Goal: Task Accomplishment & Management: Use online tool/utility

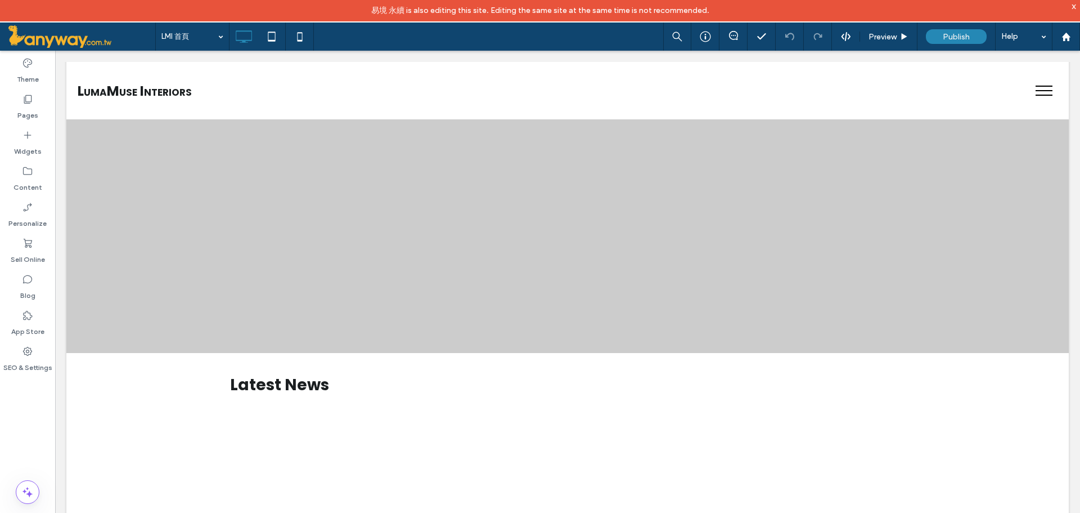
scroll to position [1313, 0]
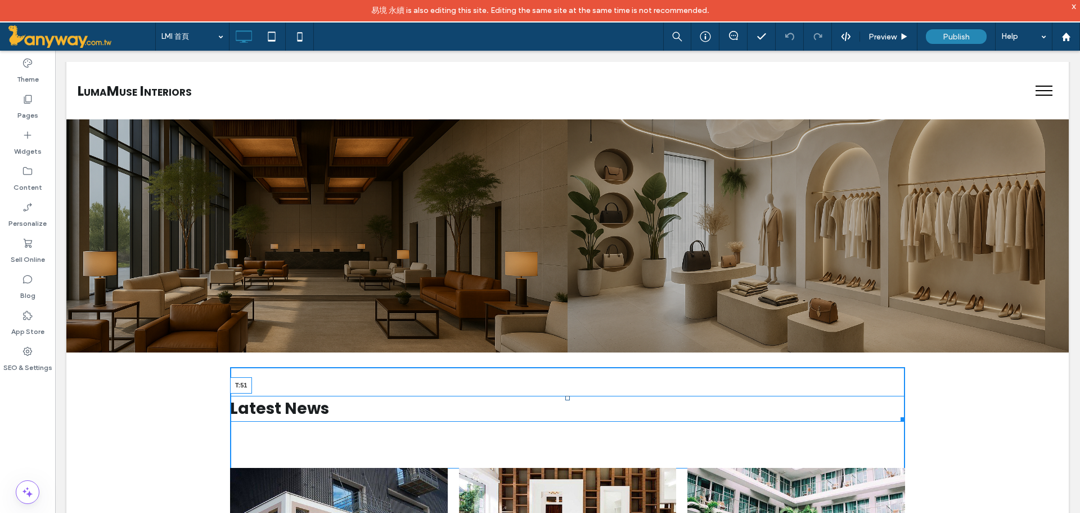
drag, startPoint x: 562, startPoint y: 375, endPoint x: 617, endPoint y: 452, distance: 94.3
click at [566, 400] on div at bounding box center [568, 398] width 5 height 5
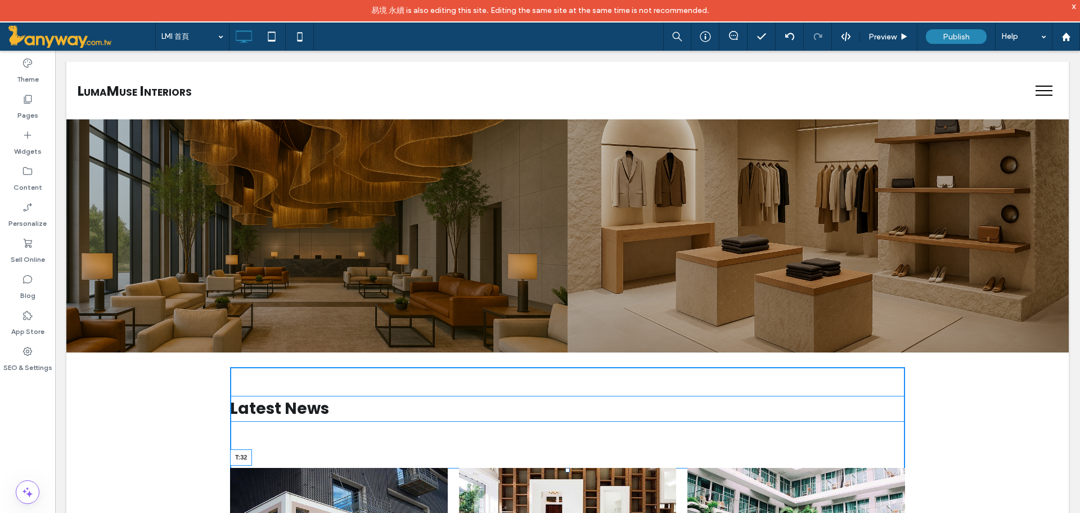
drag, startPoint x: 563, startPoint y: 470, endPoint x: 618, endPoint y: 492, distance: 59.6
click at [566, 468] on div at bounding box center [568, 470] width 5 height 5
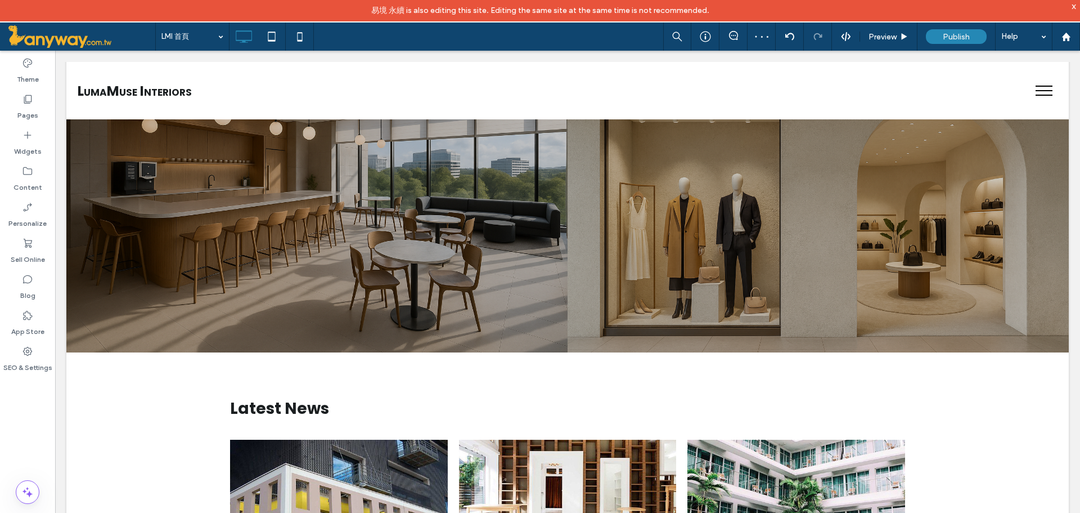
scroll to position [1125, 0]
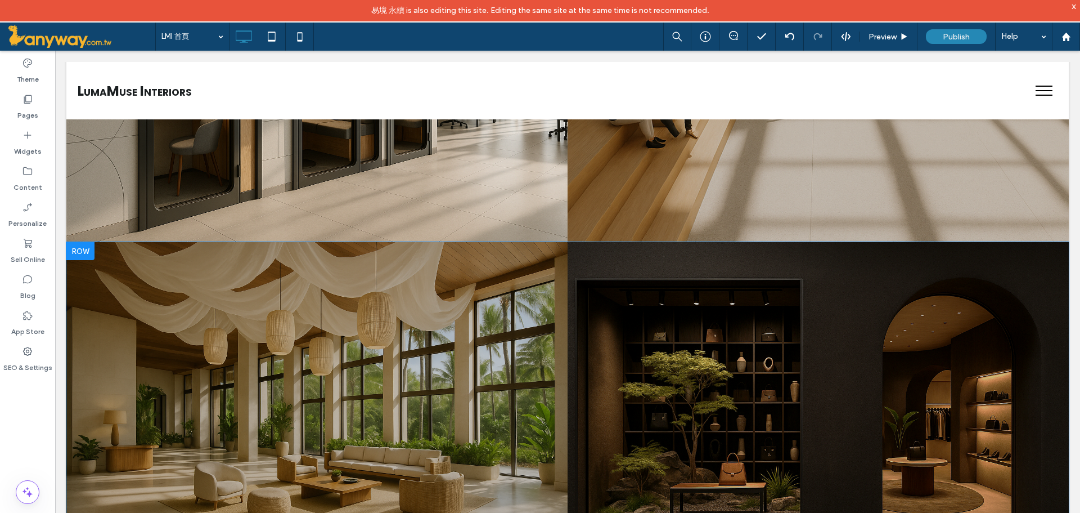
click at [466, 395] on div at bounding box center [316, 391] width 501 height 298
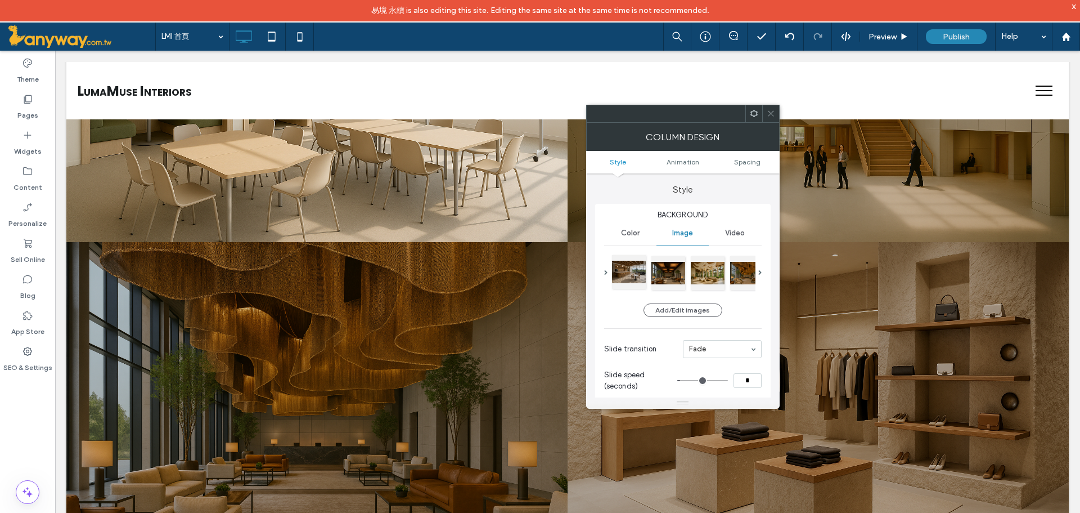
click at [623, 275] on div at bounding box center [629, 272] width 34 height 34
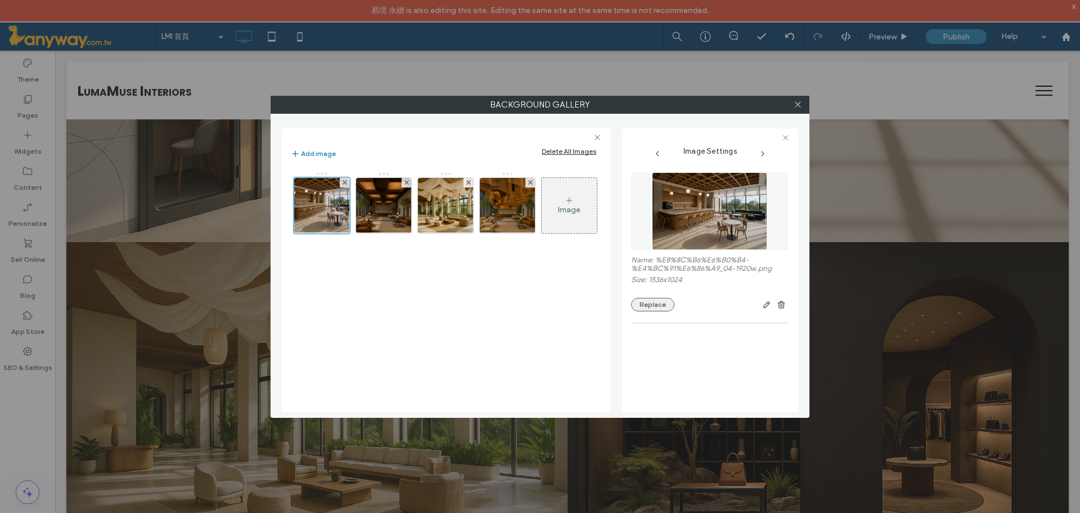
click at [662, 309] on button "Replace" at bounding box center [652, 305] width 43 height 14
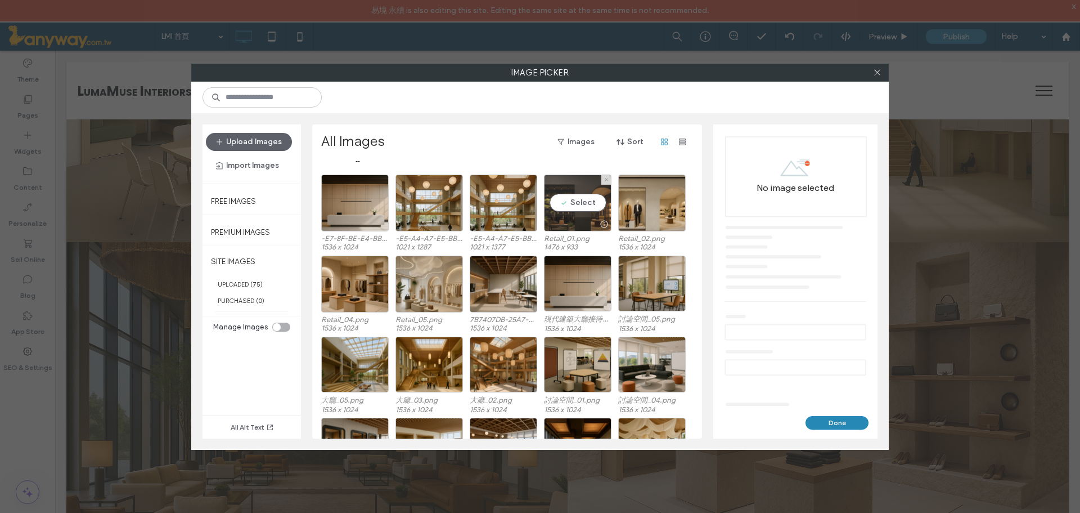
scroll to position [0, 0]
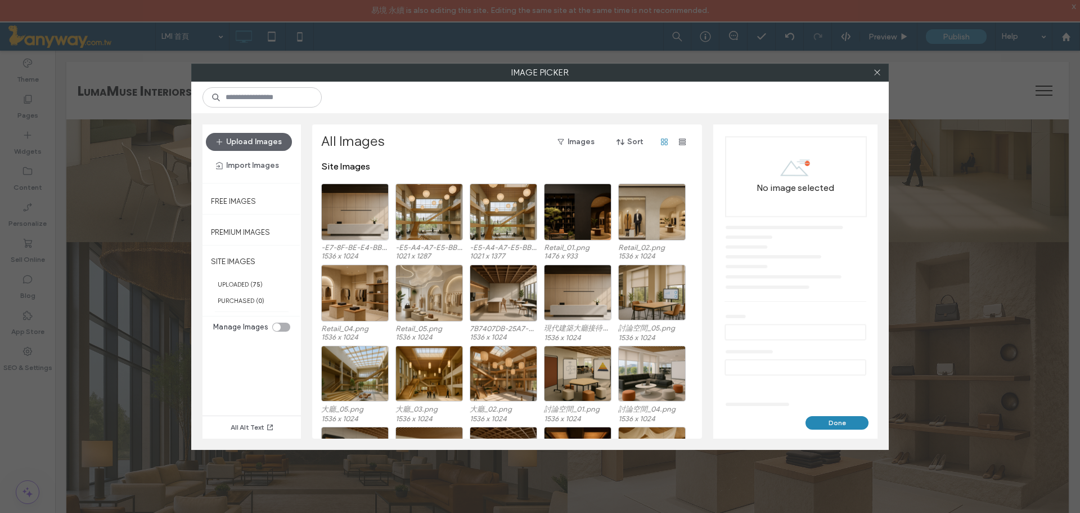
click at [686, 317] on div "Retail_04.png 1536 x 1024 Retail_05.png 1536 x 1024 7B7407DB-25A7-4CA5-BD6A-D6C…" at bounding box center [510, 304] width 378 height 81
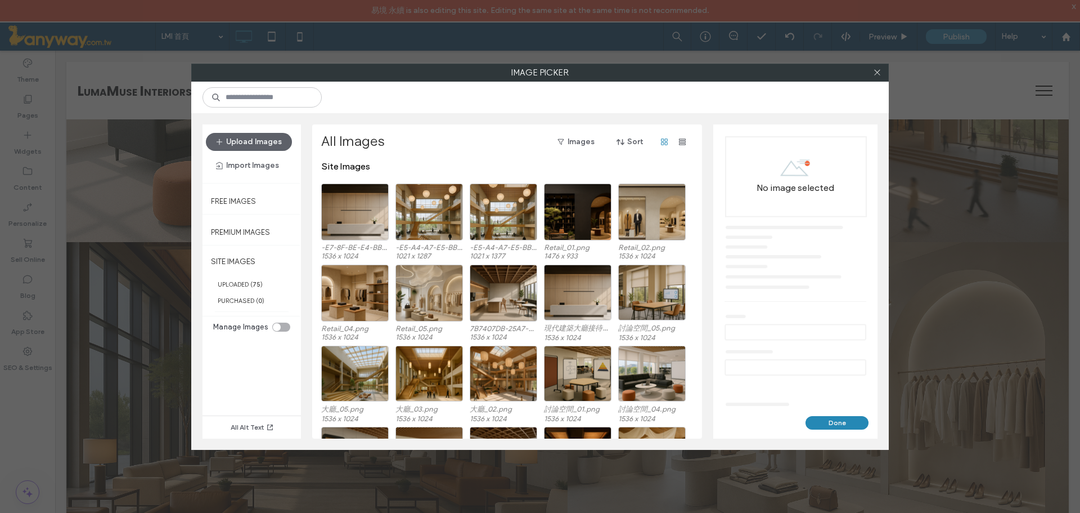
click at [882, 72] on div at bounding box center [877, 72] width 17 height 17
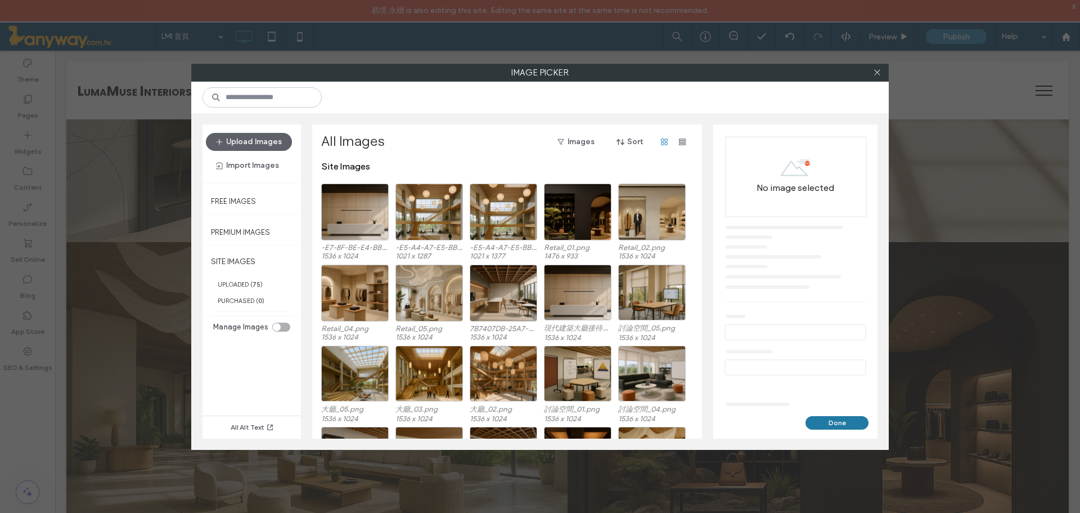
click at [840, 424] on button "Done" at bounding box center [837, 423] width 63 height 14
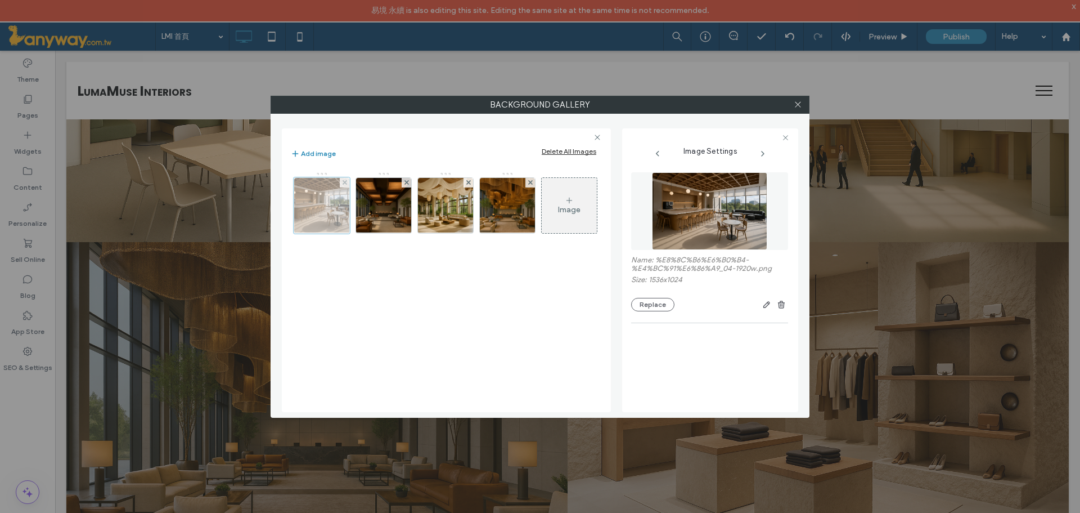
click at [318, 215] on div at bounding box center [322, 205] width 56 height 56
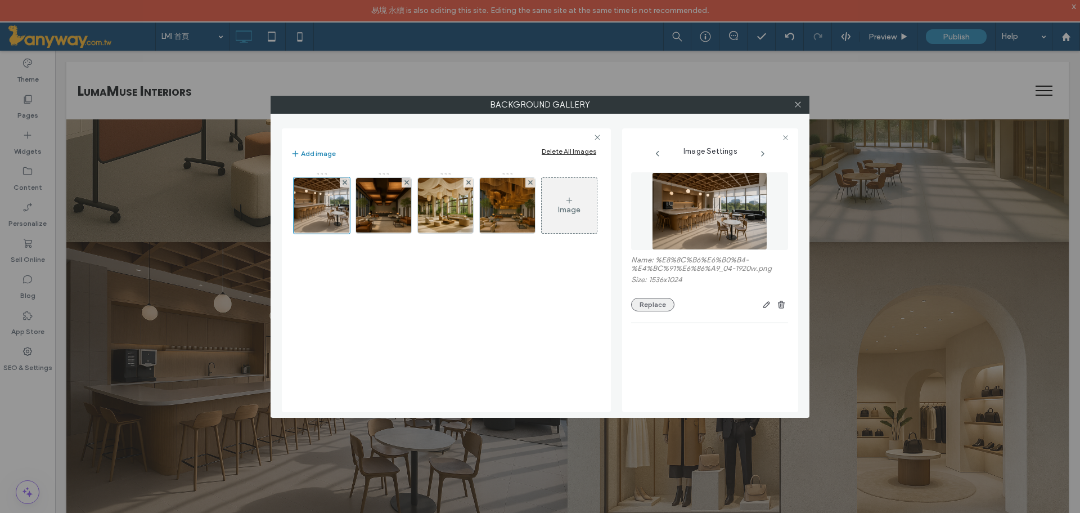
click at [649, 303] on button "Replace" at bounding box center [652, 305] width 43 height 14
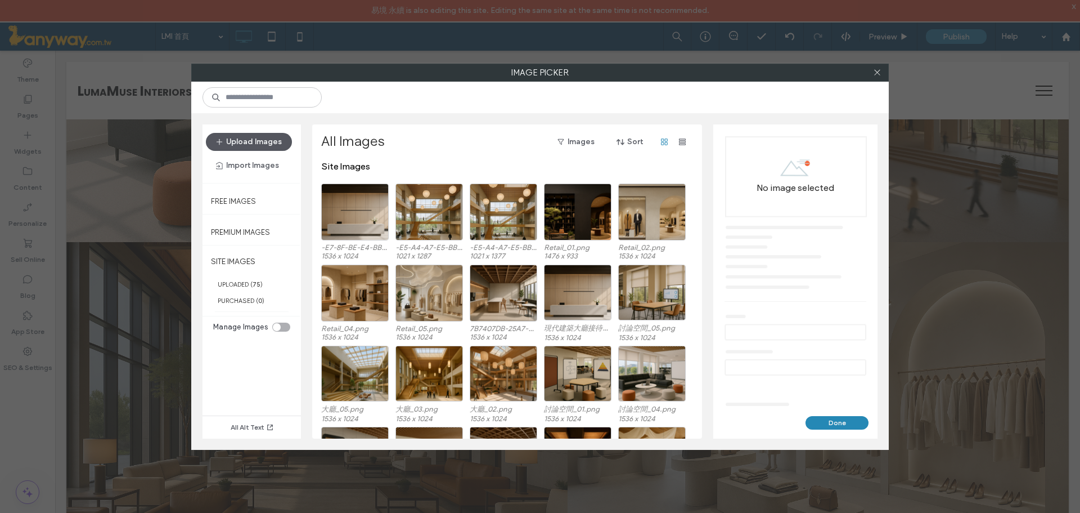
click at [270, 134] on button "Upload Images" at bounding box center [249, 142] width 86 height 18
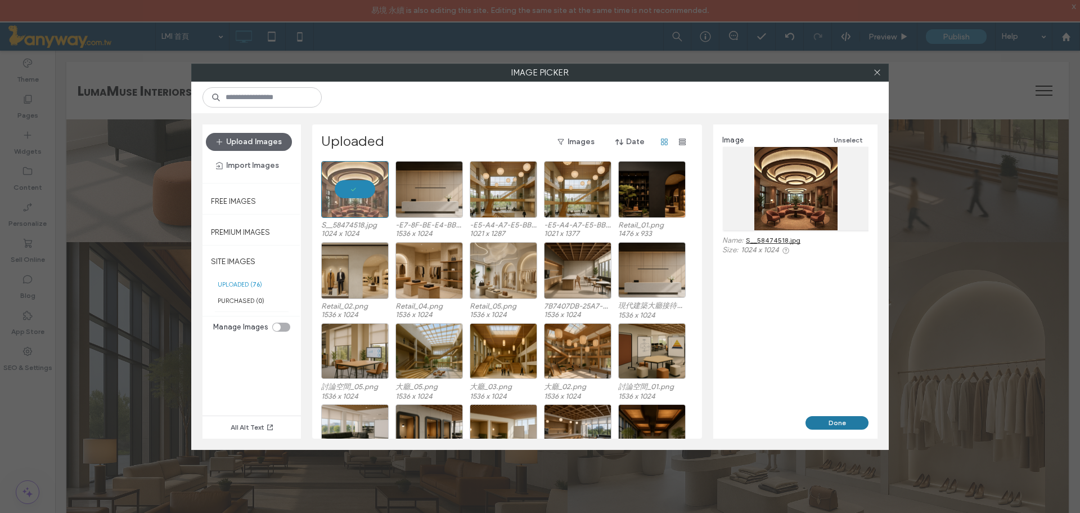
click at [845, 427] on button "Done" at bounding box center [837, 423] width 63 height 14
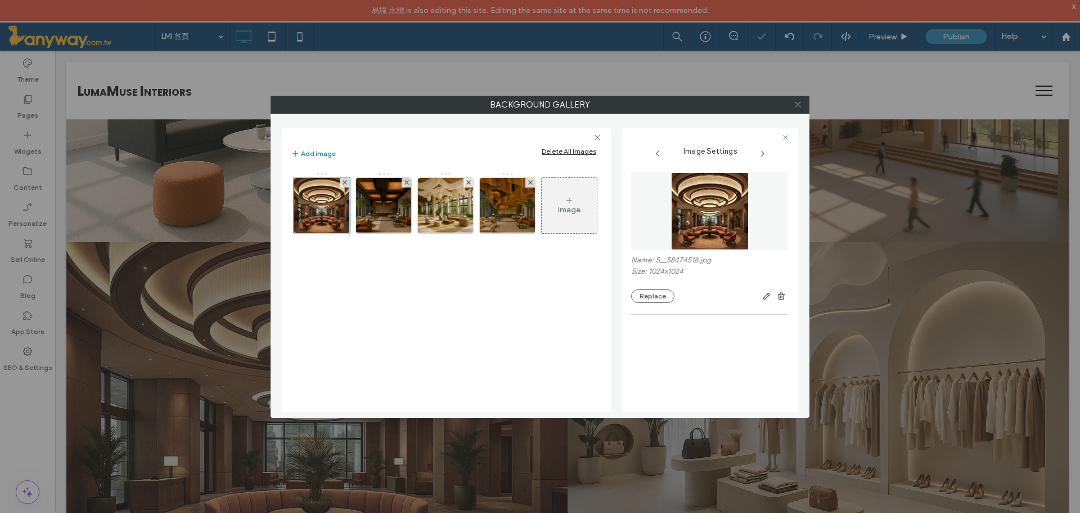
click at [798, 101] on icon at bounding box center [798, 104] width 8 height 8
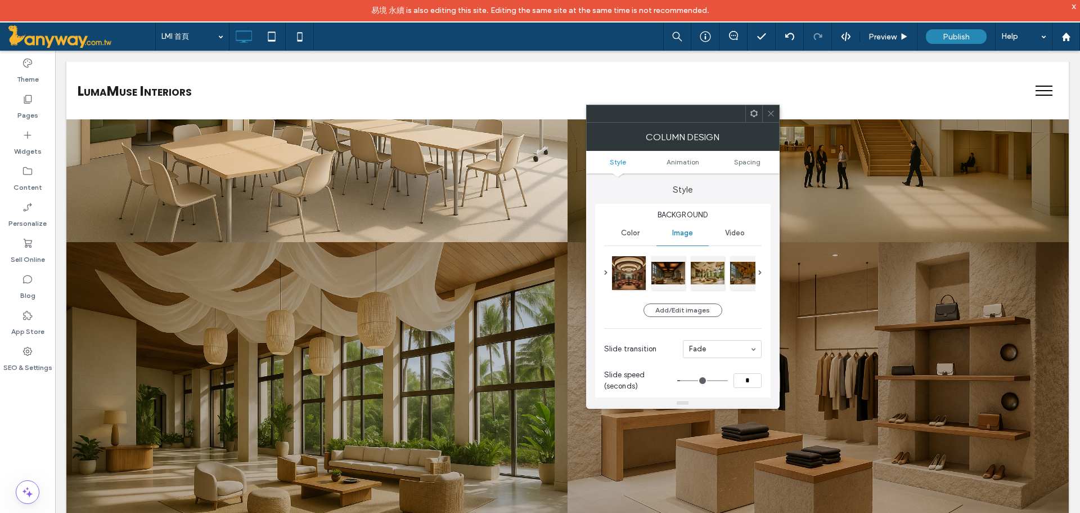
click at [454, 325] on div at bounding box center [316, 391] width 501 height 298
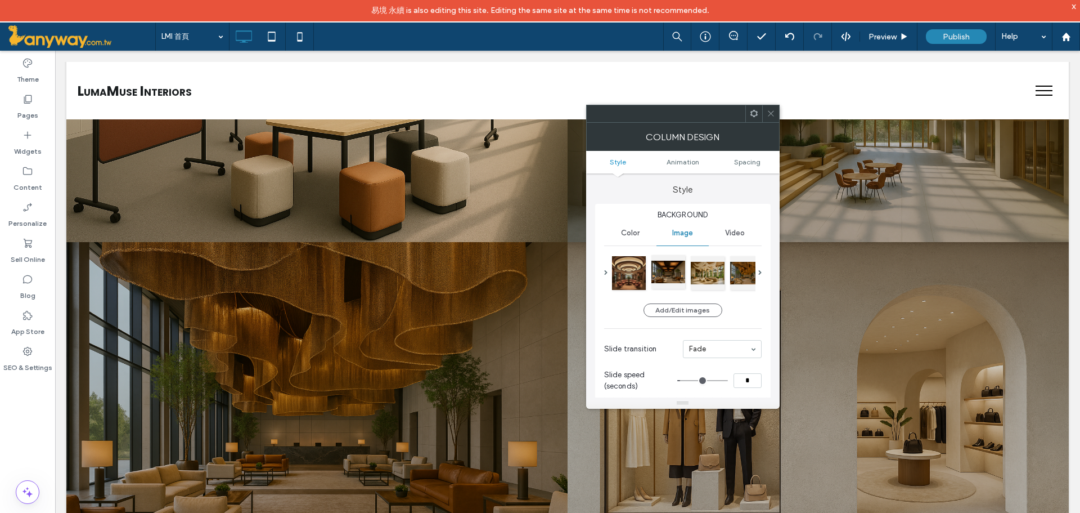
click at [659, 267] on div at bounding box center [669, 272] width 34 height 34
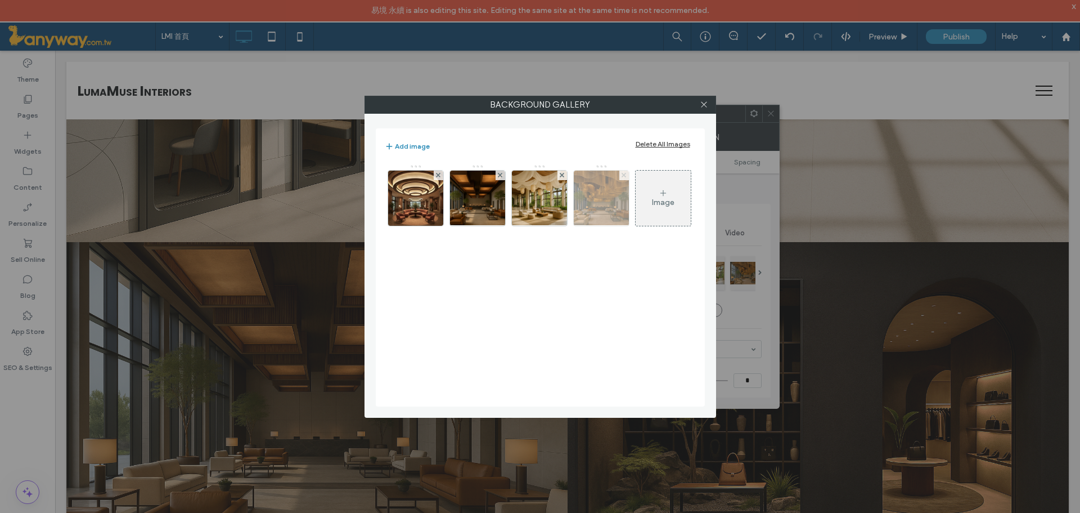
click at [625, 176] on use at bounding box center [624, 175] width 5 height 5
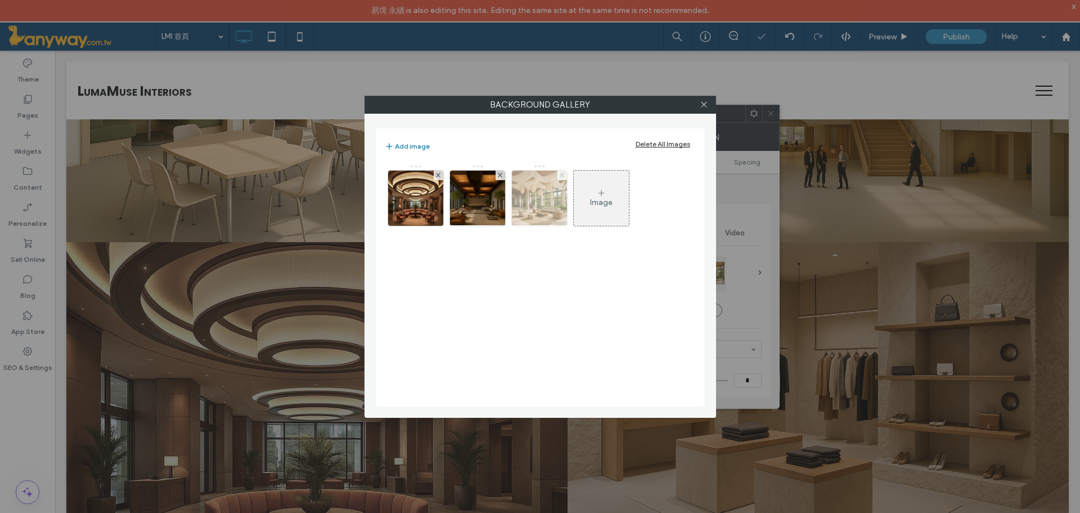
click at [561, 174] on use at bounding box center [562, 175] width 5 height 5
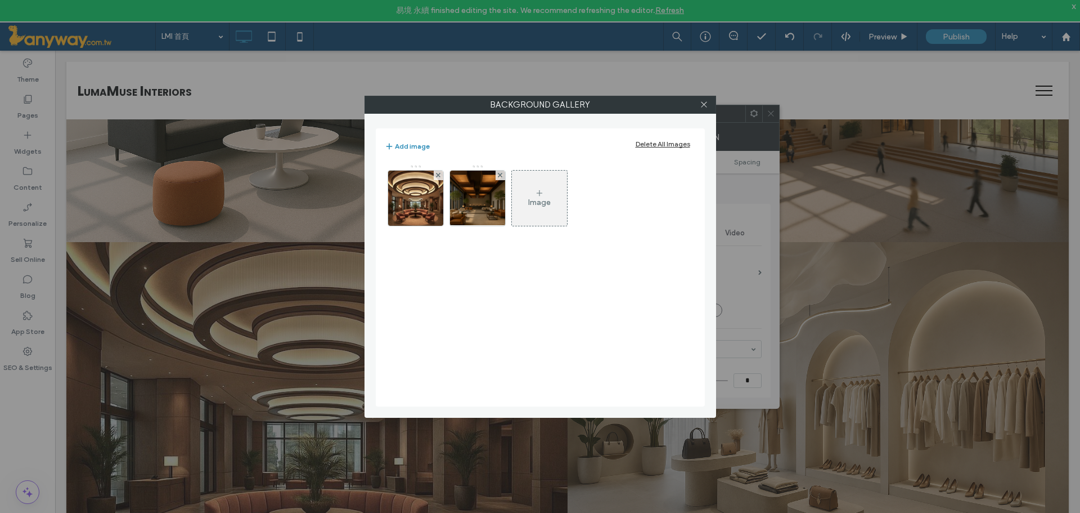
click at [32, 152] on div "Background Gallery Add image Delete All Images Image" at bounding box center [540, 256] width 1080 height 513
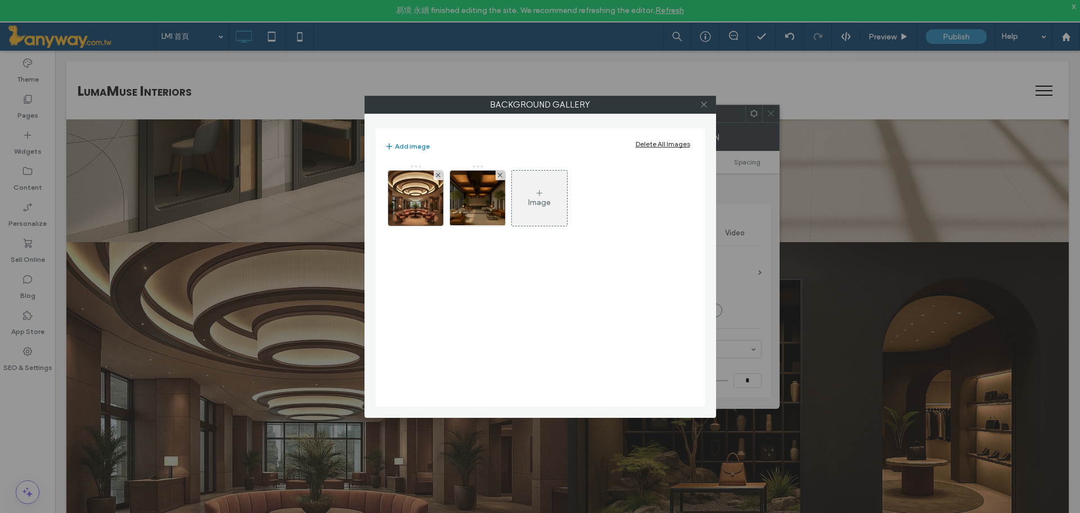
click at [707, 104] on icon at bounding box center [704, 104] width 8 height 8
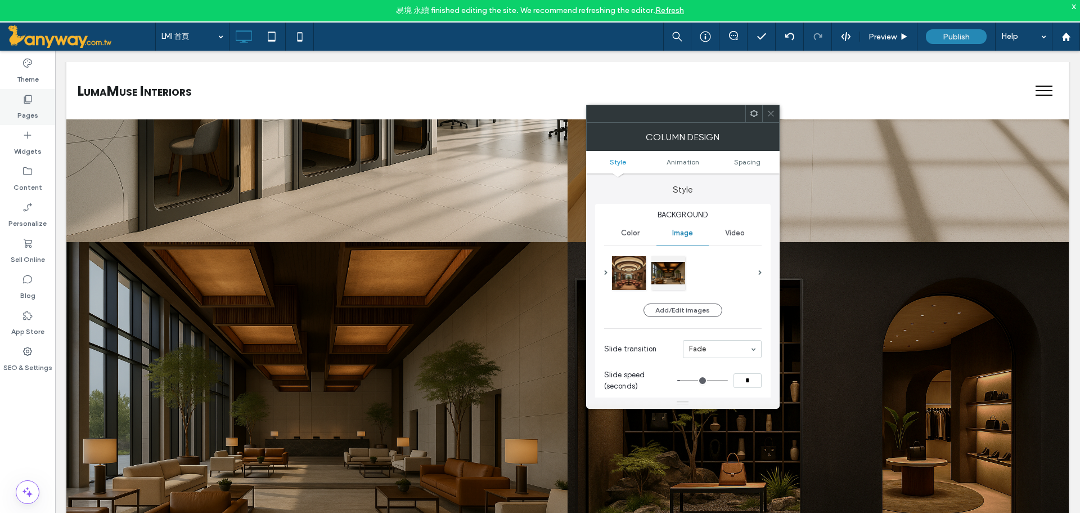
click at [24, 106] on label "Pages" at bounding box center [27, 113] width 21 height 16
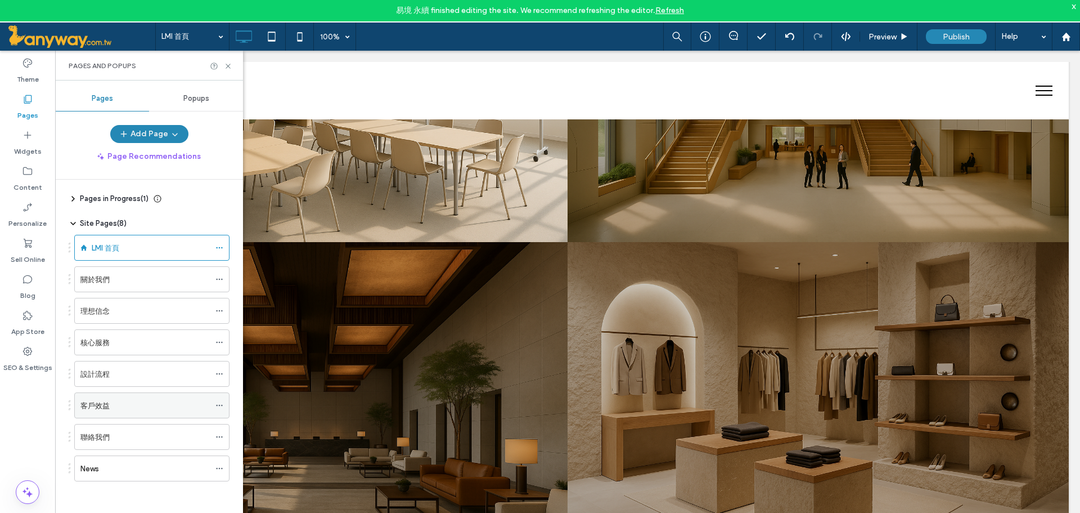
click at [111, 400] on div "客戶效益" at bounding box center [144, 406] width 129 height 12
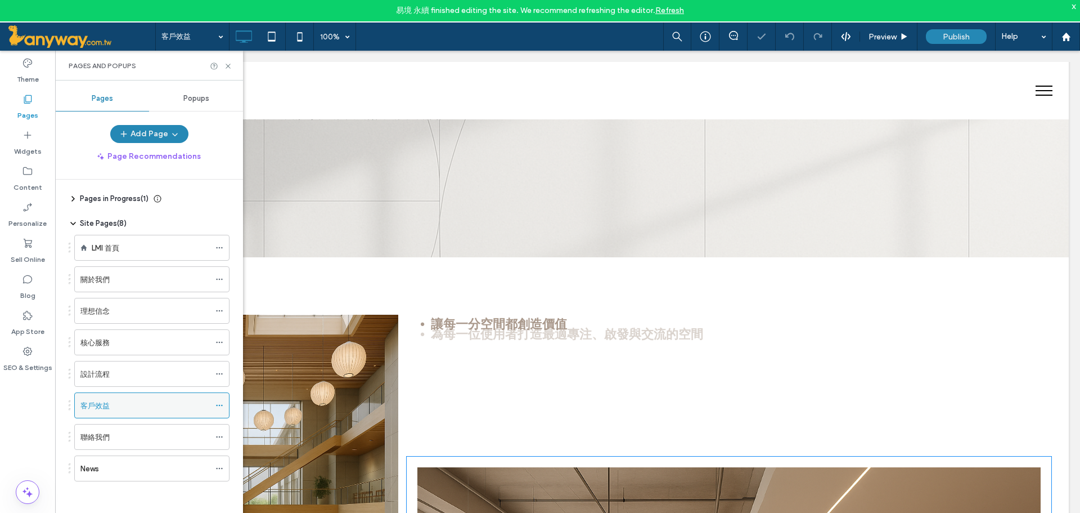
scroll to position [563, 0]
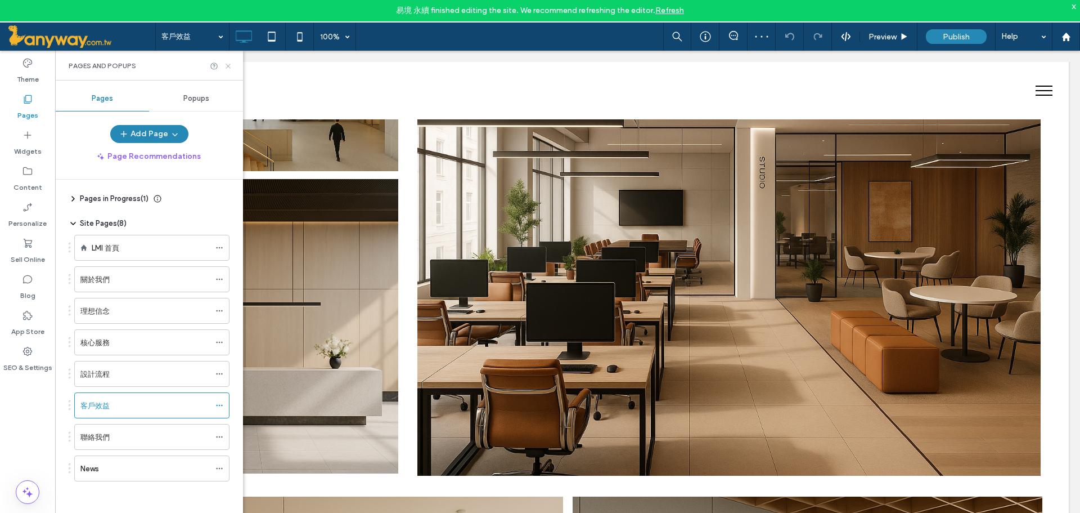
click at [229, 64] on icon at bounding box center [228, 66] width 8 height 8
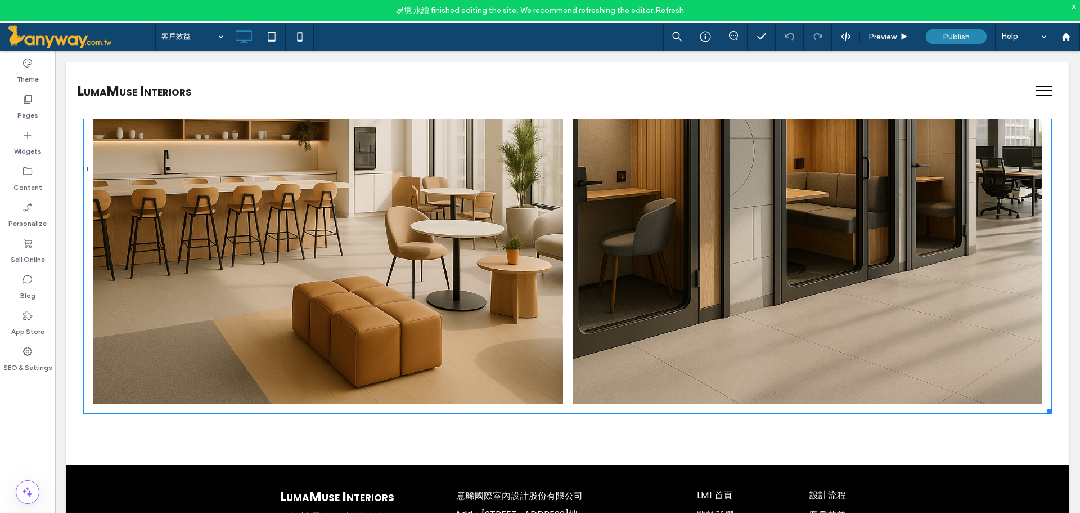
scroll to position [938, 0]
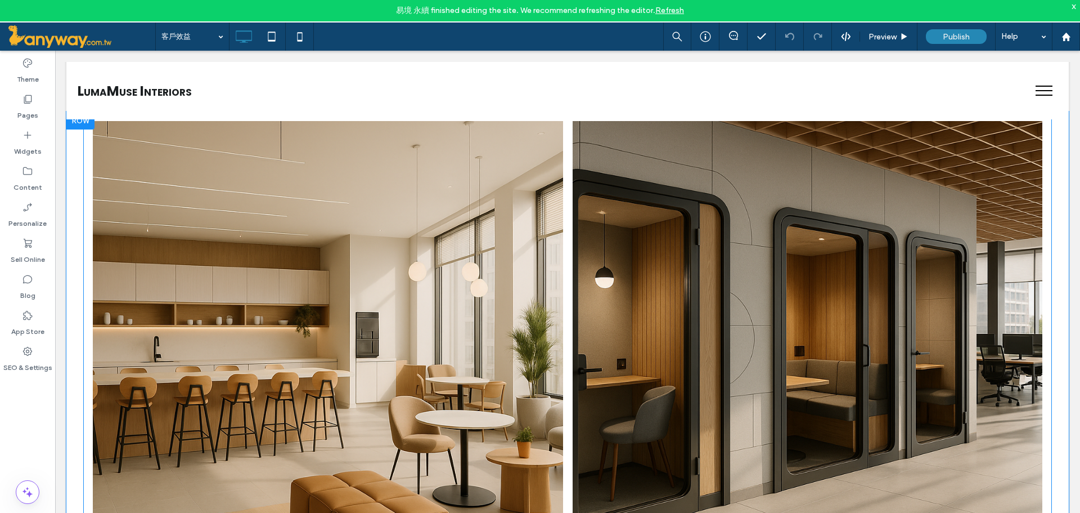
click at [366, 340] on link at bounding box center [328, 356] width 499 height 499
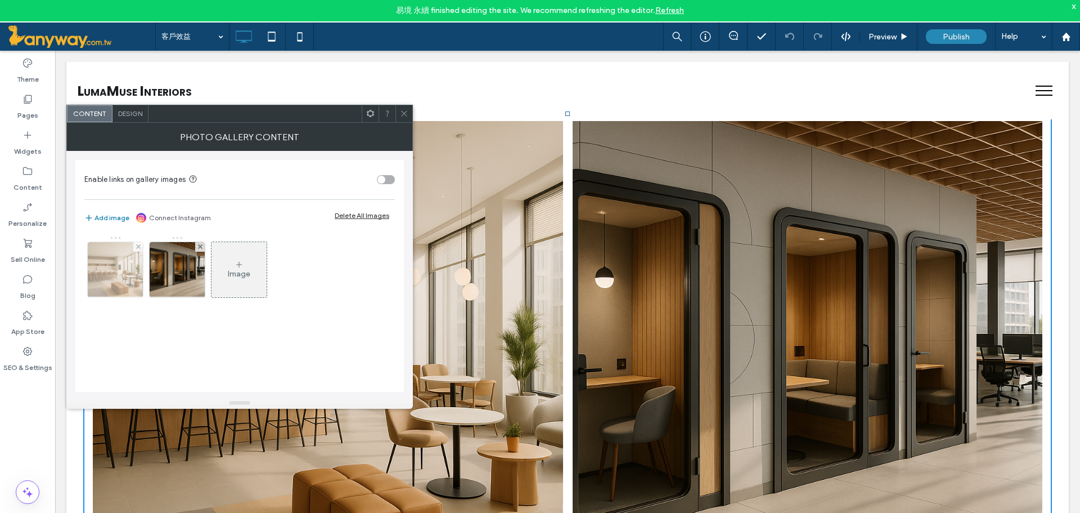
click at [115, 262] on img at bounding box center [115, 269] width 83 height 55
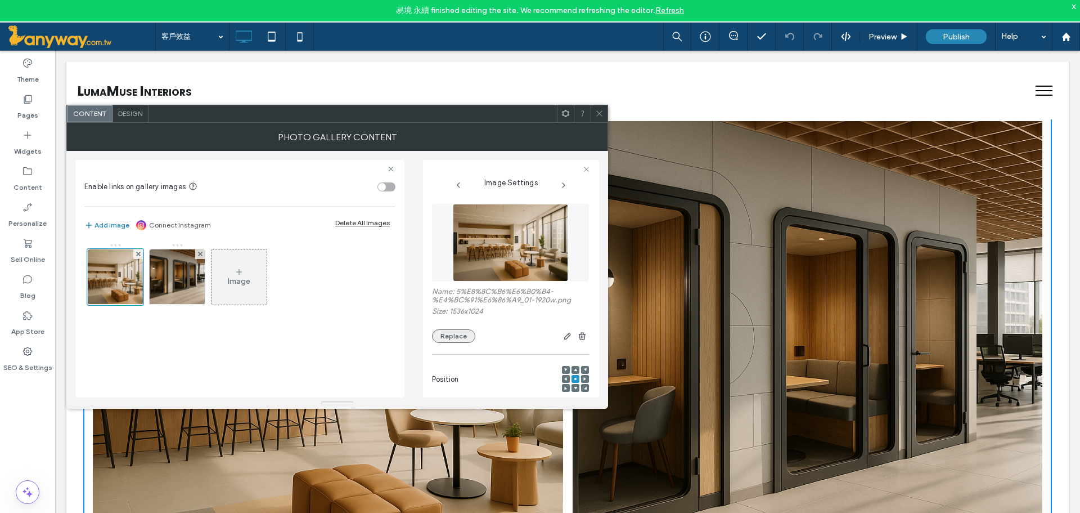
click at [452, 331] on button "Replace" at bounding box center [453, 336] width 43 height 14
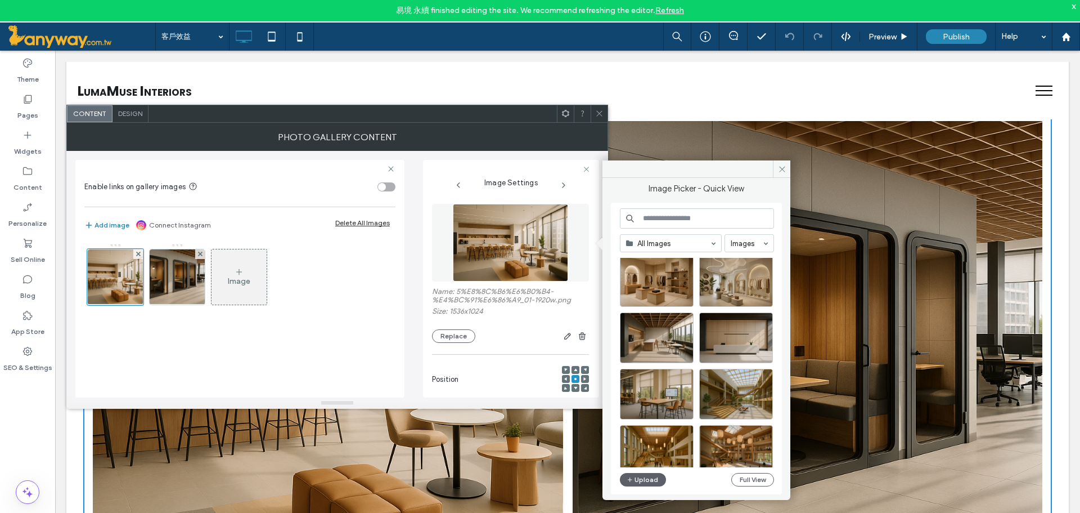
scroll to position [375, 0]
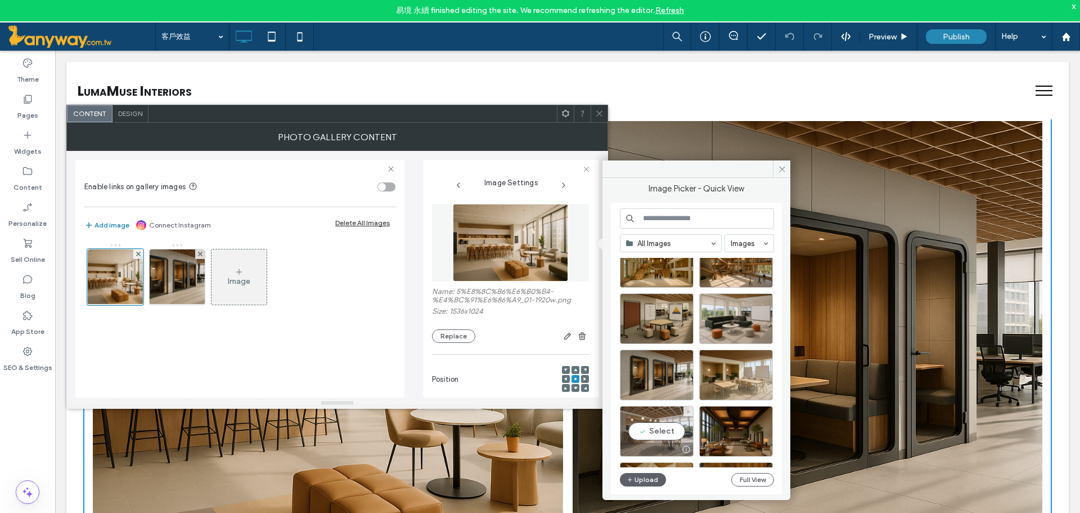
click at [675, 433] on div "Select" at bounding box center [657, 431] width 74 height 51
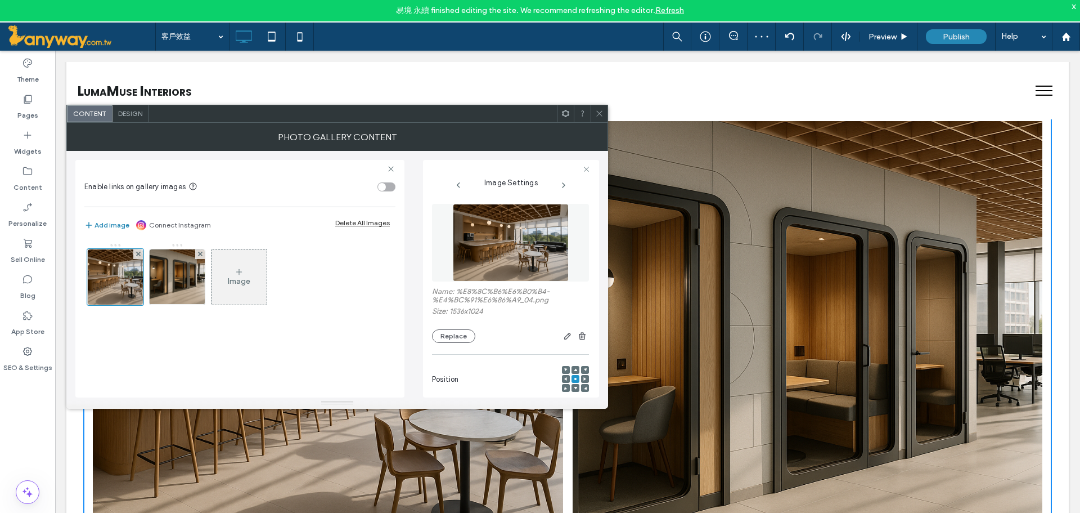
click at [595, 112] on div at bounding box center [599, 113] width 17 height 17
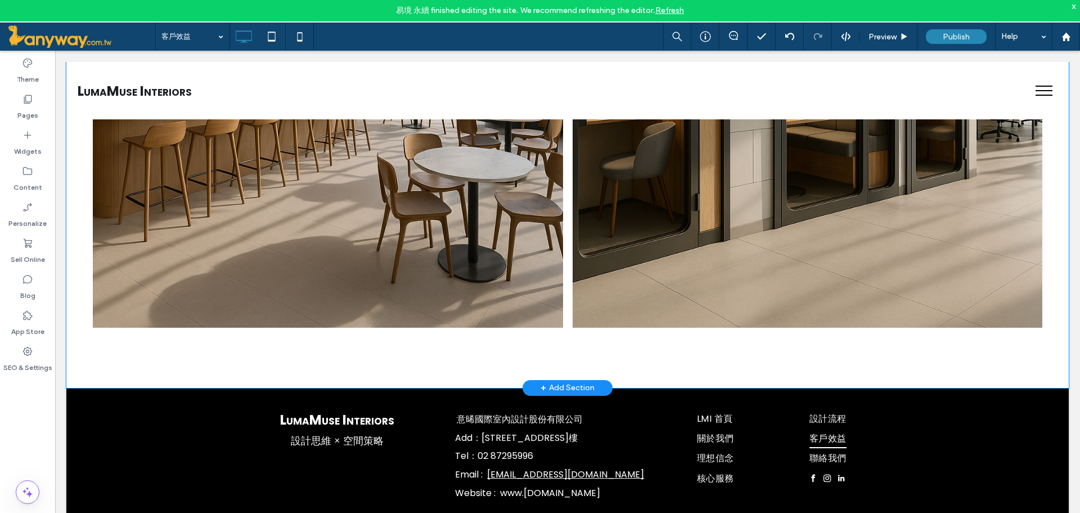
scroll to position [643, 0]
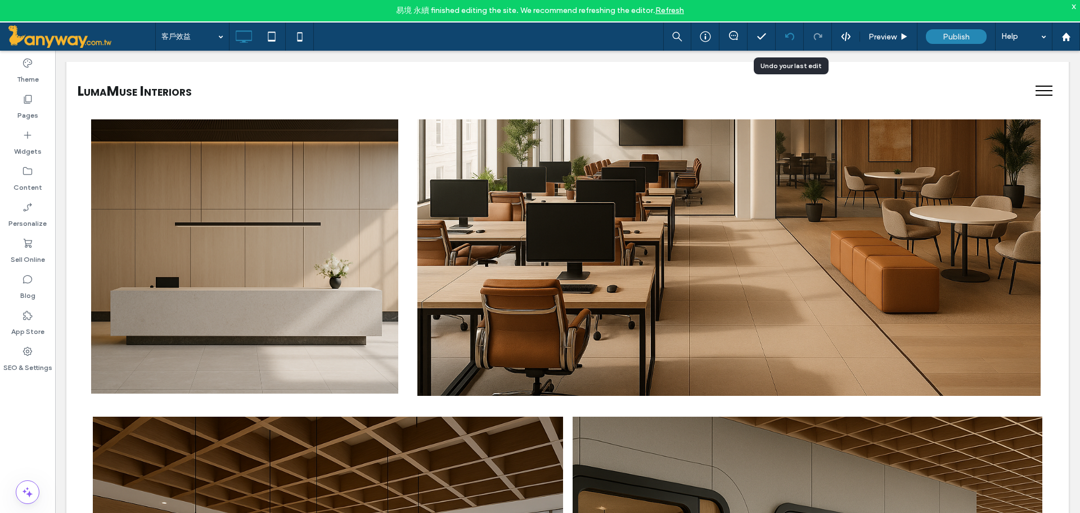
click at [796, 37] on div at bounding box center [790, 36] width 28 height 9
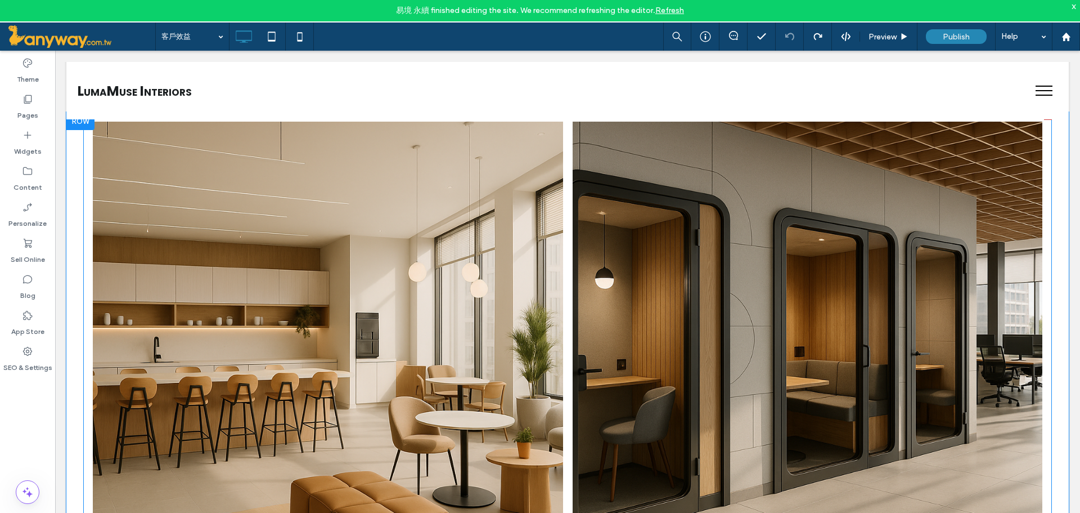
scroll to position [1125, 0]
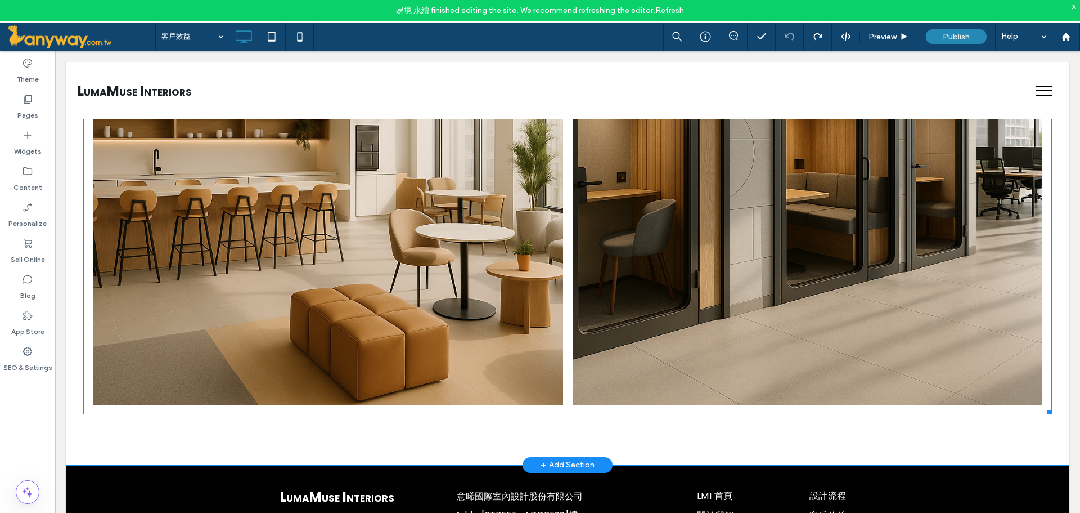
click at [350, 218] on link at bounding box center [328, 169] width 499 height 499
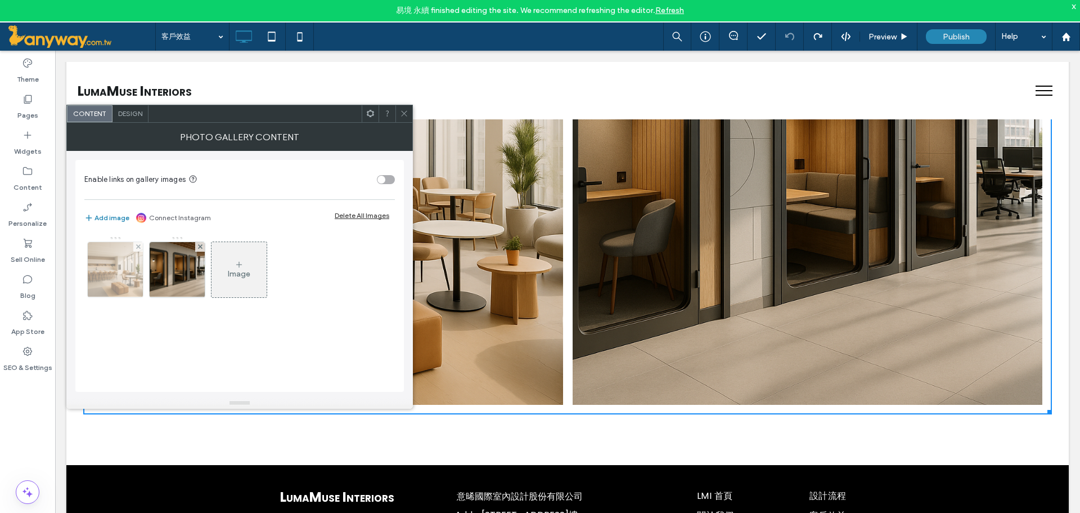
click at [105, 279] on img at bounding box center [115, 269] width 83 height 55
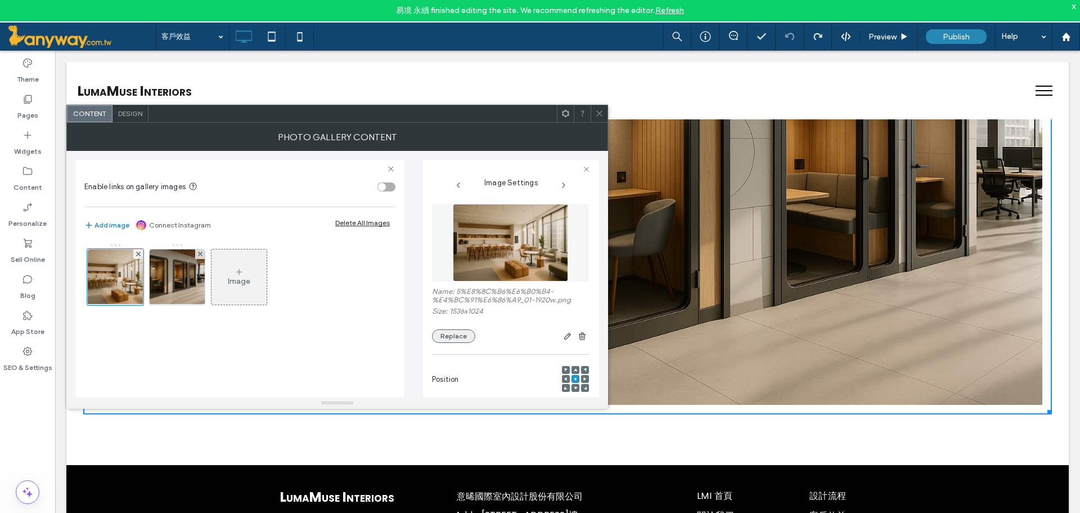
click at [450, 329] on button "Replace" at bounding box center [453, 336] width 43 height 14
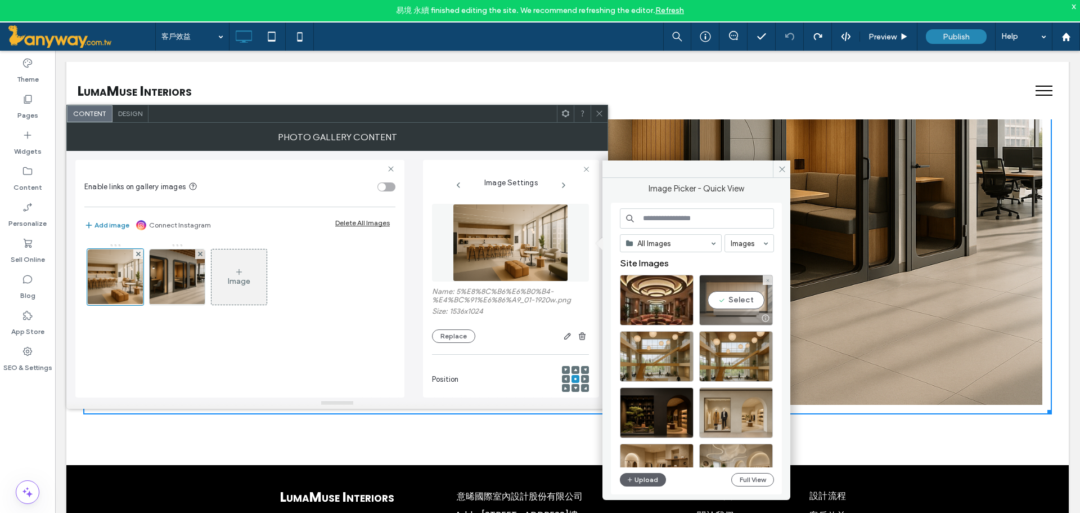
scroll to position [187, 0]
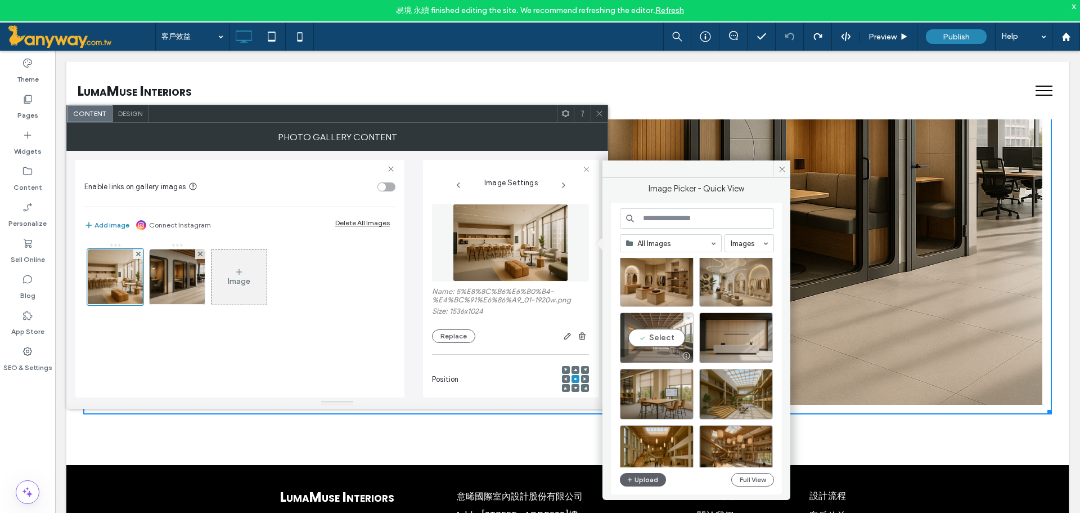
click at [665, 336] on div "Select" at bounding box center [657, 337] width 74 height 51
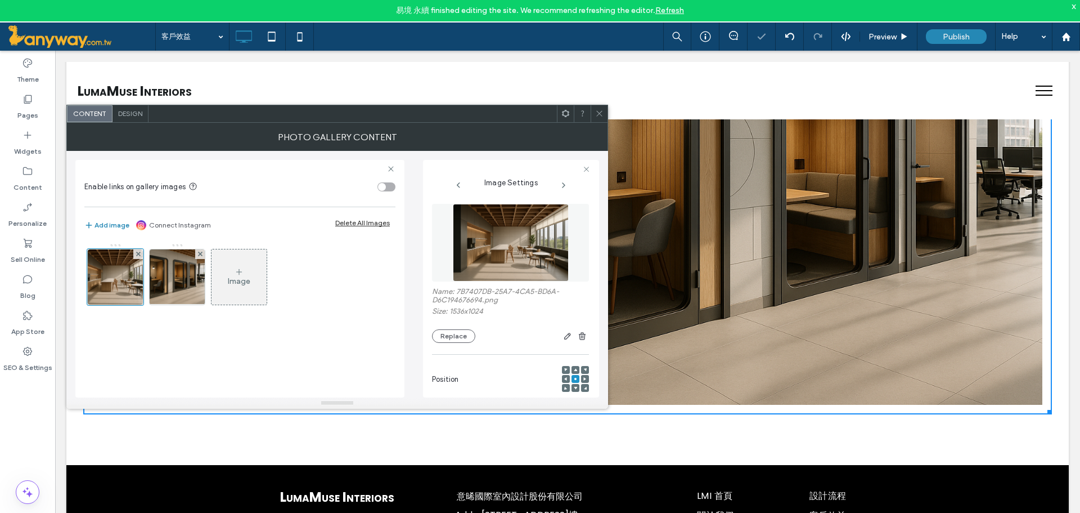
click at [602, 108] on span at bounding box center [599, 113] width 8 height 17
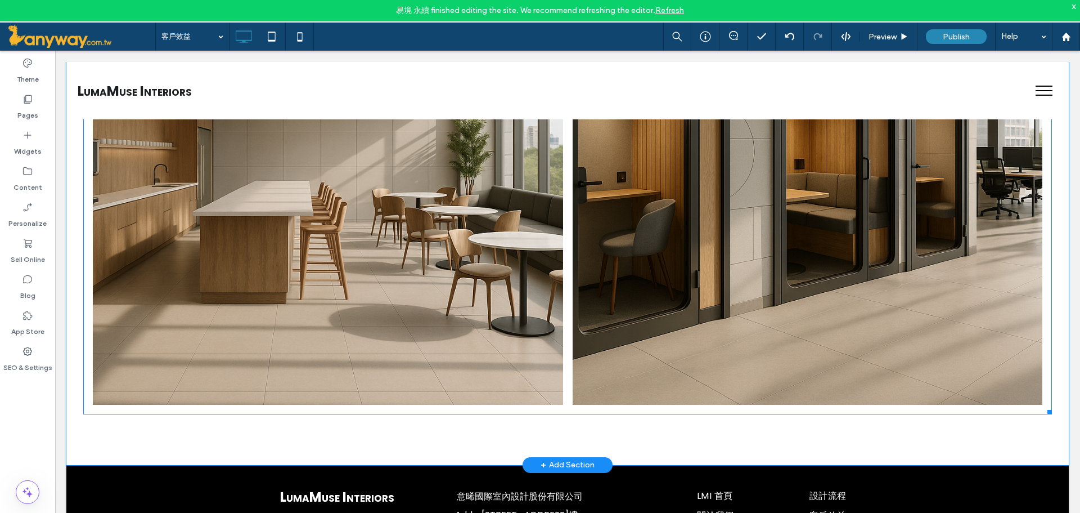
scroll to position [563, 0]
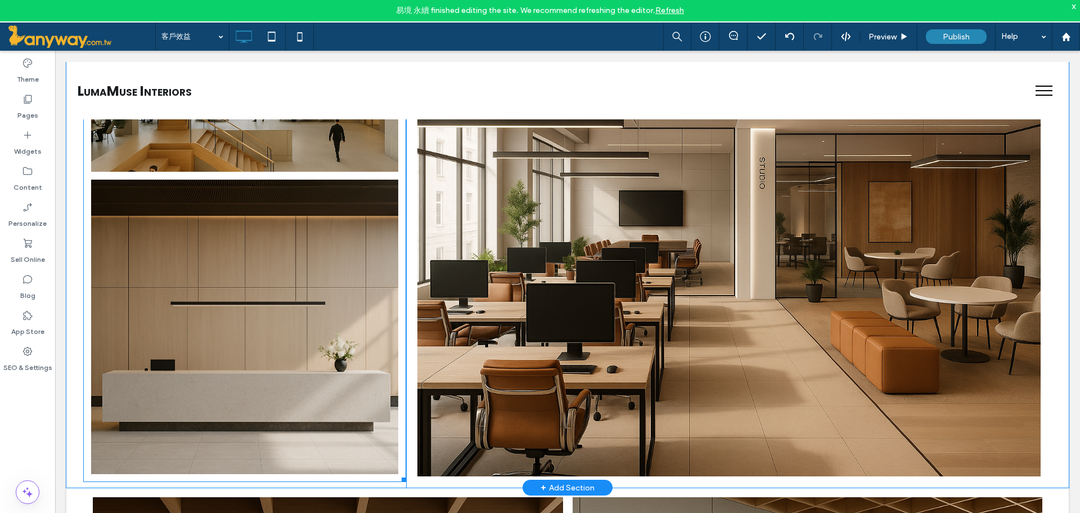
click at [333, 315] on link at bounding box center [245, 326] width 326 height 312
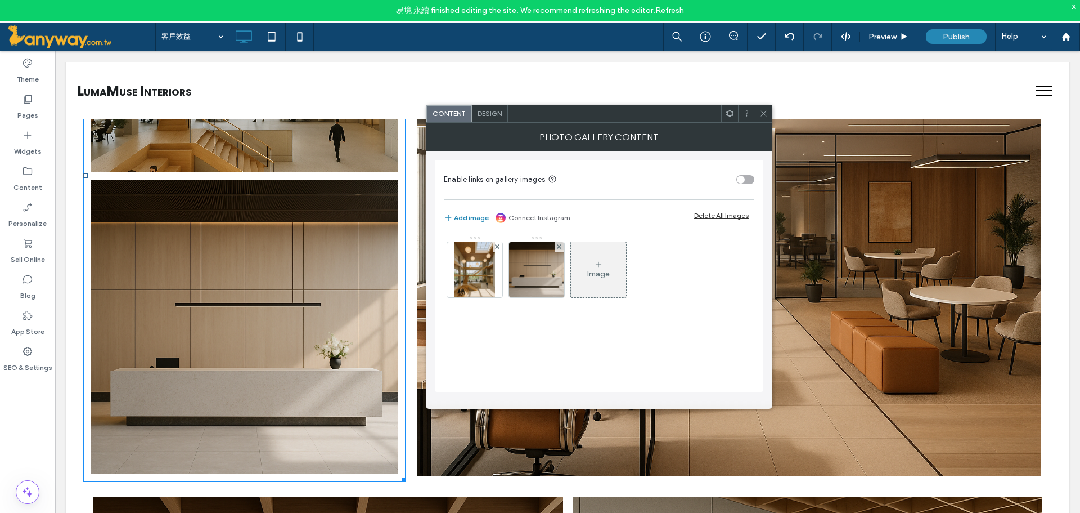
click at [480, 114] on span "Design" at bounding box center [490, 113] width 24 height 8
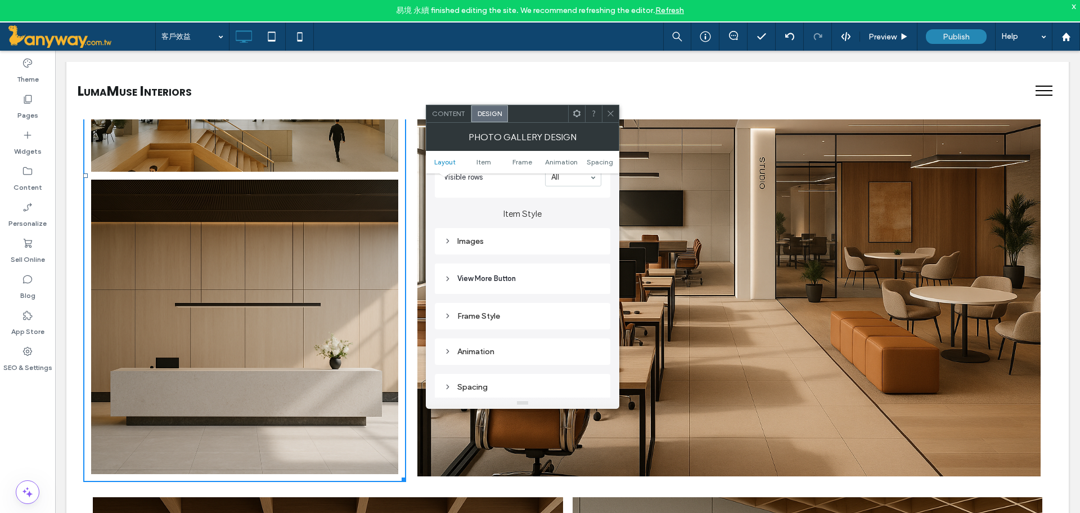
scroll to position [379, 0]
click at [492, 240] on div "Images" at bounding box center [523, 237] width 158 height 10
type input "***"
type input "*****"
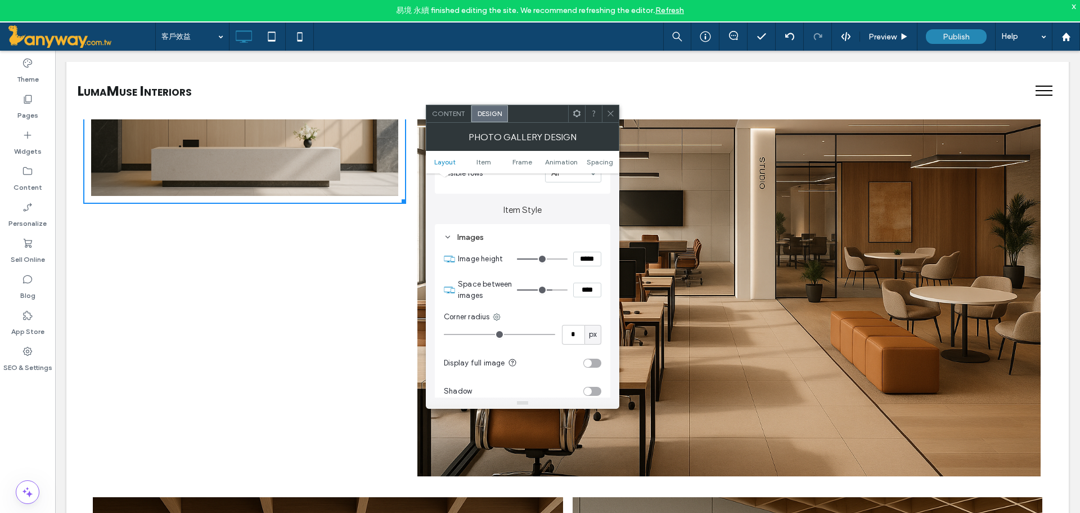
type input "***"
click at [531, 258] on input "range" at bounding box center [542, 258] width 51 height 1
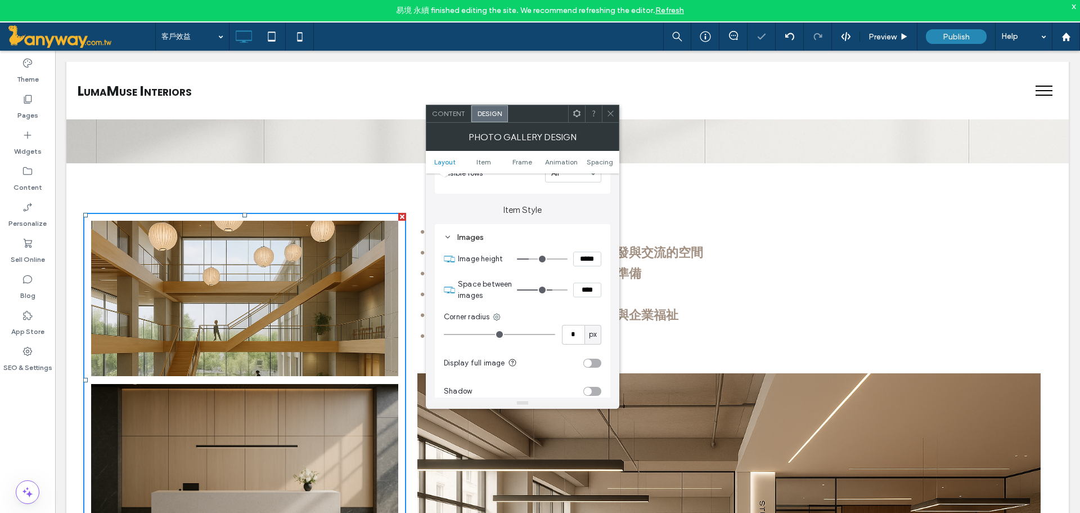
scroll to position [187, 0]
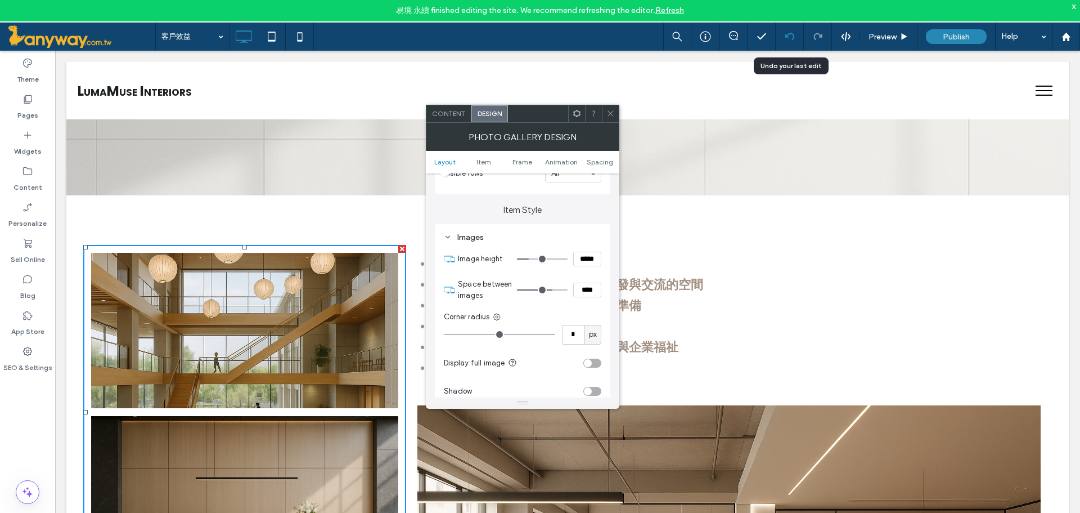
click at [793, 34] on use at bounding box center [789, 36] width 9 height 7
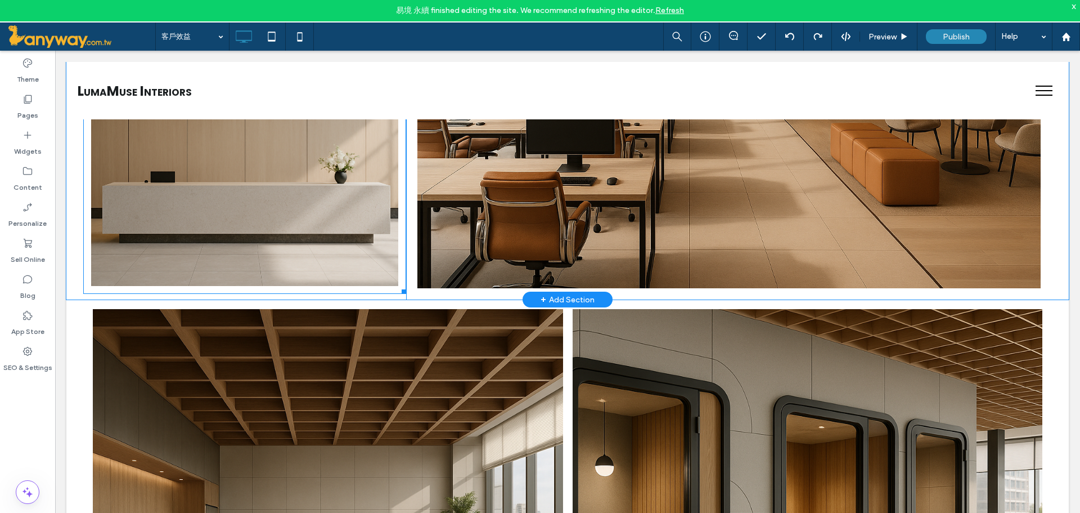
scroll to position [563, 0]
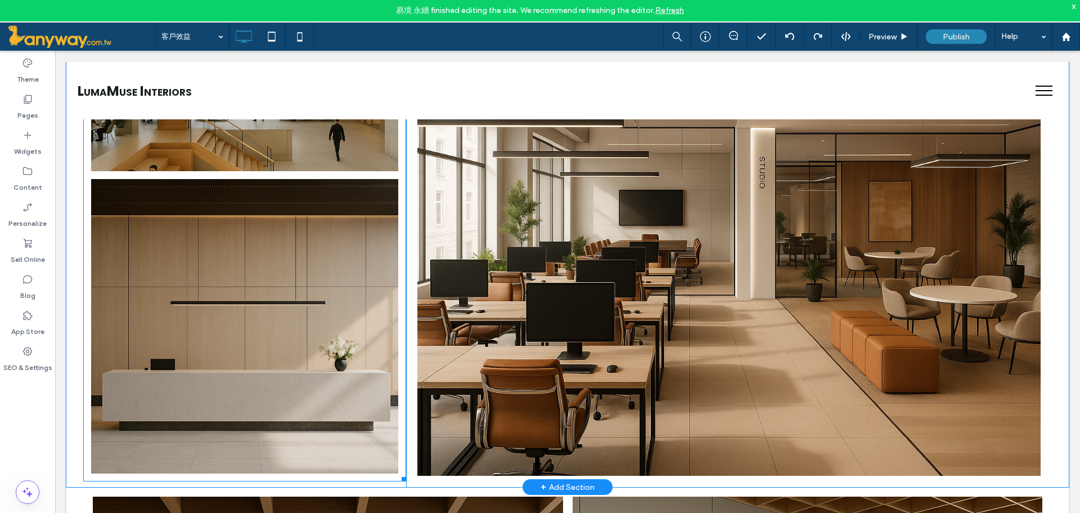
click at [355, 285] on link at bounding box center [245, 326] width 326 height 312
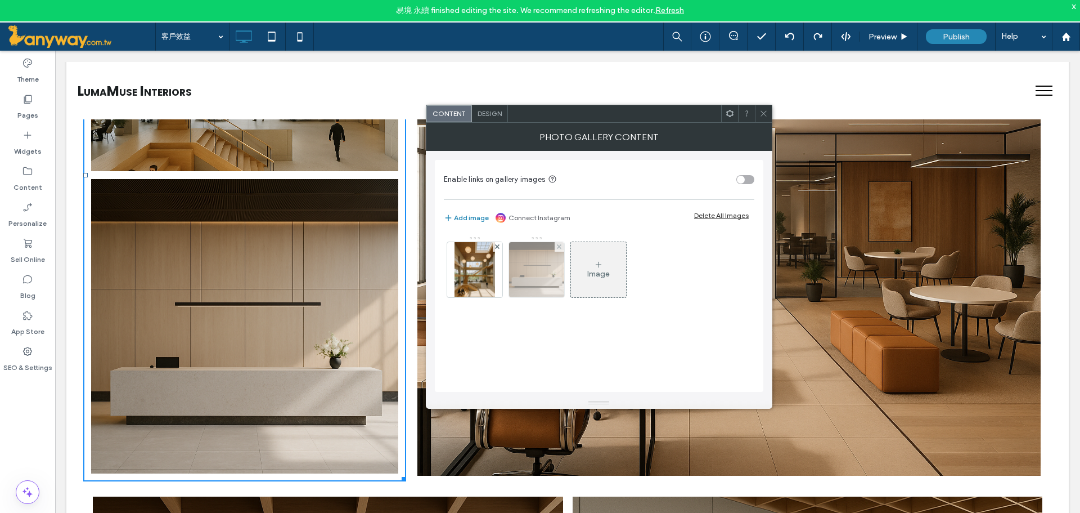
click at [542, 270] on img at bounding box center [537, 269] width 83 height 55
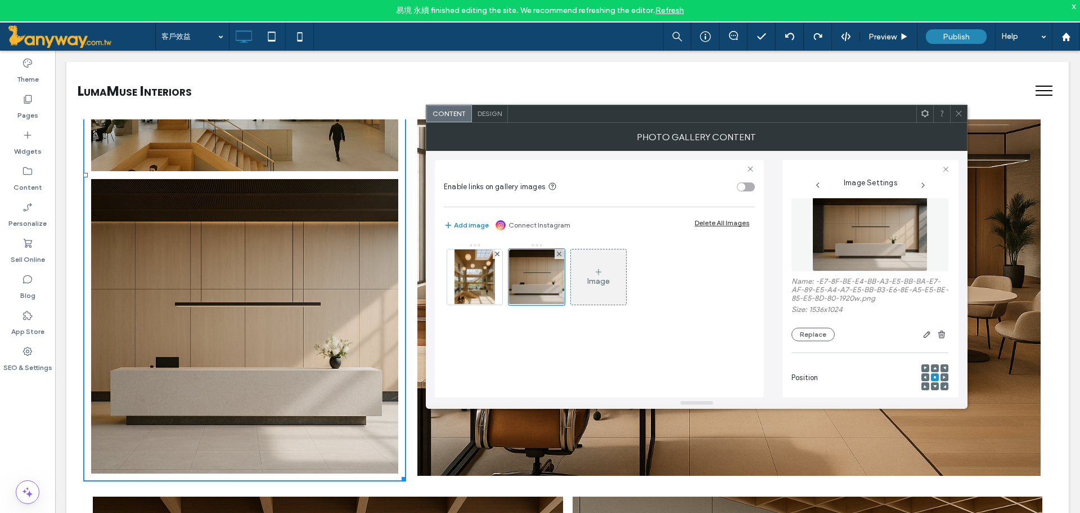
scroll to position [0, 0]
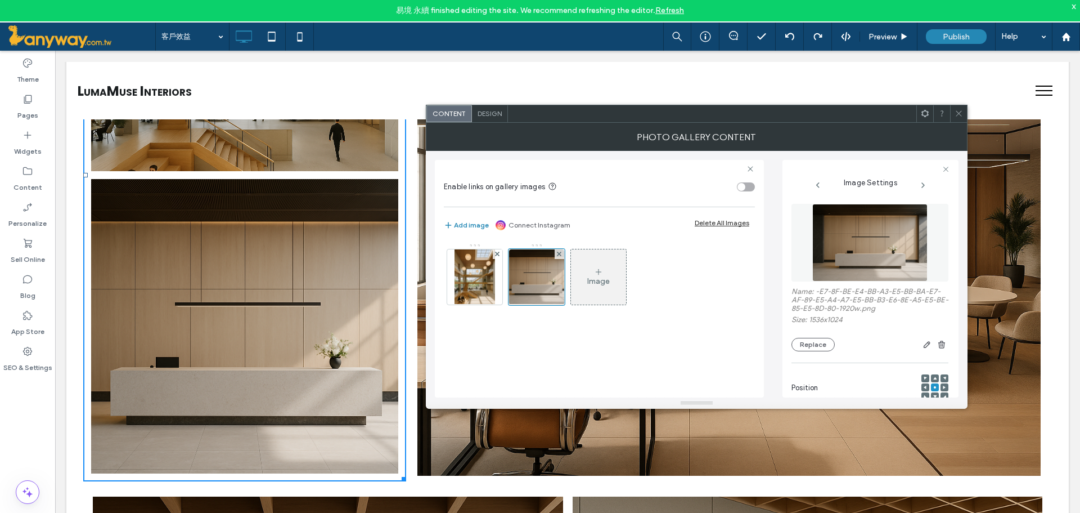
click at [495, 110] on span "Design" at bounding box center [490, 113] width 24 height 8
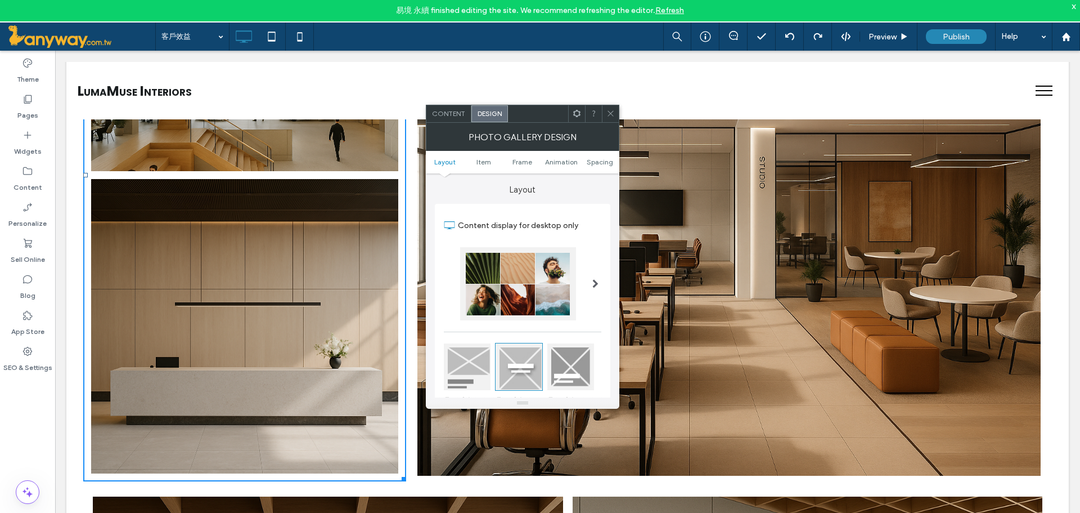
scroll to position [187, 0]
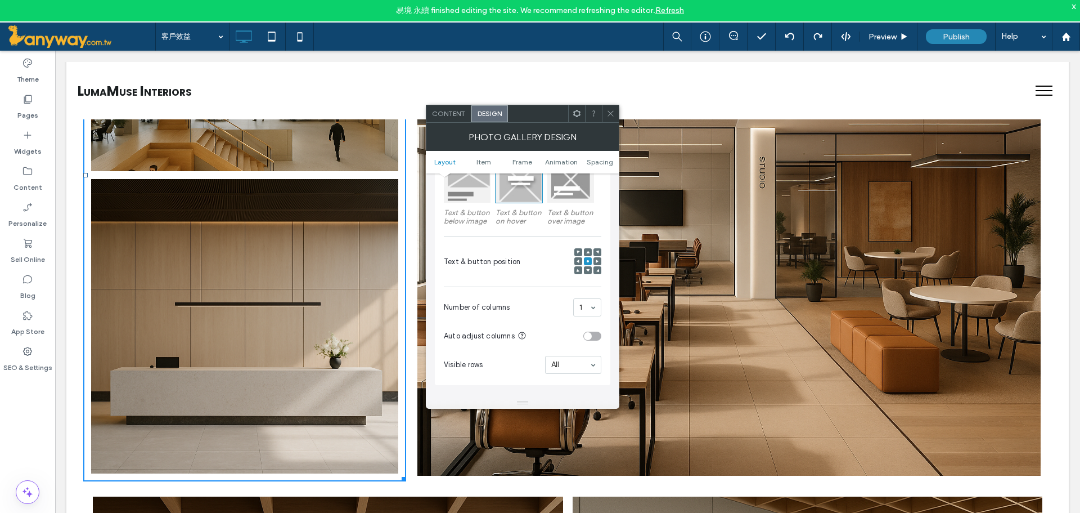
click at [612, 116] on icon at bounding box center [611, 113] width 8 height 8
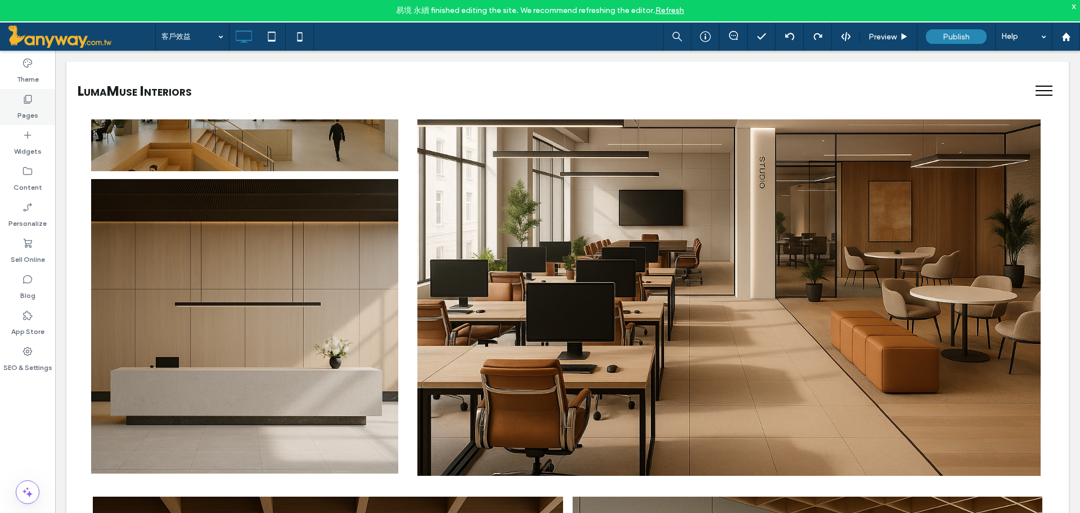
click at [22, 106] on label "Pages" at bounding box center [27, 113] width 21 height 16
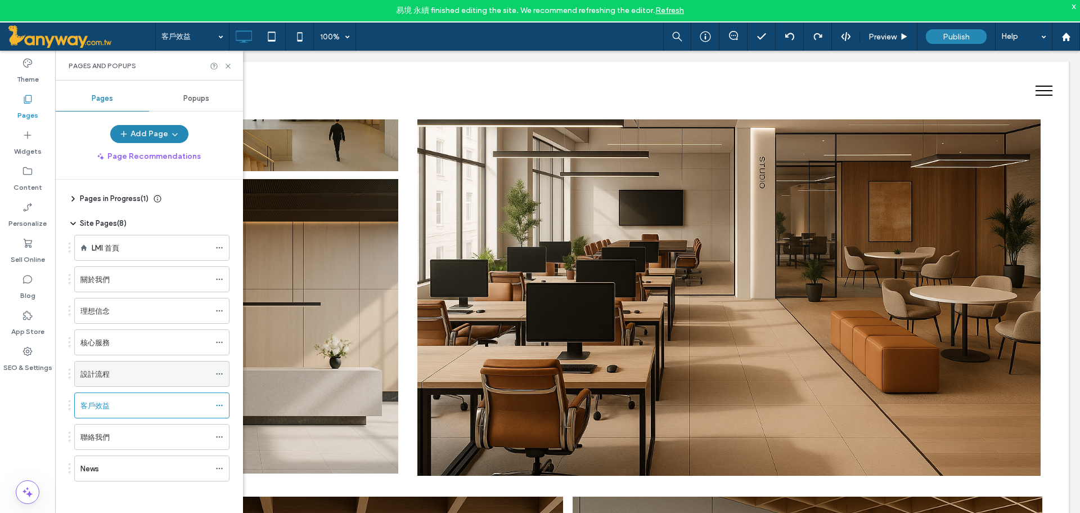
click at [190, 378] on div "設計流程" at bounding box center [144, 374] width 129 height 12
click at [167, 271] on div "關於我們" at bounding box center [144, 279] width 129 height 25
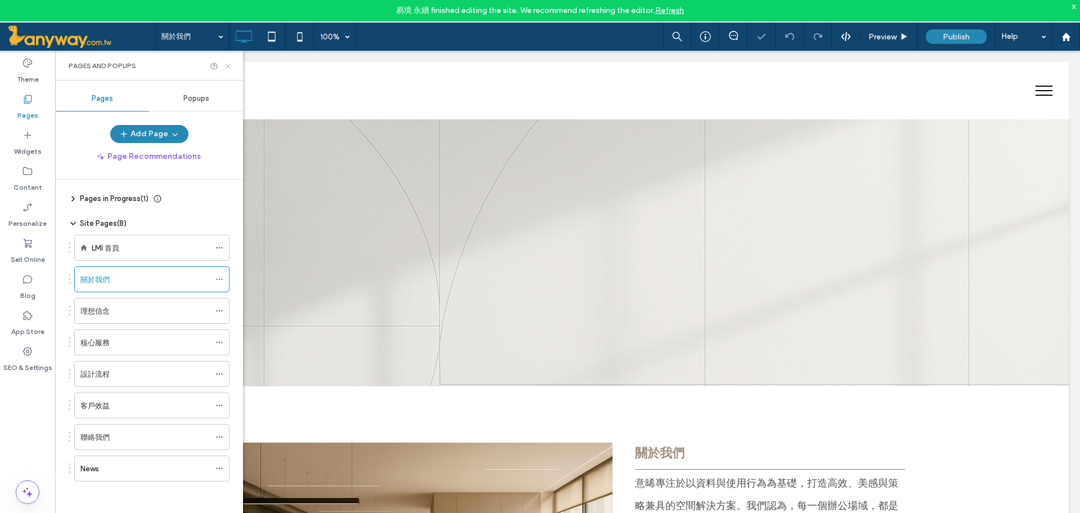
click at [229, 65] on use at bounding box center [228, 66] width 5 height 5
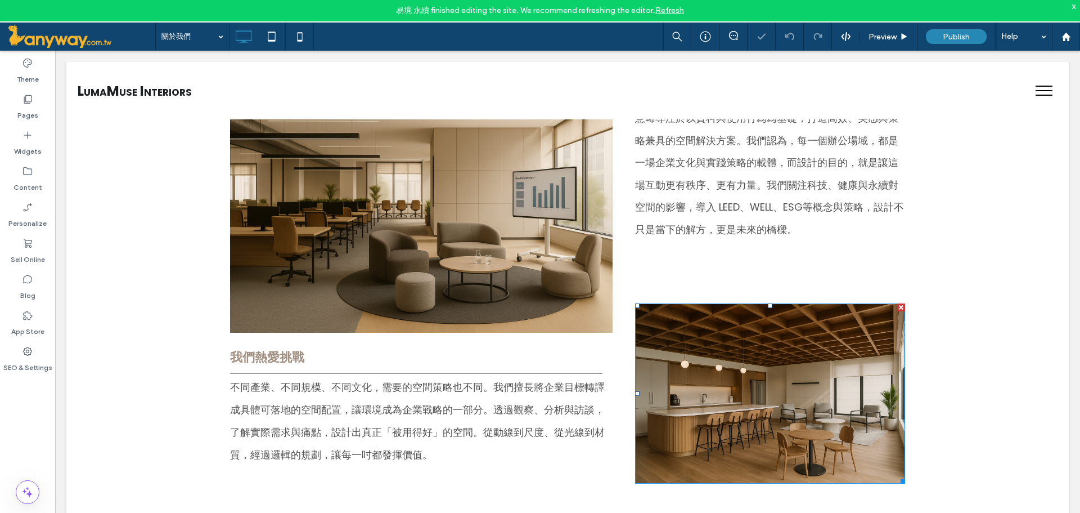
scroll to position [375, 0]
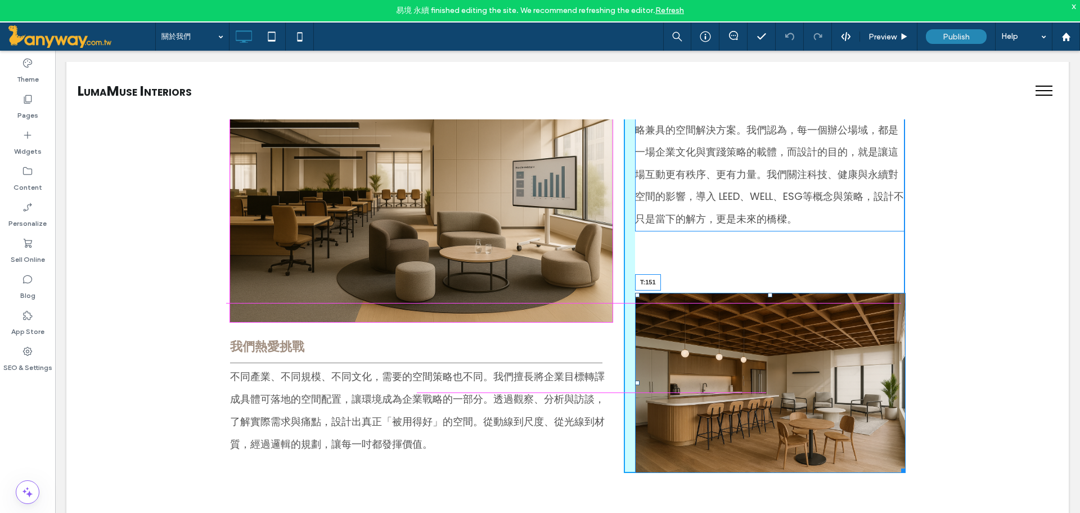
drag, startPoint x: 768, startPoint y: 278, endPoint x: 766, endPoint y: 308, distance: 30.4
click at [766, 308] on div "T:151" at bounding box center [770, 383] width 271 height 180
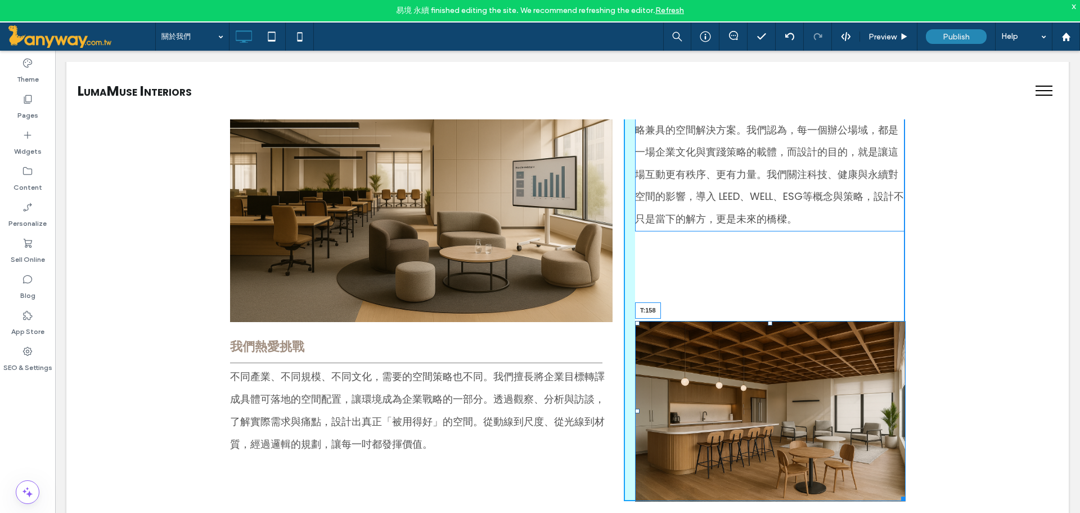
click at [768, 321] on div at bounding box center [770, 323] width 5 height 5
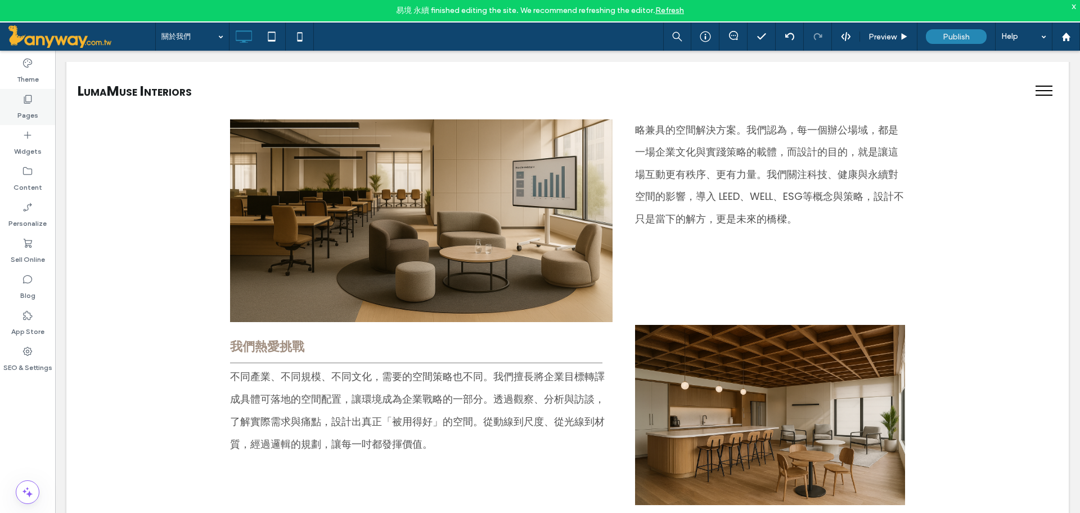
click at [29, 105] on label "Pages" at bounding box center [27, 113] width 21 height 16
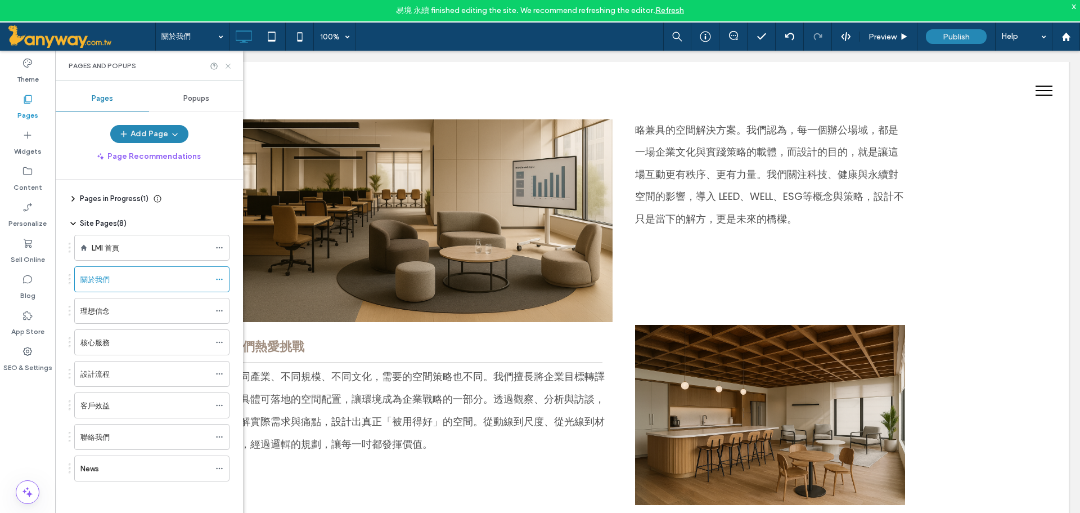
click at [226, 65] on icon at bounding box center [228, 66] width 8 height 8
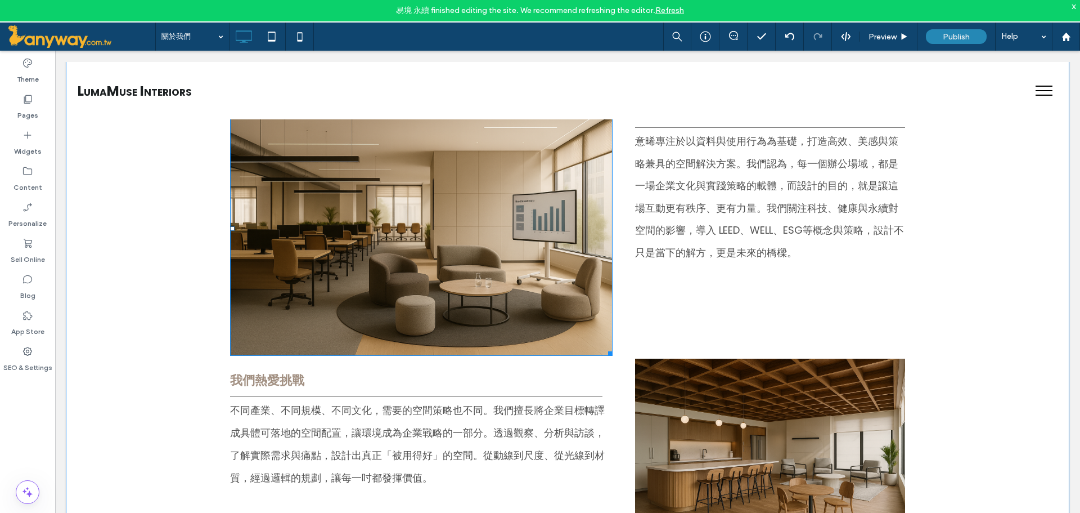
scroll to position [335, 0]
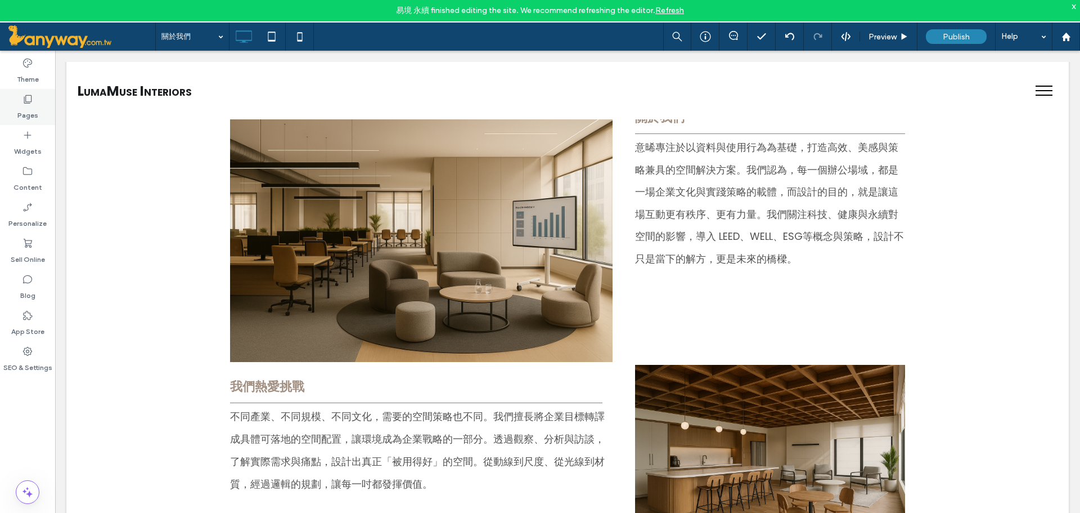
click at [25, 99] on icon at bounding box center [27, 98] width 11 height 11
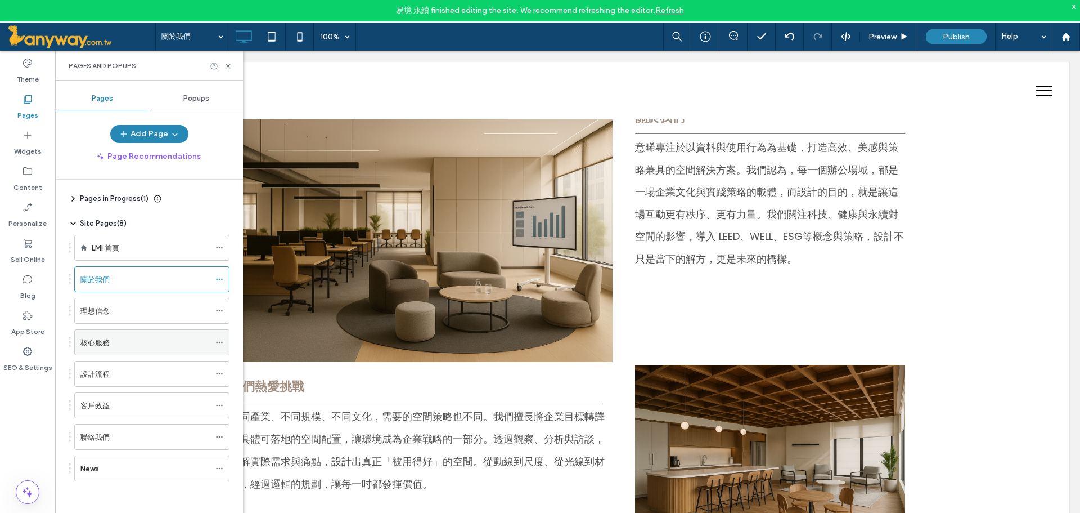
click at [110, 342] on div "核心服務" at bounding box center [144, 342] width 129 height 12
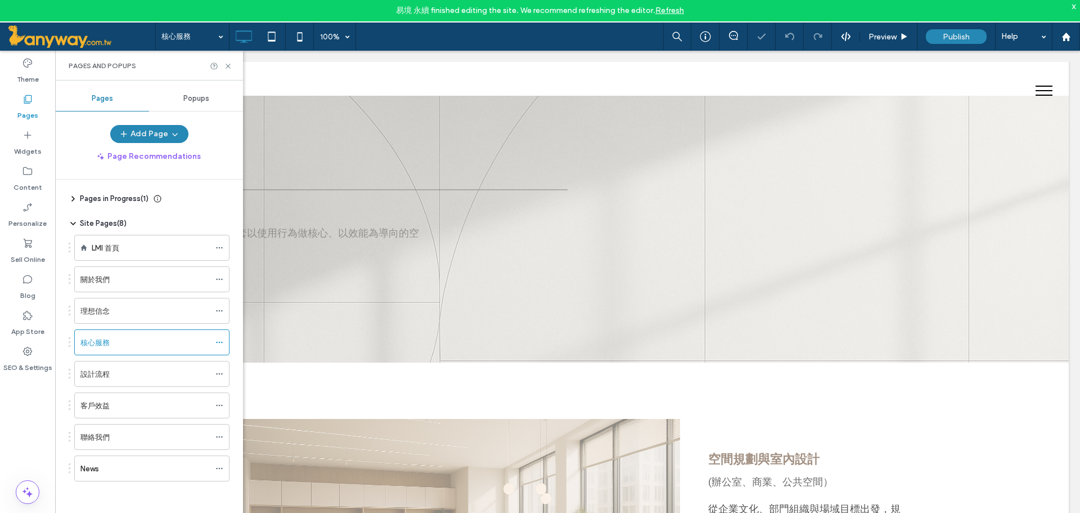
scroll to position [187, 0]
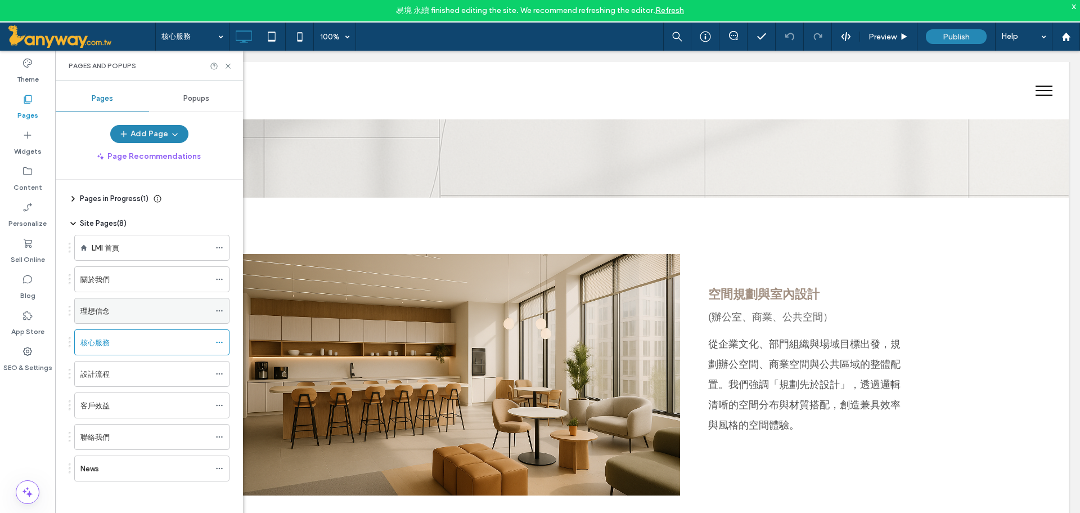
click at [118, 308] on div "理想信念" at bounding box center [144, 311] width 129 height 12
click at [105, 374] on label "設計流程" at bounding box center [94, 374] width 29 height 20
click at [138, 337] on div "核心服務" at bounding box center [144, 342] width 129 height 12
click at [125, 404] on div "客戶效益" at bounding box center [144, 406] width 129 height 12
click at [226, 68] on icon at bounding box center [228, 66] width 8 height 8
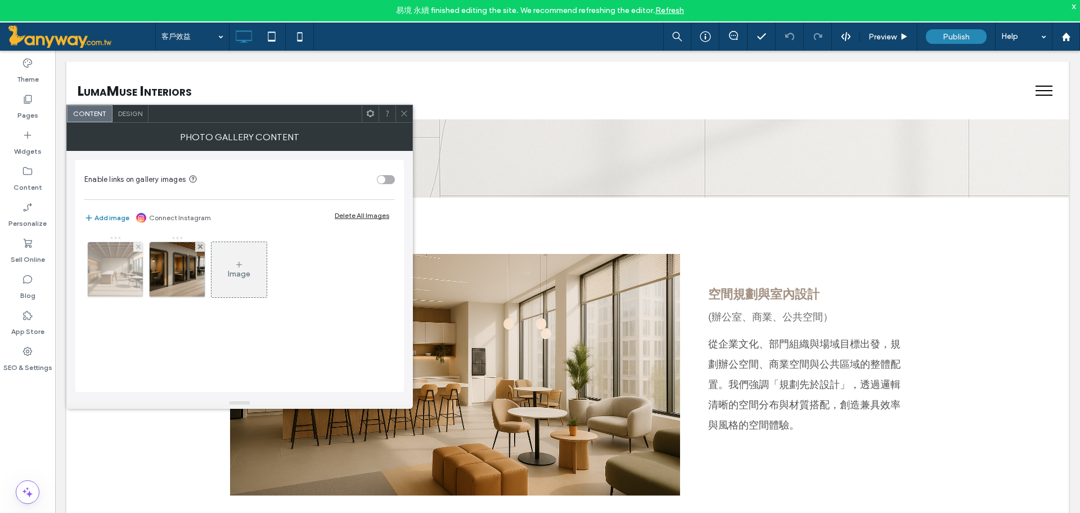
click at [111, 270] on img at bounding box center [115, 269] width 83 height 55
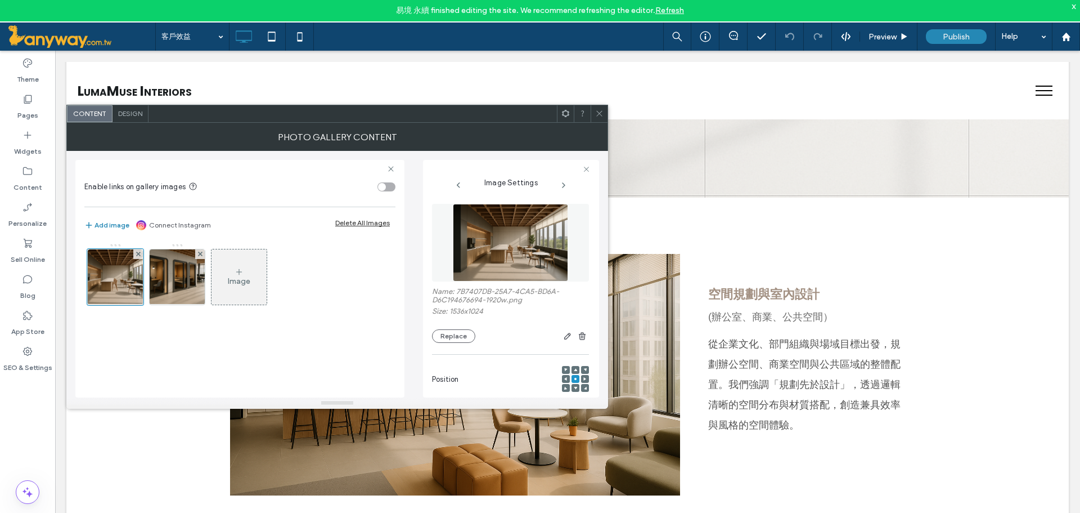
click at [458, 327] on div "Name: 7B7407DB-25A7-4CA5-BD6A-D6C194676694-1920w.png Size: 1536x1024 Replace" at bounding box center [510, 315] width 157 height 56
click at [456, 329] on button "Replace" at bounding box center [453, 336] width 43 height 14
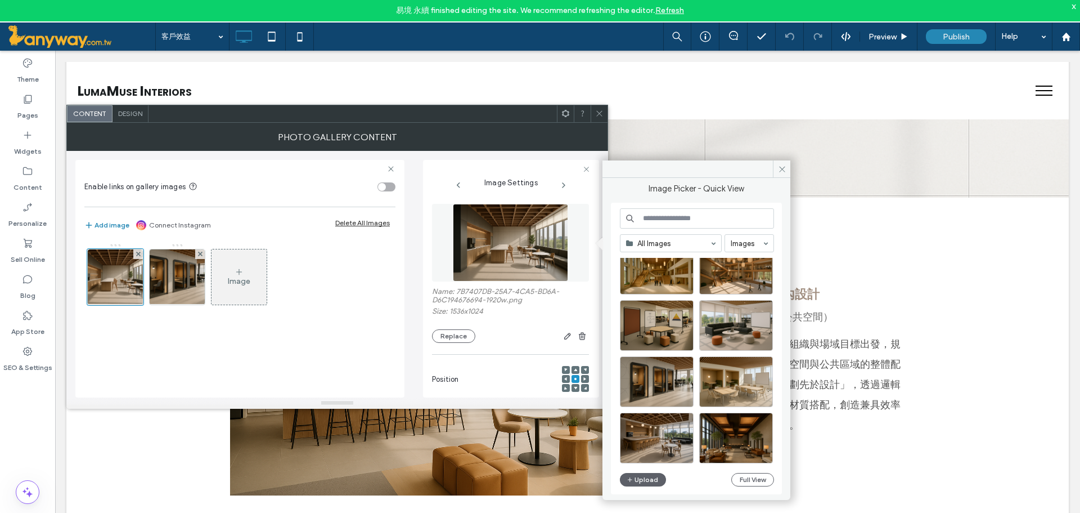
scroll to position [375, 0]
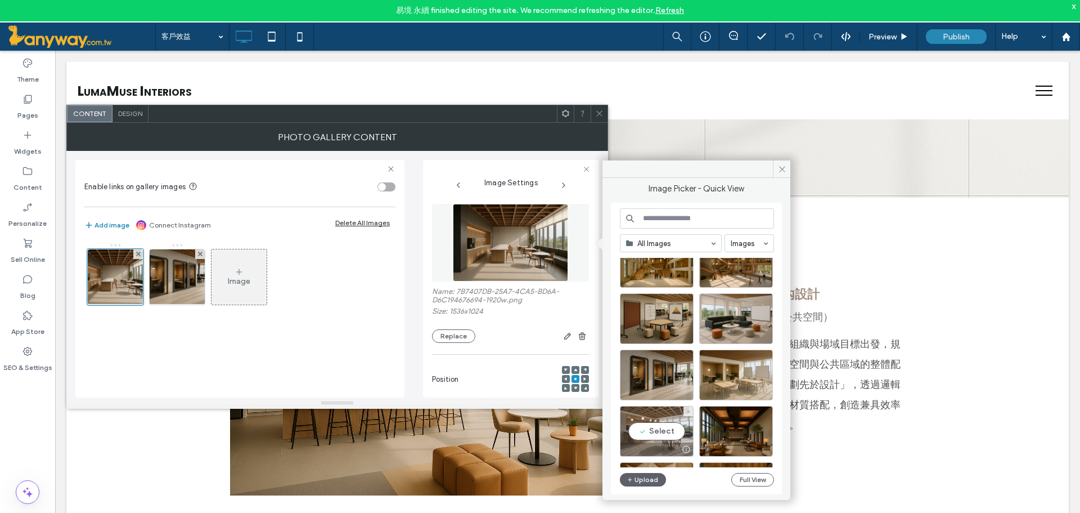
click at [674, 430] on div "Select" at bounding box center [657, 431] width 74 height 51
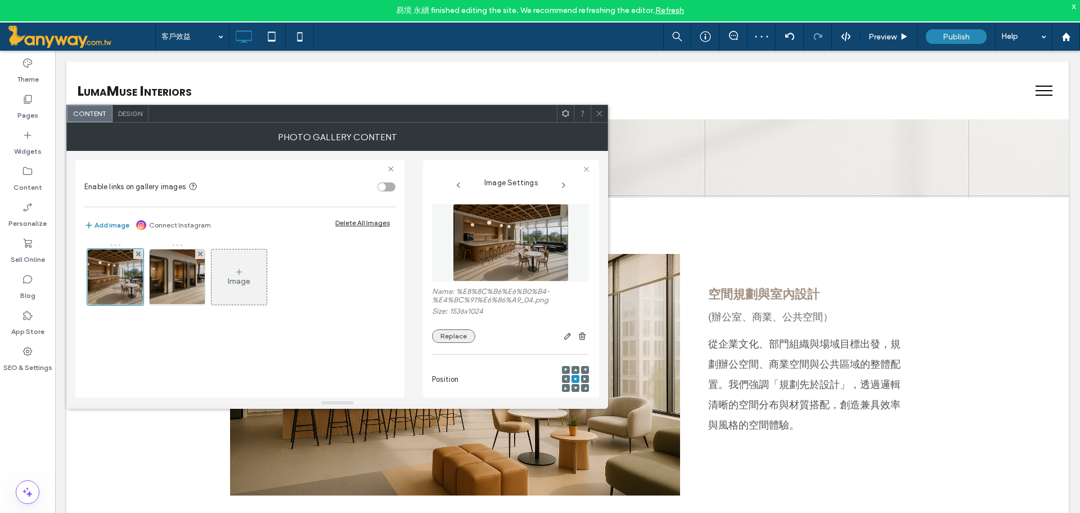
click at [442, 332] on button "Replace" at bounding box center [453, 336] width 43 height 14
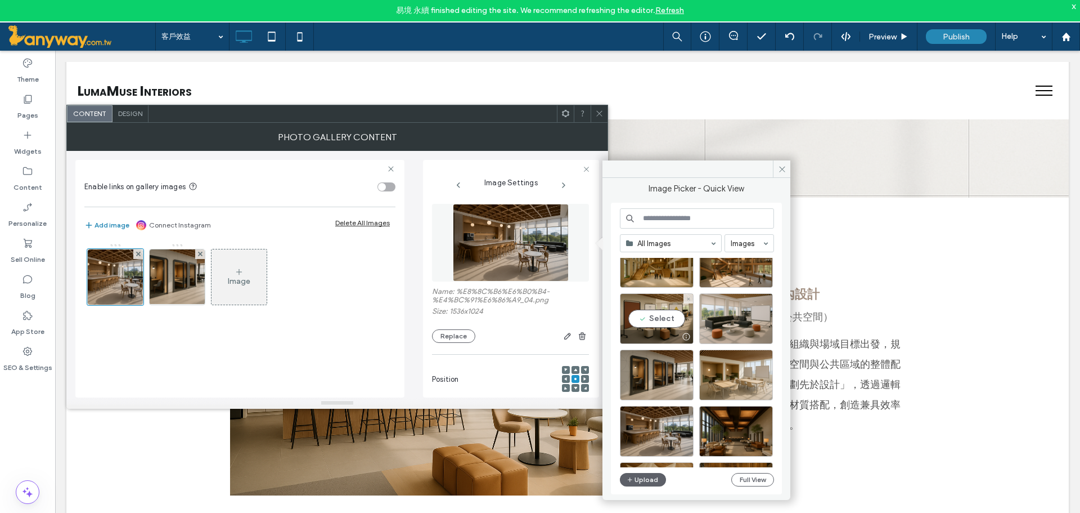
scroll to position [483, 0]
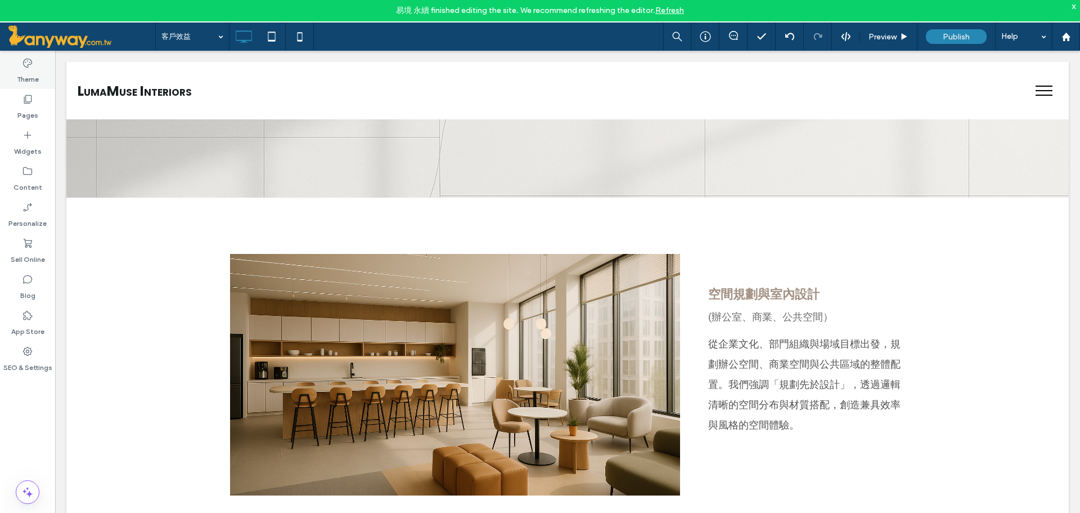
click at [18, 88] on div "Theme" at bounding box center [27, 71] width 55 height 36
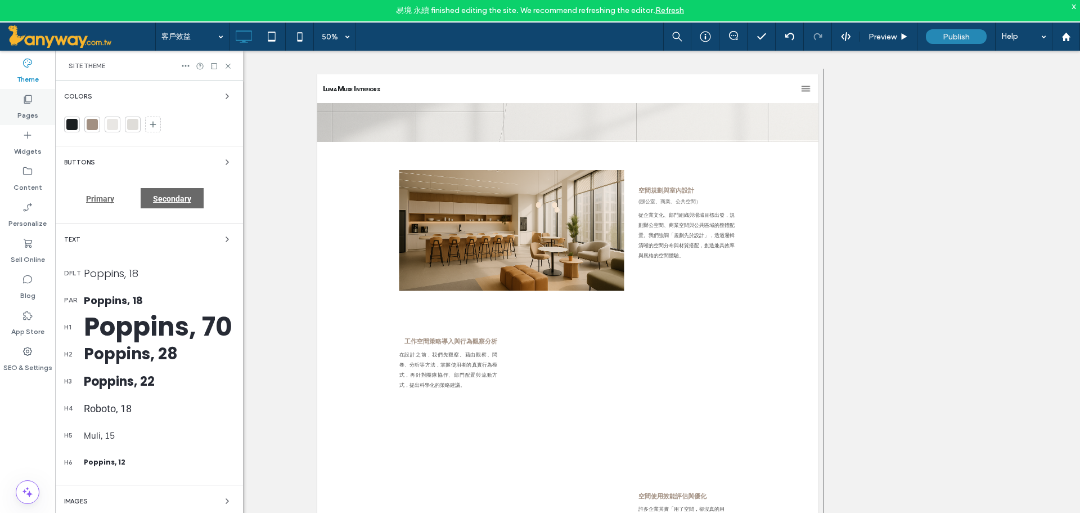
click at [33, 115] on label "Pages" at bounding box center [27, 113] width 21 height 16
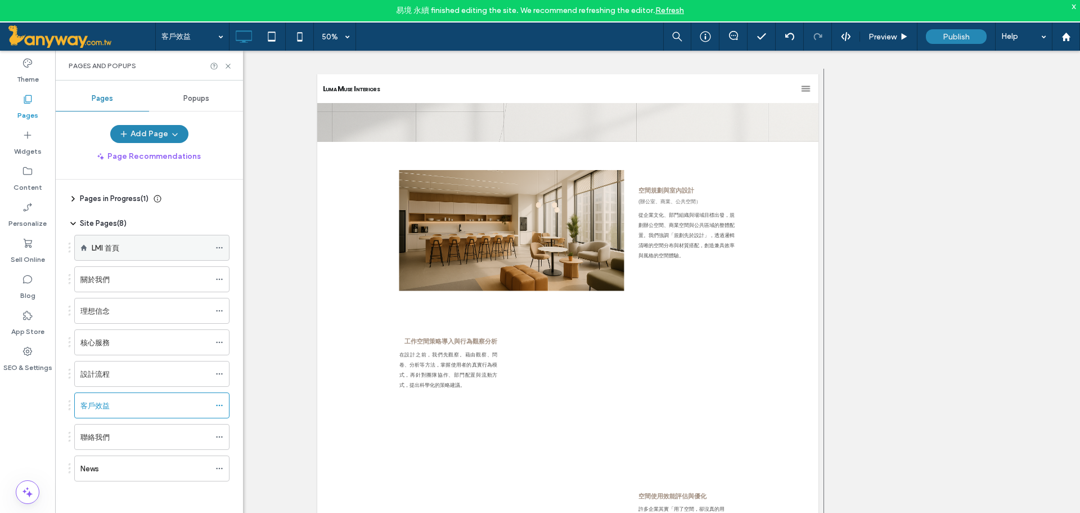
click at [137, 246] on div "LMI 首頁" at bounding box center [151, 248] width 118 height 12
click at [230, 64] on use at bounding box center [228, 66] width 5 height 5
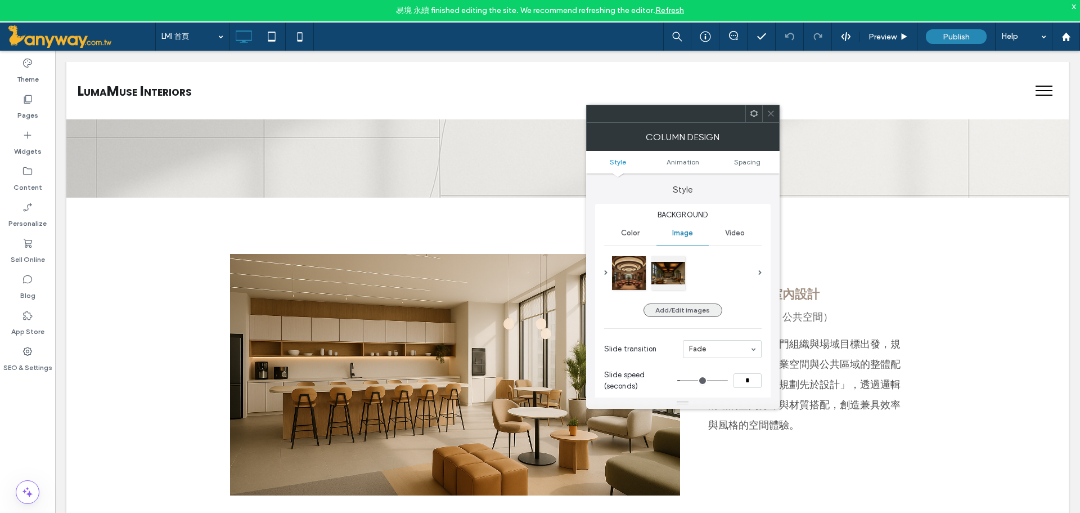
click at [685, 313] on button "Add/Edit images" at bounding box center [683, 310] width 79 height 14
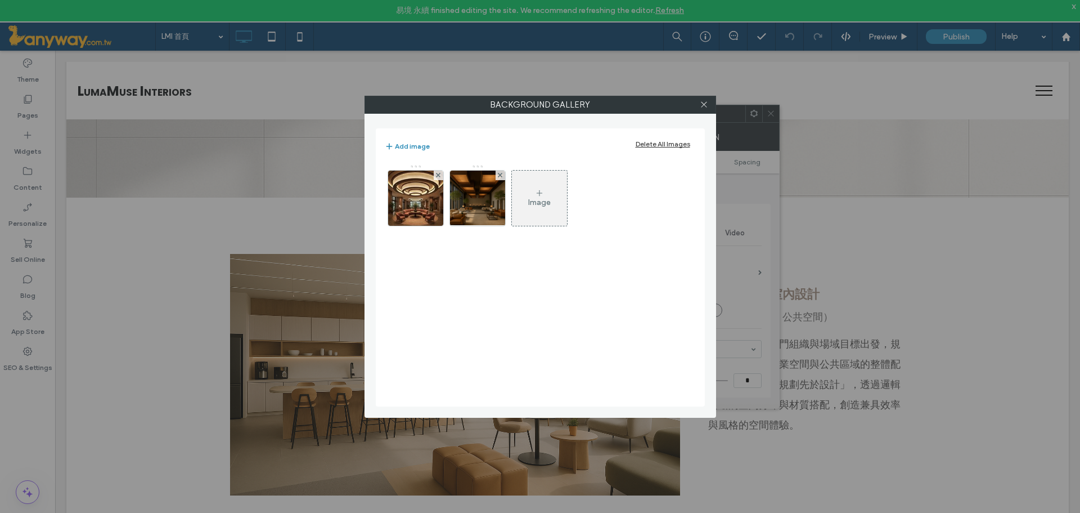
click at [541, 200] on div "Image" at bounding box center [539, 203] width 23 height 10
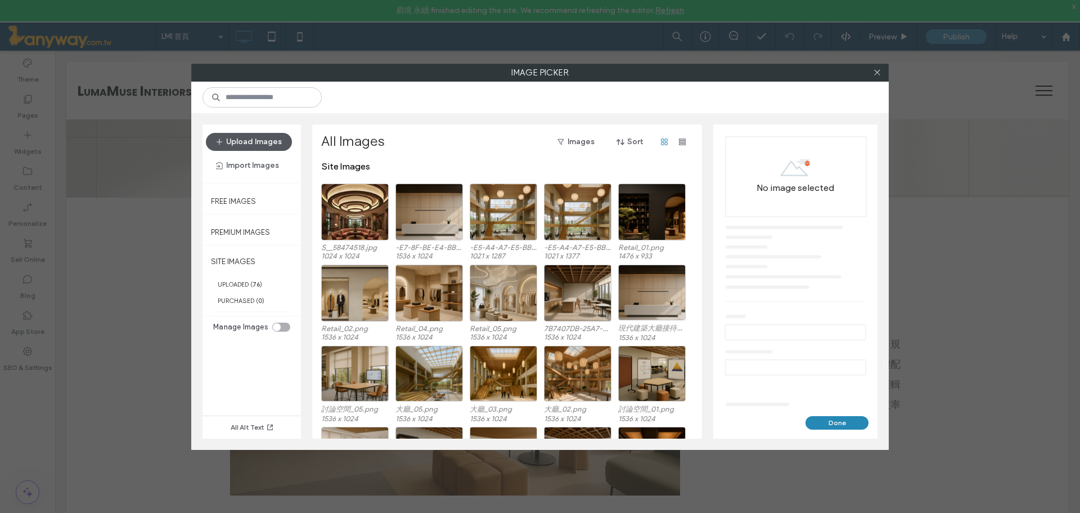
click at [240, 133] on button "Upload Images" at bounding box center [249, 142] width 86 height 18
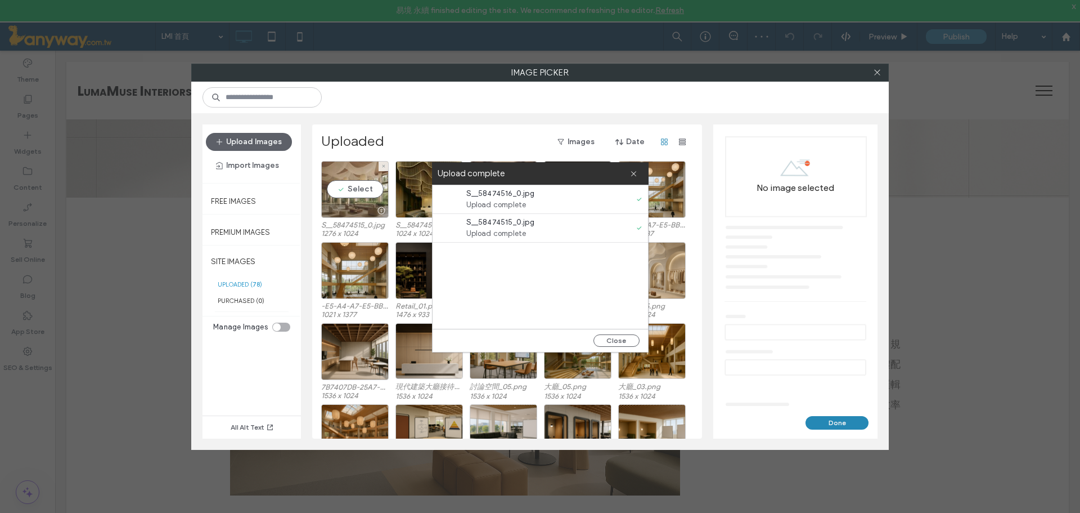
click at [345, 185] on div "Select" at bounding box center [355, 189] width 68 height 57
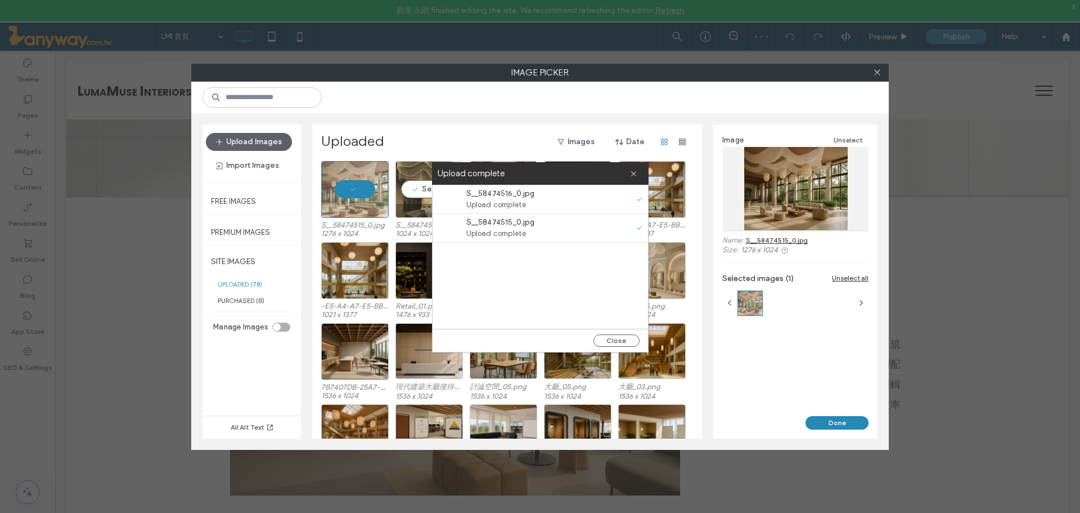
click at [413, 183] on div "Select" at bounding box center [430, 189] width 68 height 57
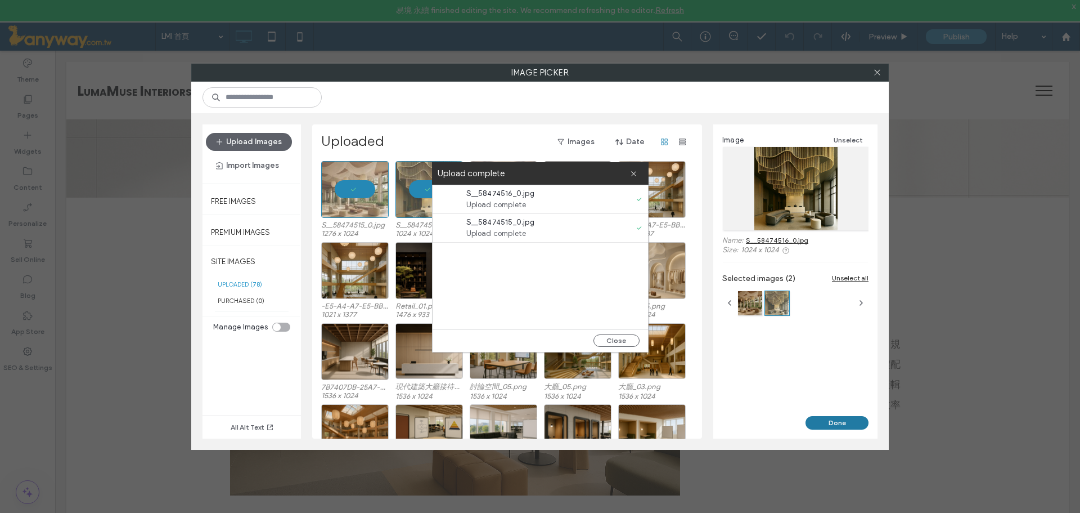
click at [839, 420] on button "Done" at bounding box center [837, 423] width 63 height 14
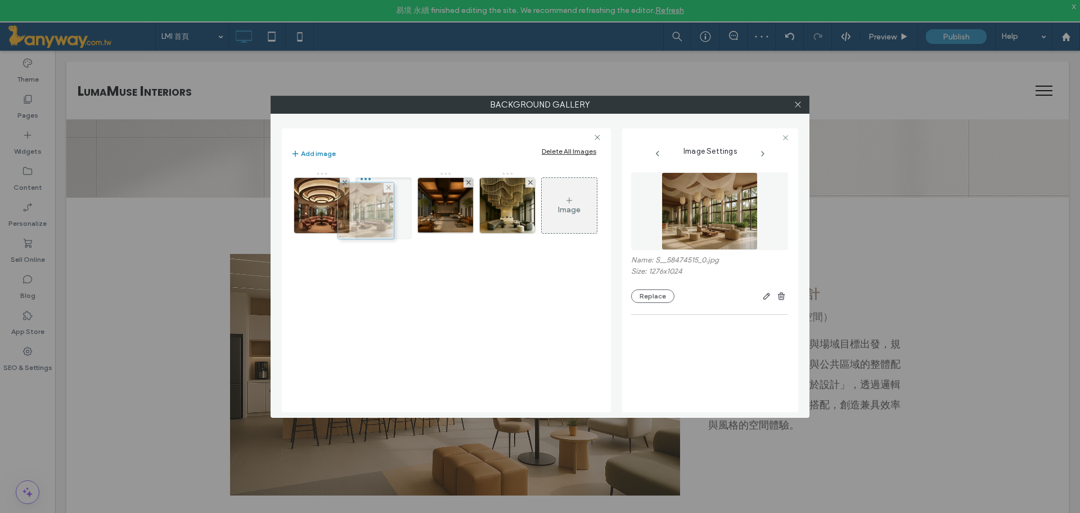
drag, startPoint x: 450, startPoint y: 214, endPoint x: 367, endPoint y: 219, distance: 82.9
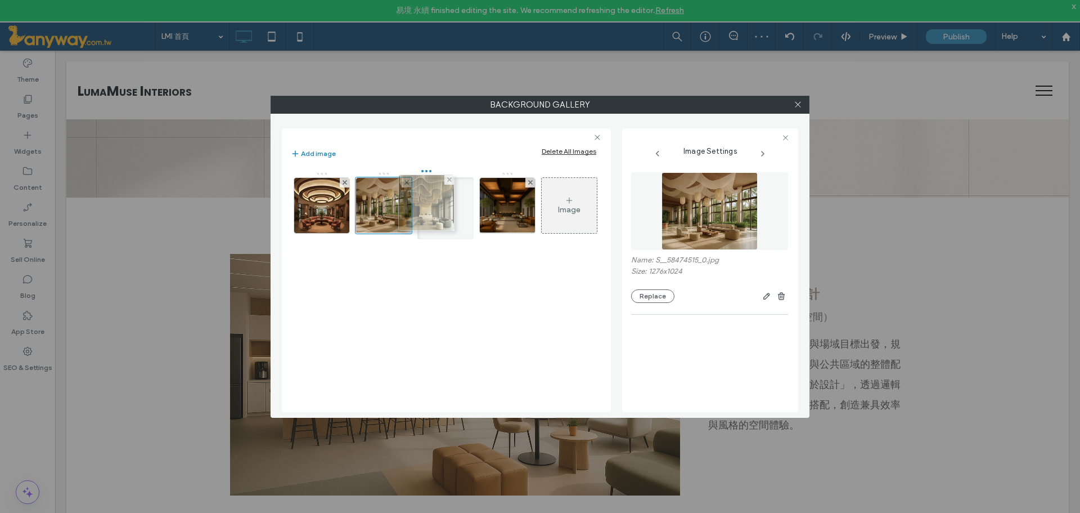
drag, startPoint x: 489, startPoint y: 213, endPoint x: 405, endPoint y: 210, distance: 83.9
click at [797, 105] on icon at bounding box center [798, 104] width 8 height 8
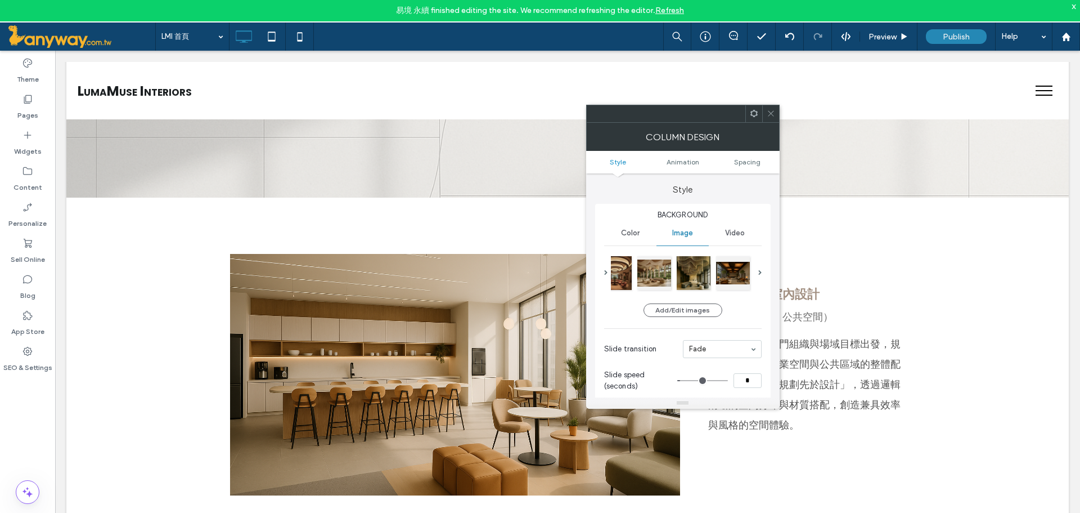
click at [769, 108] on span at bounding box center [771, 113] width 8 height 17
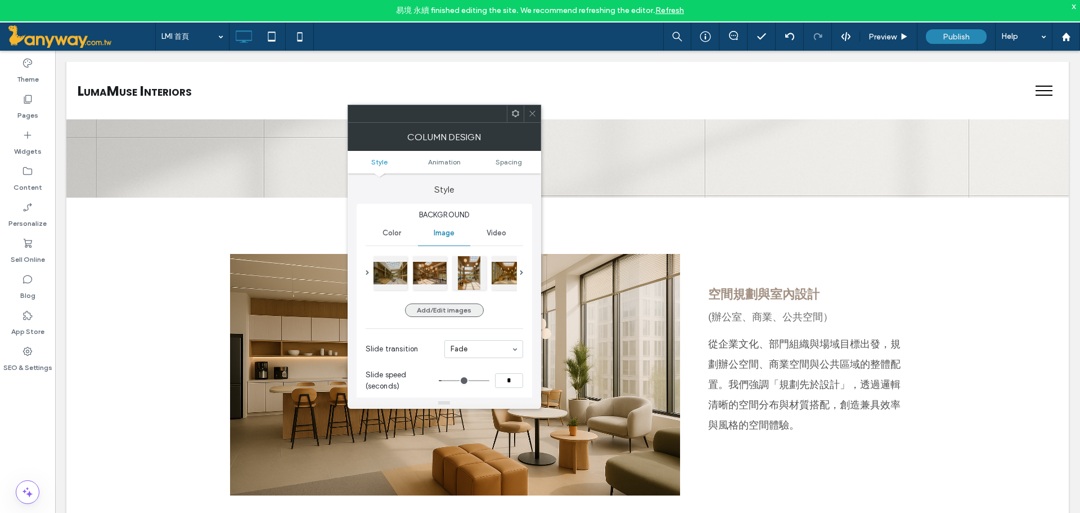
click at [433, 310] on button "Add/Edit images" at bounding box center [444, 310] width 79 height 14
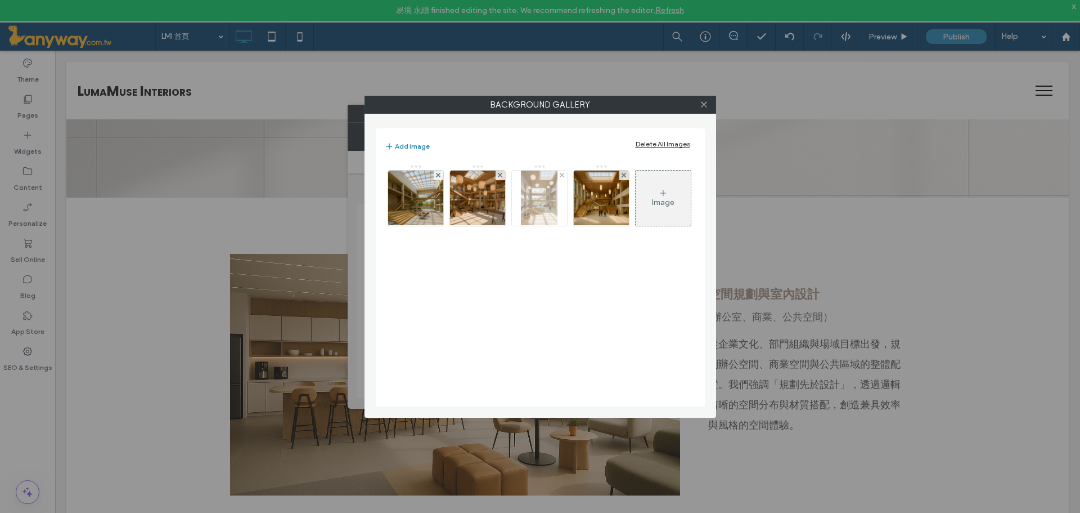
click at [548, 212] on img at bounding box center [539, 197] width 37 height 55
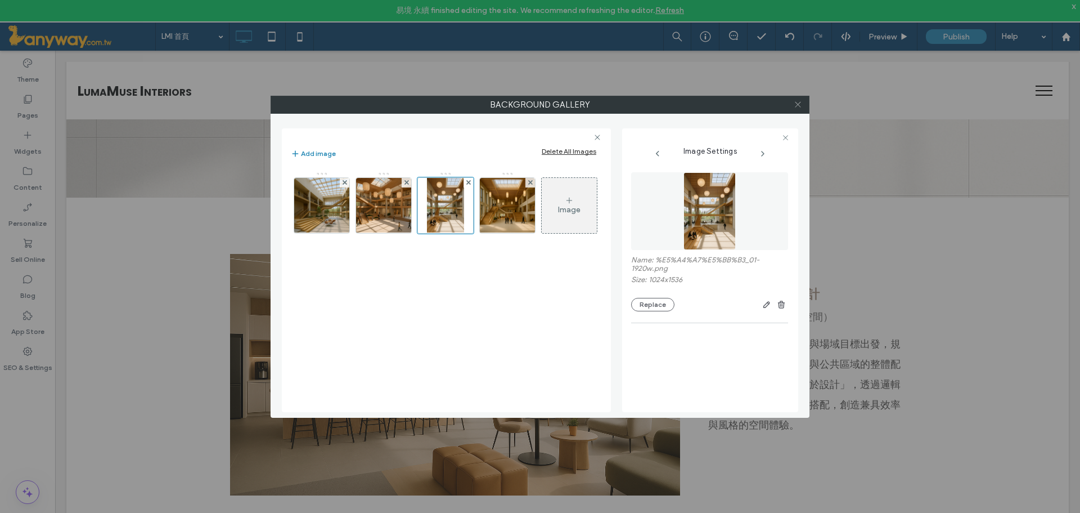
click at [802, 100] on icon at bounding box center [798, 104] width 8 height 8
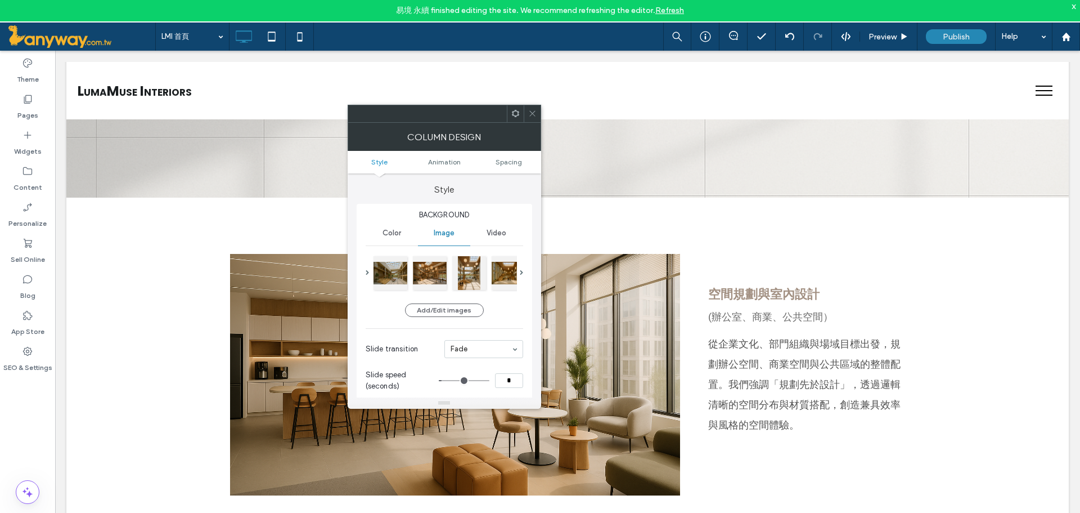
click at [538, 113] on div at bounding box center [532, 113] width 17 height 17
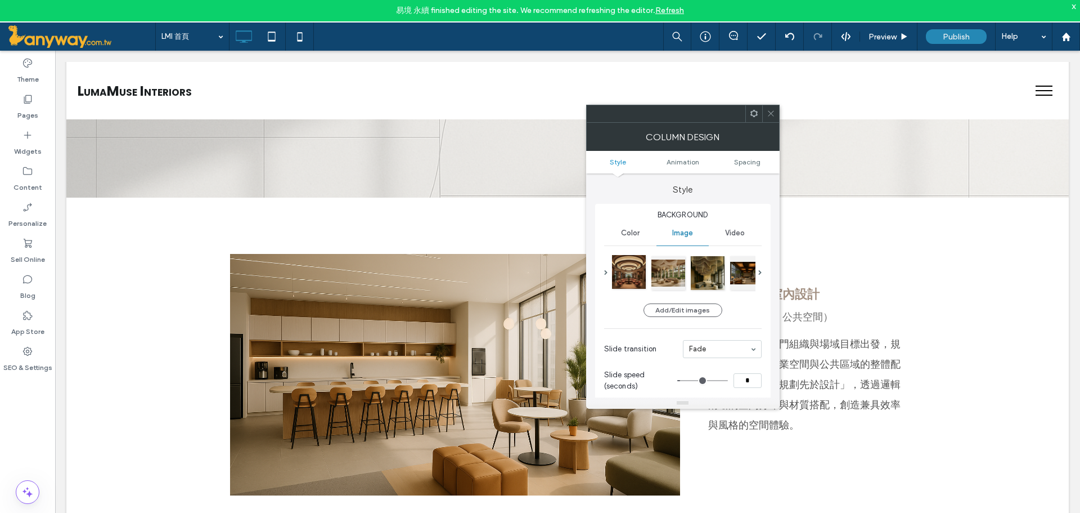
click at [638, 275] on div at bounding box center [629, 272] width 34 height 34
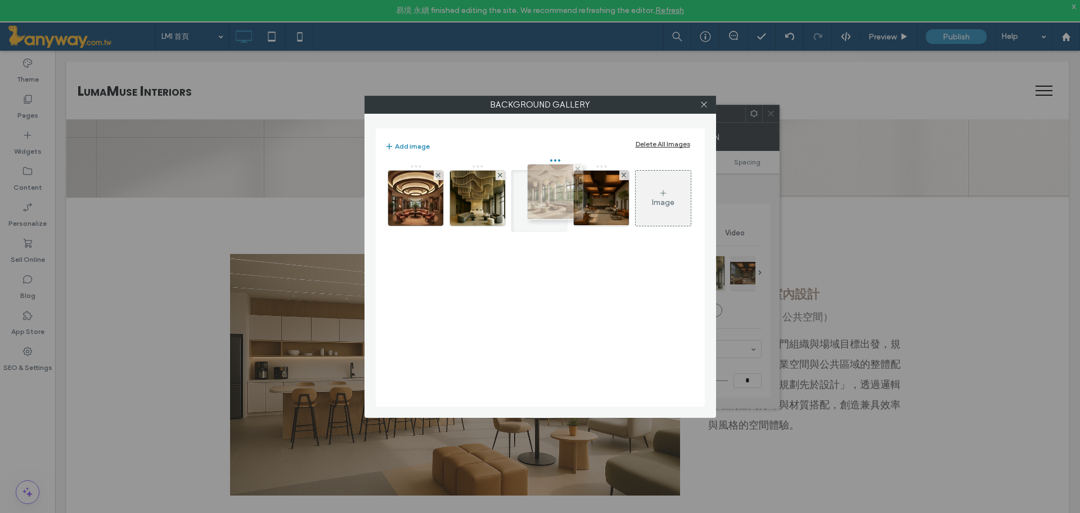
drag, startPoint x: 468, startPoint y: 207, endPoint x: 542, endPoint y: 201, distance: 75.1
click at [703, 103] on use at bounding box center [704, 105] width 6 height 6
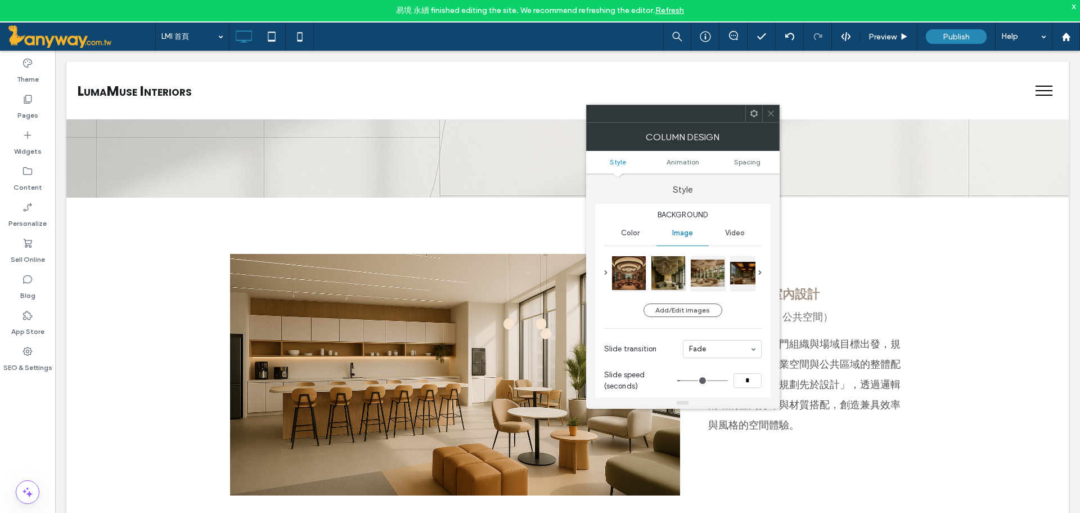
click at [770, 114] on icon at bounding box center [771, 113] width 8 height 8
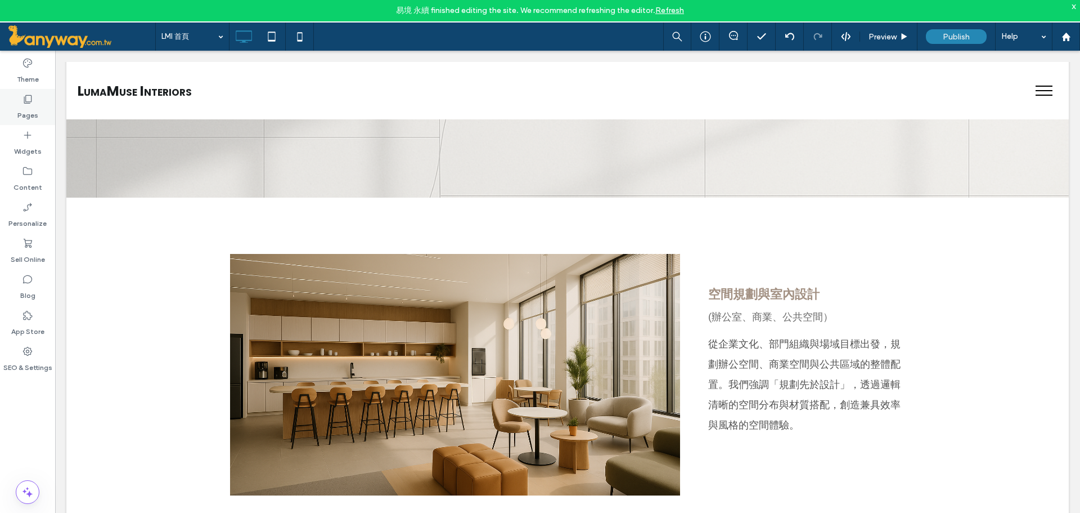
click at [28, 118] on label "Pages" at bounding box center [27, 113] width 21 height 16
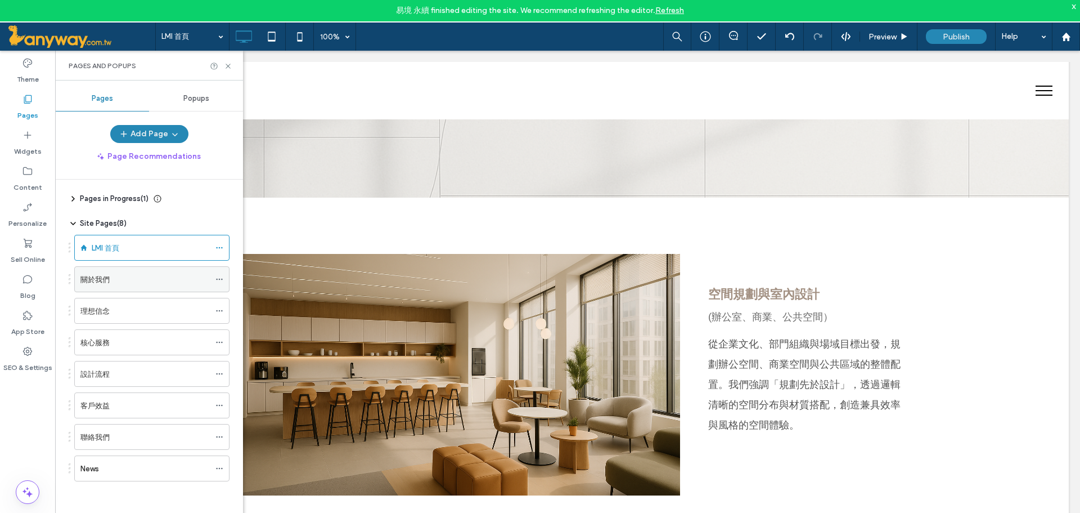
click at [141, 284] on div "關於我們" at bounding box center [144, 279] width 129 height 12
click at [147, 410] on div "客戶效益" at bounding box center [144, 406] width 129 height 12
click at [126, 284] on div "關於我們" at bounding box center [144, 279] width 129 height 12
click at [232, 69] on icon at bounding box center [228, 66] width 8 height 8
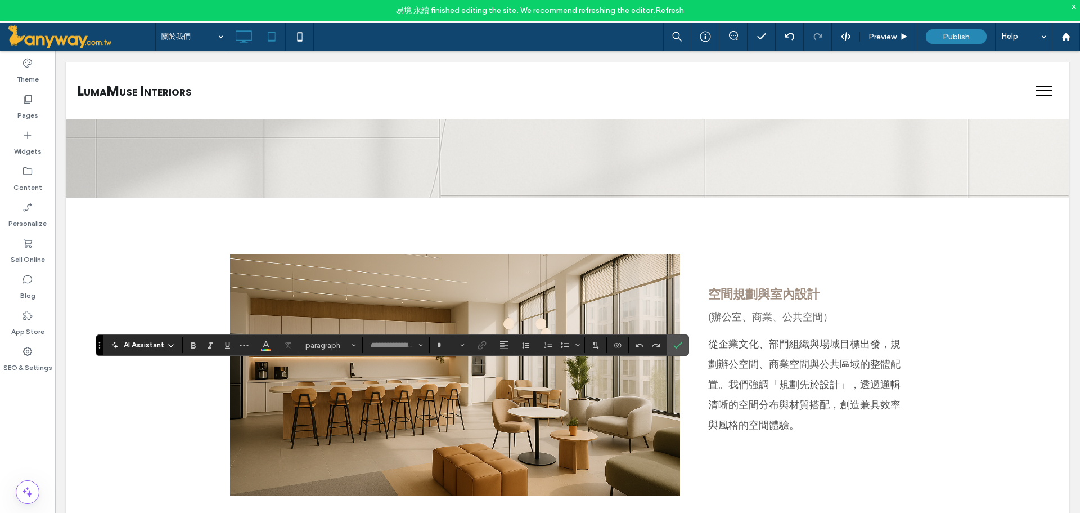
type input "*******"
type input "**"
click at [271, 33] on icon at bounding box center [272, 36] width 23 height 23
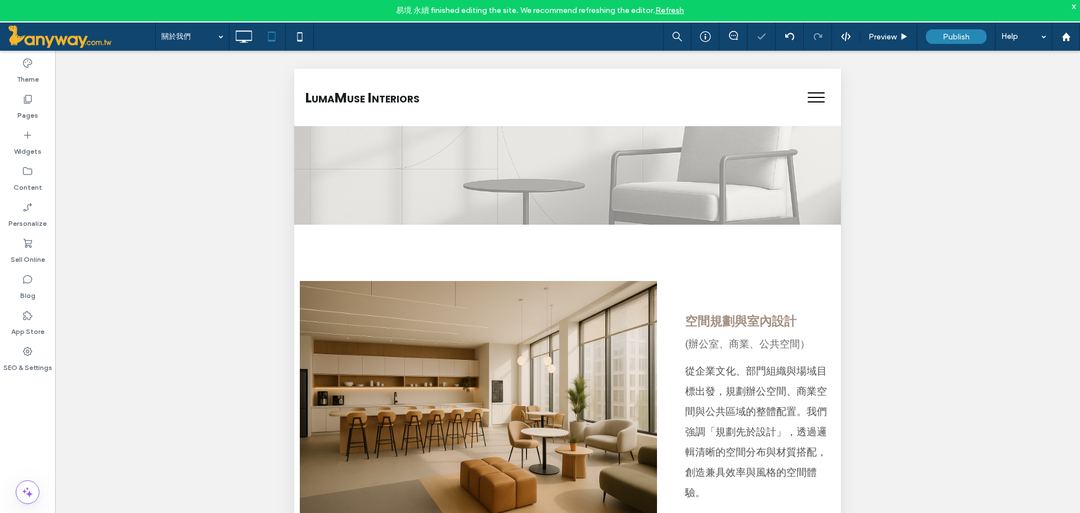
scroll to position [187, 0]
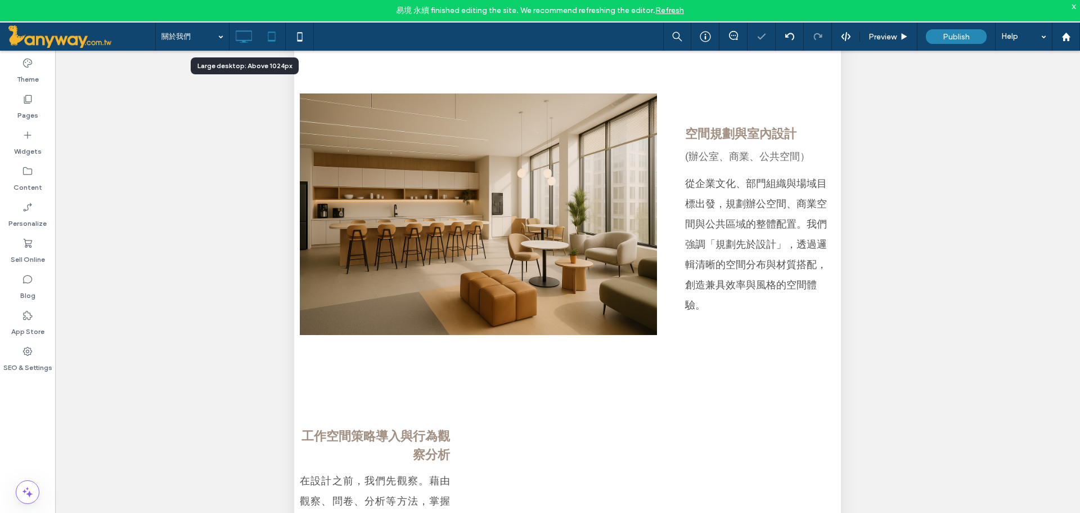
click at [246, 34] on icon at bounding box center [243, 36] width 23 height 23
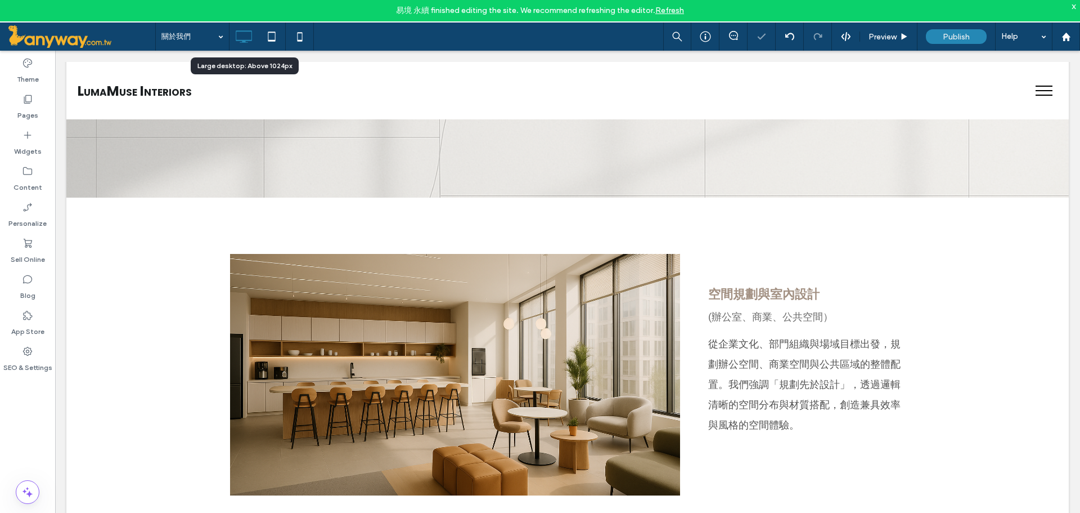
scroll to position [0, 0]
click at [282, 35] on icon at bounding box center [272, 36] width 23 height 23
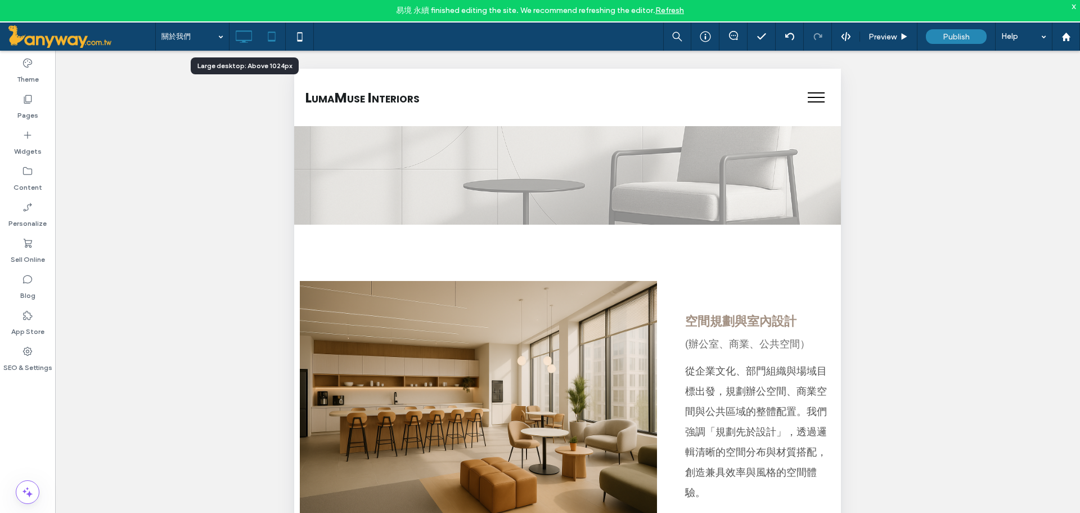
click at [232, 43] on icon at bounding box center [243, 36] width 23 height 23
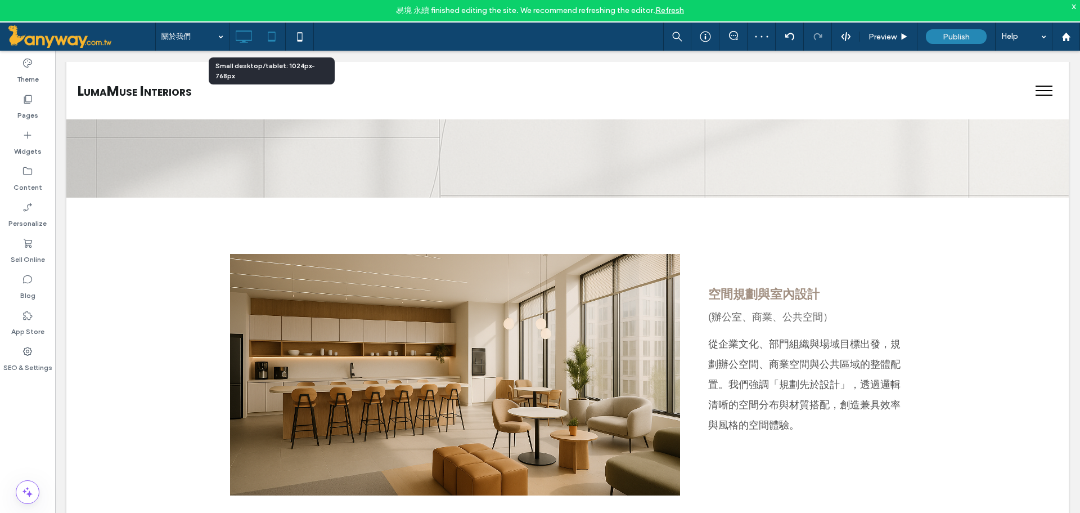
click at [265, 37] on icon at bounding box center [272, 36] width 23 height 23
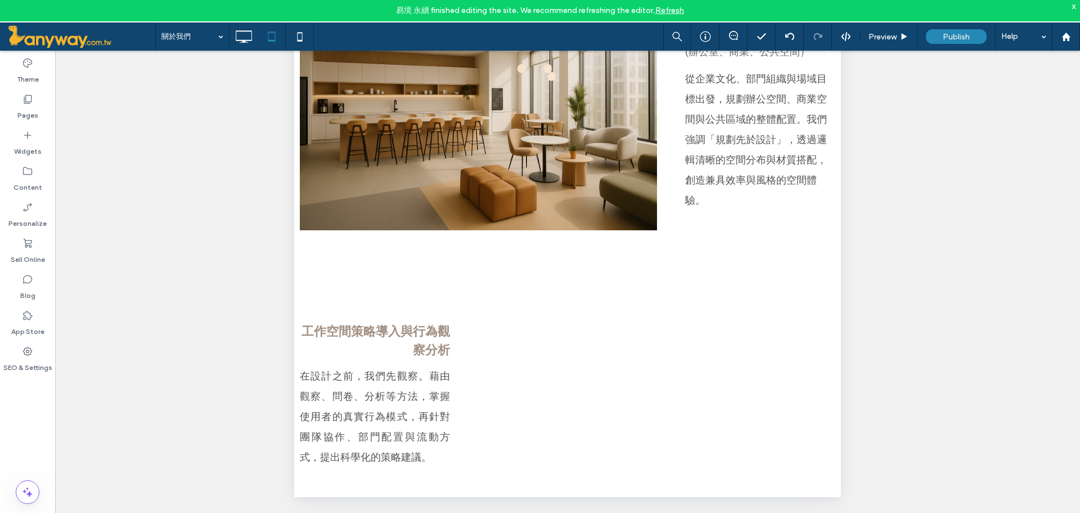
scroll to position [294, 0]
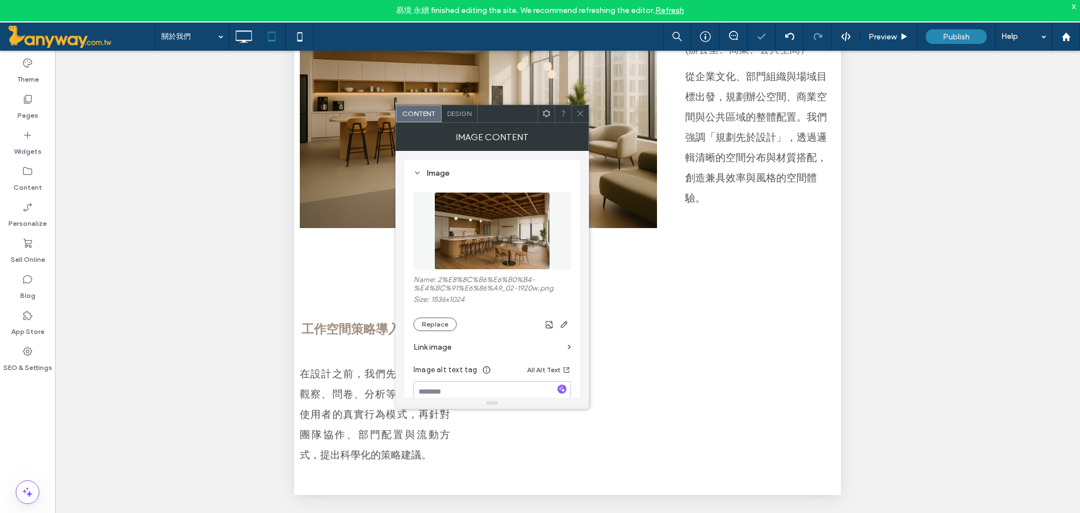
click at [586, 120] on div at bounding box center [580, 113] width 17 height 17
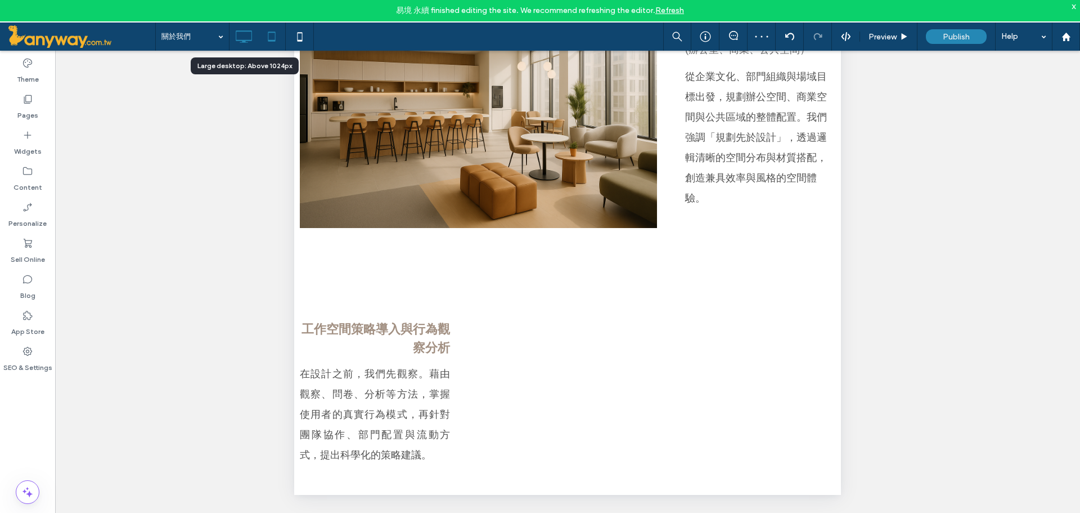
click at [249, 32] on use at bounding box center [244, 36] width 16 height 12
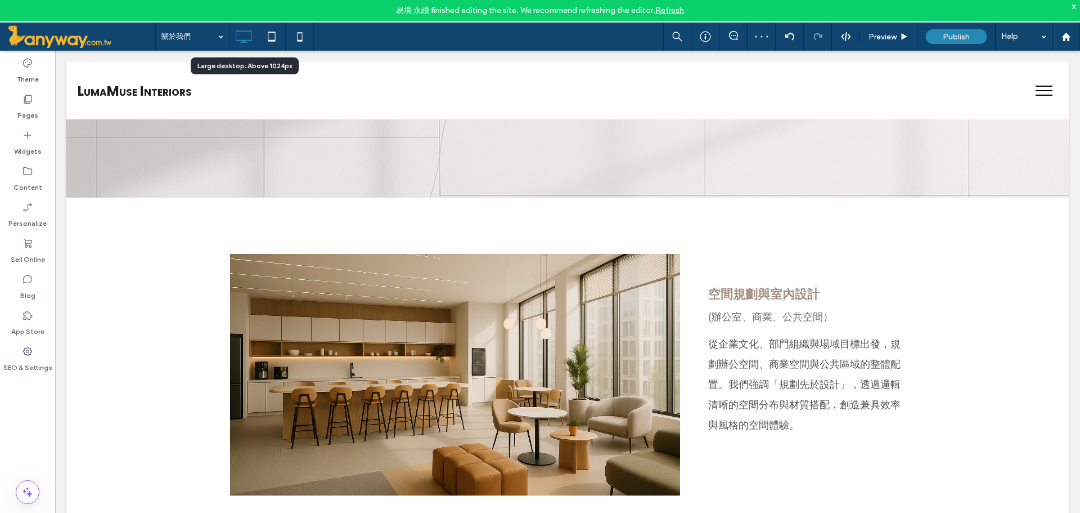
scroll to position [0, 0]
click at [41, 112] on div "Pages" at bounding box center [27, 107] width 55 height 36
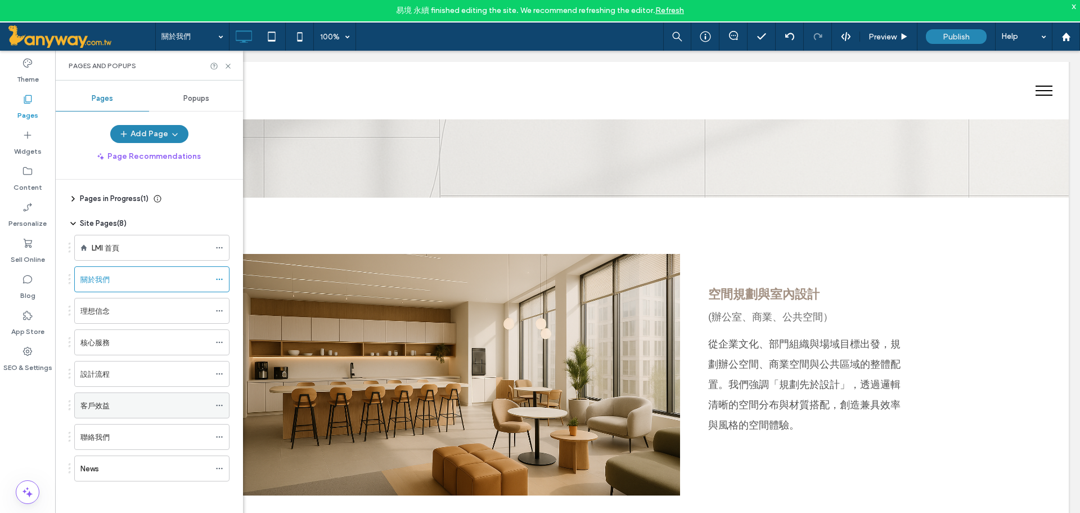
click at [151, 400] on div "客戶效益" at bounding box center [144, 406] width 129 height 12
click at [226, 65] on icon at bounding box center [228, 66] width 8 height 8
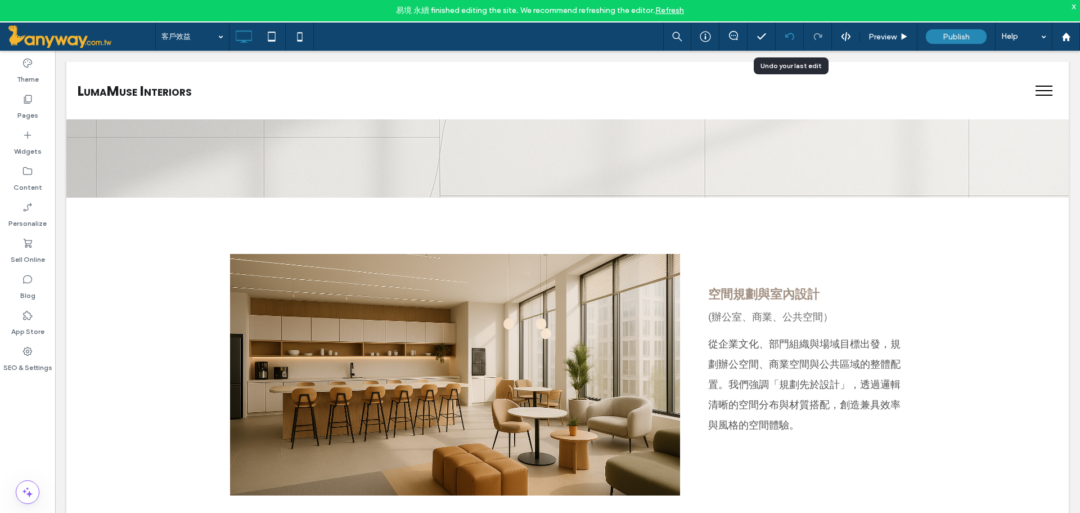
click at [791, 32] on div at bounding box center [790, 37] width 28 height 28
click at [786, 36] on icon at bounding box center [790, 36] width 9 height 9
click at [34, 145] on label "Widgets" at bounding box center [28, 149] width 28 height 16
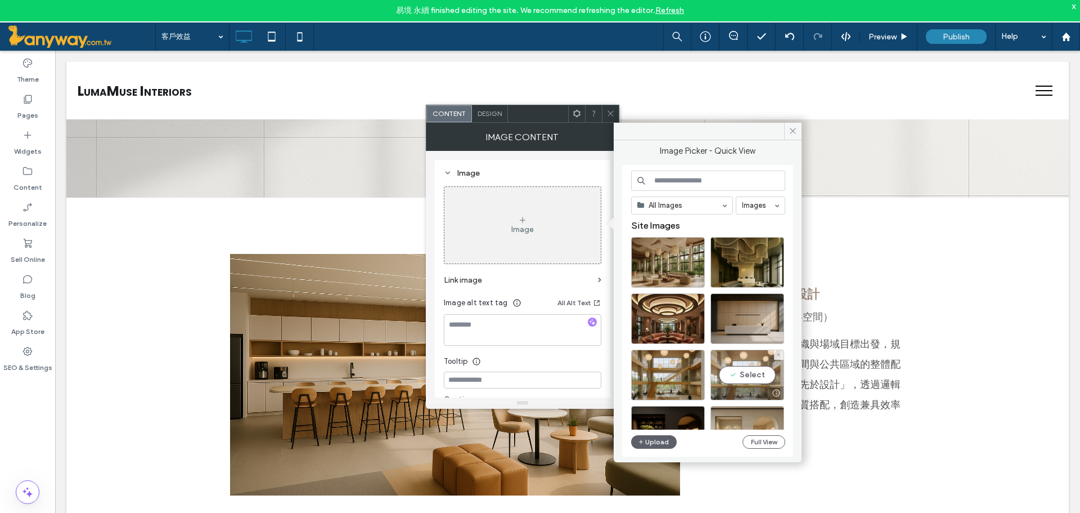
click at [744, 372] on div "Select" at bounding box center [748, 374] width 74 height 51
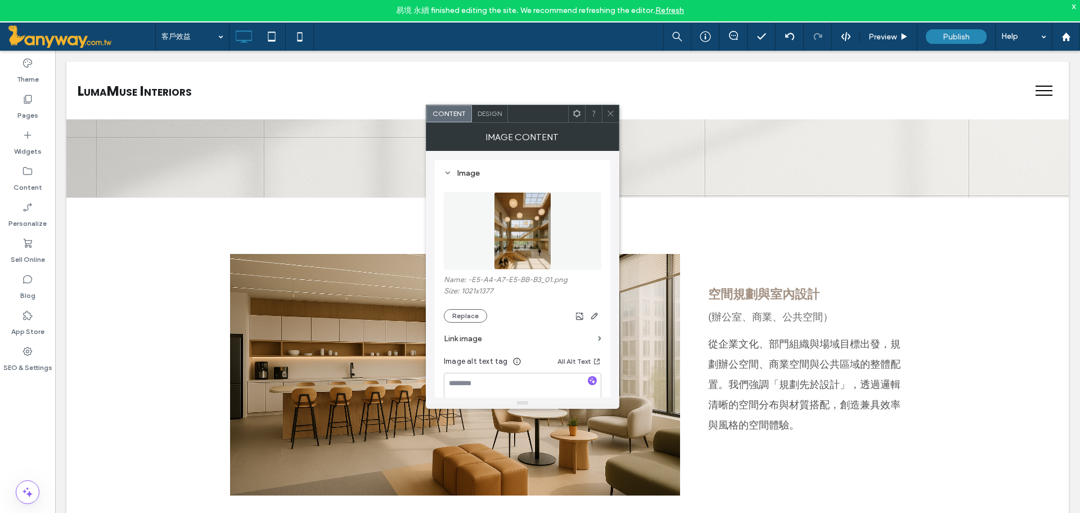
click at [612, 115] on use at bounding box center [611, 114] width 6 height 6
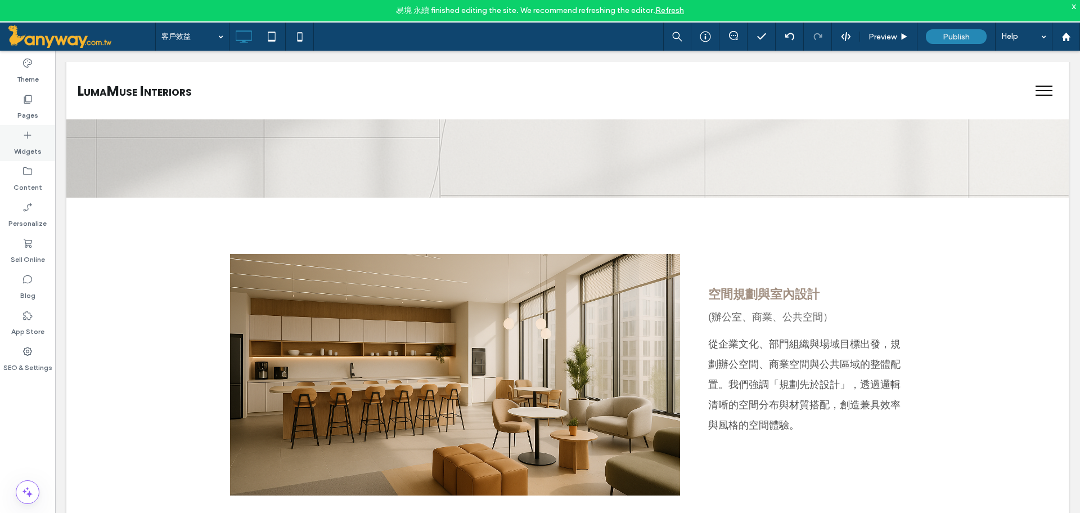
click at [32, 142] on label "Widgets" at bounding box center [28, 149] width 28 height 16
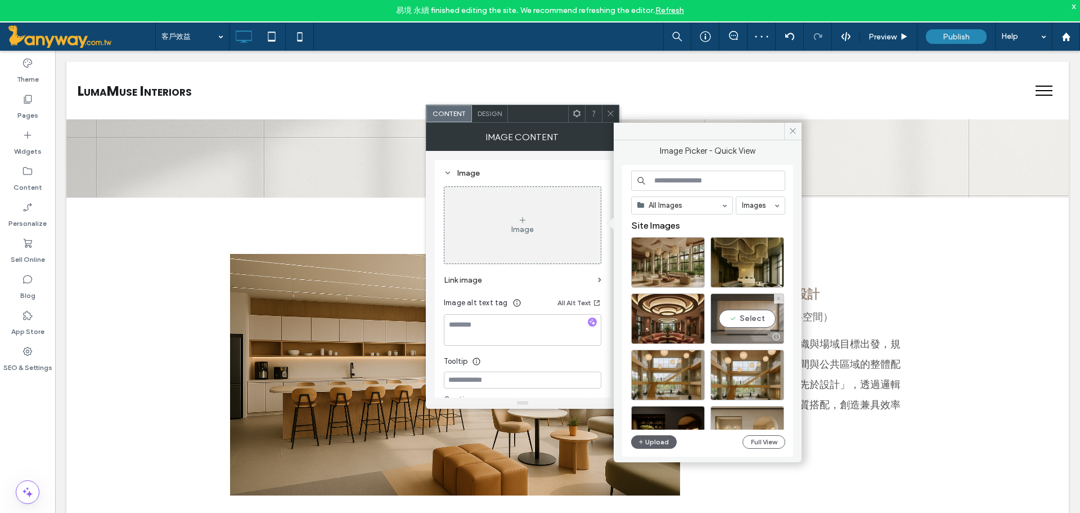
click at [742, 315] on div "Select" at bounding box center [748, 318] width 74 height 51
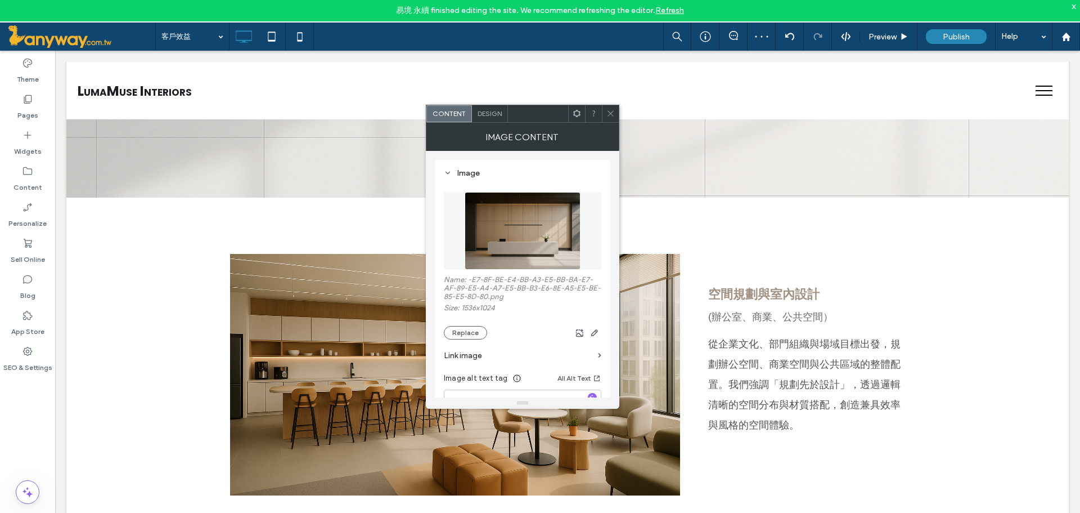
click at [612, 113] on icon at bounding box center [611, 113] width 8 height 8
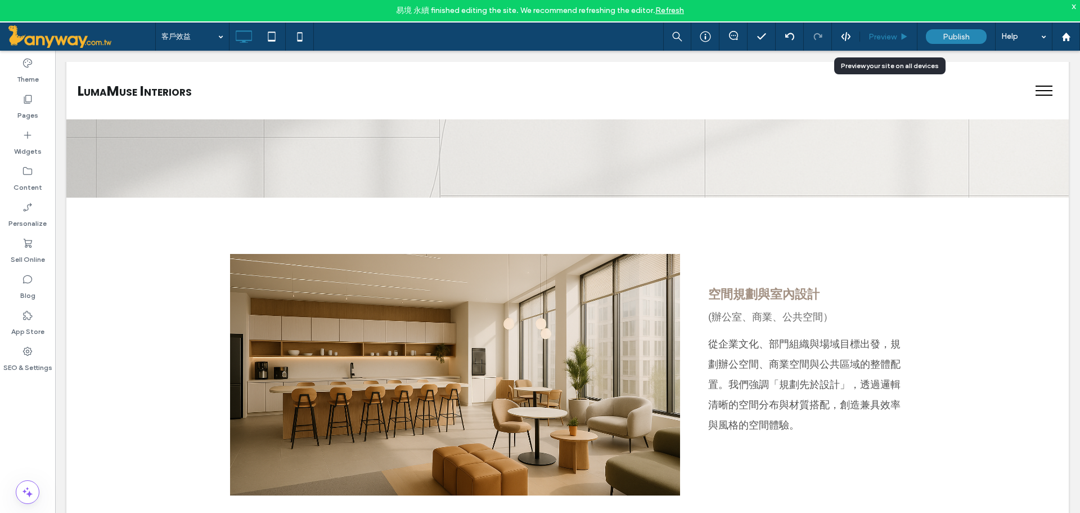
click at [886, 30] on div "Preview" at bounding box center [888, 37] width 57 height 28
click at [882, 37] on span "Preview" at bounding box center [883, 37] width 28 height 10
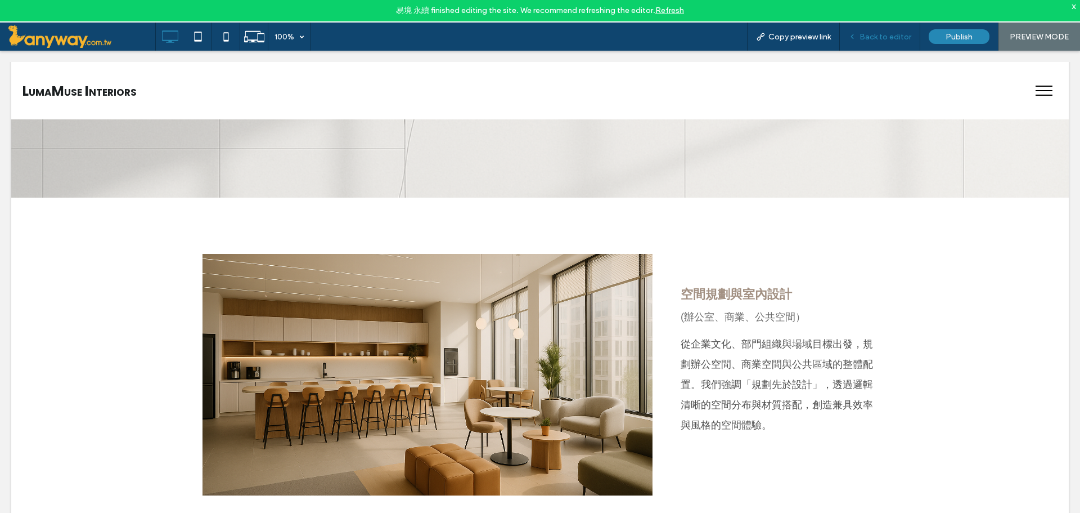
click at [888, 35] on span "Back to editor" at bounding box center [886, 37] width 52 height 10
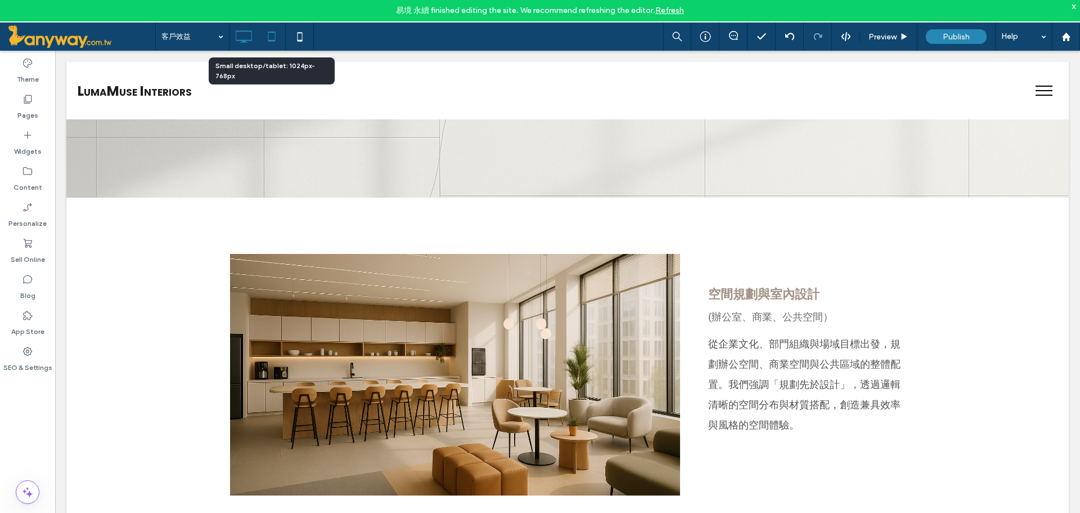
click at [267, 33] on icon at bounding box center [272, 36] width 23 height 23
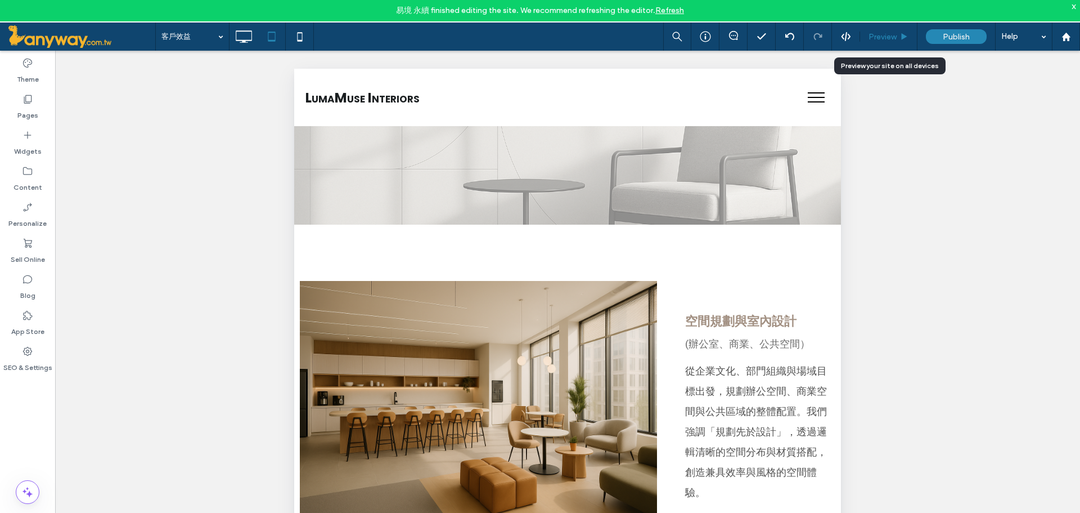
click at [885, 37] on span "Preview" at bounding box center [883, 37] width 28 height 10
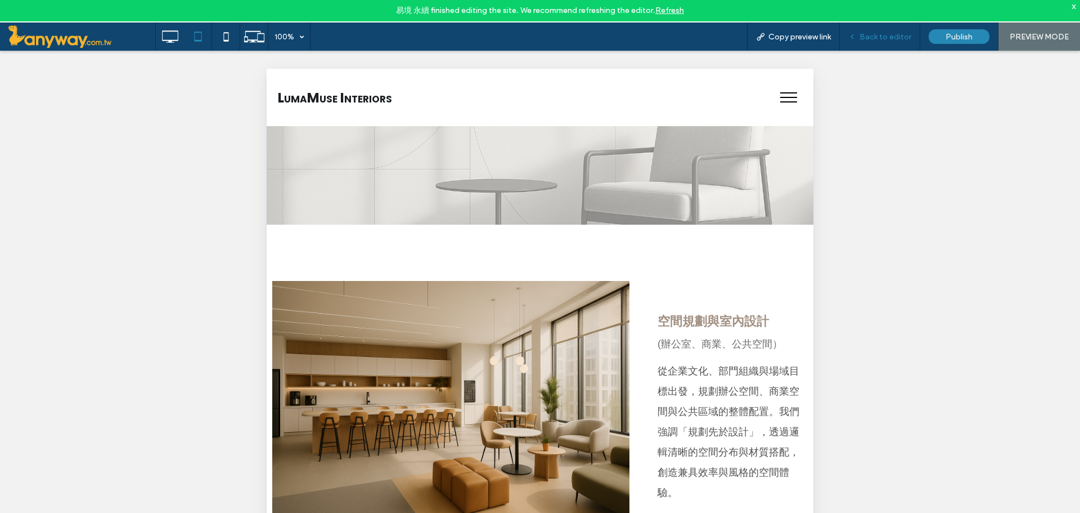
click at [887, 34] on span "Back to editor" at bounding box center [886, 37] width 52 height 10
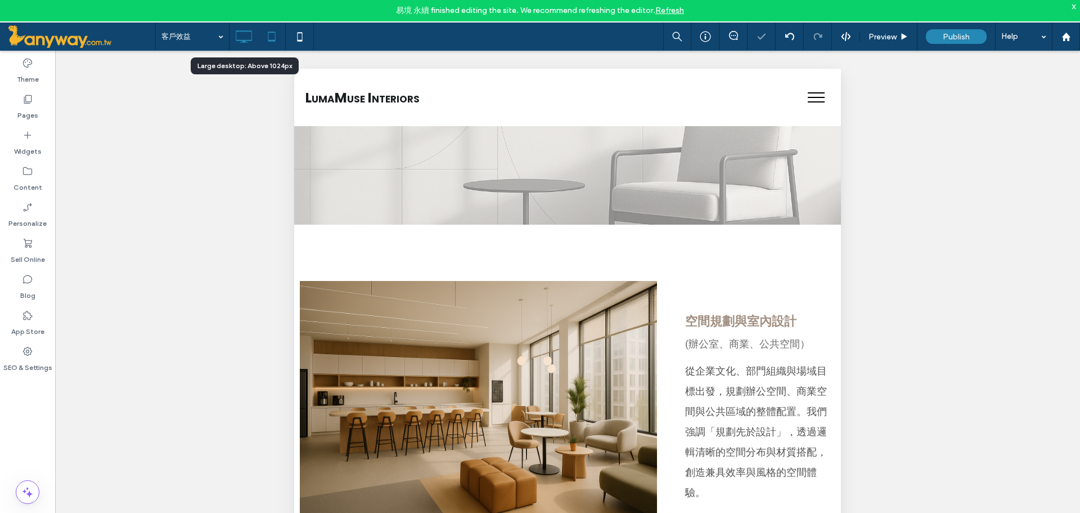
click at [243, 46] on icon at bounding box center [243, 36] width 23 height 23
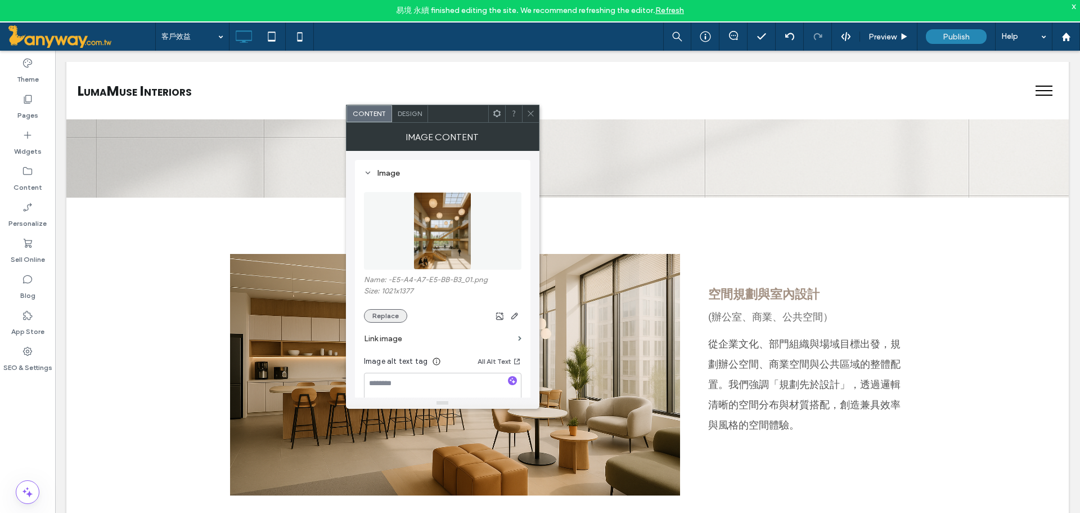
click at [390, 315] on button "Replace" at bounding box center [385, 316] width 43 height 14
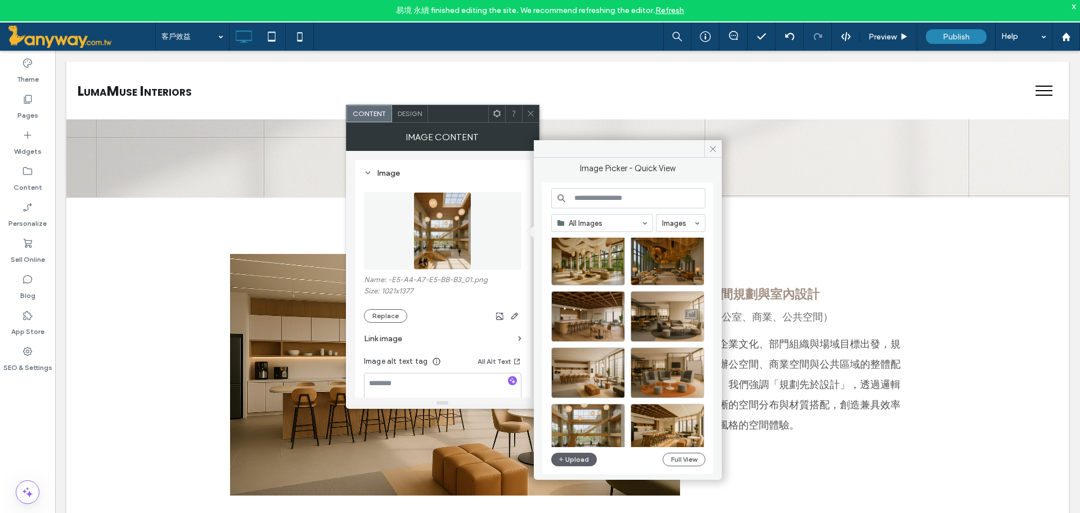
scroll to position [670, 0]
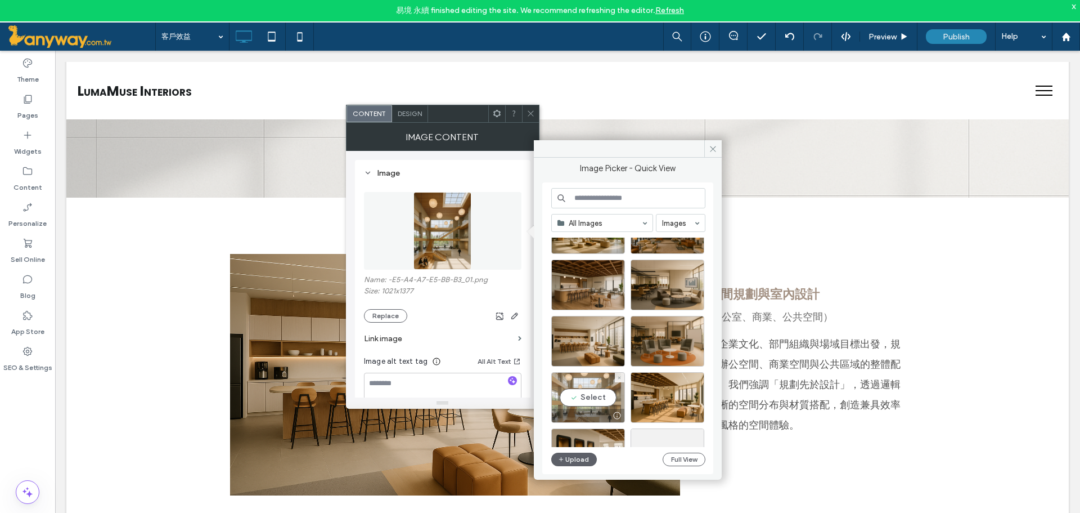
click at [575, 399] on div "Select" at bounding box center [588, 397] width 74 height 51
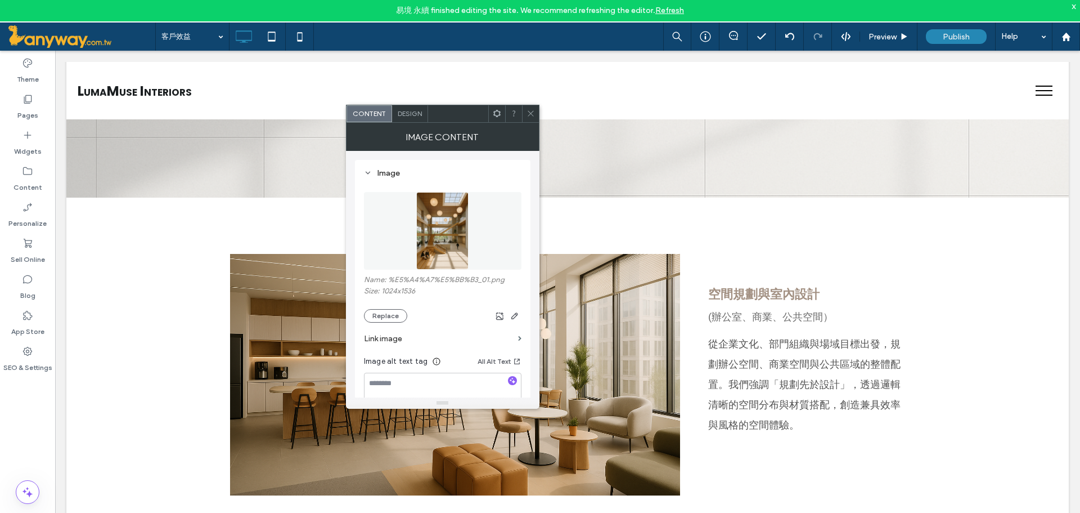
click at [531, 110] on icon at bounding box center [531, 113] width 8 height 8
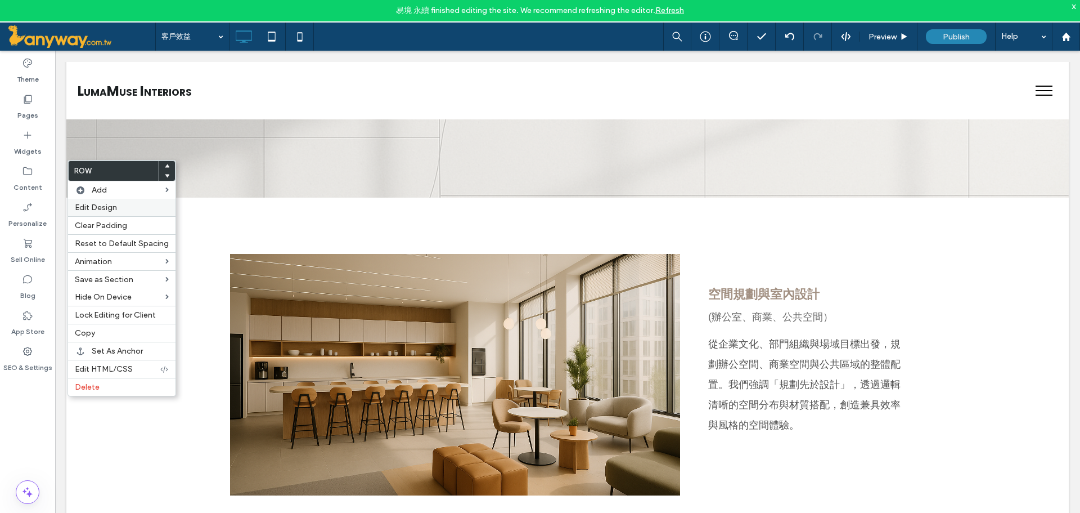
click at [116, 212] on div "Edit Design" at bounding box center [121, 207] width 107 height 17
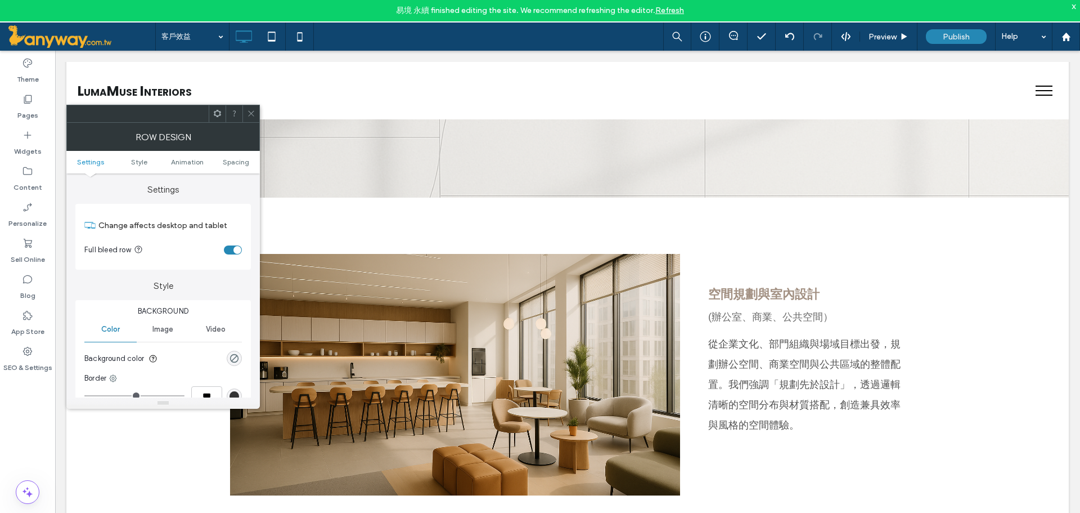
click at [228, 252] on div "toggle" at bounding box center [233, 249] width 18 height 9
click at [244, 118] on div at bounding box center [251, 113] width 17 height 17
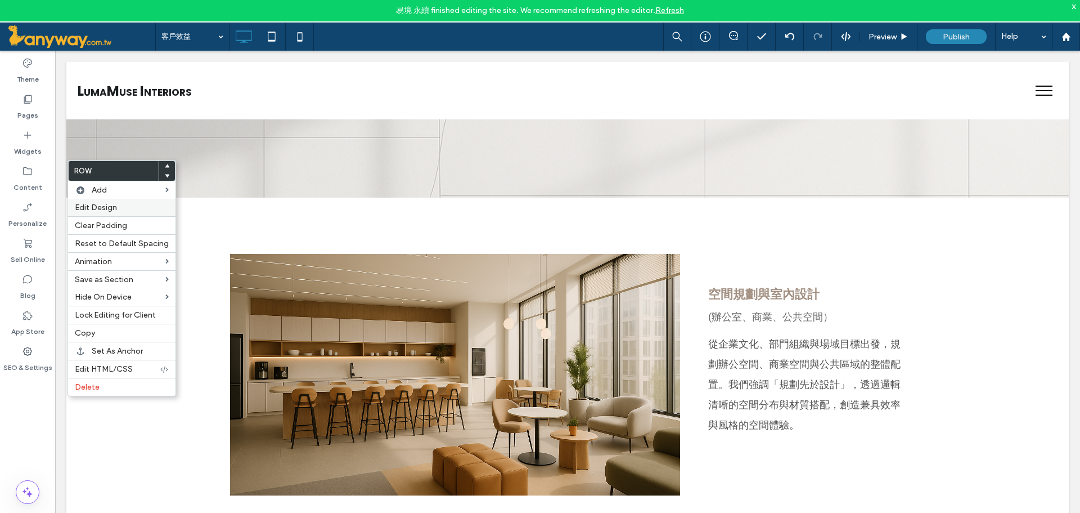
click at [101, 205] on span "Edit Design" at bounding box center [96, 208] width 42 height 10
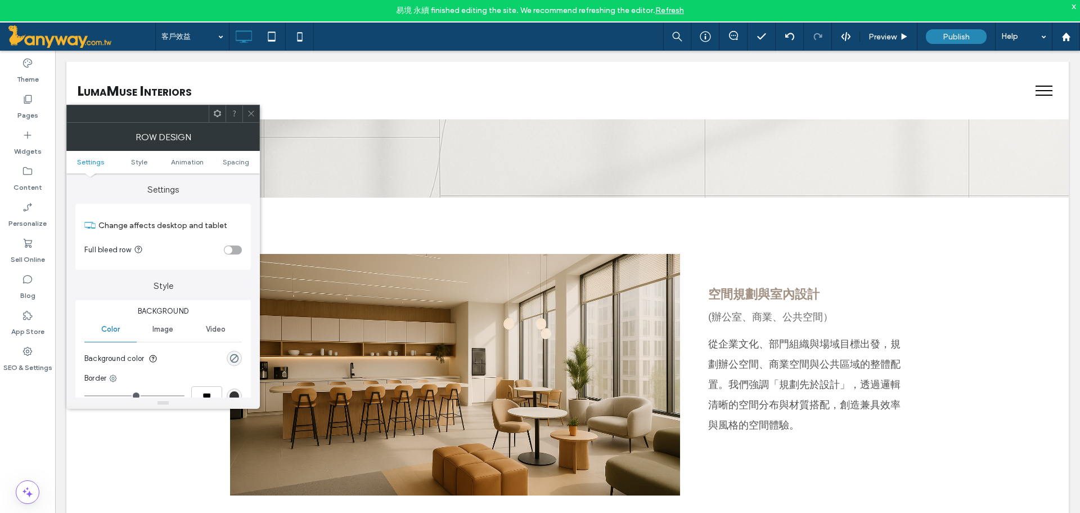
click at [235, 245] on div "toggle" at bounding box center [233, 249] width 18 height 9
click at [258, 107] on div at bounding box center [251, 113] width 17 height 17
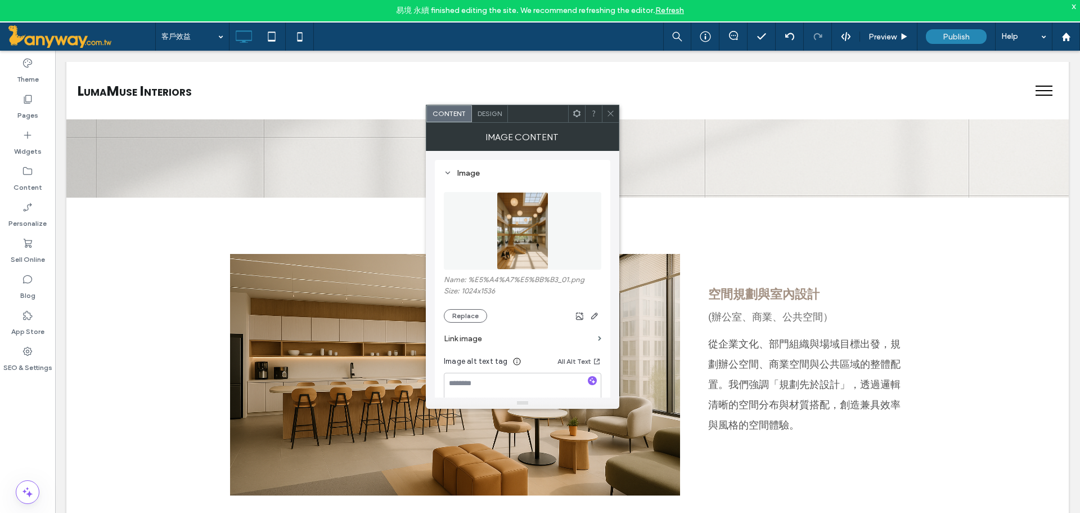
click at [496, 109] on span "Design" at bounding box center [490, 113] width 24 height 8
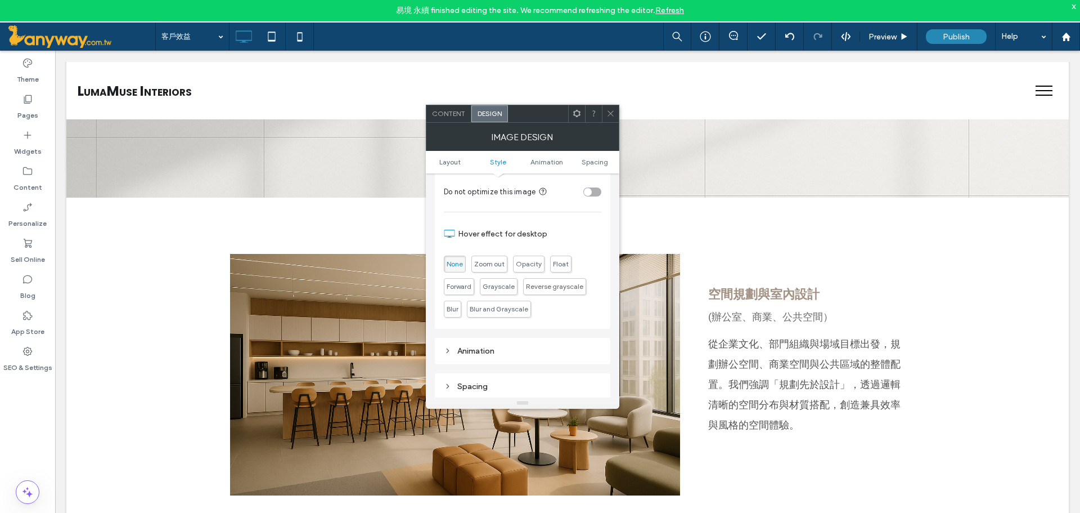
scroll to position [187, 0]
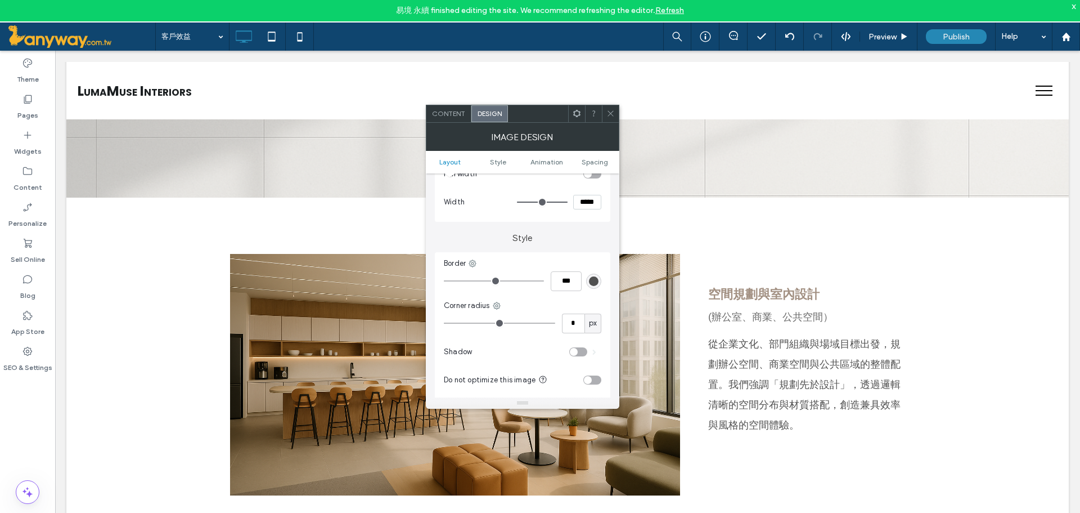
click at [608, 107] on span at bounding box center [611, 113] width 8 height 17
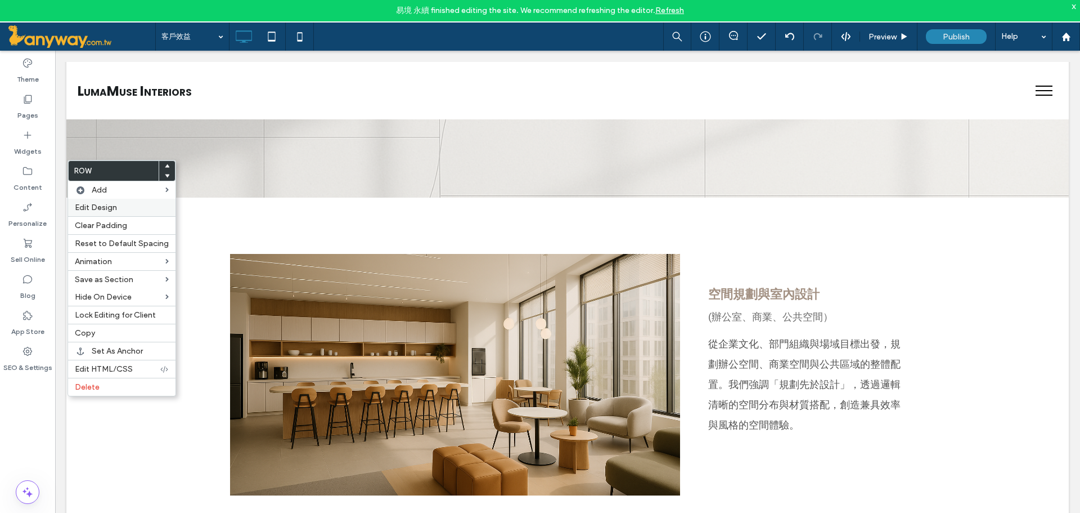
click at [104, 205] on span "Edit Design" at bounding box center [96, 208] width 42 height 10
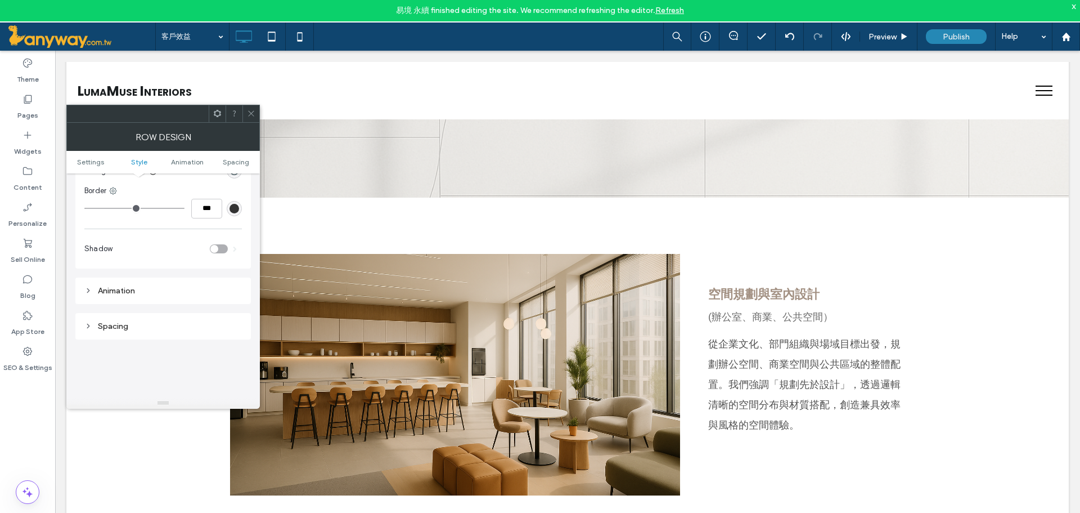
scroll to position [0, 0]
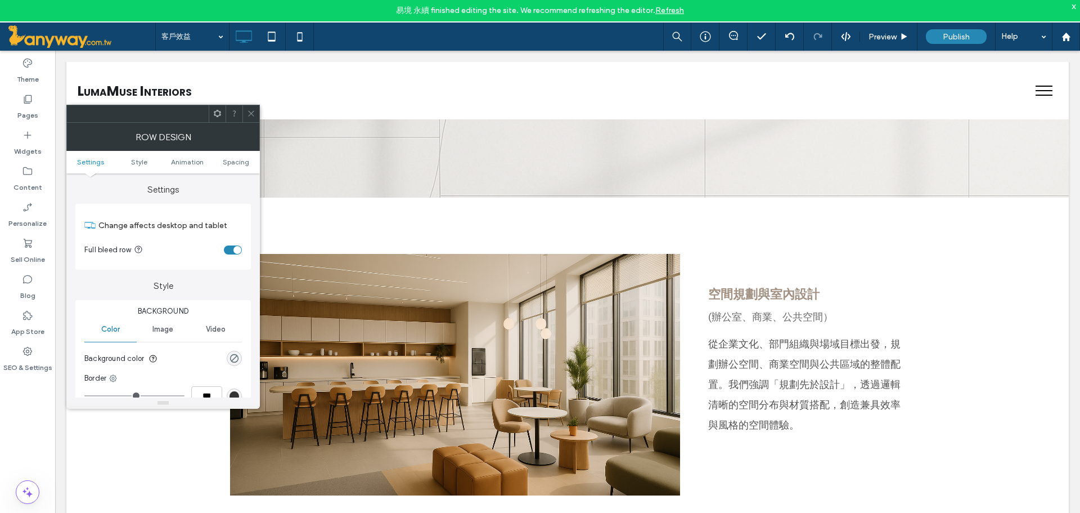
click at [167, 324] on div "Image" at bounding box center [163, 329] width 52 height 25
click at [151, 369] on div "Add multiple images for a background slider" at bounding box center [163, 389] width 156 height 74
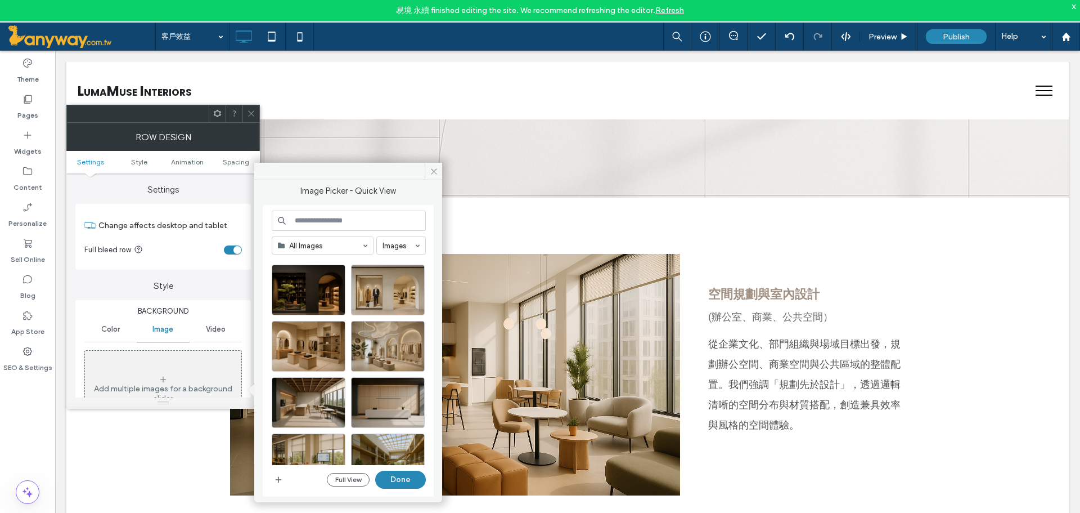
scroll to position [187, 0]
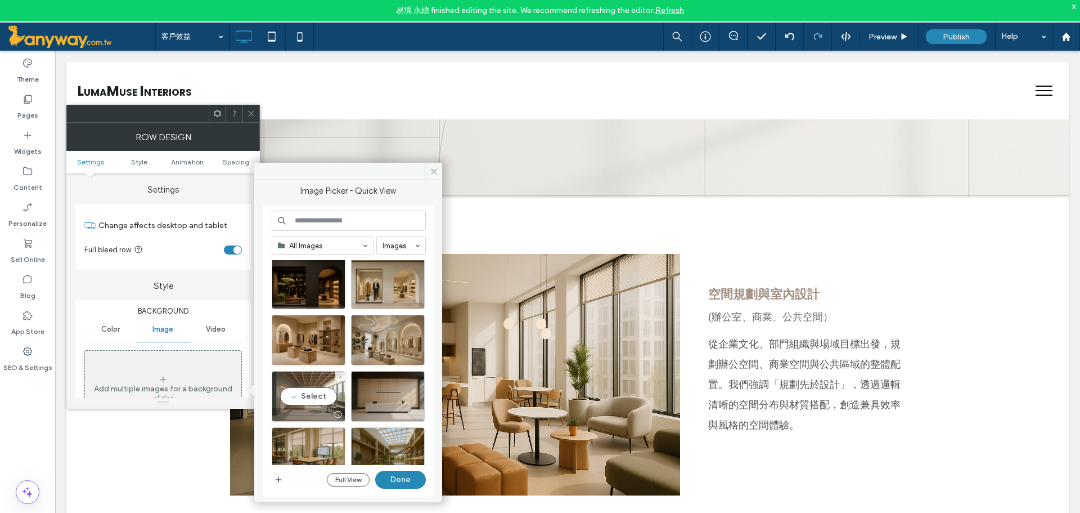
click at [299, 385] on div "Select" at bounding box center [309, 396] width 74 height 51
click at [385, 479] on button "Done" at bounding box center [400, 479] width 51 height 18
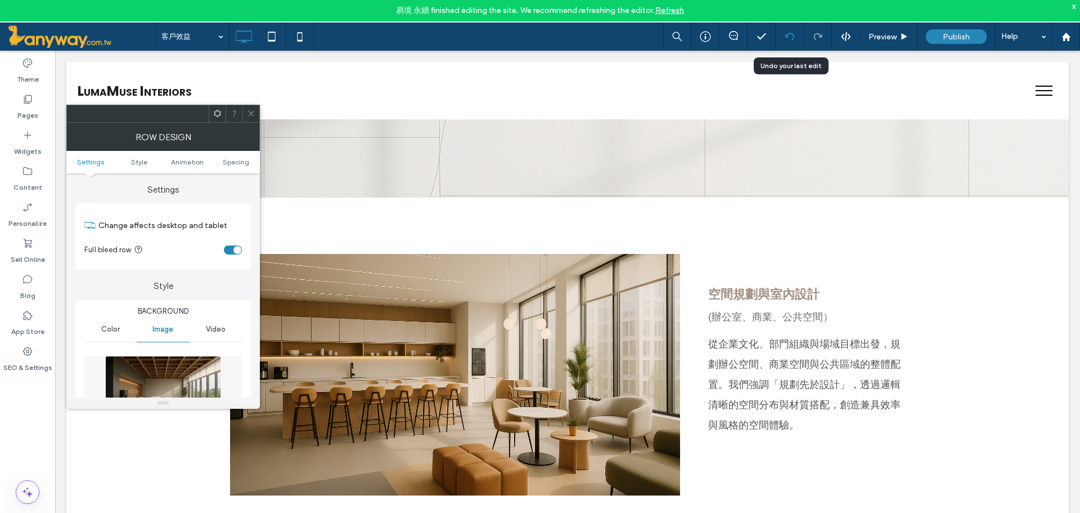
click at [796, 38] on div at bounding box center [790, 36] width 28 height 9
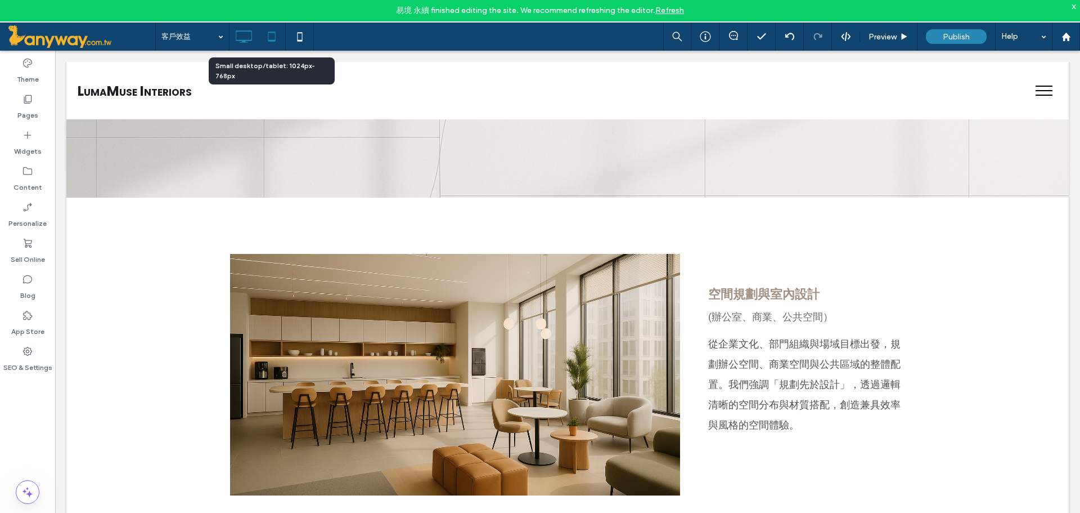
click at [276, 39] on icon at bounding box center [272, 36] width 23 height 23
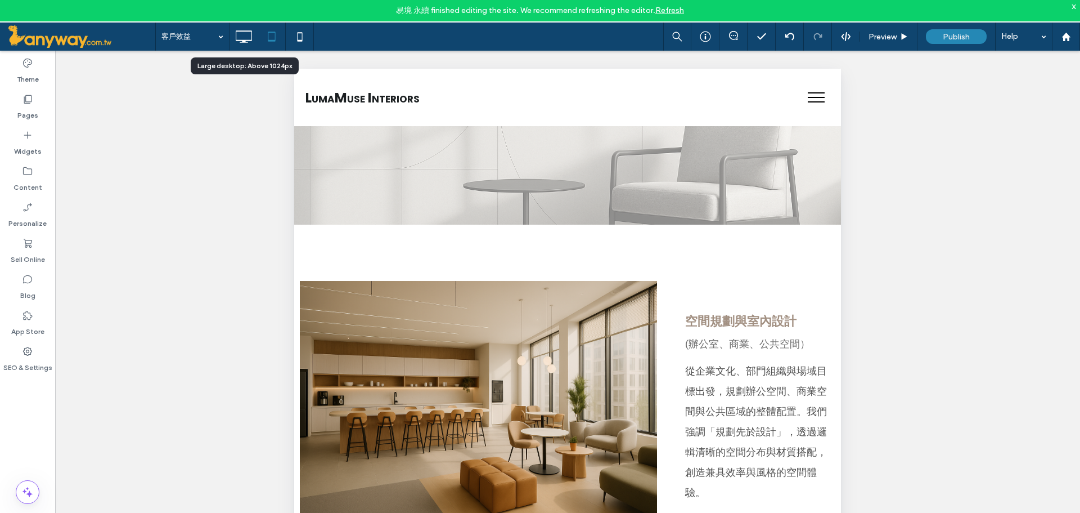
drag, startPoint x: 249, startPoint y: 38, endPoint x: 268, endPoint y: 50, distance: 23.3
click at [248, 34] on icon at bounding box center [243, 36] width 23 height 23
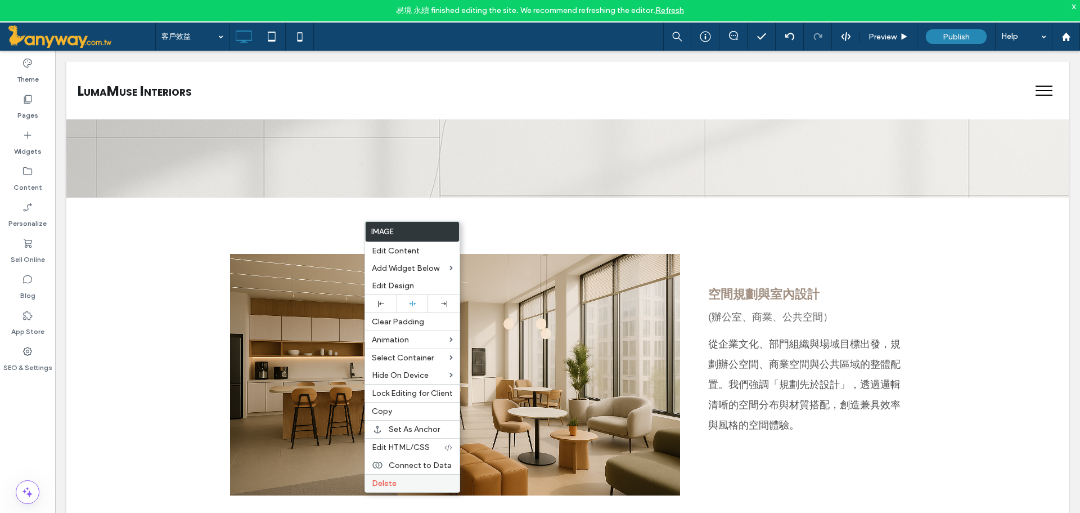
click at [393, 484] on span "Delete" at bounding box center [384, 483] width 25 height 10
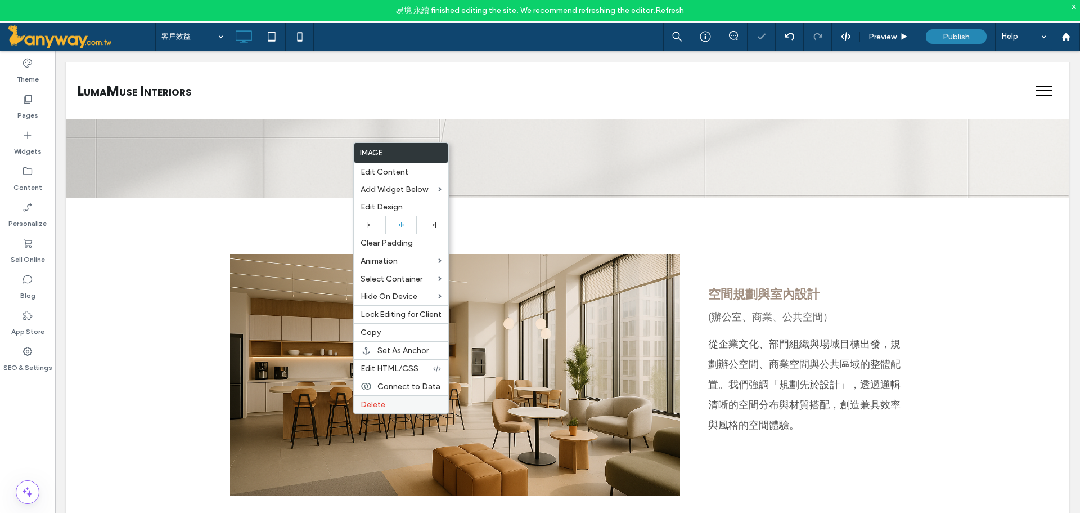
click at [384, 403] on span "Delete" at bounding box center [373, 405] width 25 height 10
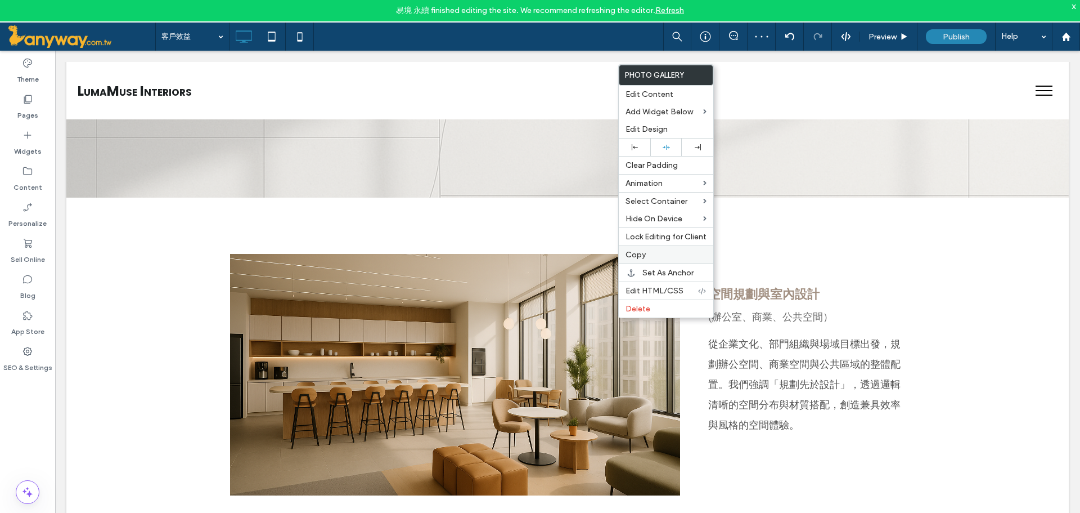
click at [638, 249] on div "Copy" at bounding box center [666, 254] width 95 height 18
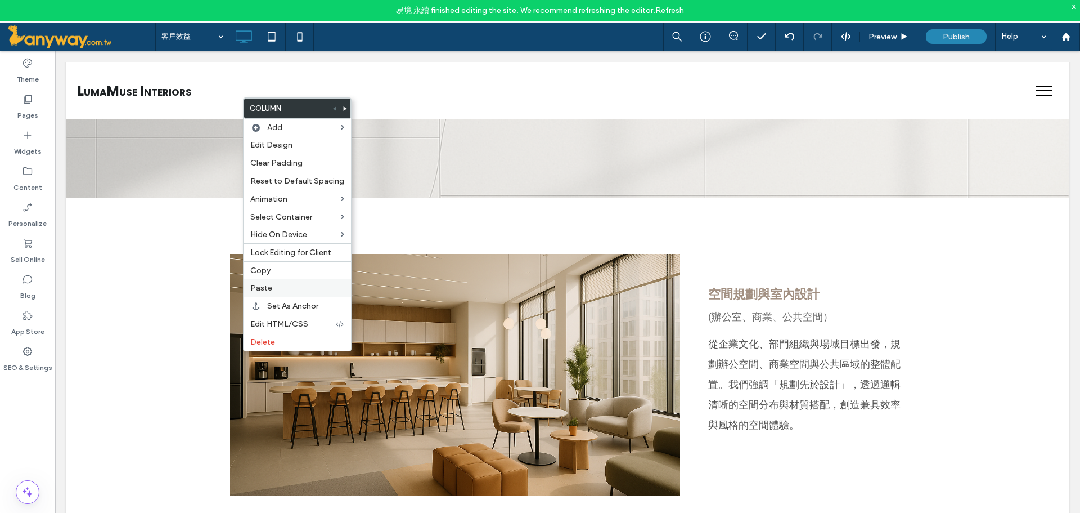
click at [266, 284] on span "Paste" at bounding box center [261, 288] width 22 height 10
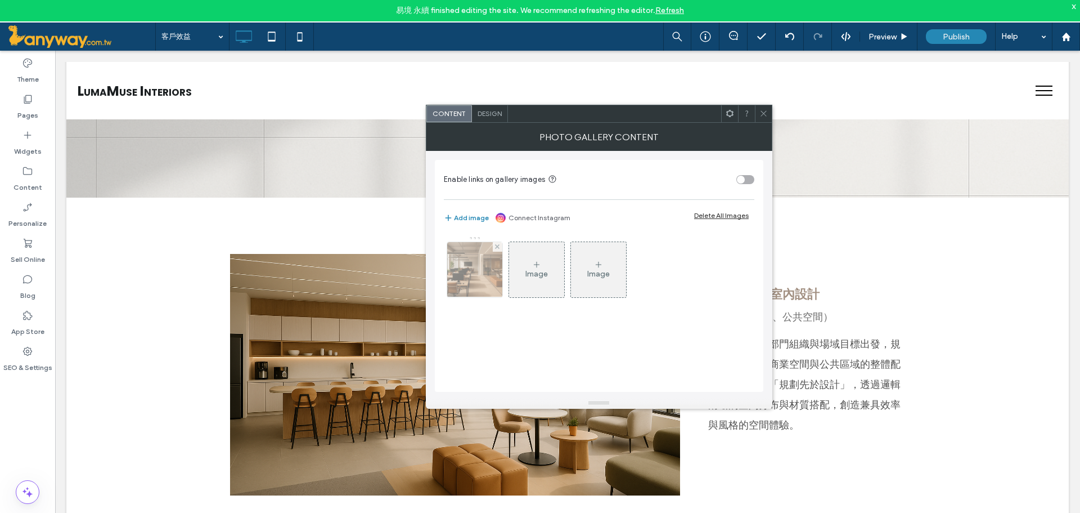
click at [457, 263] on img at bounding box center [475, 269] width 83 height 55
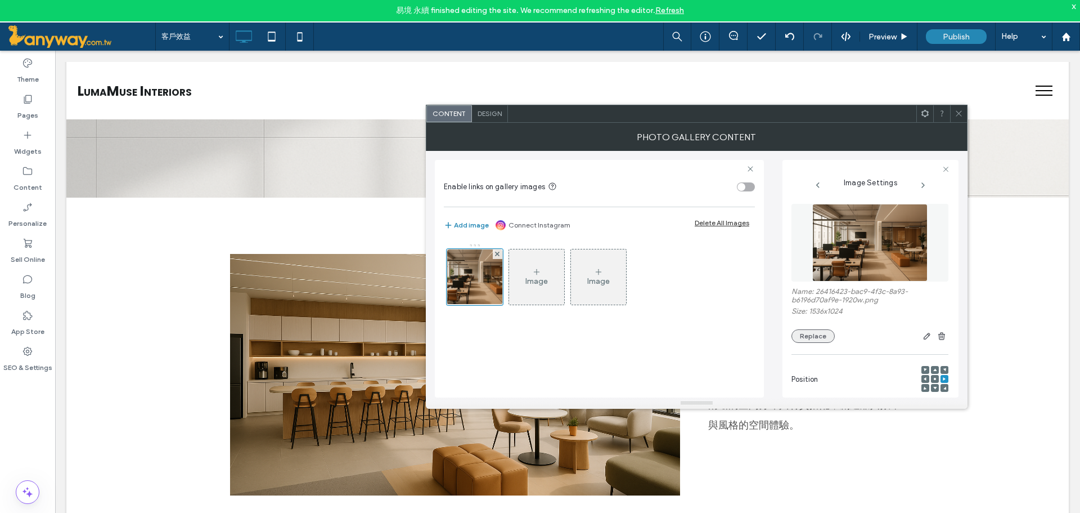
click at [800, 329] on button "Replace" at bounding box center [813, 336] width 43 height 14
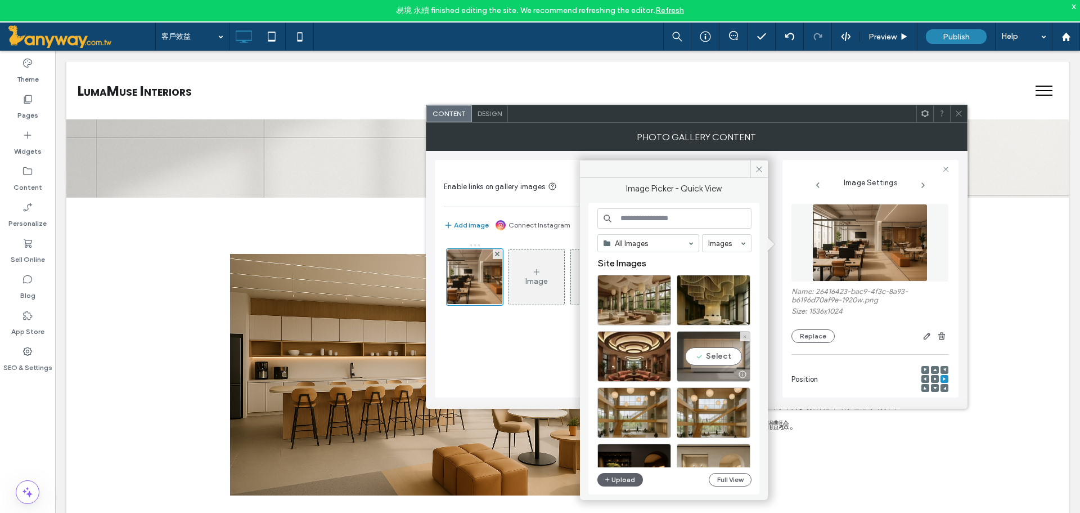
click at [733, 358] on div "Select" at bounding box center [714, 356] width 74 height 51
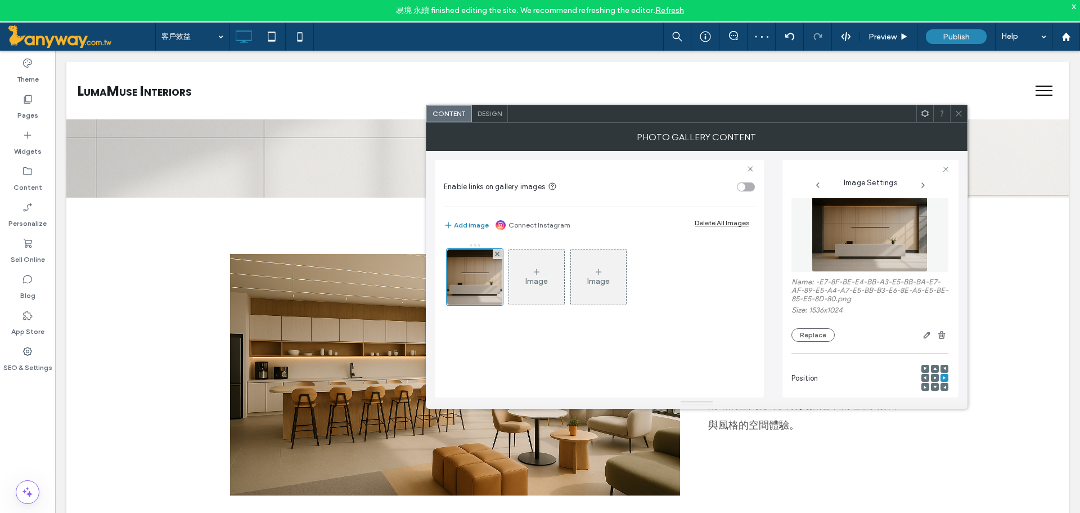
scroll to position [0, 0]
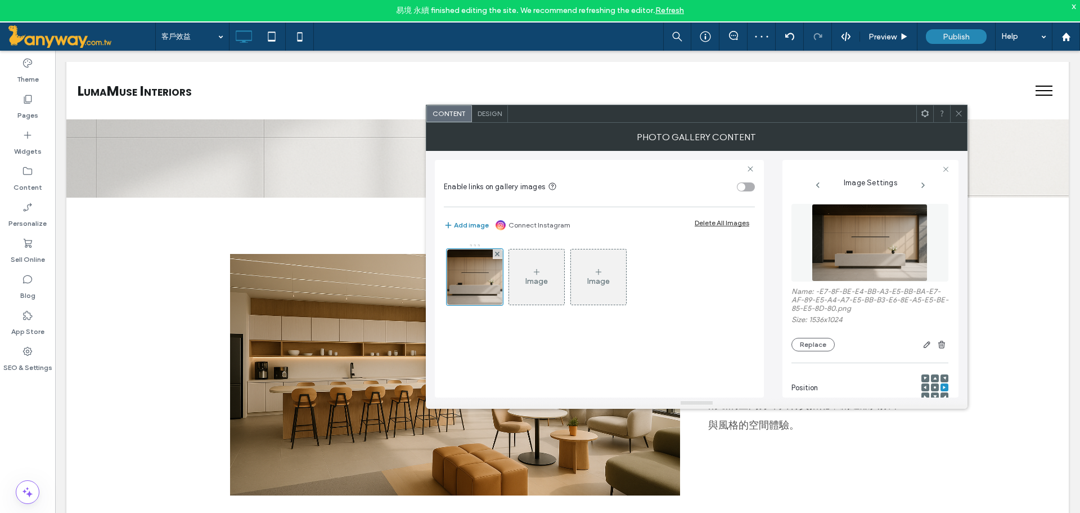
click at [957, 112] on icon at bounding box center [959, 113] width 8 height 8
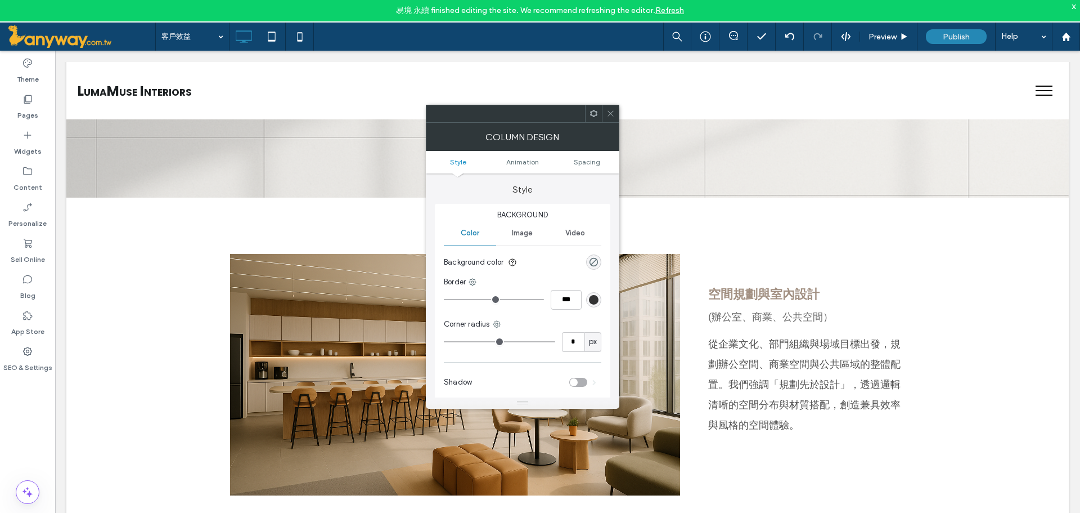
click at [616, 111] on div at bounding box center [610, 113] width 17 height 17
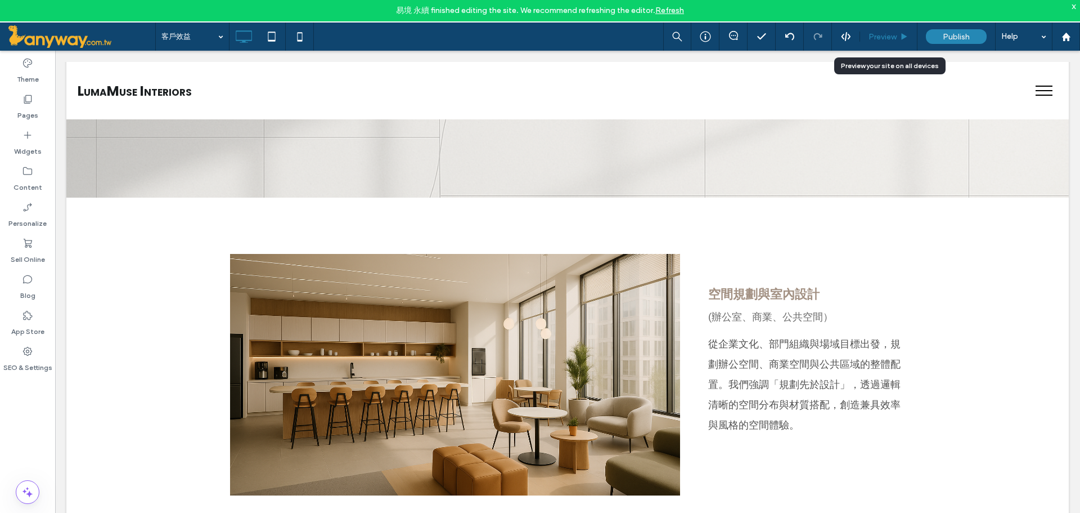
click at [892, 35] on span "Preview" at bounding box center [883, 37] width 28 height 10
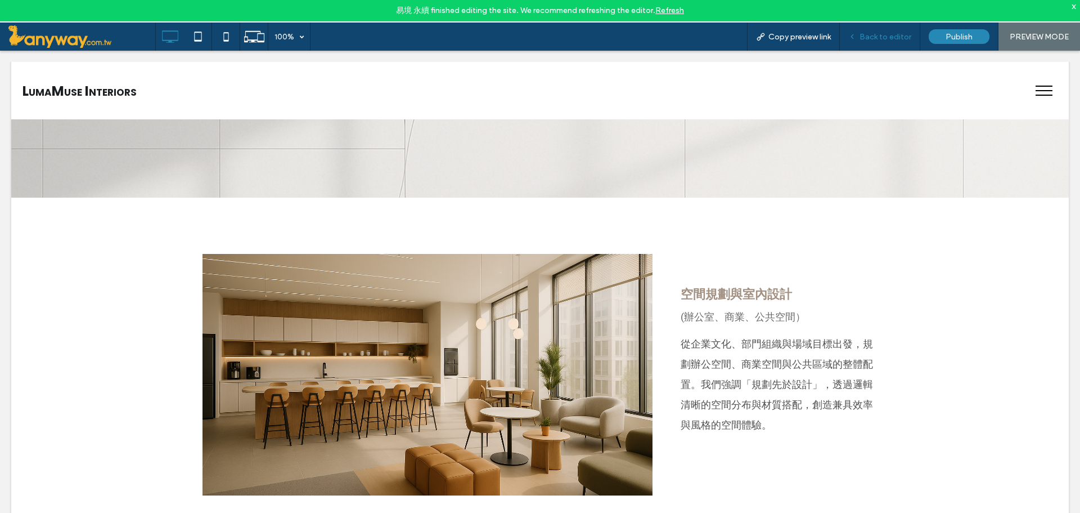
click at [892, 38] on span "Back to editor" at bounding box center [886, 37] width 52 height 10
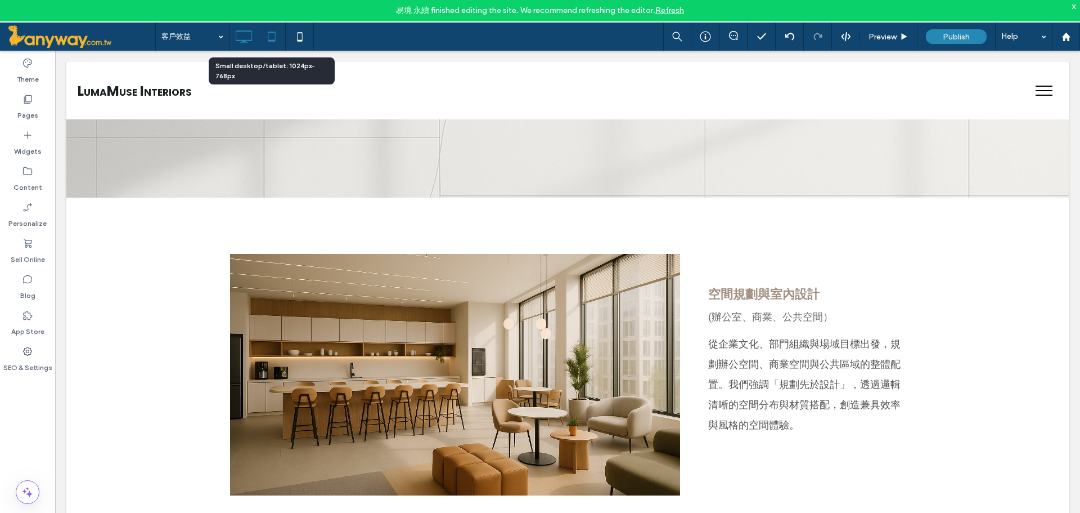
click at [285, 26] on div at bounding box center [272, 36] width 28 height 23
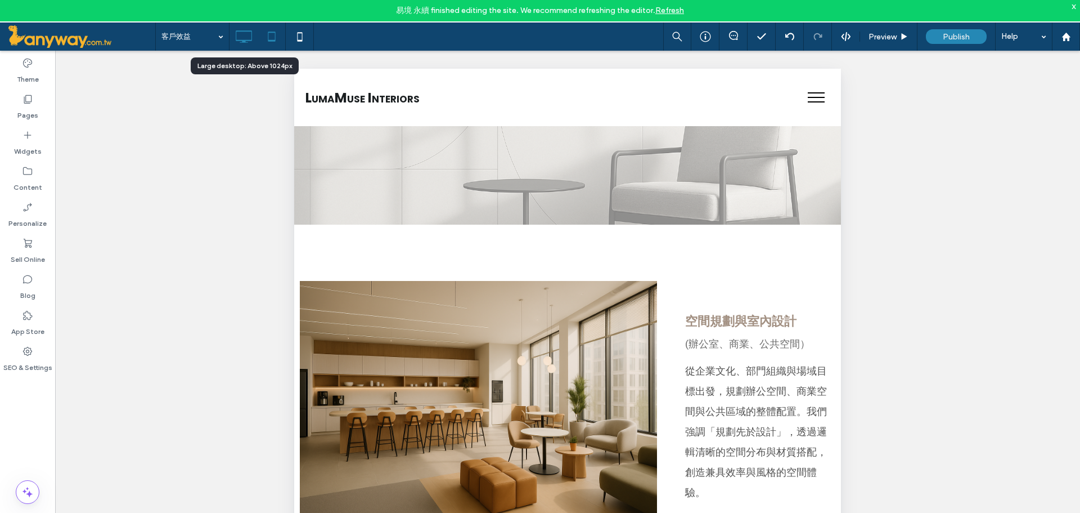
click at [238, 33] on icon at bounding box center [243, 36] width 23 height 23
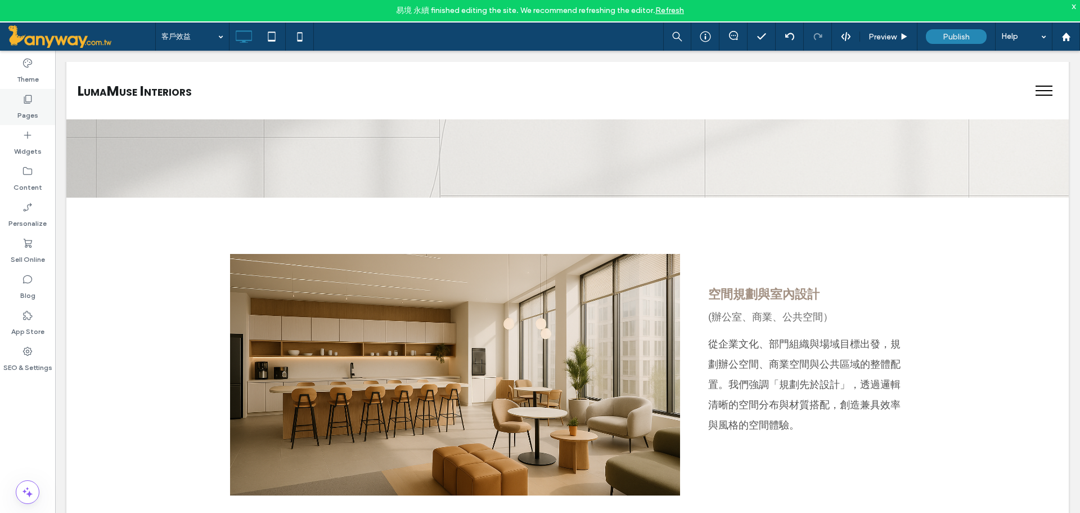
click at [27, 110] on label "Pages" at bounding box center [27, 113] width 21 height 16
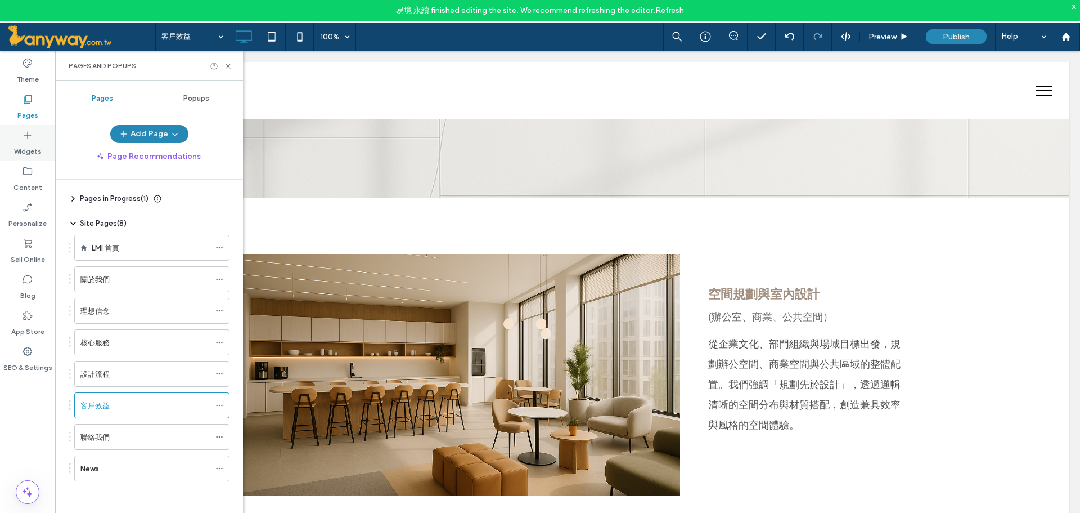
click at [30, 145] on label "Widgets" at bounding box center [28, 149] width 28 height 16
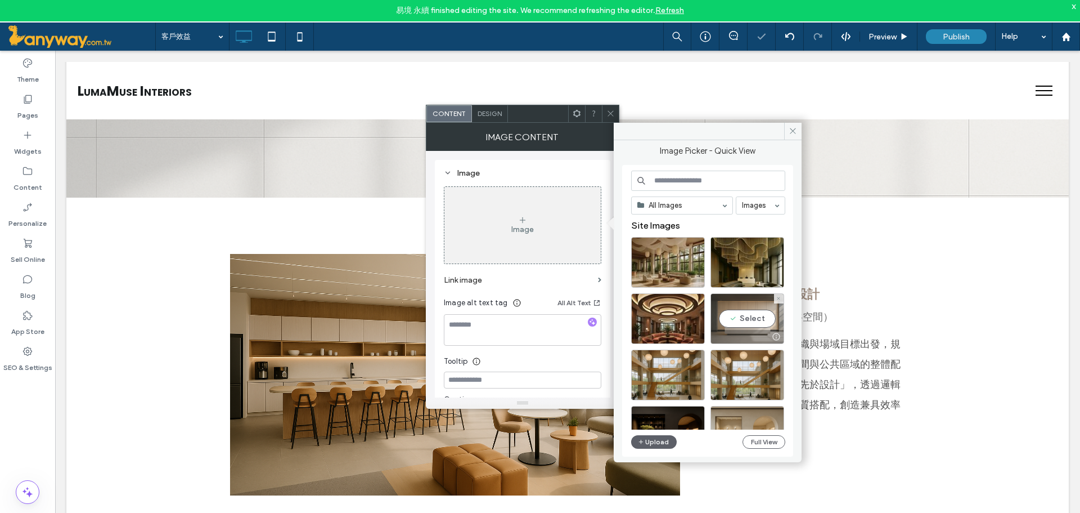
click at [751, 312] on div "Select" at bounding box center [748, 318] width 74 height 51
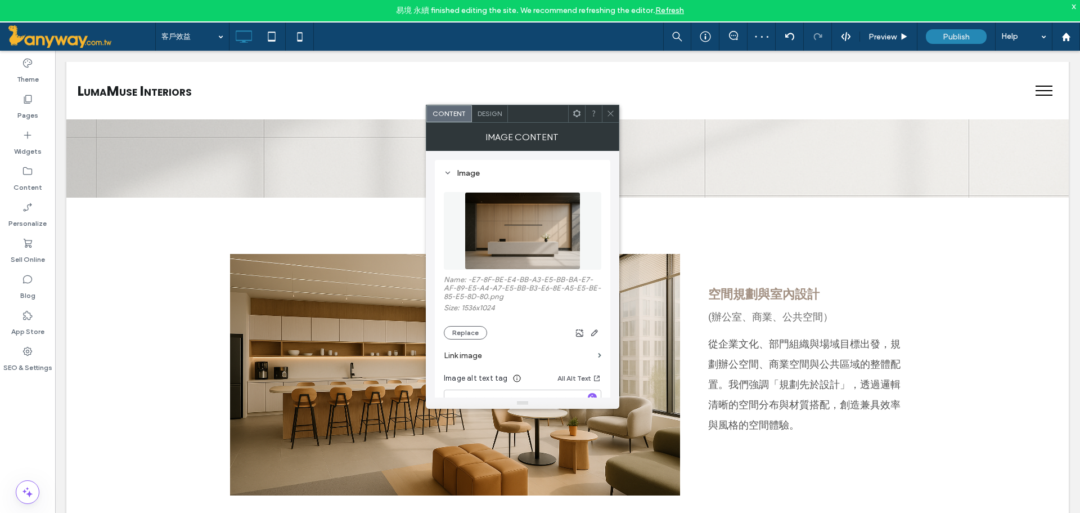
click at [611, 107] on span at bounding box center [611, 113] width 8 height 17
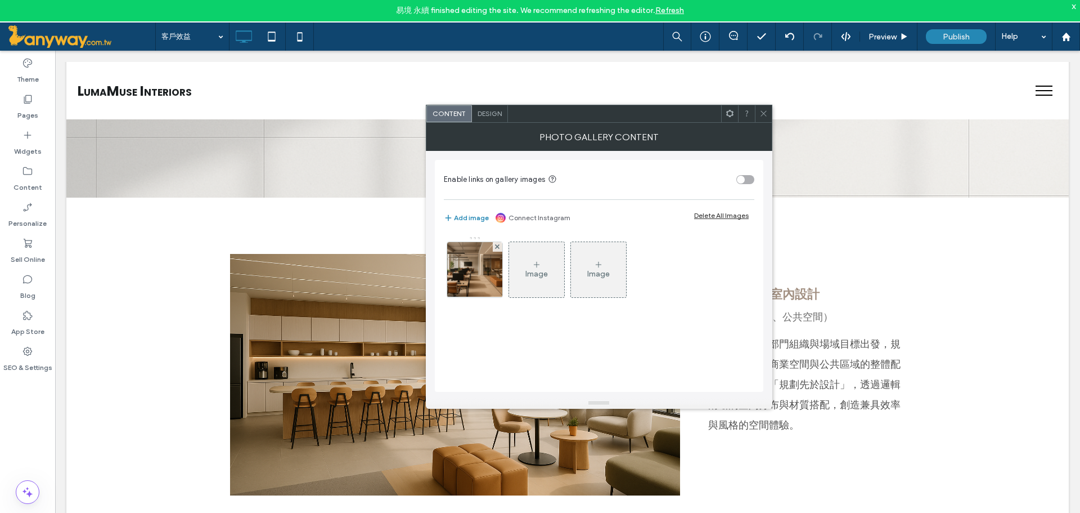
click at [498, 109] on div "Design" at bounding box center [490, 113] width 36 height 17
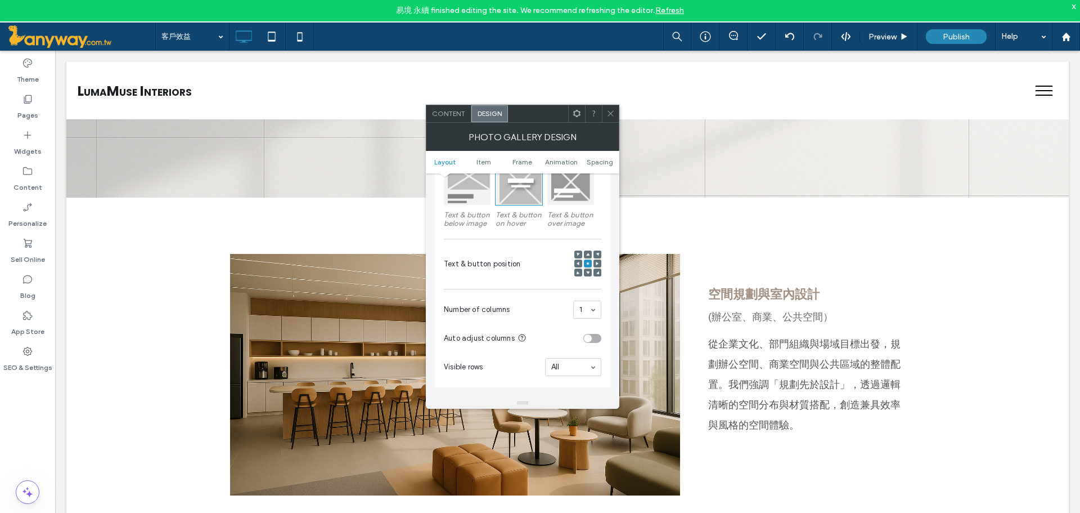
scroll to position [187, 0]
click at [460, 116] on span "Content" at bounding box center [448, 113] width 33 height 8
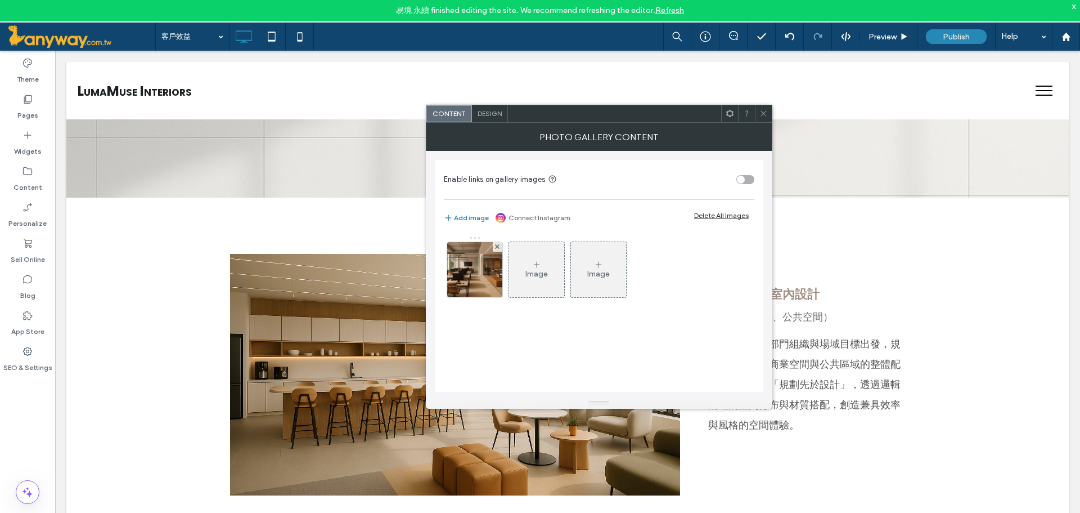
click at [481, 108] on div "Design" at bounding box center [490, 113] width 36 height 17
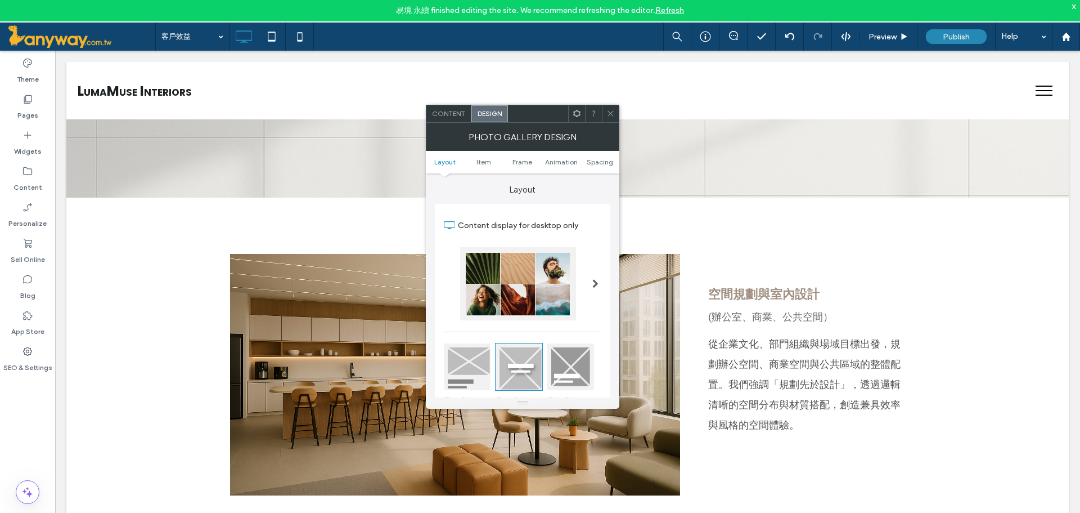
click at [605, 168] on ul "Layout Item Frame Animation Spacing" at bounding box center [523, 162] width 194 height 23
click at [606, 156] on ul "Layout Item Frame Animation Spacing" at bounding box center [523, 162] width 194 height 23
click at [606, 160] on span "Spacing" at bounding box center [600, 162] width 26 height 8
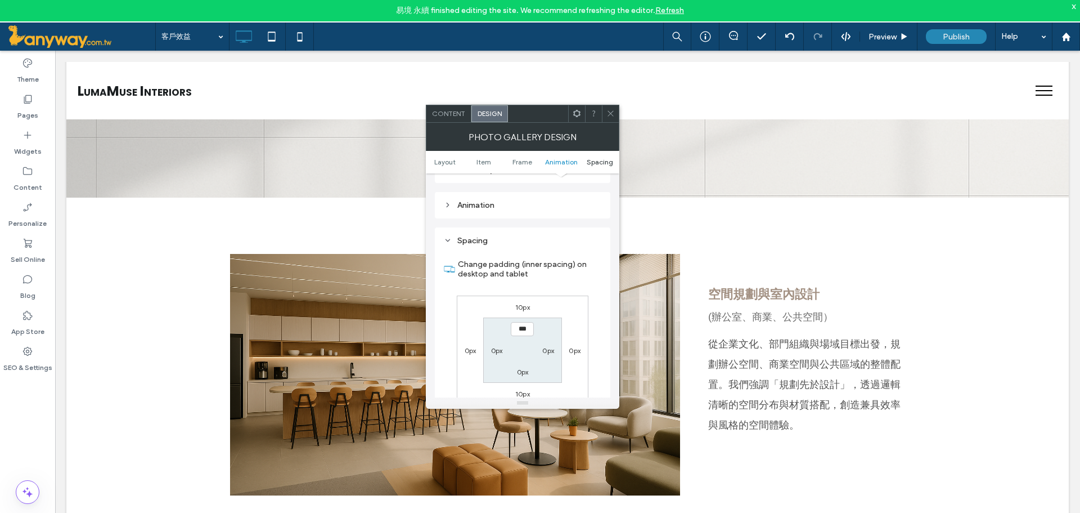
scroll to position [566, 0]
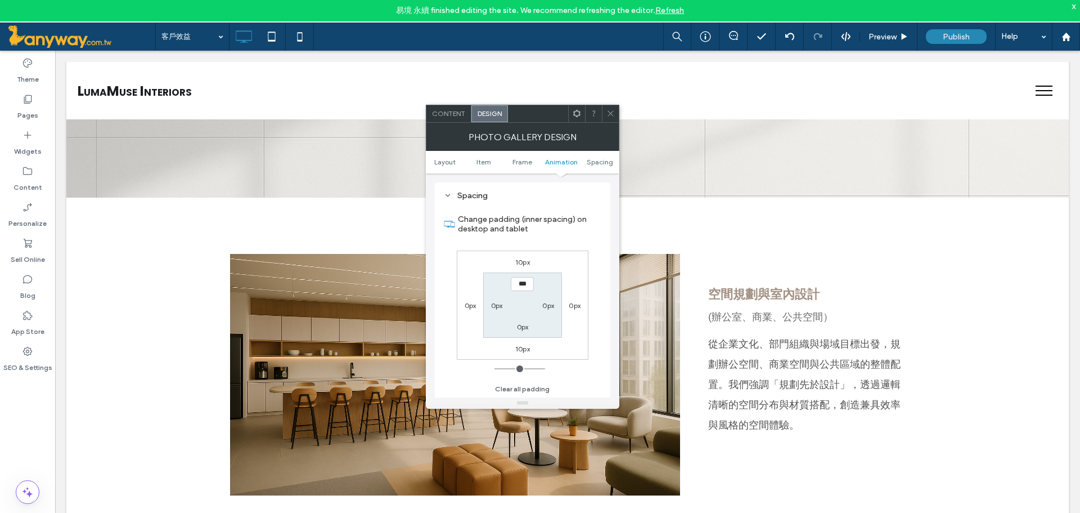
click at [611, 109] on icon at bounding box center [611, 113] width 8 height 8
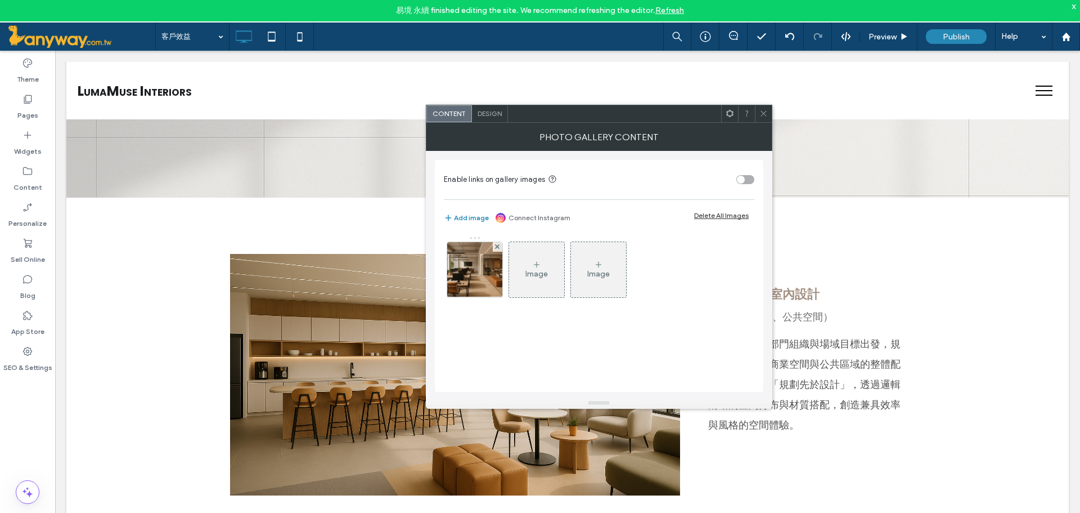
click at [490, 108] on div "Design" at bounding box center [490, 113] width 36 height 17
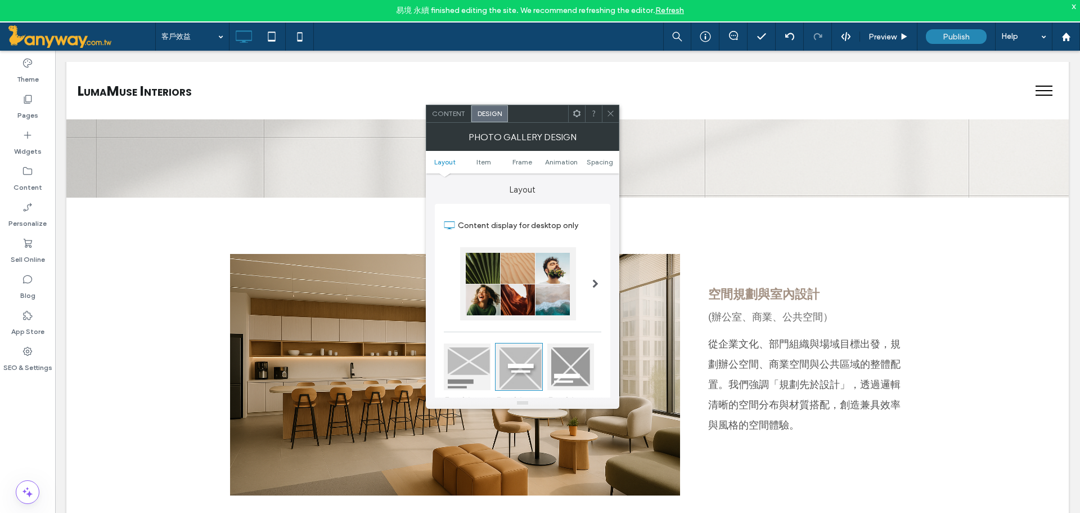
scroll to position [375, 0]
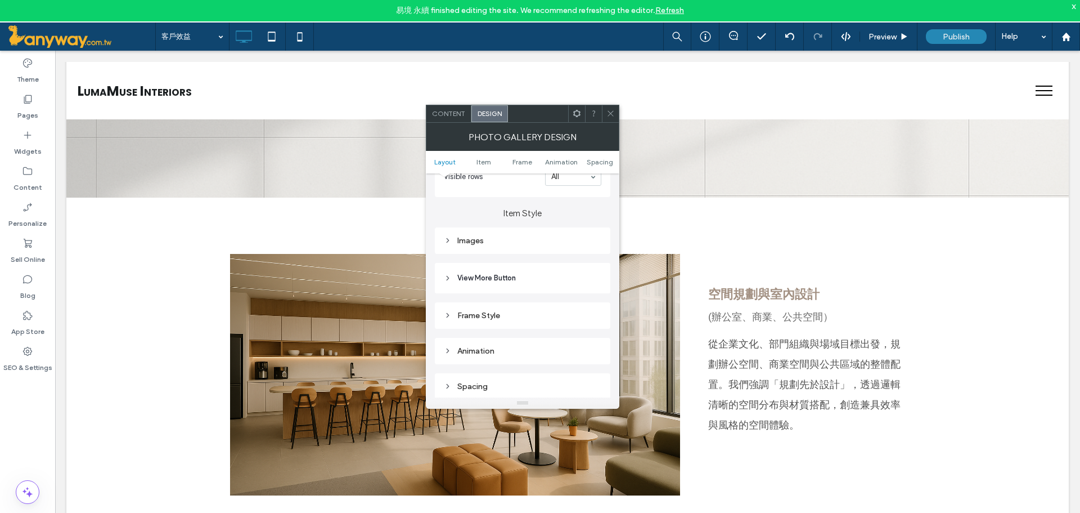
click at [544, 244] on div "Images" at bounding box center [523, 241] width 158 height 10
type input "**"
type input "****"
type input "**"
type input "****"
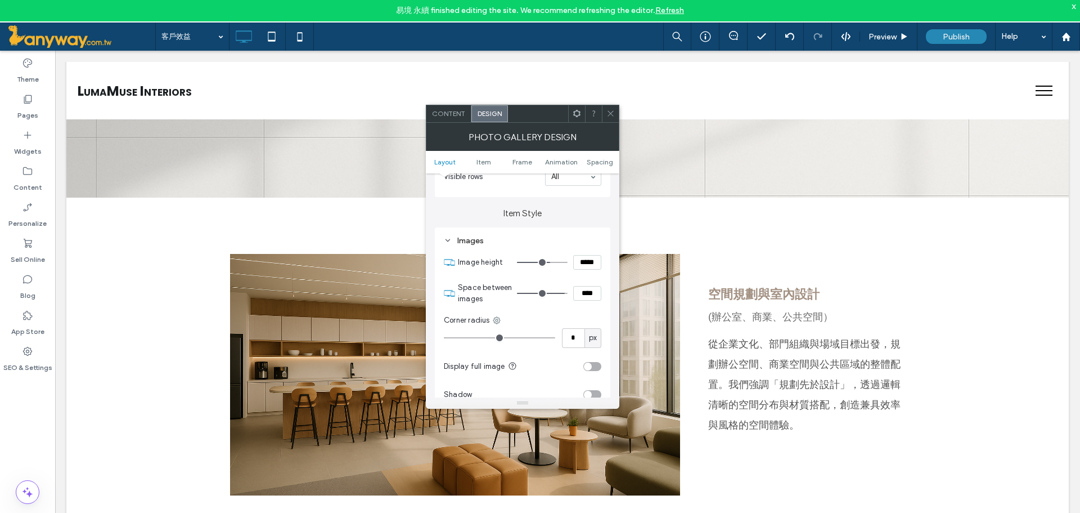
type input "*"
type input "***"
drag, startPoint x: 559, startPoint y: 295, endPoint x: 531, endPoint y: 284, distance: 30.1
type input "*"
click at [531, 293] on input "range" at bounding box center [542, 293] width 51 height 1
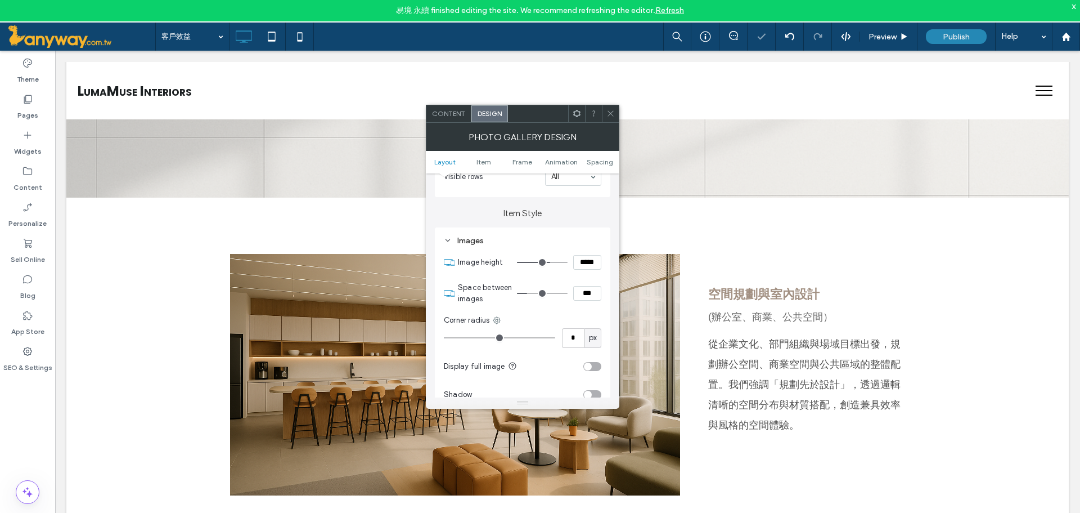
click at [613, 111] on icon at bounding box center [611, 113] width 8 height 8
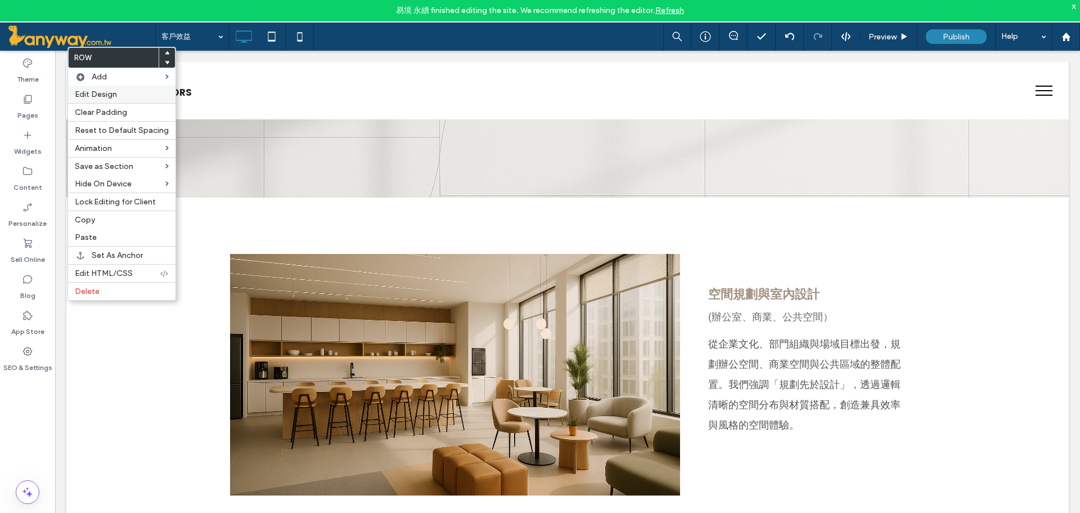
click at [102, 95] on span "Edit Design" at bounding box center [96, 94] width 42 height 10
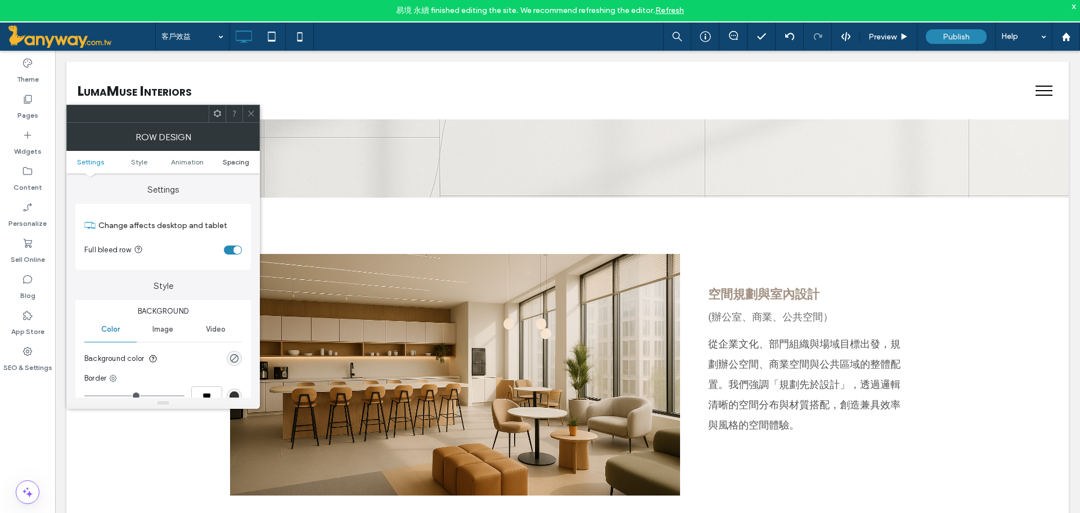
click at [226, 160] on span "Spacing" at bounding box center [236, 162] width 26 height 8
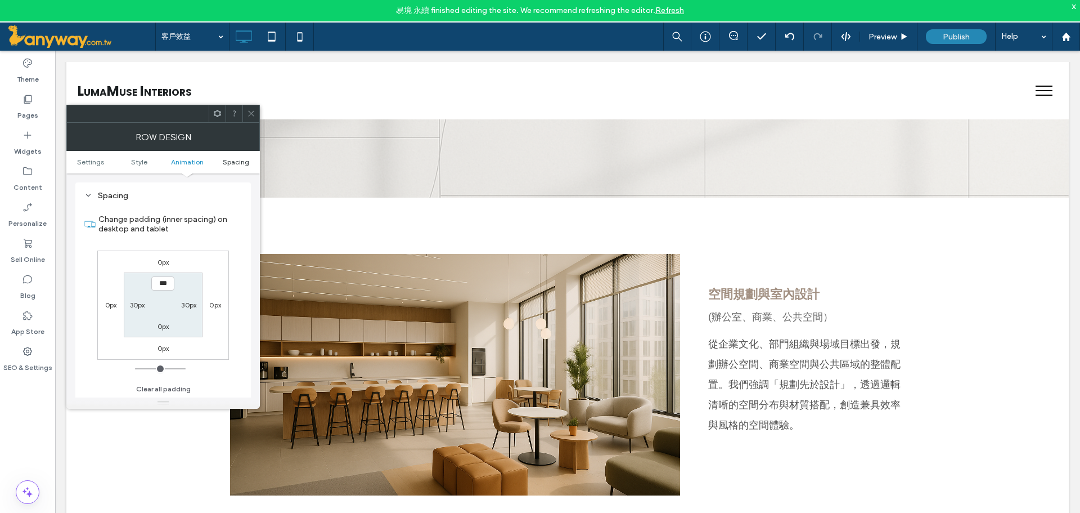
scroll to position [318, 0]
type input "*****"
type input "***"
click at [244, 113] on div at bounding box center [251, 113] width 17 height 17
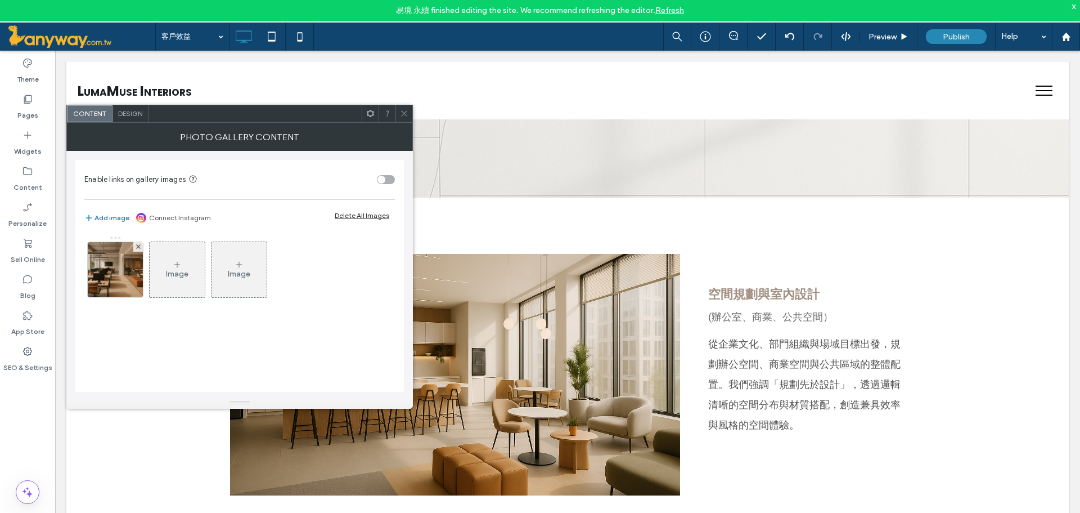
click at [401, 109] on span at bounding box center [404, 113] width 8 height 17
click at [132, 108] on div "Design" at bounding box center [131, 113] width 36 height 17
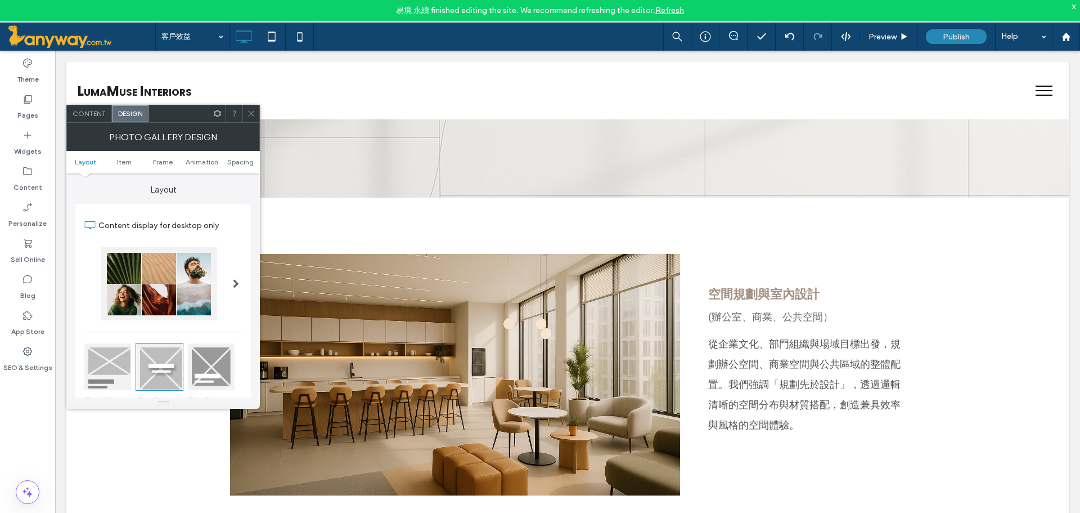
scroll to position [187, 0]
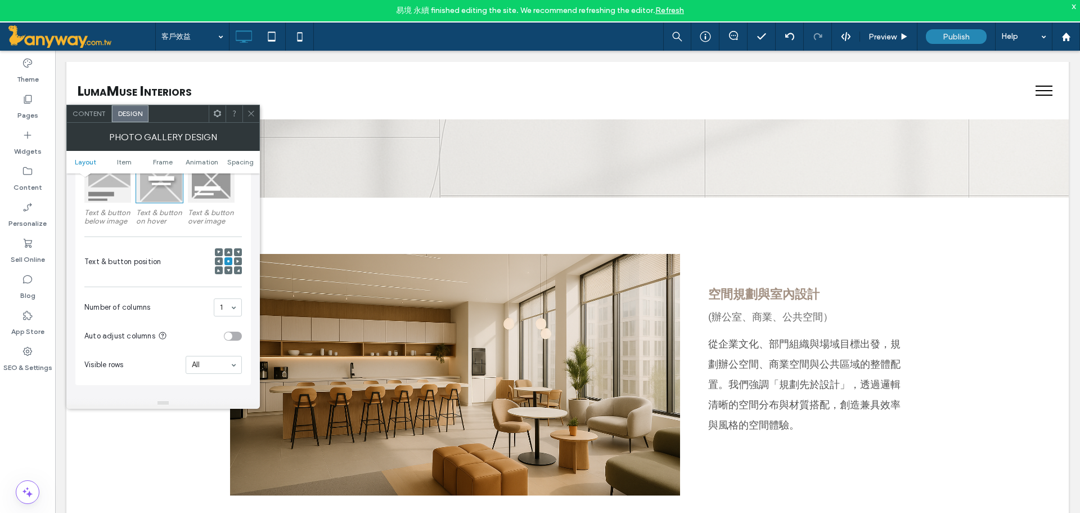
click at [98, 122] on div "Content" at bounding box center [89, 113] width 45 height 17
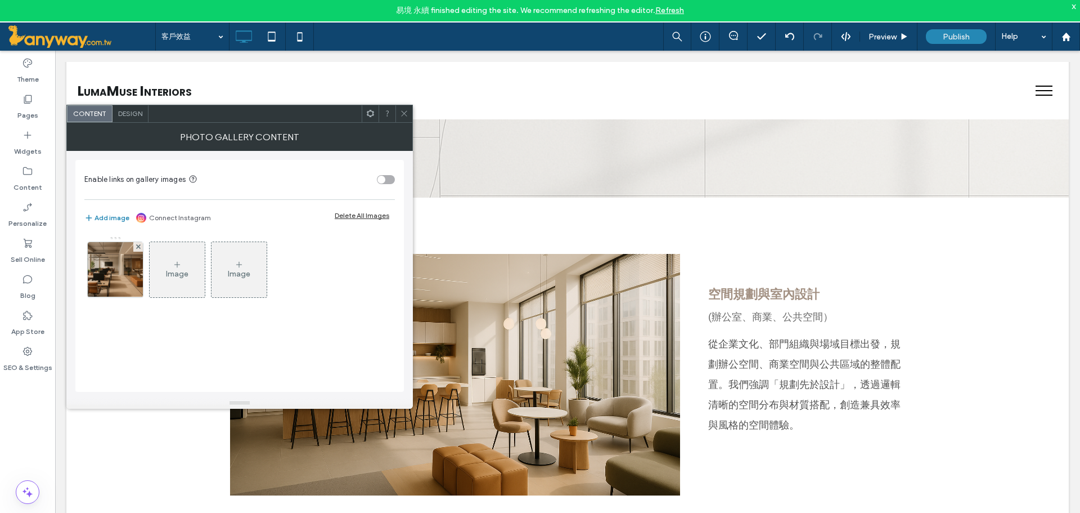
click at [134, 111] on span "Design" at bounding box center [130, 113] width 24 height 8
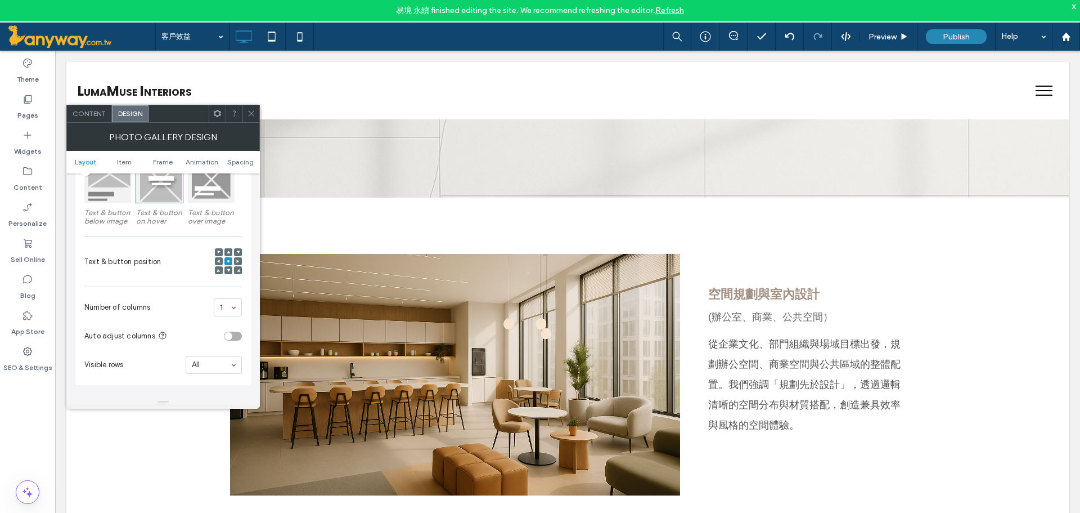
scroll to position [375, 0]
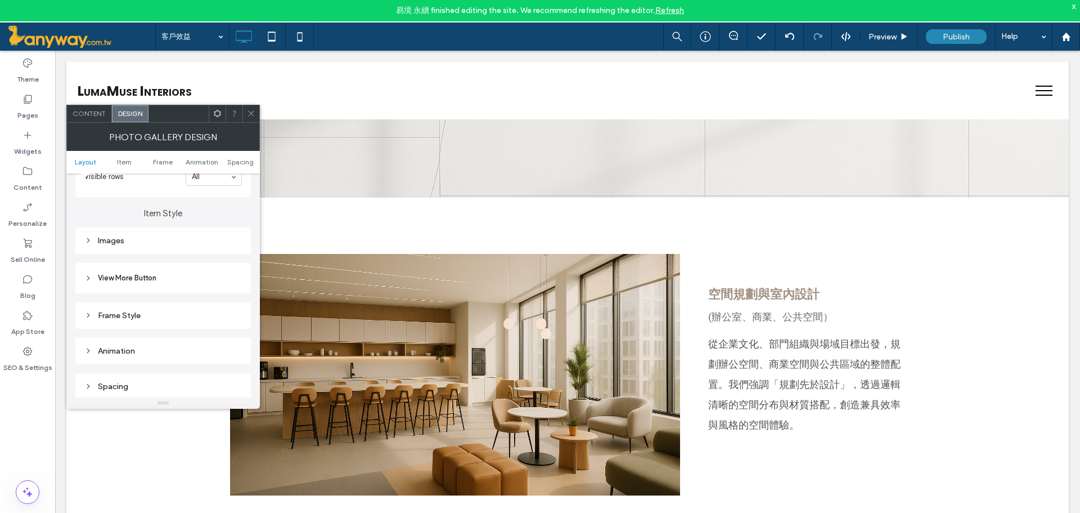
click at [158, 239] on div "Images" at bounding box center [163, 241] width 158 height 10
drag, startPoint x: 233, startPoint y: 266, endPoint x: 109, endPoint y: 271, distance: 123.9
click at [217, 267] on input "*****" at bounding box center [228, 262] width 28 height 15
type input "*"
type input "*****"
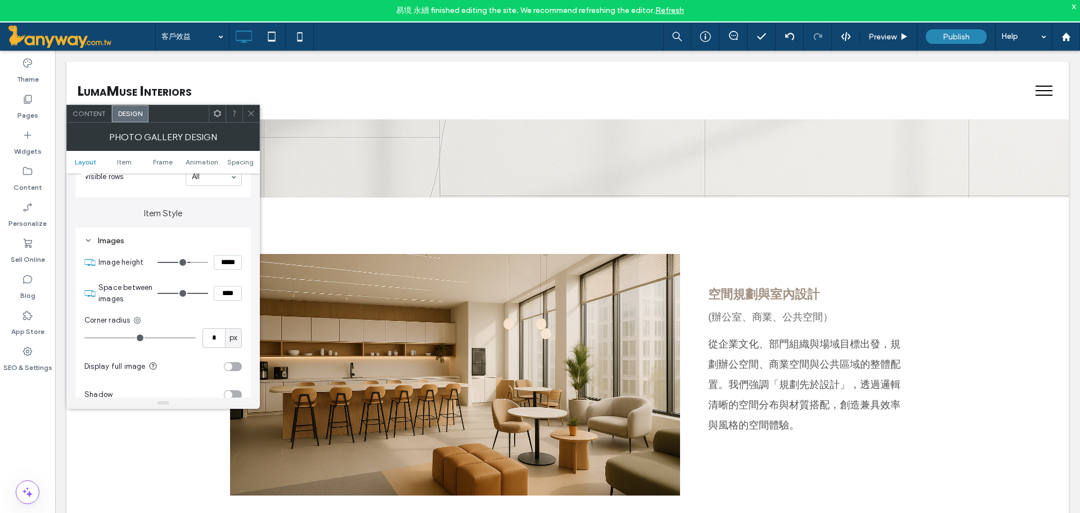
type input "***"
type input "*"
type input "******"
type input "****"
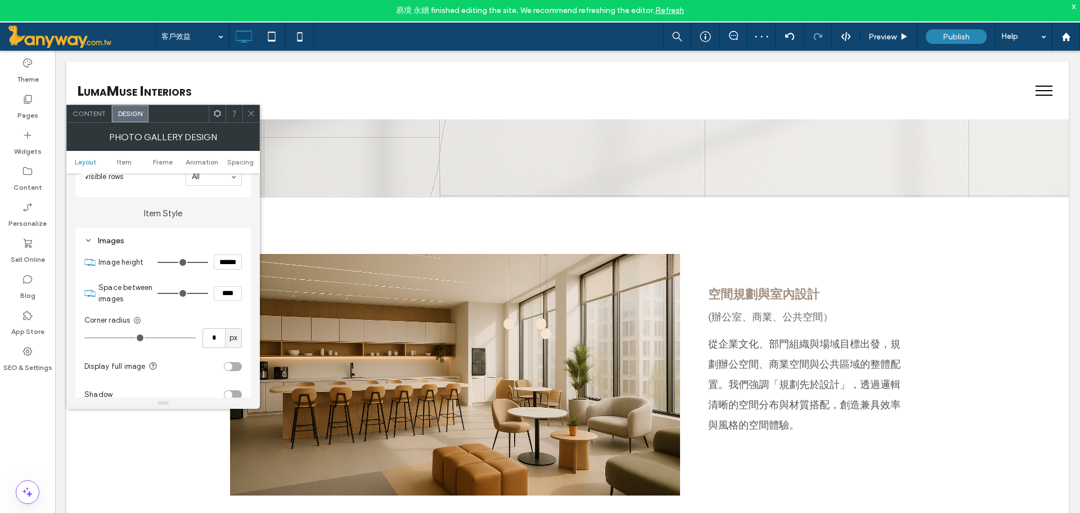
drag, startPoint x: 218, startPoint y: 267, endPoint x: 248, endPoint y: 261, distance: 30.6
click at [245, 261] on div "Images Image height ****** Space between images **** Corner radius * px Display…" at bounding box center [163, 383] width 176 height 313
type input "******"
type input "****"
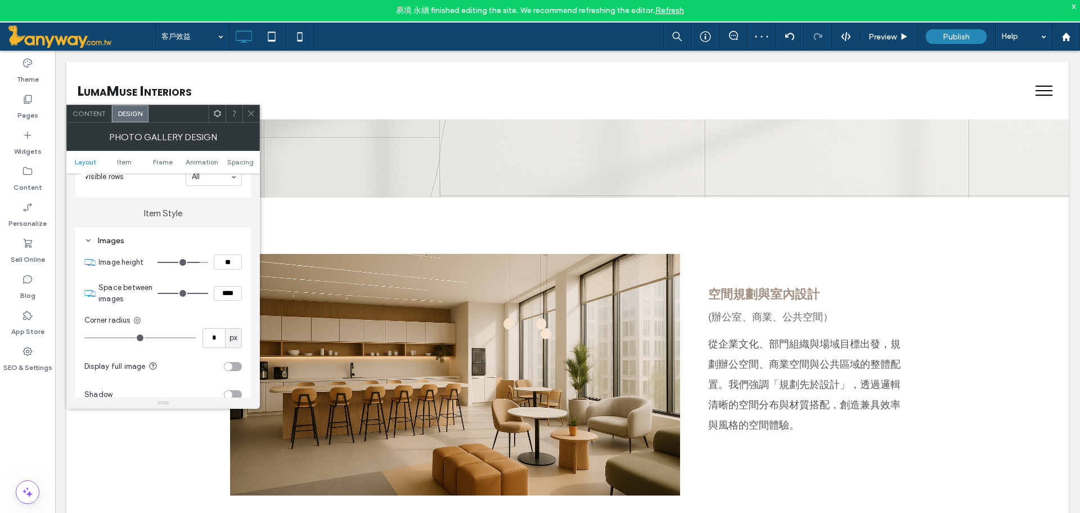
type input "*"
type input "*****"
type input "***"
type input "*****"
type input "***"
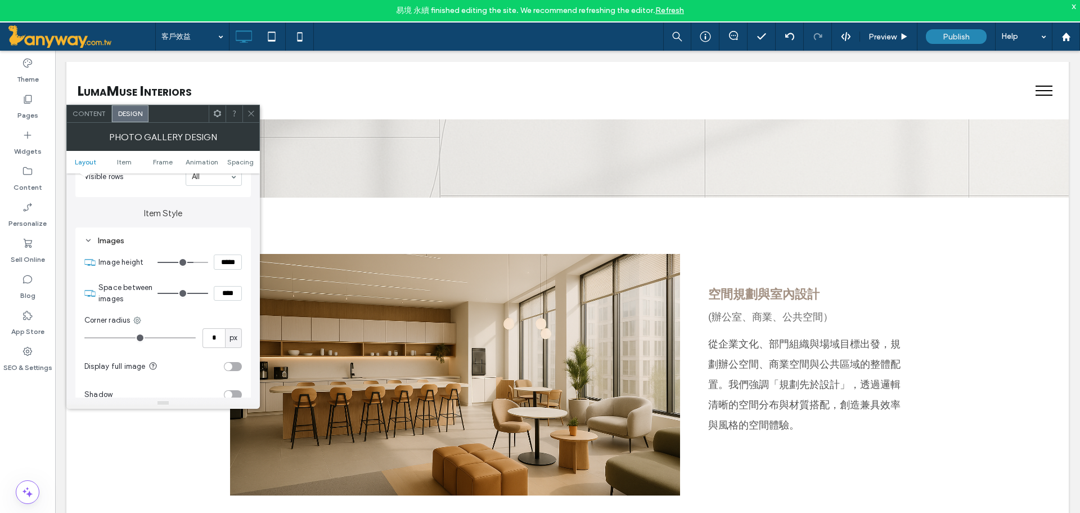
type input "*****"
type input "***"
type input "*****"
type input "***"
type input "*****"
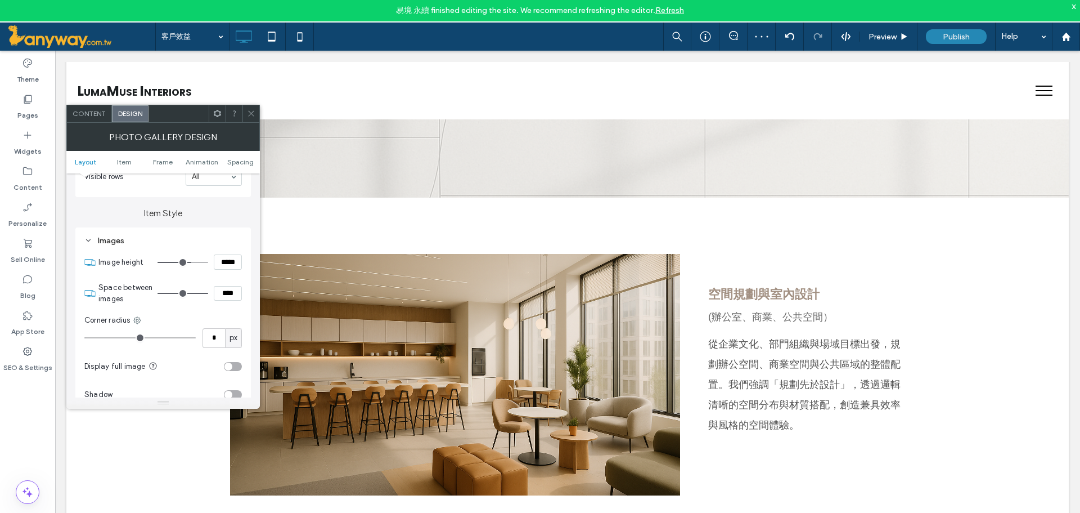
type input "***"
click at [254, 115] on icon at bounding box center [251, 113] width 8 height 8
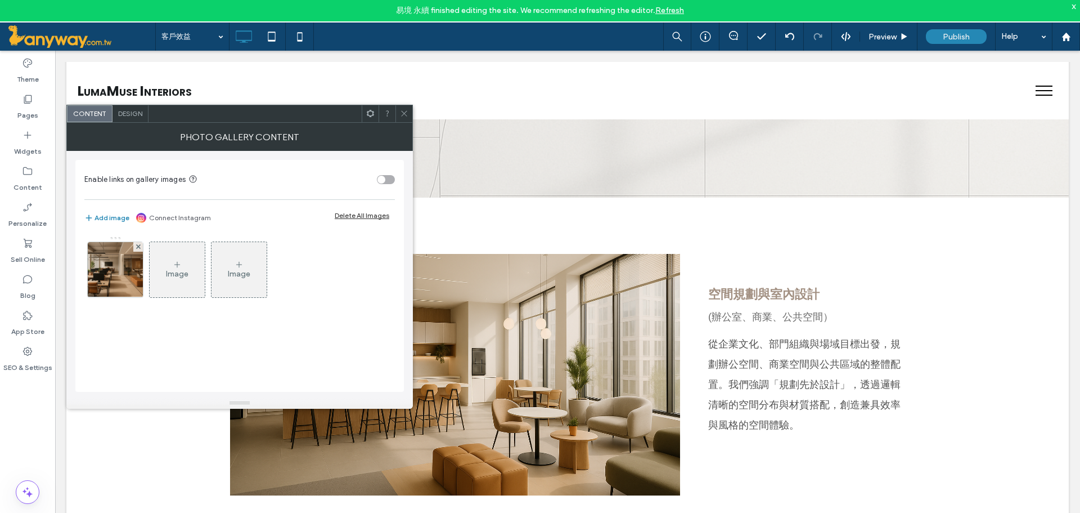
click at [137, 120] on div "Design" at bounding box center [131, 113] width 36 height 17
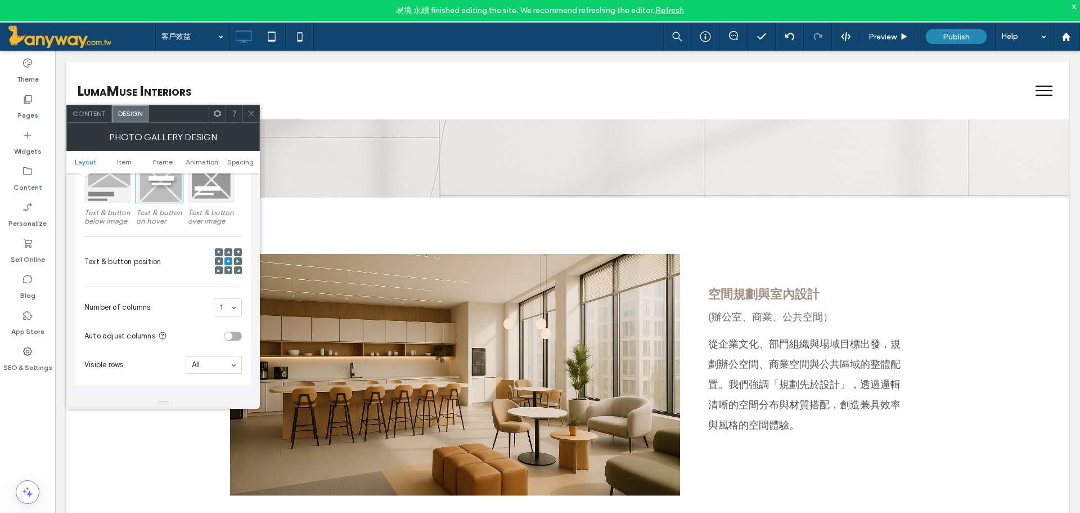
scroll to position [375, 0]
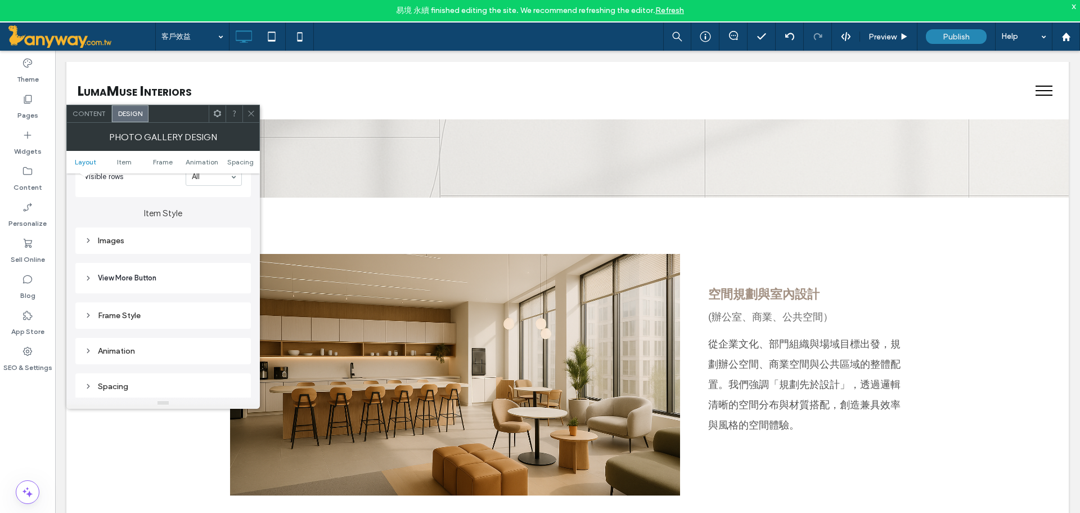
click at [133, 236] on div "Images" at bounding box center [163, 241] width 158 height 10
type input "*"
type input "***"
click at [175, 294] on input "range" at bounding box center [183, 293] width 51 height 1
type input "*"
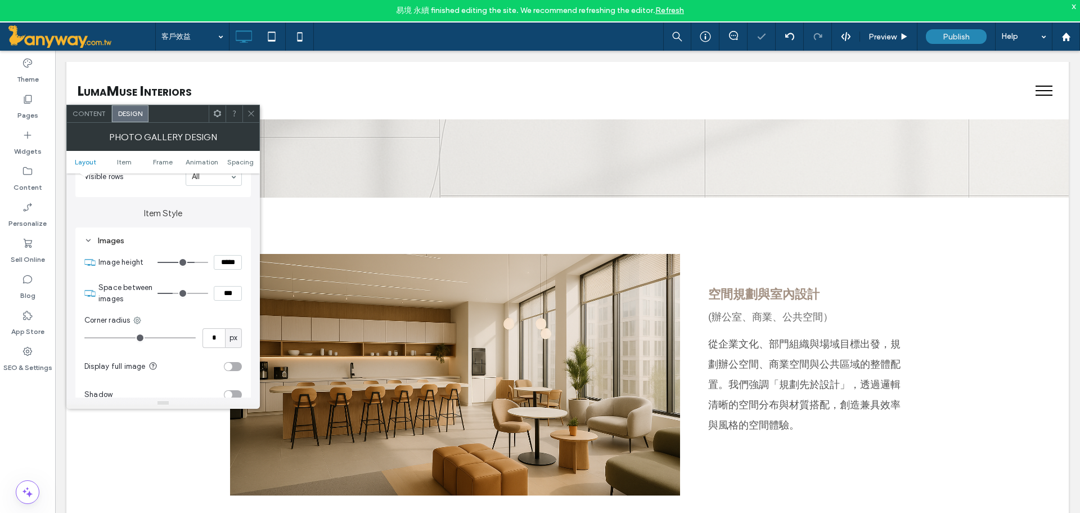
type input "***"
type input "*"
type input "***"
type input "*"
type input "***"
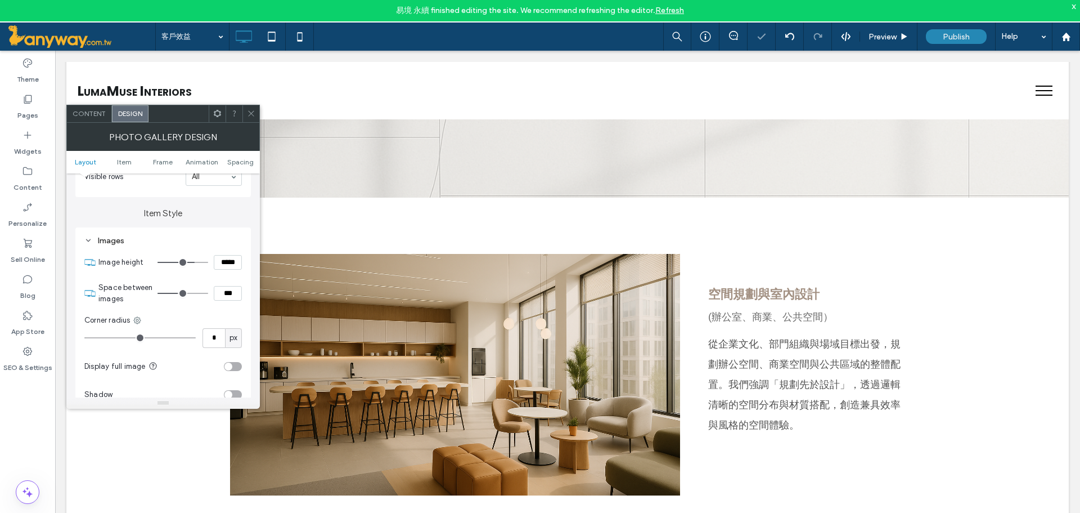
type input "**"
type input "****"
type input "**"
type input "****"
type input "**"
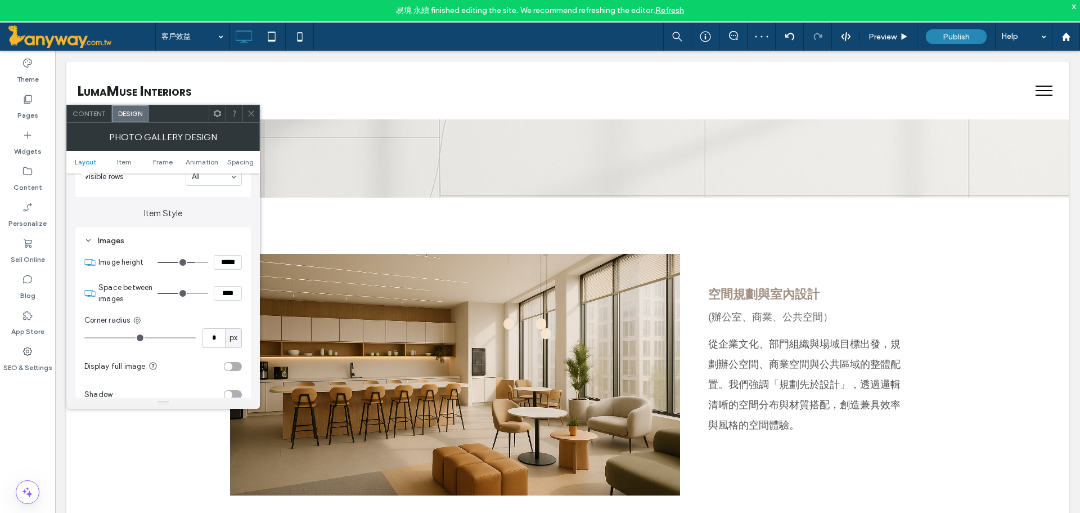
type input "****"
type input "**"
type input "****"
drag, startPoint x: 175, startPoint y: 294, endPoint x: 202, endPoint y: 294, distance: 27.0
type input "**"
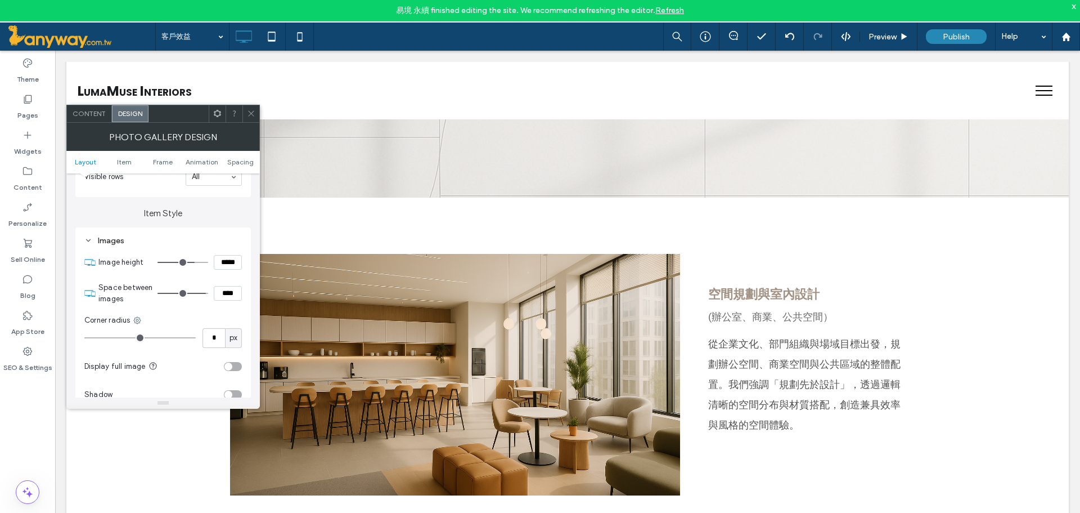
click at [202, 294] on input "range" at bounding box center [183, 293] width 51 height 1
click at [877, 33] on span "Preview" at bounding box center [883, 37] width 28 height 10
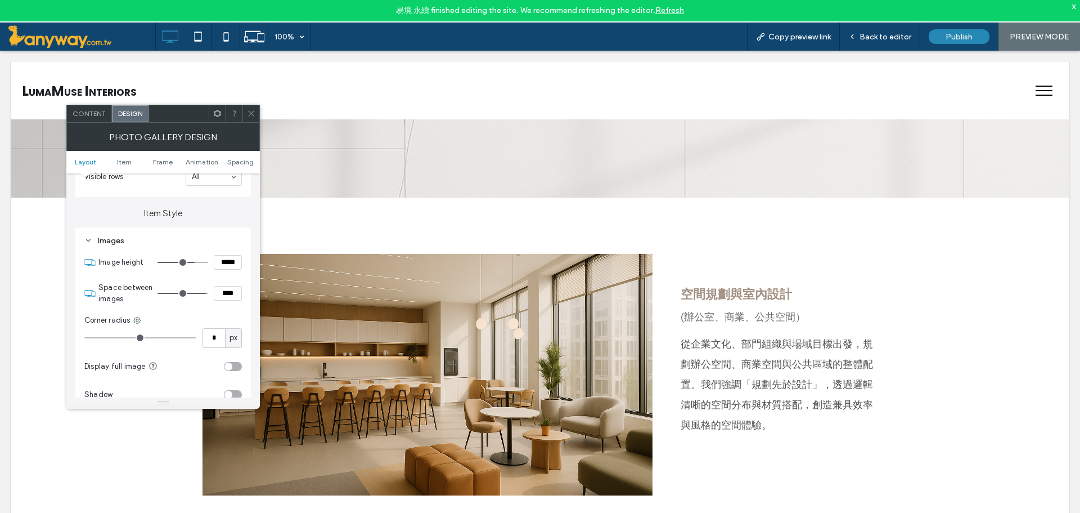
click at [877, 33] on span "Back to editor" at bounding box center [886, 37] width 52 height 10
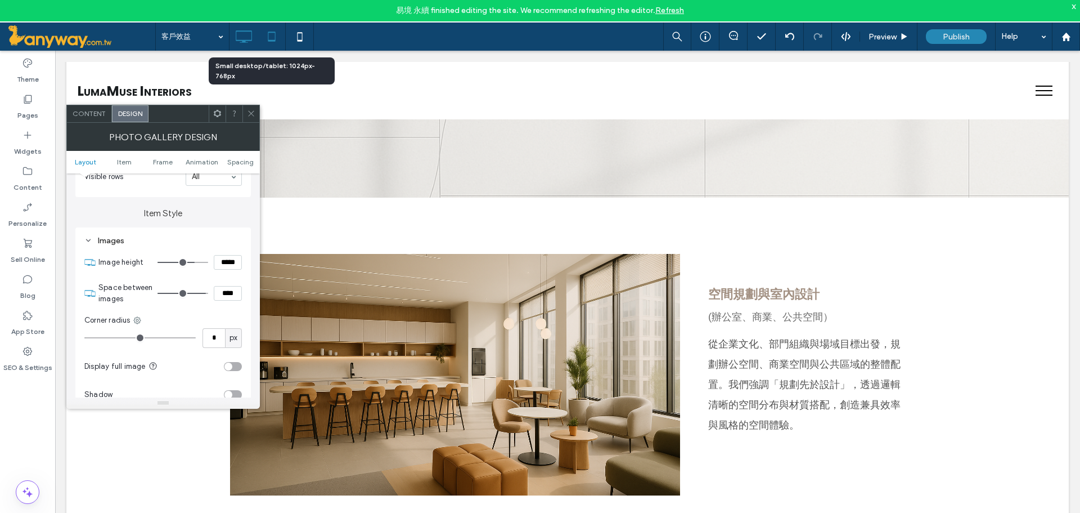
click at [275, 31] on icon at bounding box center [272, 36] width 23 height 23
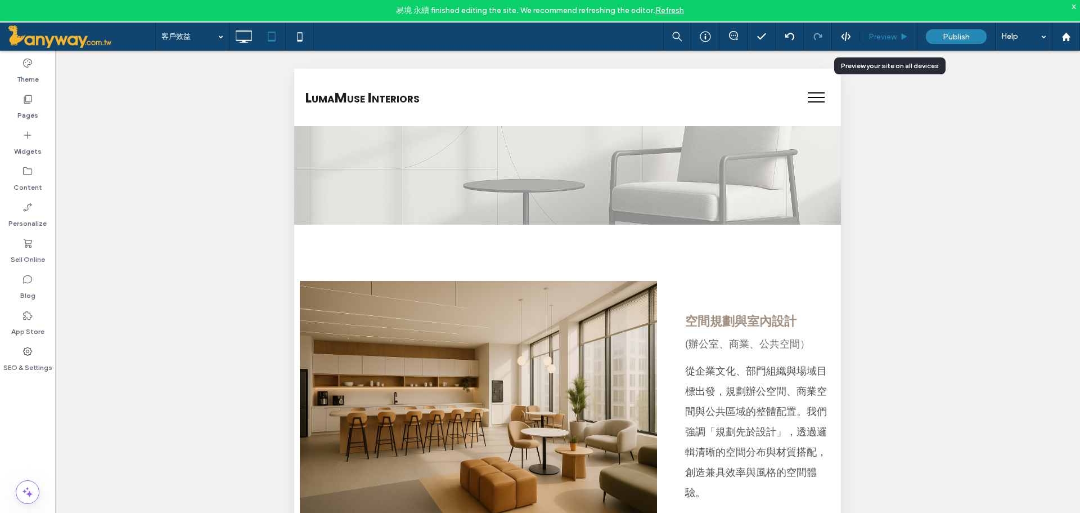
click at [891, 35] on span "Preview" at bounding box center [883, 37] width 28 height 10
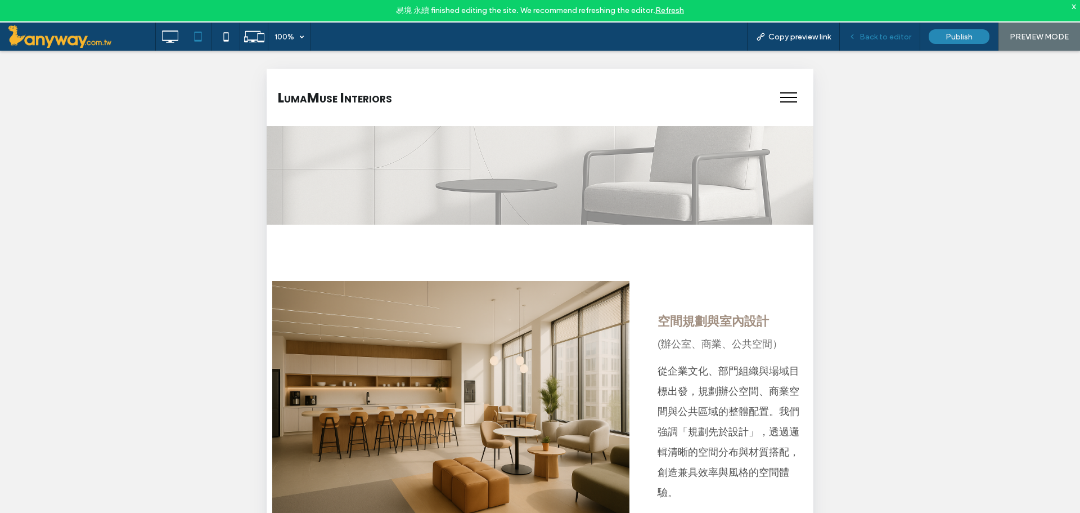
click at [898, 33] on span "Back to editor" at bounding box center [886, 37] width 52 height 10
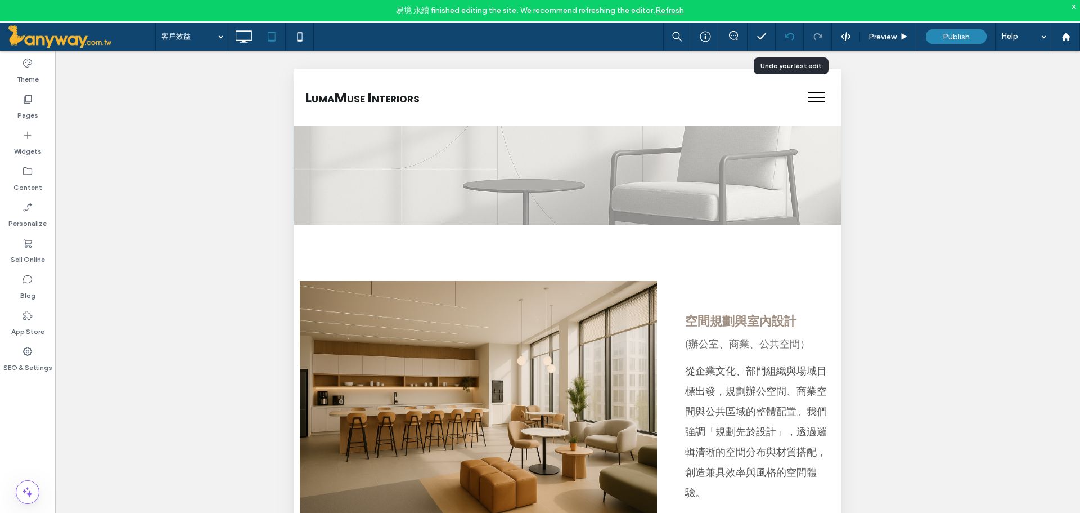
click at [793, 33] on icon at bounding box center [790, 36] width 9 height 9
click at [236, 38] on use at bounding box center [244, 36] width 16 height 12
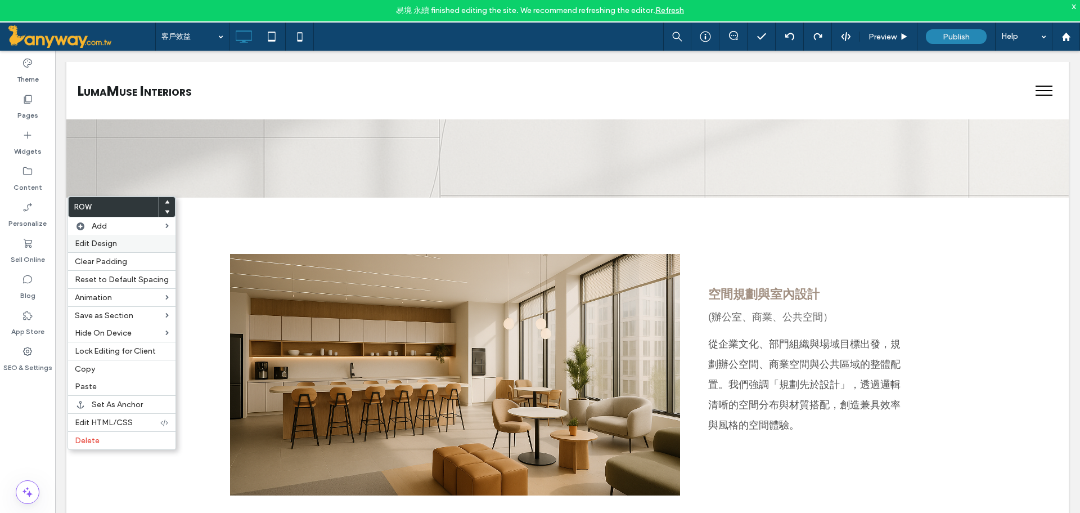
click at [83, 244] on span "Edit Design" at bounding box center [96, 244] width 42 height 10
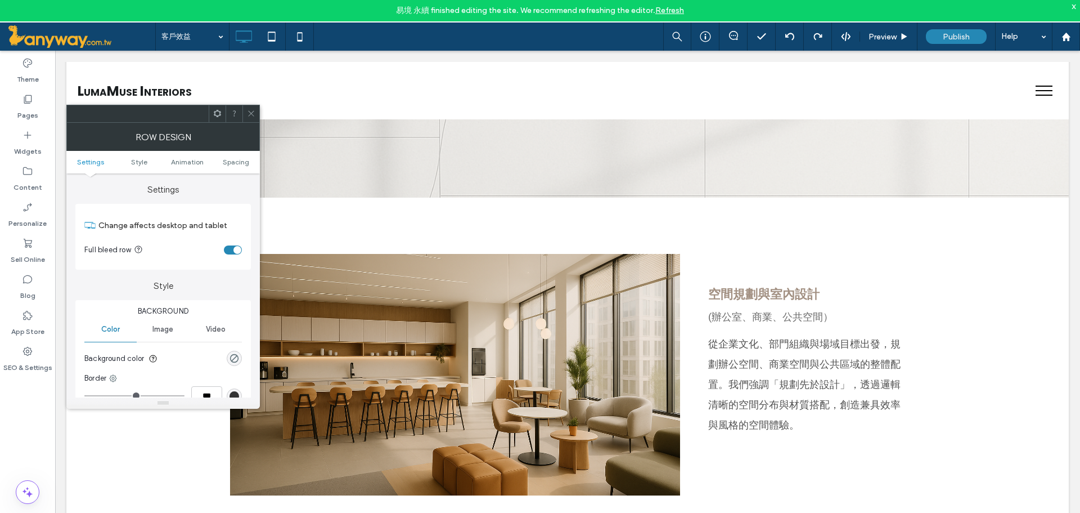
click at [227, 252] on div "toggle" at bounding box center [233, 249] width 18 height 9
click at [249, 115] on icon at bounding box center [251, 113] width 8 height 8
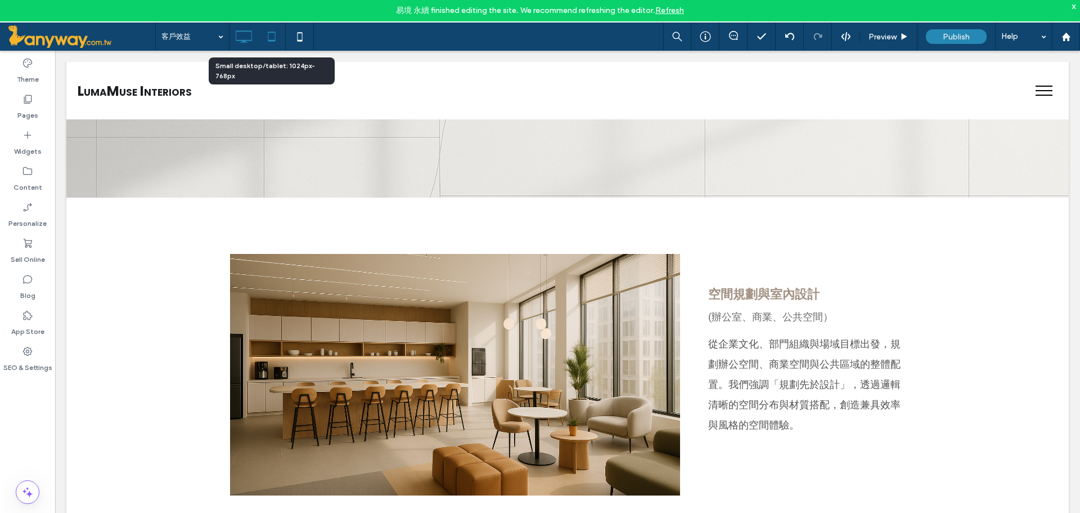
click at [279, 32] on icon at bounding box center [272, 36] width 23 height 23
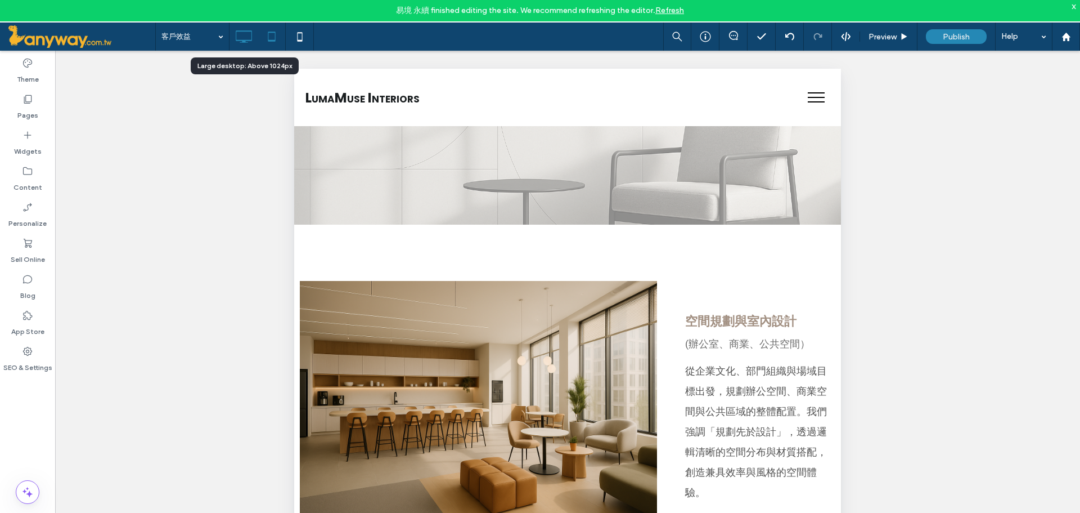
click at [251, 35] on icon at bounding box center [243, 36] width 23 height 23
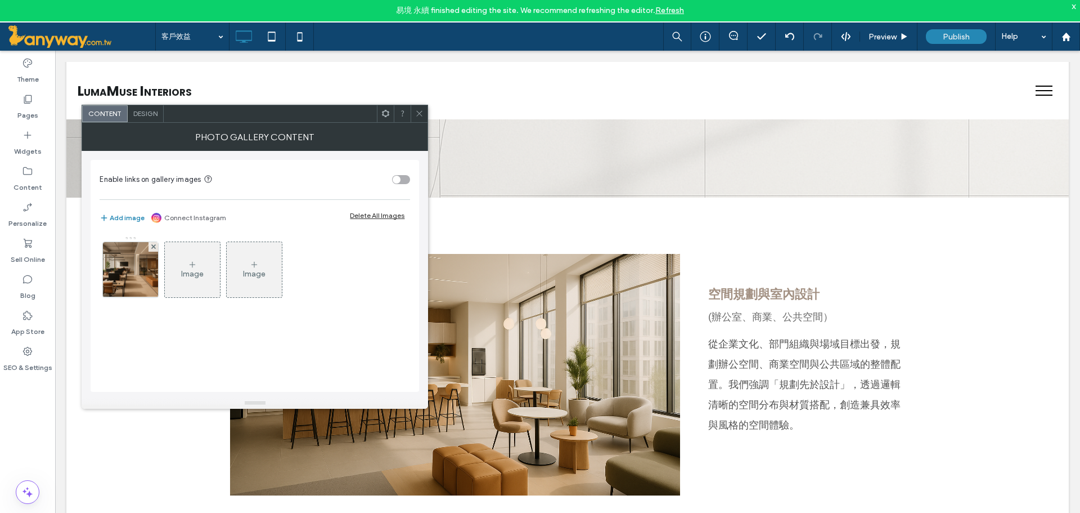
click at [148, 113] on span "Design" at bounding box center [145, 113] width 24 height 8
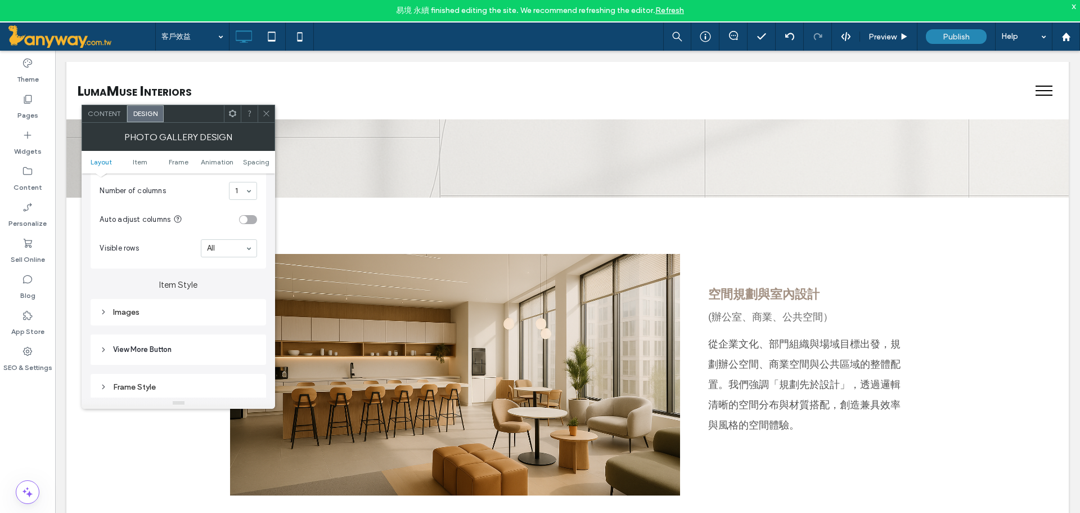
scroll to position [375, 0]
click at [145, 244] on div "Images" at bounding box center [179, 241] width 158 height 10
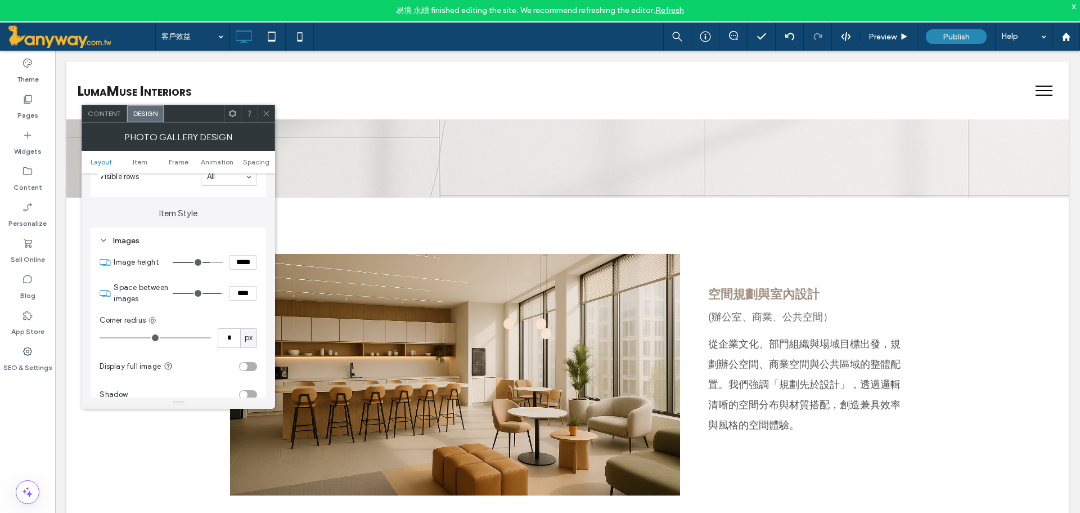
type input "***"
type input "*****"
click at [201, 263] on input "range" at bounding box center [198, 262] width 51 height 1
type input "***"
type input "*****"
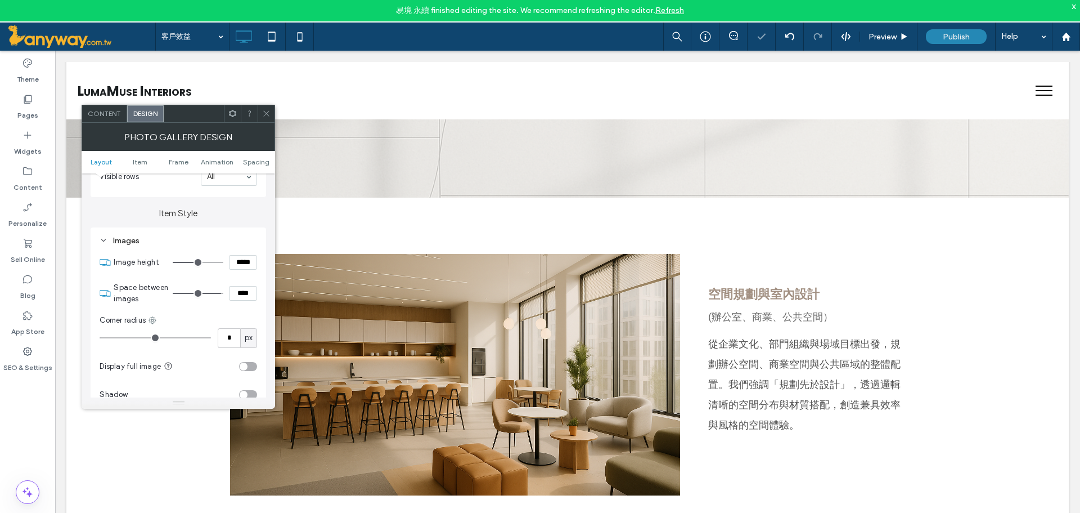
type input "***"
type input "*****"
type input "***"
type input "*****"
type input "***"
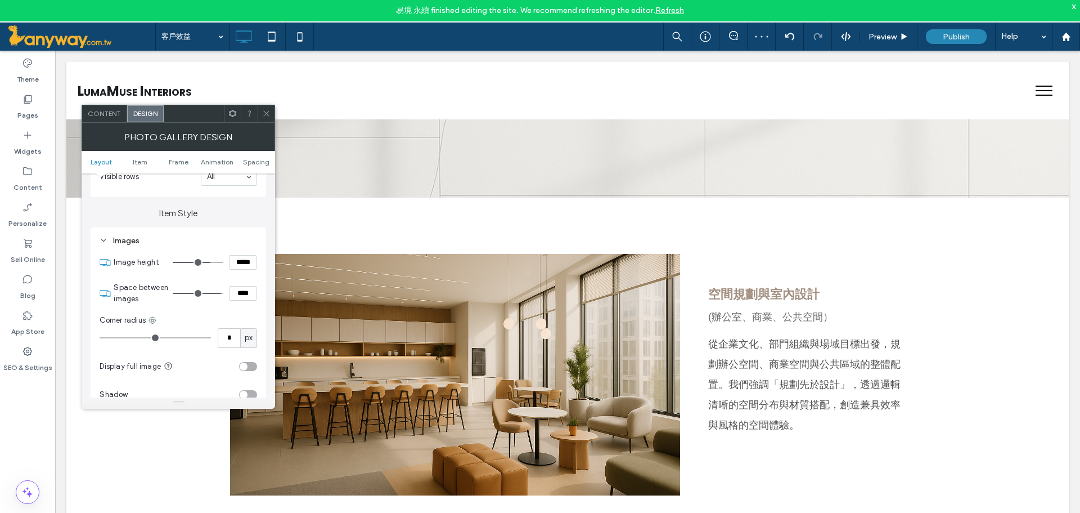
type input "*****"
type input "***"
type input "*****"
drag, startPoint x: 201, startPoint y: 264, endPoint x: 204, endPoint y: 255, distance: 9.3
type input "***"
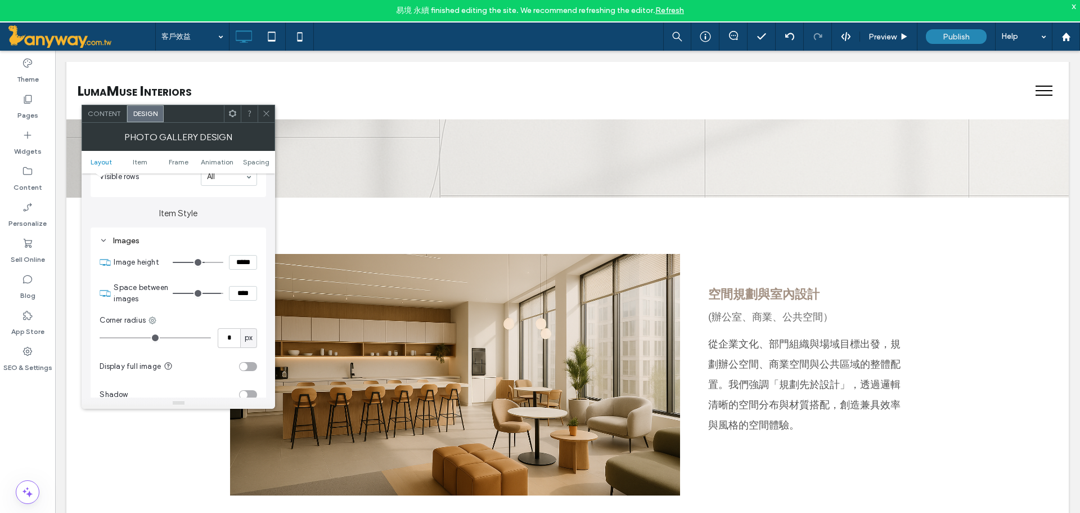
click at [204, 262] on input "range" at bounding box center [198, 262] width 51 height 1
click at [272, 38] on icon at bounding box center [272, 36] width 23 height 23
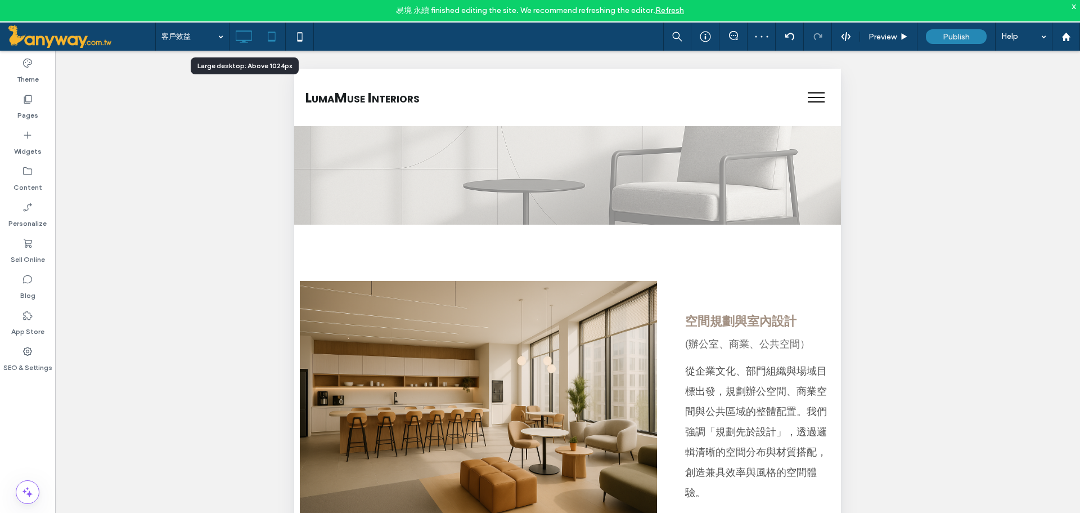
click at [248, 43] on icon at bounding box center [243, 36] width 23 height 23
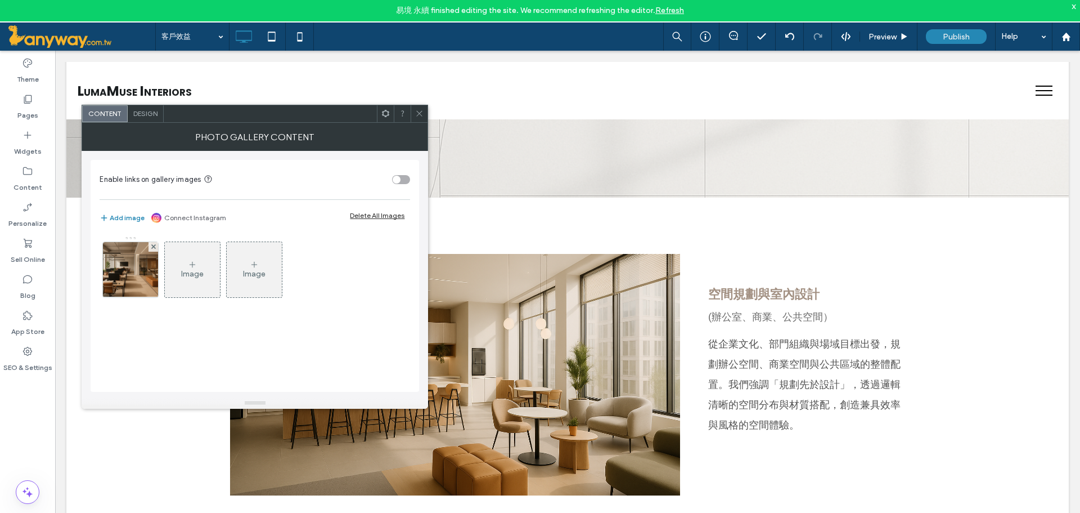
click at [419, 107] on span at bounding box center [419, 113] width 8 height 17
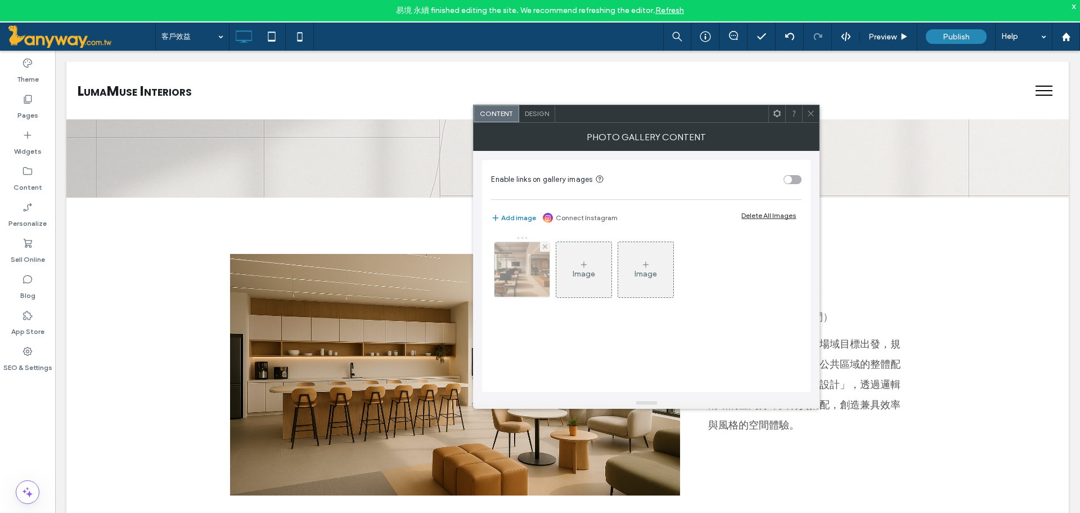
click at [515, 272] on img at bounding box center [522, 269] width 83 height 55
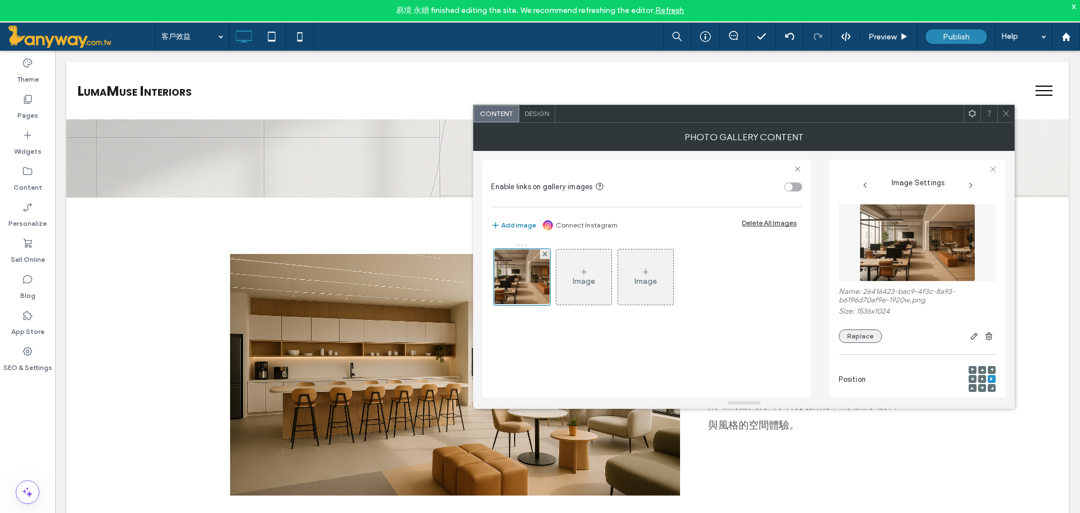
click at [856, 334] on button "Replace" at bounding box center [860, 336] width 43 height 14
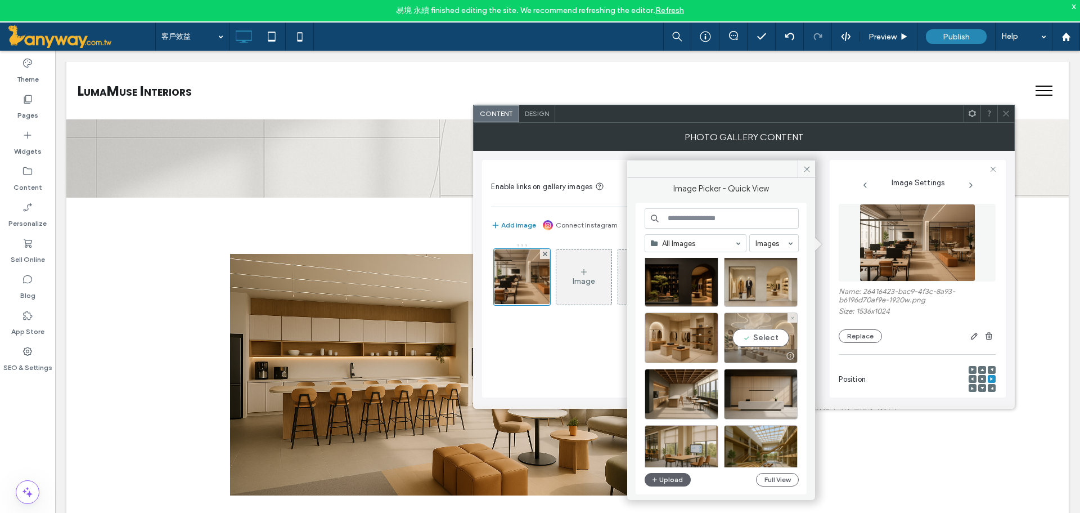
scroll to position [0, 0]
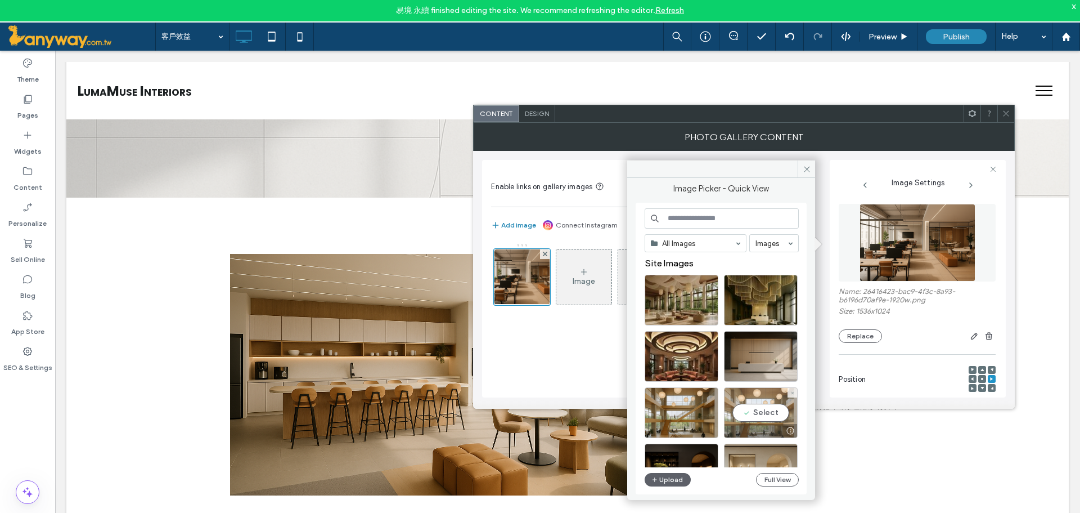
click at [779, 410] on div "Select" at bounding box center [761, 412] width 74 height 51
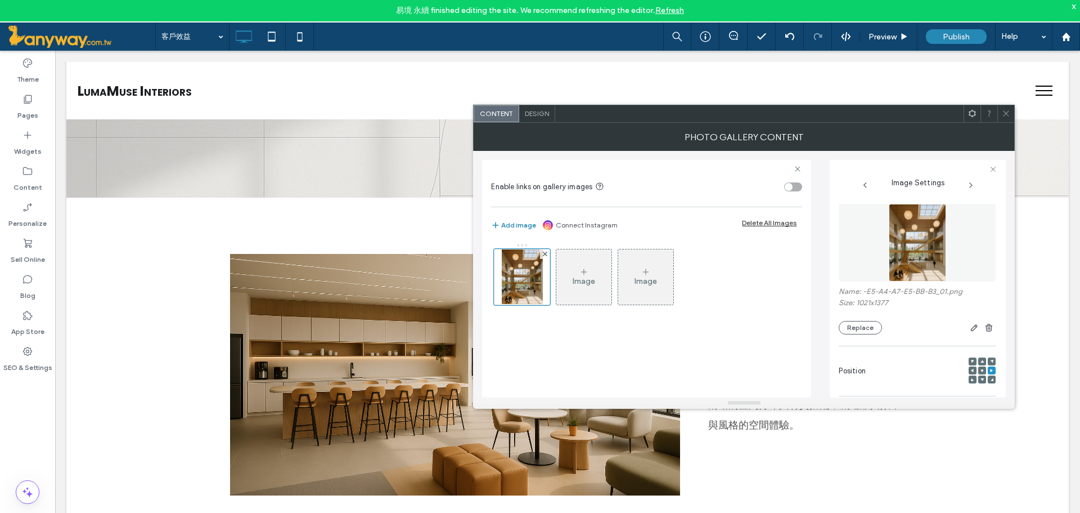
click at [981, 369] on icon at bounding box center [982, 370] width 3 height 3
click at [969, 368] on div at bounding box center [973, 370] width 8 height 8
click at [970, 368] on div at bounding box center [973, 370] width 8 height 8
click at [971, 367] on span at bounding box center [972, 370] width 3 height 8
click at [1002, 112] on icon at bounding box center [1006, 113] width 8 height 8
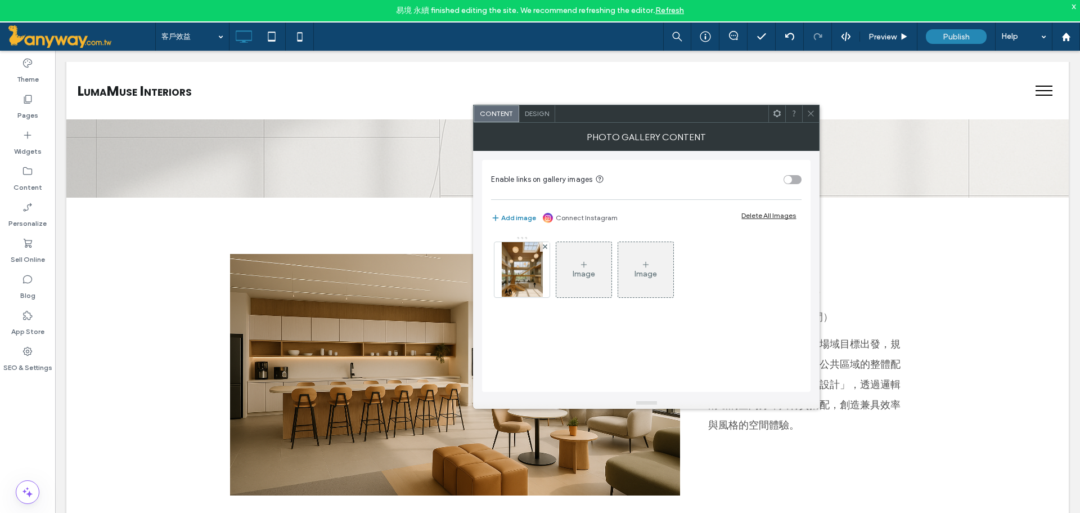
click at [548, 115] on span "Design" at bounding box center [537, 113] width 24 height 8
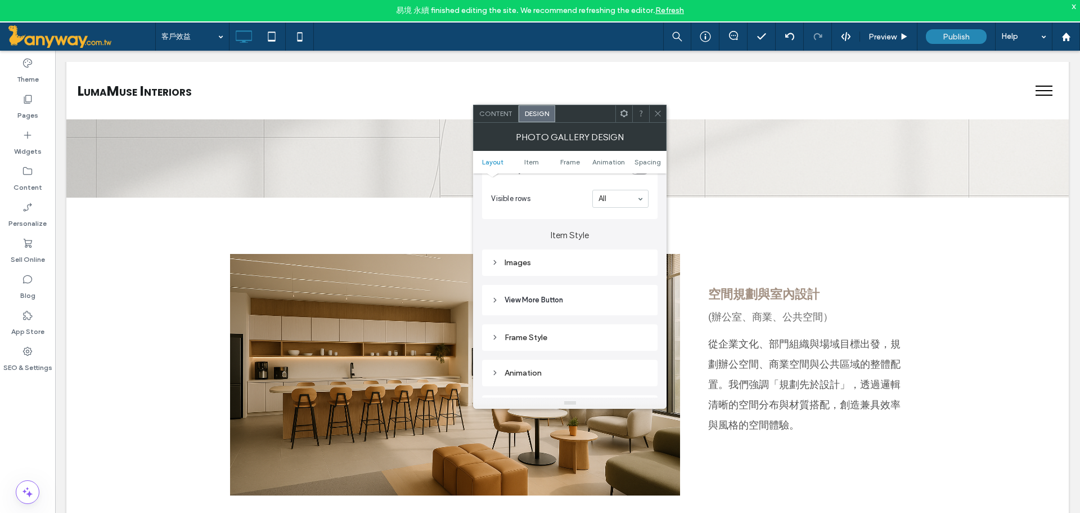
scroll to position [375, 0]
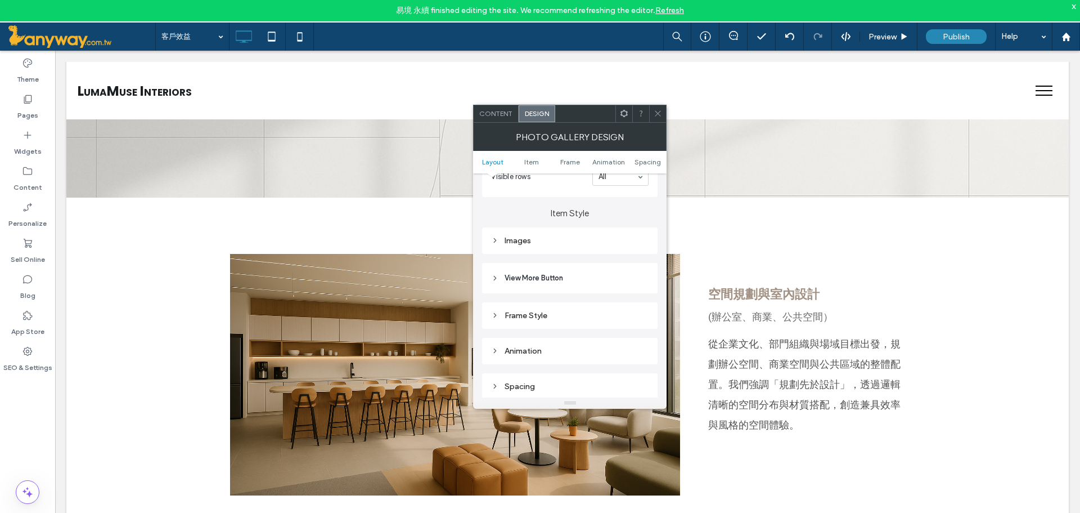
click at [524, 242] on div "Images" at bounding box center [570, 241] width 158 height 10
click at [592, 263] on input "range" at bounding box center [589, 262] width 51 height 1
type input "***"
type input "*****"
type input "***"
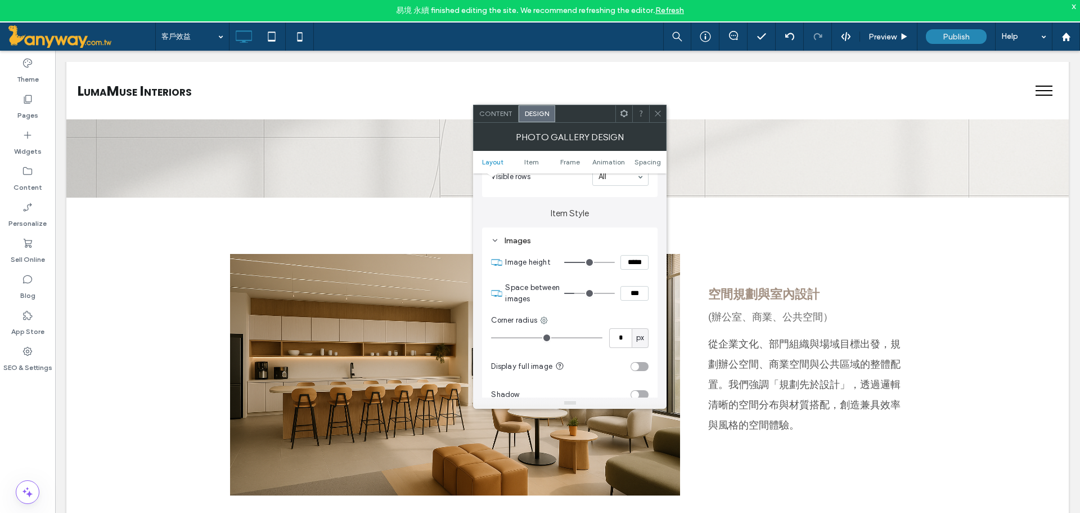
type input "*****"
type input "***"
type input "*****"
drag, startPoint x: 592, startPoint y: 264, endPoint x: 599, endPoint y: 263, distance: 6.8
click at [599, 263] on input "range" at bounding box center [589, 262] width 51 height 1
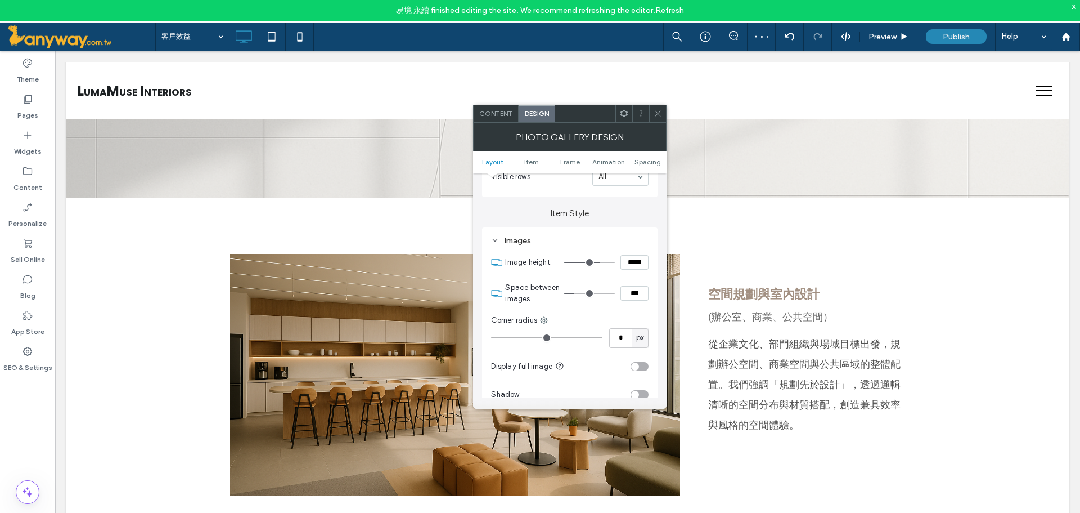
type input "***"
type input "*****"
click at [590, 263] on input "range" at bounding box center [589, 262] width 51 height 1
type input "***"
type input "*****"
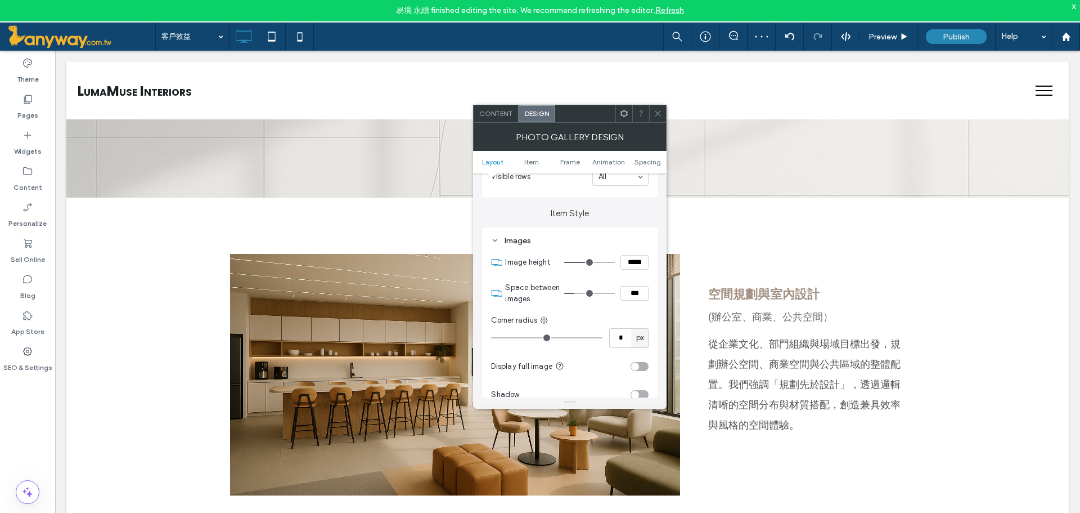
type input "***"
type input "*****"
type input "***"
type input "*****"
drag, startPoint x: 590, startPoint y: 264, endPoint x: 597, endPoint y: 261, distance: 7.3
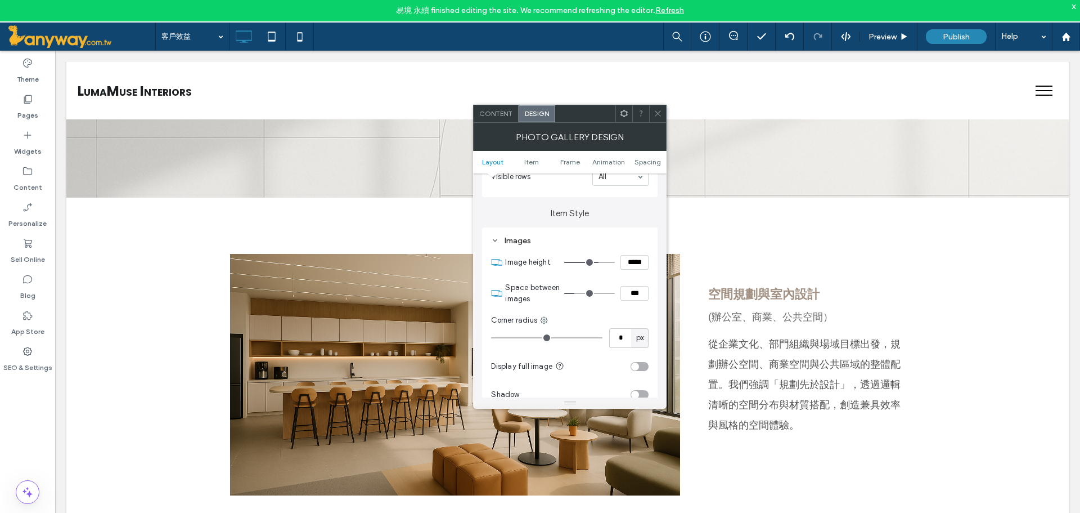
type input "***"
click at [597, 262] on input "range" at bounding box center [589, 262] width 51 height 1
drag, startPoint x: 638, startPoint y: 264, endPoint x: 587, endPoint y: 253, distance: 51.5
click at [587, 253] on section "Image height *****" at bounding box center [576, 262] width 143 height 28
type input "*****"
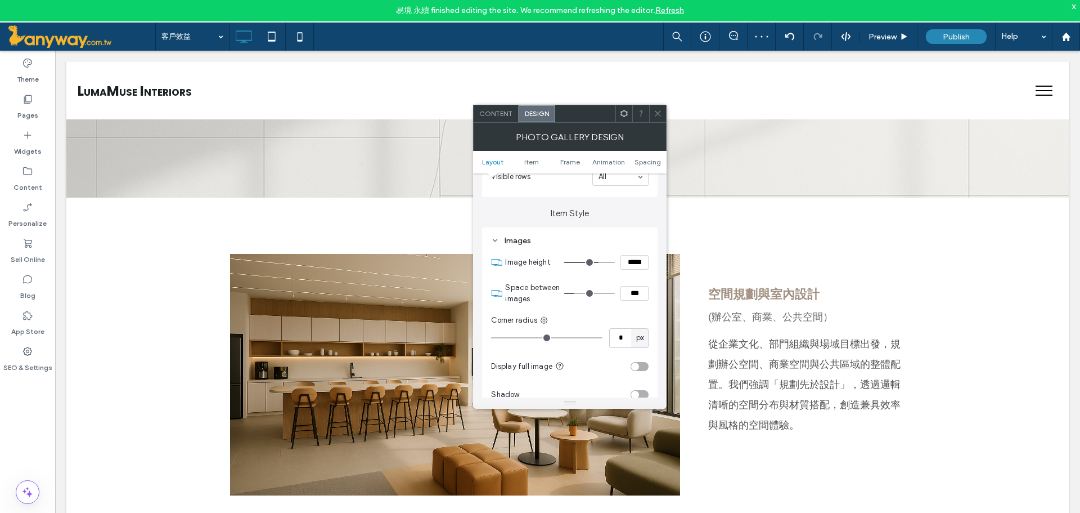
type input "***"
type input "*****"
type input "***"
click at [661, 110] on icon at bounding box center [658, 113] width 8 height 8
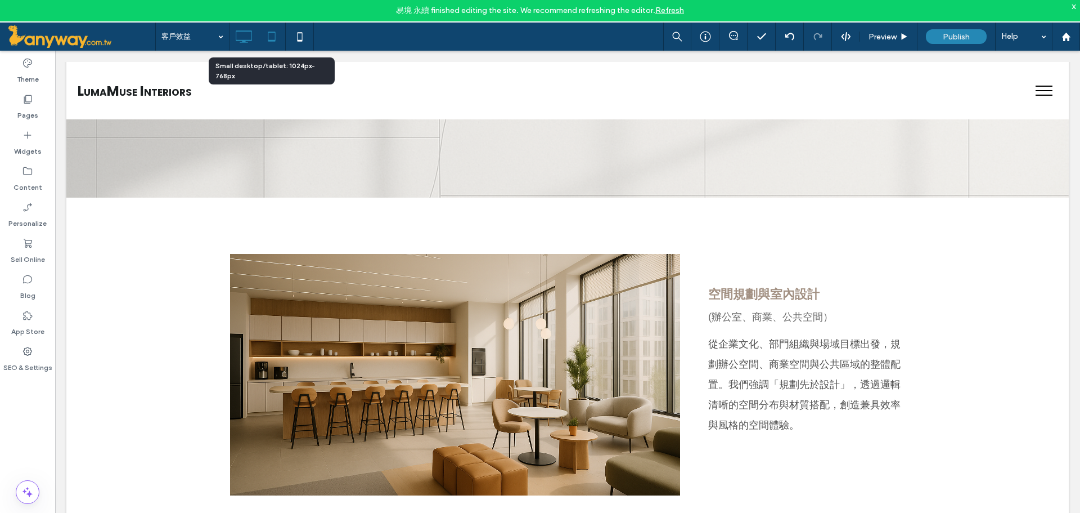
click at [263, 35] on icon at bounding box center [272, 36] width 23 height 23
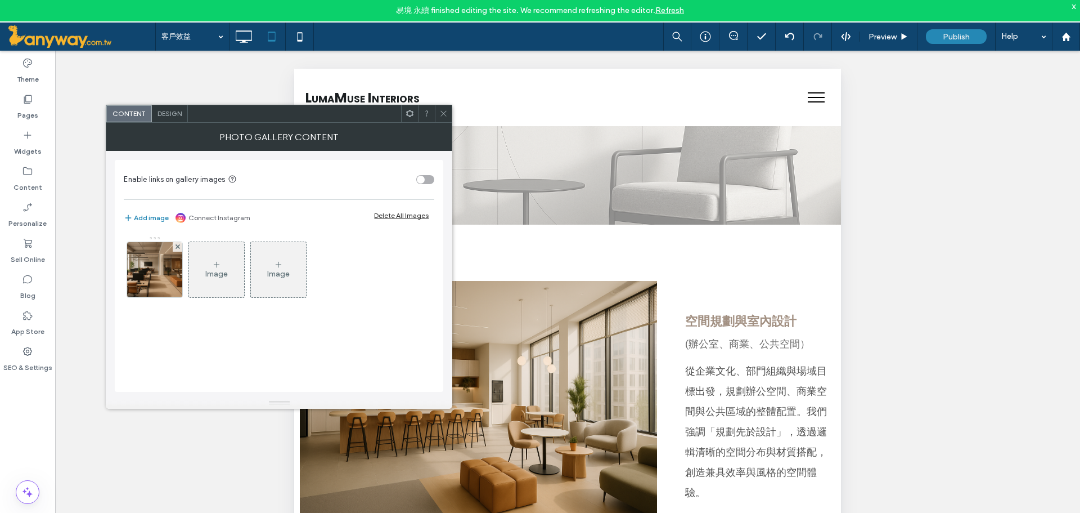
click at [447, 108] on span at bounding box center [443, 113] width 8 height 17
click at [167, 282] on img at bounding box center [155, 269] width 83 height 55
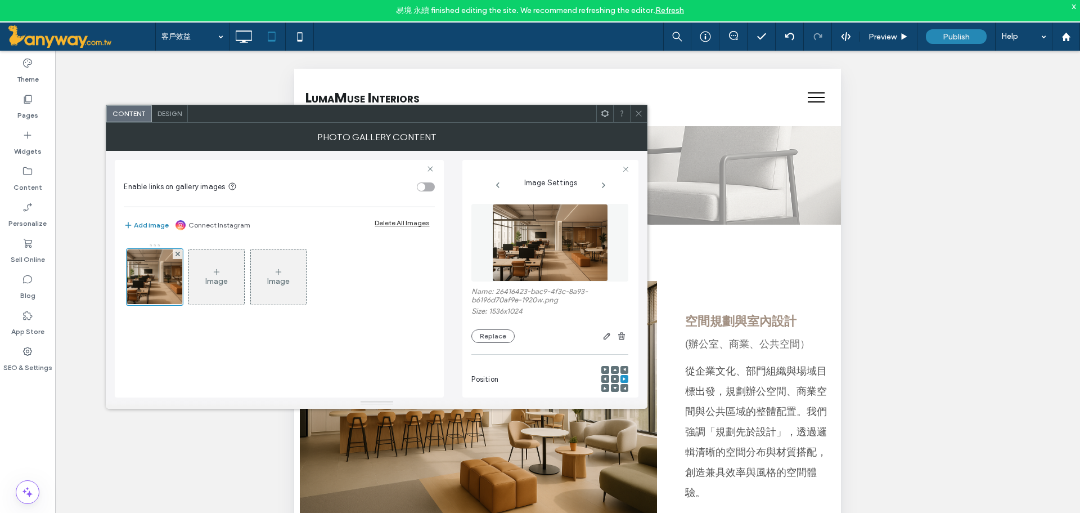
click at [611, 380] on div at bounding box center [615, 379] width 8 height 8
click at [611, 377] on div at bounding box center [615, 379] width 8 height 8
click at [611, 371] on div at bounding box center [615, 370] width 8 height 8
click at [613, 379] on icon at bounding box center [614, 378] width 3 height 3
click at [639, 119] on span at bounding box center [639, 113] width 8 height 17
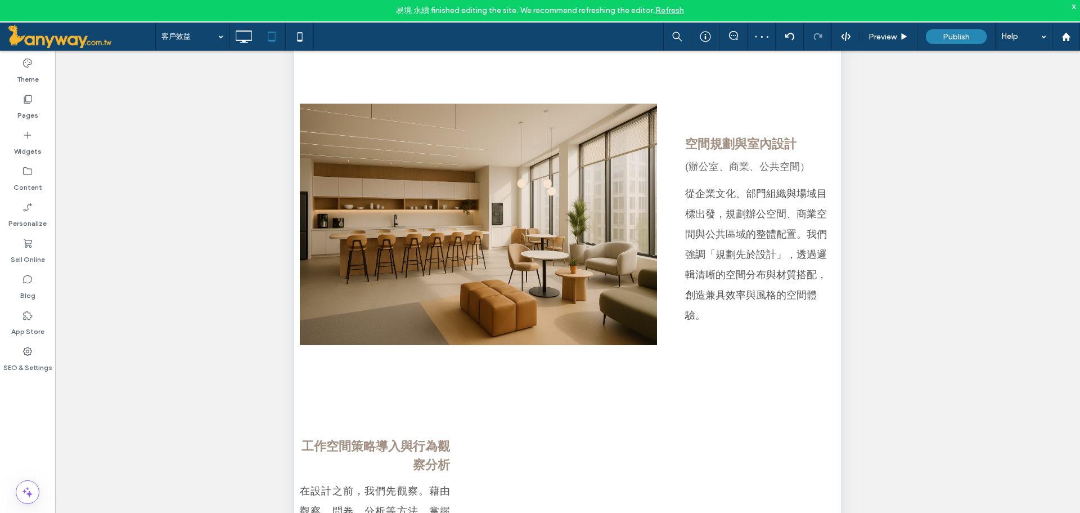
scroll to position [187, 0]
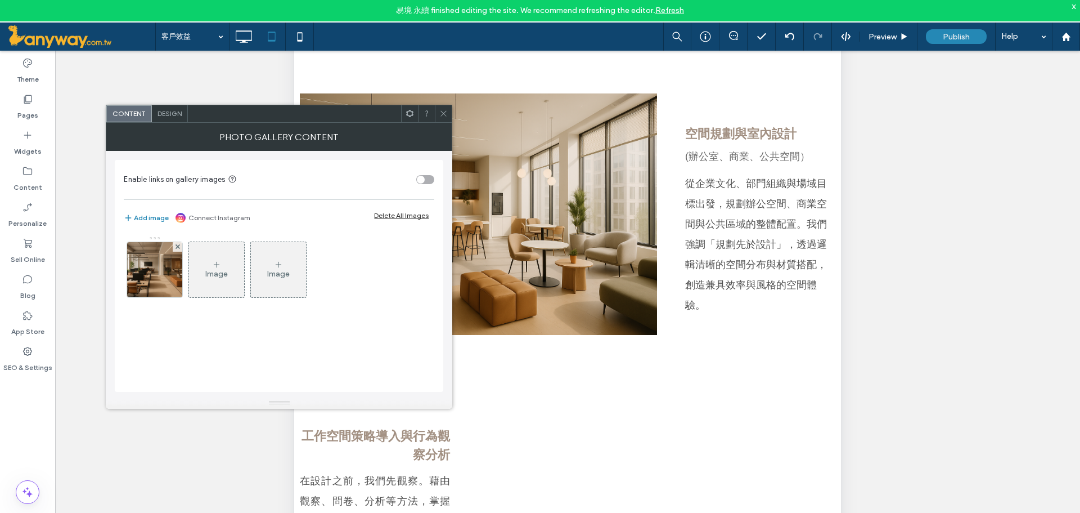
click at [168, 105] on div "Design" at bounding box center [170, 113] width 36 height 17
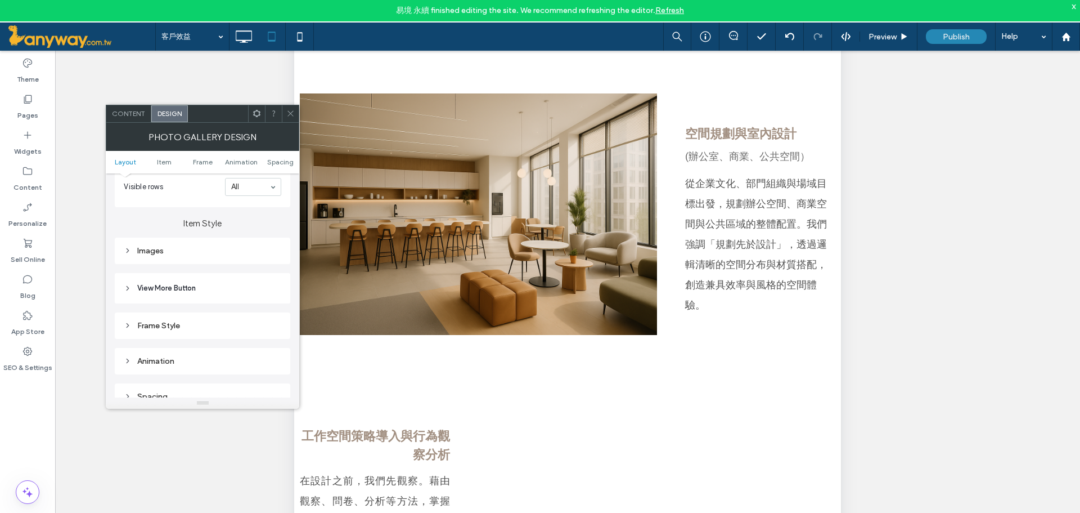
scroll to position [375, 0]
click at [176, 237] on div "Images" at bounding box center [203, 241] width 158 height 10
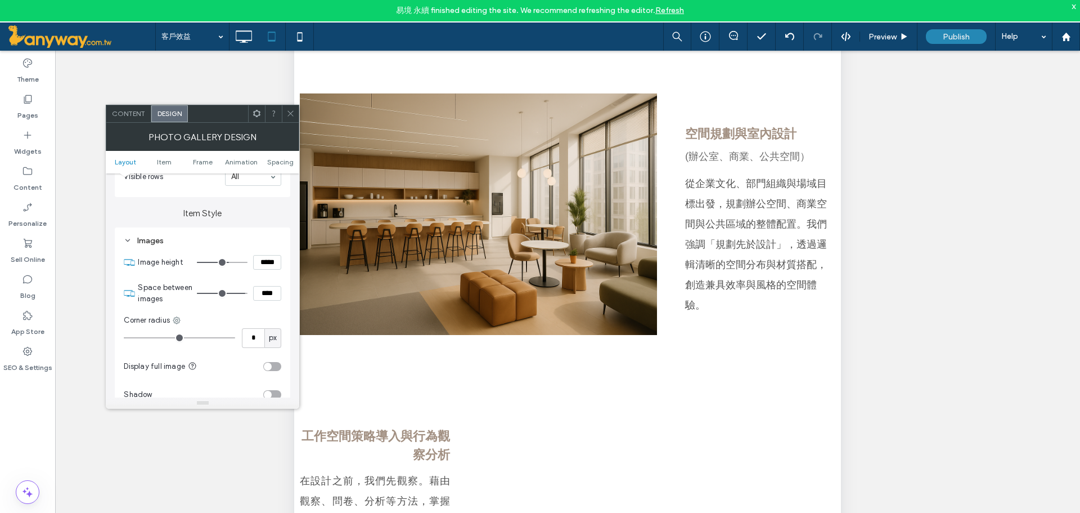
drag, startPoint x: 277, startPoint y: 260, endPoint x: 127, endPoint y: 257, distance: 150.8
click at [127, 257] on div "Image height *****" at bounding box center [203, 262] width 158 height 28
type input "*"
type input "*****"
type input "***"
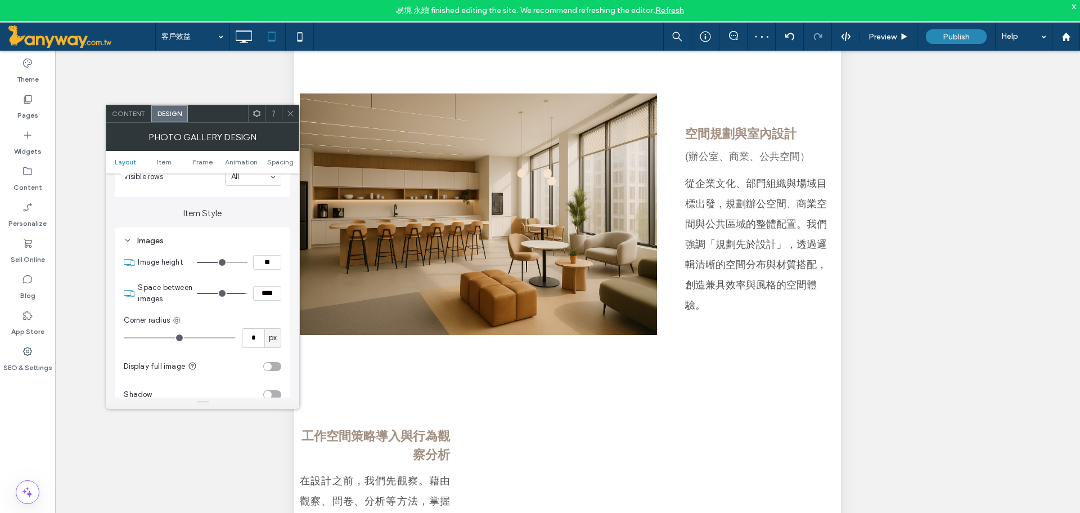
type input "*"
type input "*****"
type input "***"
click at [240, 41] on icon at bounding box center [243, 36] width 23 height 23
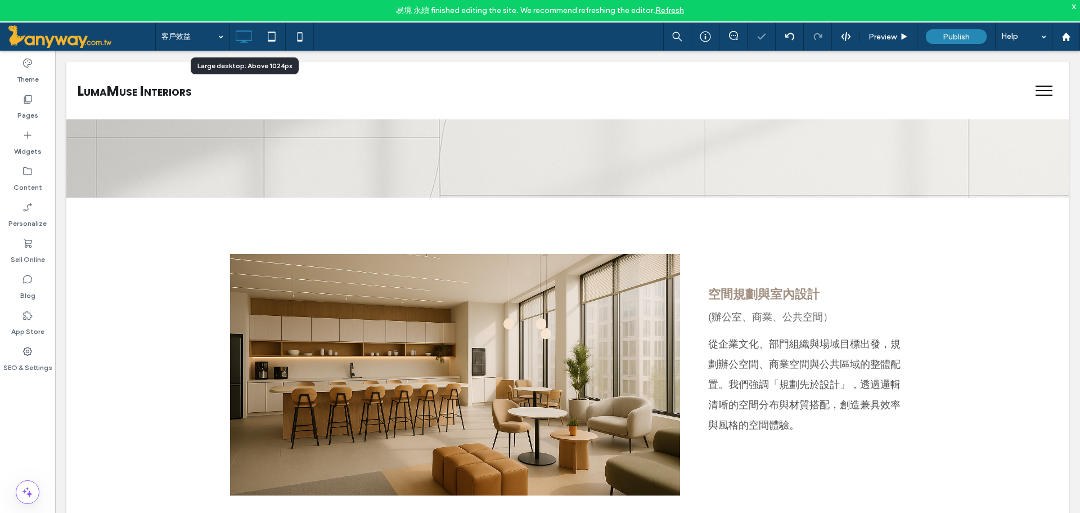
scroll to position [0, 0]
click at [274, 35] on icon at bounding box center [272, 36] width 23 height 23
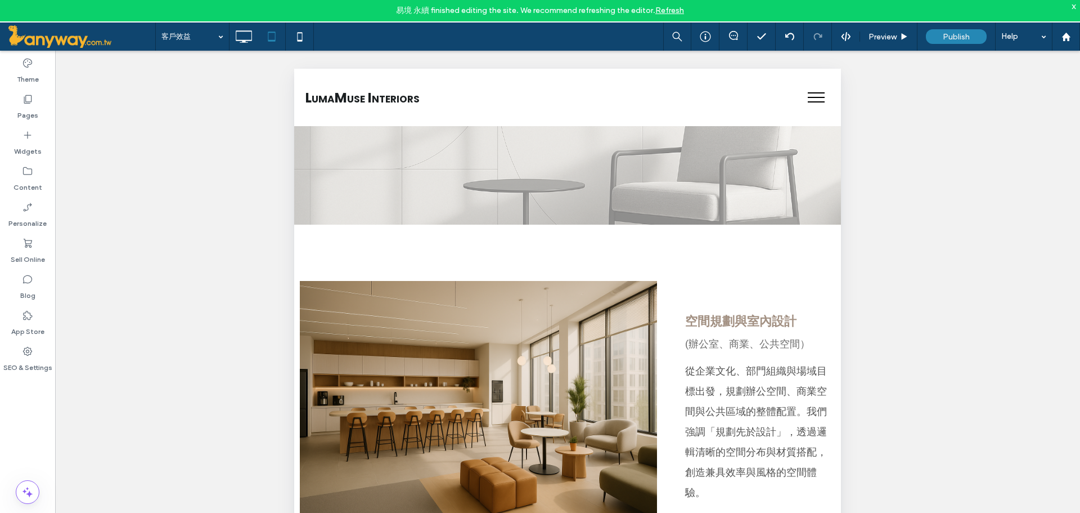
scroll to position [294, 0]
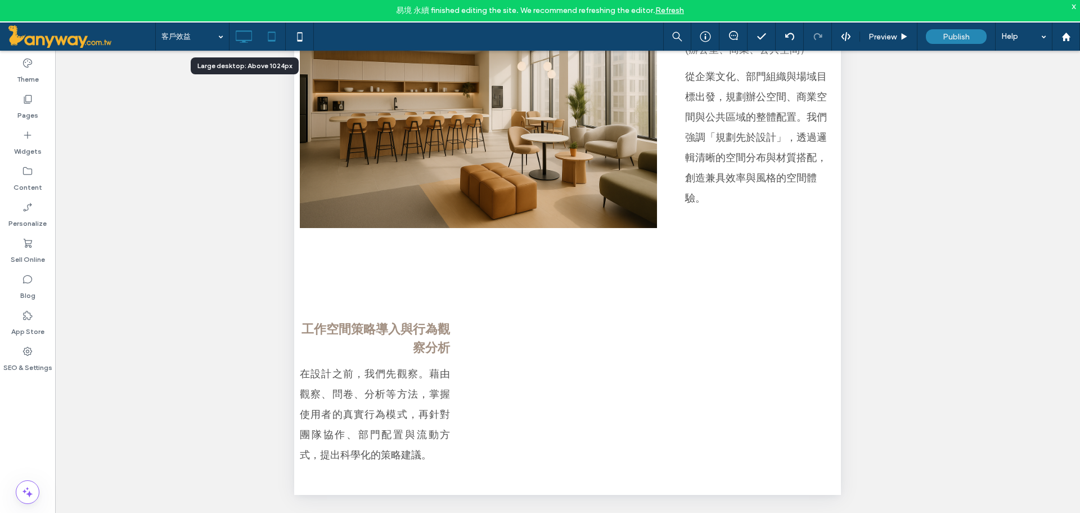
click at [243, 34] on icon at bounding box center [243, 36] width 23 height 23
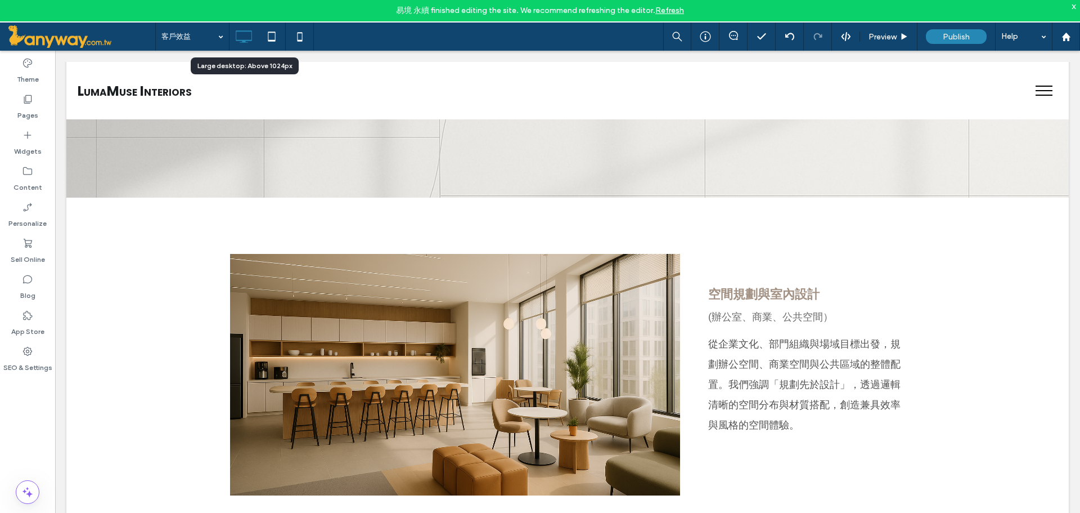
scroll to position [0, 0]
click at [278, 33] on icon at bounding box center [272, 36] width 23 height 23
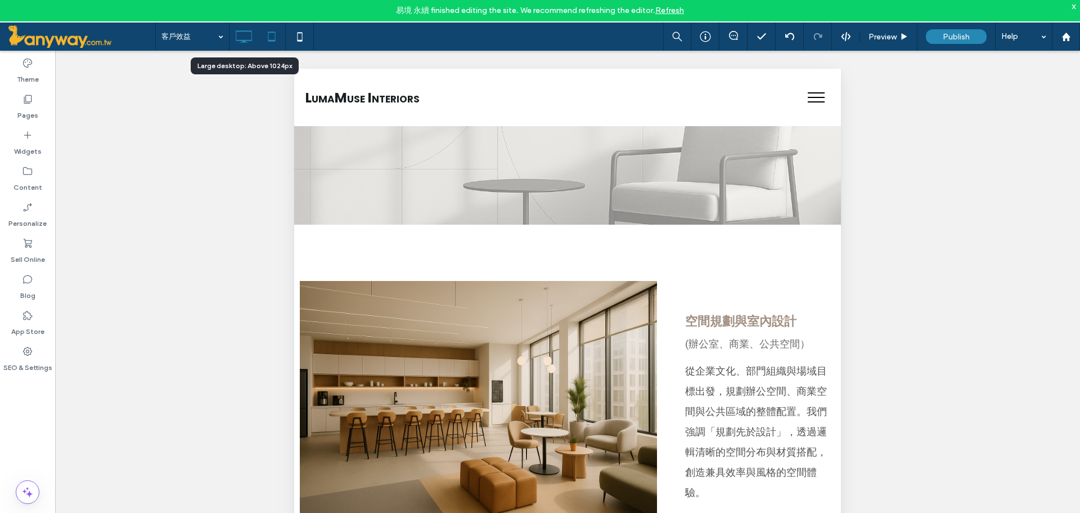
click at [246, 34] on icon at bounding box center [243, 36] width 23 height 23
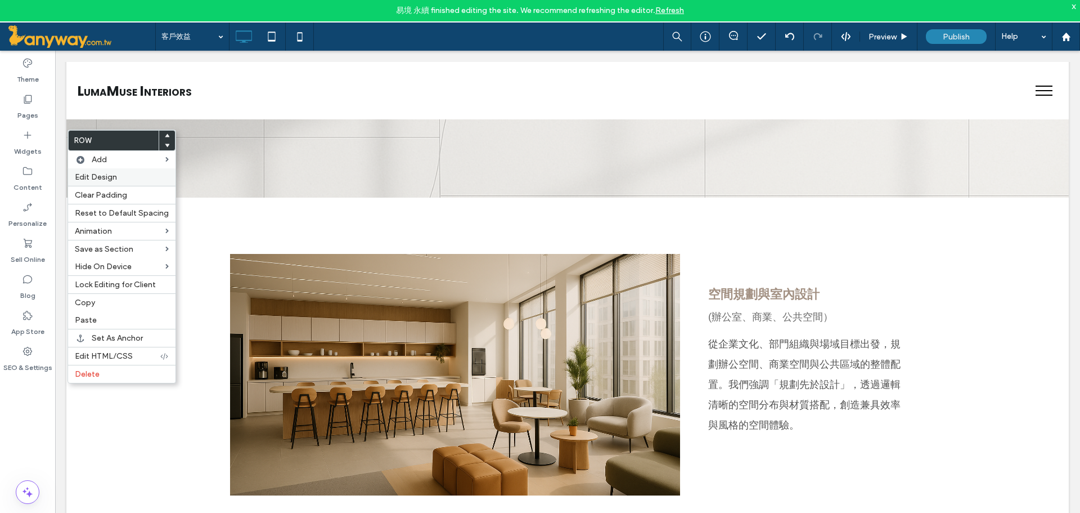
click at [115, 179] on span "Edit Design" at bounding box center [96, 177] width 42 height 10
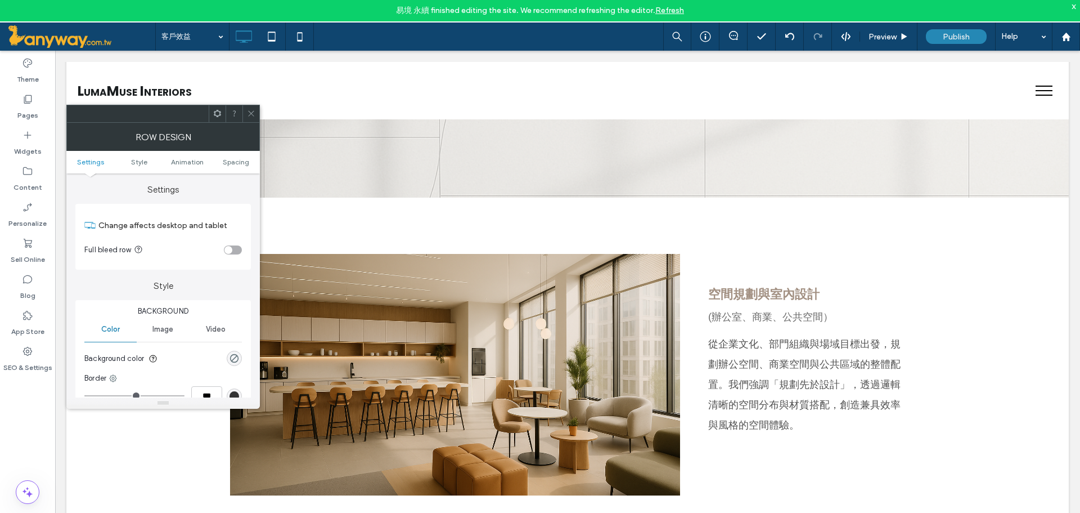
click at [234, 251] on div "toggle" at bounding box center [233, 249] width 18 height 9
click at [248, 112] on icon at bounding box center [251, 113] width 8 height 8
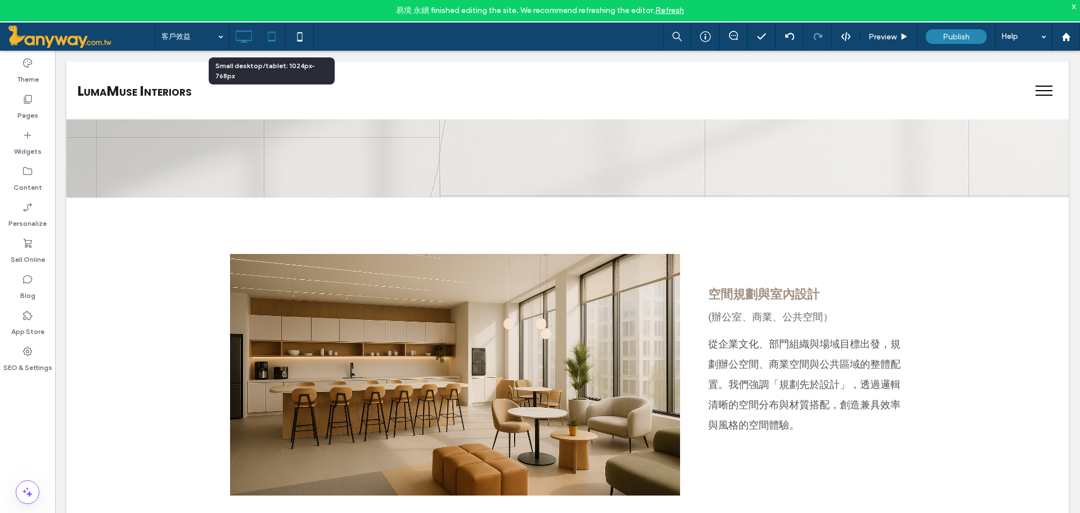
click at [279, 43] on icon at bounding box center [272, 36] width 23 height 23
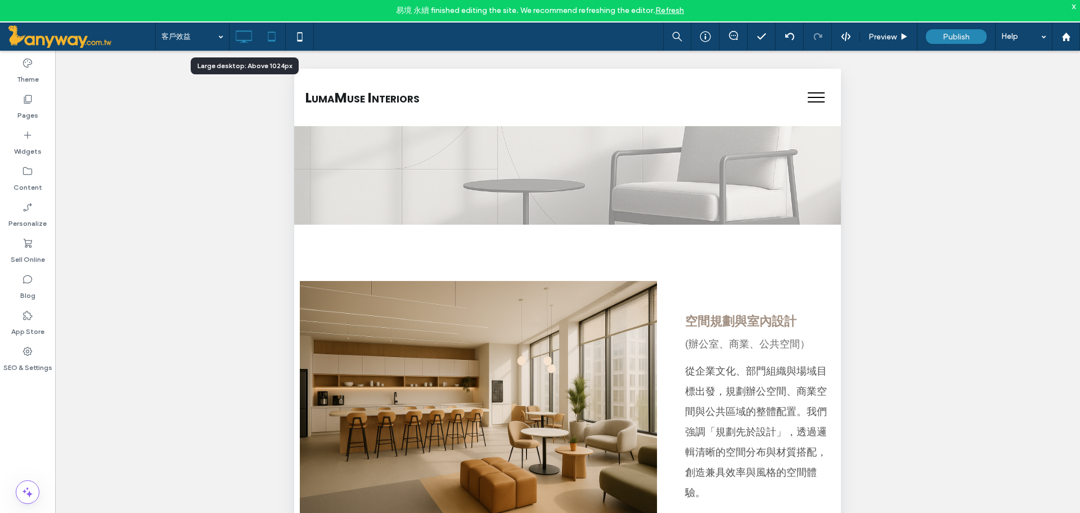
click at [238, 25] on icon at bounding box center [243, 36] width 23 height 23
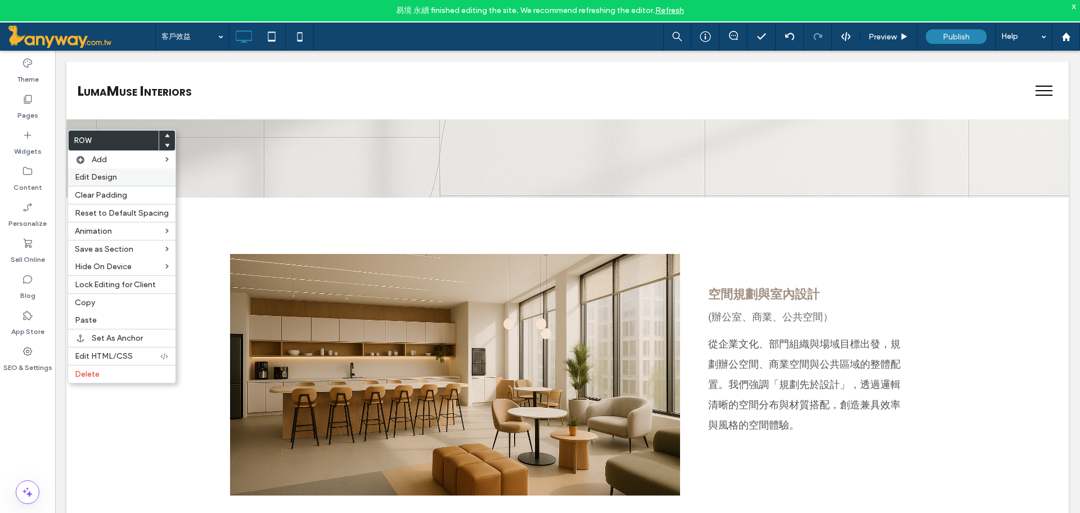
click at [104, 179] on span "Edit Design" at bounding box center [96, 177] width 42 height 10
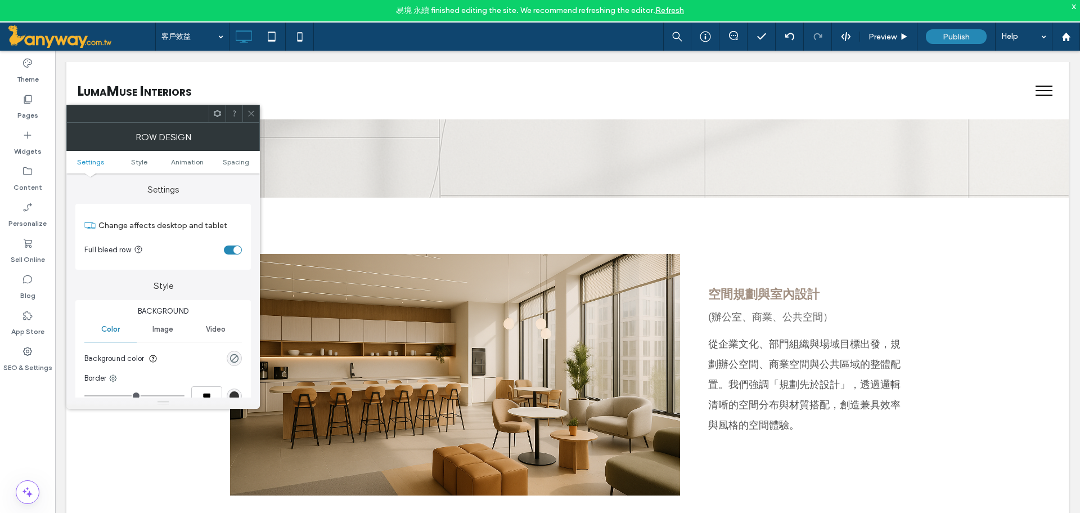
click at [229, 249] on div "toggle" at bounding box center [233, 249] width 18 height 9
click at [255, 107] on div at bounding box center [251, 113] width 17 height 17
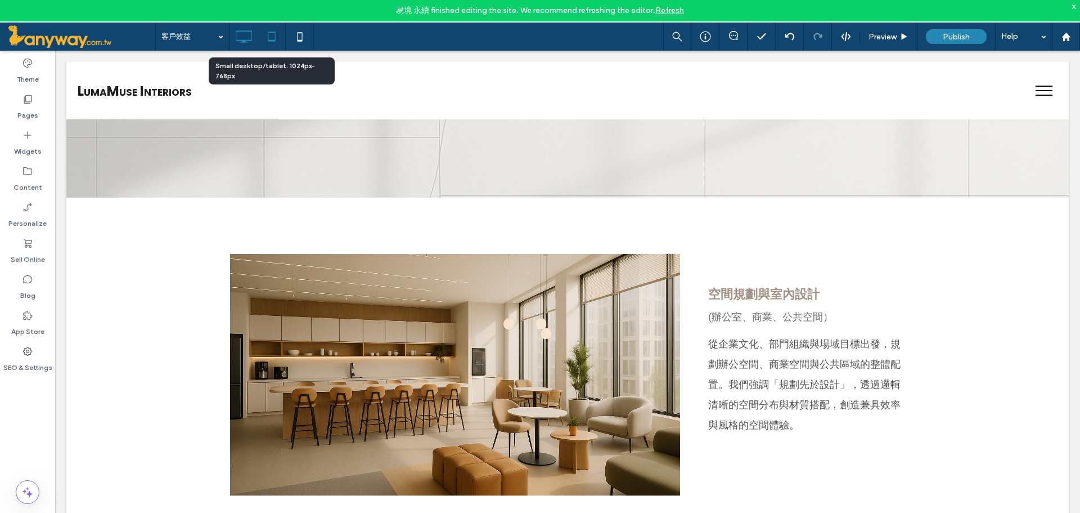
click at [272, 43] on icon at bounding box center [272, 36] width 23 height 23
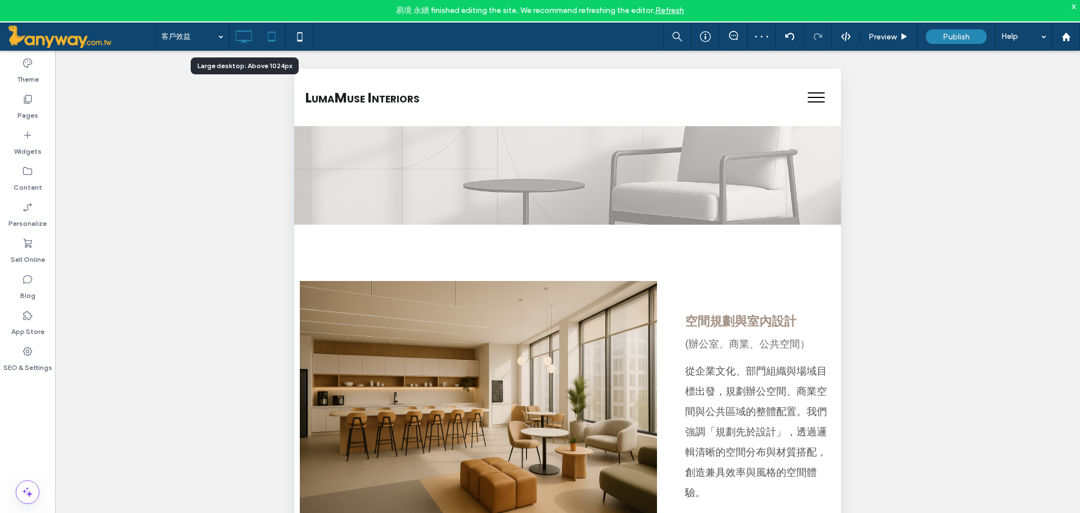
click at [231, 32] on div at bounding box center [244, 36] width 28 height 23
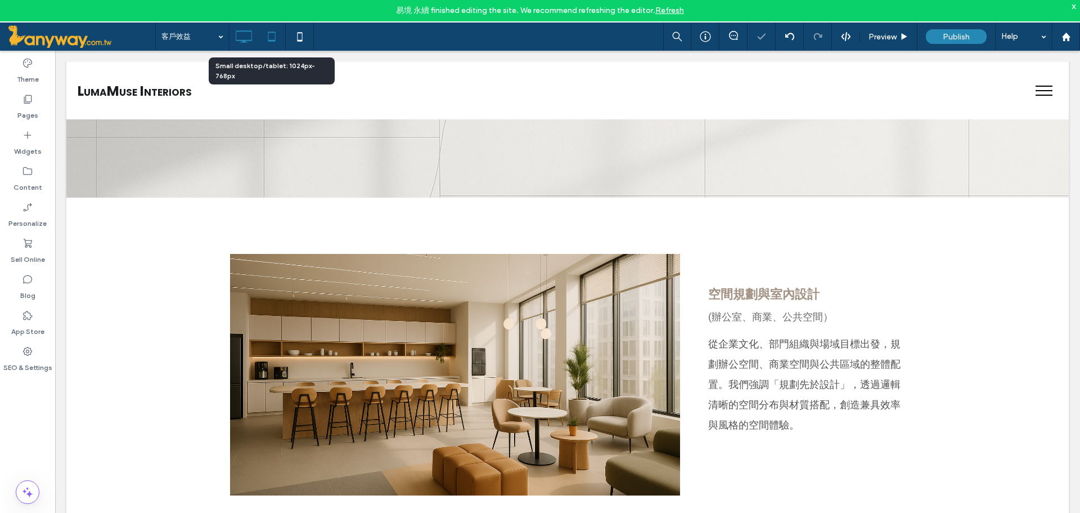
click at [279, 31] on icon at bounding box center [272, 36] width 23 height 23
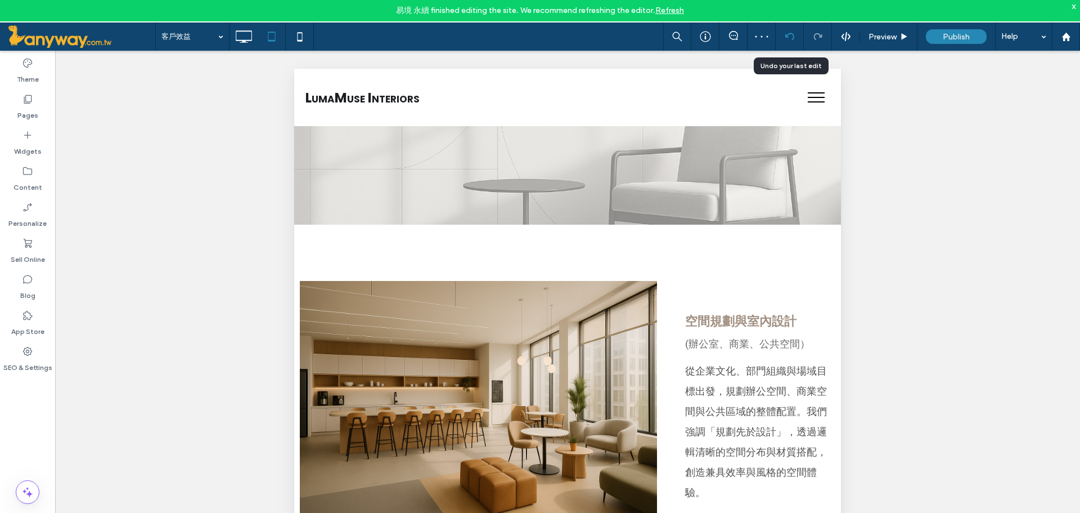
click at [793, 39] on use at bounding box center [789, 36] width 9 height 7
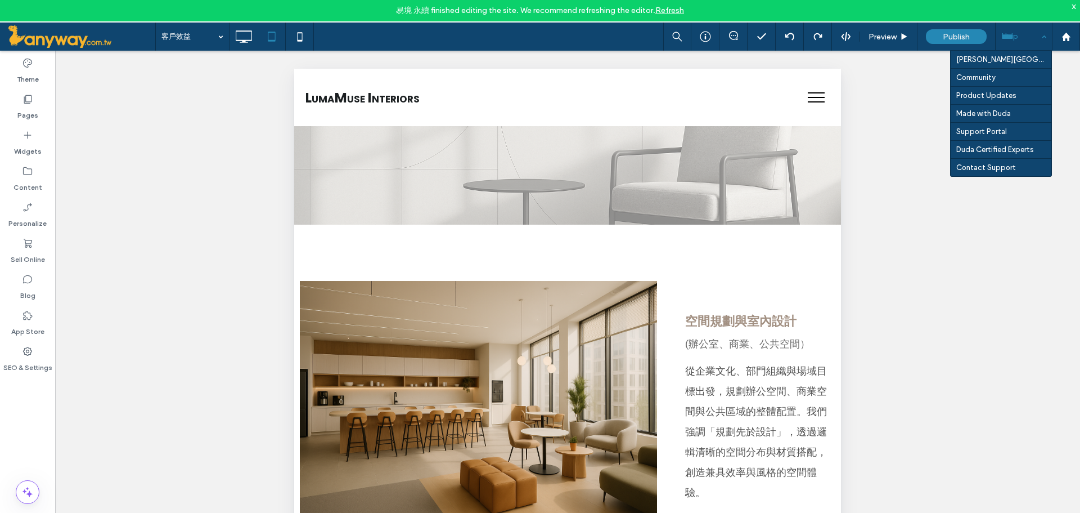
click at [1042, 40] on div "Help" at bounding box center [1024, 37] width 56 height 28
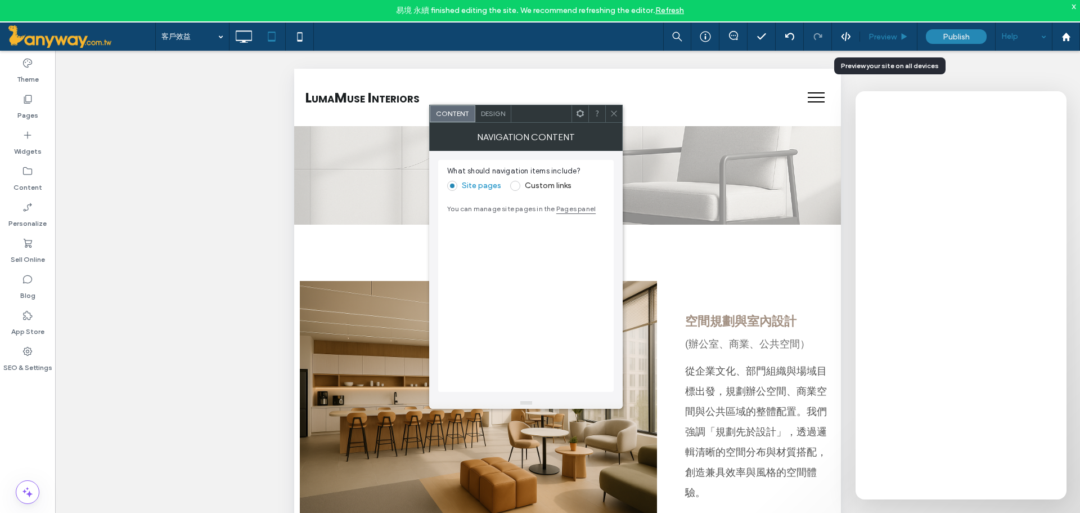
click at [886, 29] on div "Preview" at bounding box center [888, 37] width 57 height 28
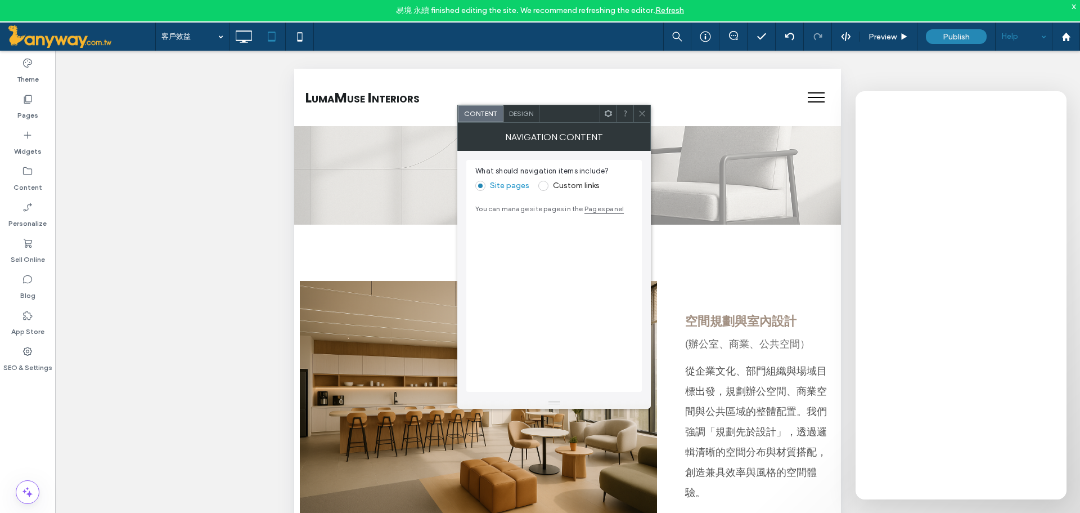
click at [646, 116] on icon at bounding box center [642, 113] width 8 height 8
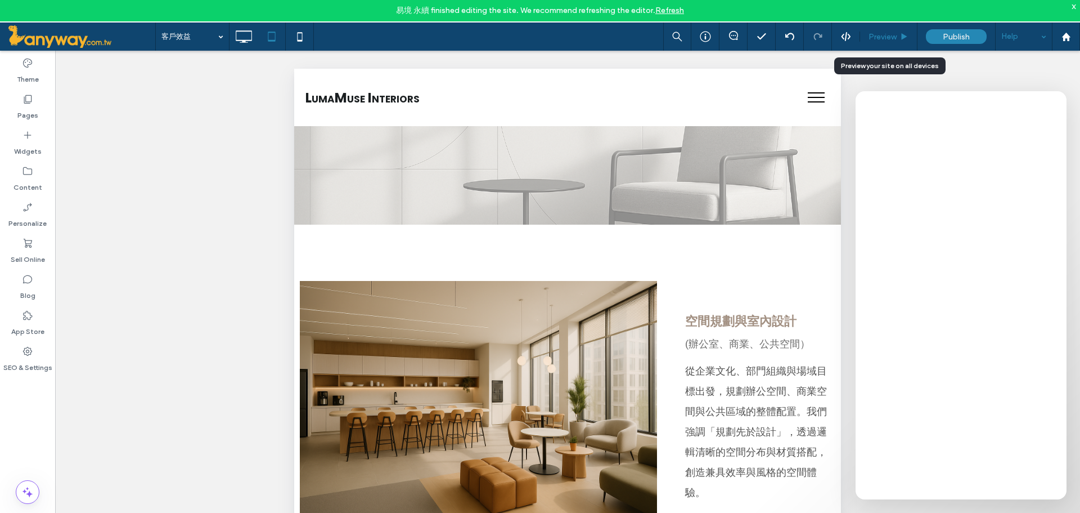
click at [890, 33] on span "Preview" at bounding box center [883, 37] width 28 height 10
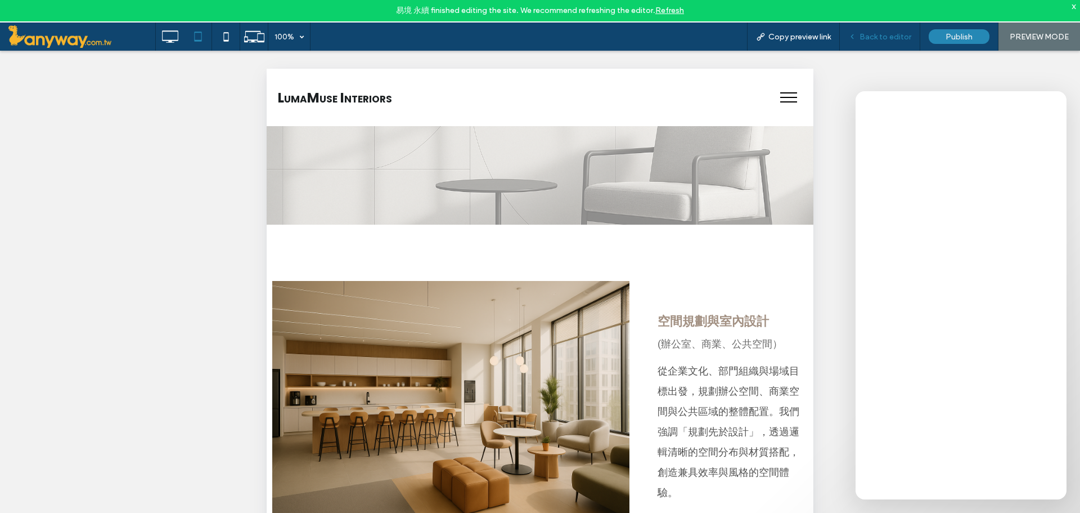
click at [895, 32] on span "Back to editor" at bounding box center [886, 37] width 52 height 10
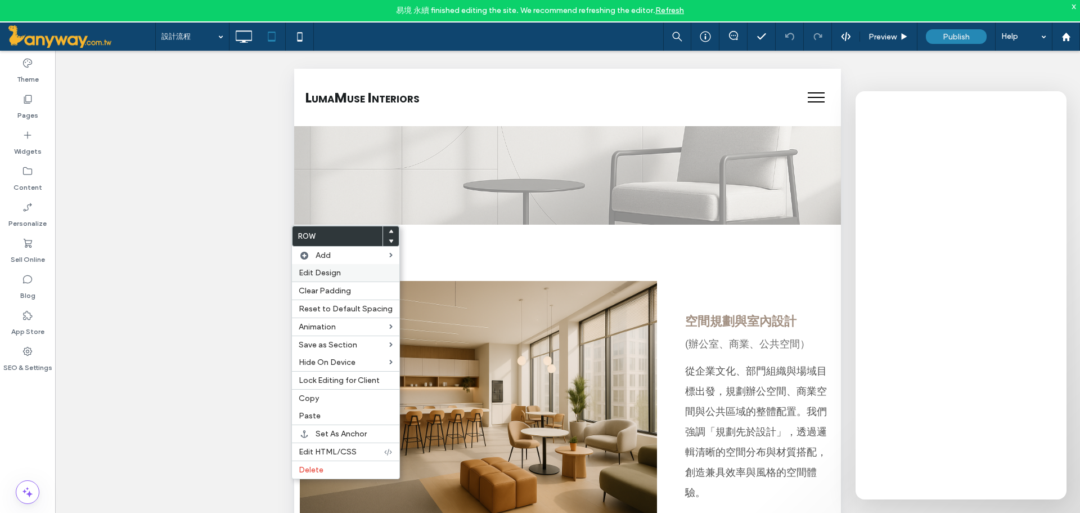
click at [331, 267] on div "Edit Design" at bounding box center [345, 272] width 107 height 17
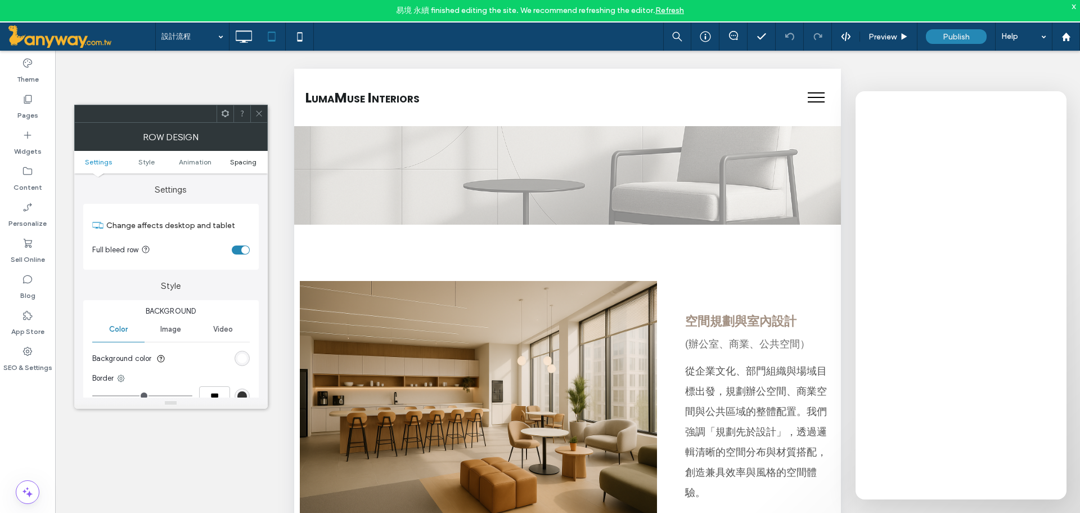
click at [236, 161] on span "Spacing" at bounding box center [243, 162] width 26 height 8
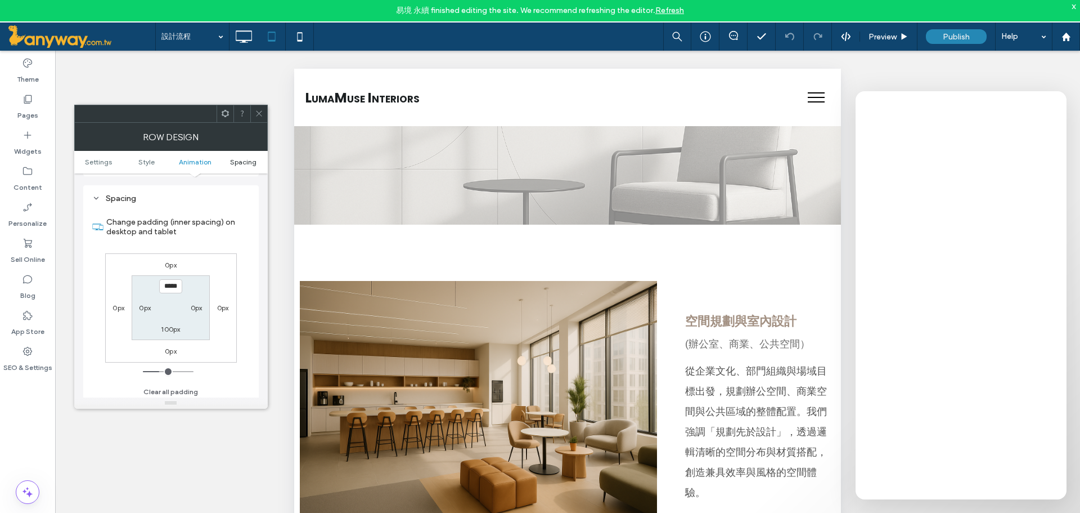
scroll to position [318, 0]
click at [263, 109] on icon at bounding box center [259, 113] width 8 height 8
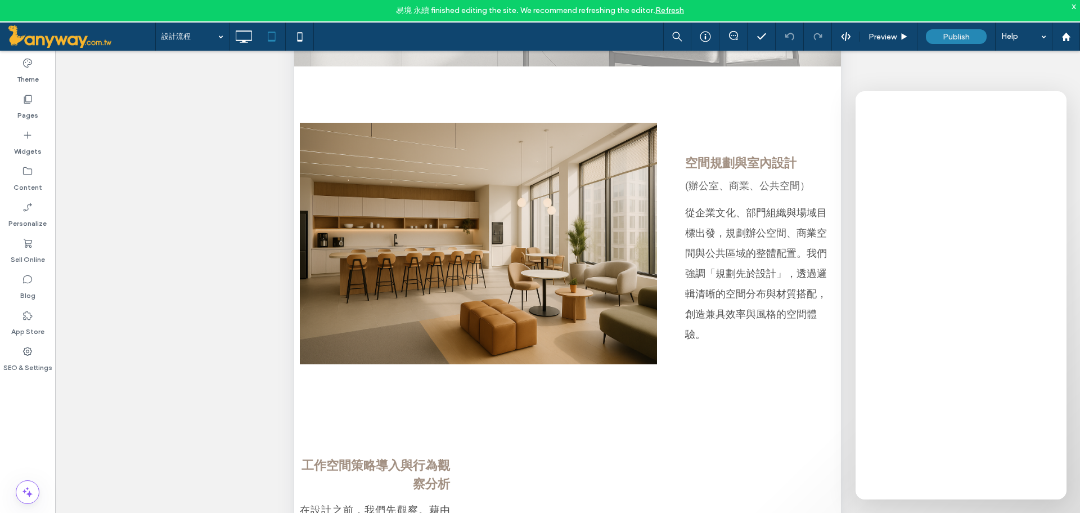
scroll to position [187, 0]
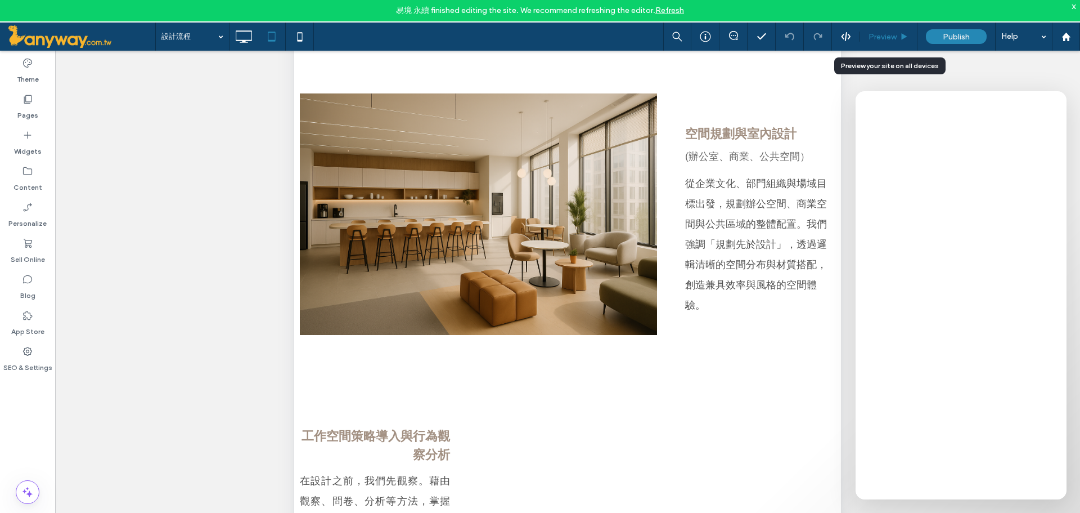
click at [876, 33] on span "Preview" at bounding box center [883, 37] width 28 height 10
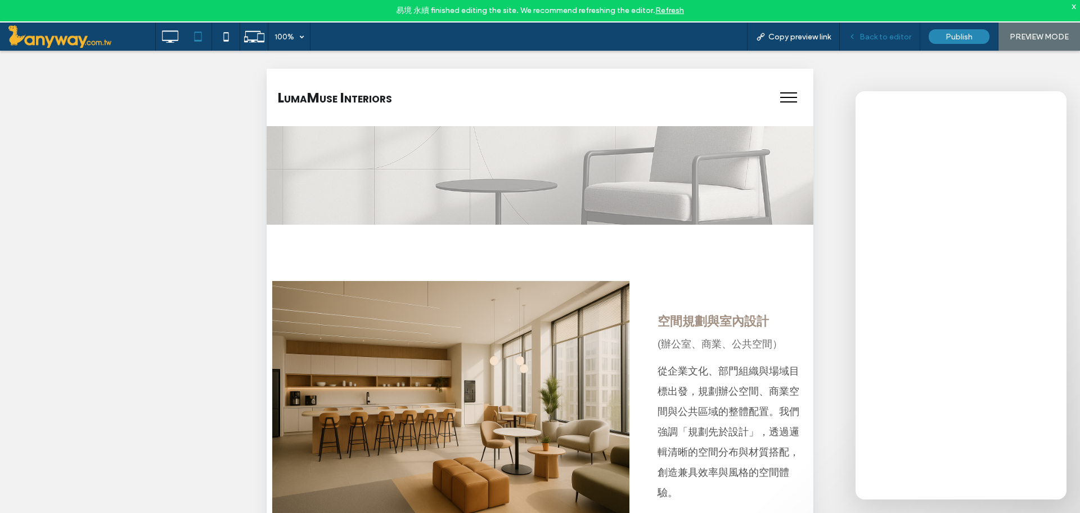
click at [883, 40] on span "Back to editor" at bounding box center [886, 37] width 52 height 10
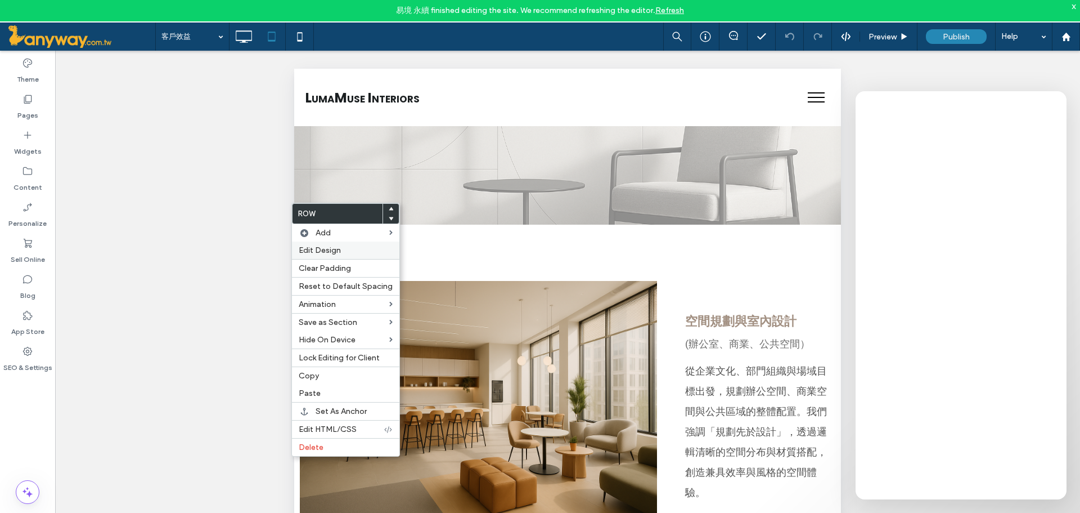
click at [316, 248] on span "Edit Design" at bounding box center [320, 250] width 42 height 10
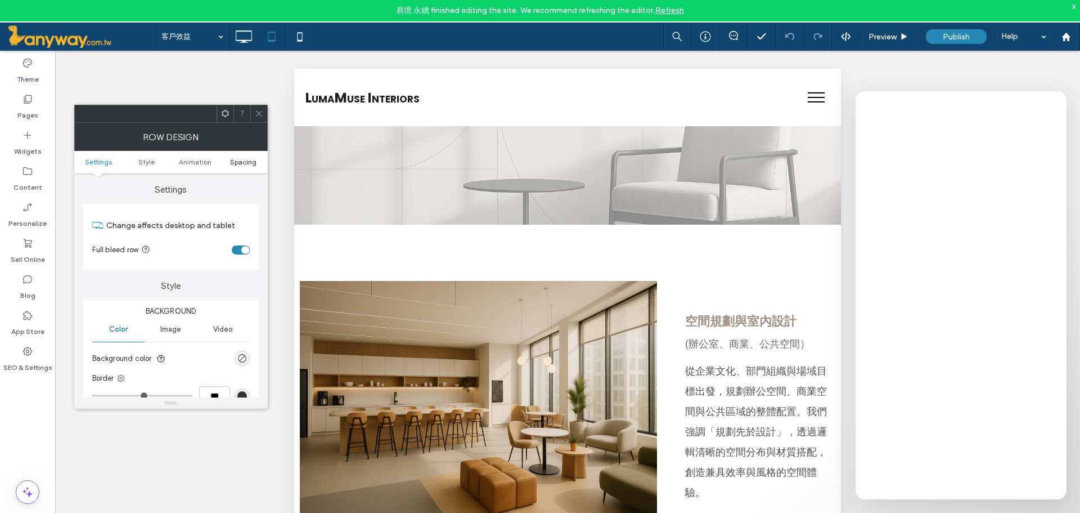
click at [249, 163] on span "Spacing" at bounding box center [243, 162] width 26 height 8
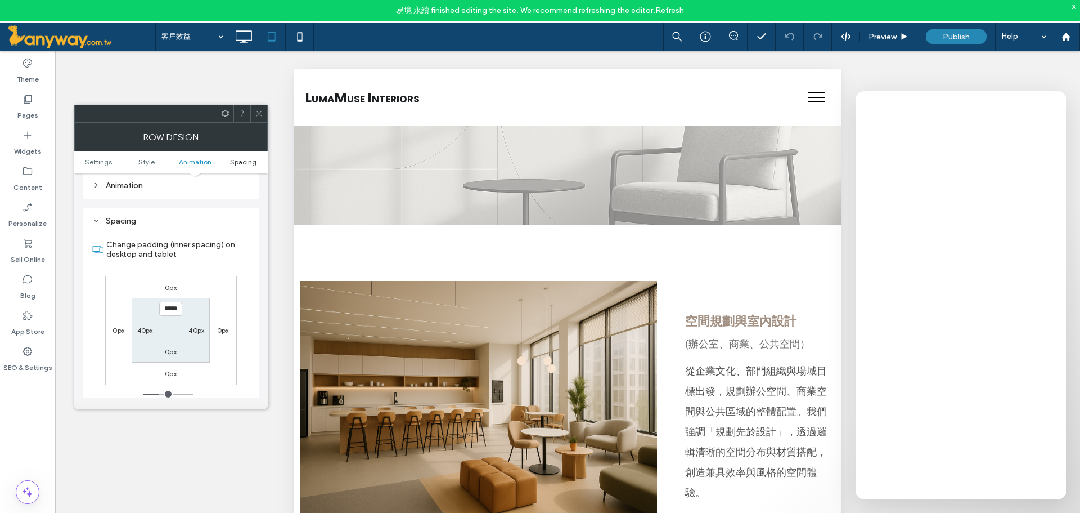
scroll to position [318, 0]
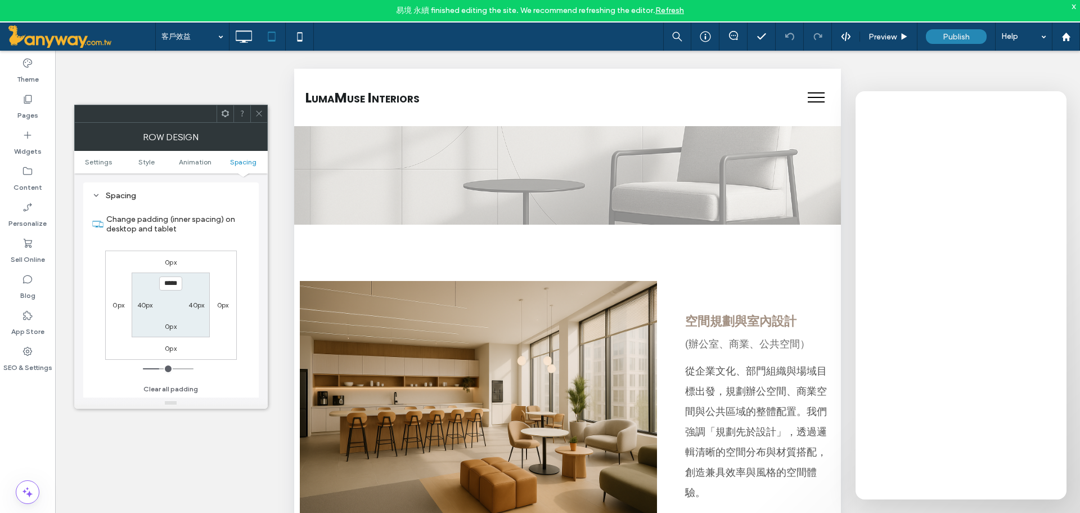
click at [257, 117] on span at bounding box center [259, 113] width 8 height 17
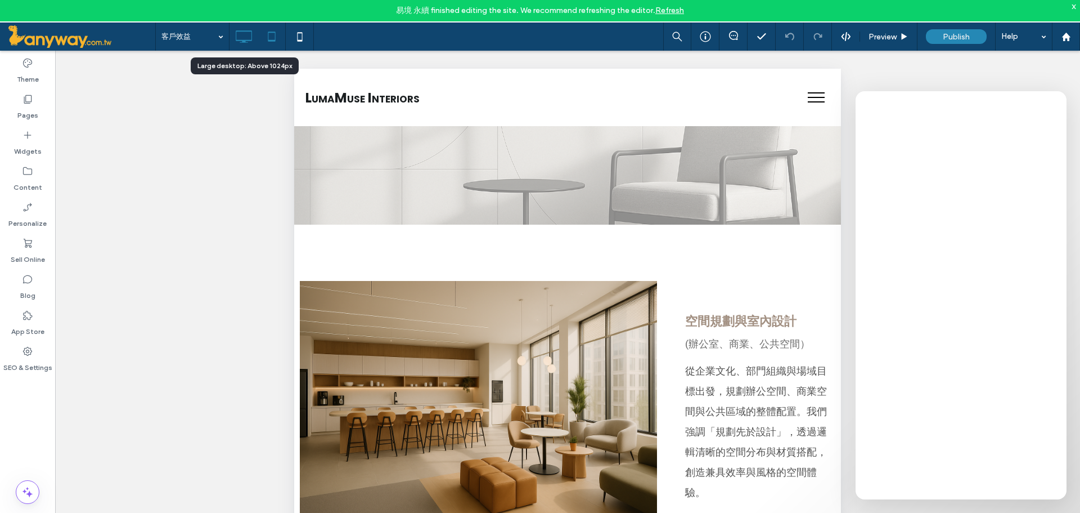
click at [248, 33] on icon at bounding box center [243, 36] width 23 height 23
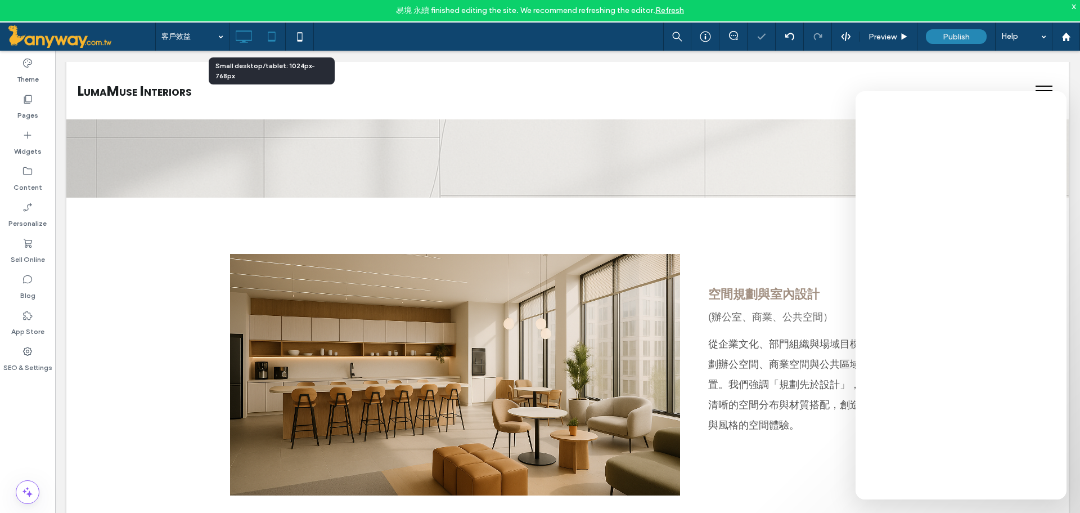
click at [273, 24] on div at bounding box center [272, 37] width 28 height 28
click at [273, 32] on icon at bounding box center [272, 36] width 23 height 23
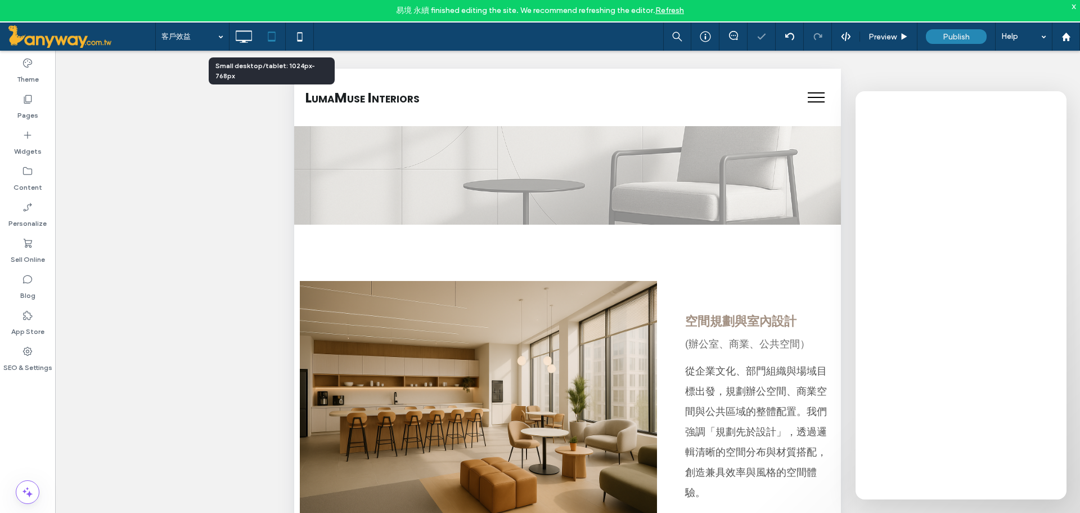
click at [274, 36] on icon at bounding box center [272, 36] width 23 height 23
click at [252, 41] on use at bounding box center [244, 36] width 16 height 12
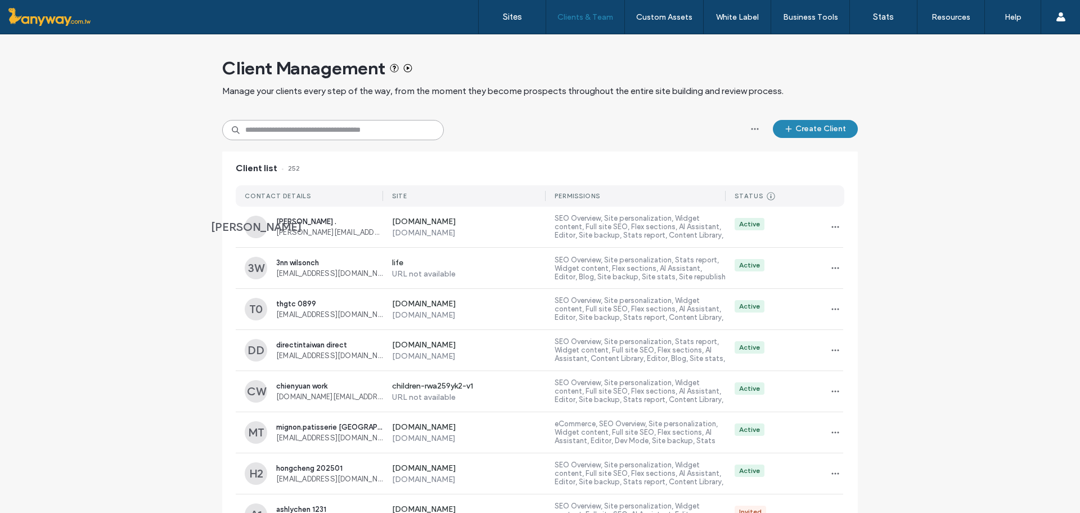
paste input "**********"
type input "**********"
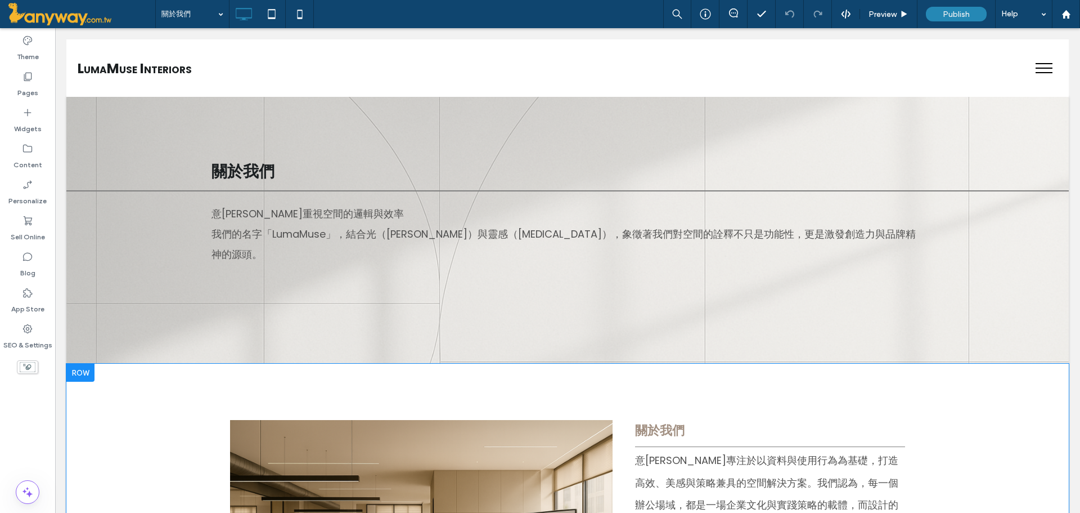
click at [89, 363] on div at bounding box center [80, 372] width 28 height 18
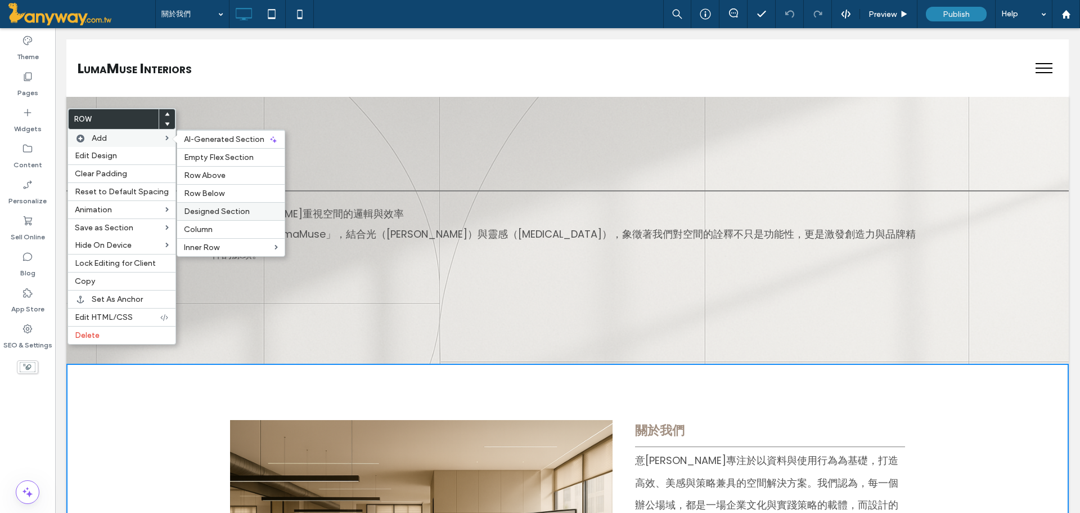
click at [237, 214] on span "Designed Section" at bounding box center [217, 212] width 66 height 10
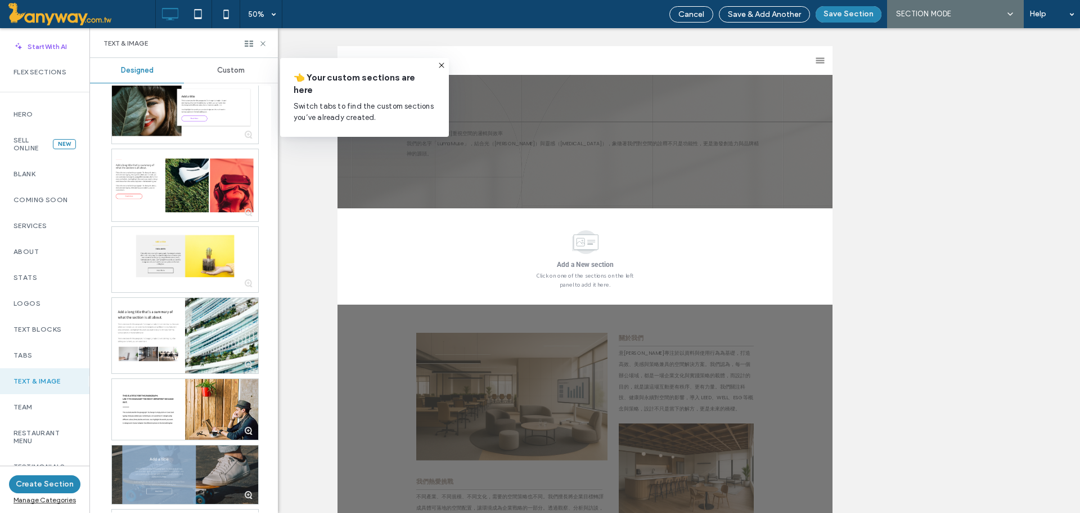
scroll to position [859, 0]
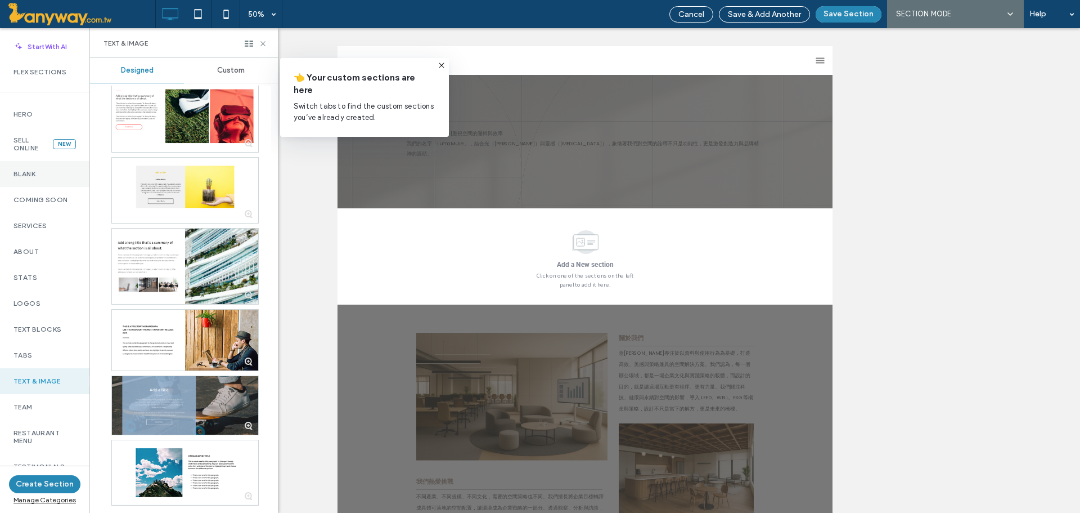
click at [41, 175] on label "Blank" at bounding box center [45, 174] width 62 height 8
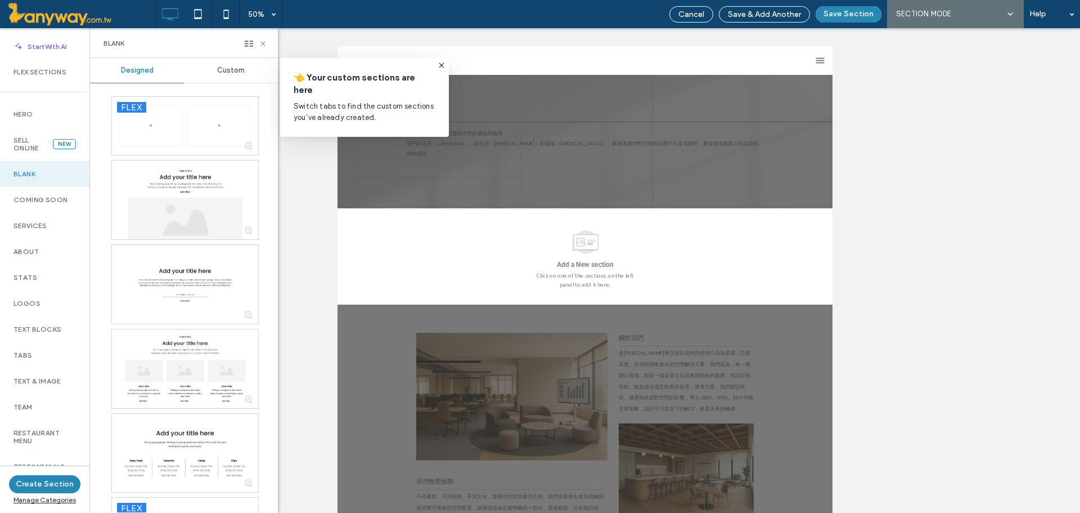
scroll to position [592, 0]
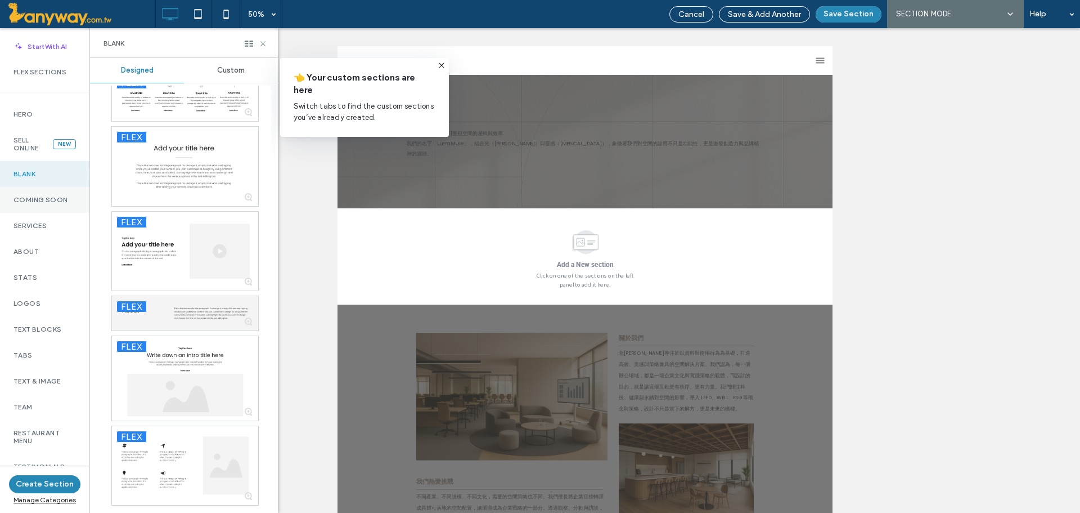
click at [69, 201] on label "Coming Soon" at bounding box center [45, 200] width 62 height 8
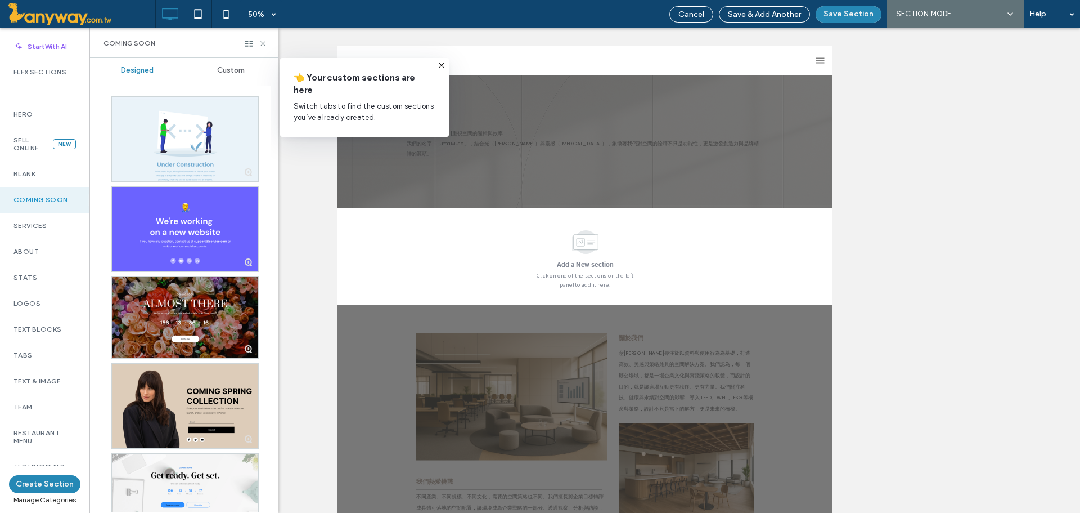
scroll to position [273, 0]
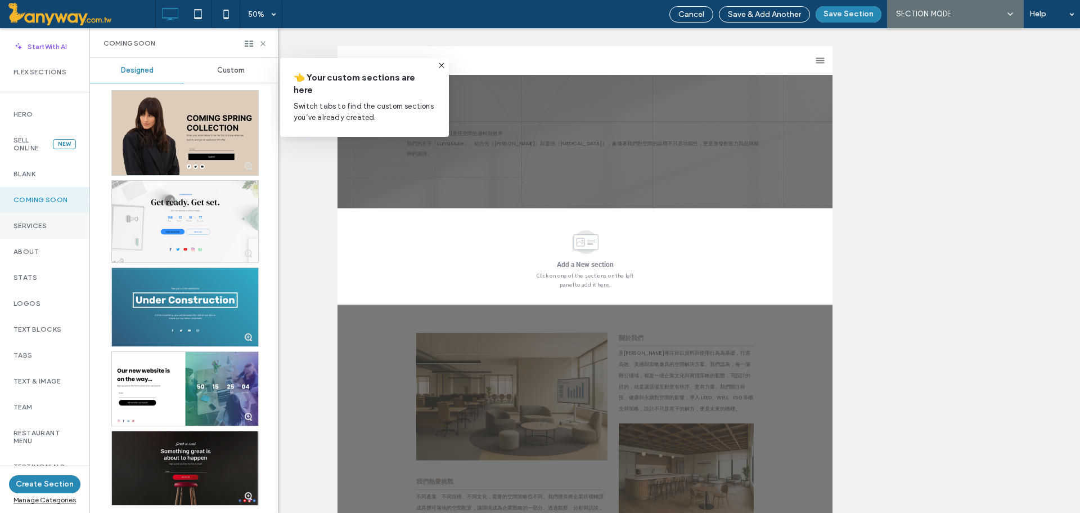
click at [28, 221] on div "Services" at bounding box center [44, 226] width 89 height 26
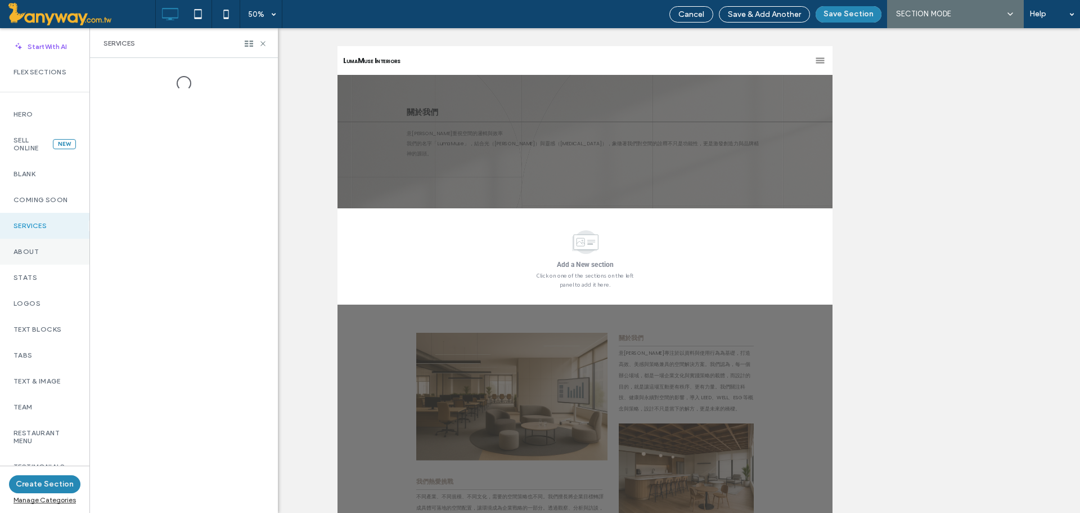
click at [59, 249] on label "About" at bounding box center [45, 252] width 62 height 8
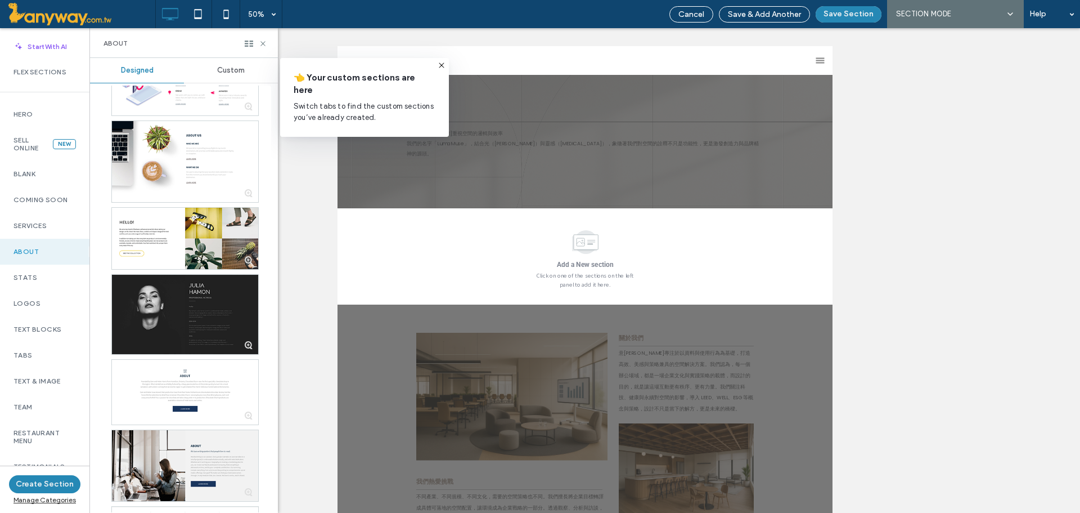
scroll to position [1309, 0]
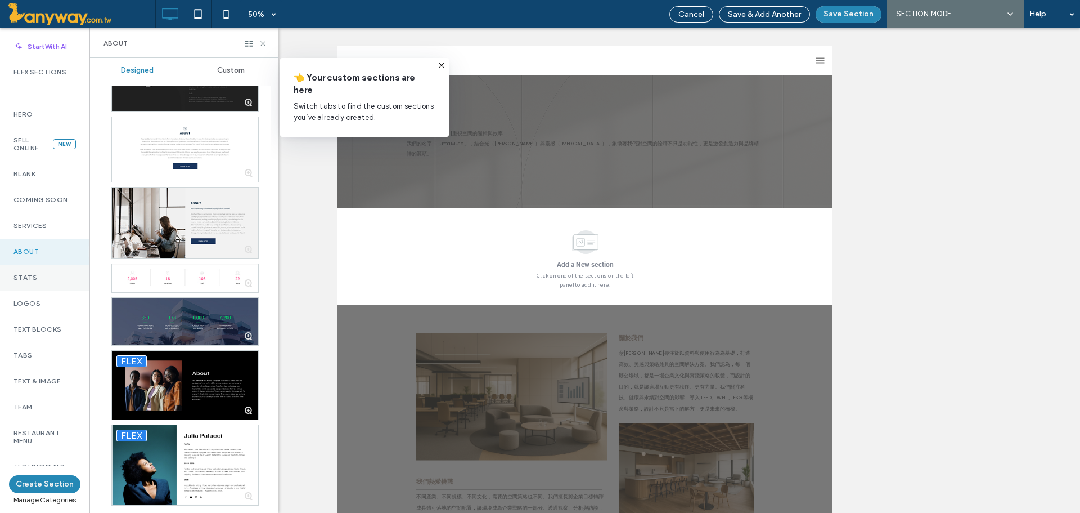
click at [33, 280] on label "Stats" at bounding box center [45, 277] width 62 height 8
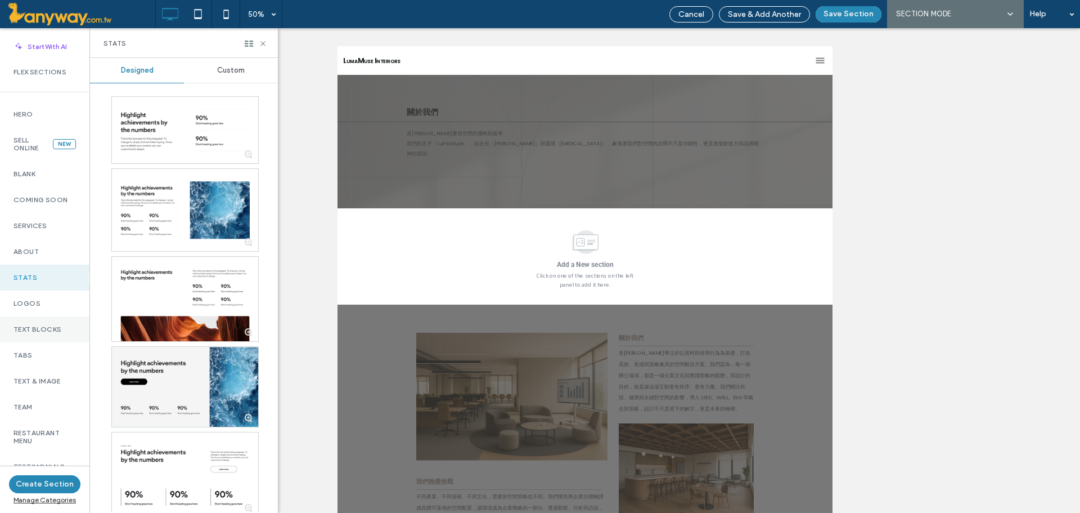
click at [30, 322] on div "Text Blocks" at bounding box center [44, 329] width 89 height 26
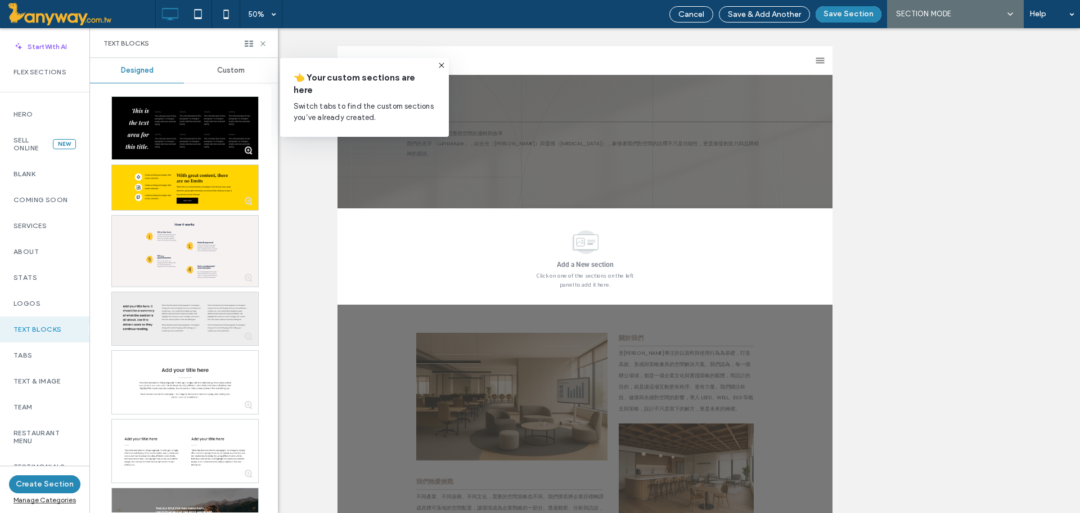
scroll to position [396, 0]
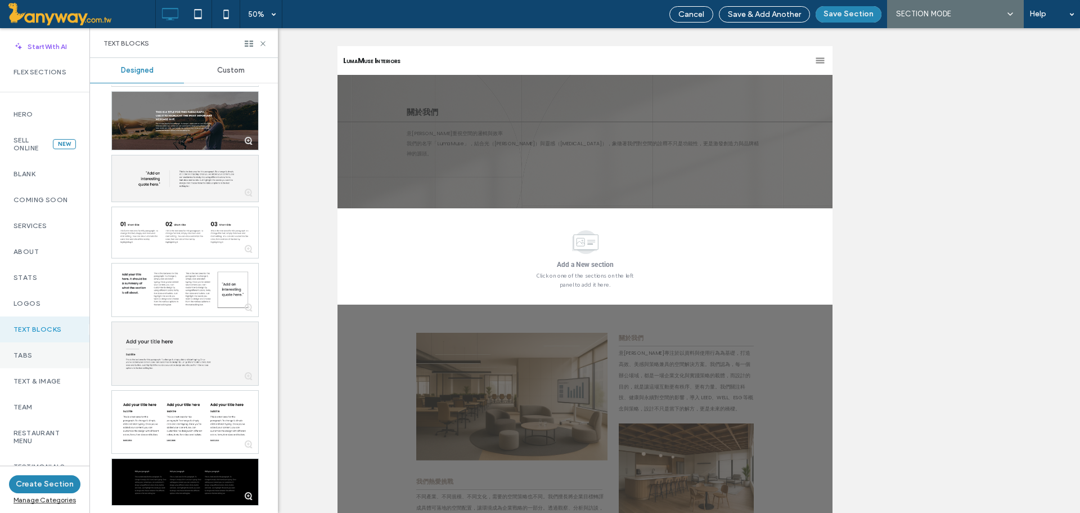
click at [35, 348] on div "Tabs" at bounding box center [44, 355] width 89 height 26
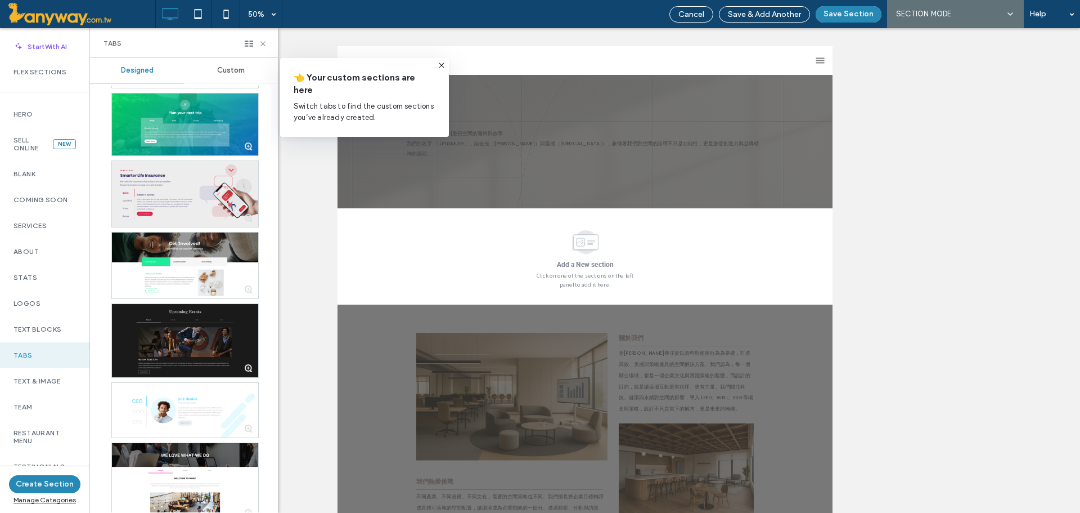
scroll to position [165, 0]
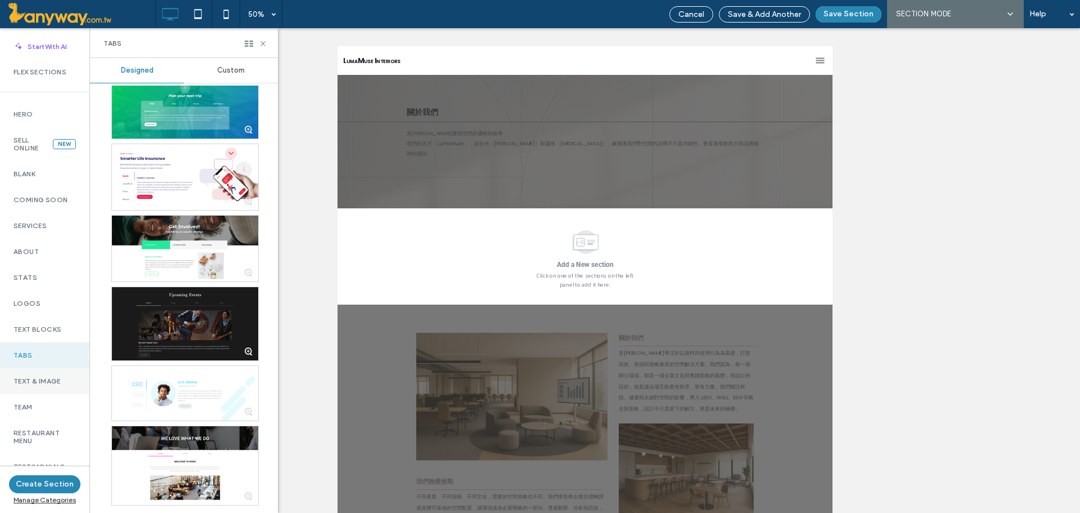
click at [35, 386] on div "Text & Image" at bounding box center [44, 381] width 89 height 26
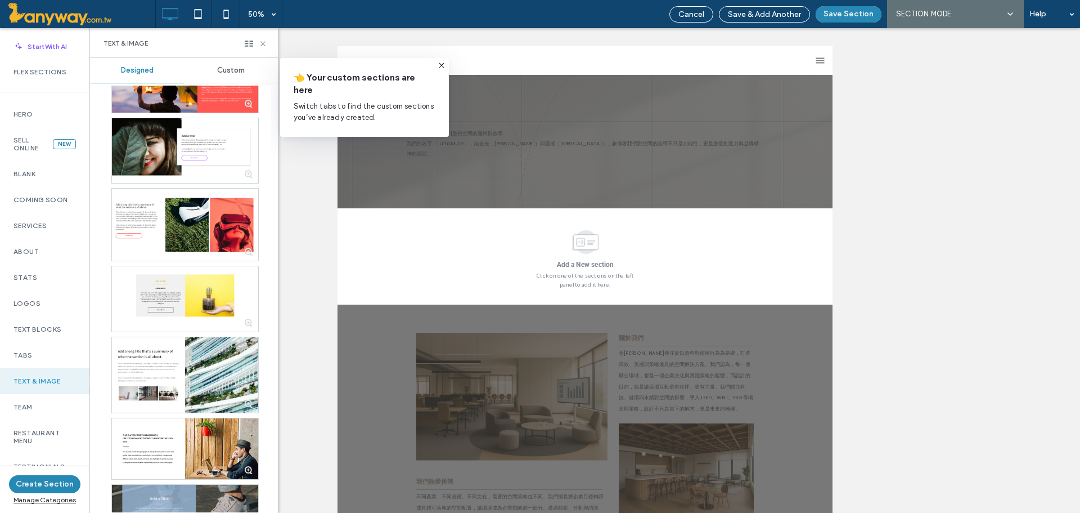
scroll to position [859, 0]
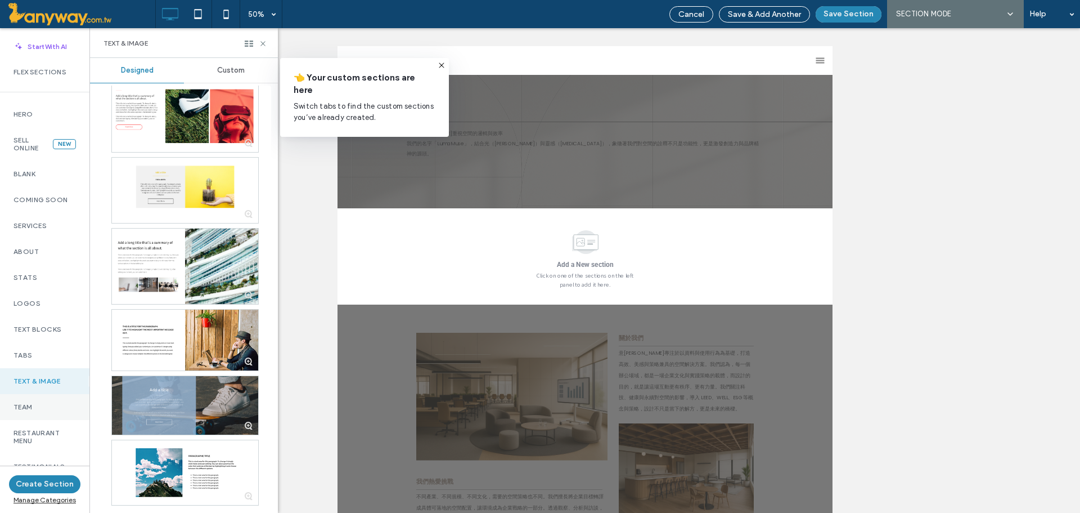
click at [23, 409] on label "Team" at bounding box center [45, 407] width 62 height 8
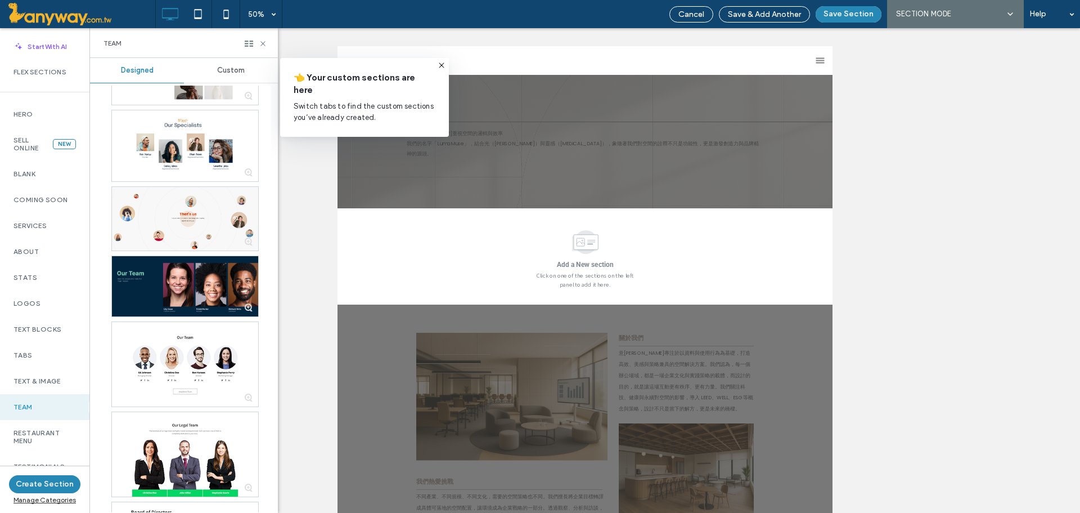
scroll to position [1142, 0]
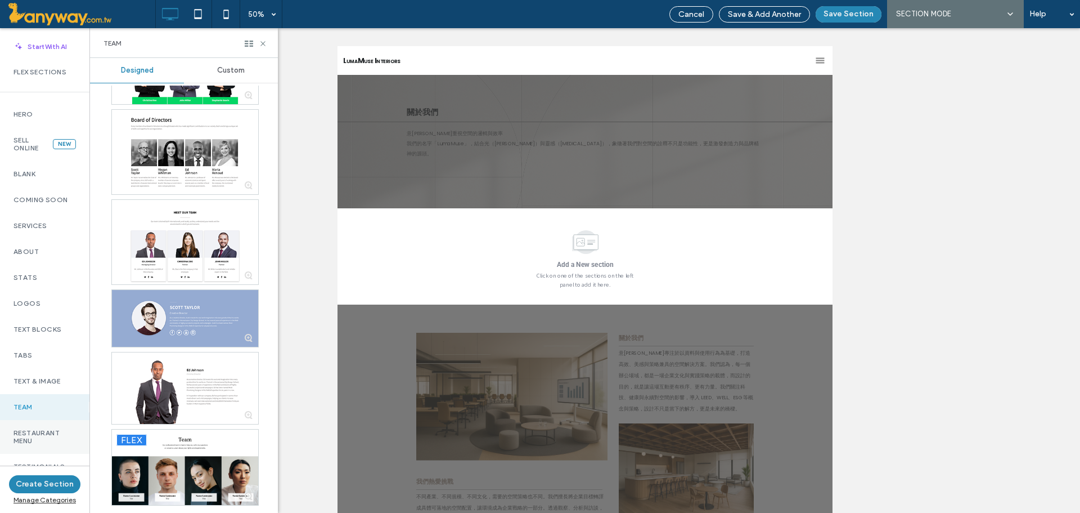
click at [29, 432] on label "Restaurant Menu" at bounding box center [45, 437] width 62 height 16
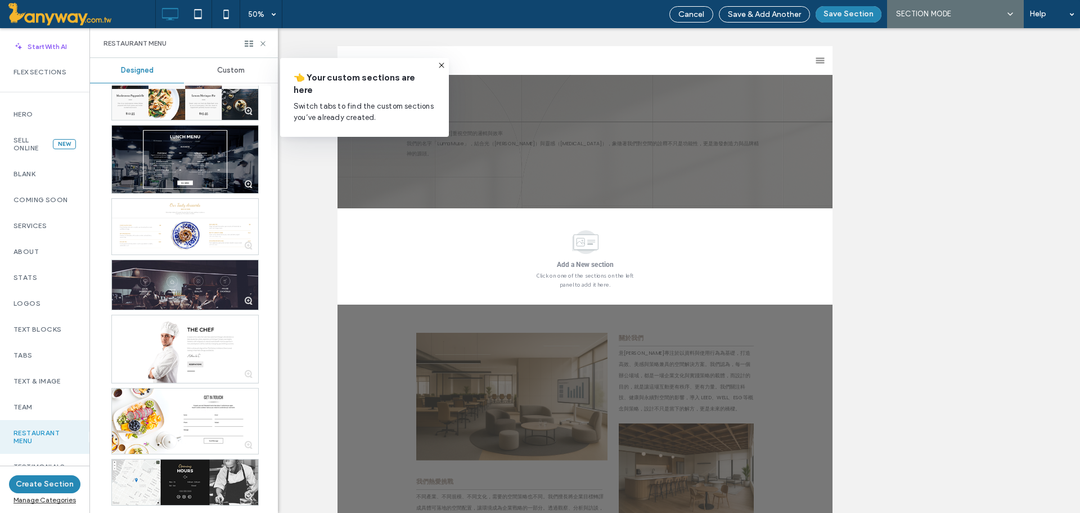
scroll to position [187, 0]
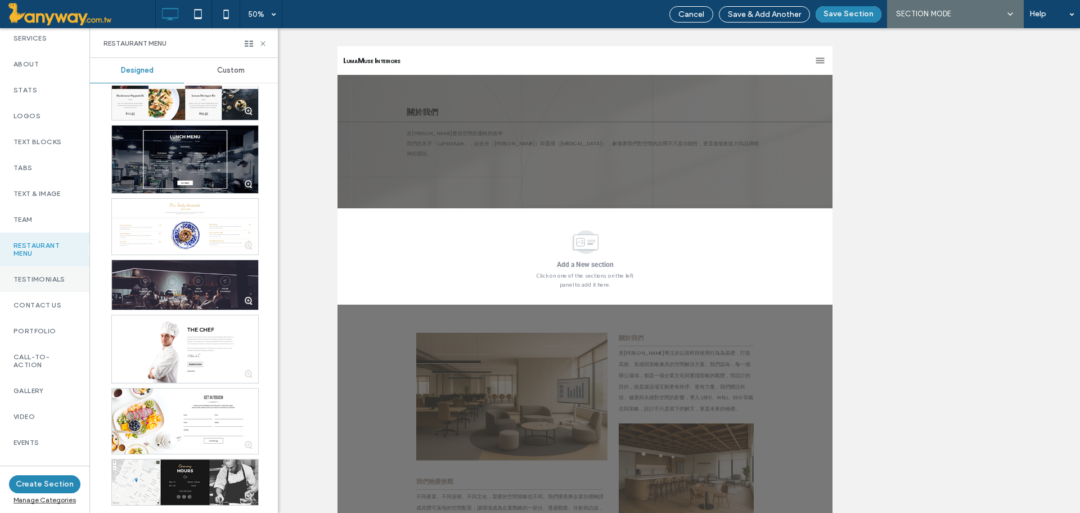
click at [48, 276] on label "Testimonials" at bounding box center [45, 279] width 62 height 8
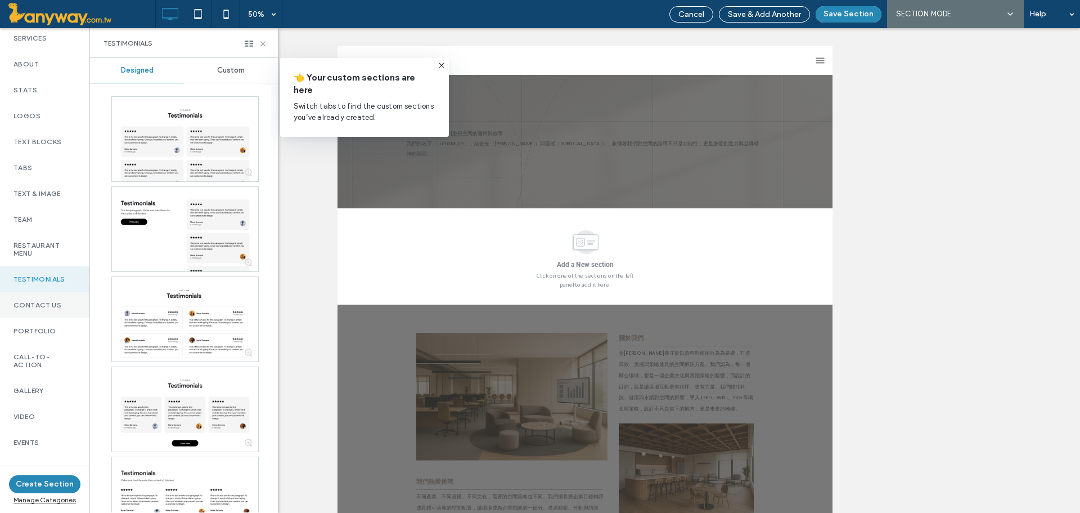
click at [33, 292] on div "Contact Us" at bounding box center [44, 305] width 89 height 26
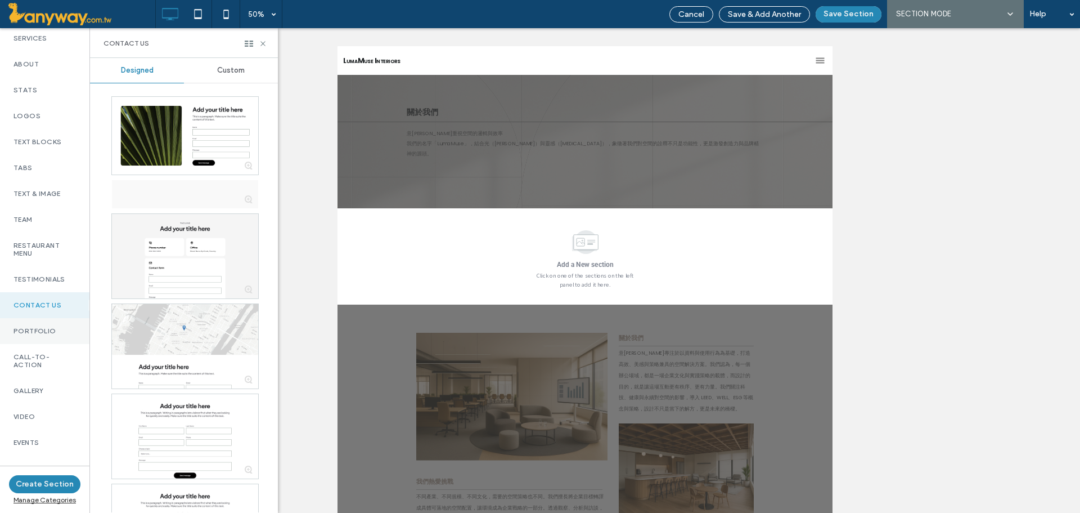
click at [30, 328] on label "Portfolio" at bounding box center [45, 331] width 62 height 8
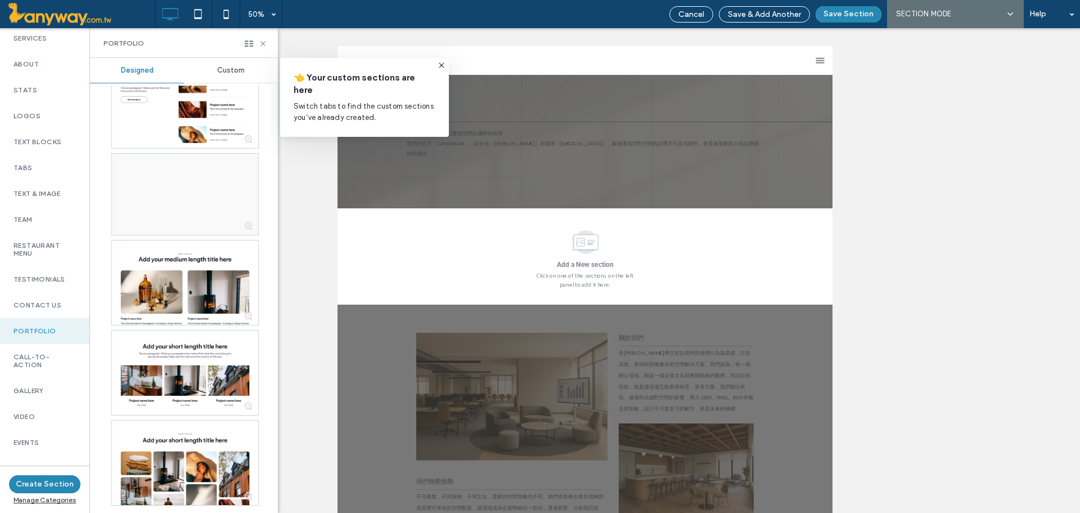
scroll to position [0, 0]
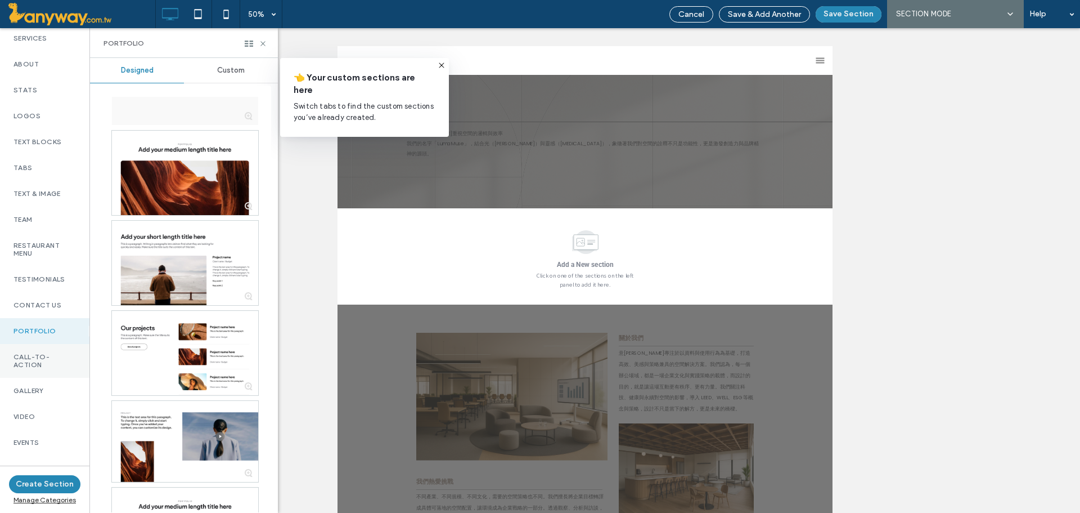
click at [50, 358] on label "Call-To-Action" at bounding box center [45, 361] width 62 height 16
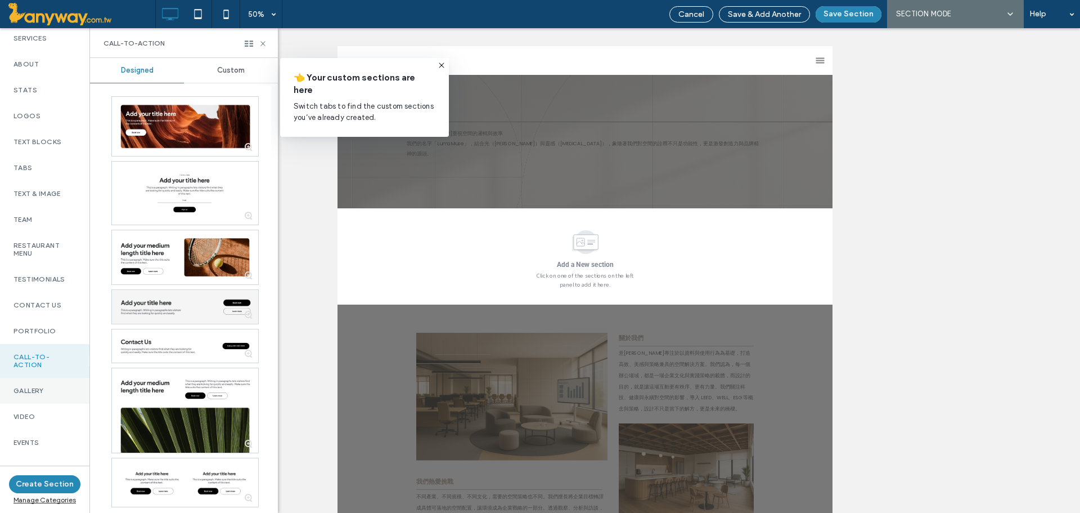
click at [44, 397] on div "Gallery" at bounding box center [44, 391] width 89 height 26
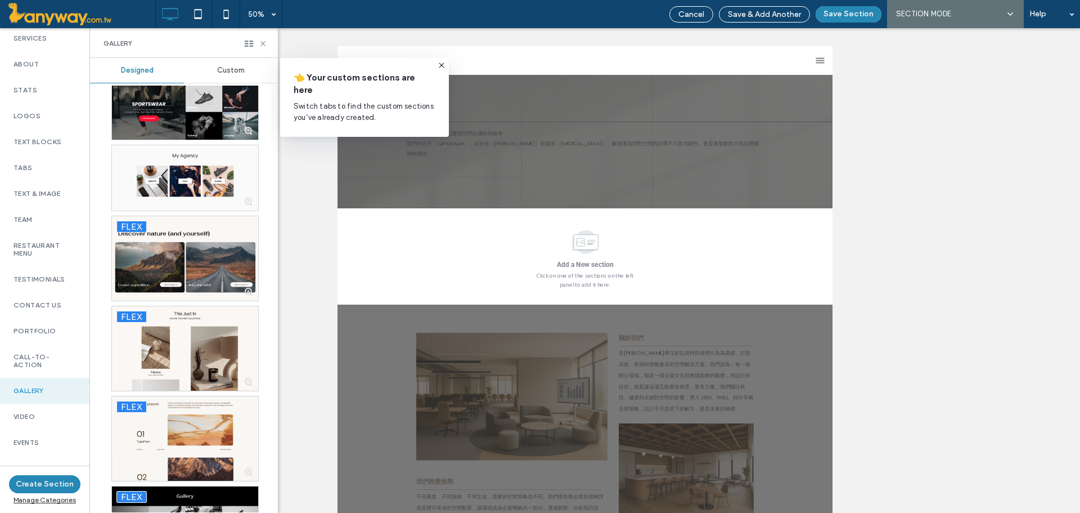
scroll to position [707, 0]
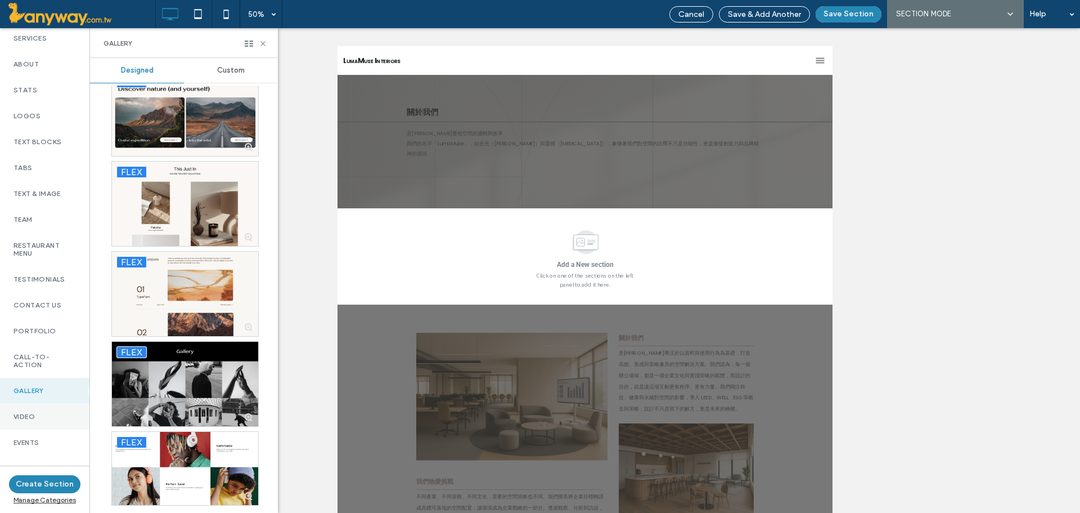
click at [39, 411] on div "Video" at bounding box center [44, 416] width 89 height 26
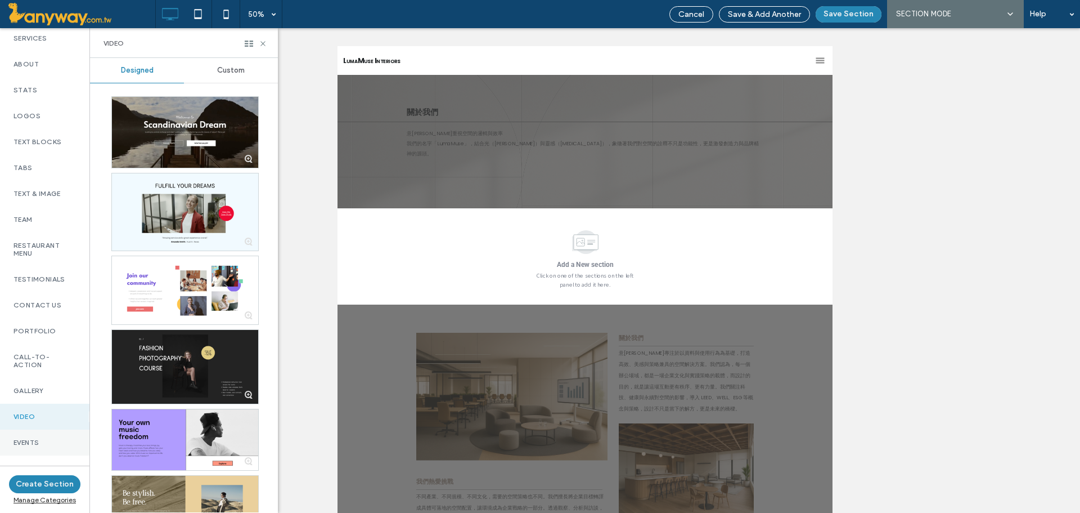
click at [32, 436] on div "Events" at bounding box center [44, 442] width 89 height 26
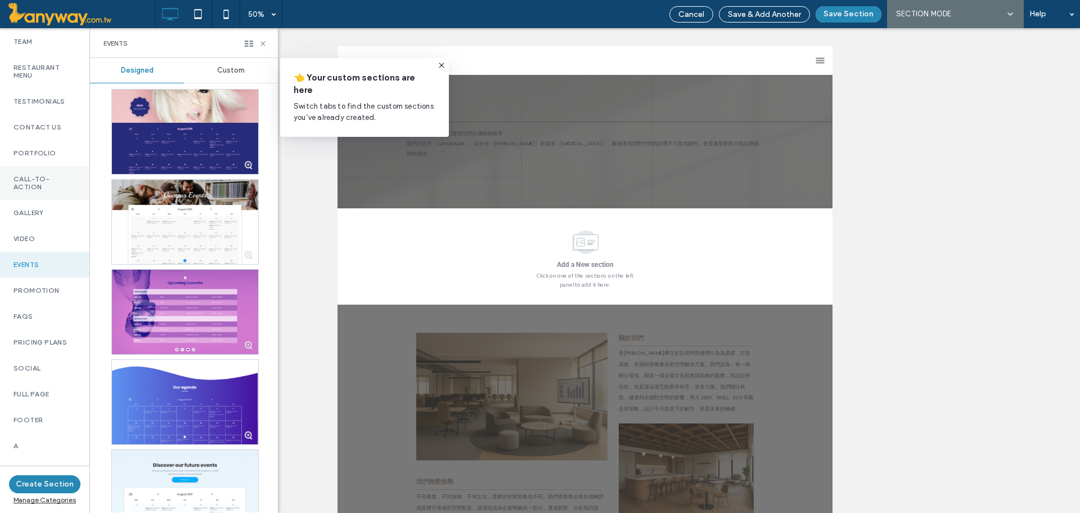
scroll to position [375, 0]
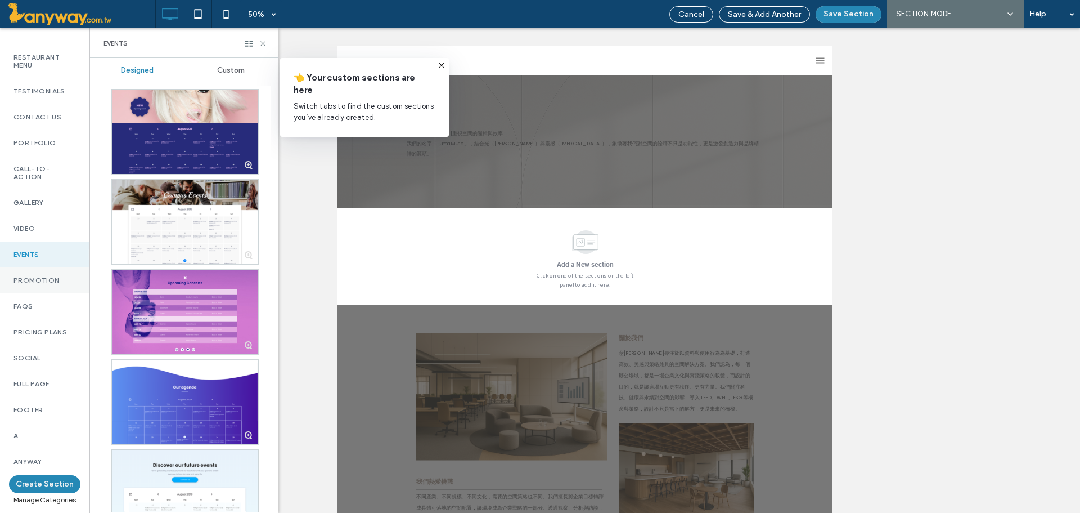
click at [30, 283] on label "Promotion" at bounding box center [45, 280] width 62 height 8
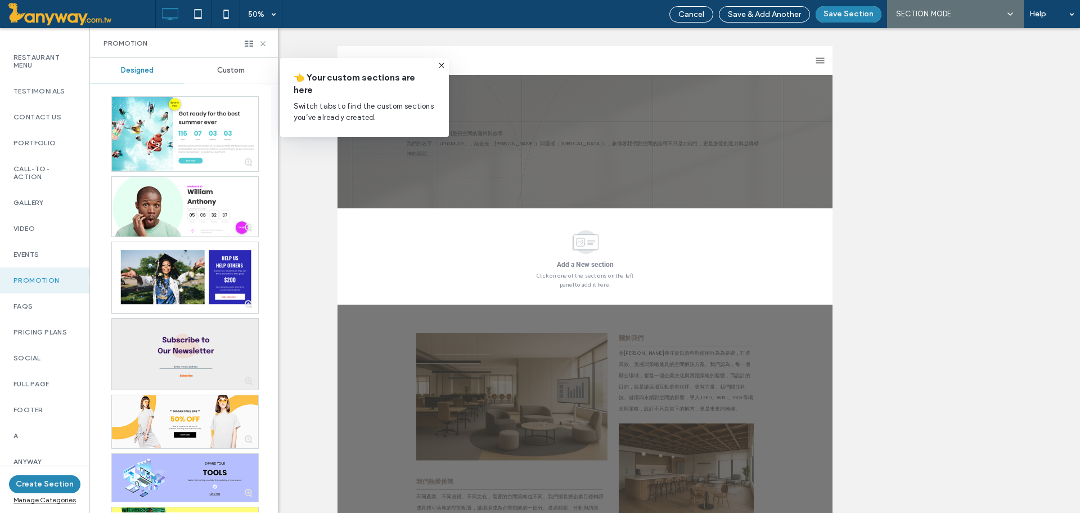
scroll to position [680, 0]
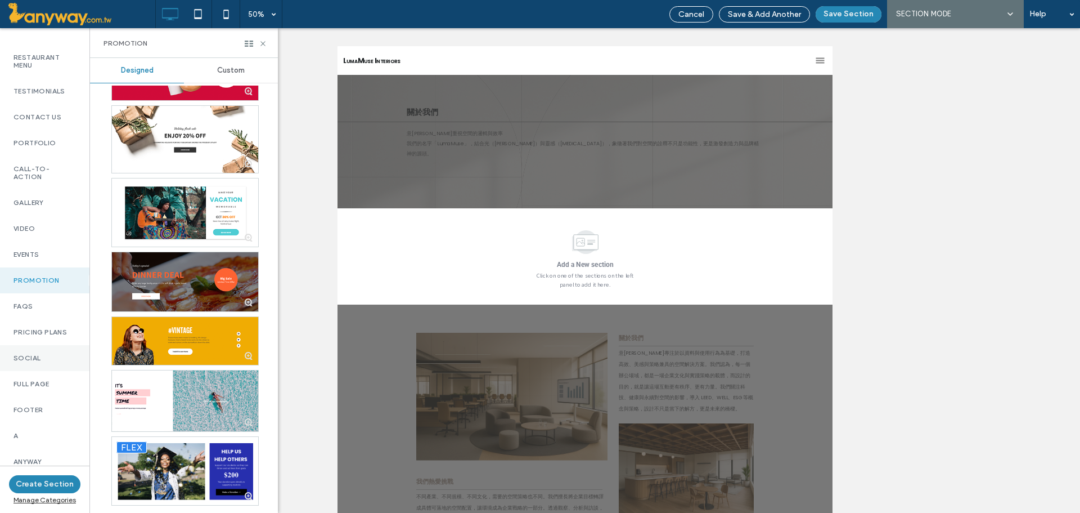
click at [60, 347] on div "Social" at bounding box center [44, 358] width 89 height 26
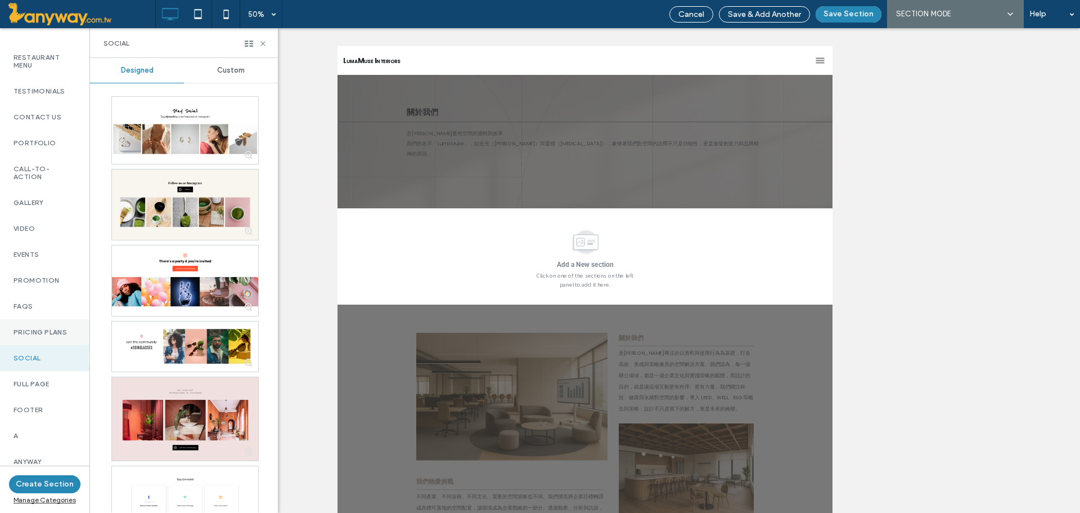
click at [57, 334] on label "Pricing Plans" at bounding box center [45, 332] width 62 height 8
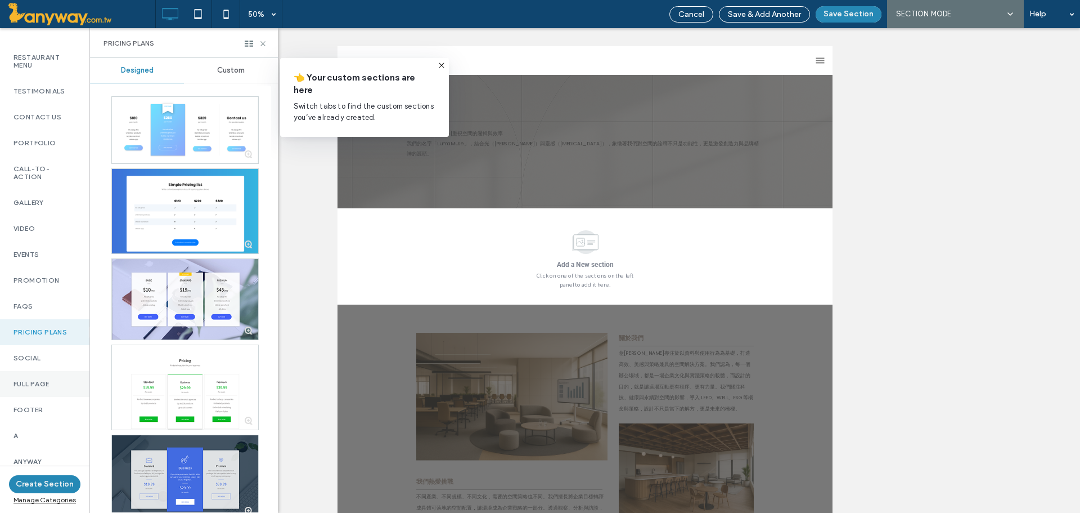
click at [41, 383] on label "Full Page" at bounding box center [45, 384] width 62 height 8
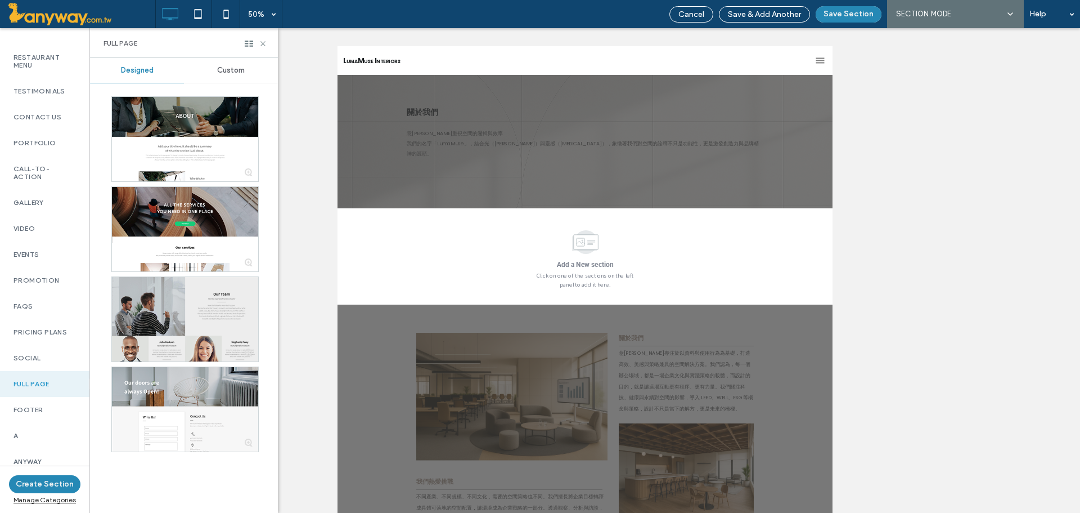
click at [214, 324] on div at bounding box center [185, 319] width 146 height 84
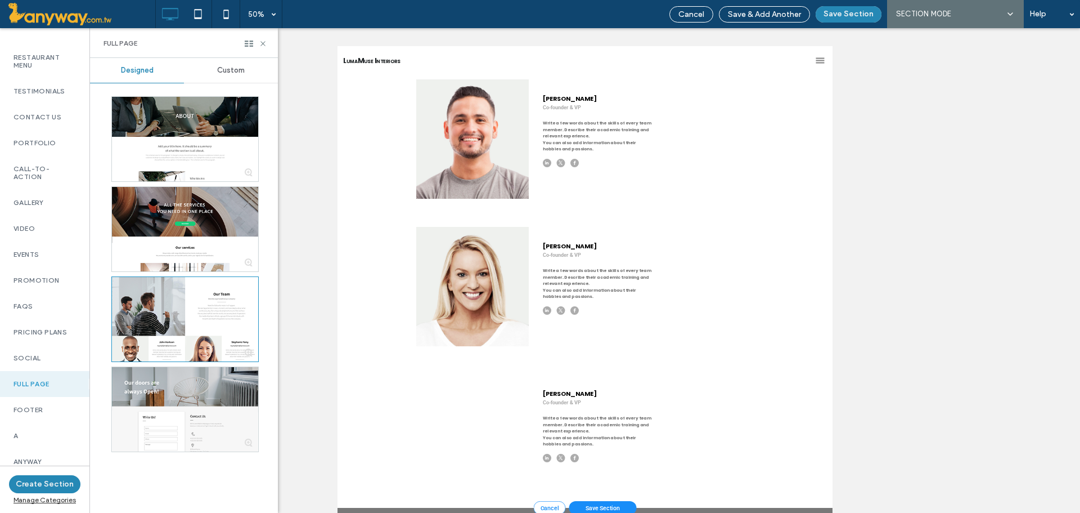
scroll to position [1384, 0]
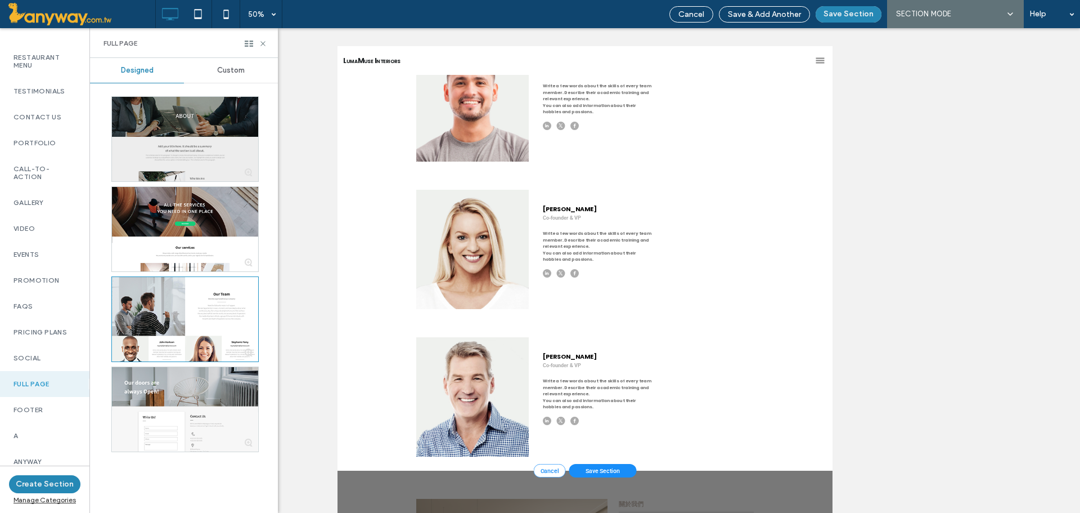
click at [161, 129] on div at bounding box center [185, 139] width 146 height 84
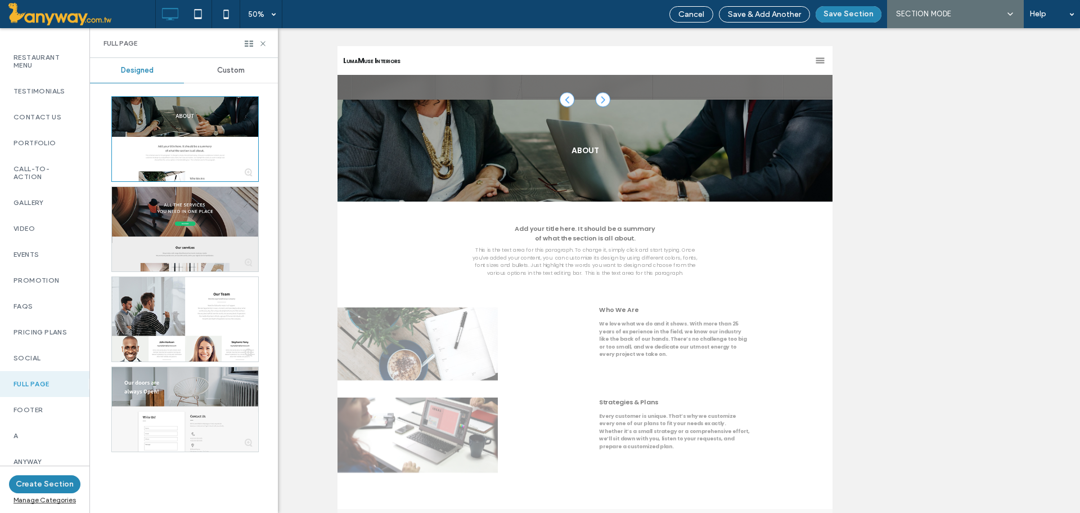
scroll to position [215, 0]
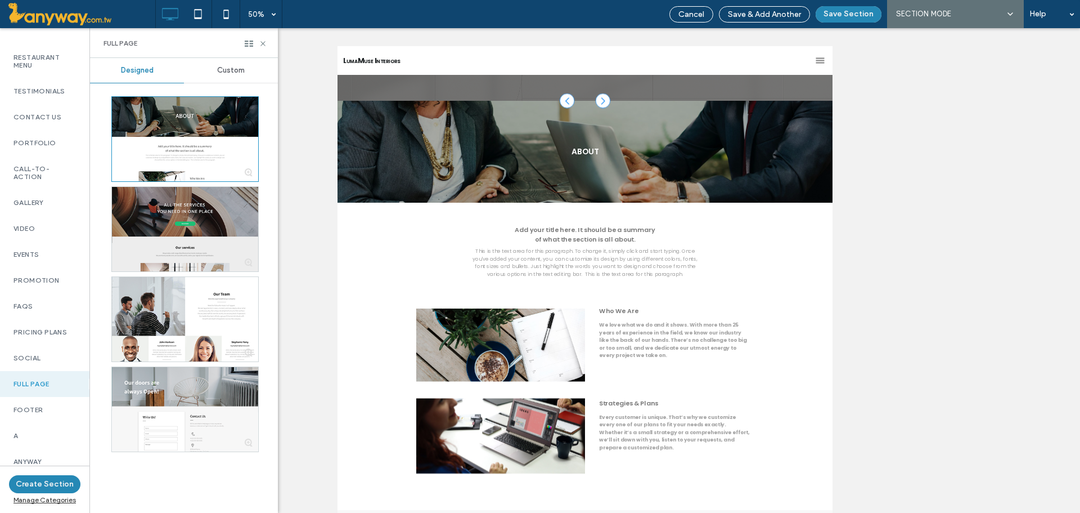
click at [203, 223] on div at bounding box center [185, 229] width 146 height 84
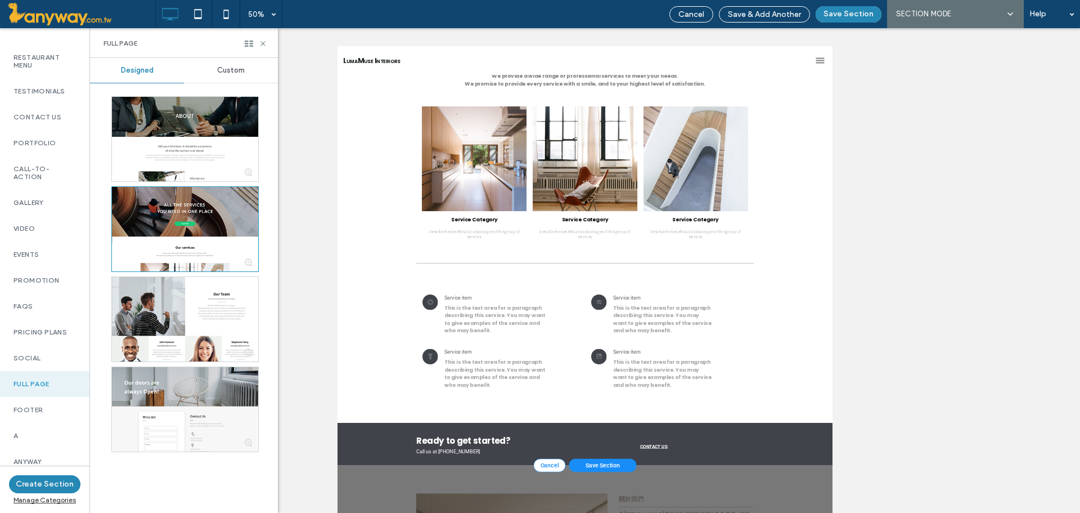
scroll to position [631, 0]
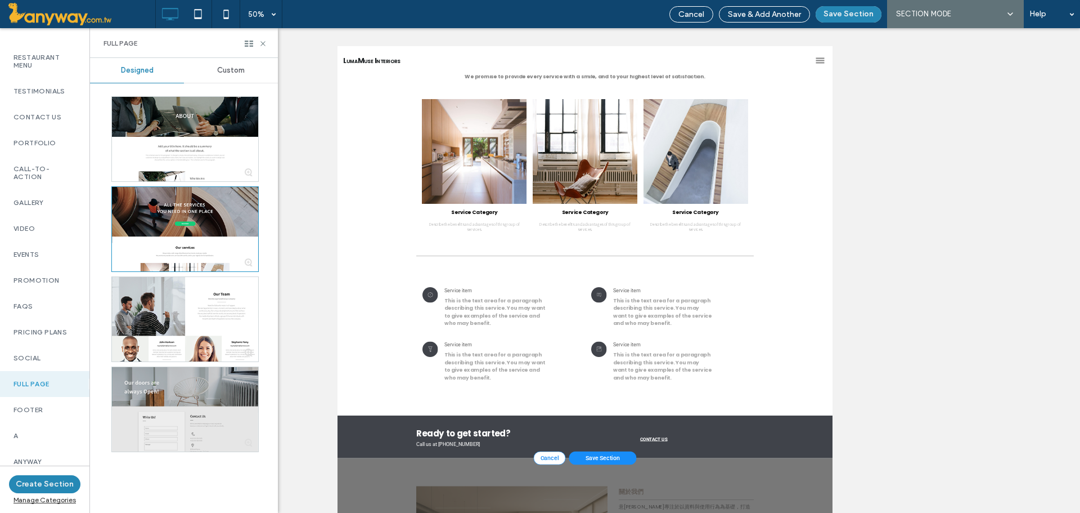
click at [162, 397] on div at bounding box center [185, 409] width 146 height 84
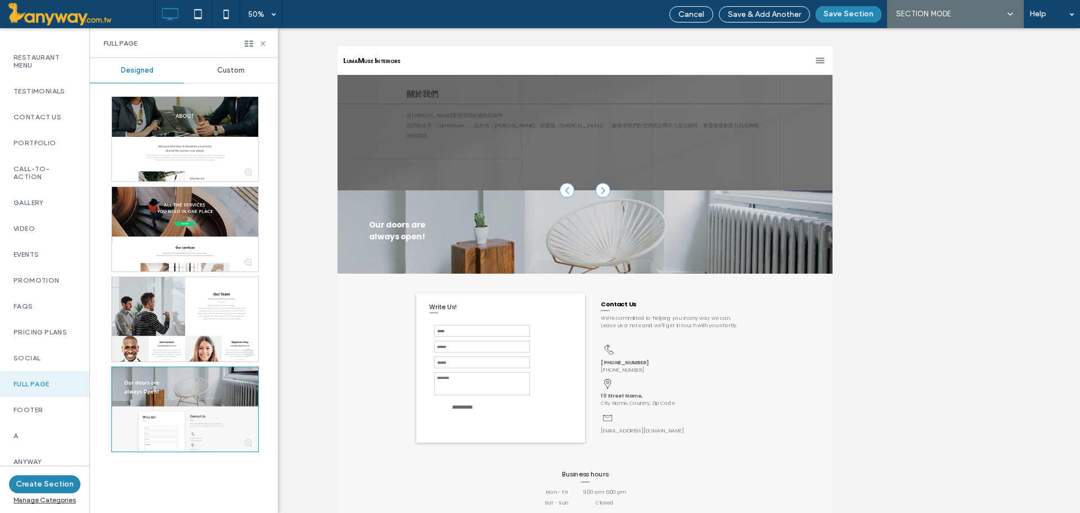
scroll to position [0, 0]
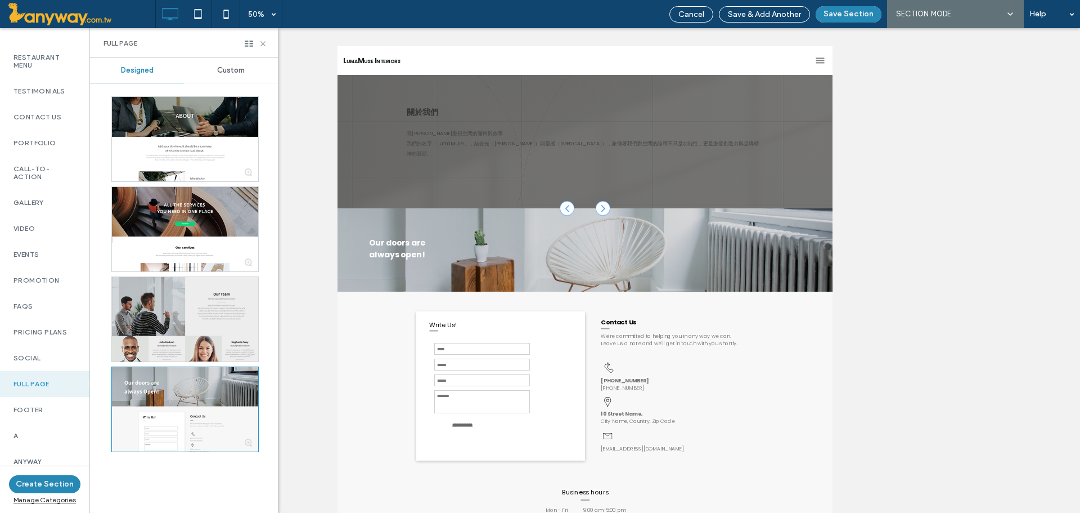
click at [183, 350] on div at bounding box center [185, 319] width 146 height 84
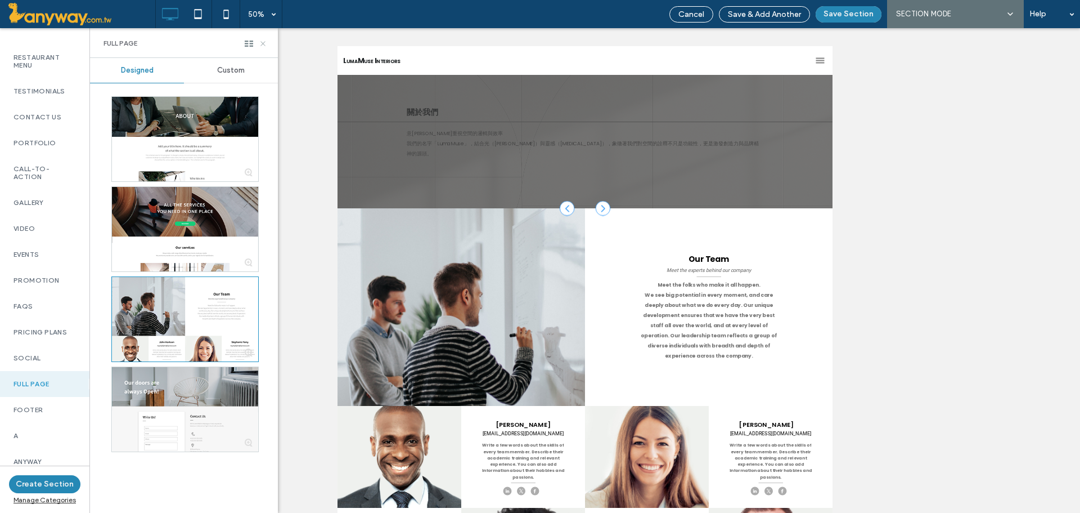
click at [261, 39] on icon at bounding box center [263, 43] width 8 height 8
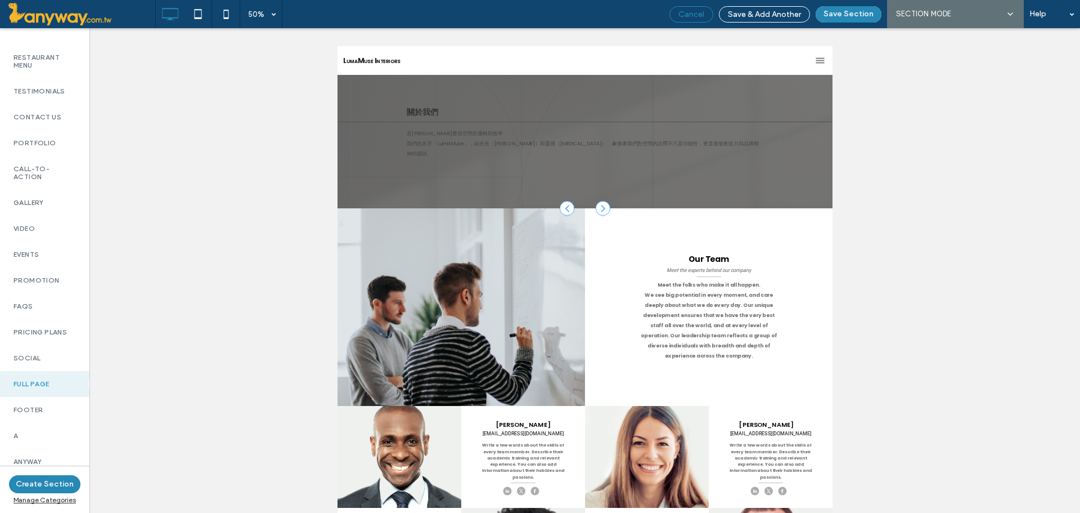
click at [683, 10] on span "Cancel" at bounding box center [692, 15] width 26 height 10
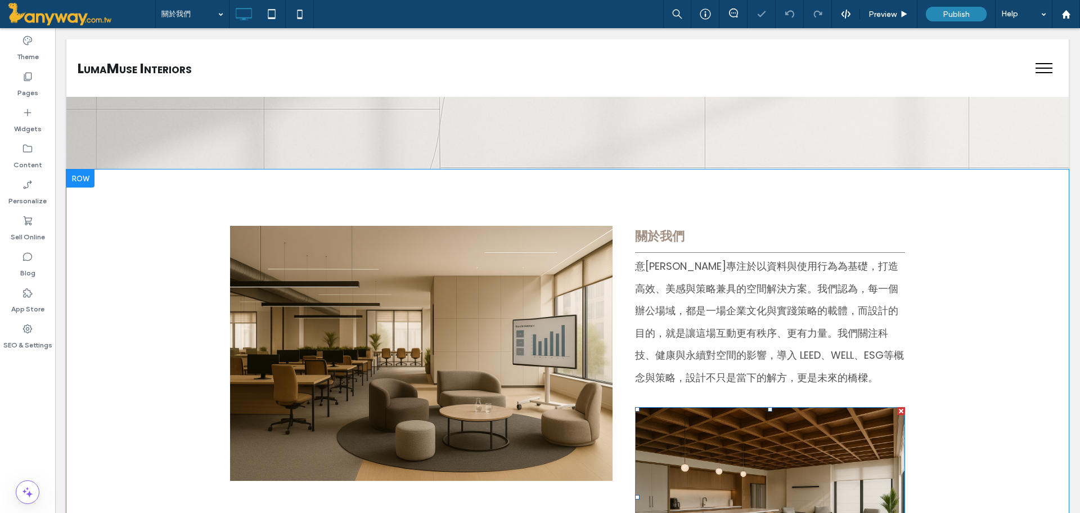
scroll to position [187, 0]
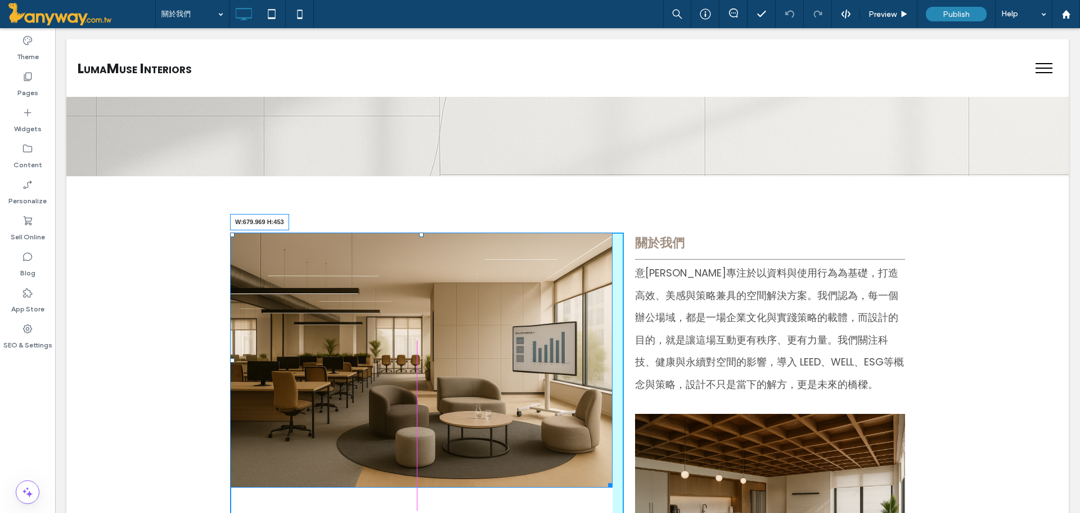
drag, startPoint x: 605, startPoint y: 466, endPoint x: 639, endPoint y: 443, distance: 40.6
click at [651, 505] on div "W:679.969 H:453 我們熱愛挑戰 不同產業、不同規模、不同文化，需要的空間策略也不同。我們擅長將企業目標轉譯成具體可落地的空間配置，讓環境成為企業…" at bounding box center [567, 438] width 675 height 412
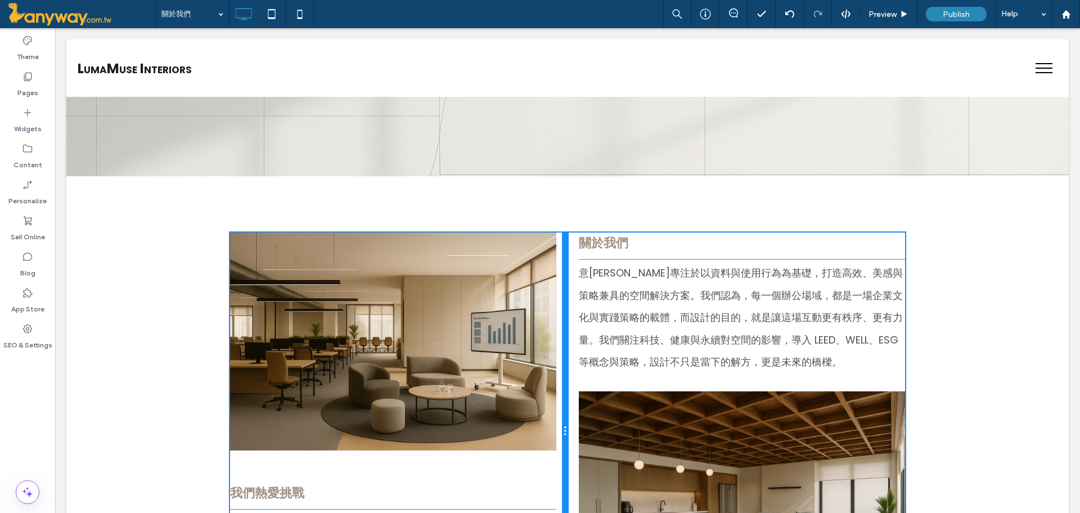
drag, startPoint x: 616, startPoint y: 308, endPoint x: 536, endPoint y: 303, distance: 80.1
click at [536, 303] on div "我們熱愛挑戰 不同產業、不同規模、不同文化，需要的空間策略也不同。我們擅長將企業目標轉譯成具體可落地的空間配置，讓環境成為企業戰略的一部分。透過觀察、分析與訪…" at bounding box center [399, 430] width 338 height 397
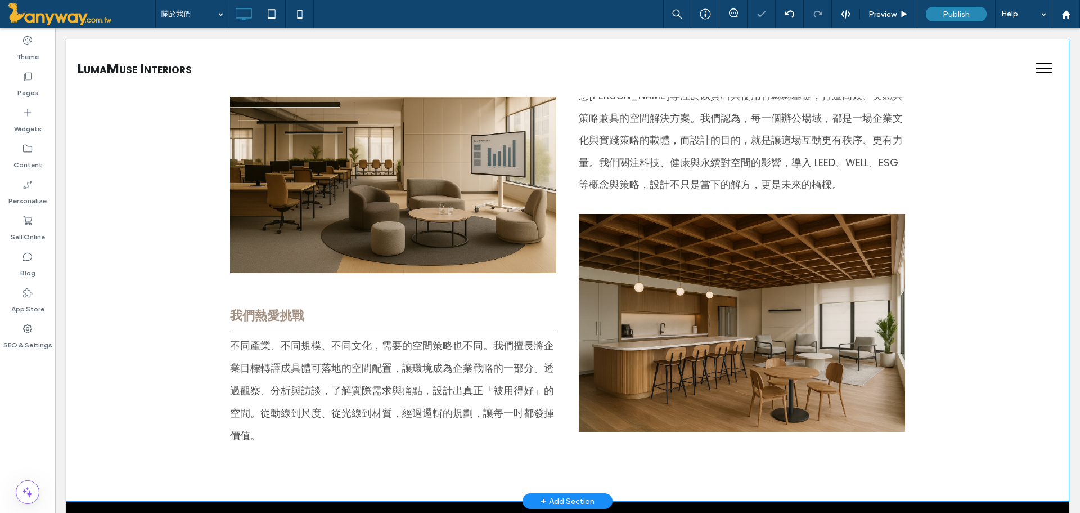
scroll to position [375, 0]
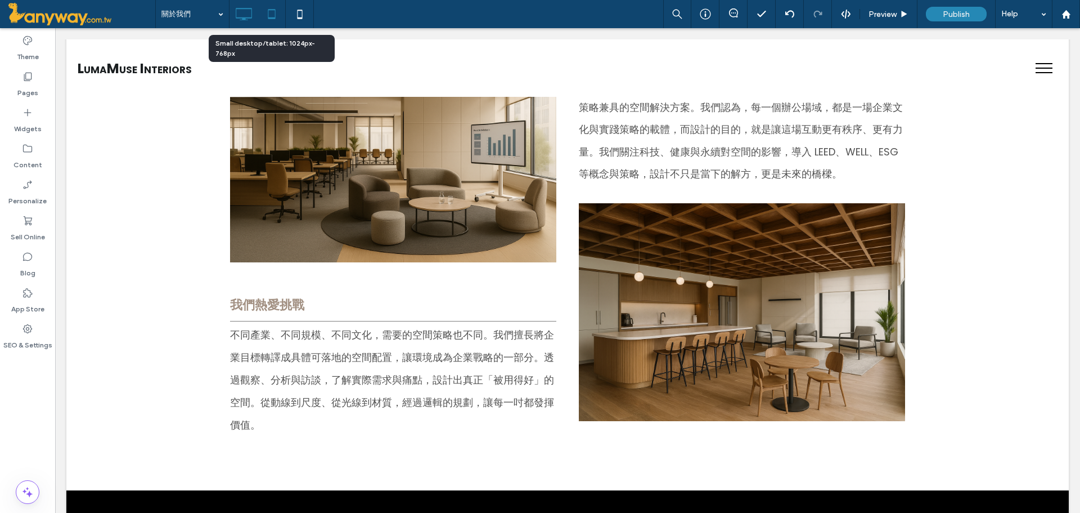
click at [272, 10] on use at bounding box center [271, 14] width 7 height 10
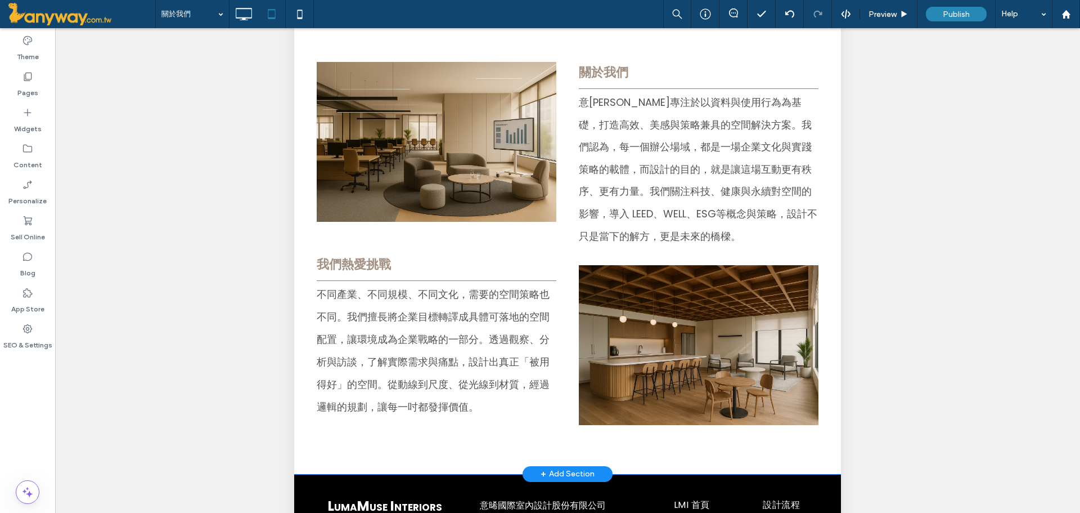
scroll to position [187, 0]
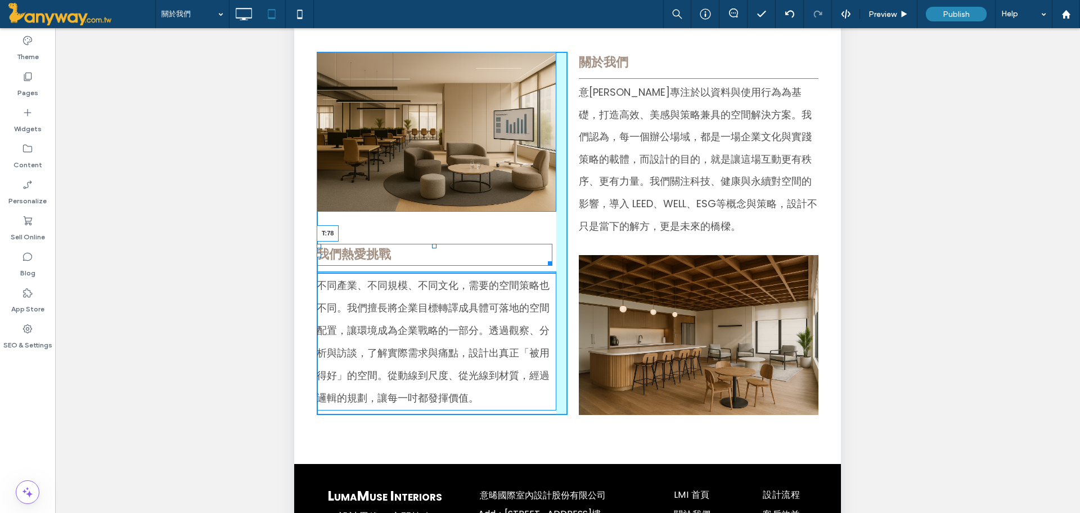
drag, startPoint x: 432, startPoint y: 244, endPoint x: 430, endPoint y: 255, distance: 11.9
click at [430, 255] on div "我們熱愛挑戰 T:78" at bounding box center [435, 255] width 236 height 22
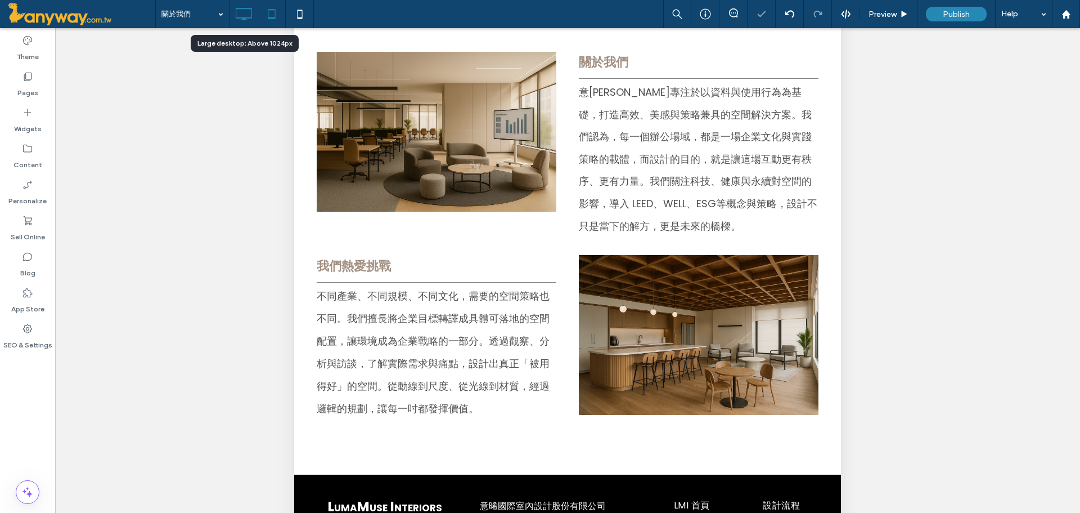
click at [238, 16] on icon at bounding box center [243, 14] width 23 height 23
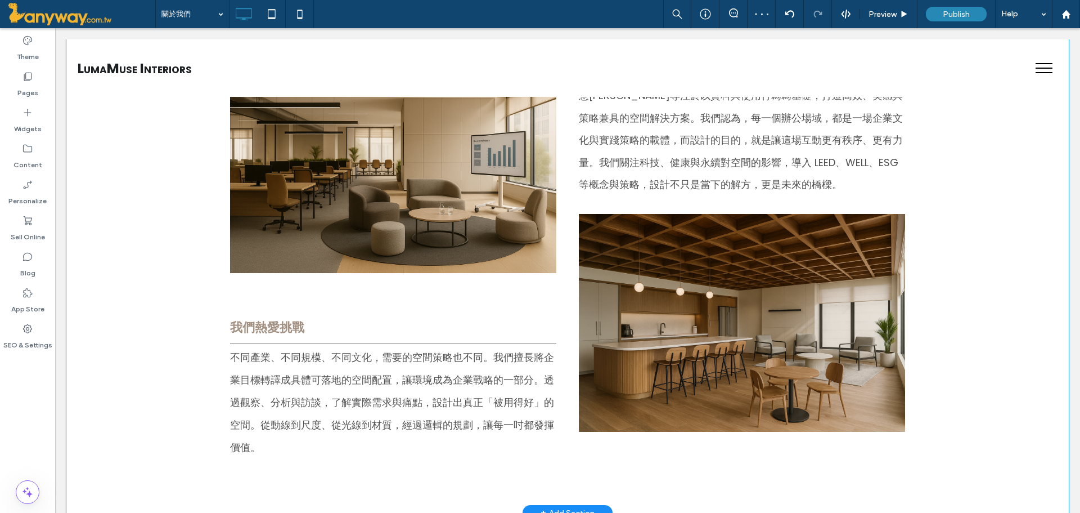
scroll to position [375, 0]
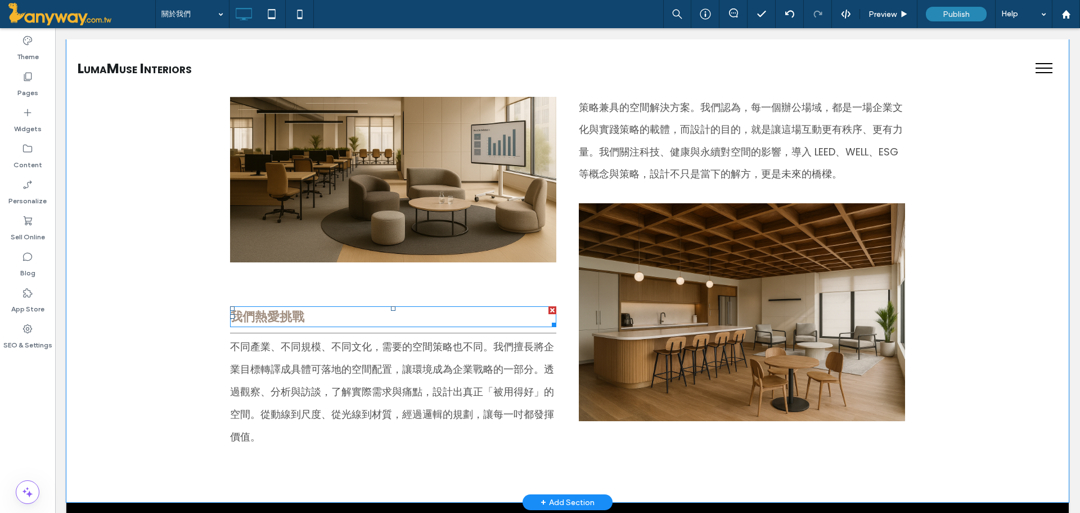
click at [389, 307] on h3 "我們熱愛挑戰" at bounding box center [393, 316] width 326 height 19
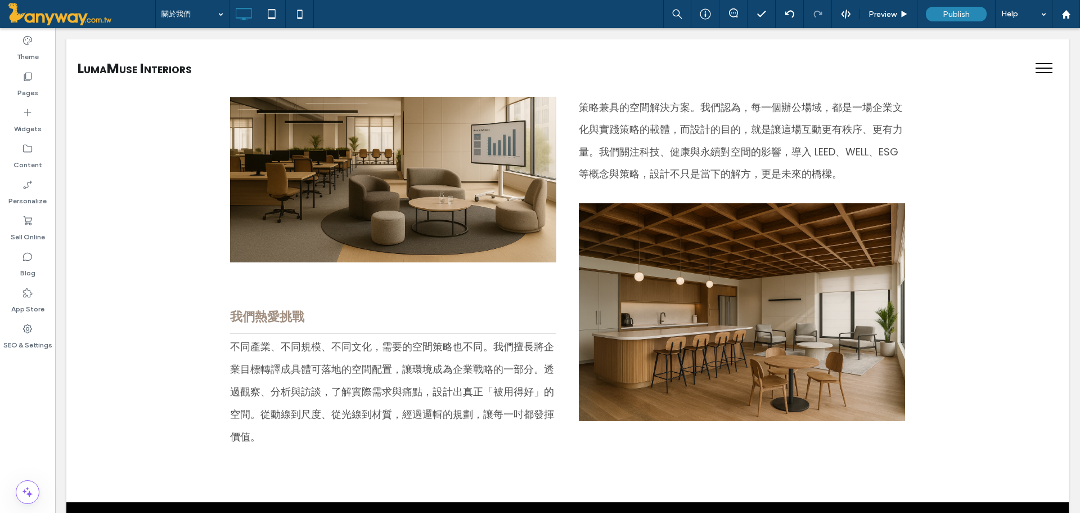
click at [389, 307] on h3 "我們熱愛挑戰" at bounding box center [393, 316] width 326 height 19
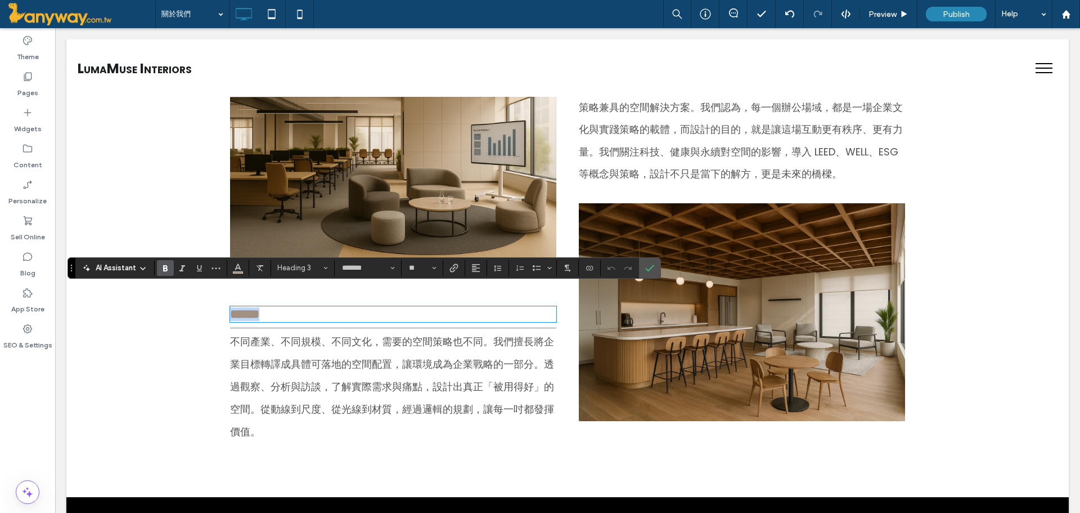
type input "*******"
type input "**"
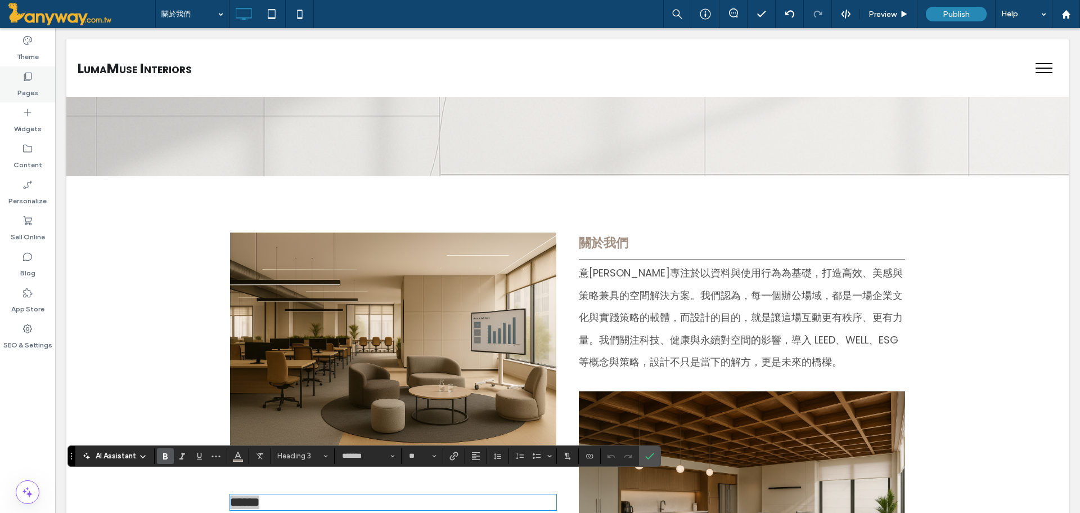
click at [31, 69] on div "Pages" at bounding box center [27, 84] width 55 height 36
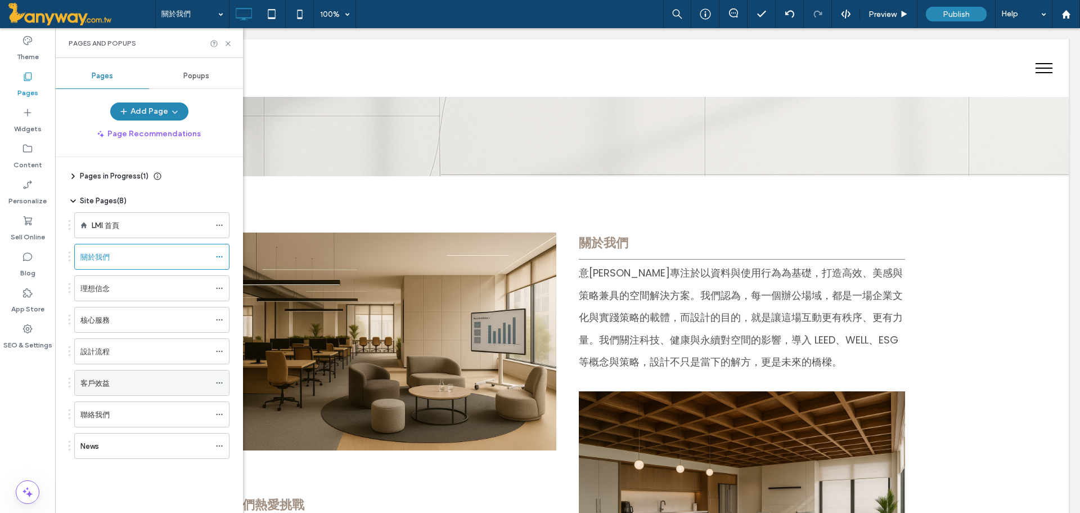
click at [113, 384] on div "客戶效益" at bounding box center [144, 383] width 129 height 12
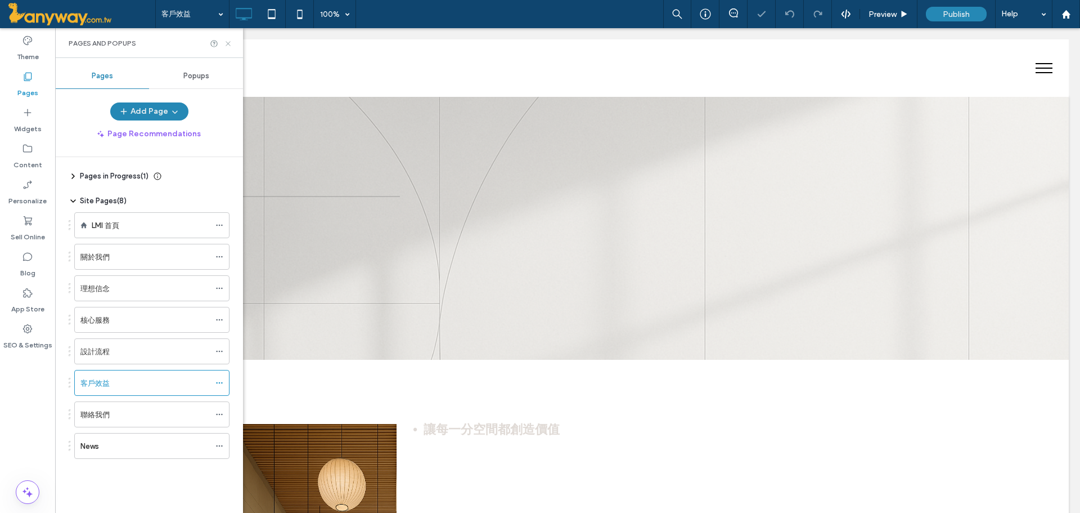
click at [230, 46] on icon at bounding box center [228, 43] width 8 height 8
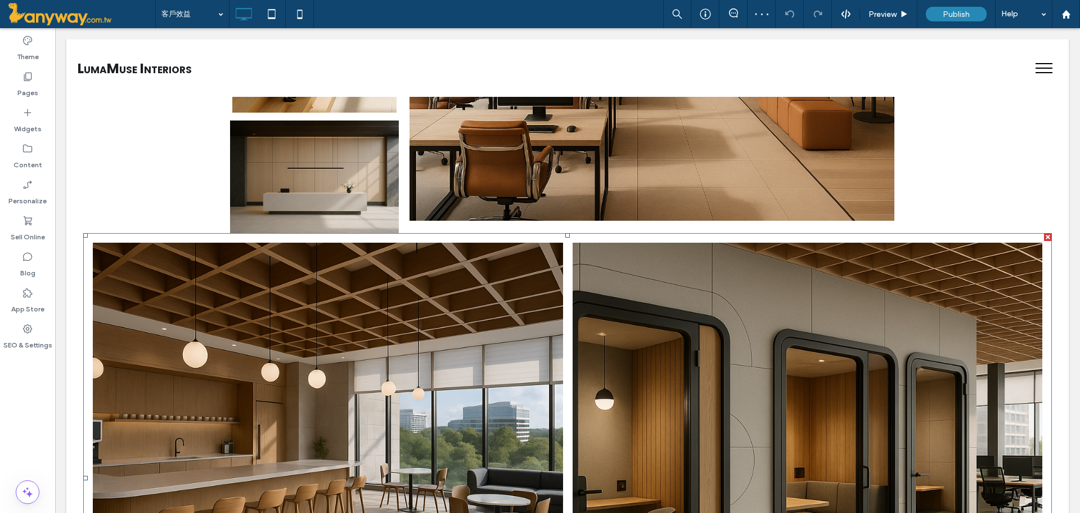
scroll to position [375, 0]
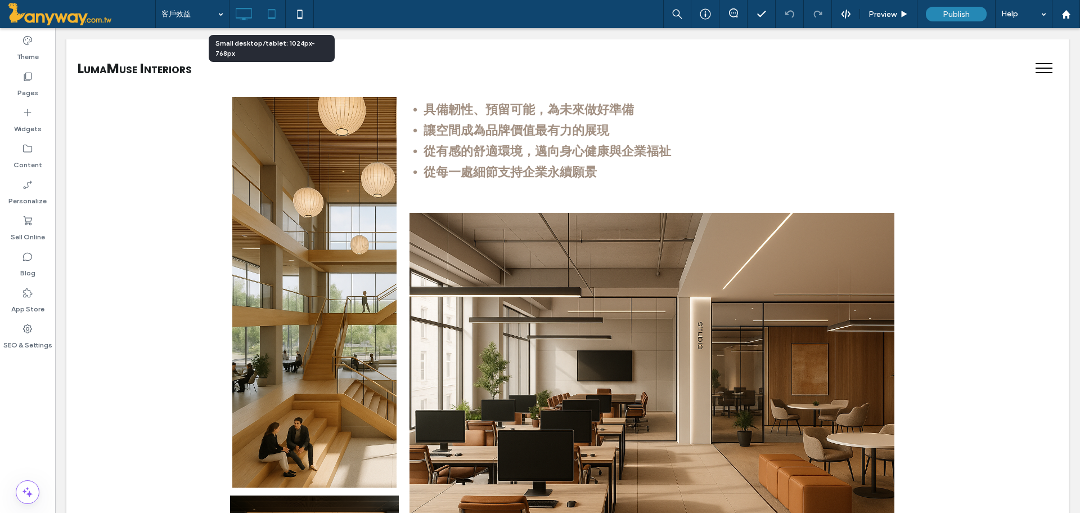
click at [266, 17] on icon at bounding box center [272, 14] width 23 height 23
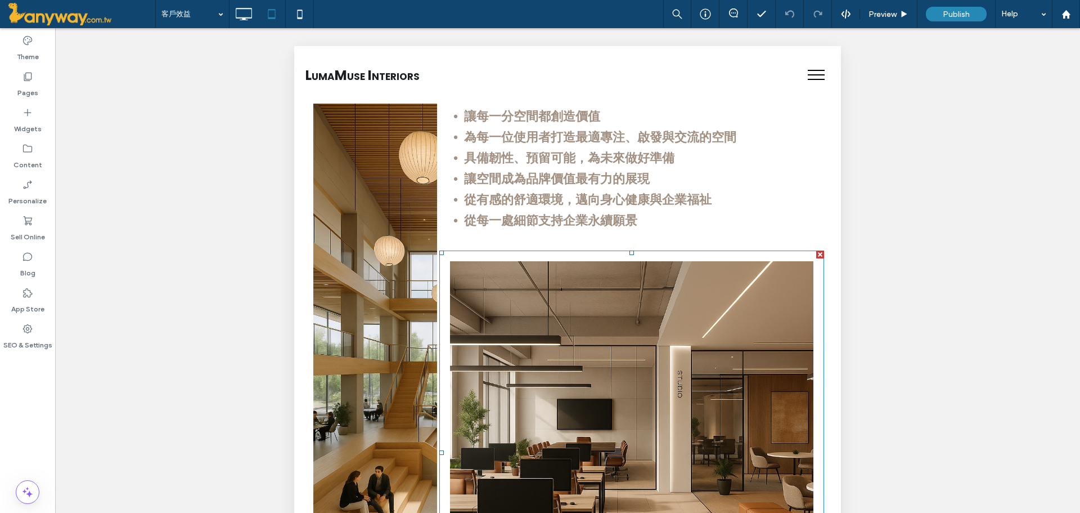
scroll to position [0, 0]
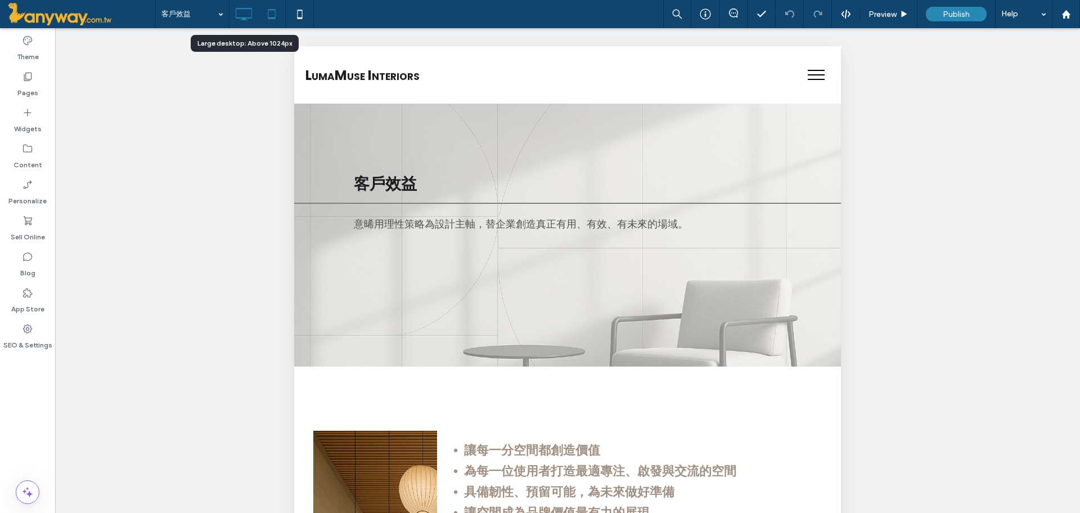
click at [248, 11] on icon at bounding box center [243, 14] width 23 height 23
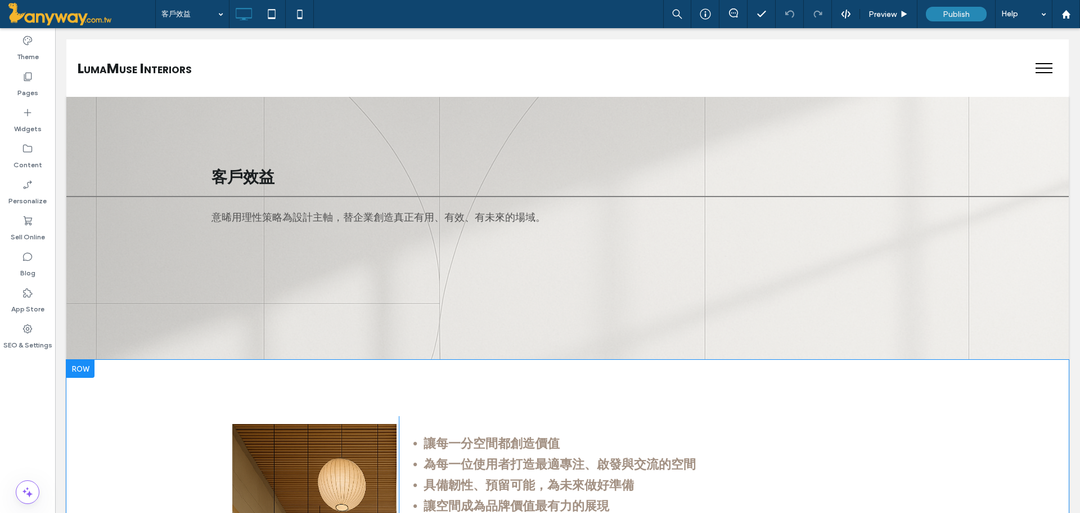
click at [80, 375] on div at bounding box center [80, 369] width 28 height 18
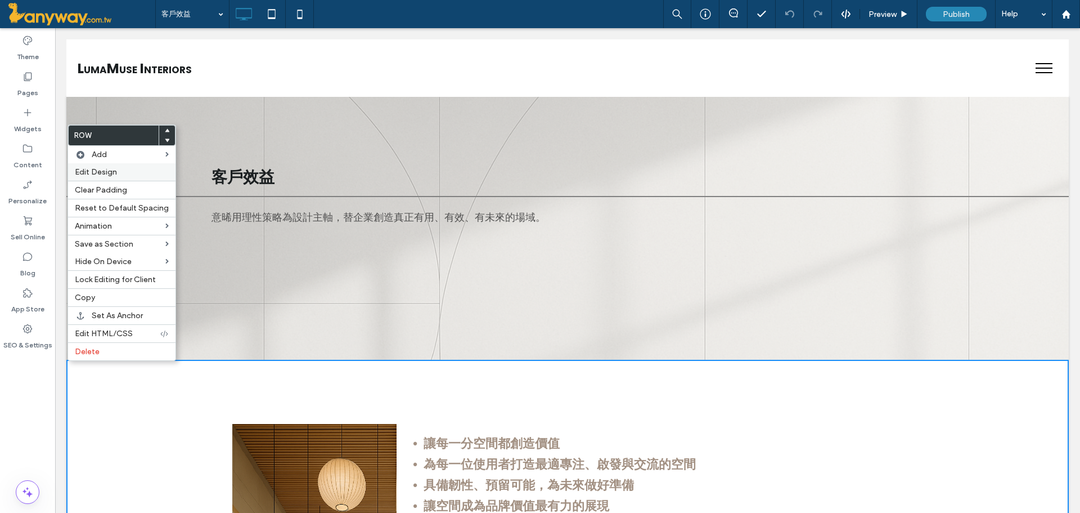
click at [130, 175] on div "Edit Design" at bounding box center [121, 171] width 107 height 17
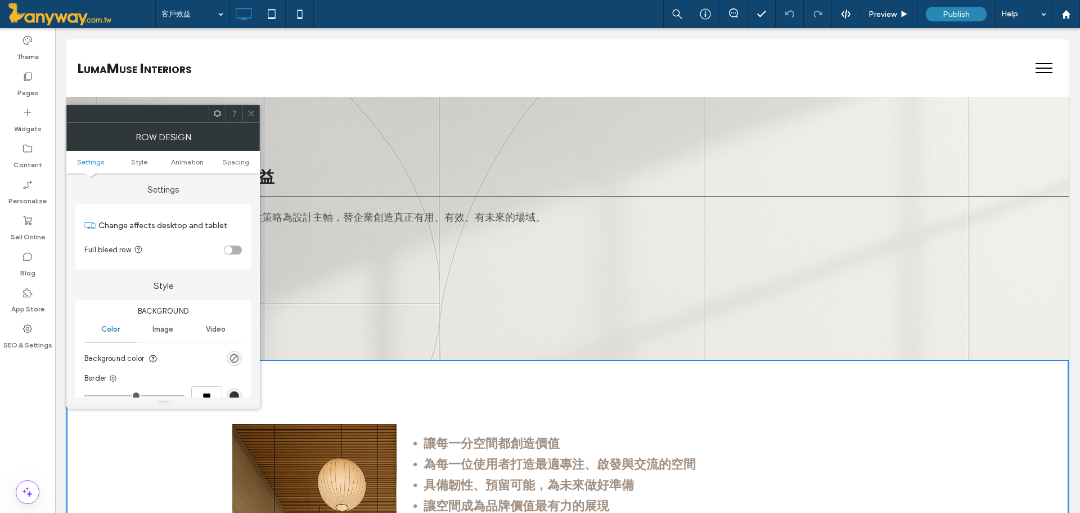
click at [230, 246] on div "toggle" at bounding box center [229, 250] width 8 height 8
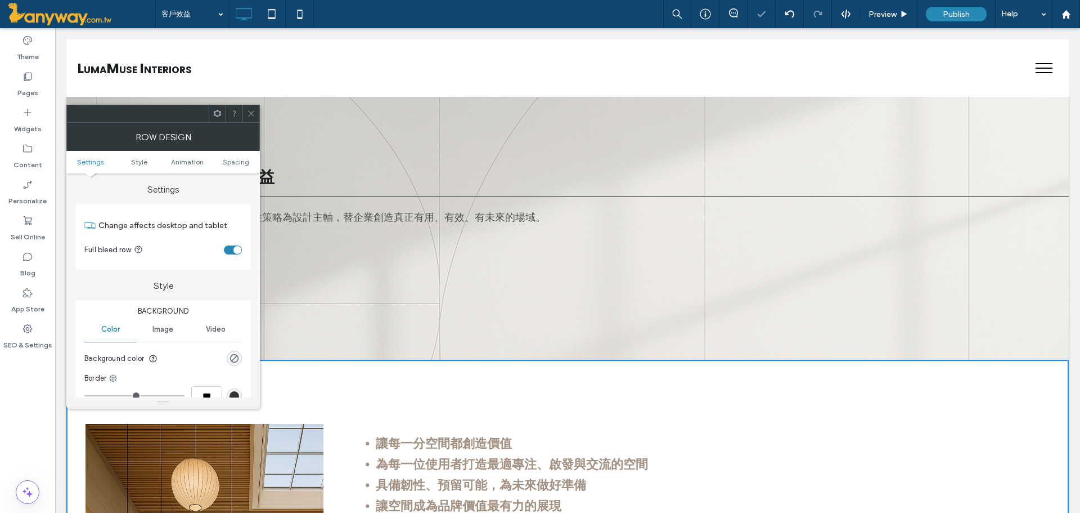
click at [255, 117] on span at bounding box center [251, 113] width 8 height 17
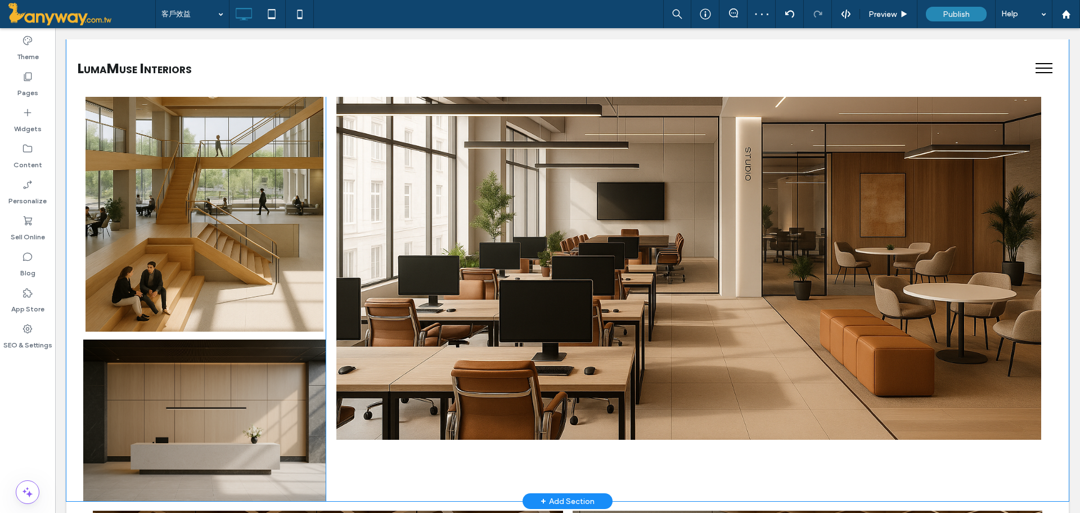
scroll to position [563, 0]
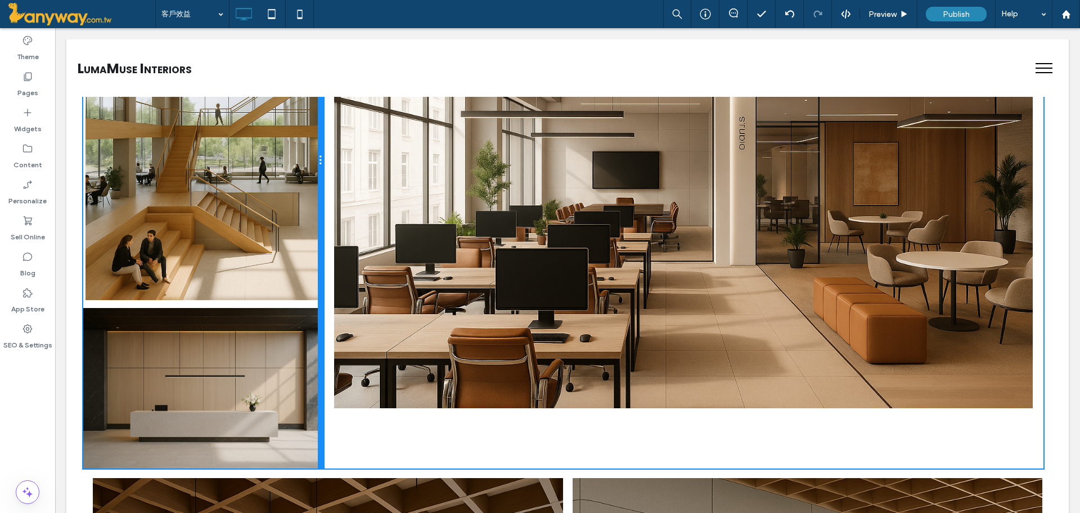
drag, startPoint x: 322, startPoint y: 312, endPoint x: 318, endPoint y: 298, distance: 14.6
click at [318, 298] on div at bounding box center [321, 160] width 6 height 615
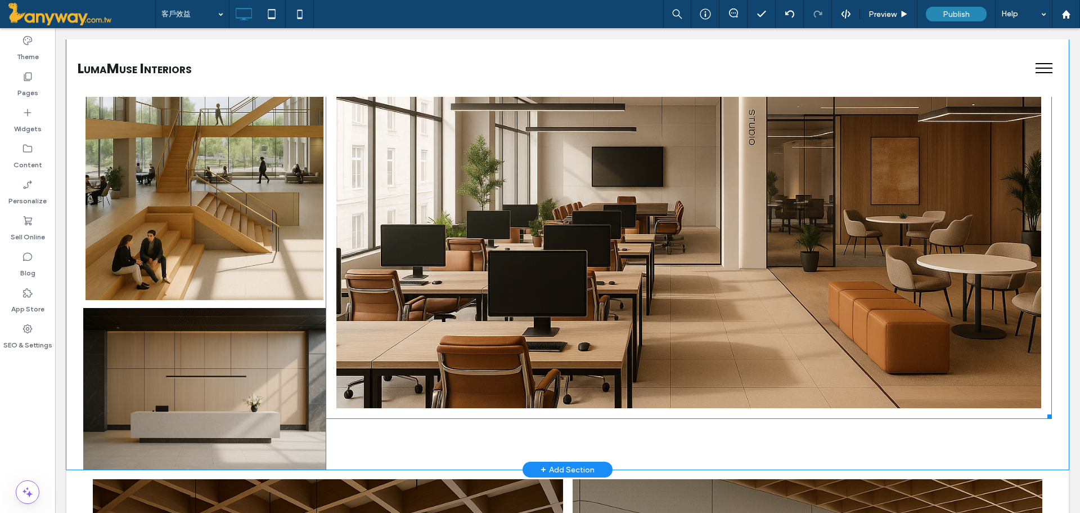
click at [605, 240] on link at bounding box center [689, 217] width 748 height 406
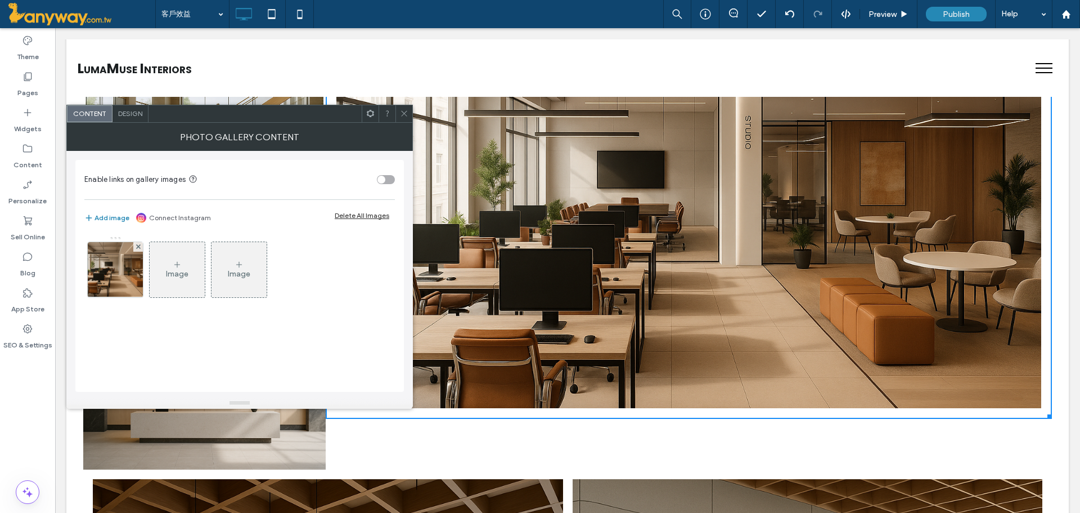
click at [137, 114] on span "Design" at bounding box center [130, 113] width 24 height 8
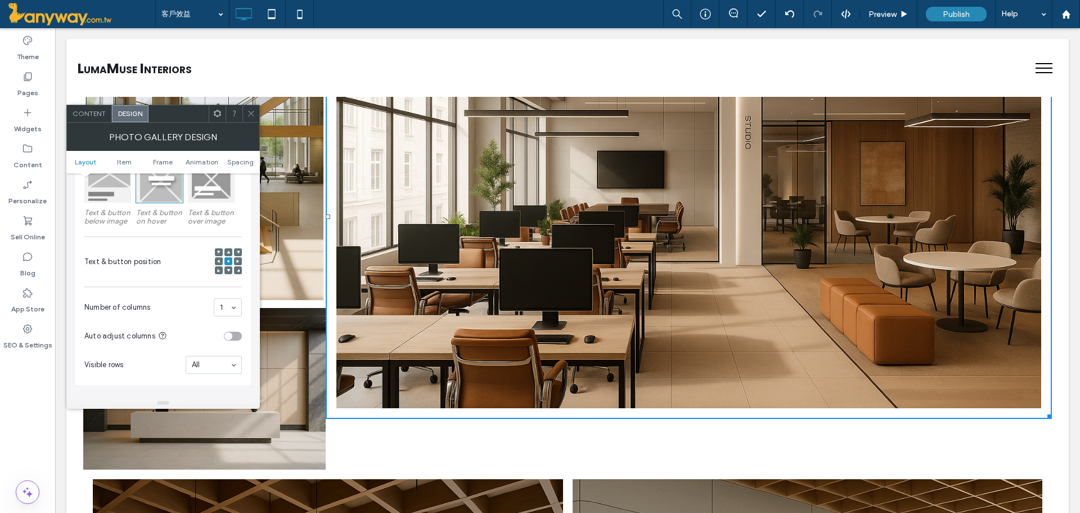
scroll to position [375, 0]
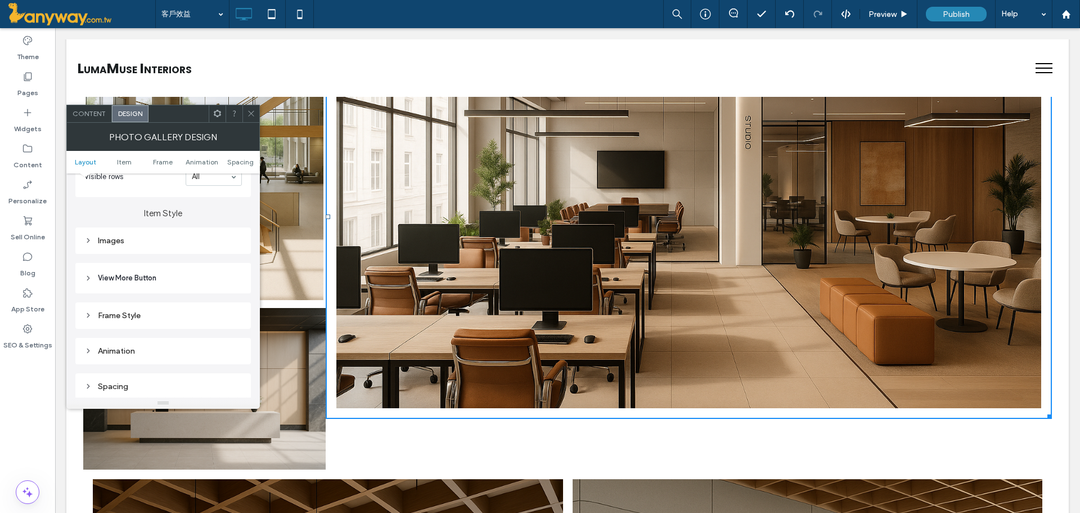
click at [179, 249] on div "Images" at bounding box center [163, 240] width 176 height 26
click at [177, 241] on div "Images" at bounding box center [163, 241] width 158 height 10
type input "***"
type input "*****"
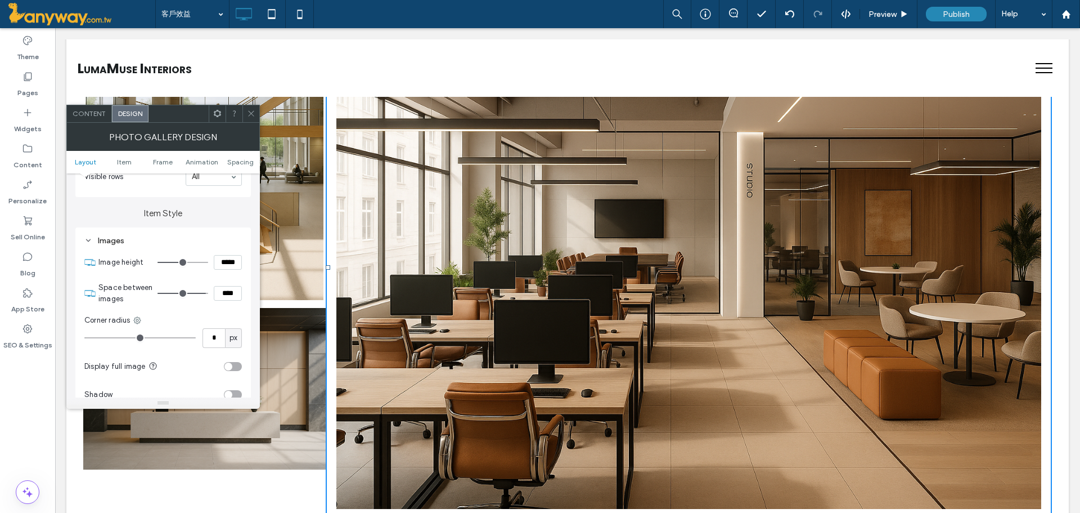
click at [192, 262] on input "range" at bounding box center [183, 262] width 51 height 1
type input "***"
type input "*****"
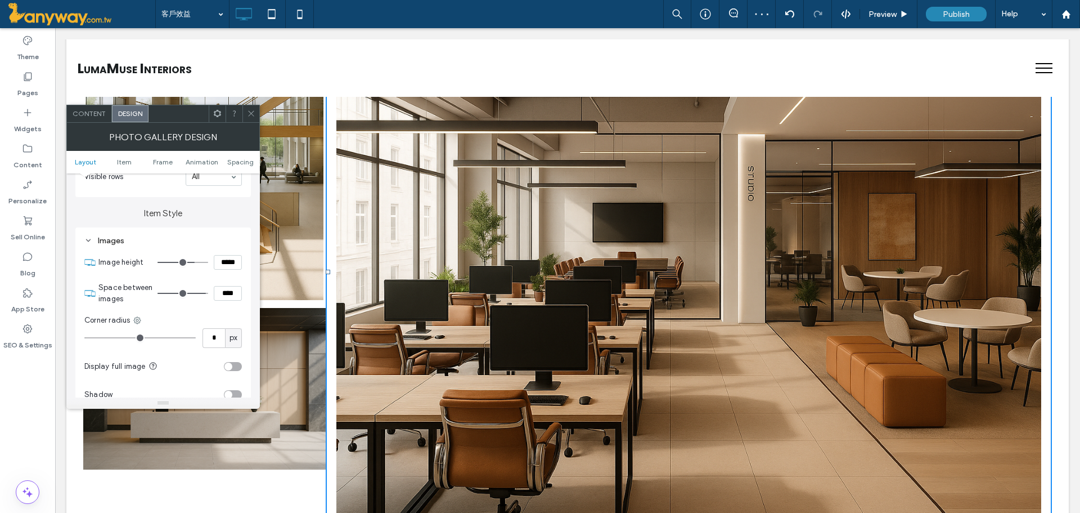
type input "****"
type input "******"
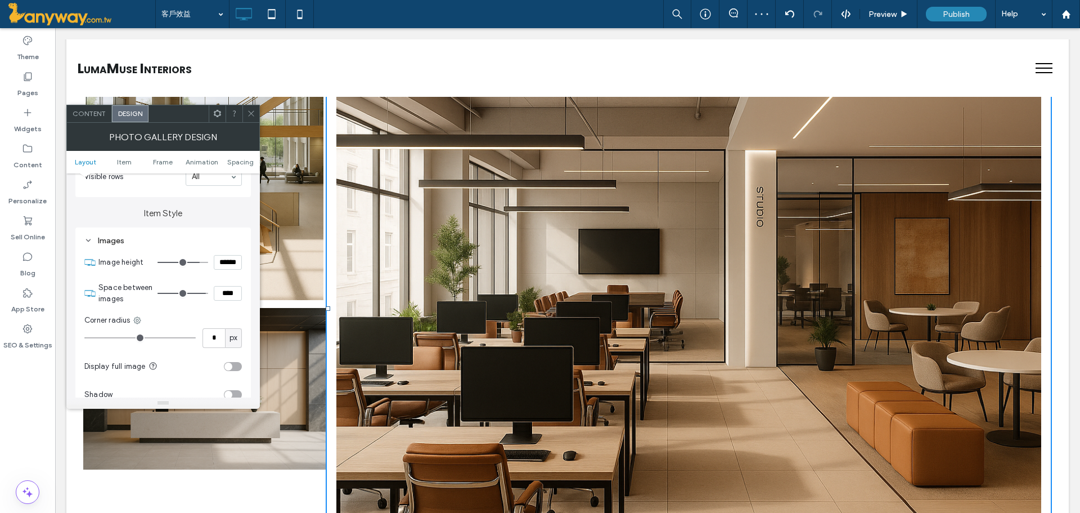
type input "****"
type input "******"
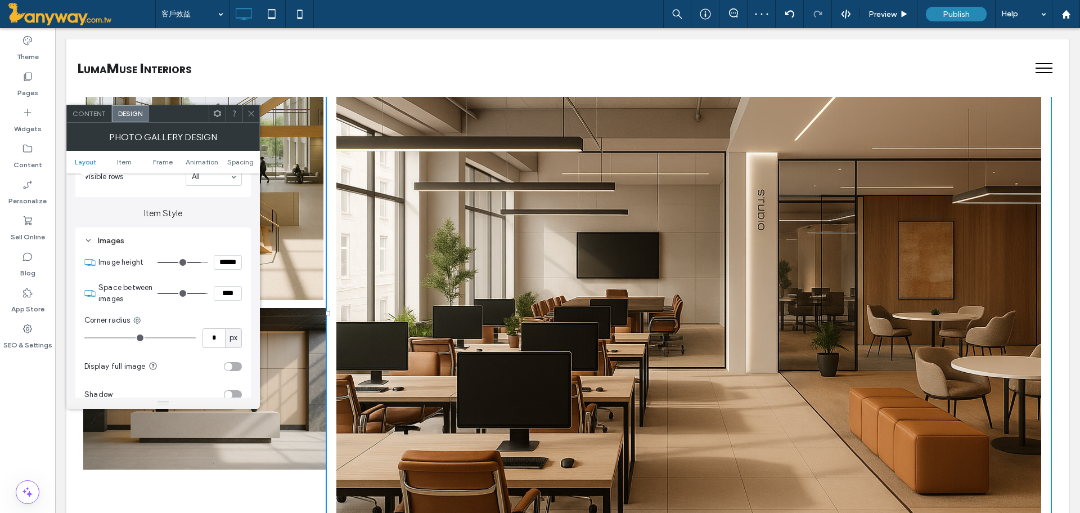
type input "****"
type input "******"
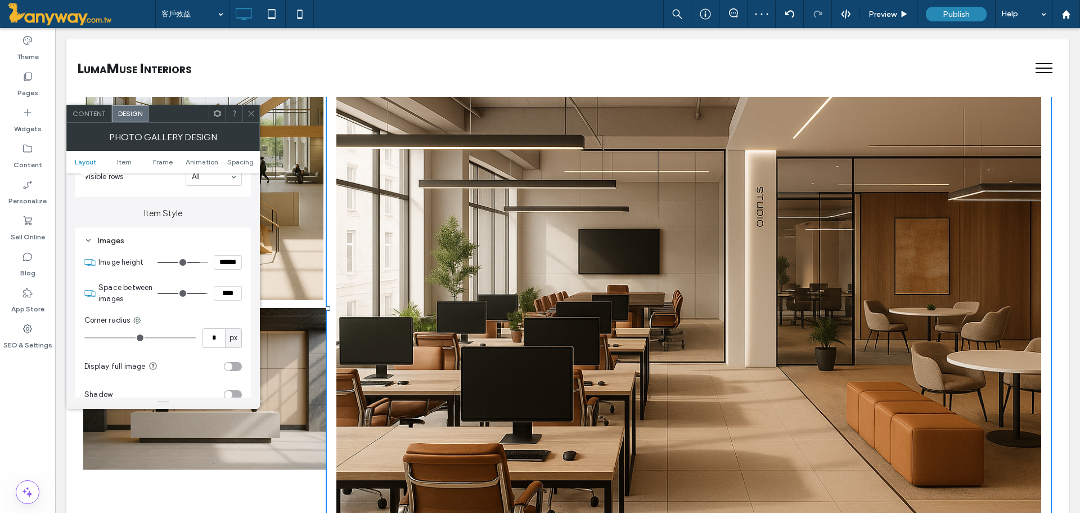
type input "***"
type input "*****"
type input "***"
type input "*****"
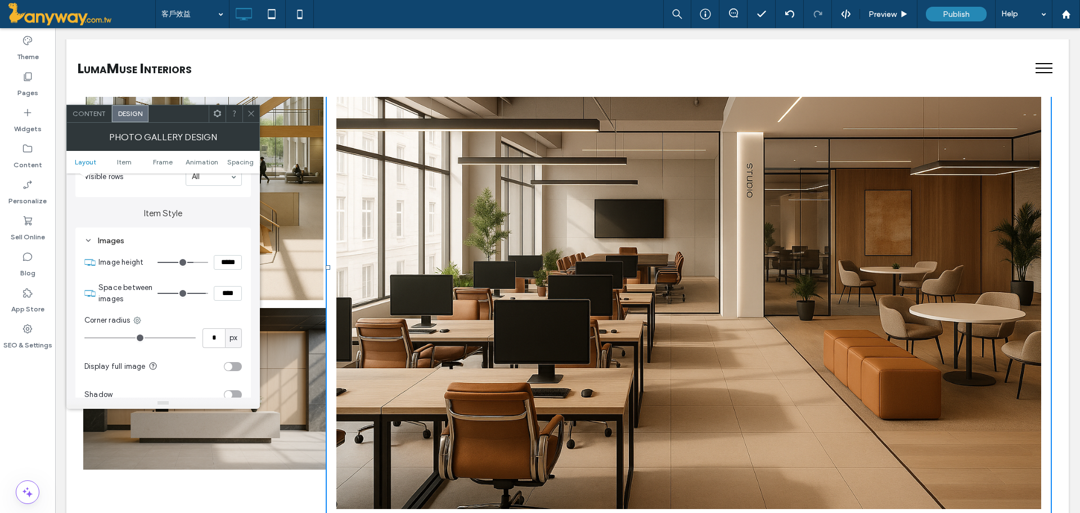
type input "***"
type input "*****"
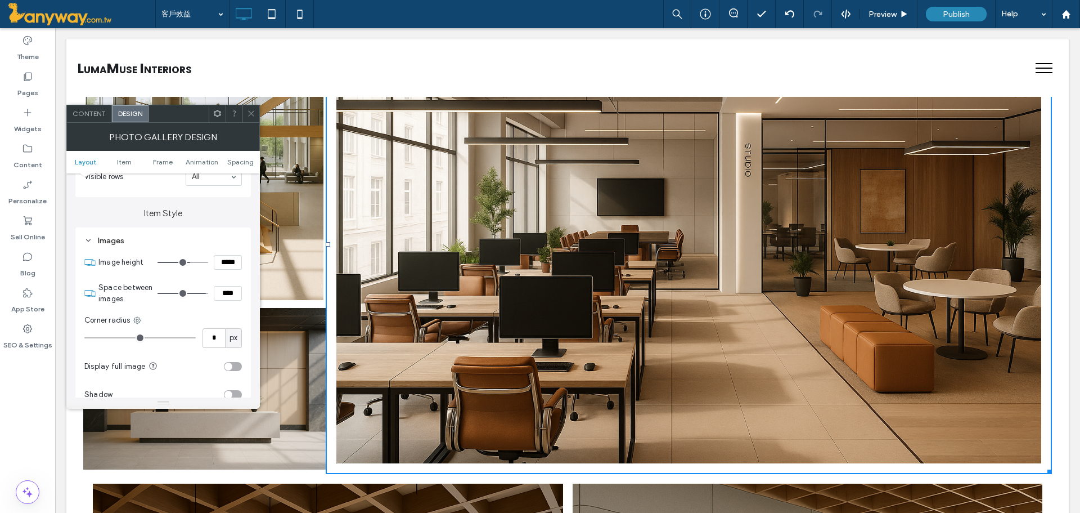
drag, startPoint x: 192, startPoint y: 258, endPoint x: 189, endPoint y: 251, distance: 7.8
type input "***"
click at [189, 262] on input "range" at bounding box center [183, 262] width 51 height 1
click at [272, 12] on icon at bounding box center [272, 14] width 23 height 23
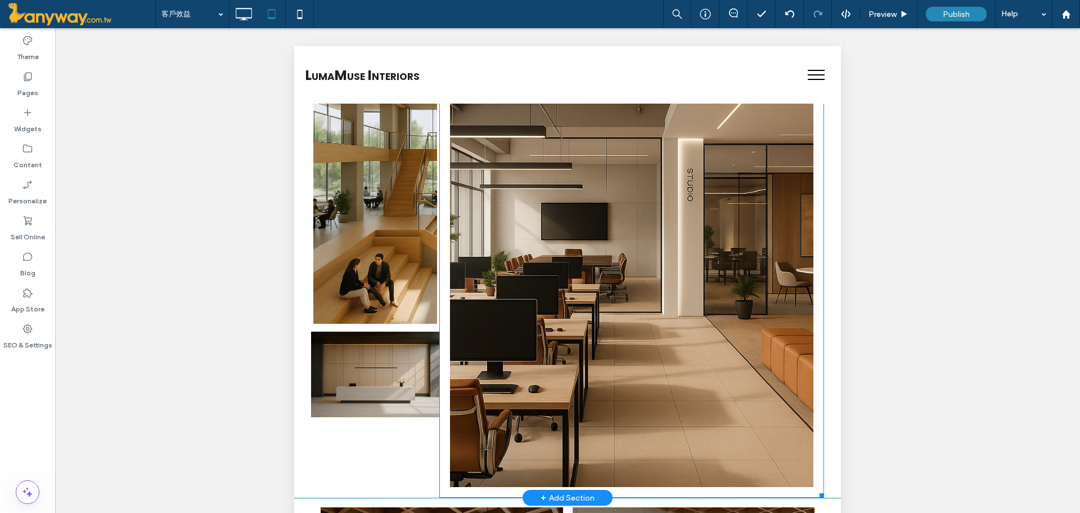
scroll to position [541, 0]
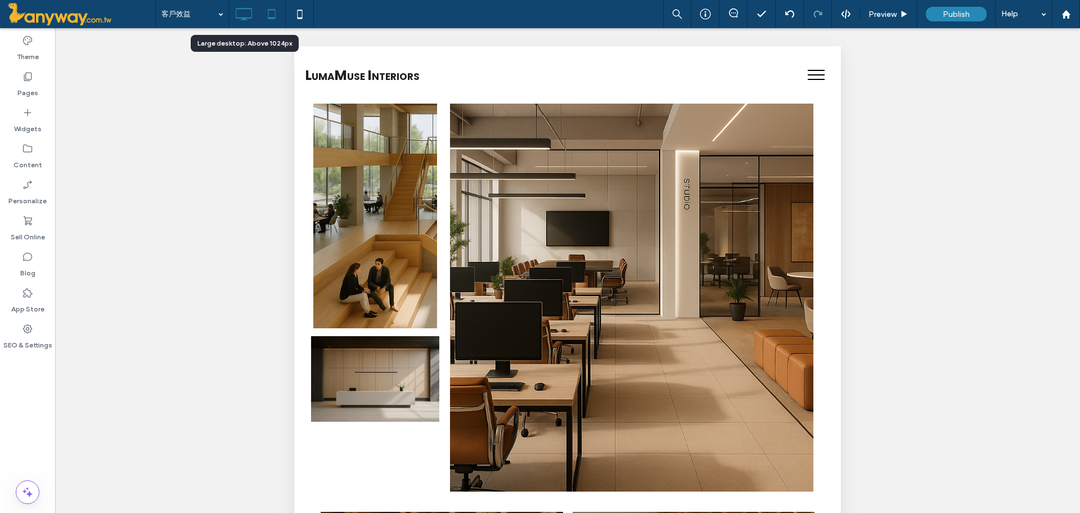
click at [250, 20] on icon at bounding box center [243, 14] width 23 height 23
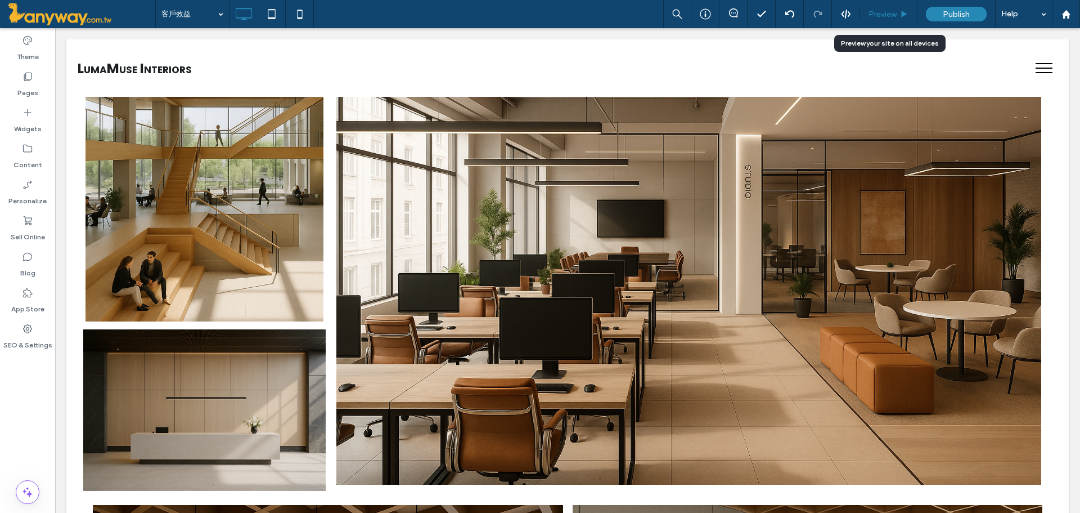
click at [886, 7] on div "Preview" at bounding box center [888, 14] width 57 height 28
click at [884, 17] on span "Preview" at bounding box center [883, 15] width 28 height 10
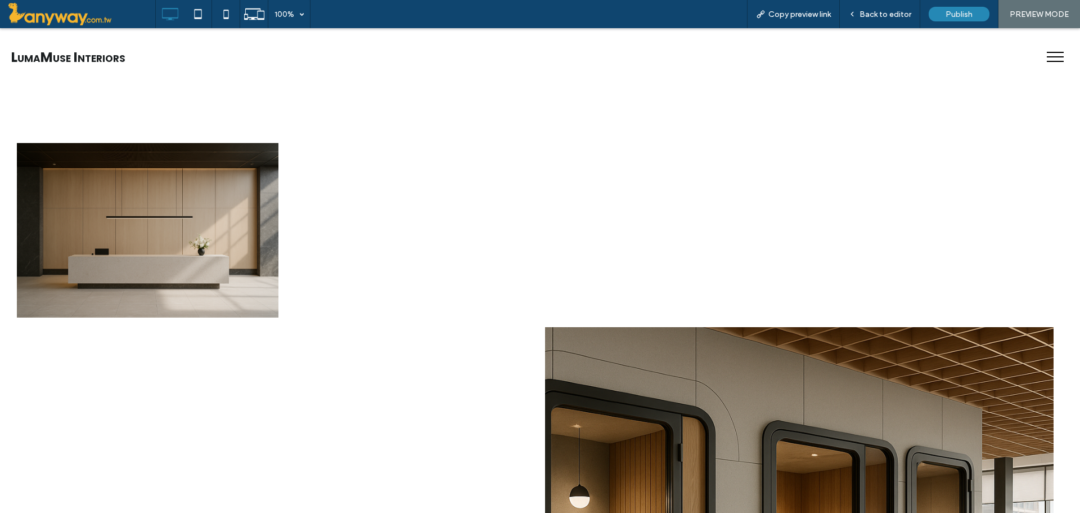
scroll to position [729, 0]
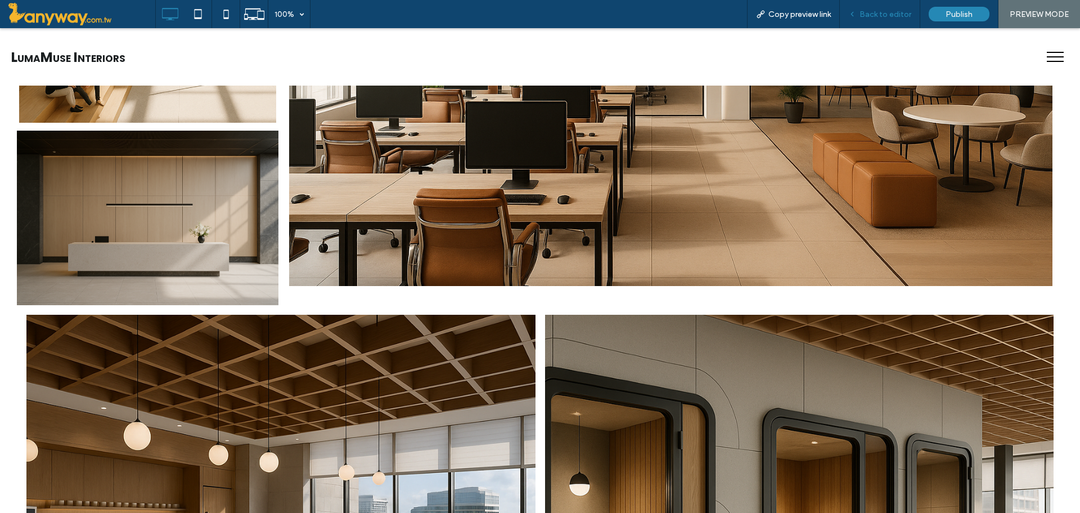
click at [888, 11] on span "Back to editor" at bounding box center [886, 15] width 52 height 10
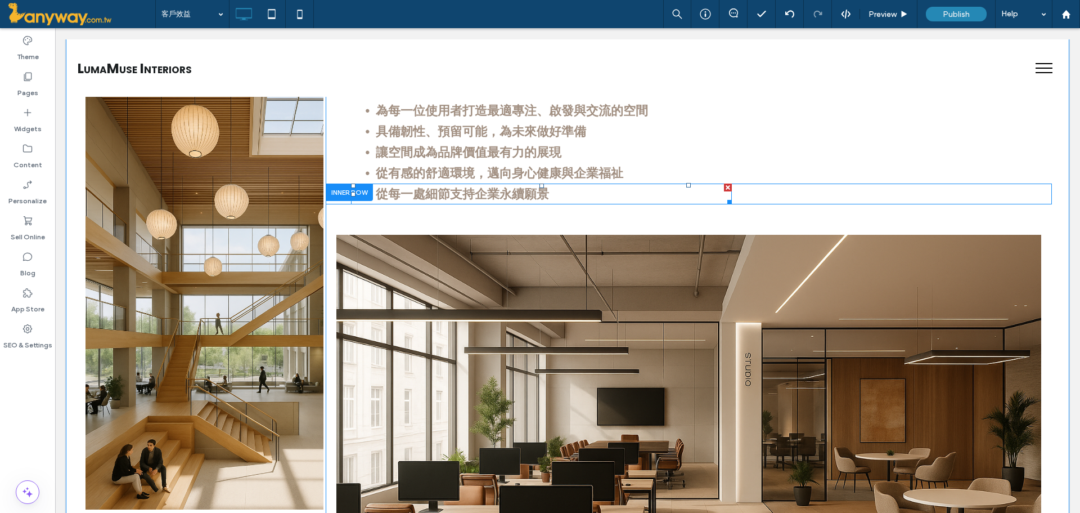
scroll to position [541, 0]
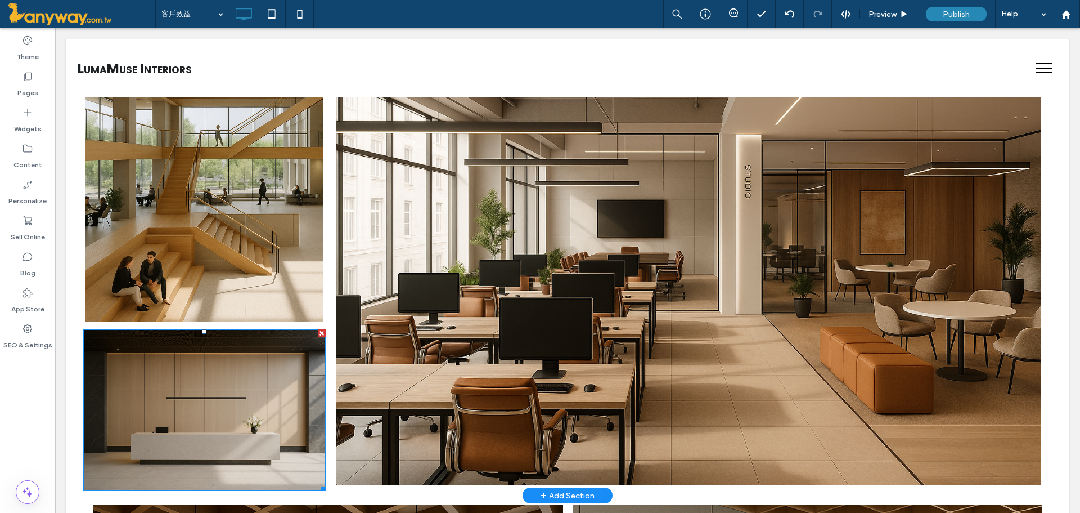
click at [318, 332] on div at bounding box center [322, 333] width 8 height 8
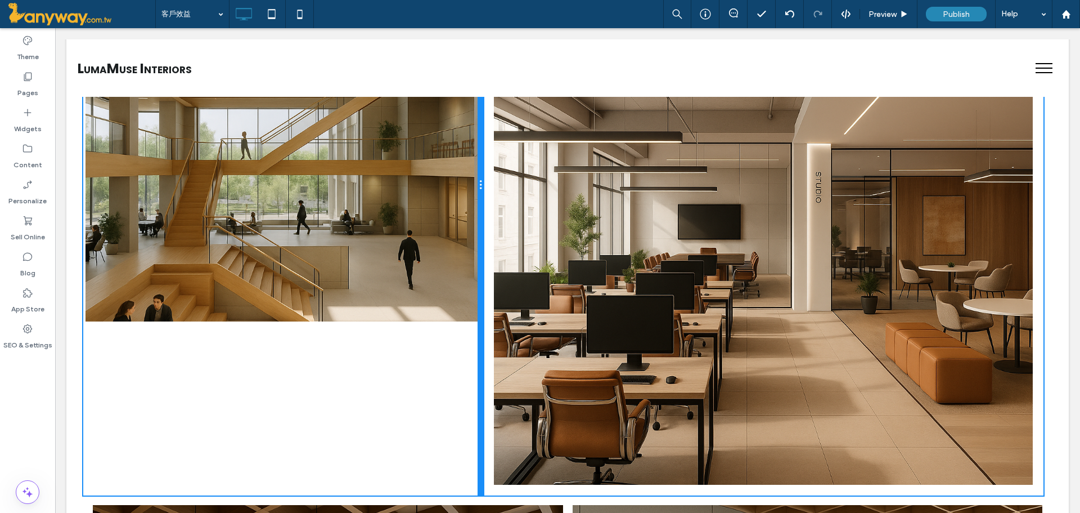
drag, startPoint x: 323, startPoint y: 216, endPoint x: 721, endPoint y: 285, distance: 403.7
click at [455, 235] on div "Button 查看更多內容 Click To Paste" at bounding box center [283, 185] width 400 height 621
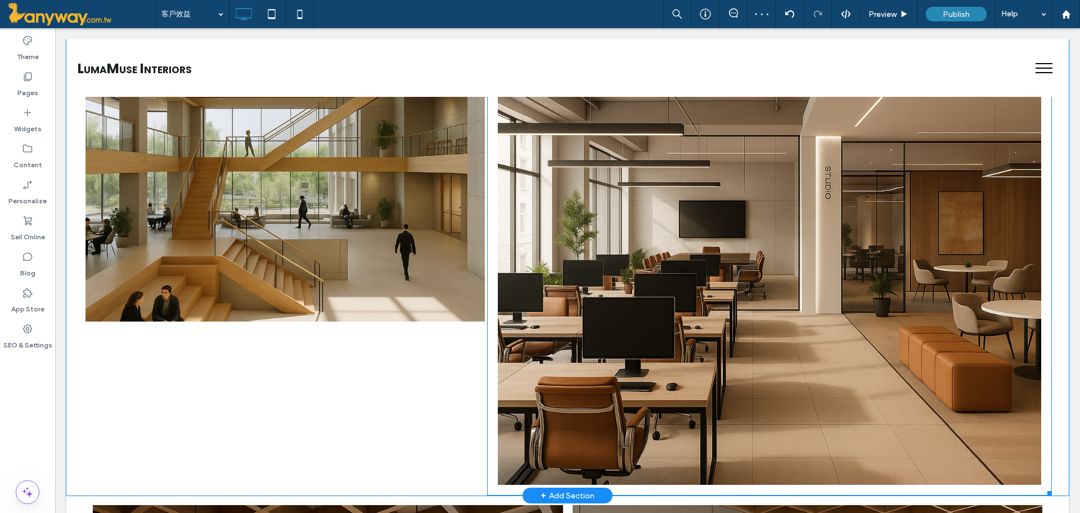
scroll to position [729, 0]
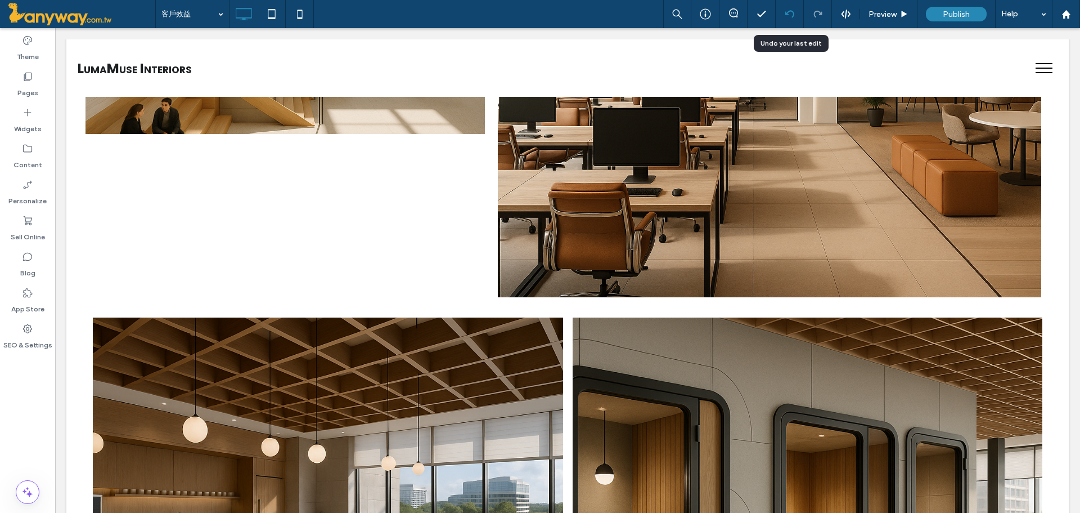
click at [784, 17] on div at bounding box center [790, 14] width 28 height 9
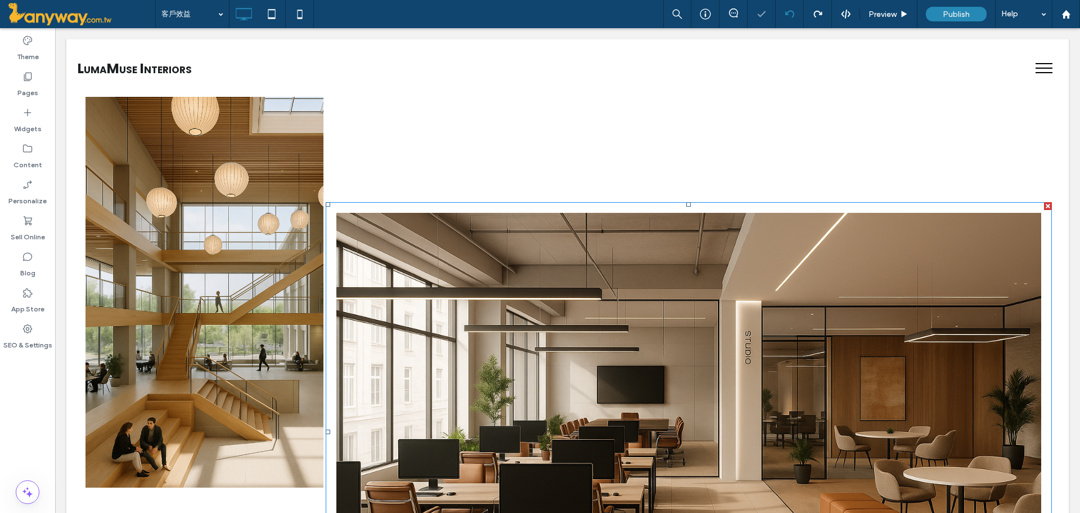
scroll to position [750, 0]
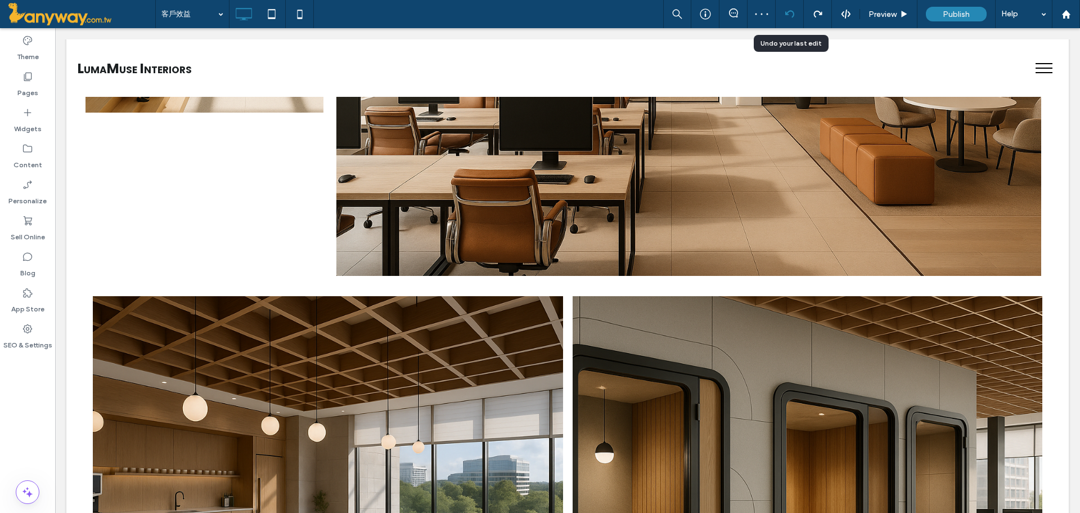
click at [796, 14] on div at bounding box center [790, 14] width 28 height 9
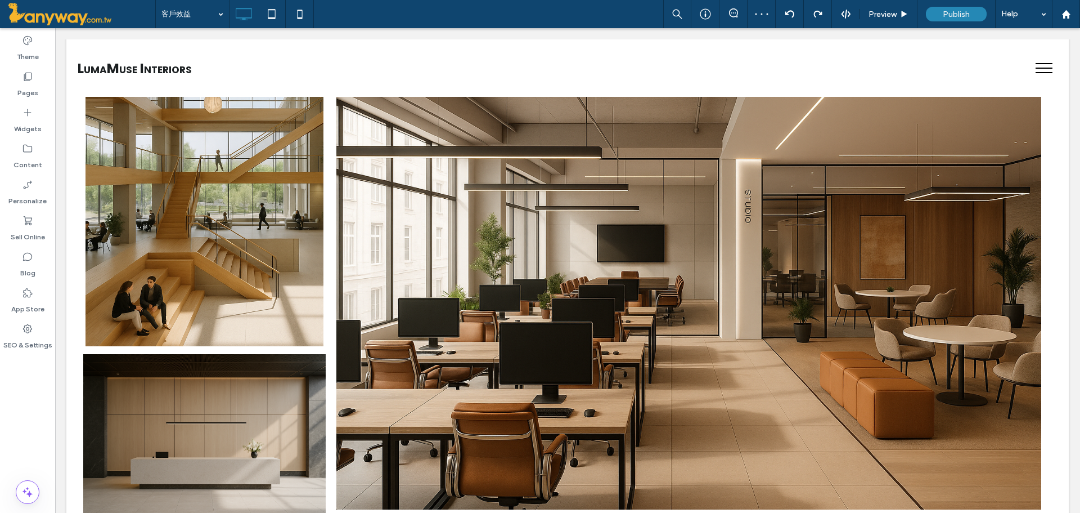
scroll to position [563, 0]
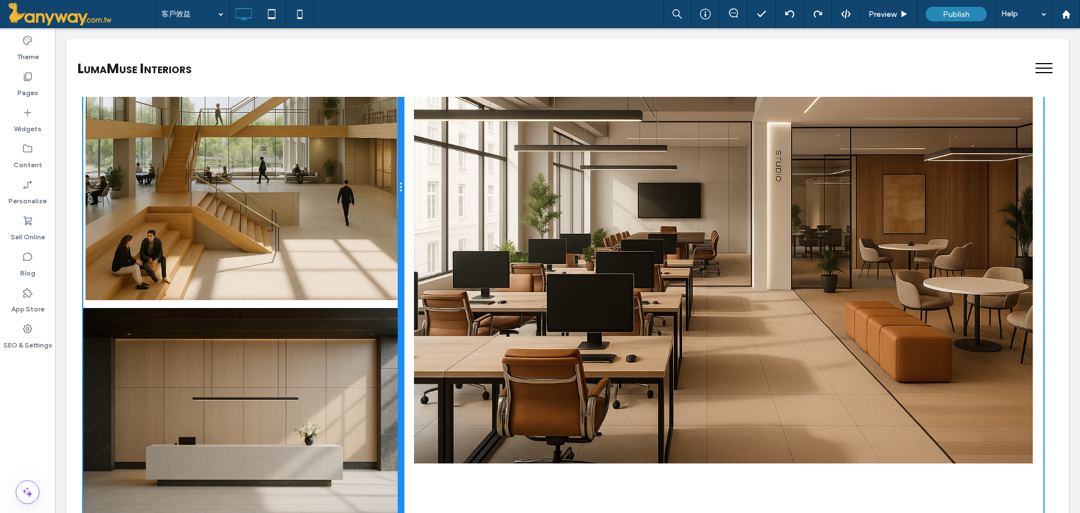
drag, startPoint x: 322, startPoint y: 179, endPoint x: 543, endPoint y: 237, distance: 228.1
click at [404, 180] on div "Button 查看更多內容 Click To Paste 讓每一分空間都創造價值 Click To Paste 為每一位使用者打造最適專注、啟發與交流的空間 …" at bounding box center [567, 187] width 969 height 668
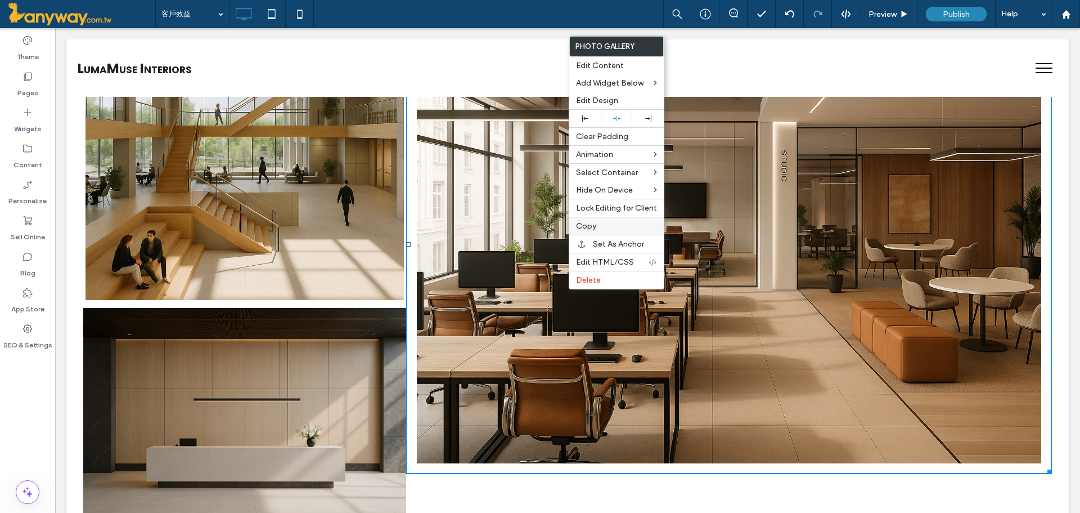
click at [589, 222] on span "Copy" at bounding box center [586, 226] width 20 height 10
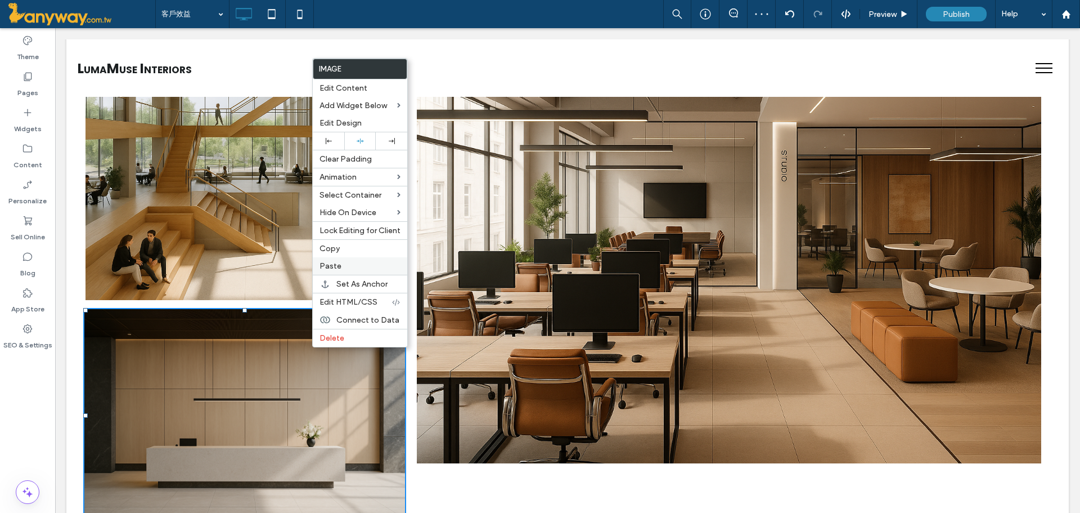
click at [337, 266] on span "Paste" at bounding box center [331, 266] width 22 height 10
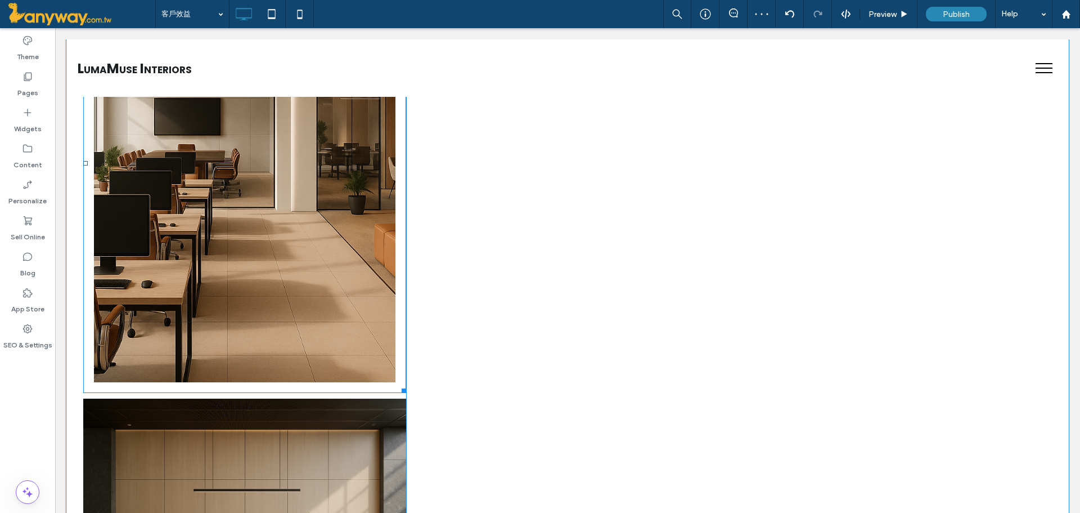
scroll to position [938, 0]
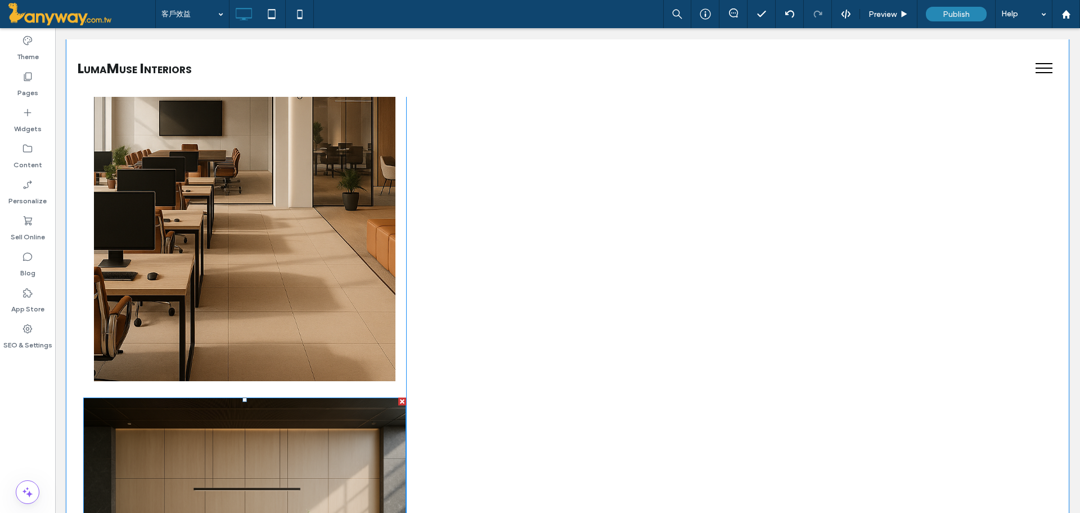
click at [398, 402] on div at bounding box center [402, 401] width 8 height 8
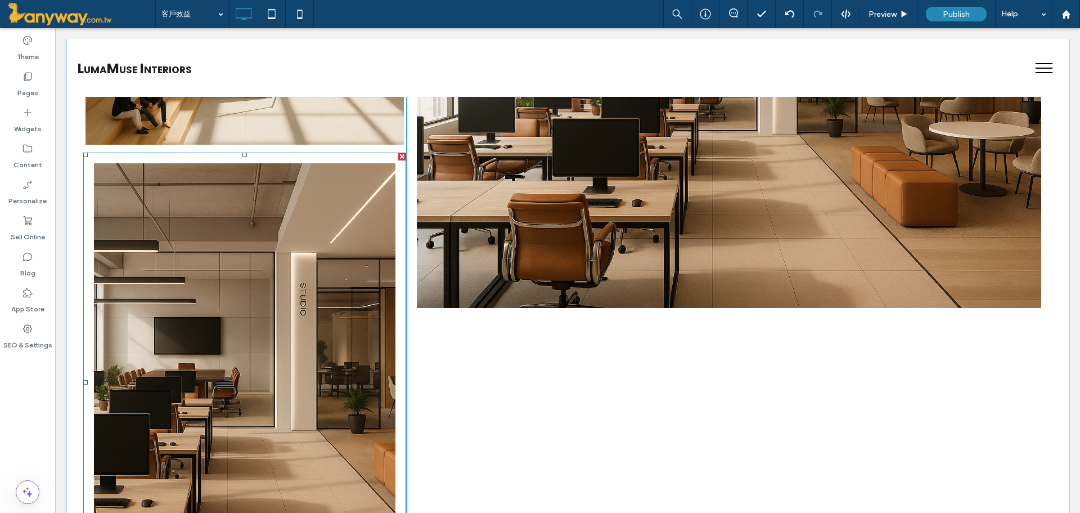
scroll to position [563, 0]
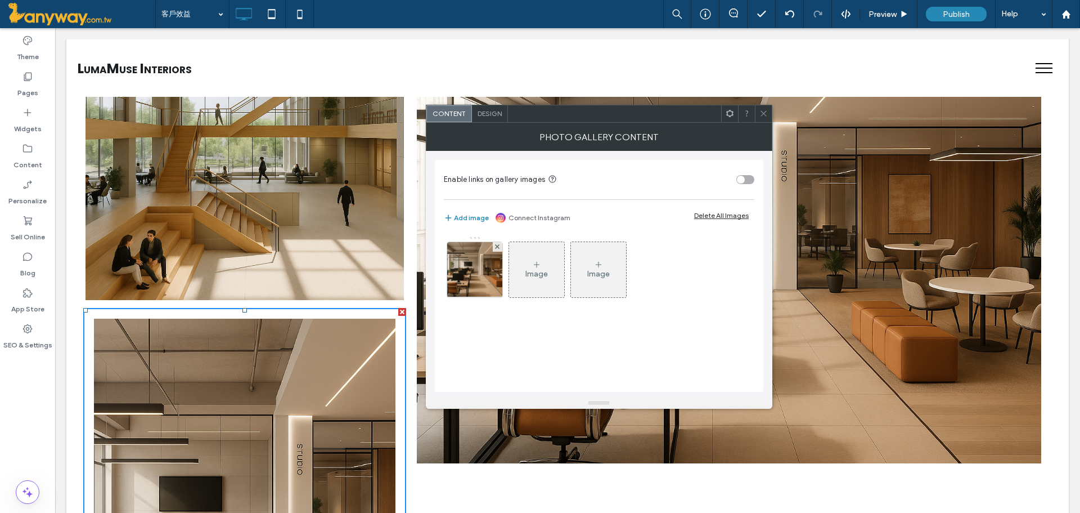
click at [487, 116] on span "Design" at bounding box center [490, 113] width 24 height 8
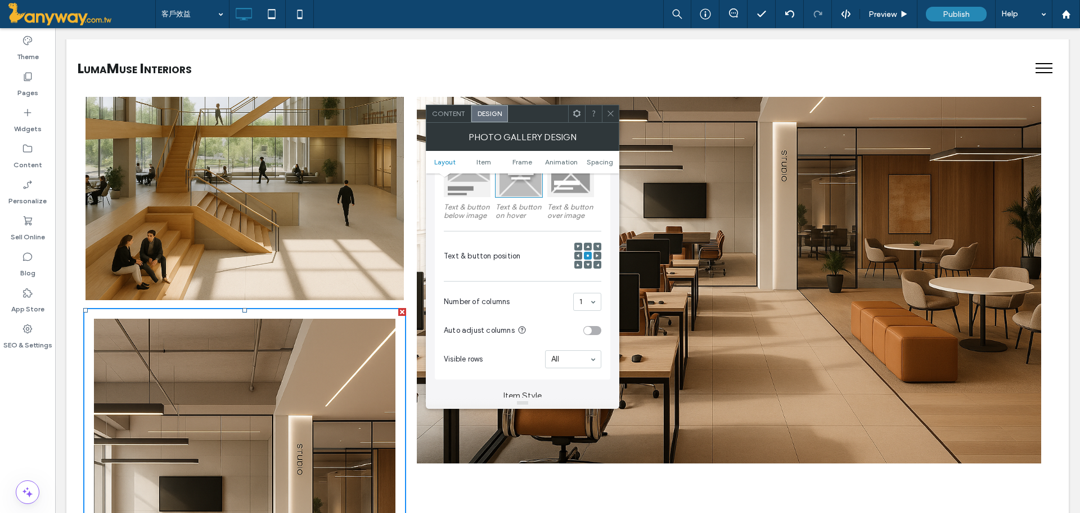
scroll to position [187, 0]
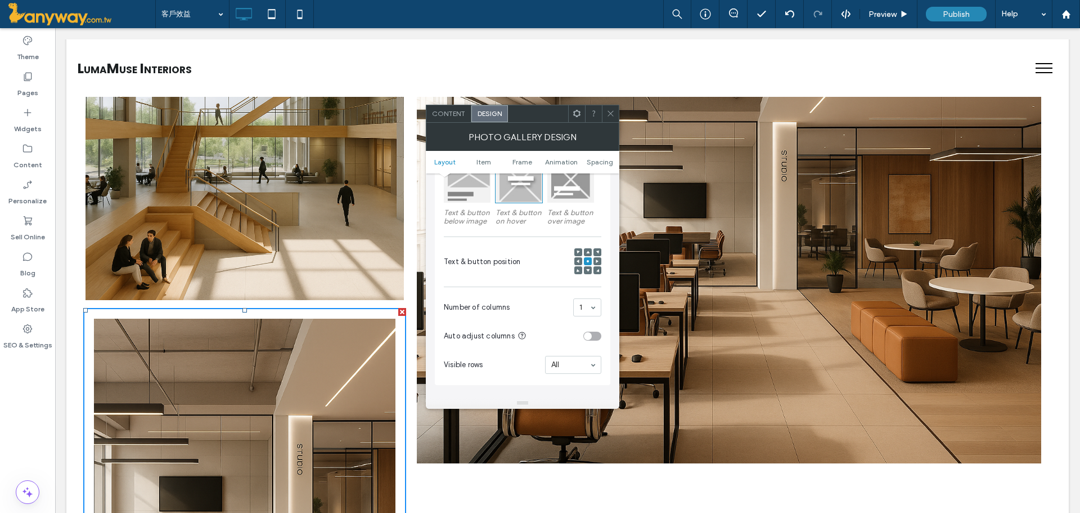
click at [597, 336] on div "toggle" at bounding box center [593, 335] width 18 height 9
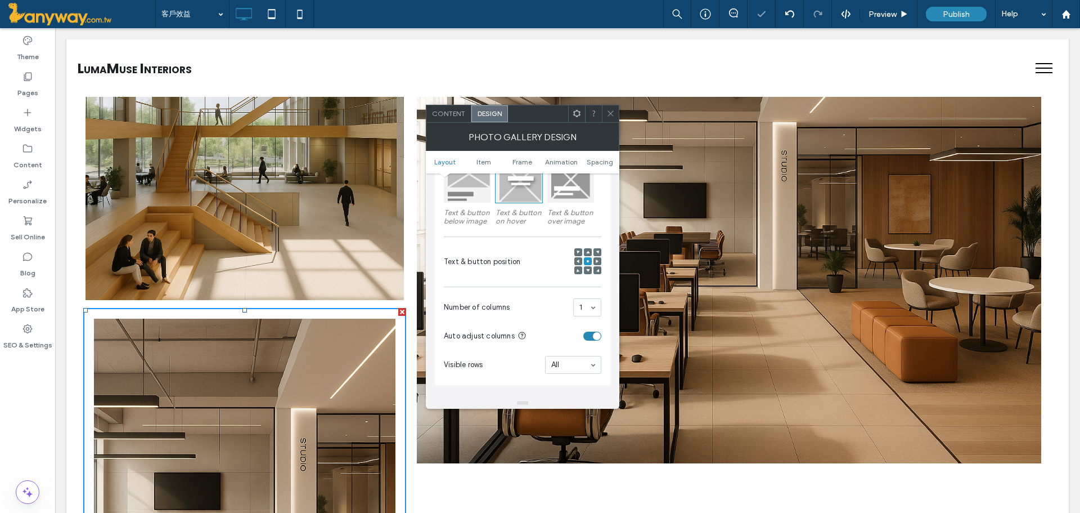
scroll to position [750, 0]
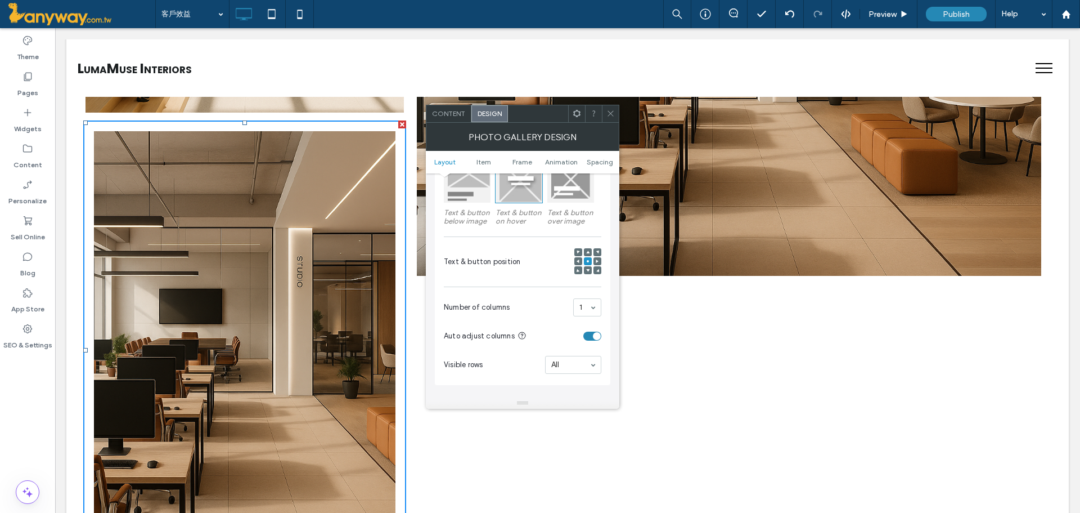
click at [612, 116] on icon at bounding box center [611, 113] width 8 height 8
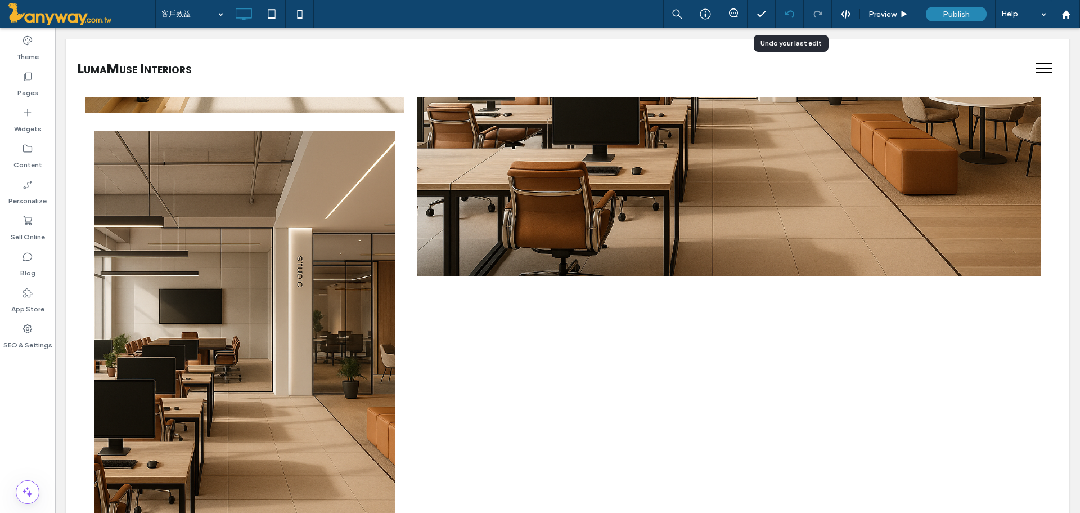
click at [784, 17] on div at bounding box center [790, 14] width 28 height 9
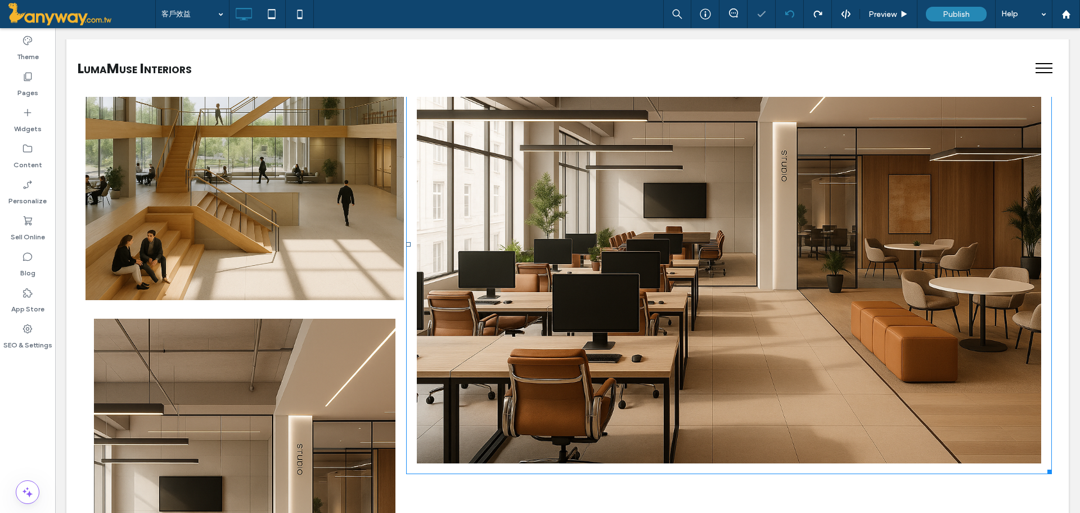
scroll to position [1125, 0]
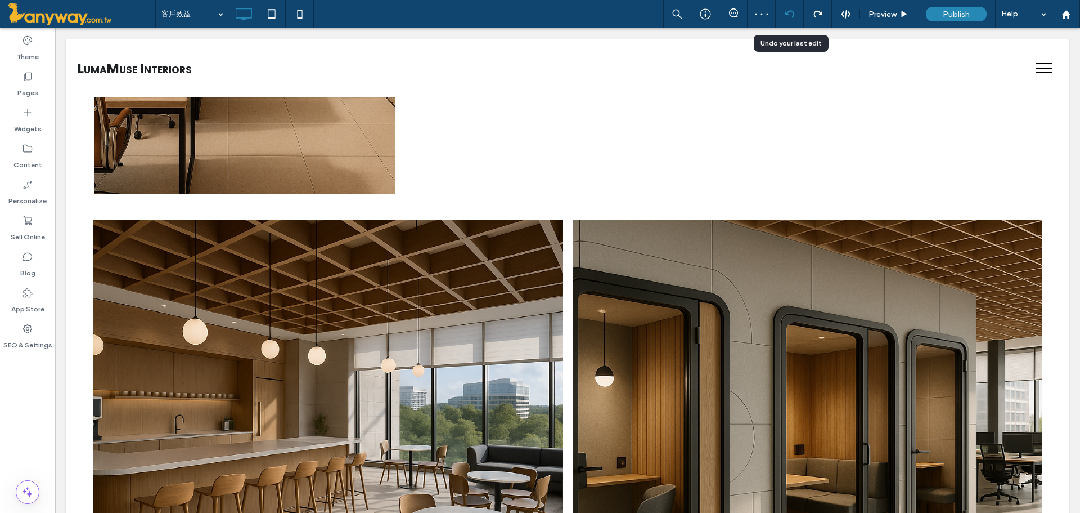
click at [791, 14] on icon at bounding box center [790, 14] width 9 height 9
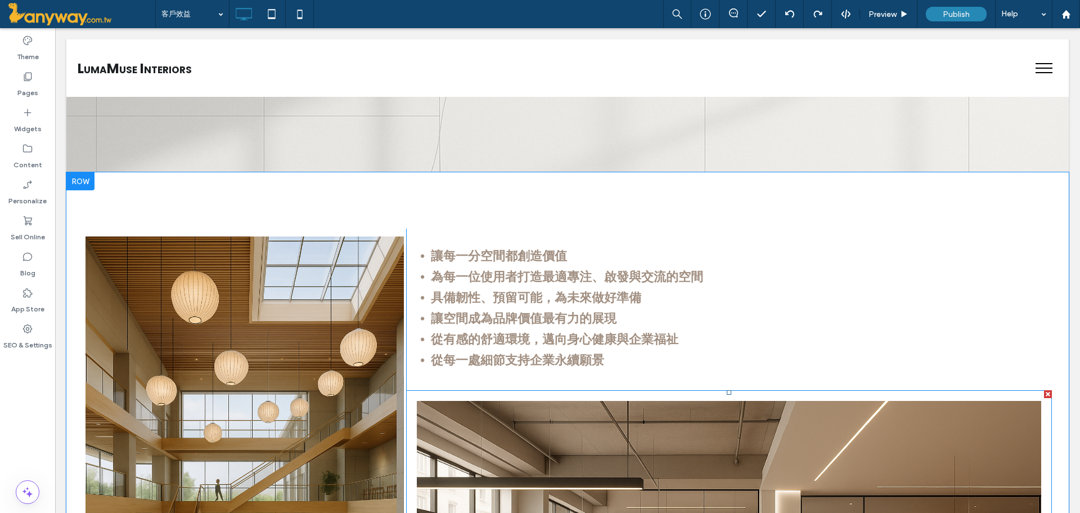
scroll to position [563, 0]
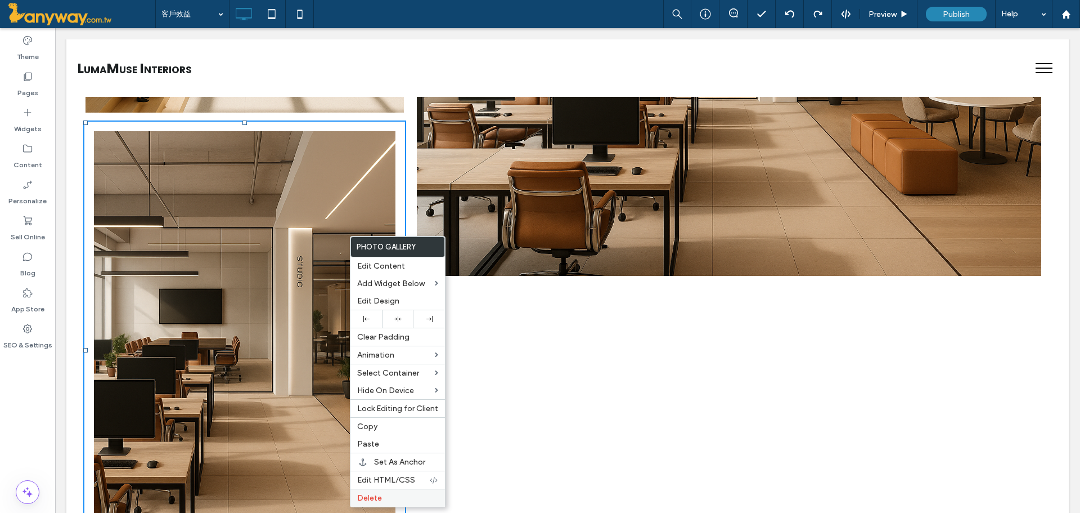
click at [379, 491] on div "Delete" at bounding box center [398, 497] width 95 height 18
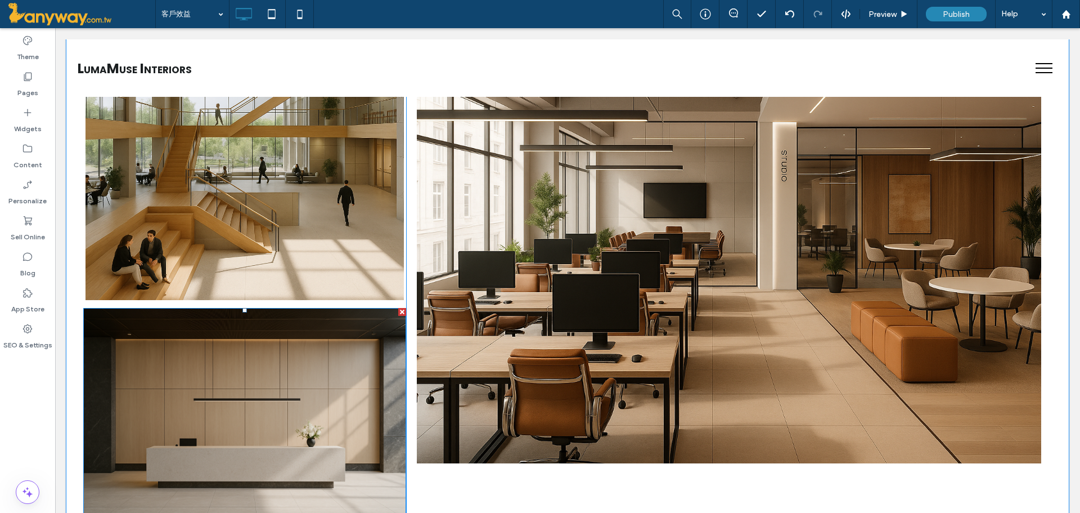
scroll to position [750, 0]
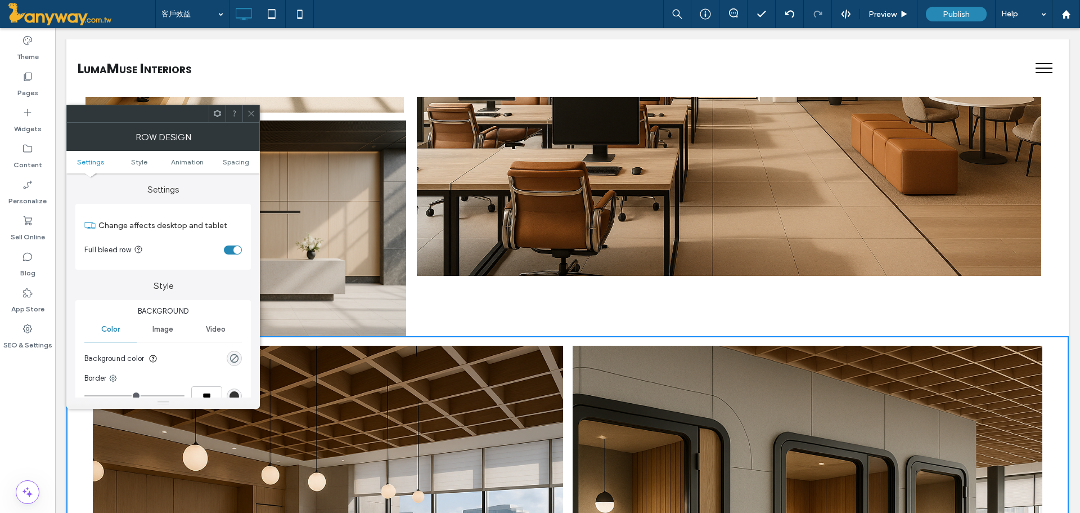
click at [252, 113] on icon at bounding box center [251, 113] width 8 height 8
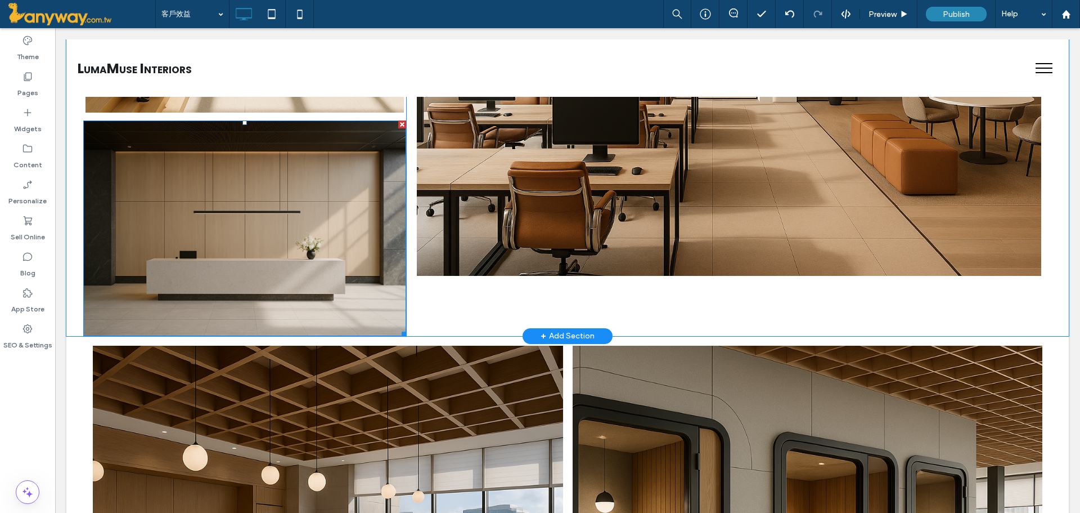
click at [83, 278] on img at bounding box center [244, 228] width 323 height 216
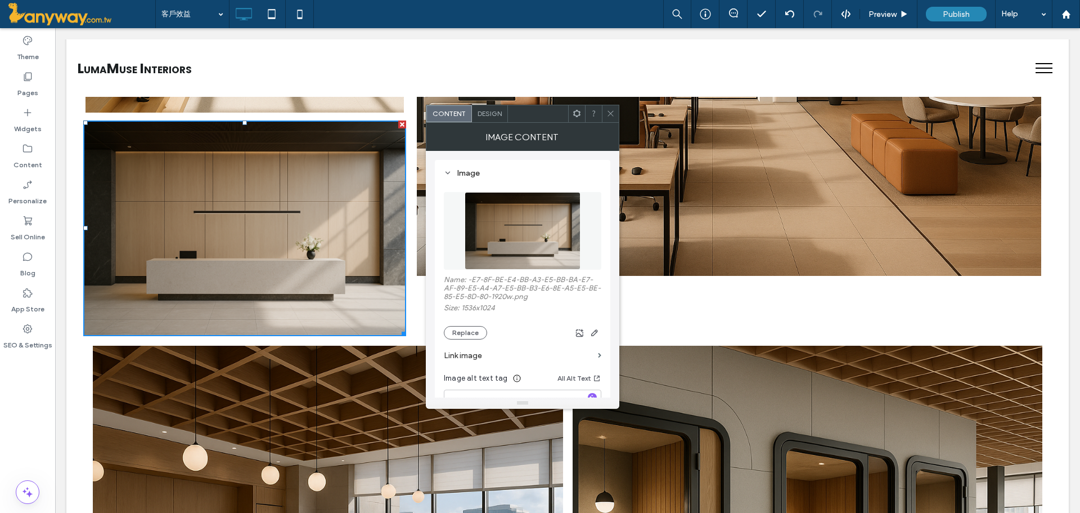
click at [501, 118] on div "Design" at bounding box center [490, 113] width 36 height 17
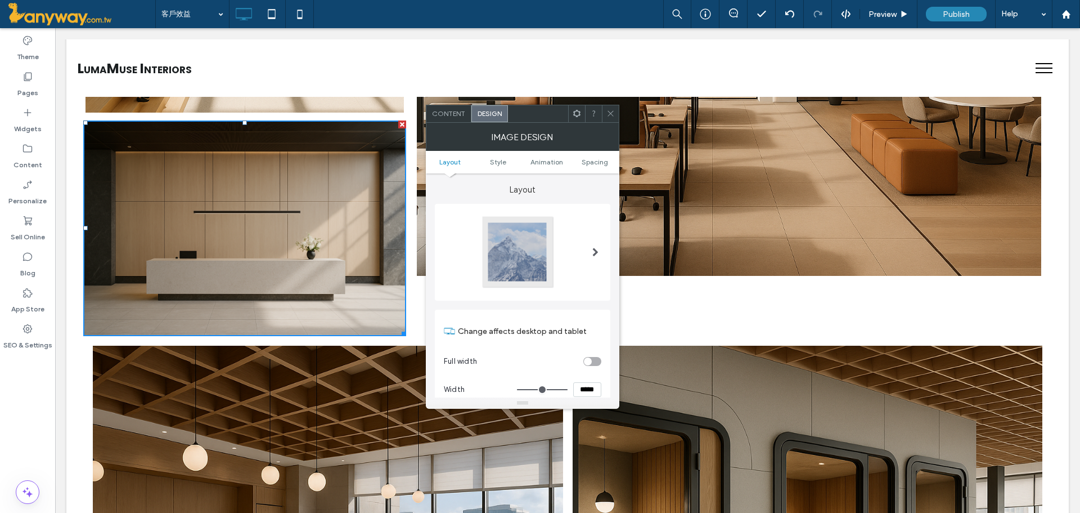
scroll to position [187, 0]
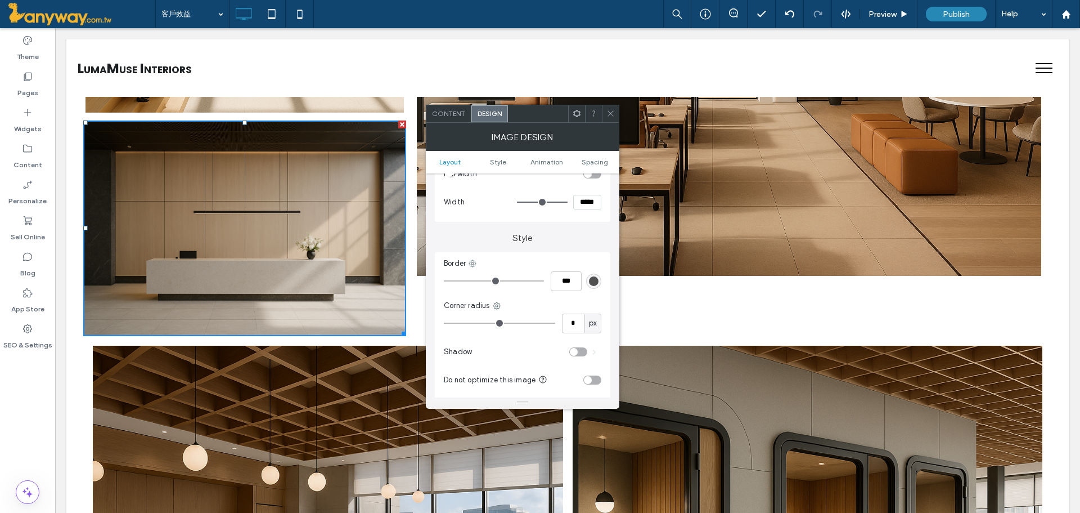
click at [607, 109] on span at bounding box center [611, 113] width 8 height 17
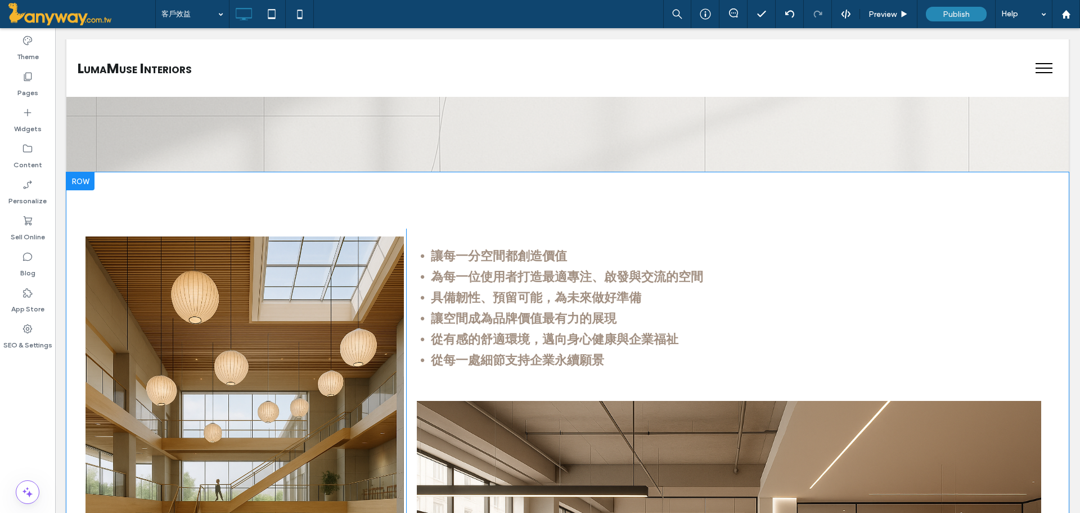
click at [77, 182] on div at bounding box center [80, 181] width 28 height 18
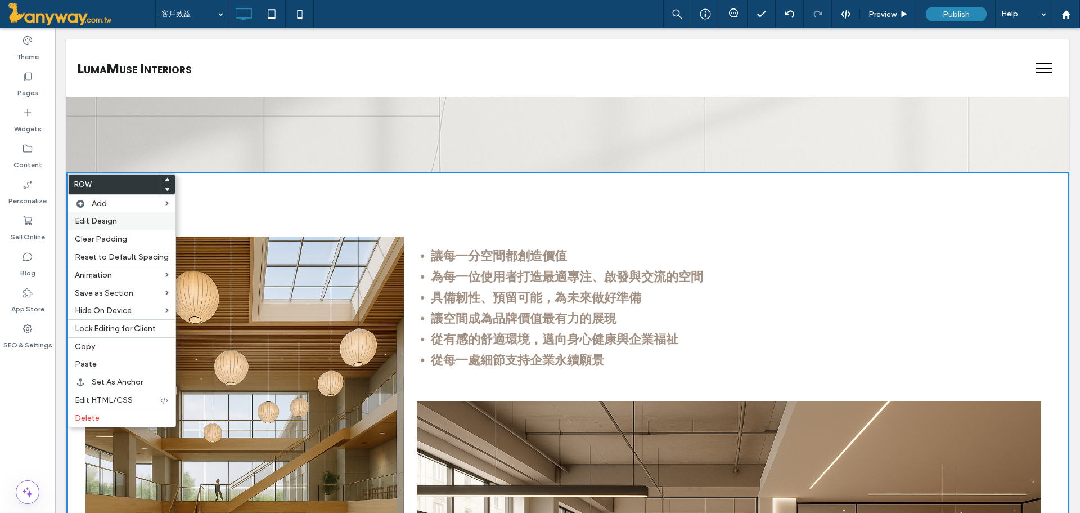
click at [106, 213] on div "Edit Design" at bounding box center [121, 220] width 107 height 17
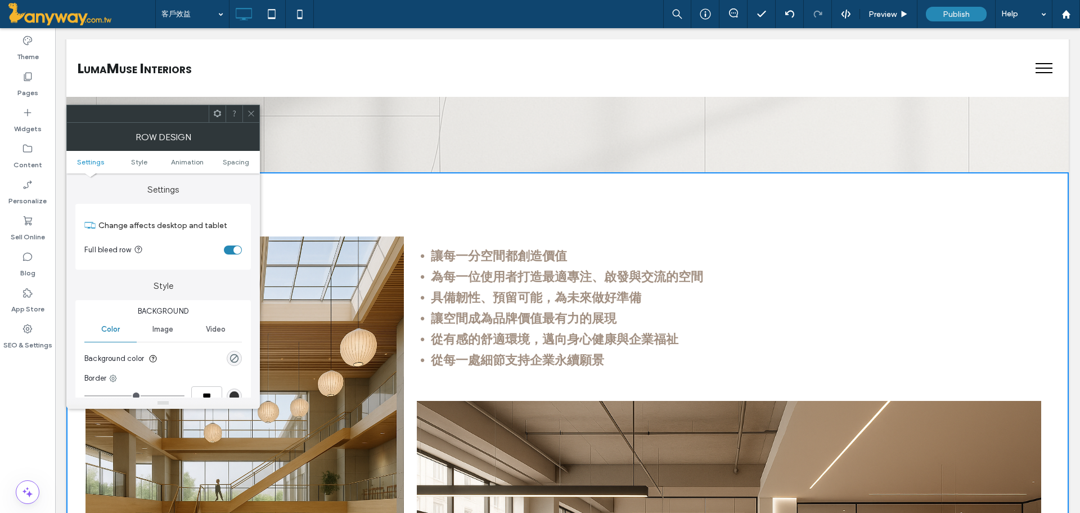
click at [224, 250] on div "toggle" at bounding box center [233, 249] width 18 height 9
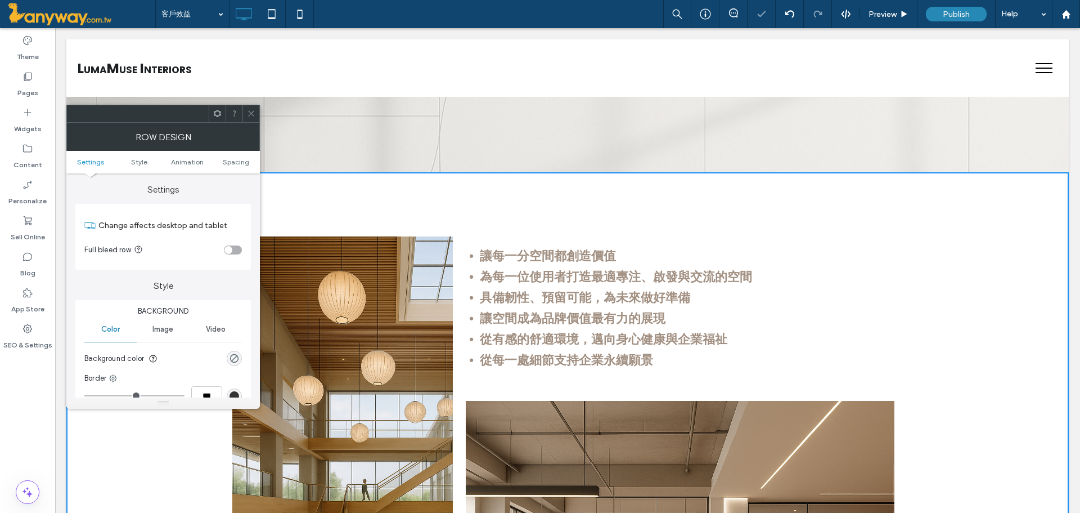
click at [252, 110] on icon at bounding box center [251, 113] width 8 height 8
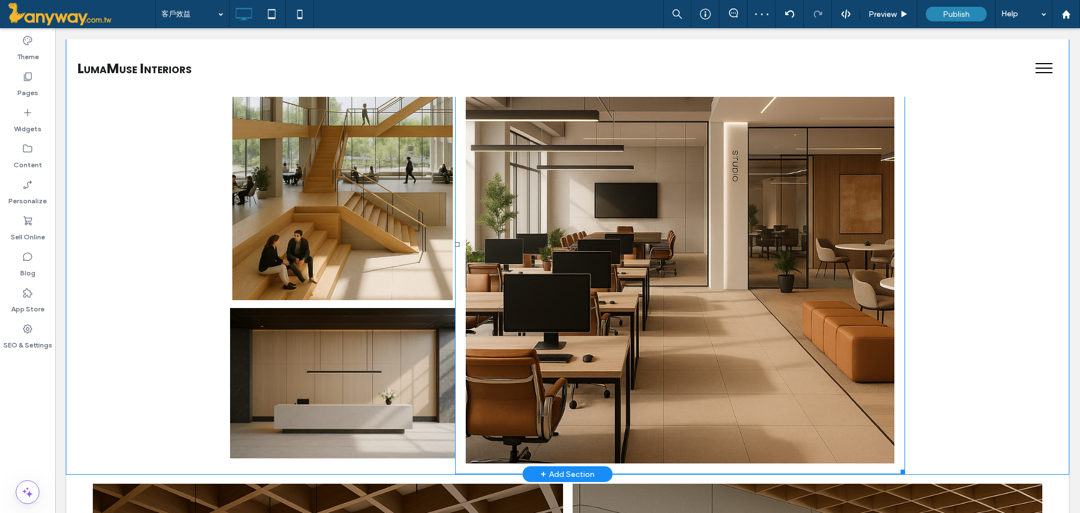
scroll to position [750, 0]
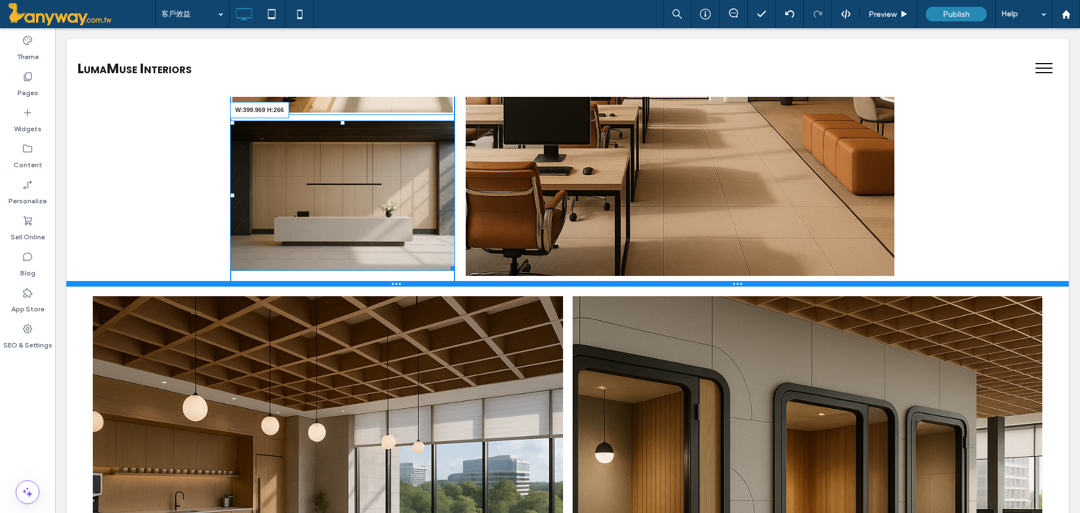
drag, startPoint x: 443, startPoint y: 267, endPoint x: 502, endPoint y: 321, distance: 80.4
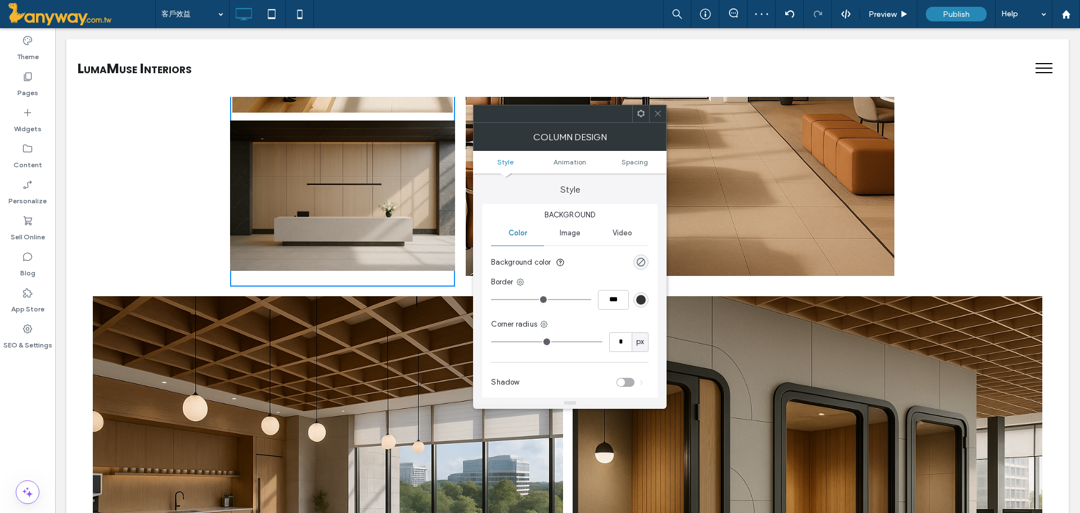
click at [559, 234] on div "Image" at bounding box center [570, 233] width 52 height 25
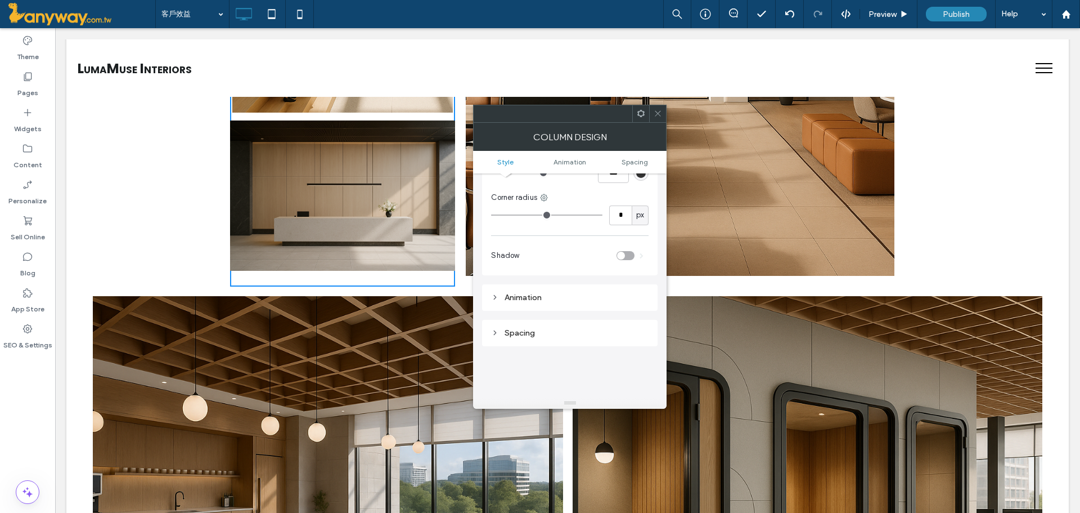
scroll to position [0, 0]
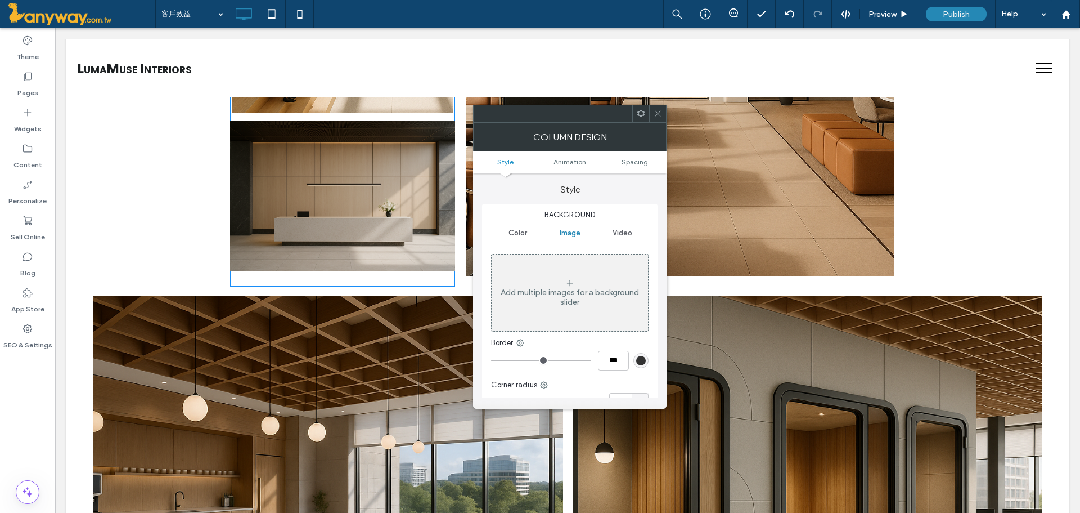
click at [425, 150] on img at bounding box center [342, 195] width 225 height 150
click at [657, 111] on icon at bounding box center [658, 113] width 8 height 8
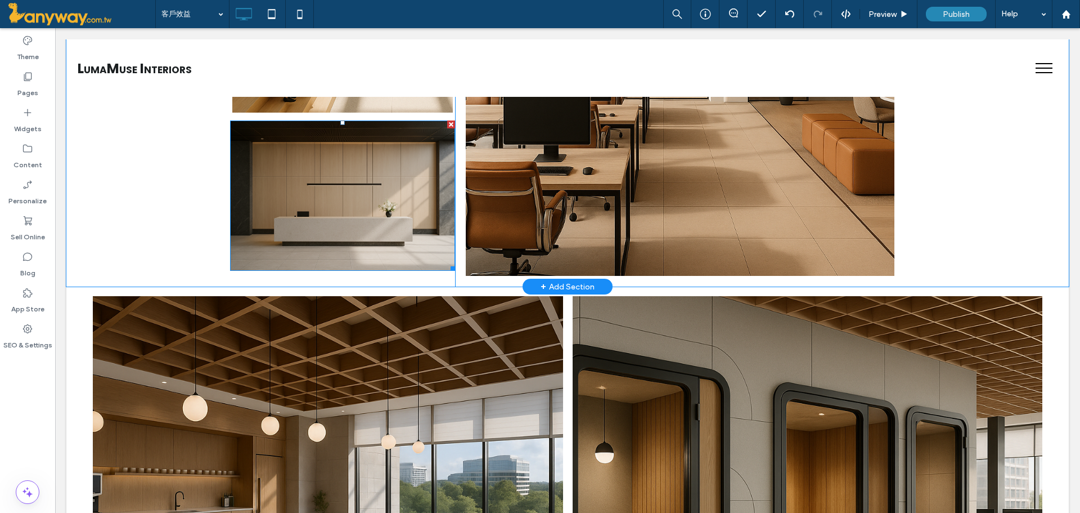
click at [447, 123] on div at bounding box center [451, 124] width 8 height 8
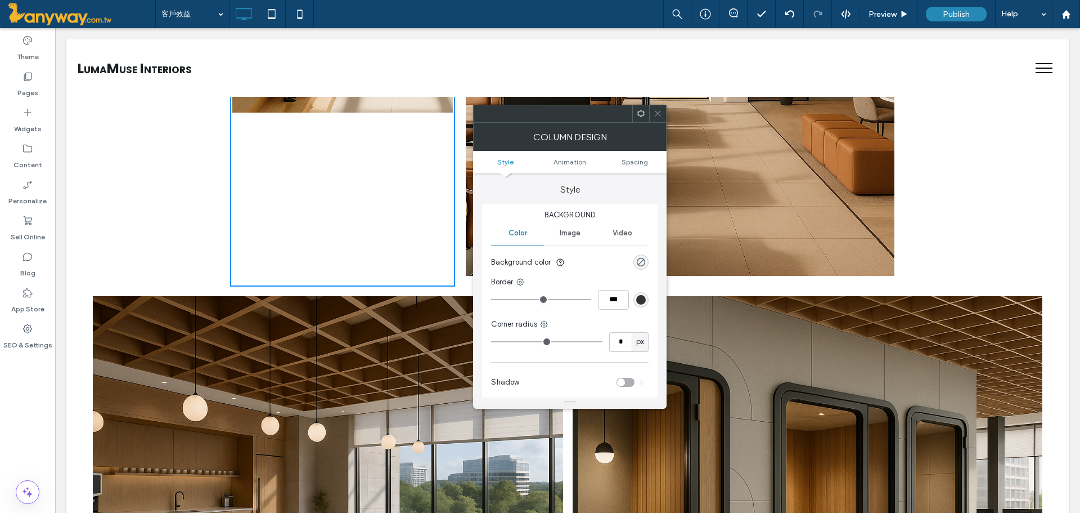
click at [572, 230] on span "Image" at bounding box center [570, 232] width 21 height 9
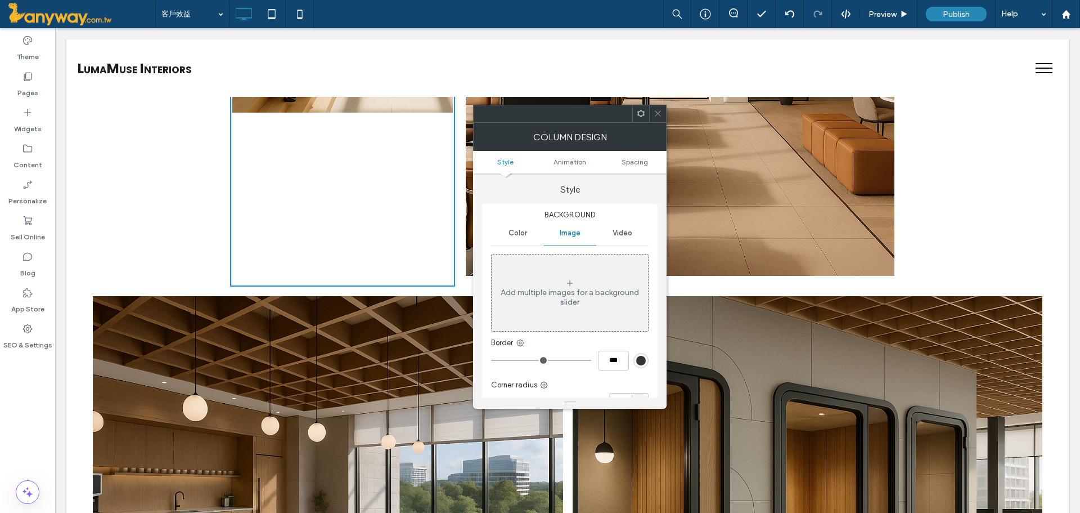
click at [550, 297] on div "Add multiple images for a background slider" at bounding box center [570, 297] width 156 height 19
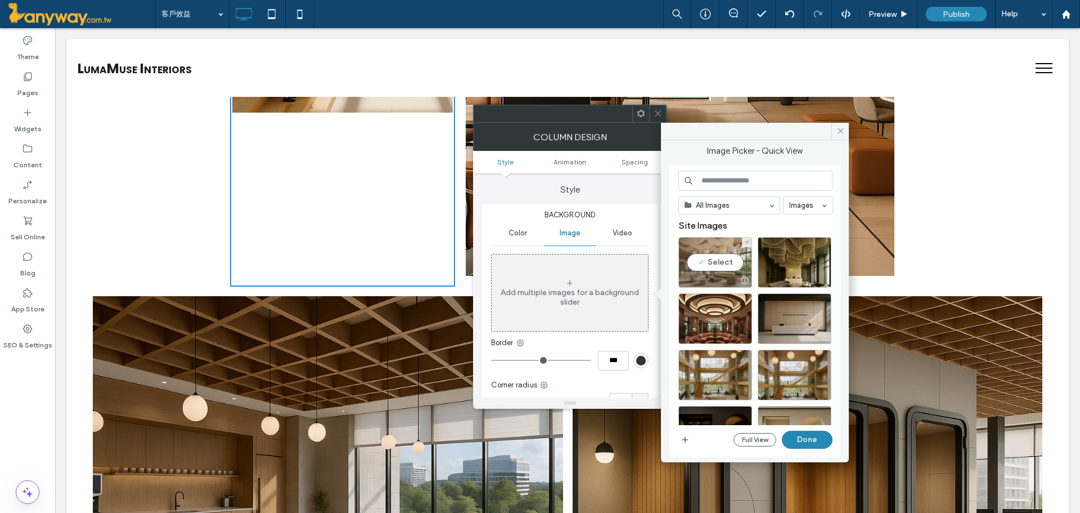
click at [721, 252] on div "Select" at bounding box center [716, 262] width 74 height 51
click at [806, 437] on button "Done" at bounding box center [807, 439] width 51 height 18
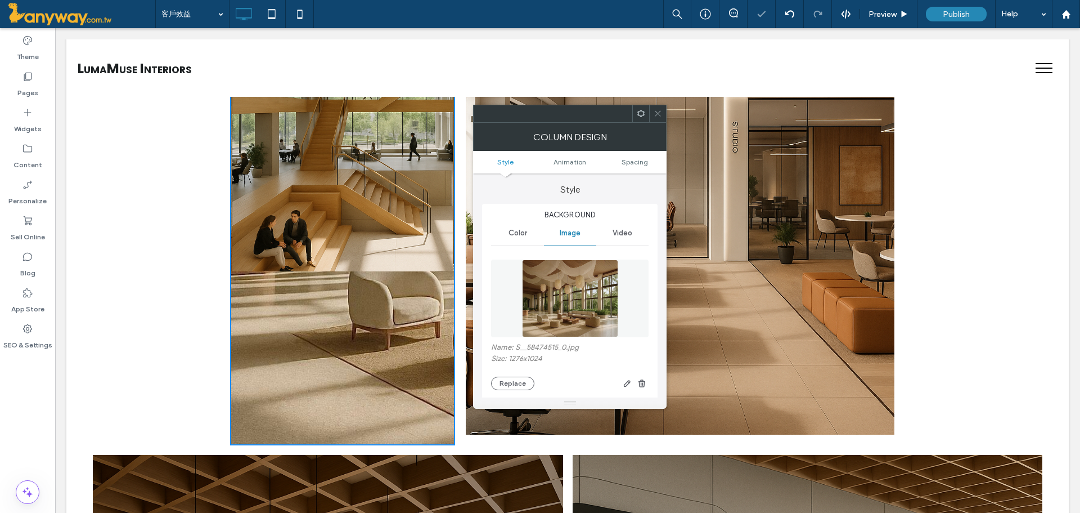
scroll to position [563, 0]
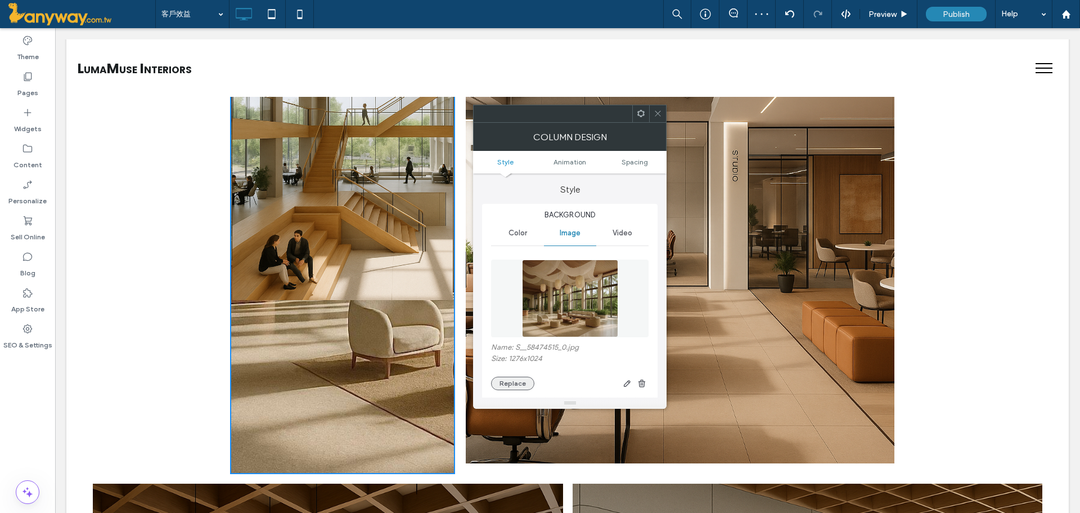
click at [521, 384] on button "Replace" at bounding box center [512, 383] width 43 height 14
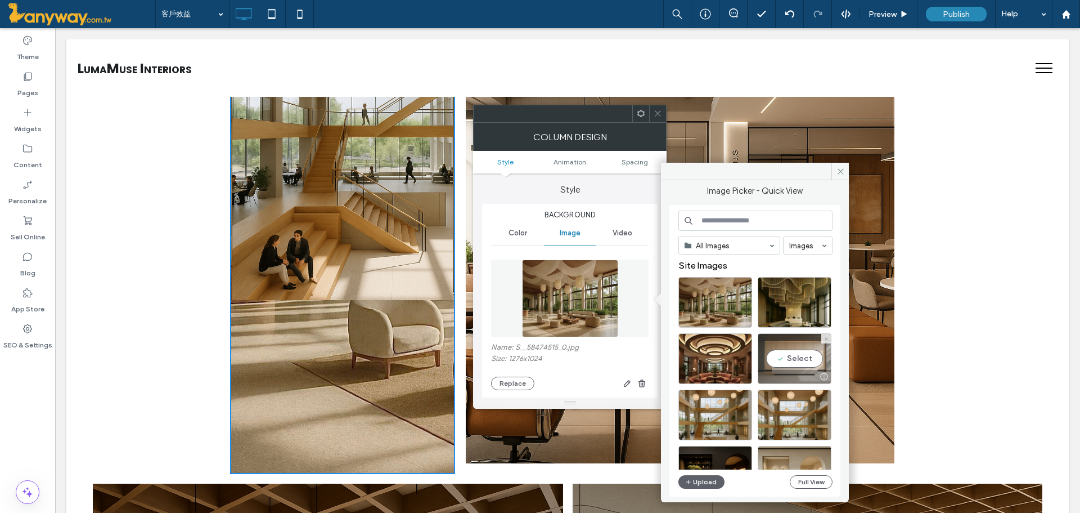
click at [771, 355] on div "Select" at bounding box center [795, 358] width 74 height 51
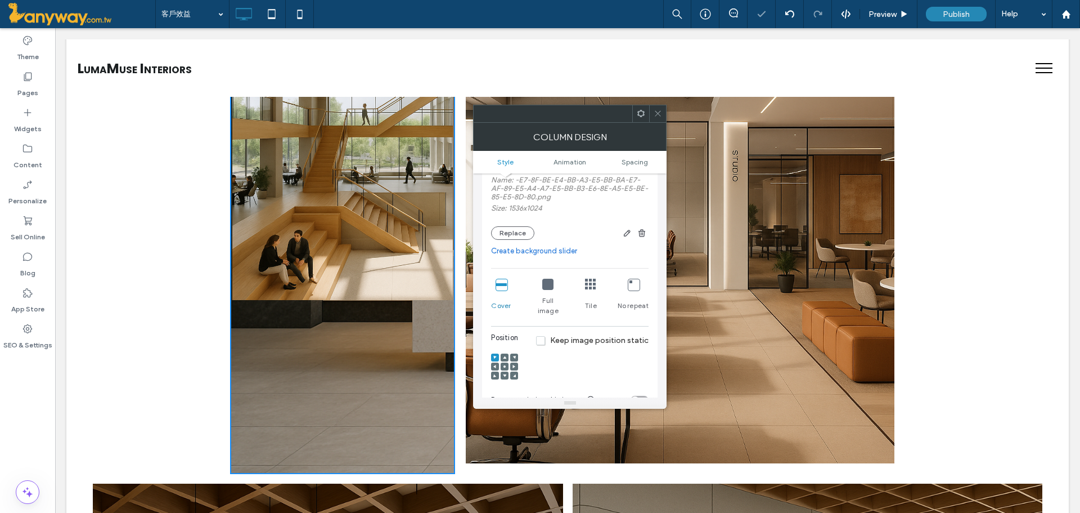
scroll to position [187, 0]
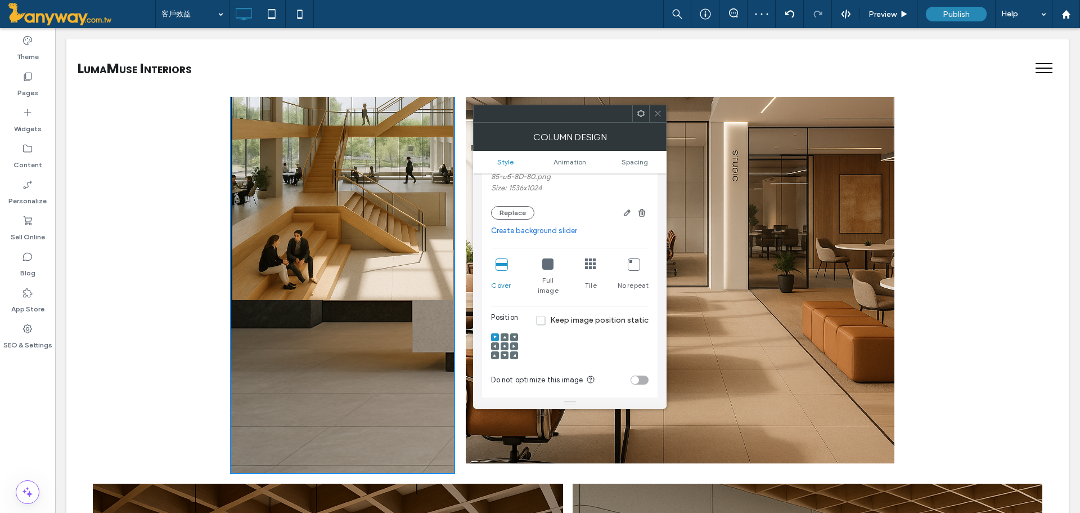
click at [551, 258] on icon at bounding box center [547, 263] width 11 height 11
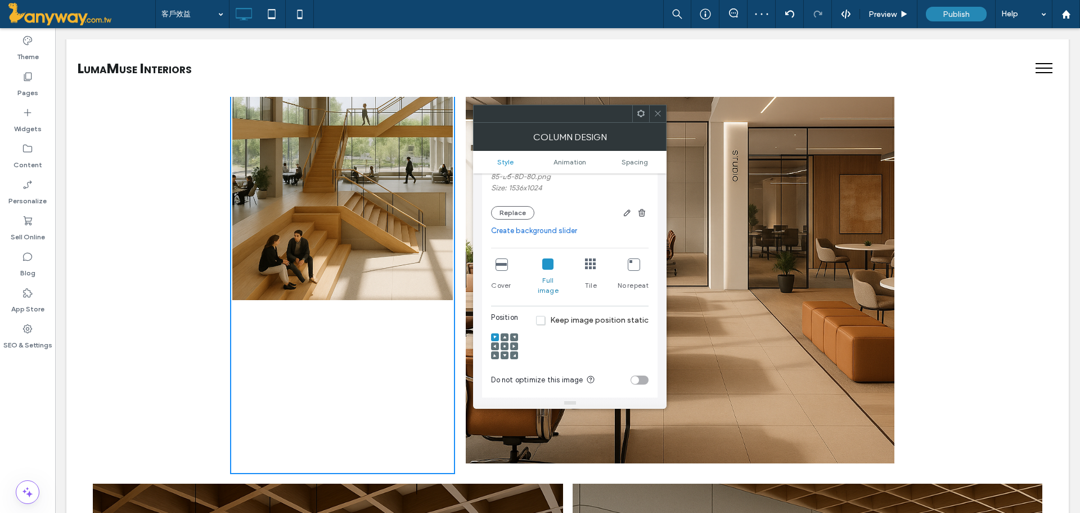
click at [542, 260] on icon at bounding box center [547, 263] width 11 height 11
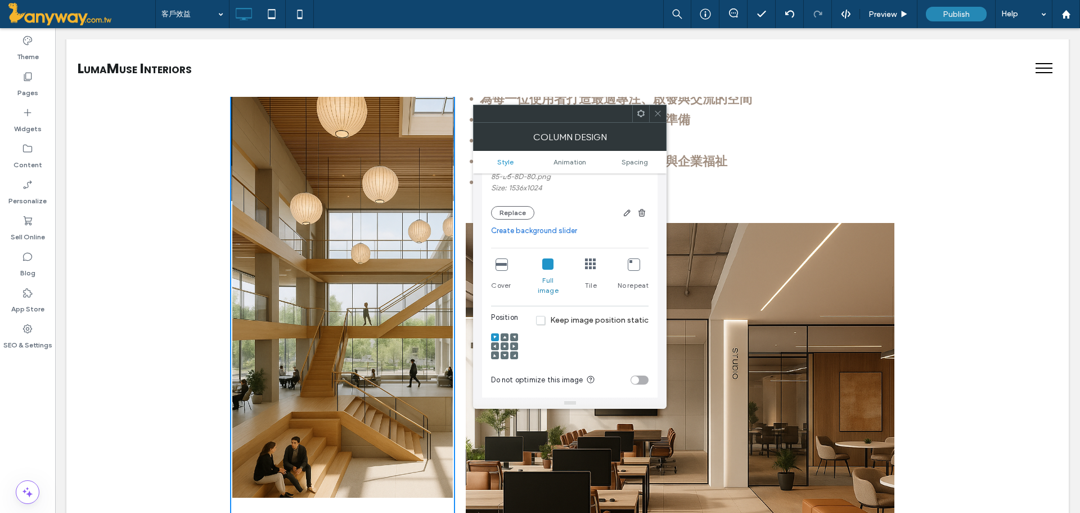
scroll to position [375, 0]
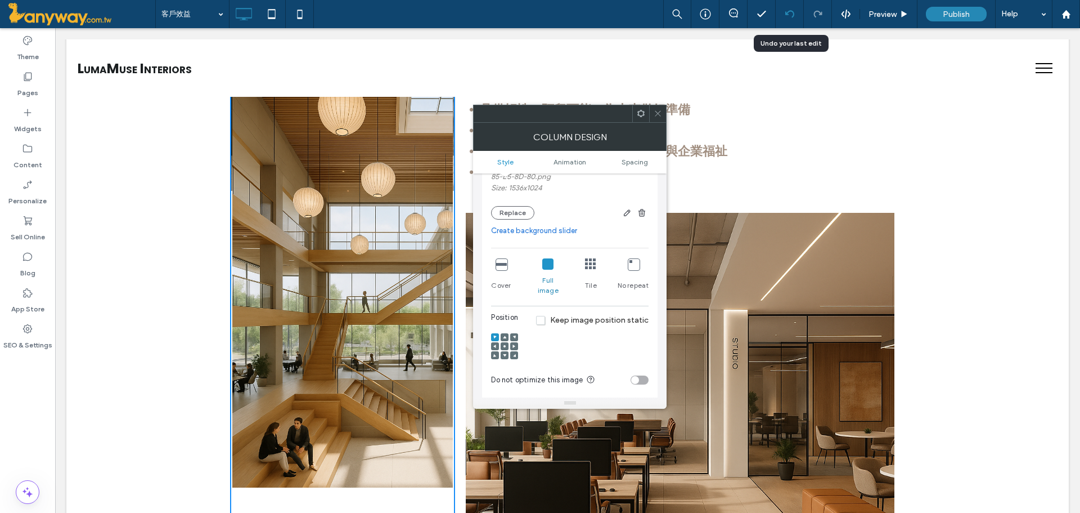
click at [794, 9] on div at bounding box center [790, 14] width 28 height 28
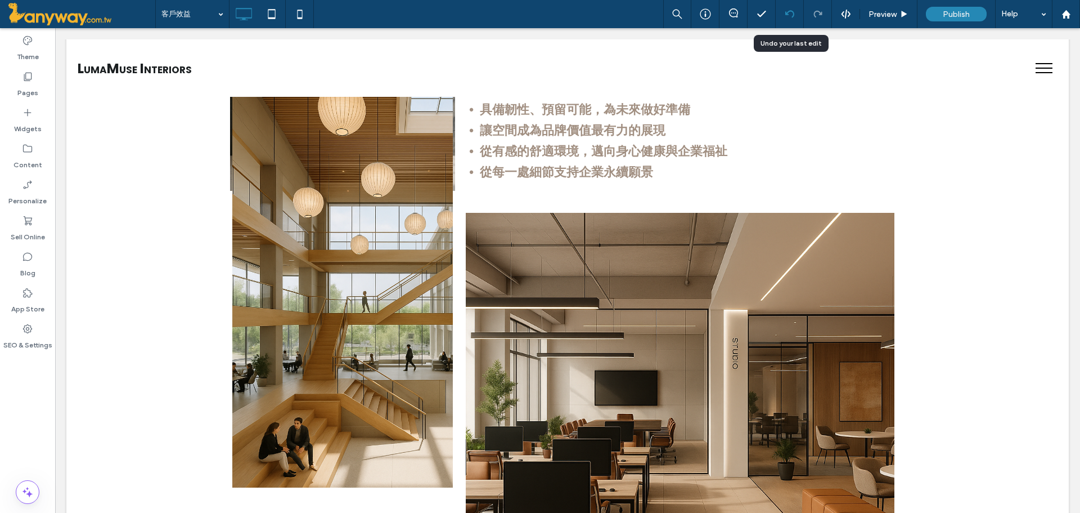
click at [794, 9] on div at bounding box center [790, 14] width 28 height 28
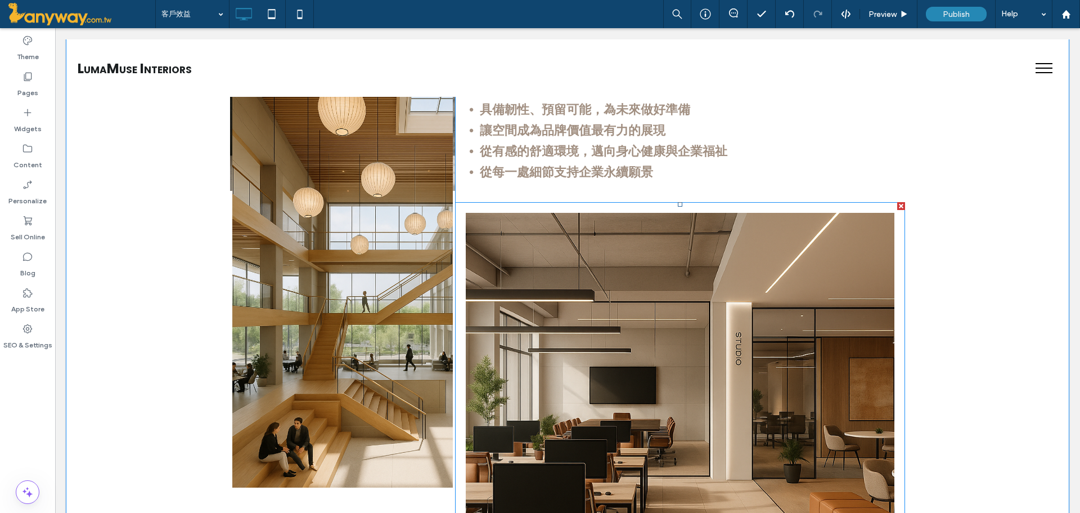
scroll to position [563, 0]
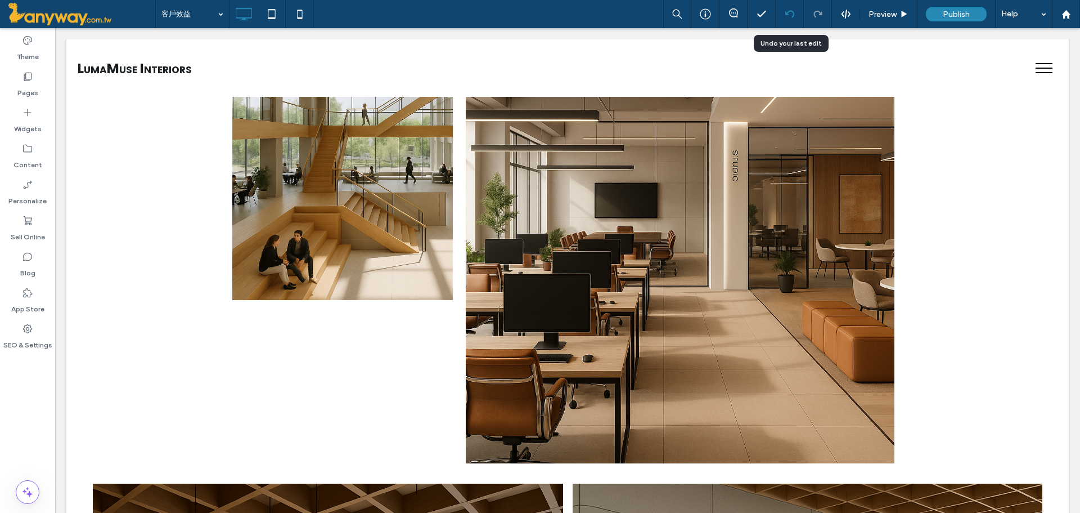
click at [795, 12] on div at bounding box center [790, 14] width 28 height 9
click at [786, 6] on div at bounding box center [790, 14] width 28 height 28
click at [788, 11] on use at bounding box center [789, 13] width 9 height 7
click at [789, 11] on icon at bounding box center [790, 14] width 9 height 9
click at [792, 9] on div at bounding box center [790, 14] width 28 height 28
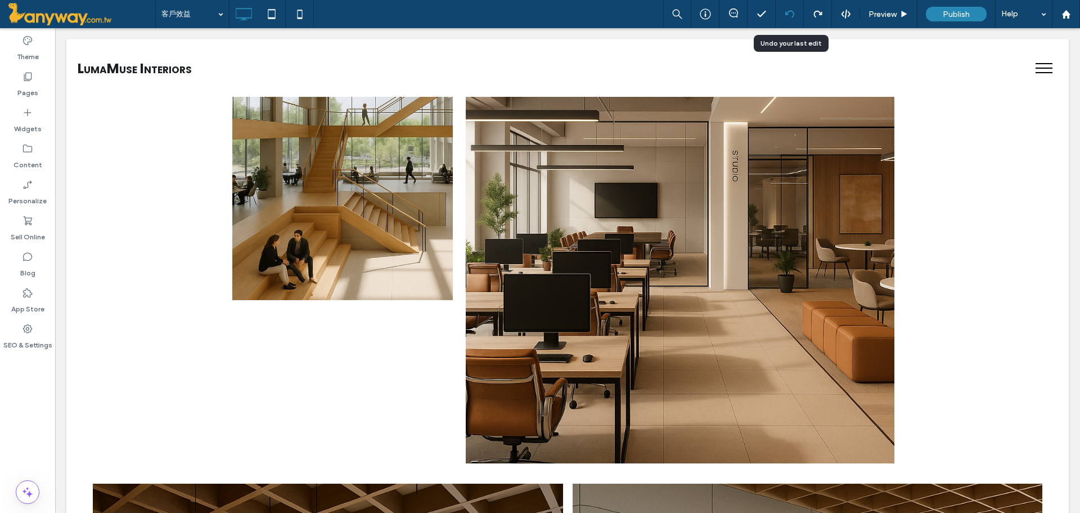
click at [792, 9] on div at bounding box center [790, 14] width 28 height 28
click at [791, 14] on icon at bounding box center [790, 14] width 9 height 9
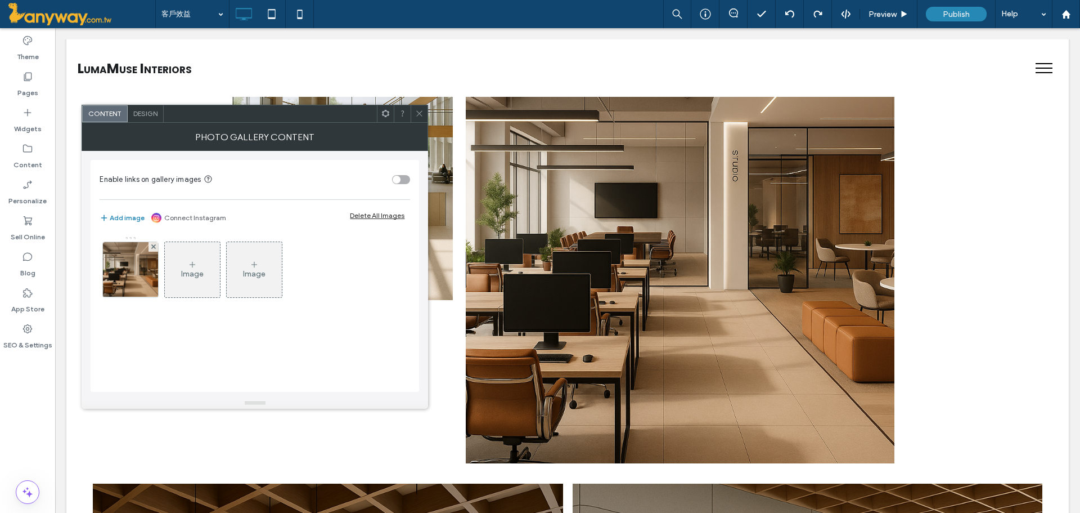
click at [419, 108] on span at bounding box center [419, 113] width 8 height 17
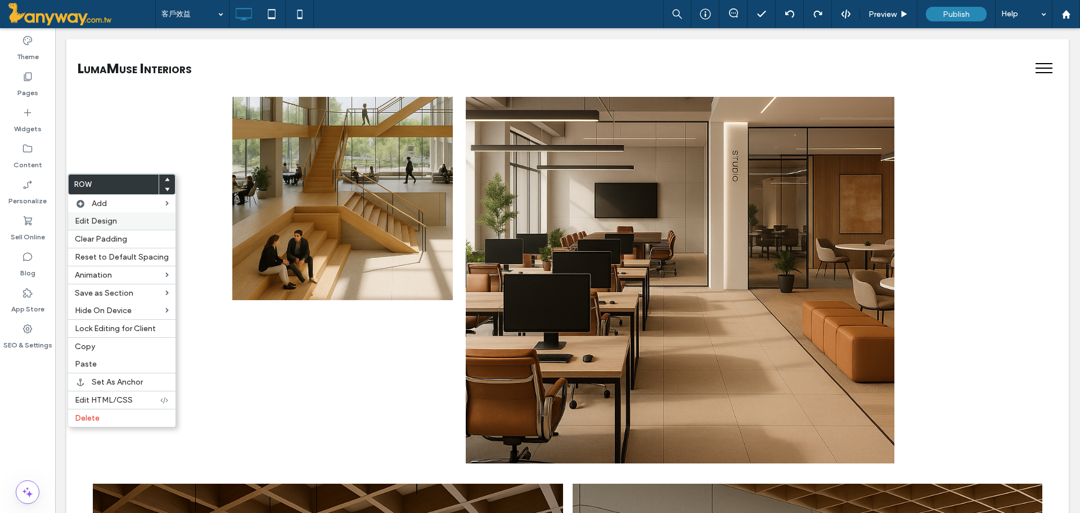
click at [82, 219] on span "Edit Design" at bounding box center [96, 221] width 42 height 10
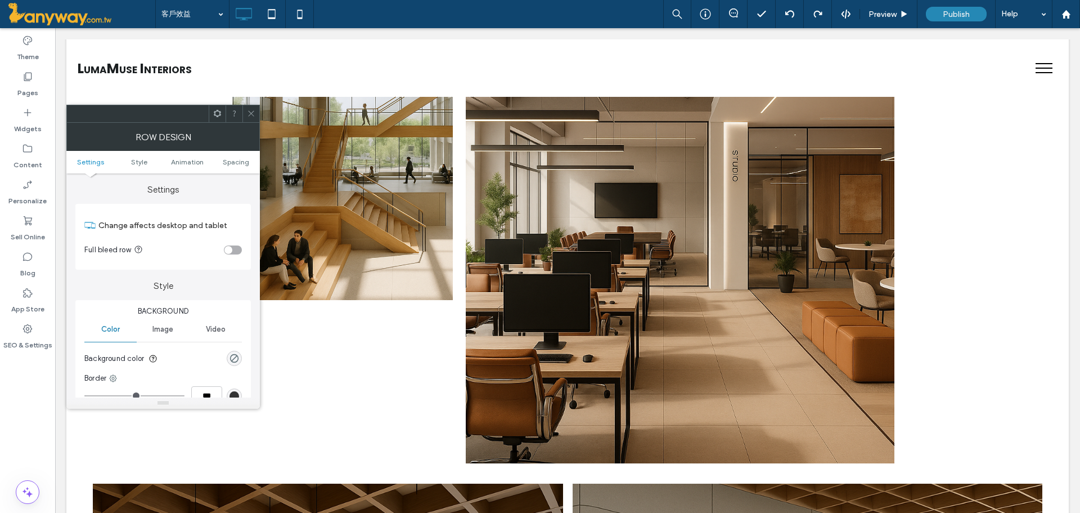
click at [230, 248] on div "toggle" at bounding box center [229, 250] width 8 height 8
click at [254, 110] on icon at bounding box center [251, 113] width 8 height 8
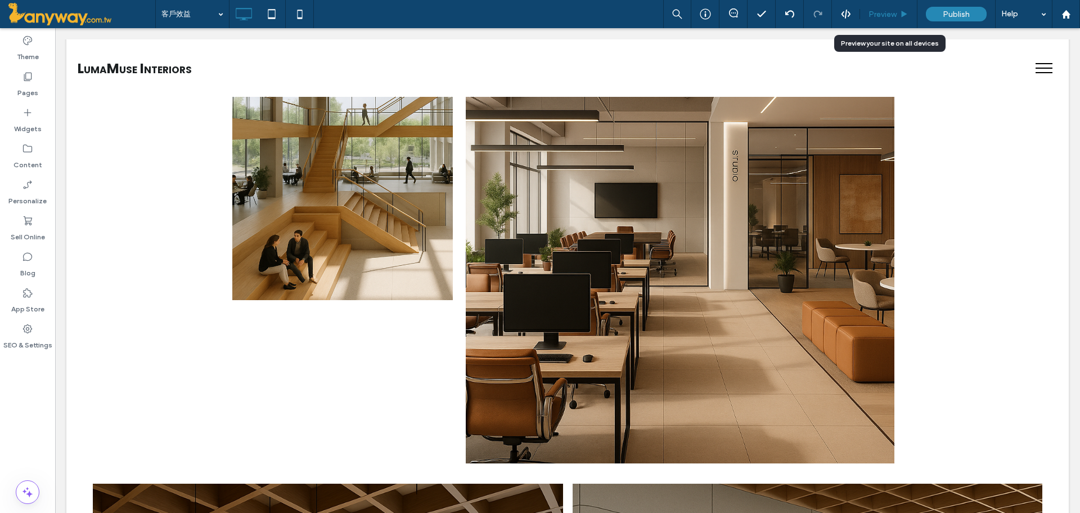
click at [881, 21] on div "Preview" at bounding box center [888, 14] width 57 height 28
click at [885, 17] on span "Preview" at bounding box center [883, 15] width 28 height 10
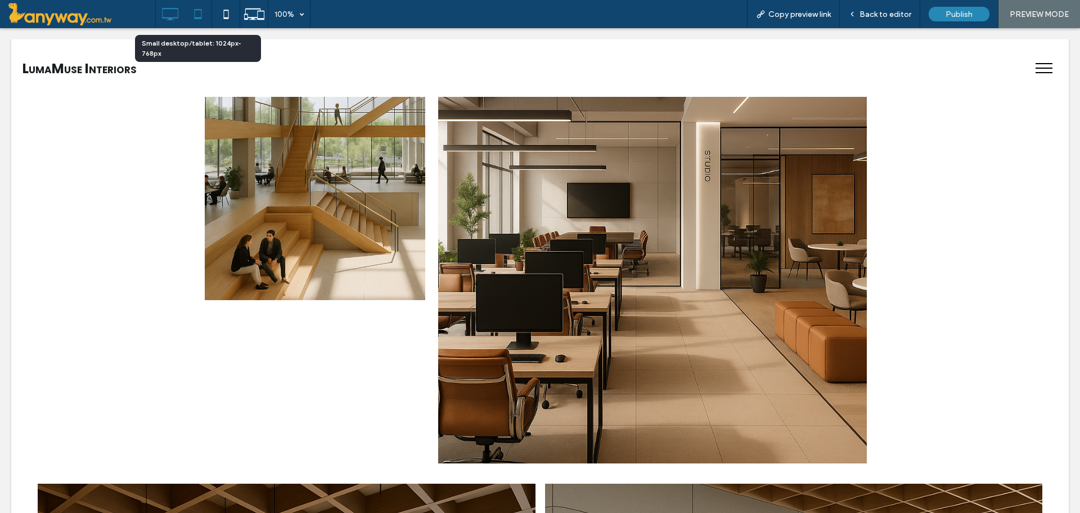
click at [203, 21] on icon at bounding box center [198, 14] width 23 height 23
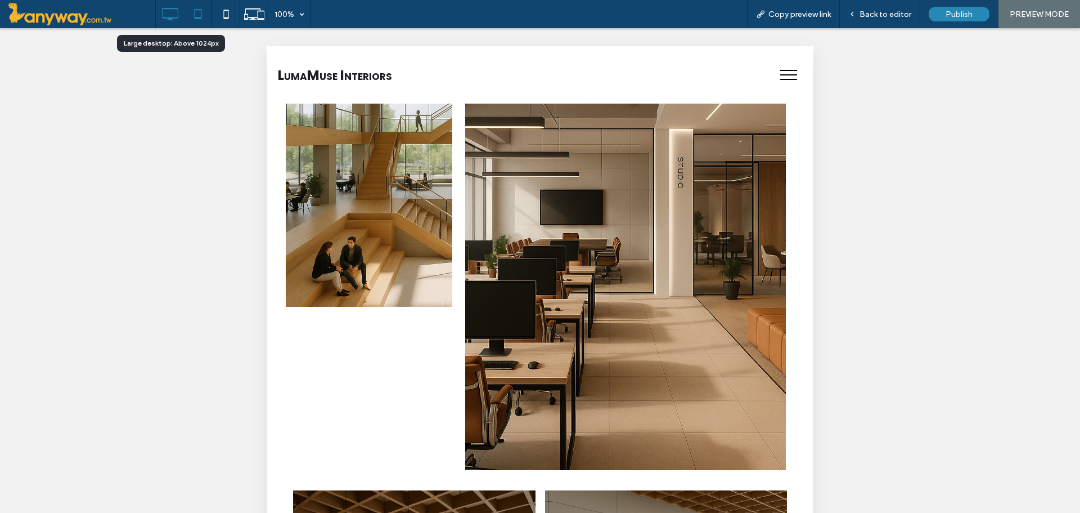
click at [166, 16] on icon at bounding box center [170, 14] width 23 height 23
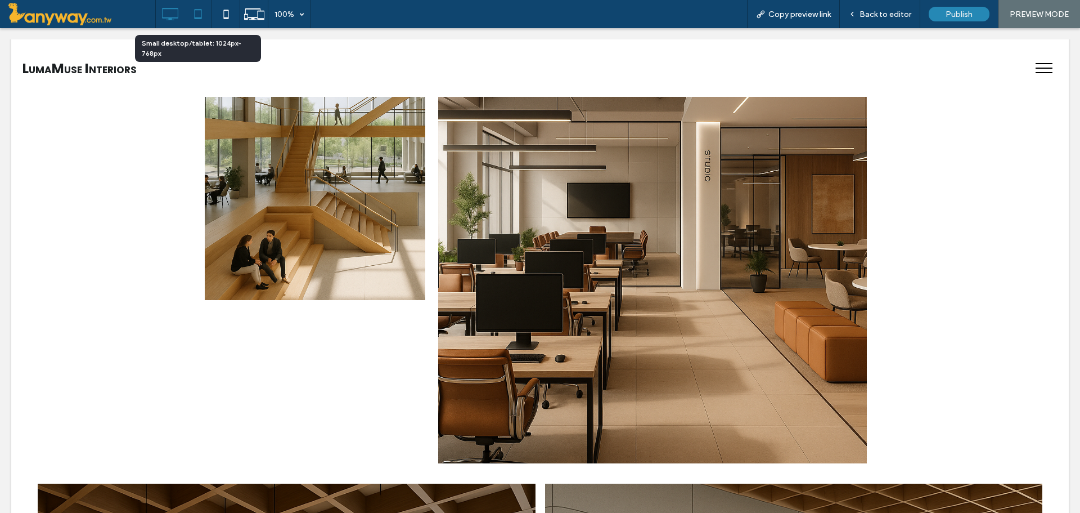
click at [195, 20] on icon at bounding box center [198, 14] width 23 height 23
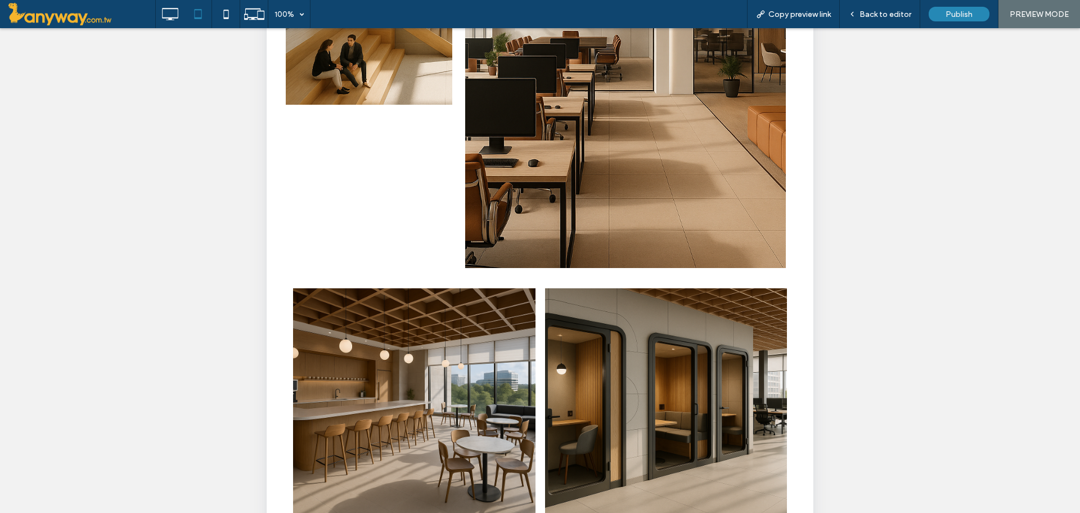
scroll to position [272, 0]
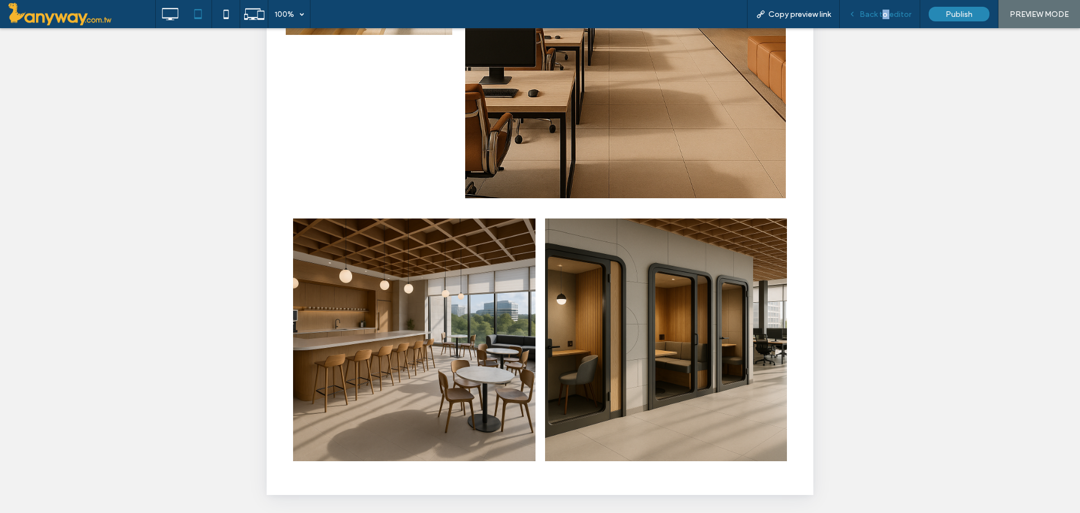
drag, startPoint x: 886, startPoint y: 17, endPoint x: 885, endPoint y: 11, distance: 5.7
click at [890, 5] on div "Back to editor" at bounding box center [880, 14] width 80 height 28
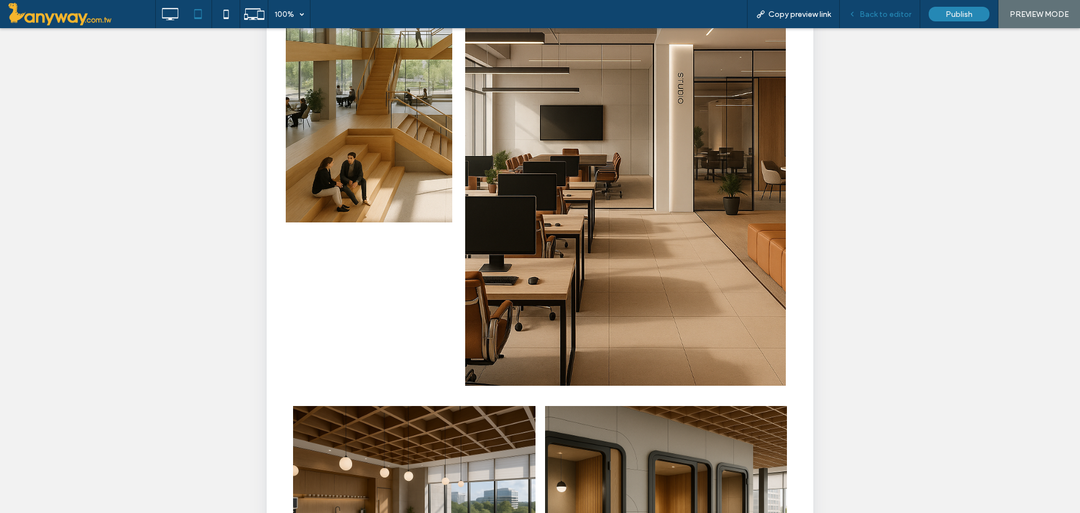
click at [873, 11] on span "Back to editor" at bounding box center [886, 15] width 52 height 10
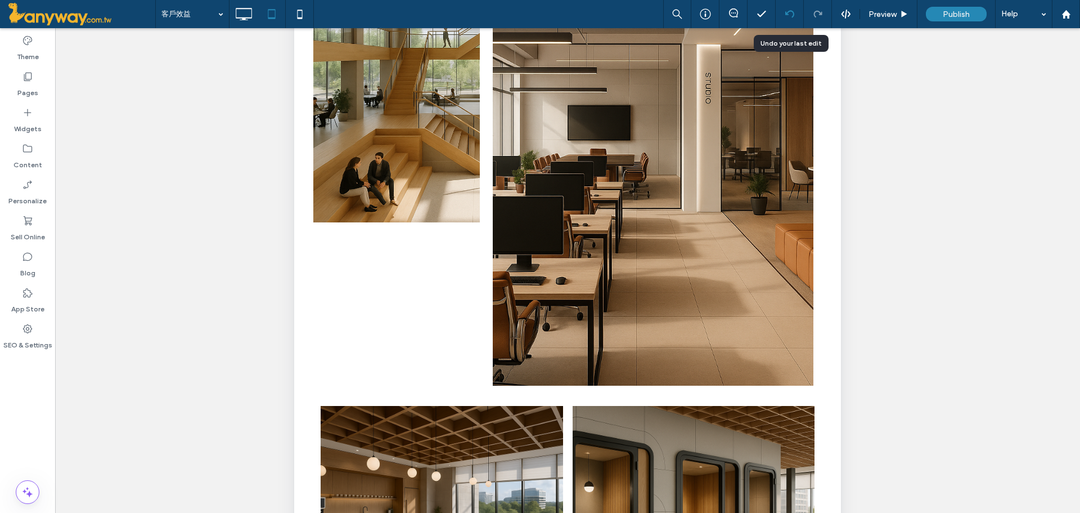
click at [782, 13] on div at bounding box center [790, 14] width 28 height 9
click at [245, 13] on icon at bounding box center [243, 14] width 23 height 23
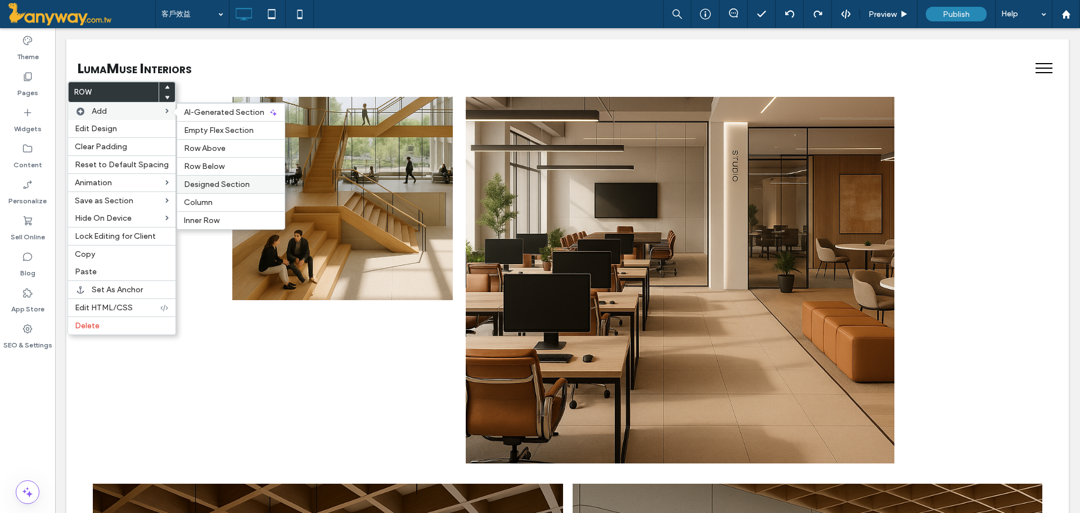
click at [211, 186] on span "Designed Section" at bounding box center [217, 184] width 66 height 10
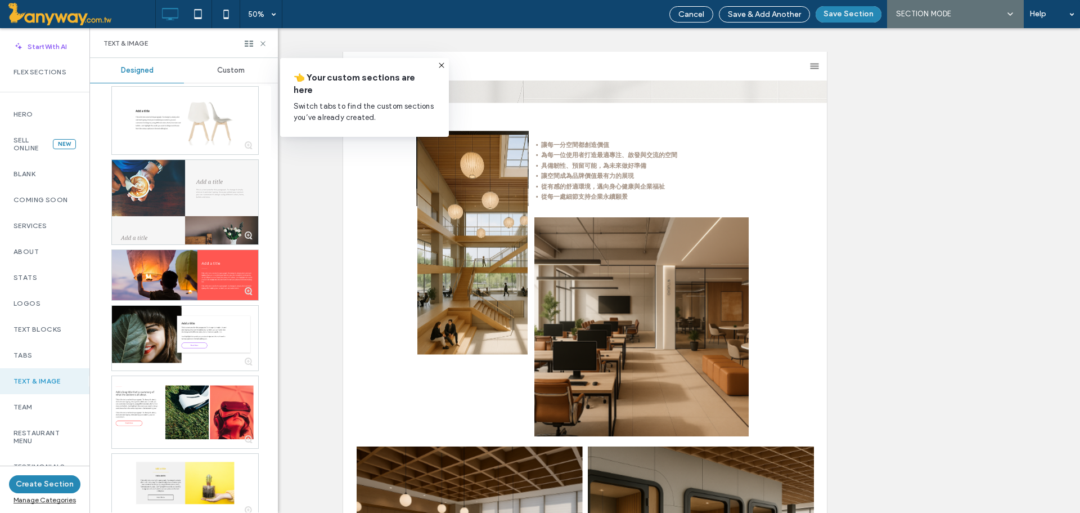
scroll to position [859, 0]
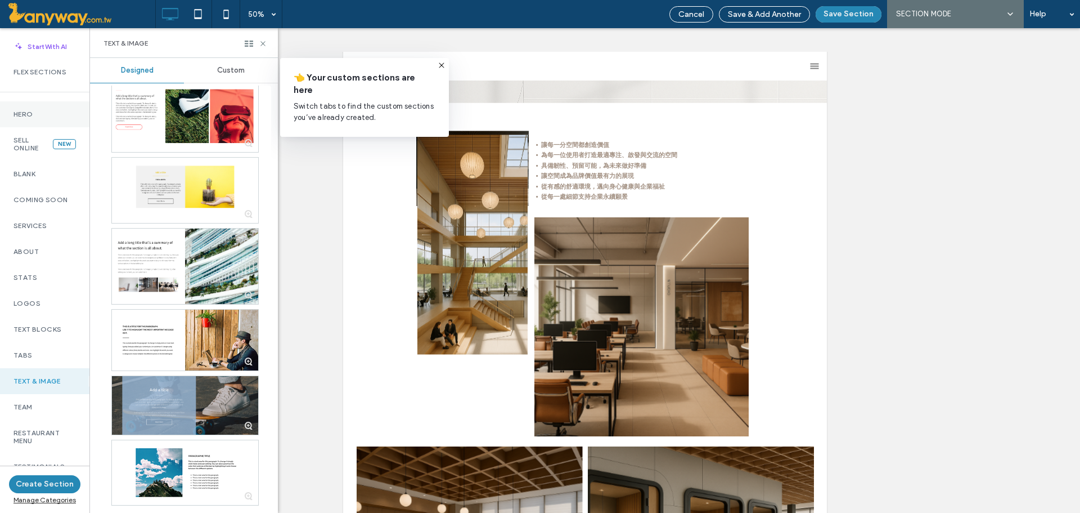
click at [47, 108] on div "Hero" at bounding box center [44, 114] width 89 height 26
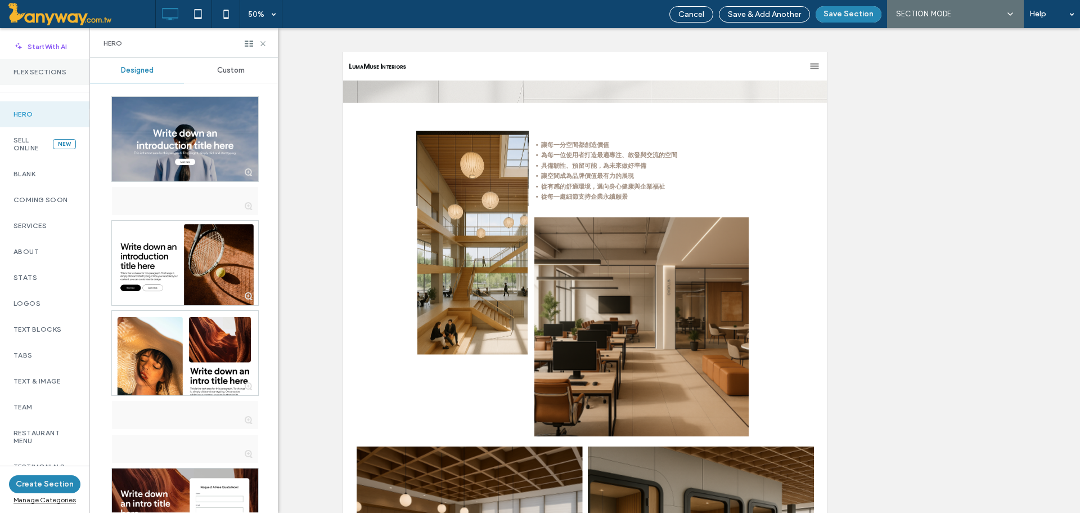
click at [44, 74] on label "Flex Sections" at bounding box center [45, 72] width 62 height 8
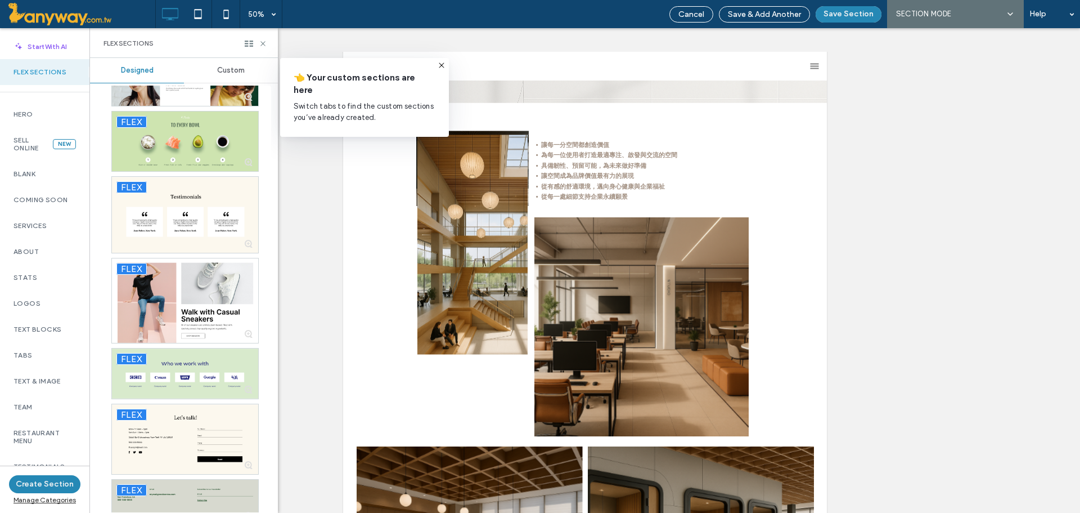
scroll to position [8960, 0]
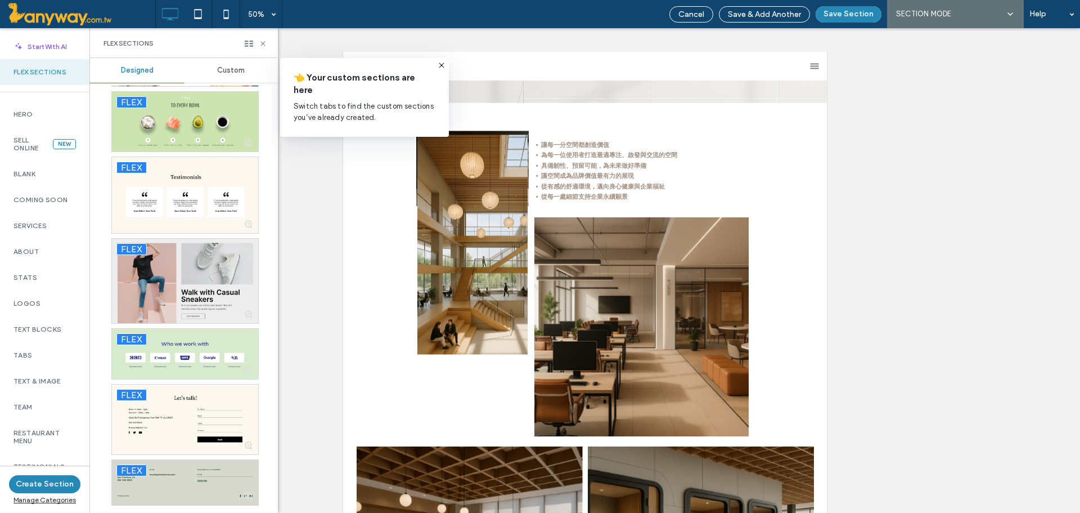
click at [179, 259] on div at bounding box center [185, 281] width 146 height 84
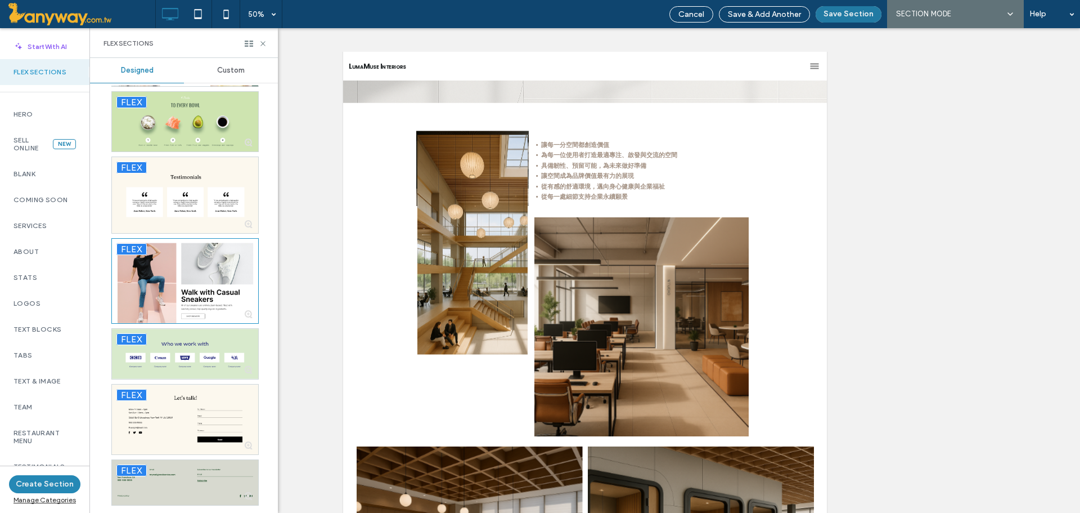
click at [852, 14] on button "Save Section" at bounding box center [849, 14] width 66 height 16
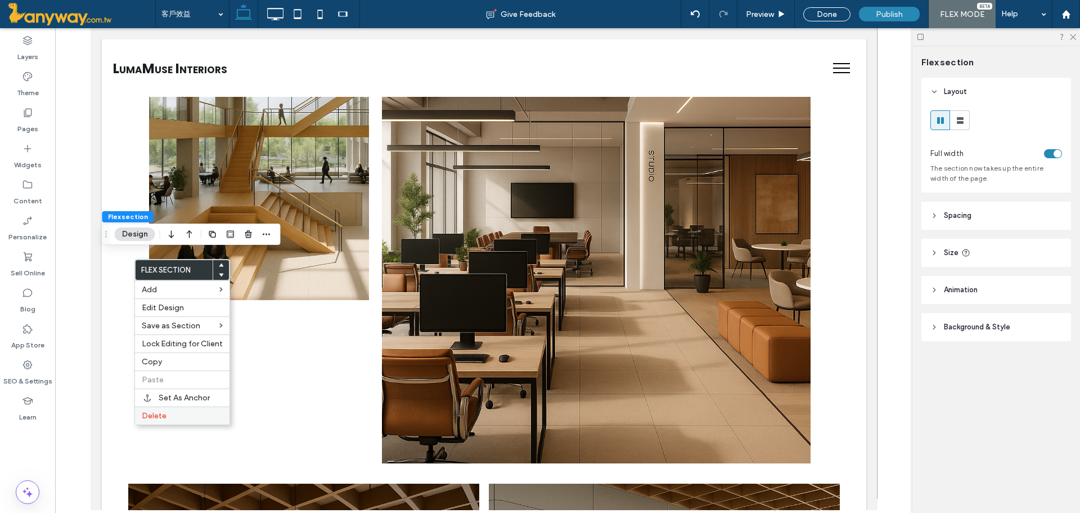
click at [159, 419] on span "Delete" at bounding box center [154, 416] width 25 height 10
click at [156, 414] on span "Delete" at bounding box center [154, 416] width 25 height 10
click at [150, 413] on span "Delete" at bounding box center [154, 416] width 25 height 10
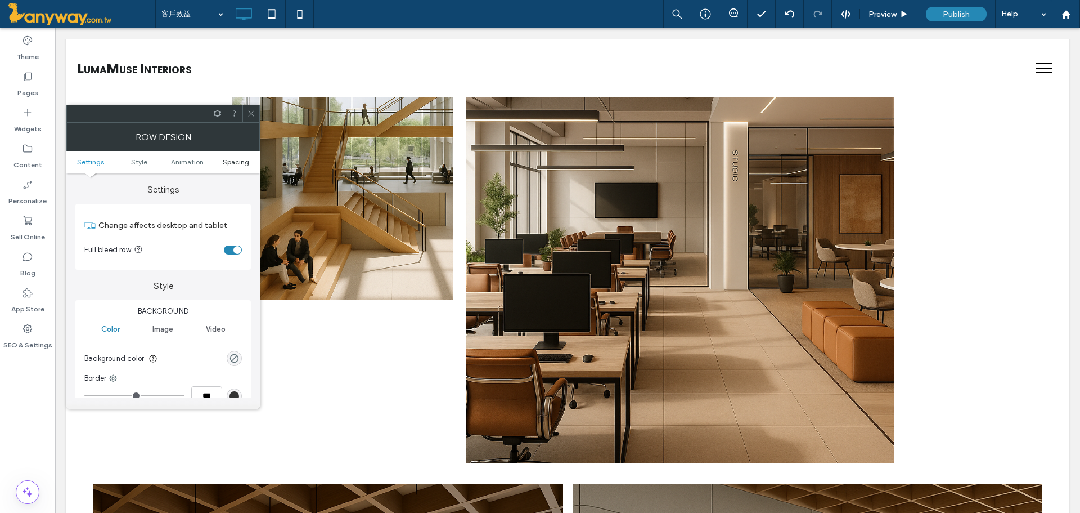
click at [231, 165] on span "Spacing" at bounding box center [236, 162] width 26 height 8
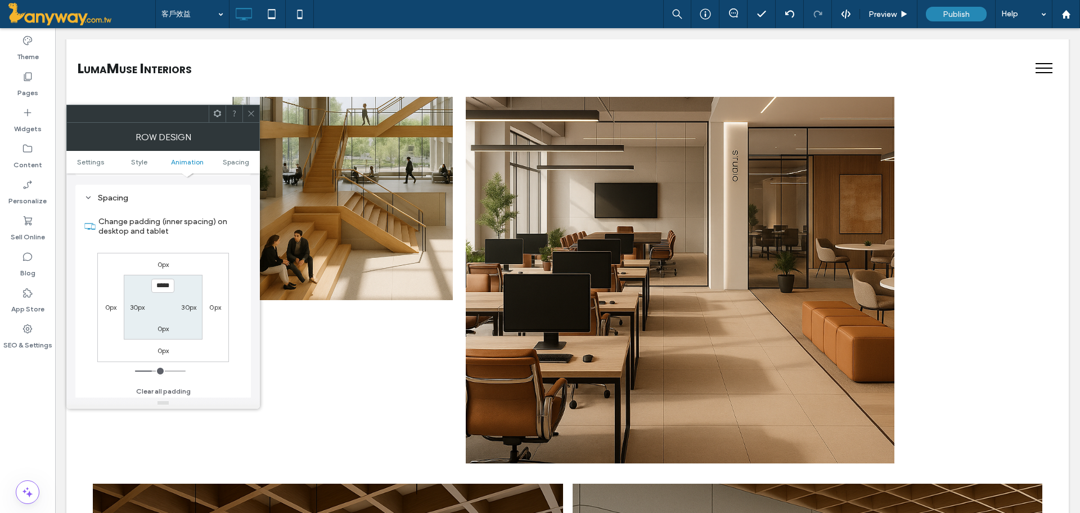
scroll to position [318, 0]
click at [137, 307] on label "30px" at bounding box center [137, 304] width 15 height 8
type input "**"
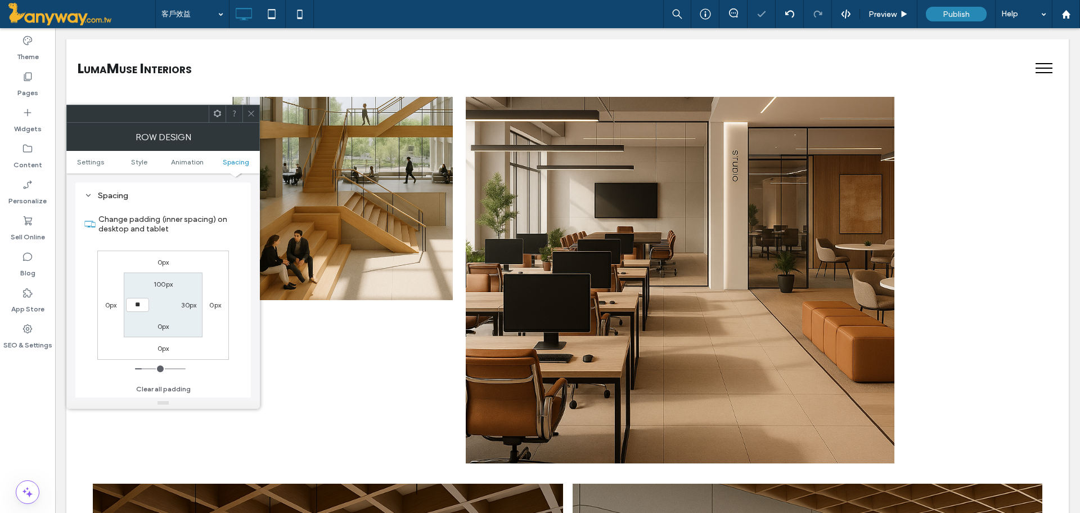
type input "****"
click at [188, 304] on label "30px" at bounding box center [188, 304] width 15 height 8
type input "**"
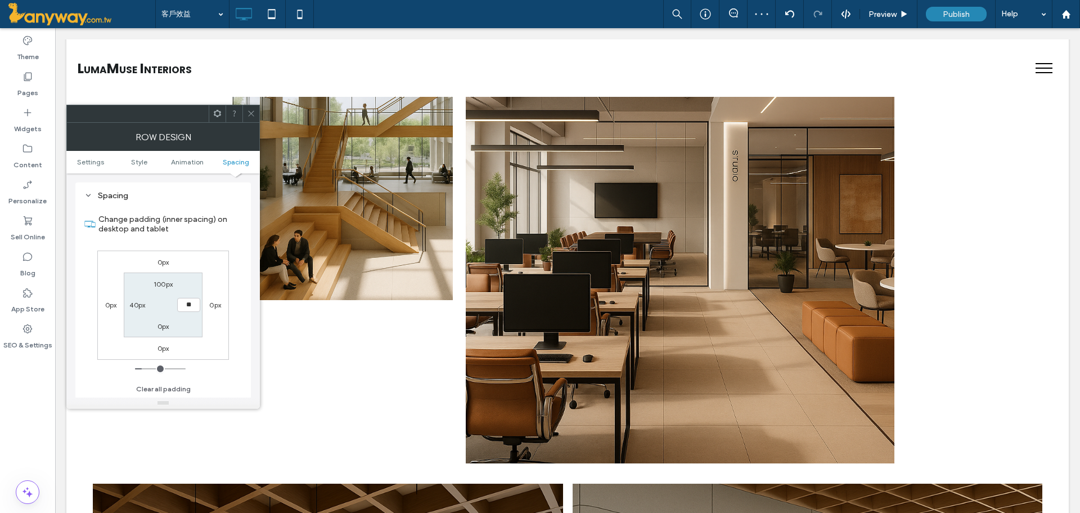
type input "****"
drag, startPoint x: 225, startPoint y: 246, endPoint x: 151, endPoint y: 216, distance: 79.9
click at [216, 247] on div "Change padding (inner spacing) on desktop and tablet 0px 0px 0px 0px 100px ****…" at bounding box center [163, 300] width 158 height 194
click at [248, 110] on icon at bounding box center [251, 113] width 8 height 8
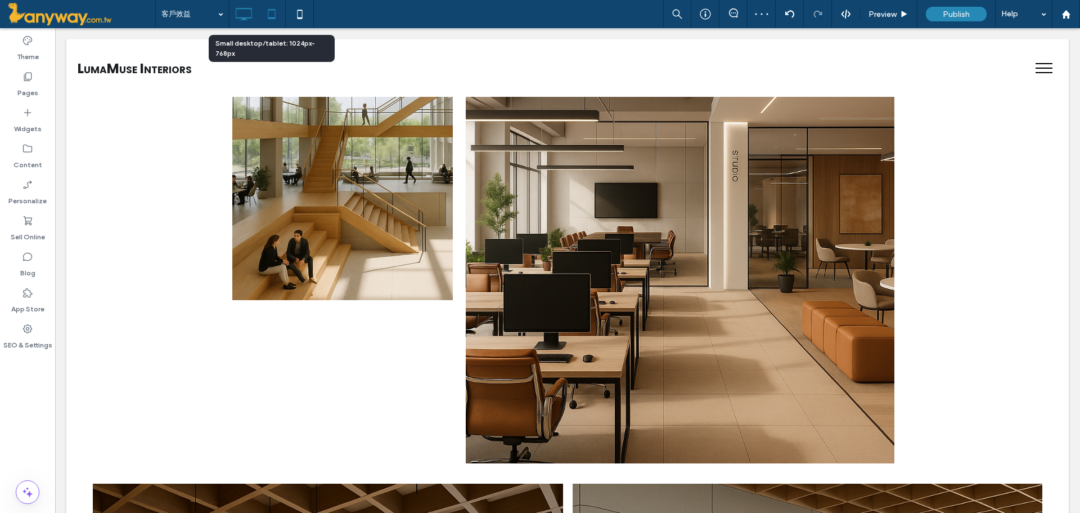
click at [267, 12] on icon at bounding box center [272, 14] width 23 height 23
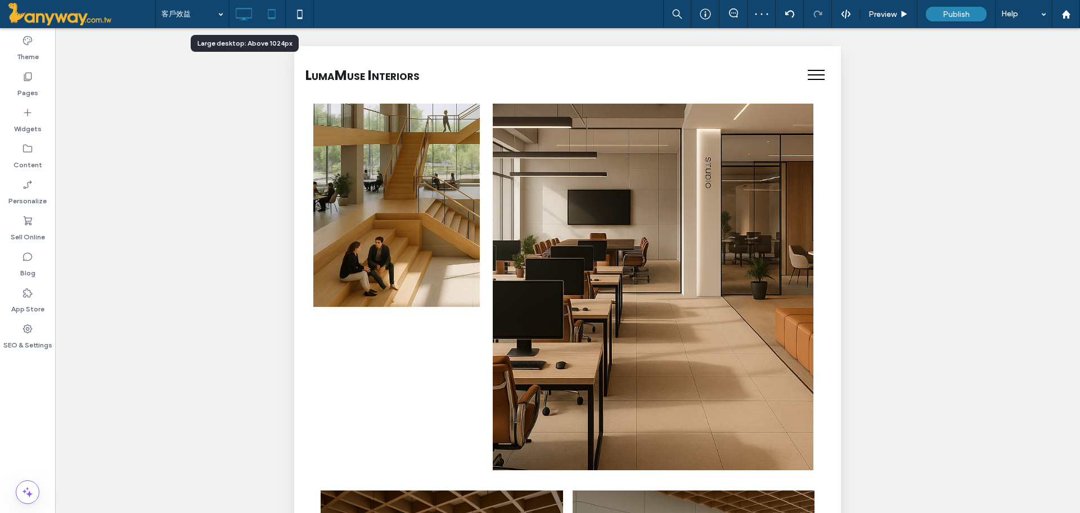
click at [238, 13] on icon at bounding box center [243, 14] width 23 height 23
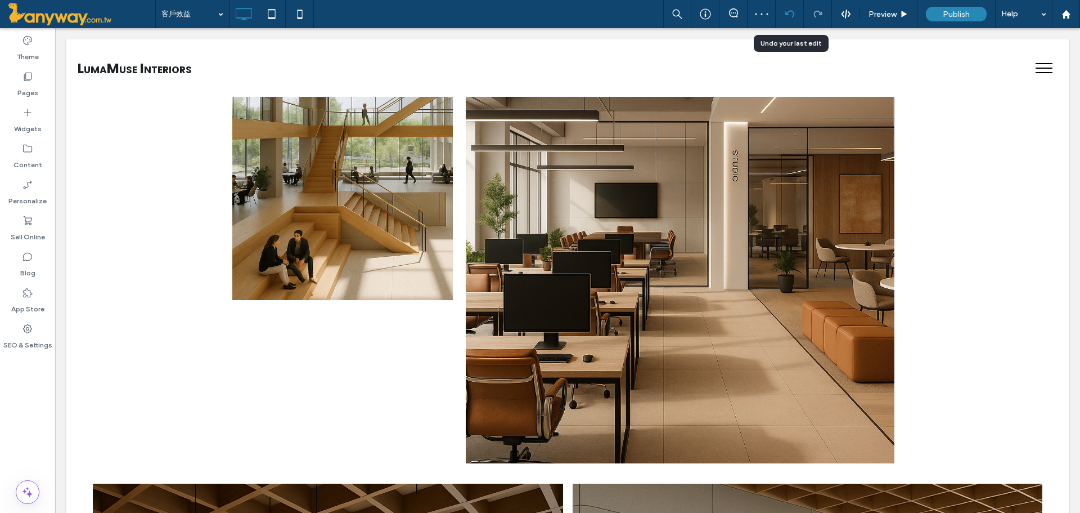
click at [792, 9] on div at bounding box center [790, 14] width 28 height 28
click at [789, 11] on icon at bounding box center [790, 14] width 9 height 9
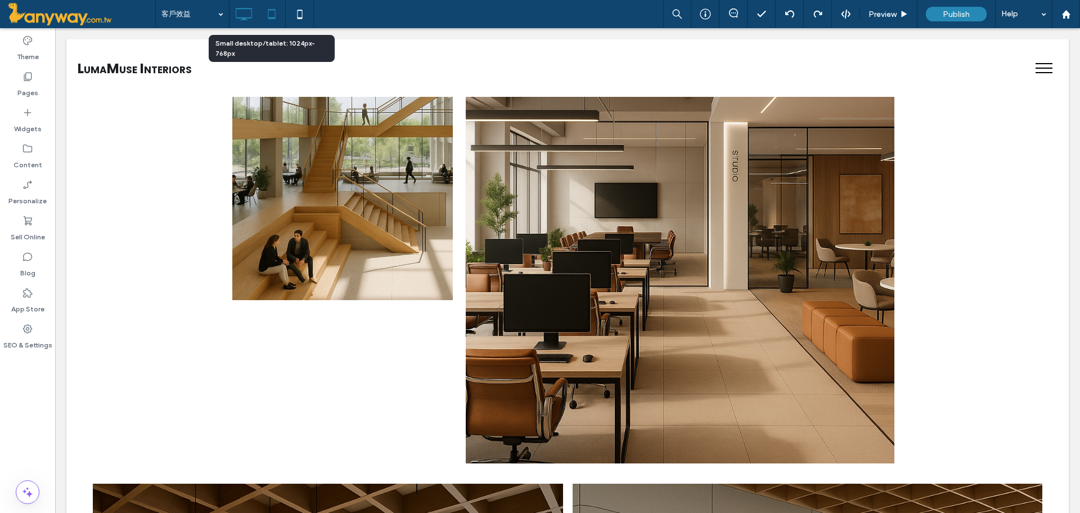
click at [268, 6] on icon at bounding box center [272, 14] width 23 height 23
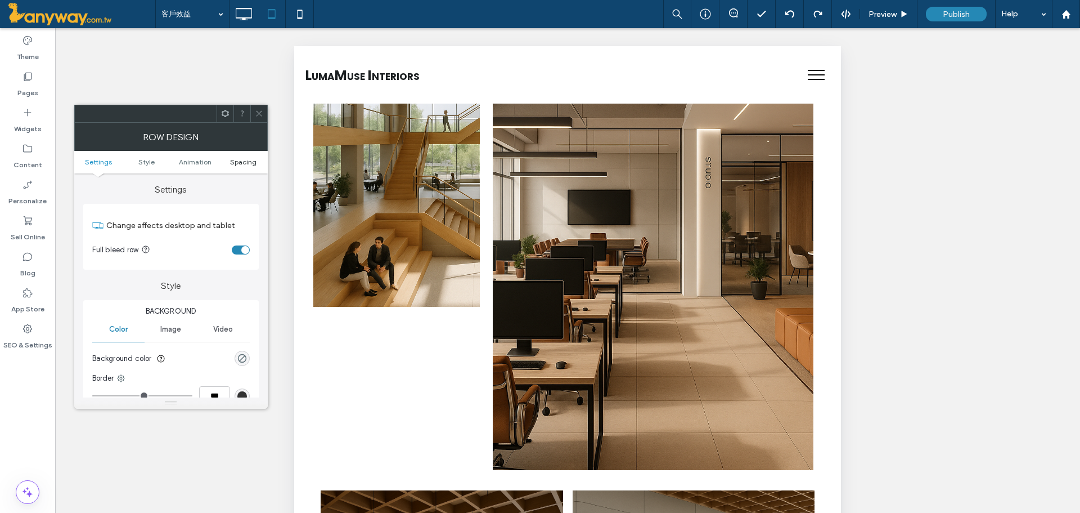
click at [249, 160] on span "Spacing" at bounding box center [243, 162] width 26 height 8
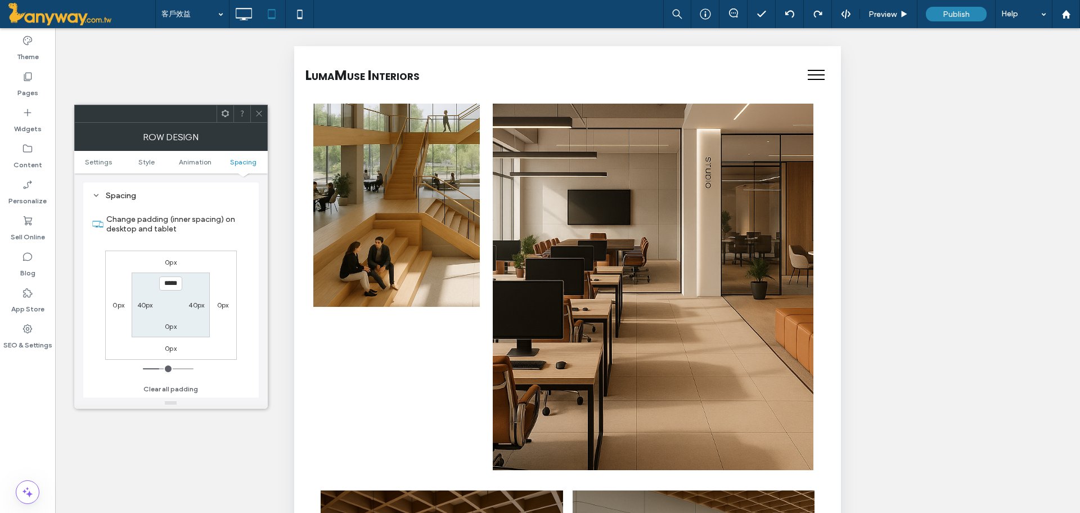
click at [258, 107] on span at bounding box center [259, 113] width 8 height 17
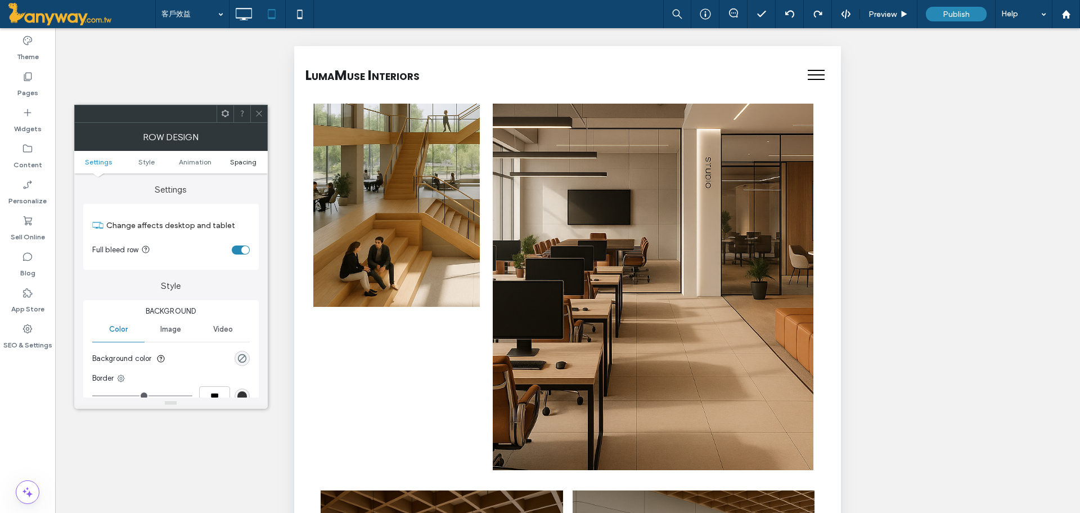
click at [249, 158] on span "Spacing" at bounding box center [243, 162] width 26 height 8
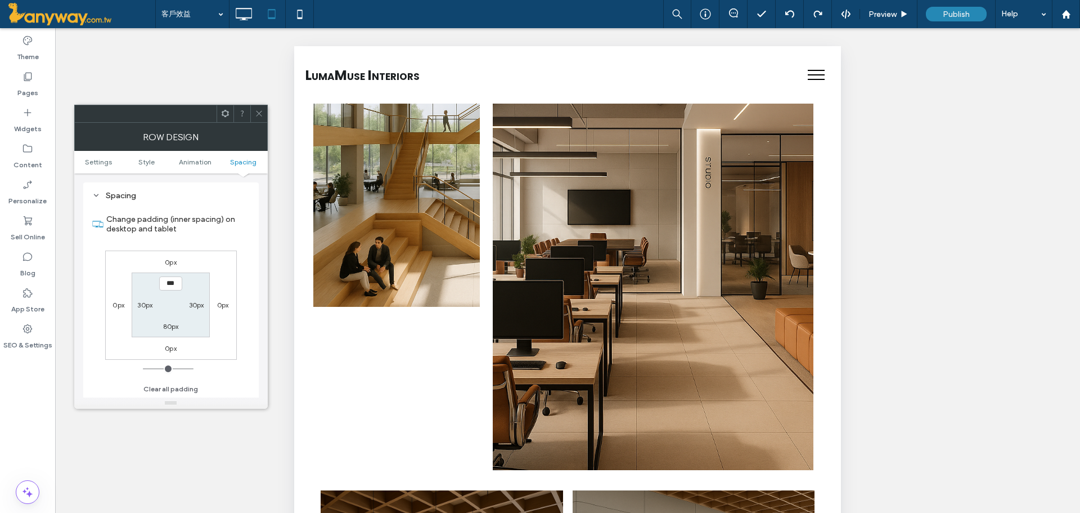
click at [198, 302] on label "30px" at bounding box center [196, 304] width 15 height 8
type input "**"
type input "****"
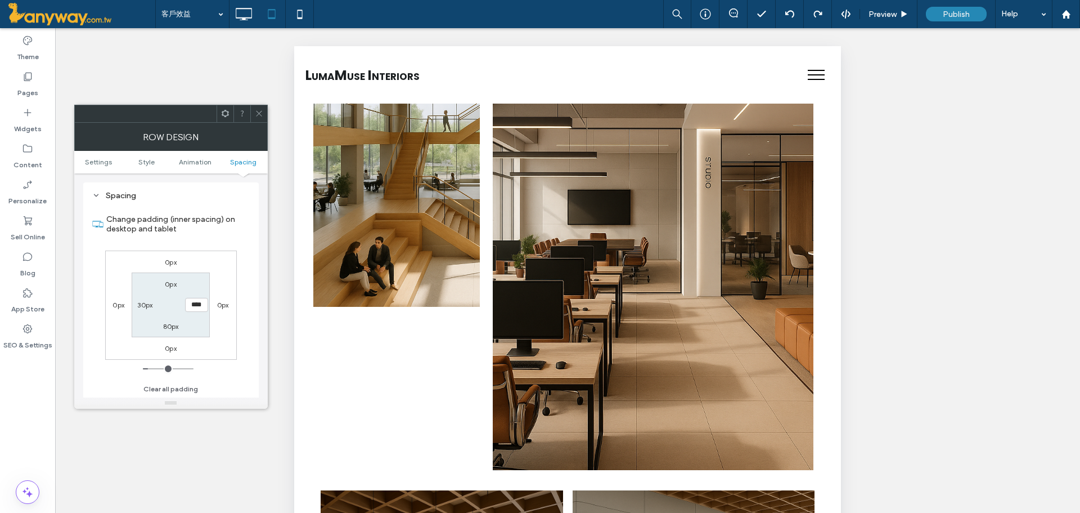
click at [148, 303] on label "30px" at bounding box center [144, 304] width 15 height 8
type input "**"
type input "****"
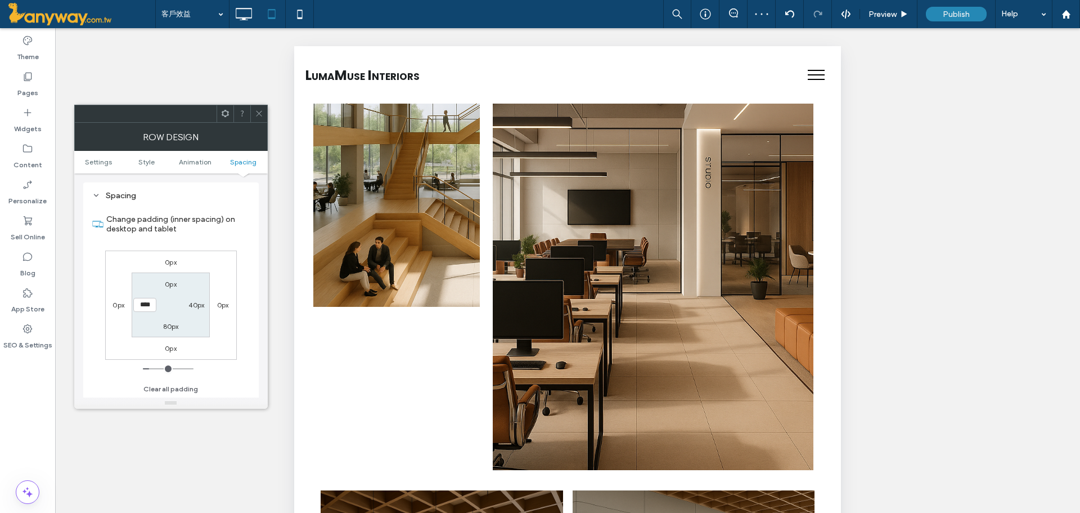
click at [249, 244] on section "Change padding (inner spacing) on desktop and tablet" at bounding box center [171, 224] width 158 height 42
click at [264, 115] on div at bounding box center [258, 113] width 17 height 17
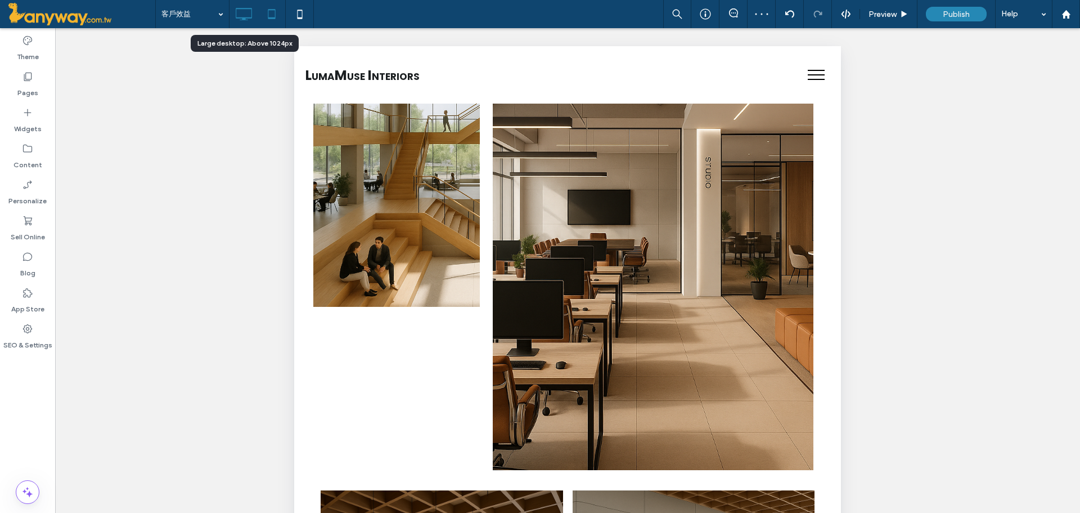
click at [241, 17] on icon at bounding box center [243, 14] width 23 height 23
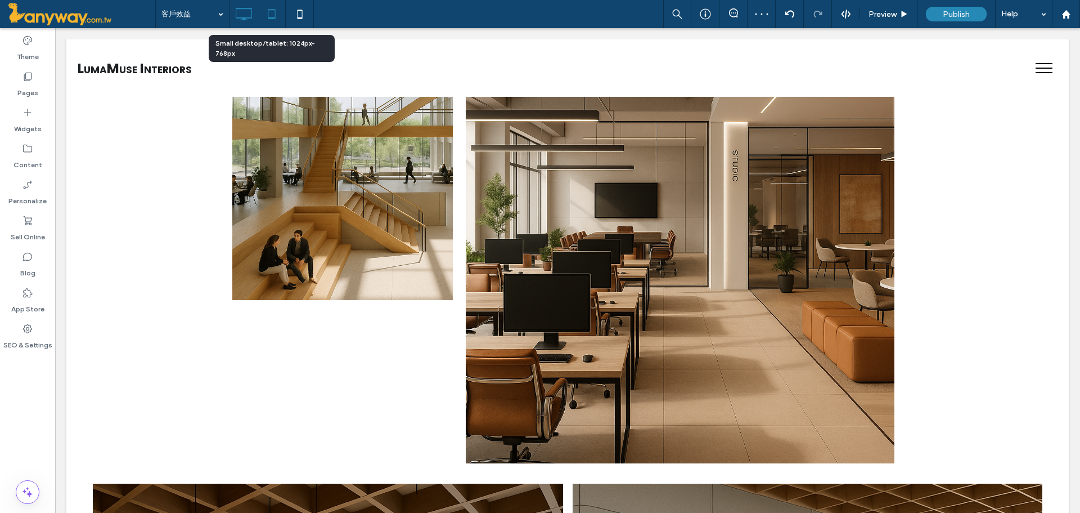
click at [280, 8] on icon at bounding box center [272, 14] width 23 height 23
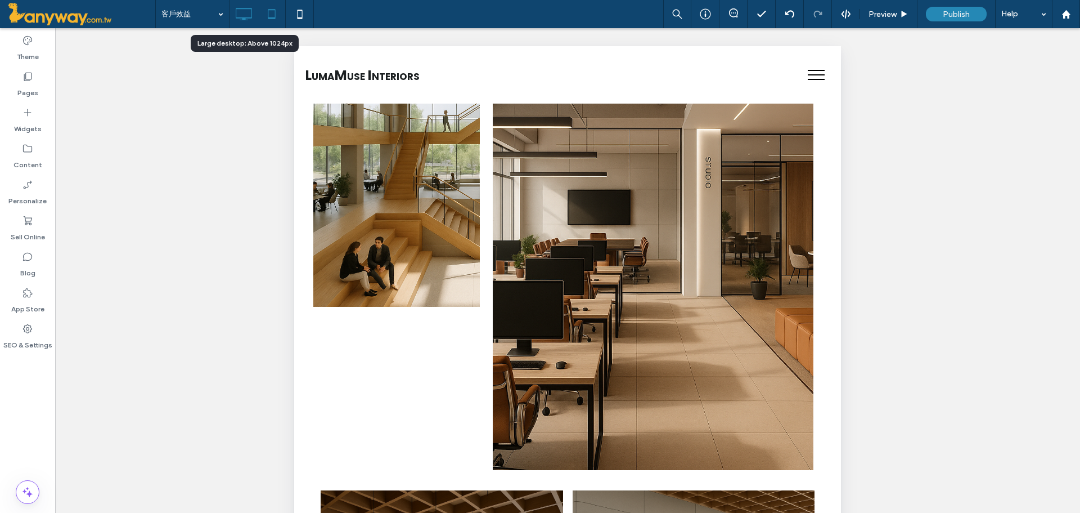
click at [250, 11] on icon at bounding box center [243, 14] width 23 height 23
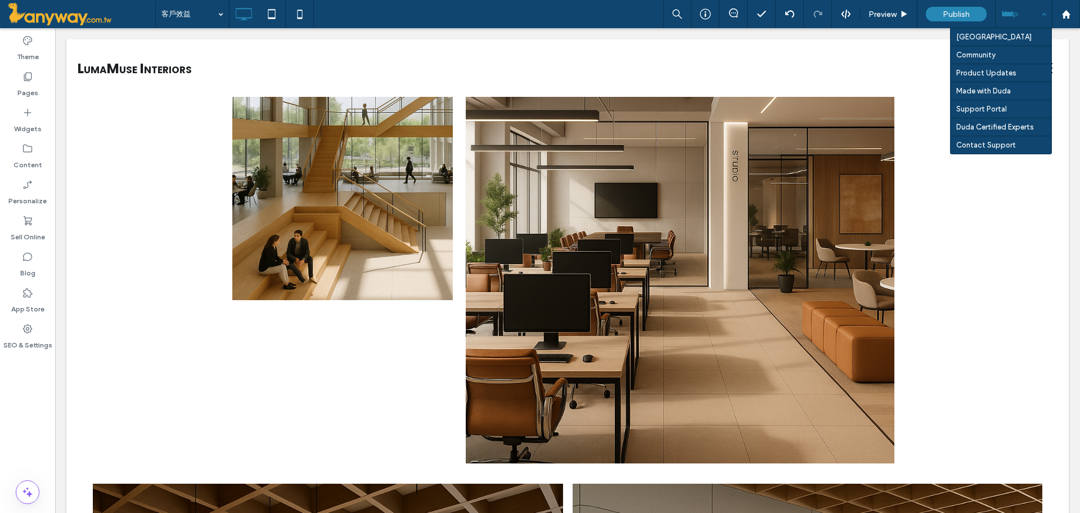
click at [1038, 9] on div "Help" at bounding box center [1024, 14] width 56 height 28
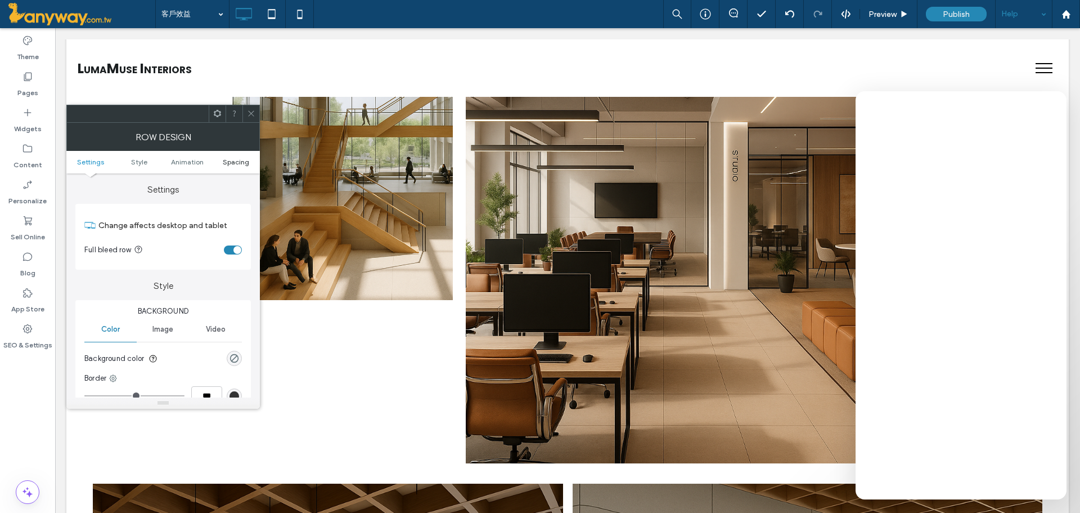
click at [227, 163] on span "Spacing" at bounding box center [236, 162] width 26 height 8
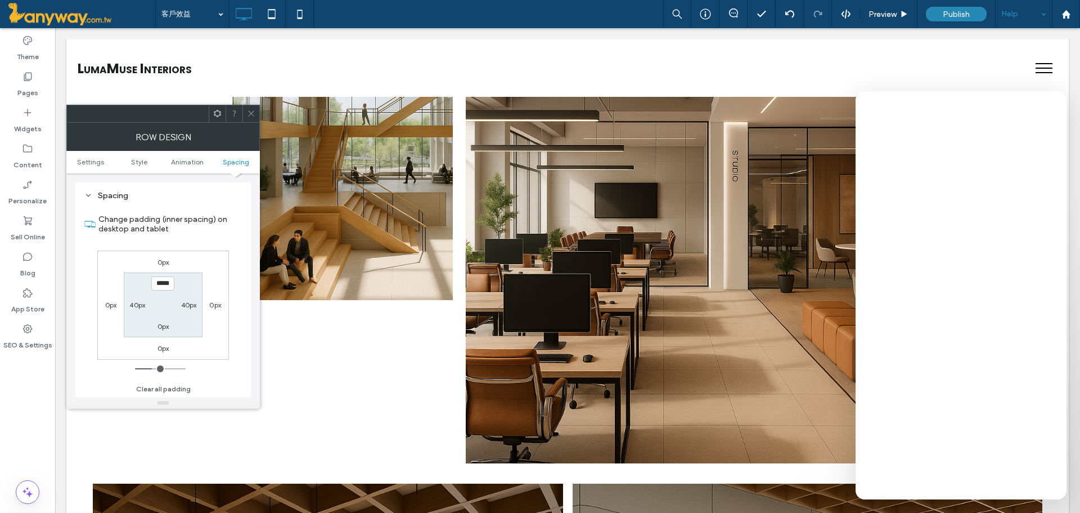
click at [251, 110] on icon at bounding box center [251, 113] width 8 height 8
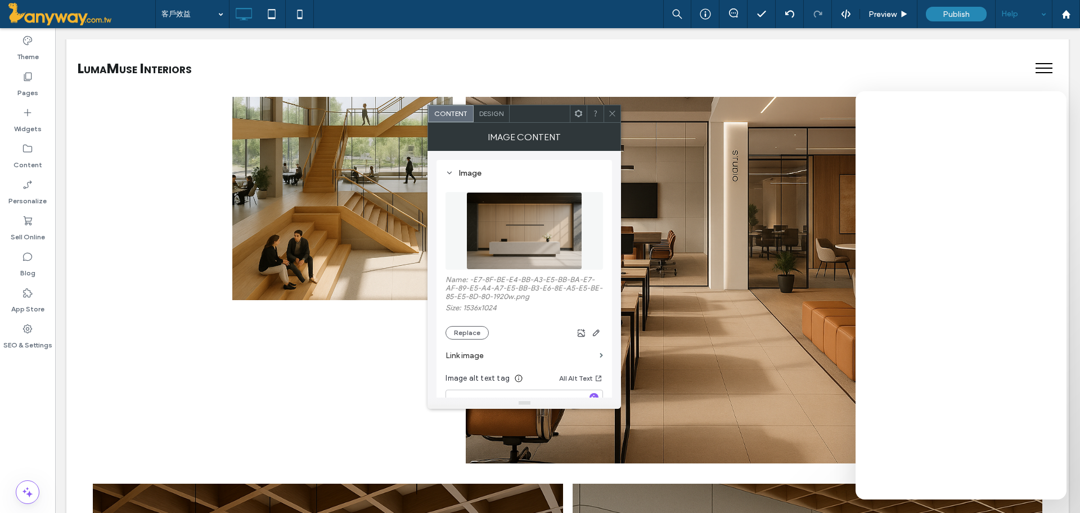
click at [496, 105] on div "Design" at bounding box center [492, 113] width 36 height 17
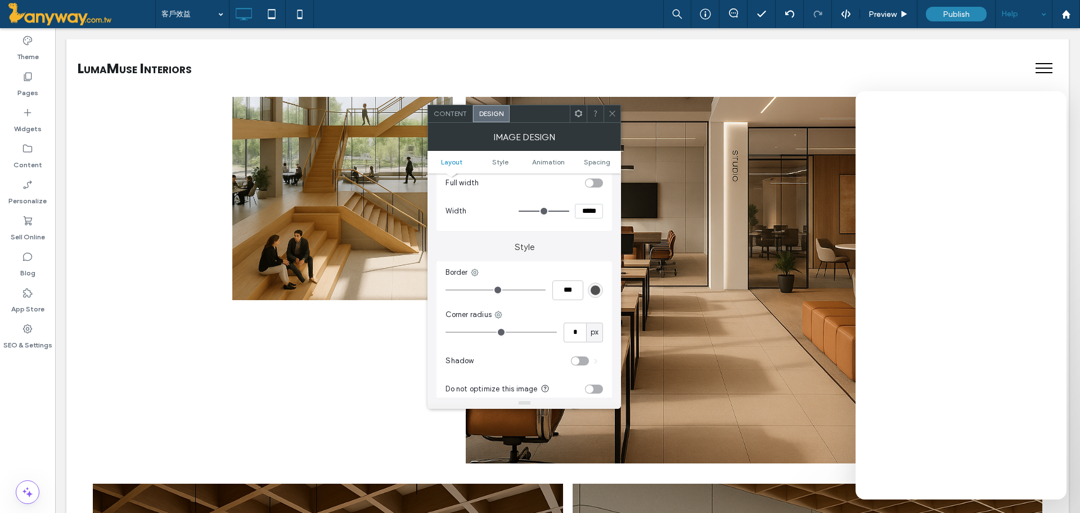
scroll to position [187, 0]
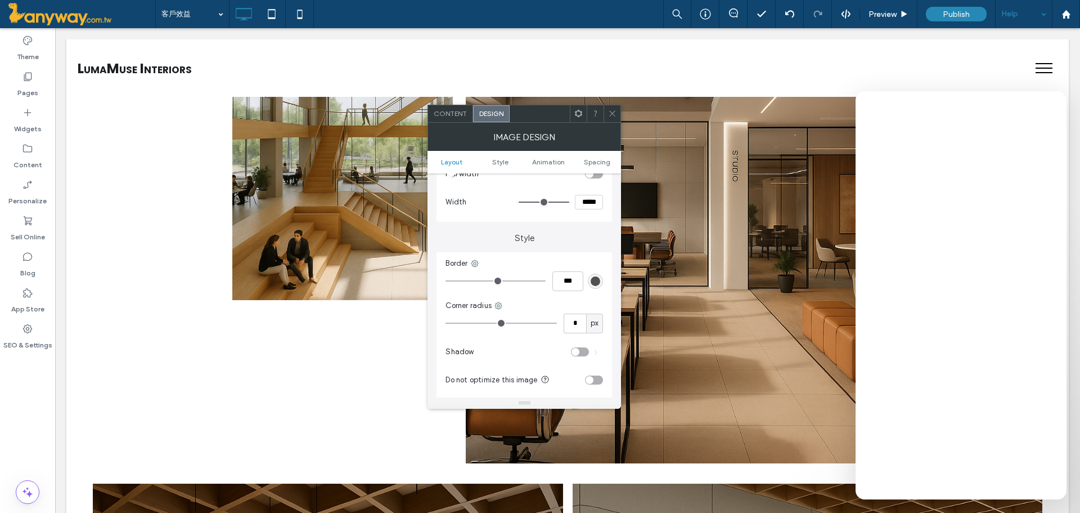
click at [618, 106] on div at bounding box center [612, 113] width 17 height 17
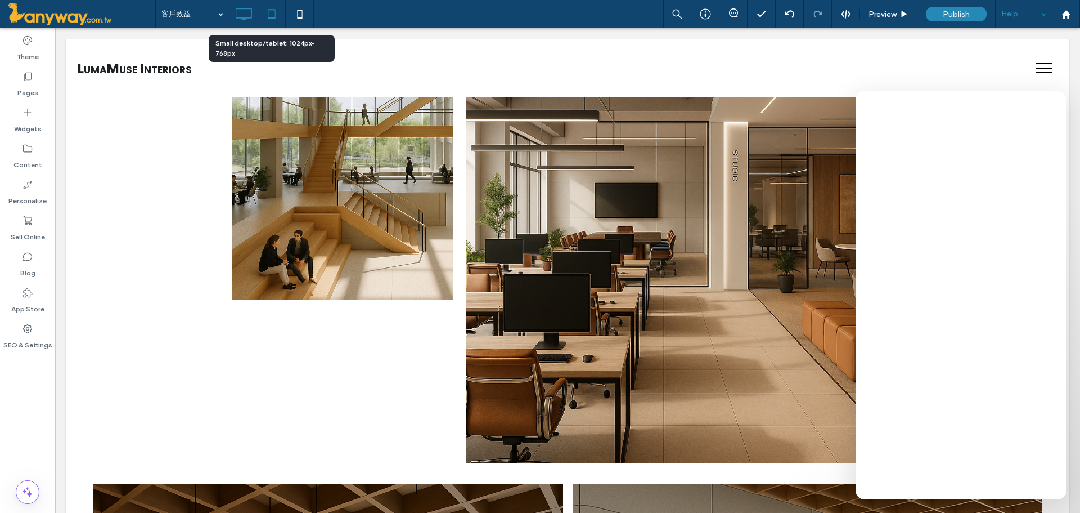
click at [264, 14] on icon at bounding box center [272, 14] width 23 height 23
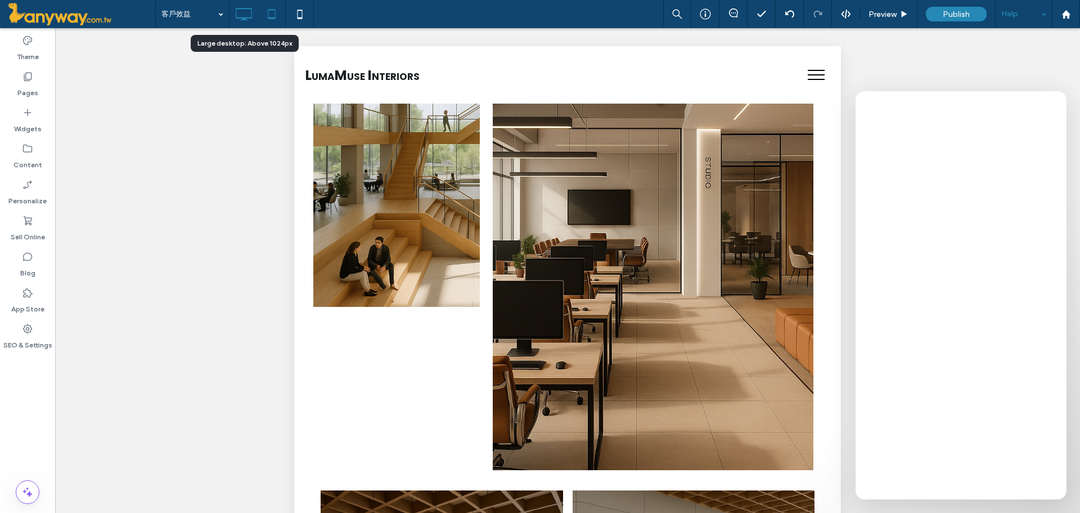
click at [246, 13] on icon at bounding box center [243, 14] width 23 height 23
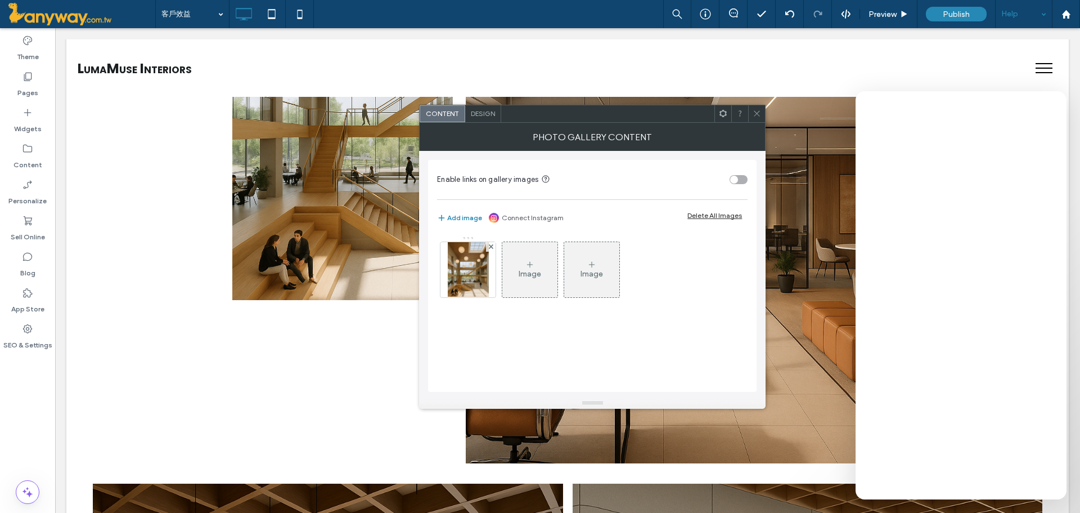
click at [761, 106] on span at bounding box center [757, 113] width 8 height 17
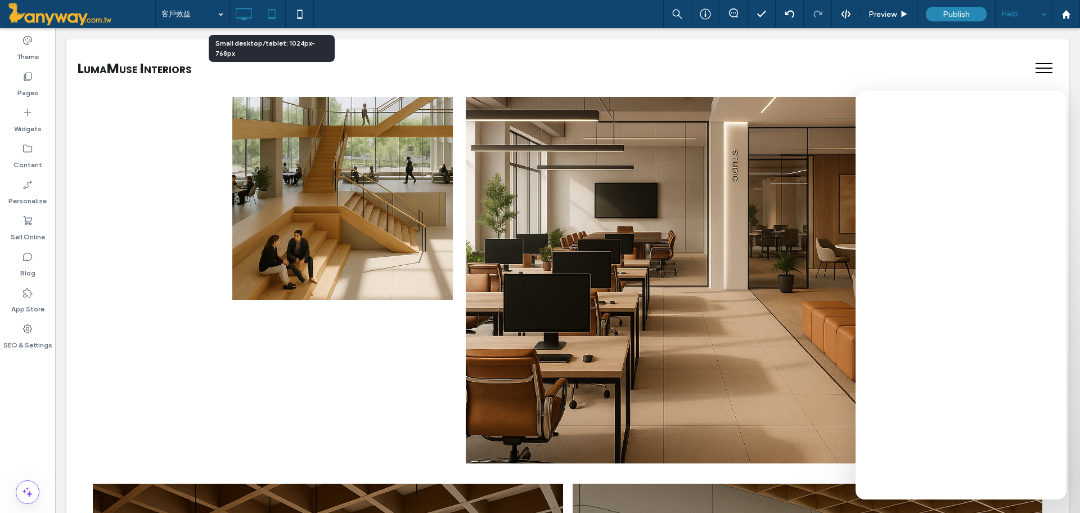
click at [267, 19] on icon at bounding box center [272, 14] width 23 height 23
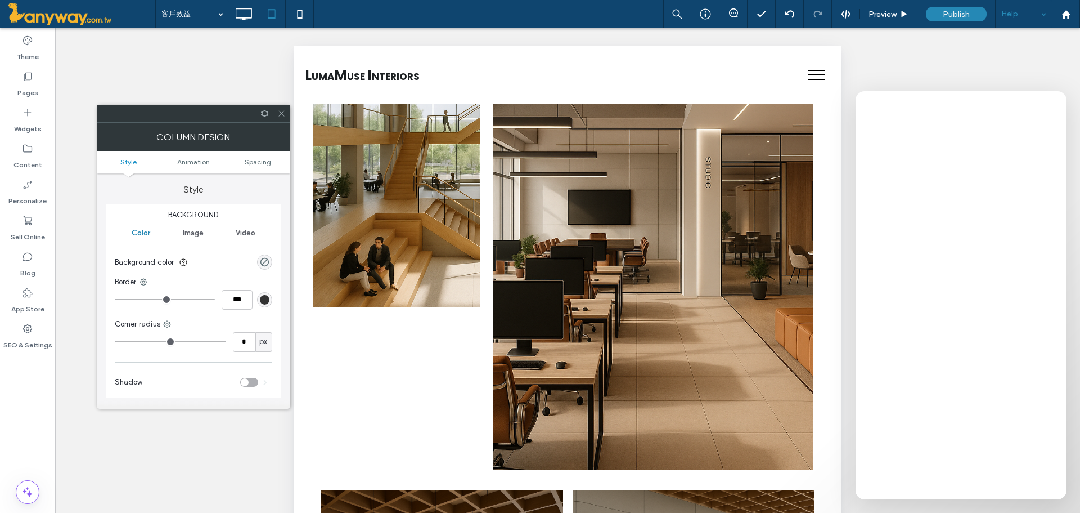
click at [285, 112] on icon at bounding box center [281, 113] width 8 height 8
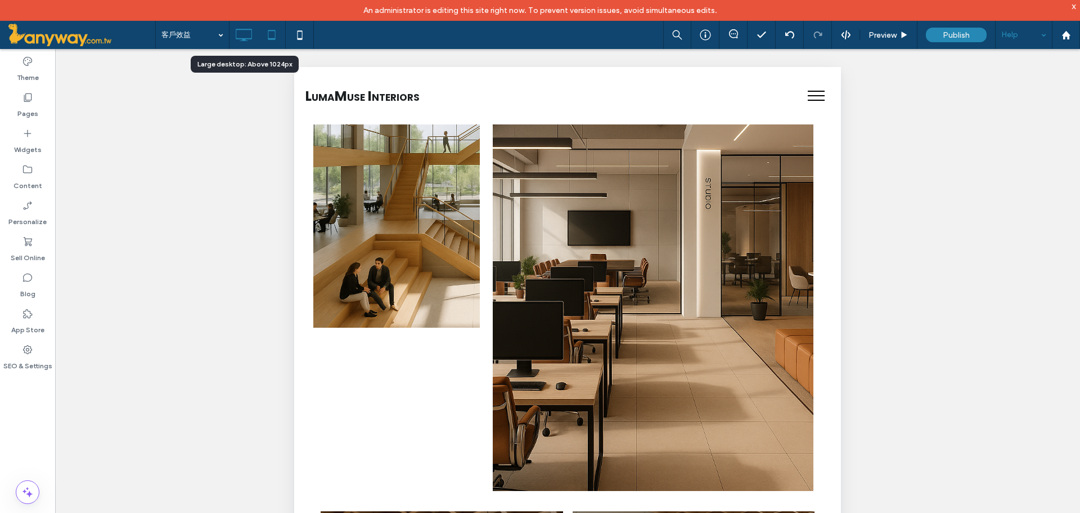
click at [249, 26] on icon at bounding box center [243, 35] width 23 height 23
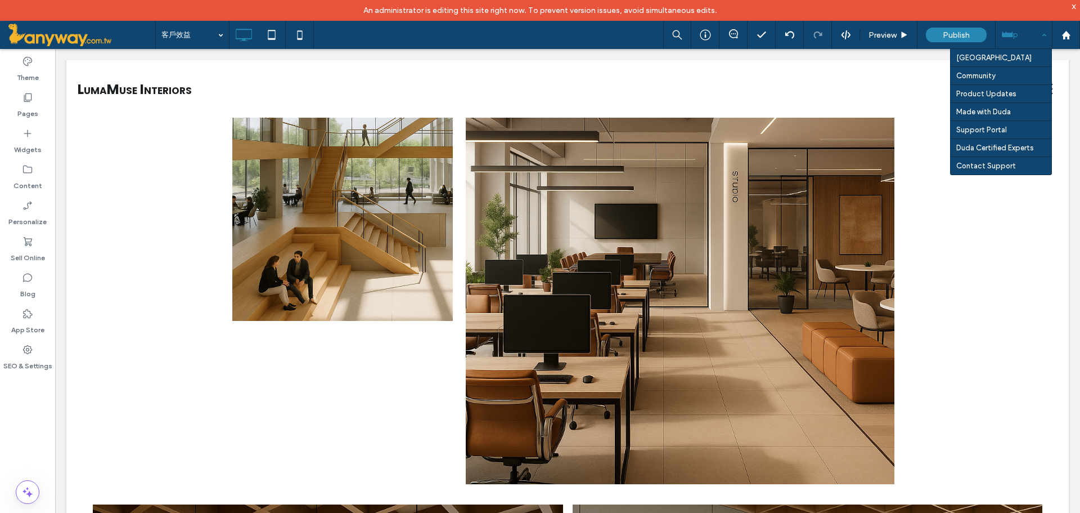
click at [1045, 39] on div "Help" at bounding box center [1024, 35] width 56 height 28
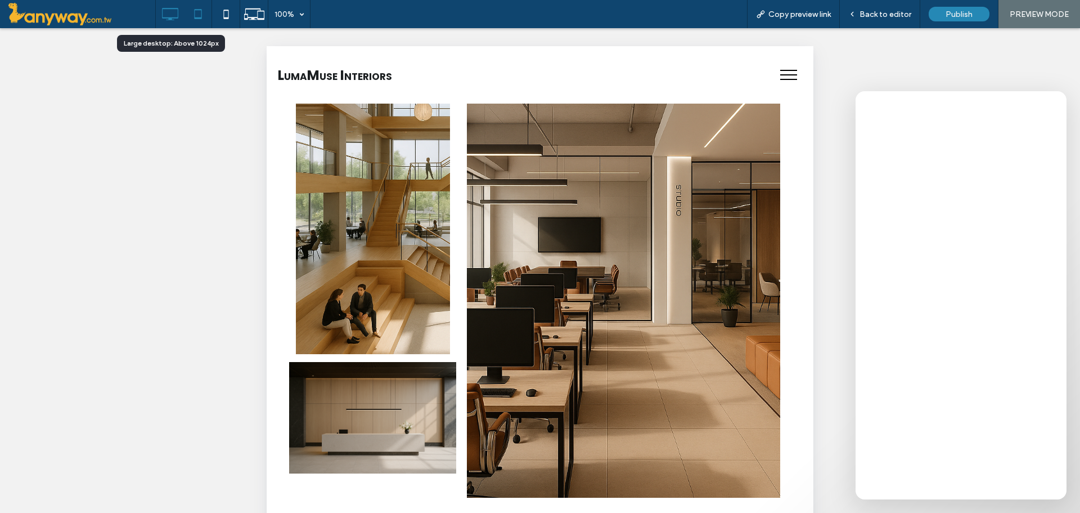
click at [180, 14] on icon at bounding box center [170, 14] width 23 height 23
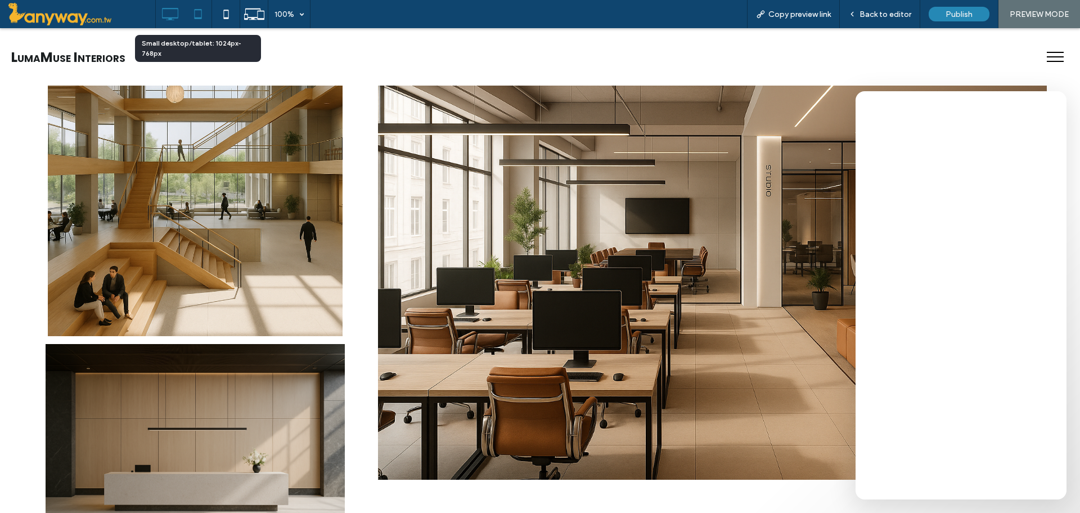
click at [194, 10] on icon at bounding box center [198, 14] width 23 height 23
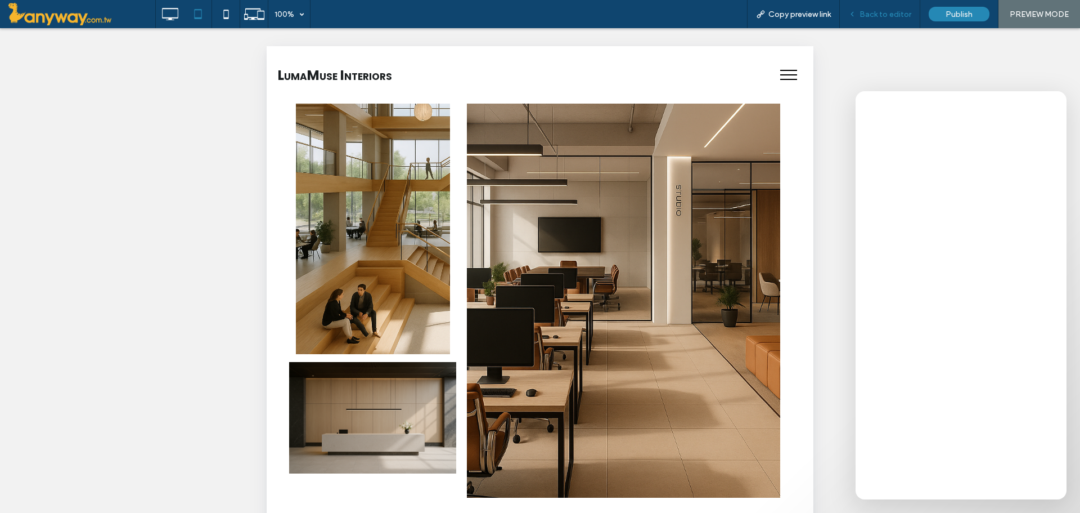
click at [886, 5] on div "Back to editor" at bounding box center [880, 14] width 80 height 28
click at [881, 12] on span "Back to editor" at bounding box center [886, 15] width 52 height 10
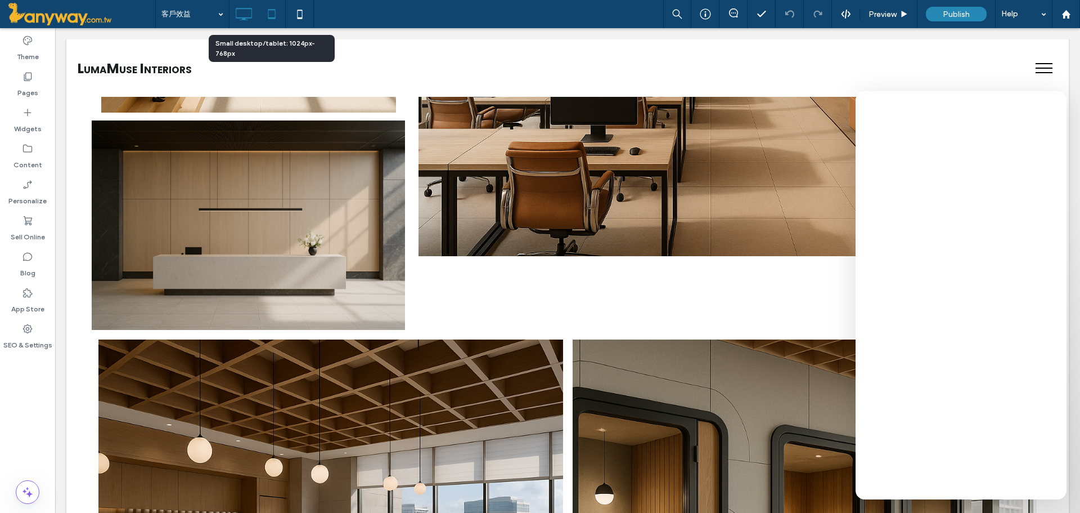
click at [274, 8] on icon at bounding box center [272, 14] width 23 height 23
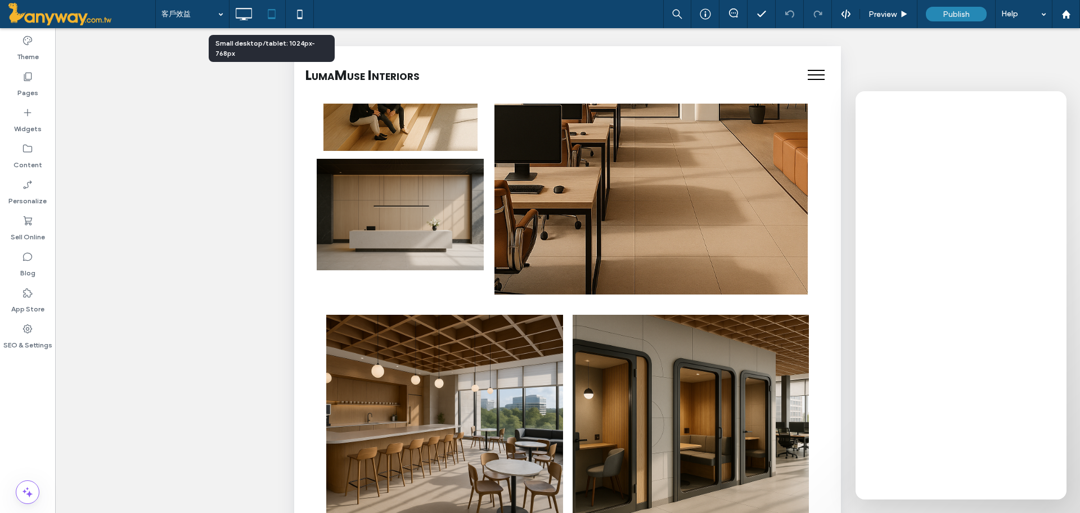
scroll to position [703, 0]
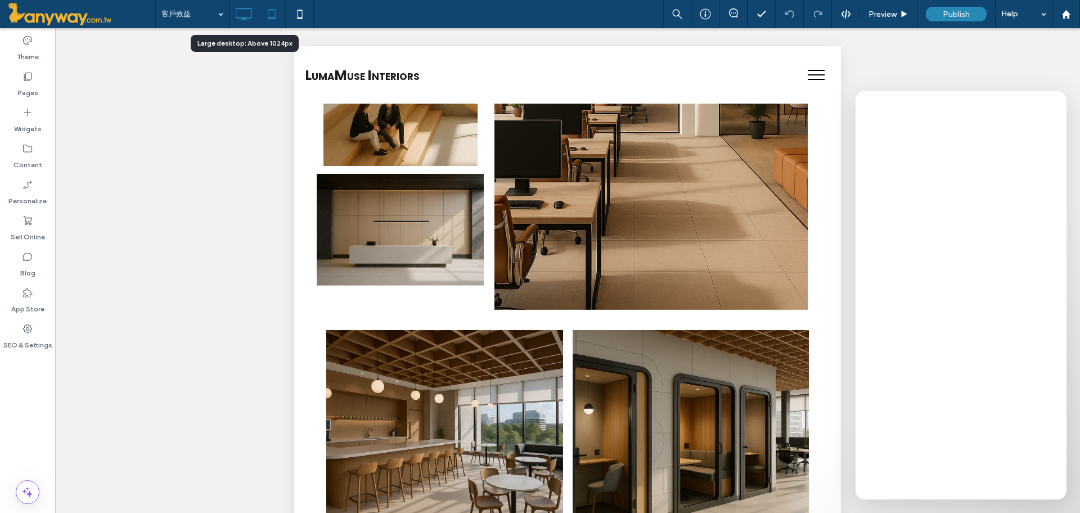
click at [254, 5] on icon at bounding box center [243, 14] width 23 height 23
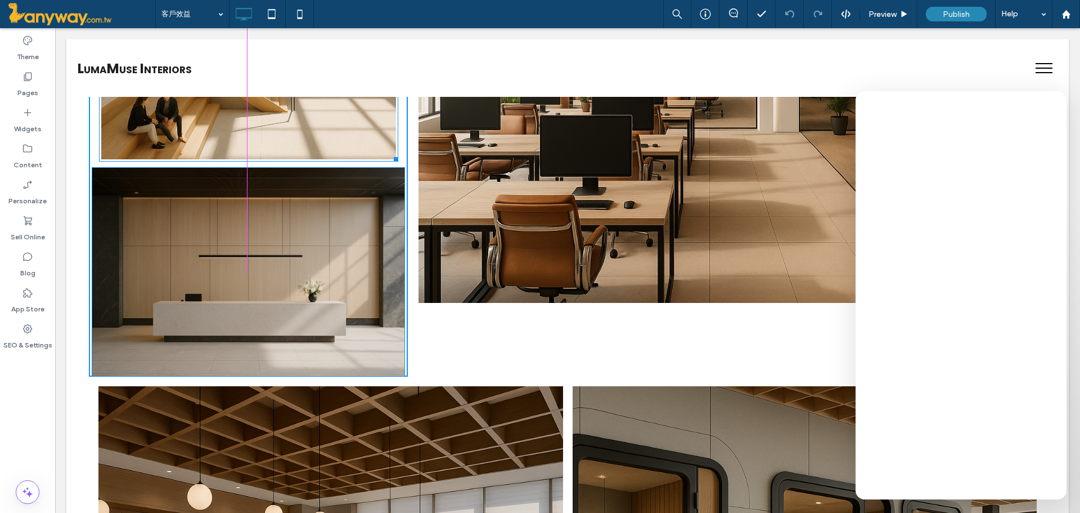
drag, startPoint x: 393, startPoint y: 158, endPoint x: 469, endPoint y: 187, distance: 81.1
click at [412, 158] on div "Button 查看更多內容 W:562 H:788 Click To Paste 讓每一分空間都創造價值 Click To Paste 為每一位使用者打造最適…" at bounding box center [568, 44] width 958 height 664
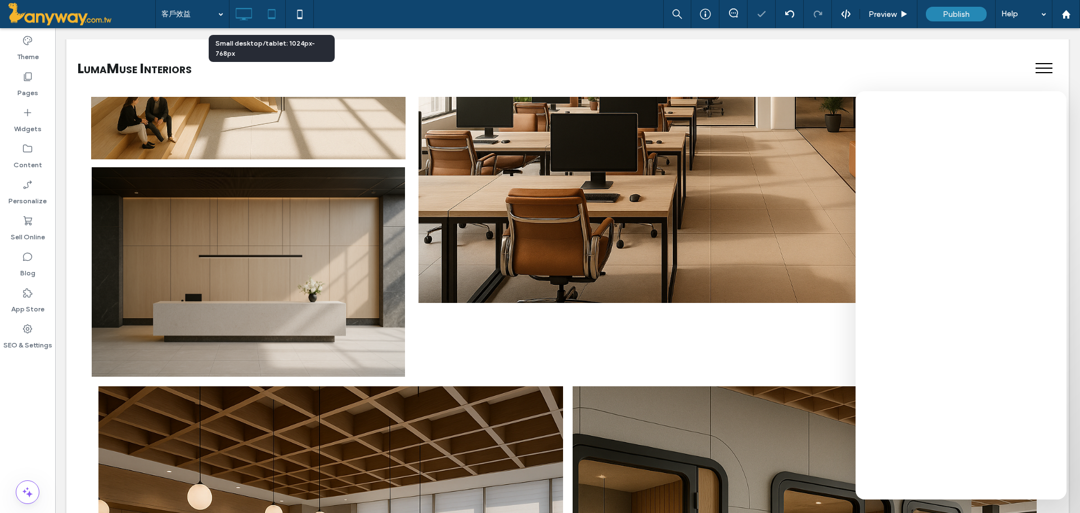
click at [276, 8] on icon at bounding box center [272, 14] width 23 height 23
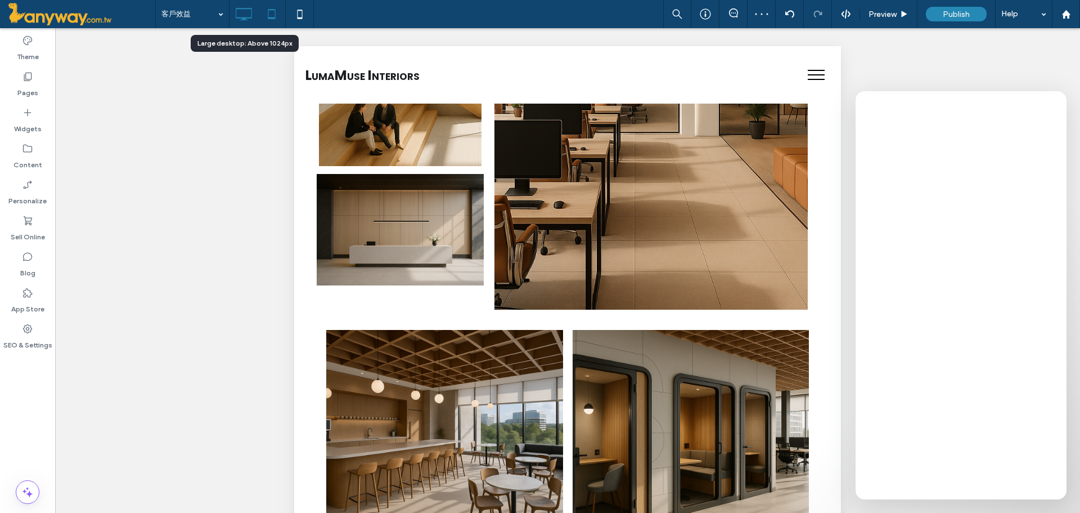
click at [249, 8] on use at bounding box center [244, 14] width 16 height 12
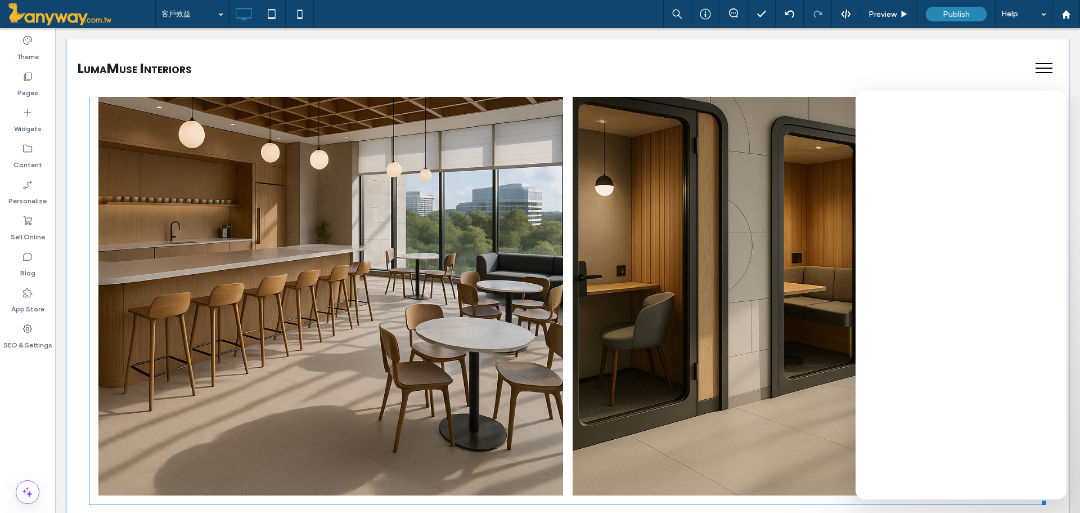
scroll to position [683, 0]
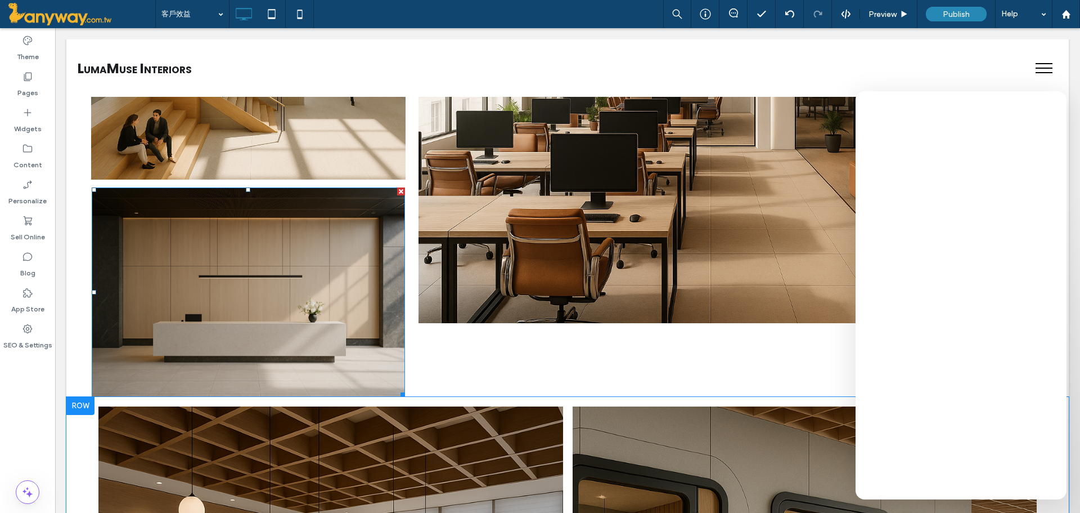
click at [224, 258] on img at bounding box center [248, 291] width 313 height 209
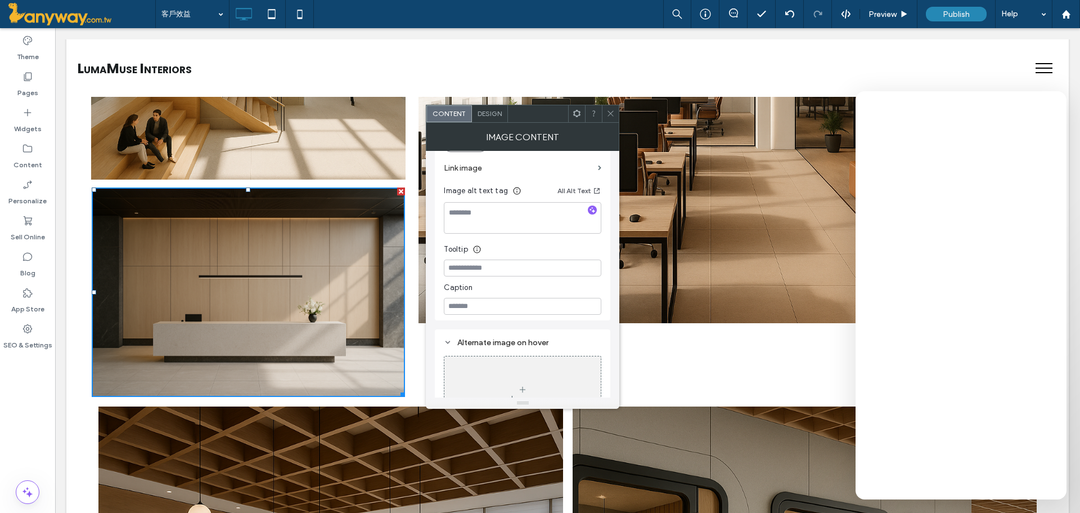
scroll to position [0, 0]
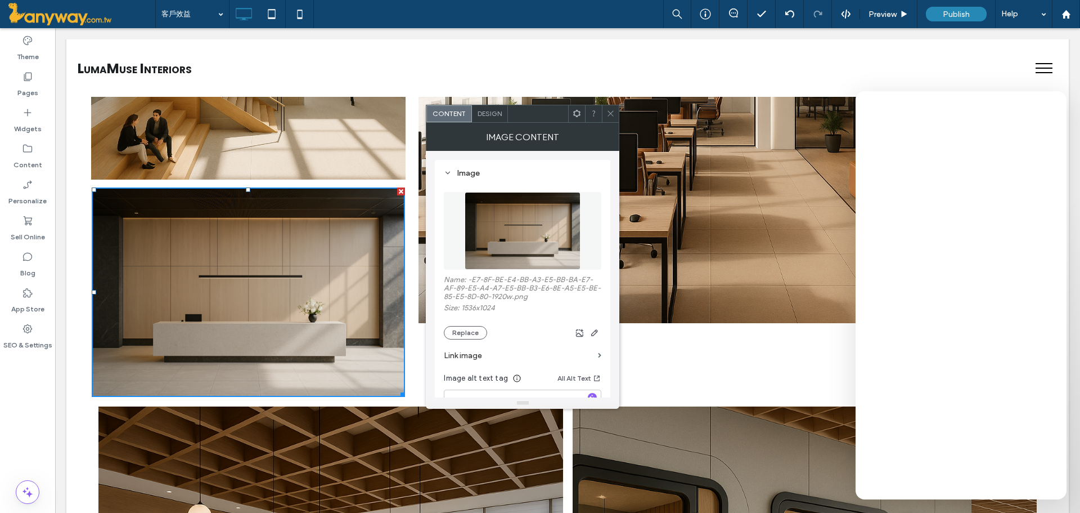
click at [481, 111] on span "Design" at bounding box center [490, 113] width 24 height 8
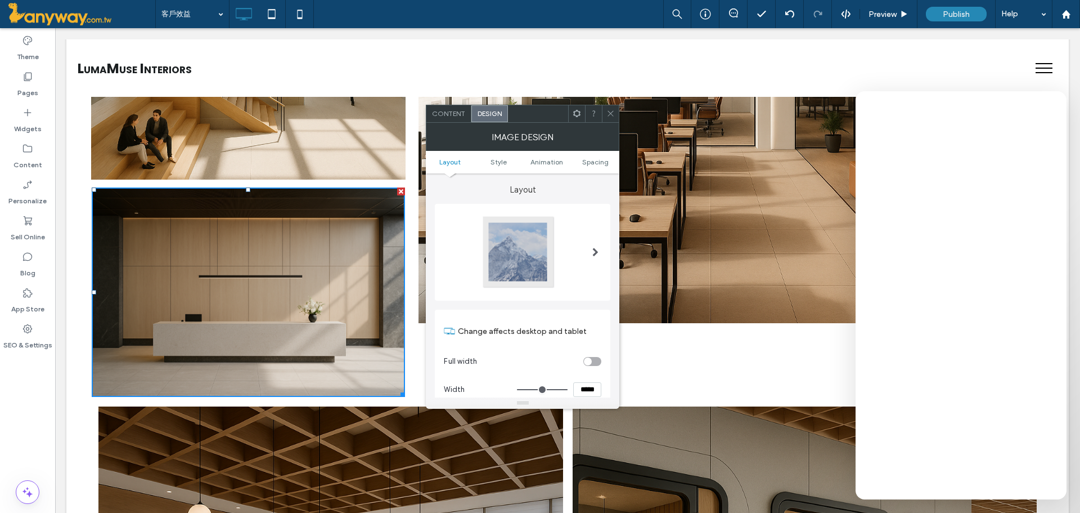
click at [597, 360] on div "toggle" at bounding box center [593, 361] width 18 height 9
drag, startPoint x: 597, startPoint y: 360, endPoint x: 567, endPoint y: 360, distance: 30.4
click at [567, 360] on section "Full width" at bounding box center [523, 361] width 158 height 28
click at [587, 362] on div "toggle" at bounding box center [593, 361] width 18 height 9
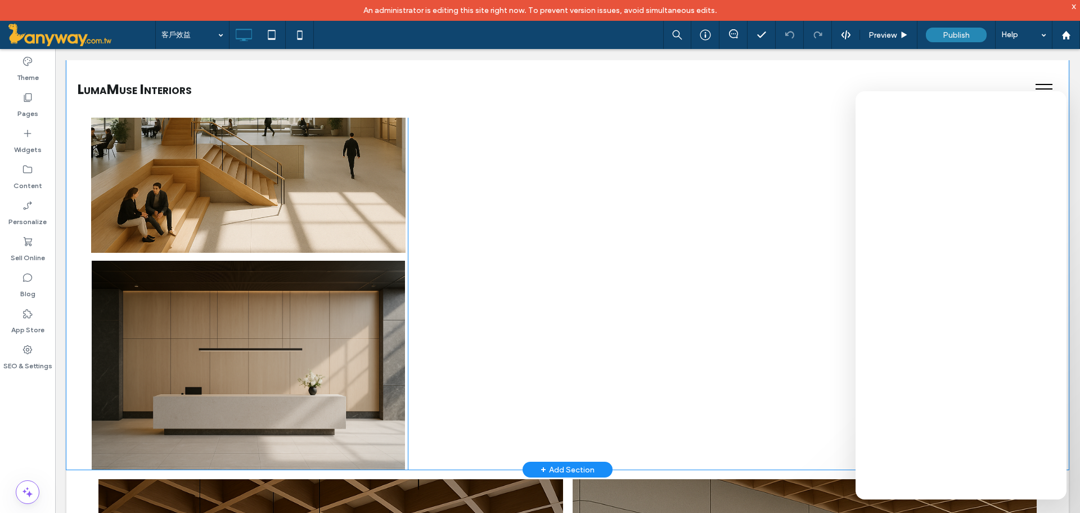
scroll to position [1125, 0]
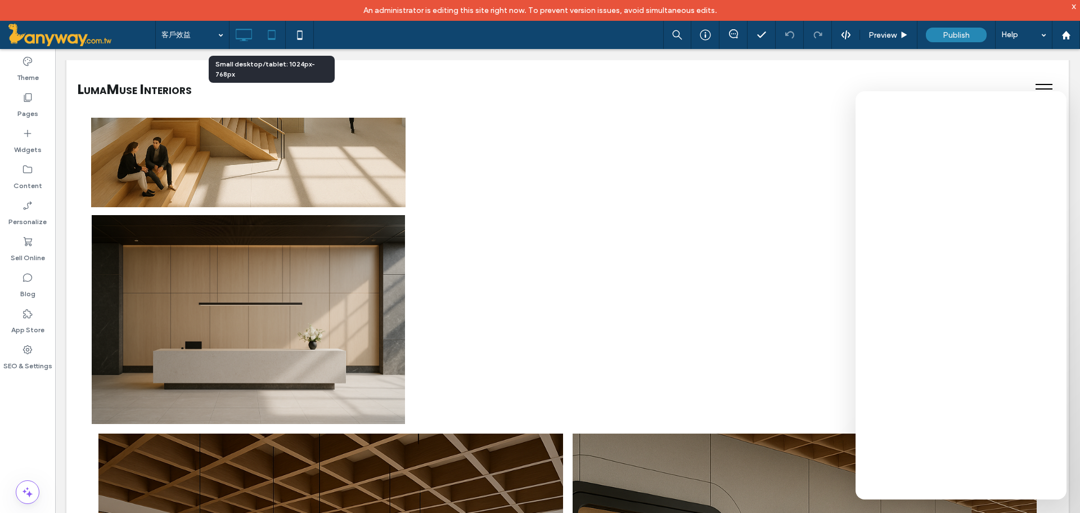
click at [271, 34] on icon at bounding box center [272, 35] width 23 height 23
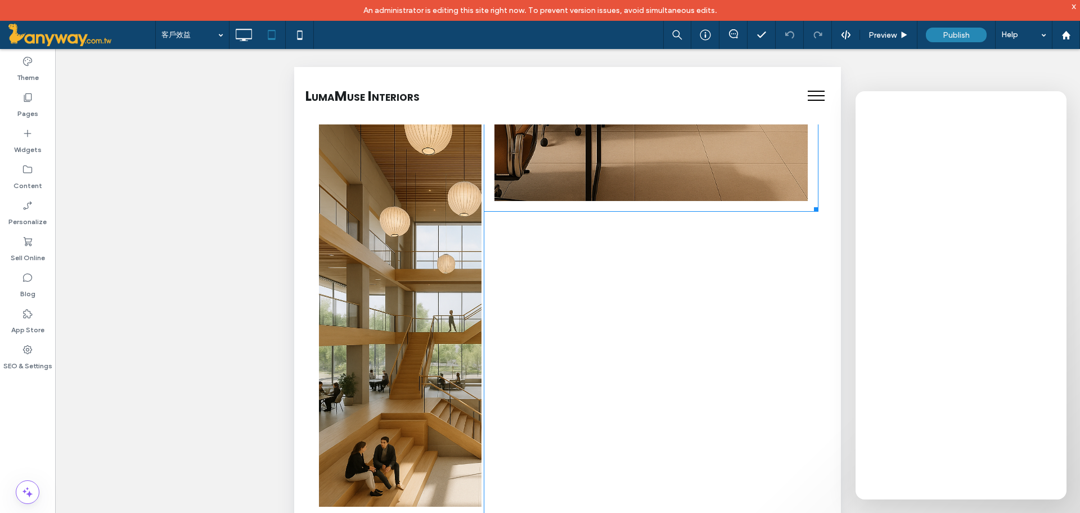
scroll to position [1021, 0]
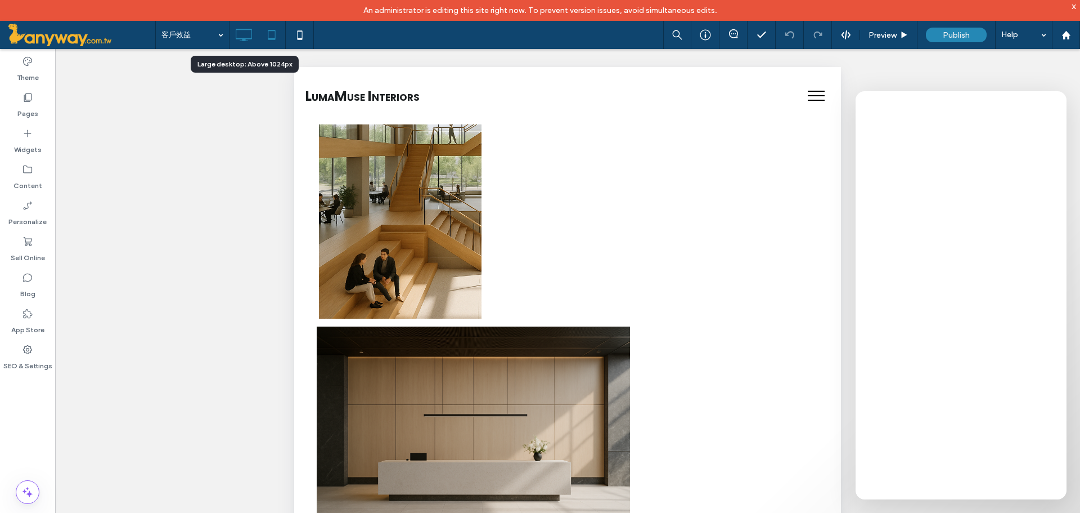
click at [241, 26] on icon at bounding box center [243, 35] width 23 height 23
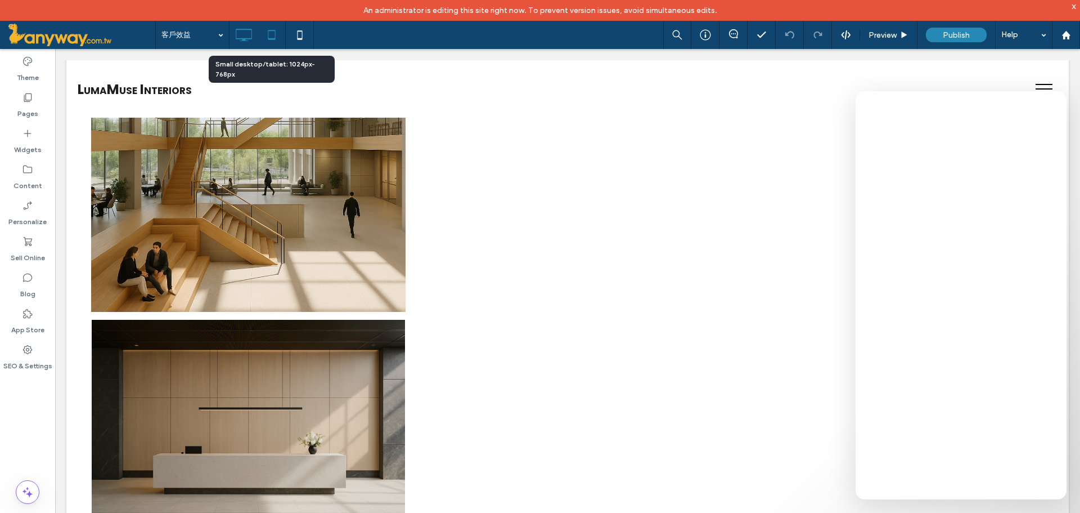
click at [269, 36] on icon at bounding box center [272, 35] width 23 height 23
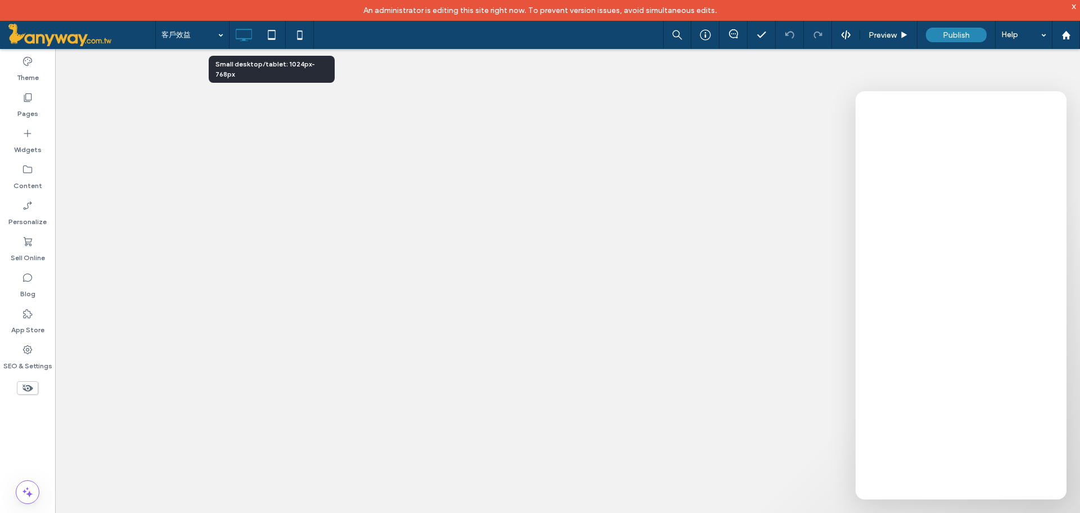
click at [271, 30] on use at bounding box center [271, 35] width 7 height 10
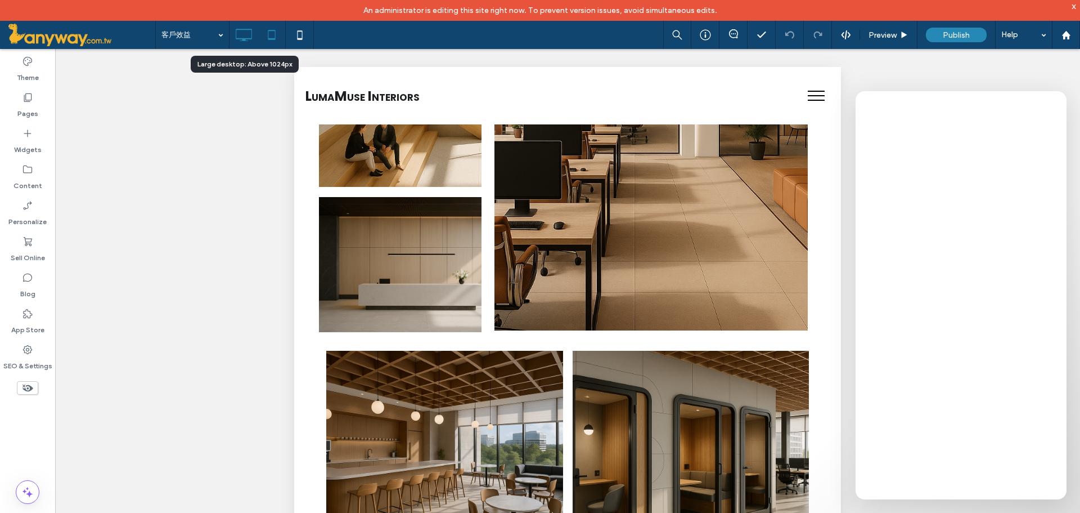
click at [241, 30] on icon at bounding box center [243, 35] width 23 height 23
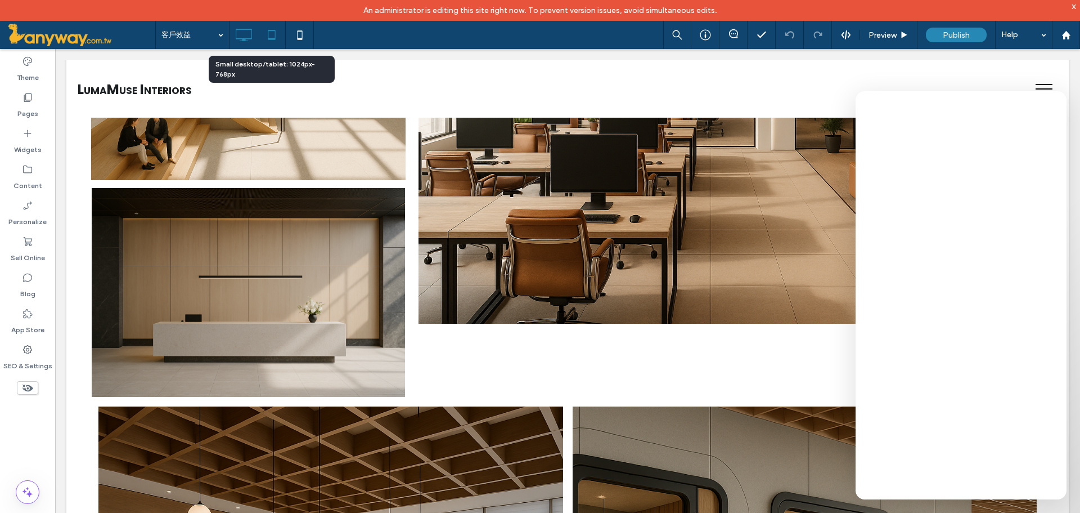
click at [269, 33] on icon at bounding box center [272, 35] width 23 height 23
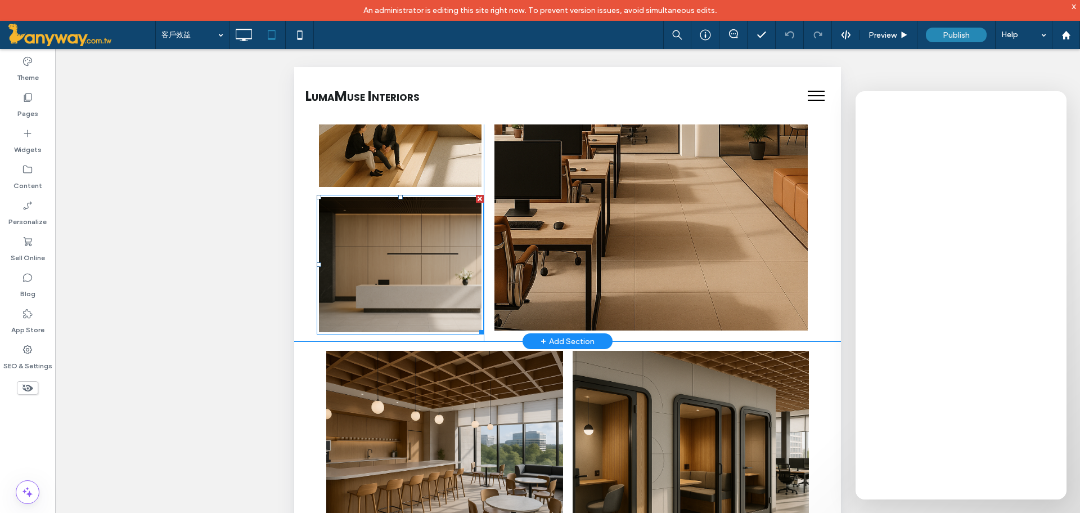
click at [357, 277] on link at bounding box center [400, 264] width 173 height 143
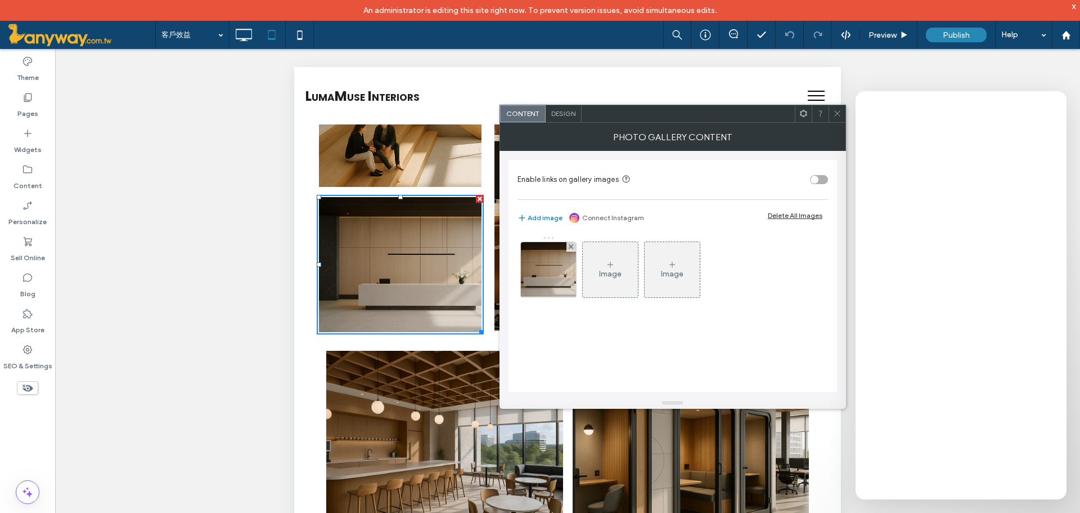
click at [566, 107] on div "Design" at bounding box center [564, 113] width 36 height 17
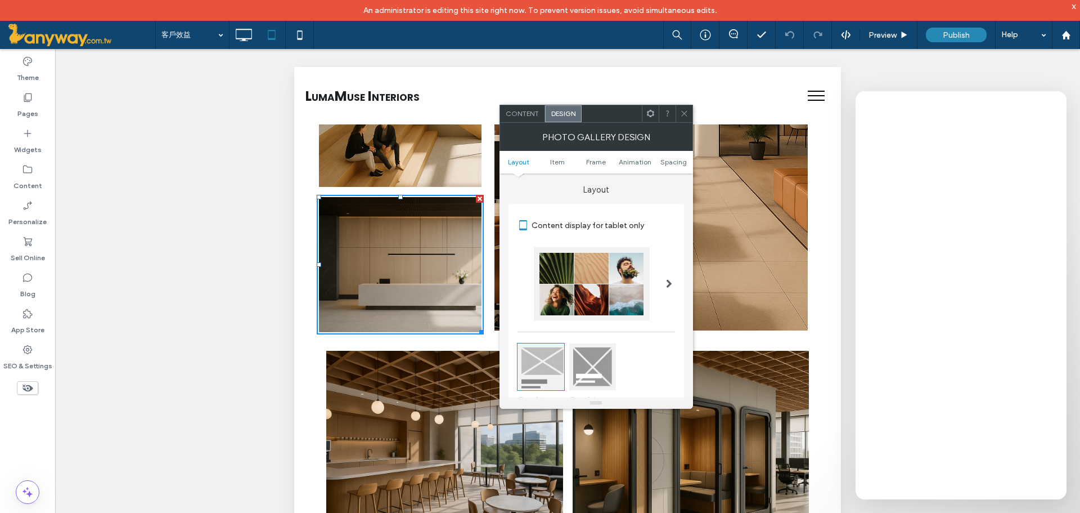
scroll to position [187, 0]
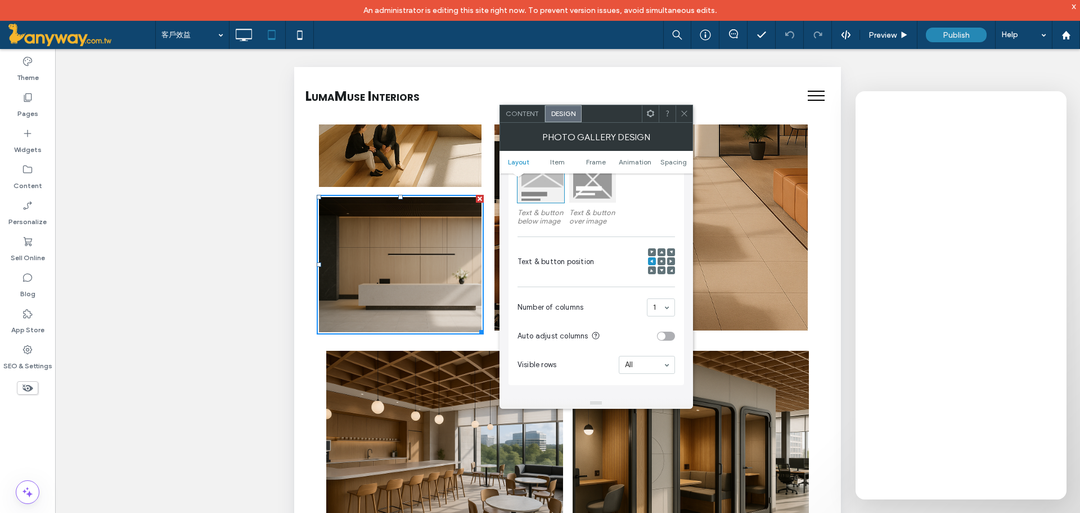
click at [661, 259] on icon at bounding box center [661, 260] width 3 height 3
click at [673, 261] on div at bounding box center [671, 261] width 8 height 8
click at [660, 262] on icon at bounding box center [661, 260] width 3 height 3
click at [655, 263] on div at bounding box center [652, 261] width 8 height 8
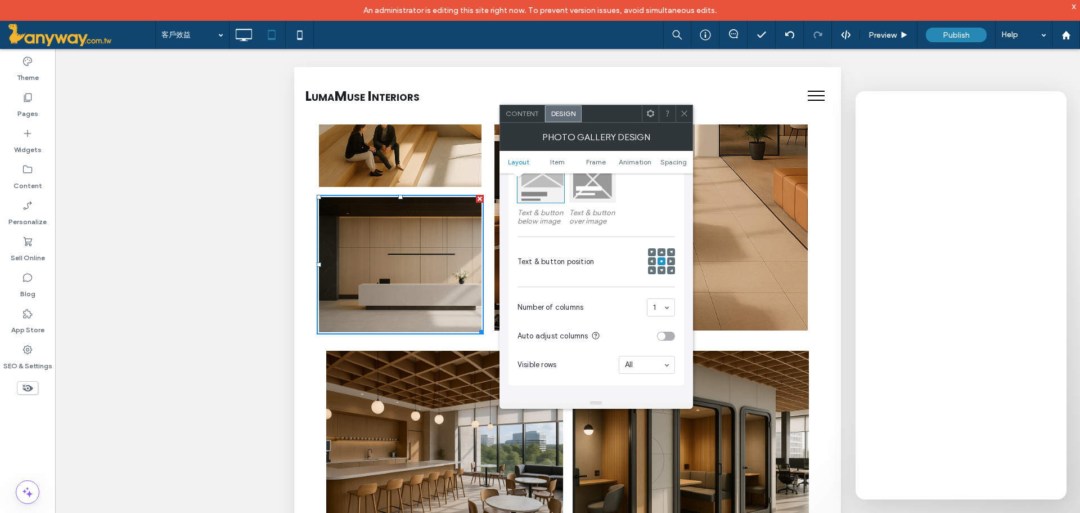
click at [662, 255] on span at bounding box center [661, 252] width 3 height 8
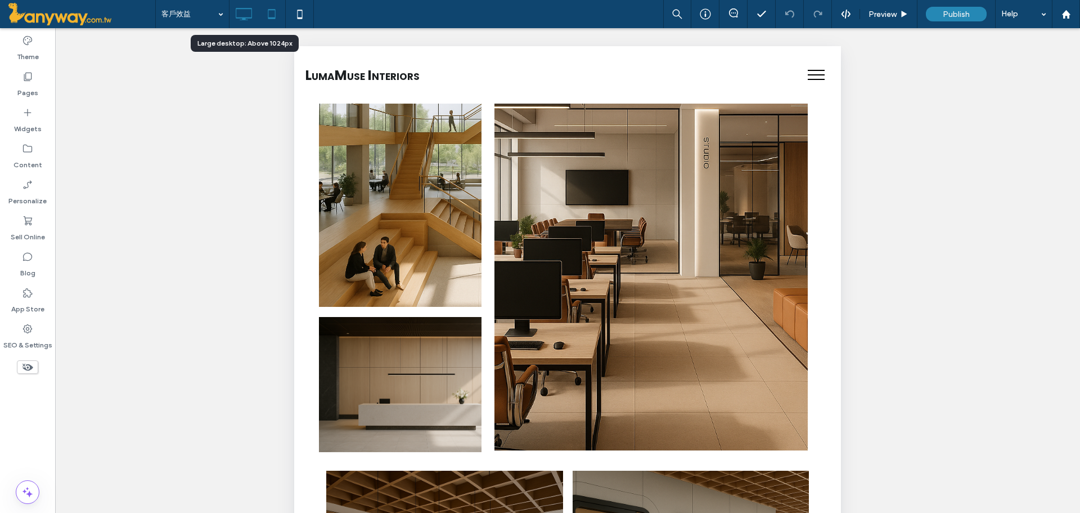
click at [243, 13] on icon at bounding box center [243, 14] width 23 height 23
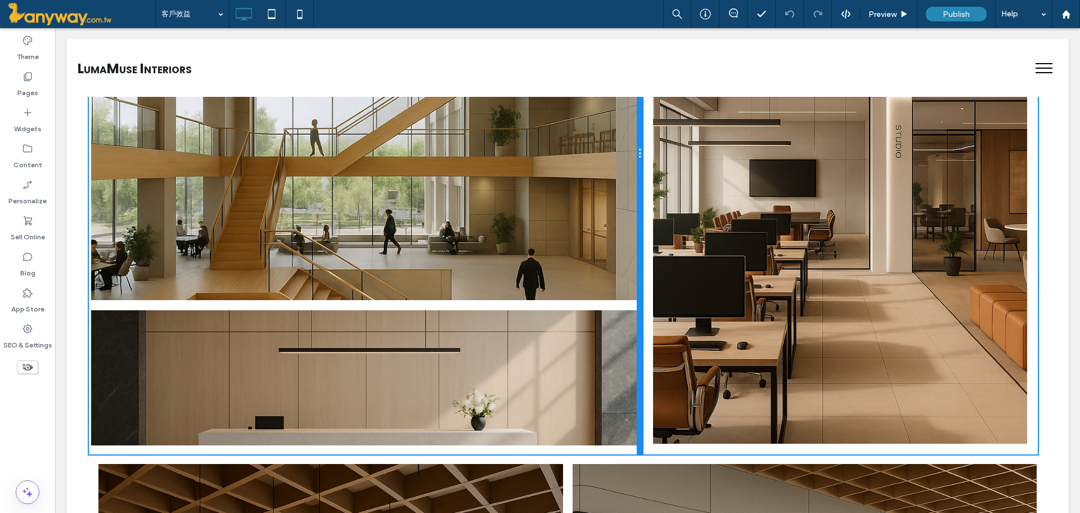
drag, startPoint x: 402, startPoint y: 233, endPoint x: 621, endPoint y: 266, distance: 221.9
click at [621, 266] on div "Button 查看更多內容 Button 查看更多內容 Click To Paste" at bounding box center [366, 153] width 554 height 601
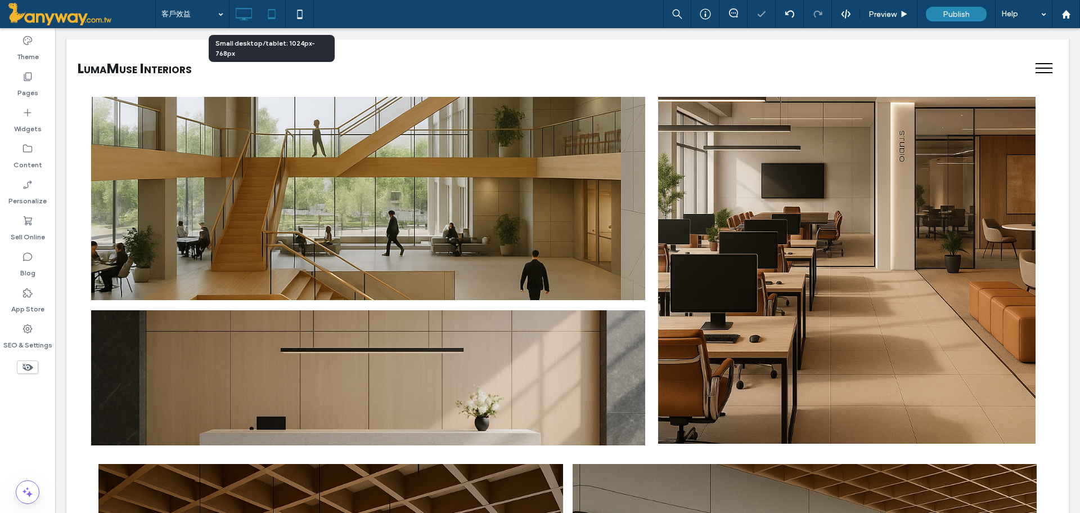
click at [273, 12] on icon at bounding box center [272, 14] width 23 height 23
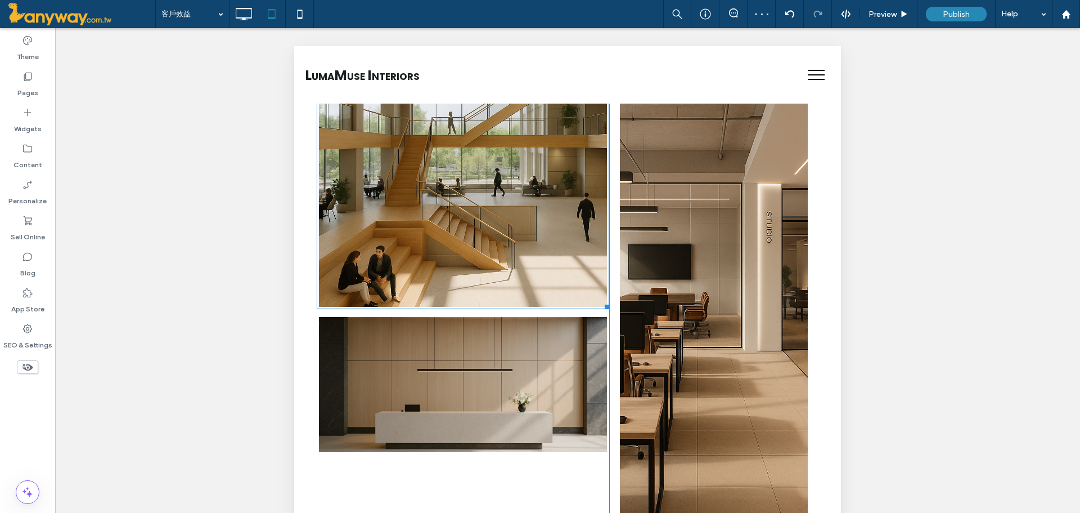
scroll to position [750, 0]
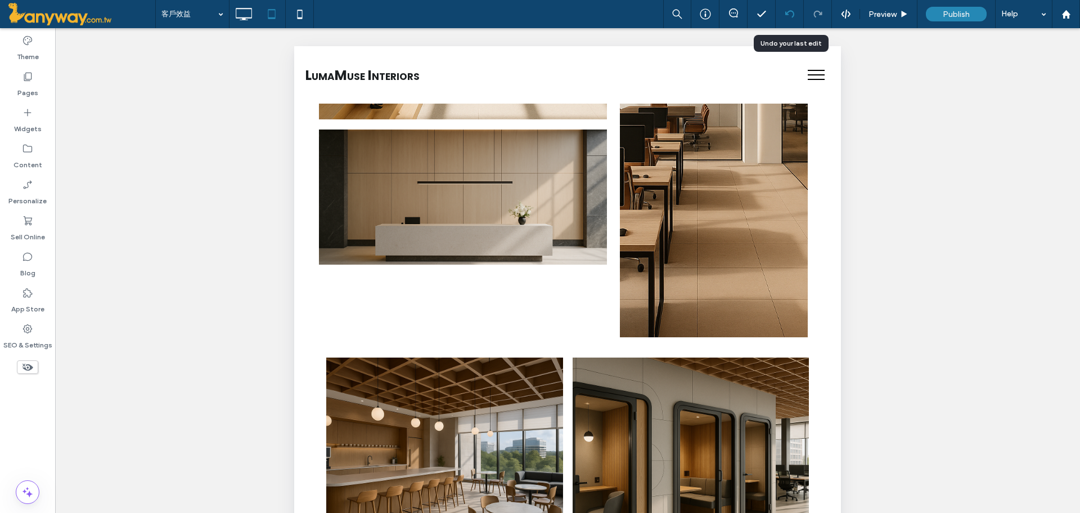
click at [796, 11] on div at bounding box center [790, 14] width 28 height 9
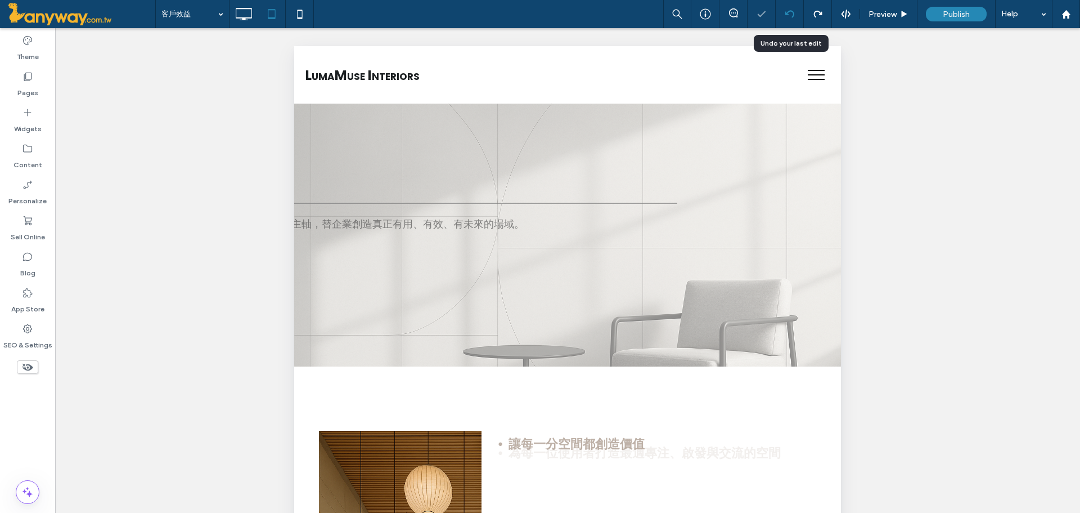
scroll to position [0, 0]
click at [795, 11] on div at bounding box center [790, 14] width 28 height 9
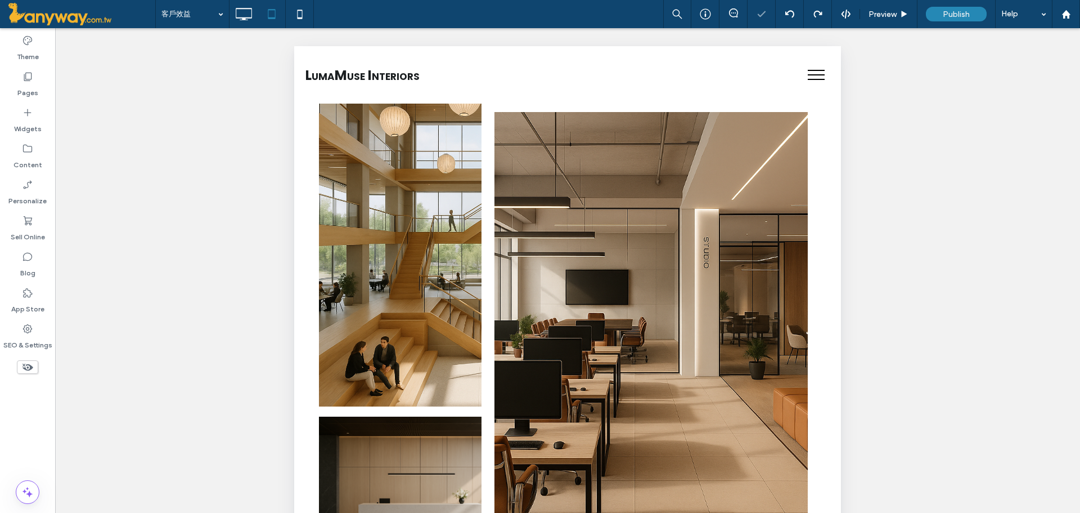
scroll to position [563, 0]
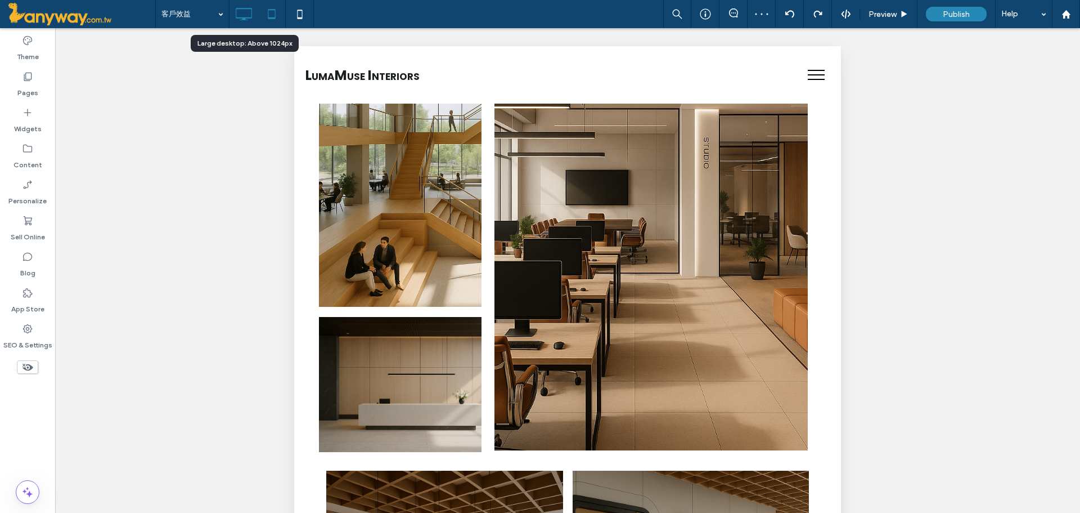
click at [255, 7] on div at bounding box center [244, 14] width 28 height 23
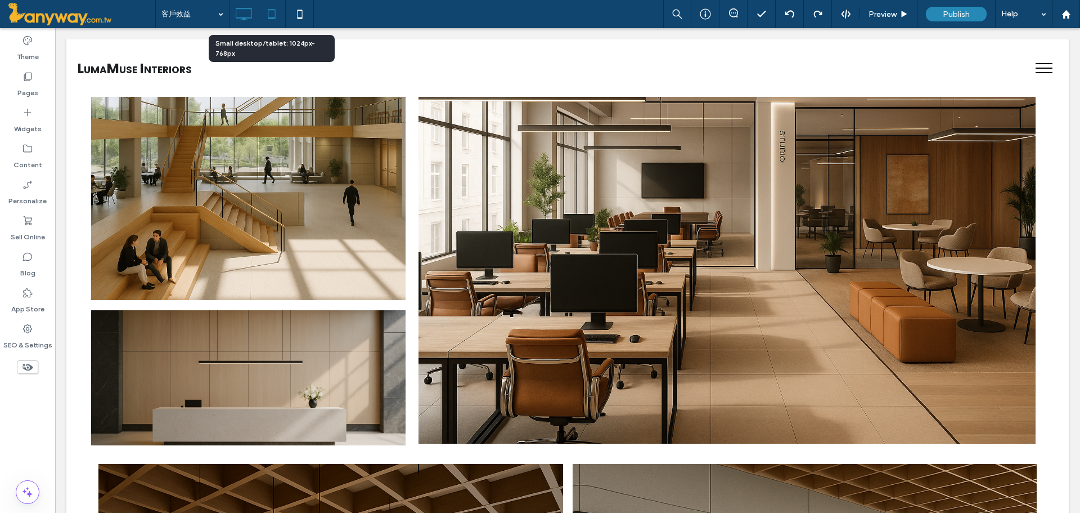
click at [270, 5] on icon at bounding box center [272, 14] width 23 height 23
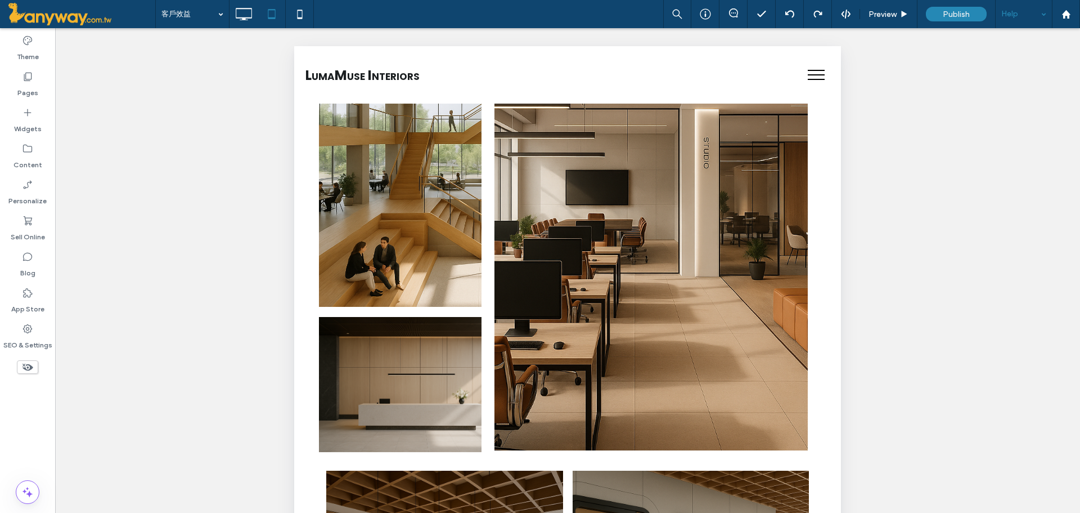
click at [1041, 10] on div "Help" at bounding box center [1024, 14] width 56 height 28
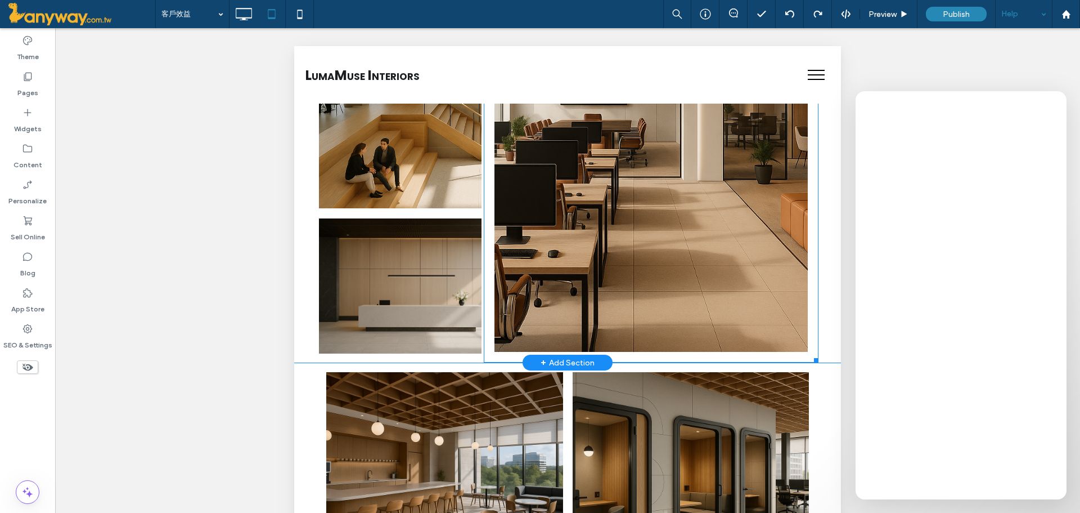
scroll to position [703, 0]
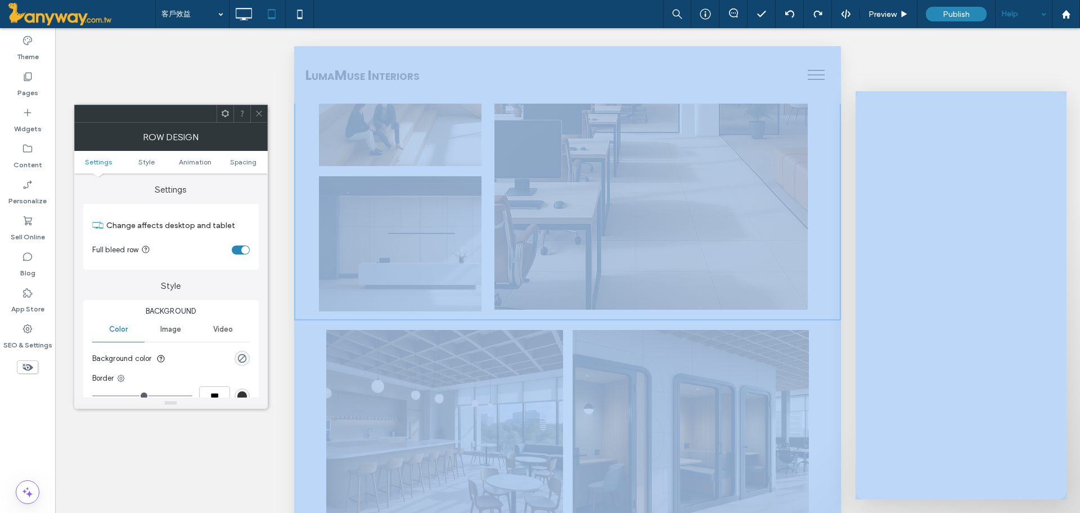
click at [259, 104] on body ".wqwq-1{fill:#231f20;} .cls-1q, .cls-2q { fill-rule: evenodd; } .cls-2q { fill:…" at bounding box center [540, 256] width 1080 height 513
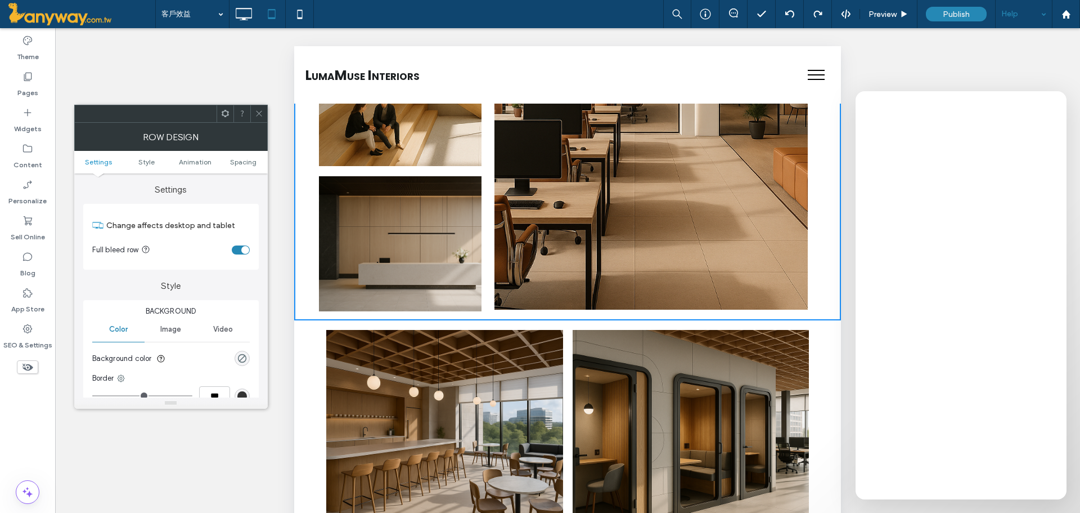
click at [322, 371] on li "Button" at bounding box center [445, 448] width 246 height 246
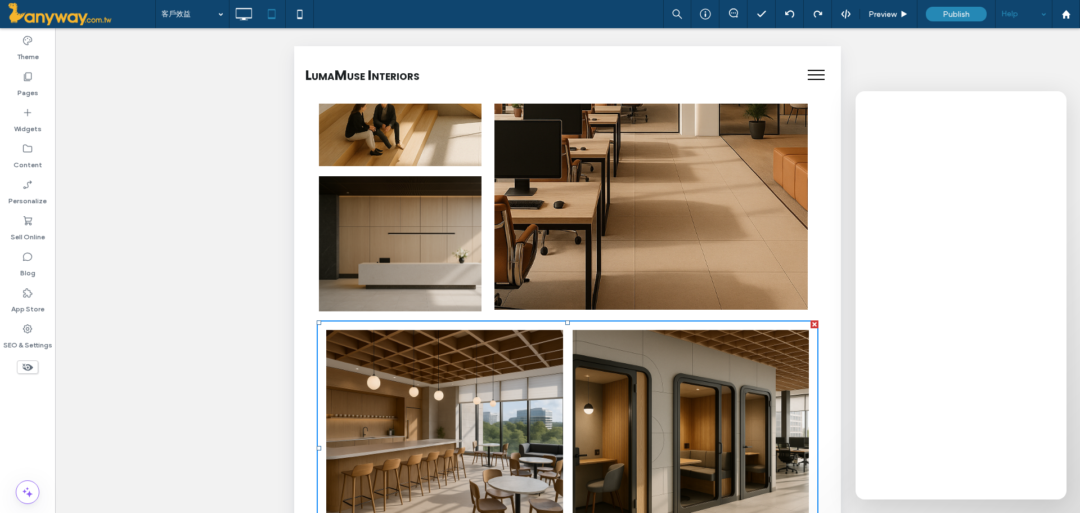
click at [322, 371] on li "Button" at bounding box center [445, 448] width 246 height 246
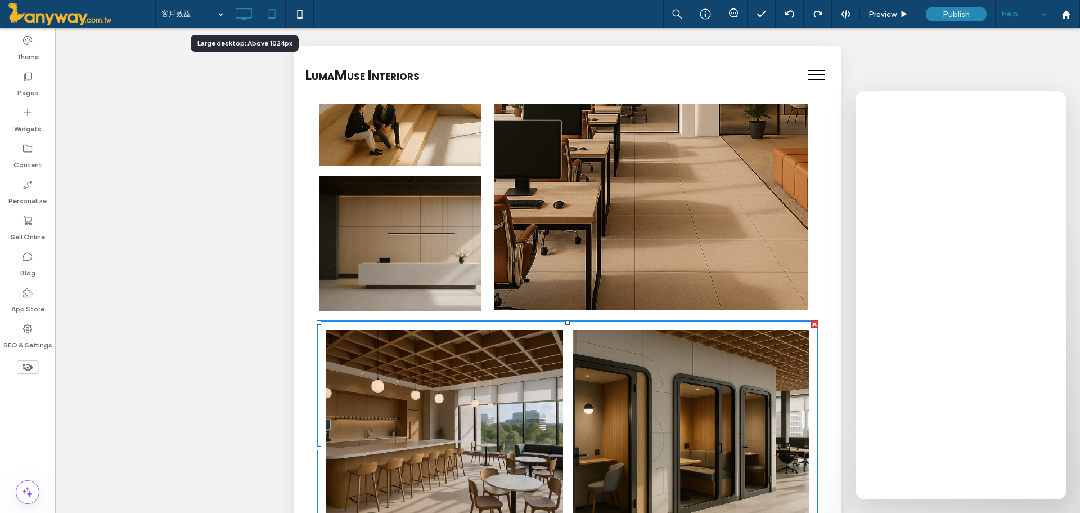
click at [250, 12] on icon at bounding box center [243, 14] width 23 height 23
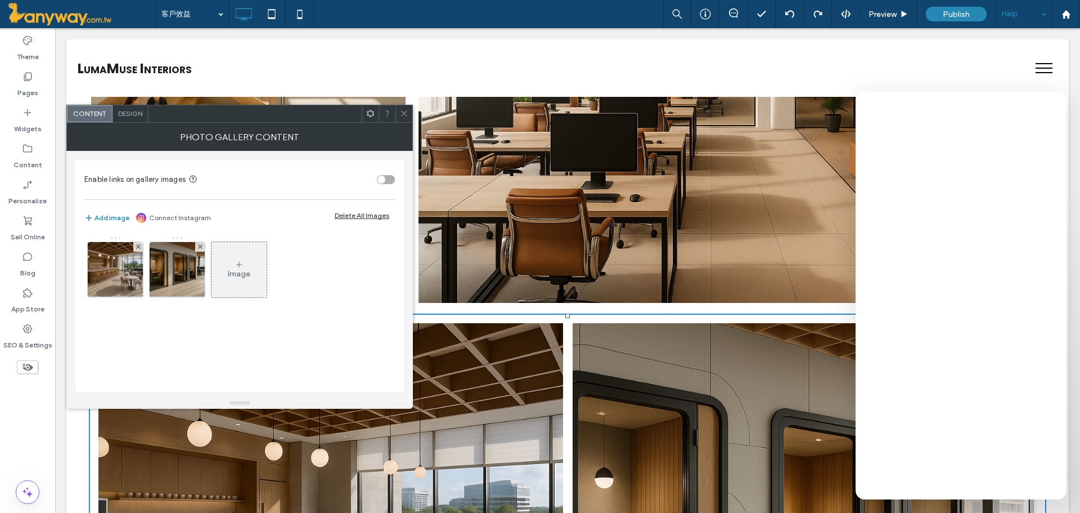
click at [129, 111] on span "Design" at bounding box center [130, 113] width 24 height 8
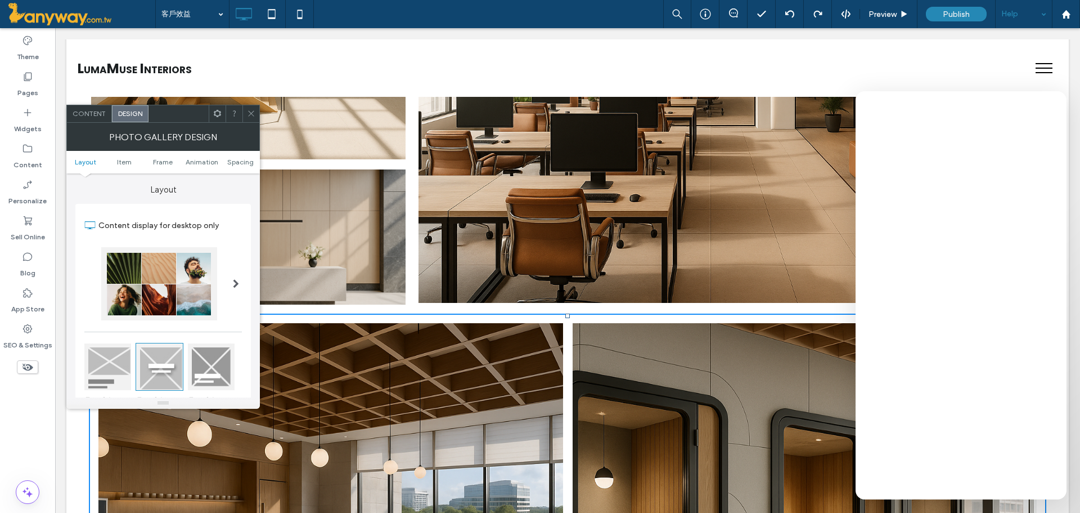
scroll to position [375, 0]
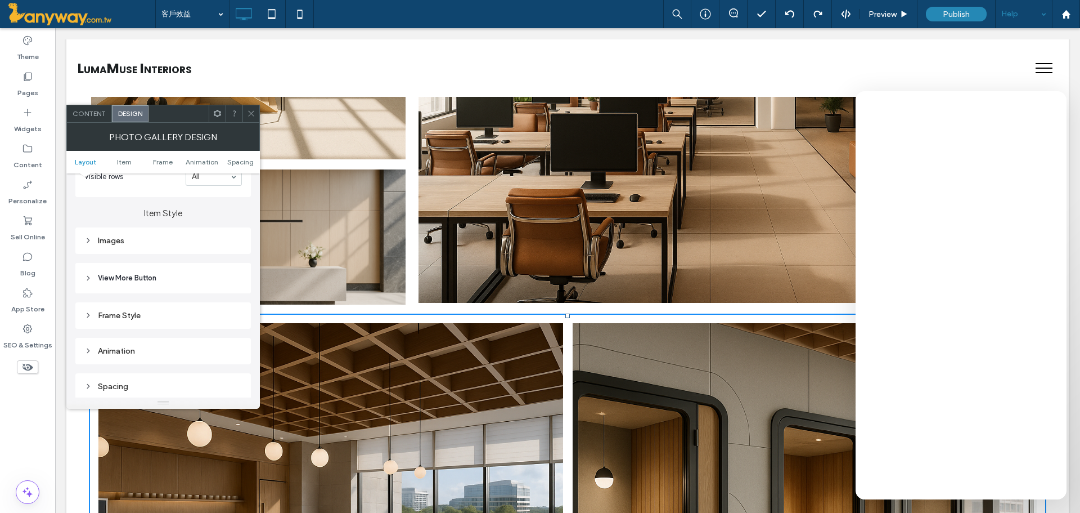
click at [151, 243] on div "Images" at bounding box center [163, 241] width 158 height 10
type input "**"
type input "****"
type input "*"
type input "***"
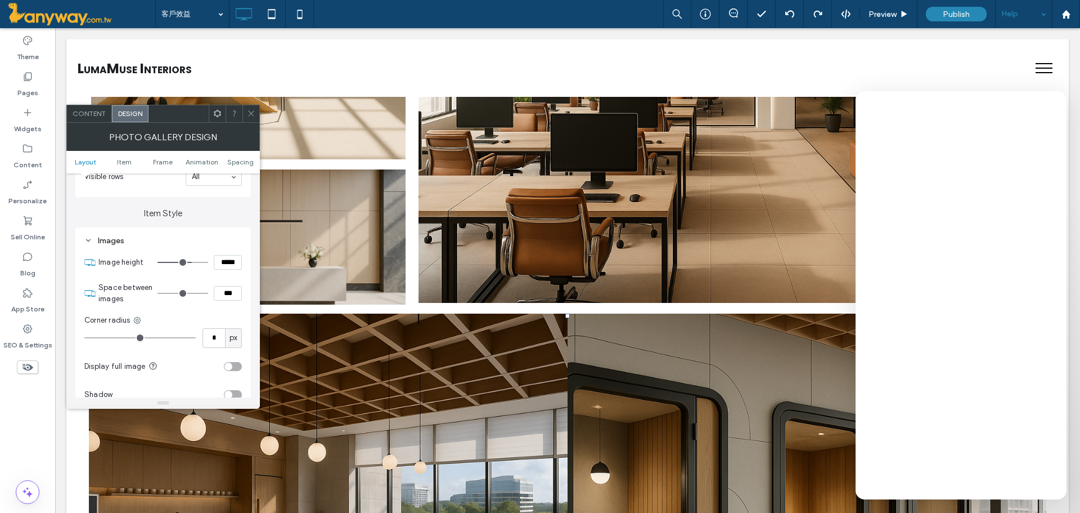
drag, startPoint x: 199, startPoint y: 292, endPoint x: 122, endPoint y: 293, distance: 77.1
type input "*"
click at [158, 293] on input "range" at bounding box center [183, 293] width 51 height 1
click at [253, 109] on span at bounding box center [251, 113] width 8 height 17
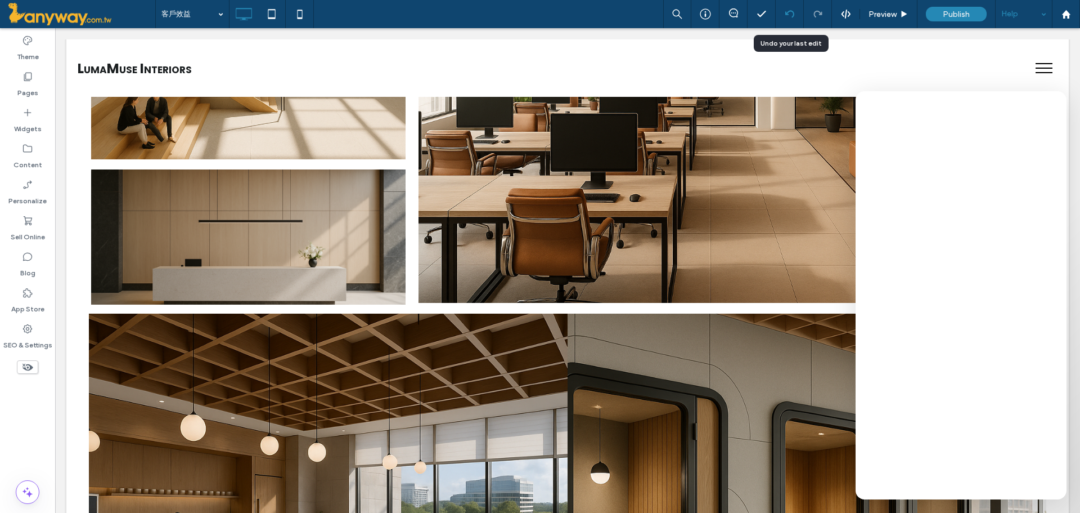
click at [796, 14] on div at bounding box center [790, 14] width 28 height 9
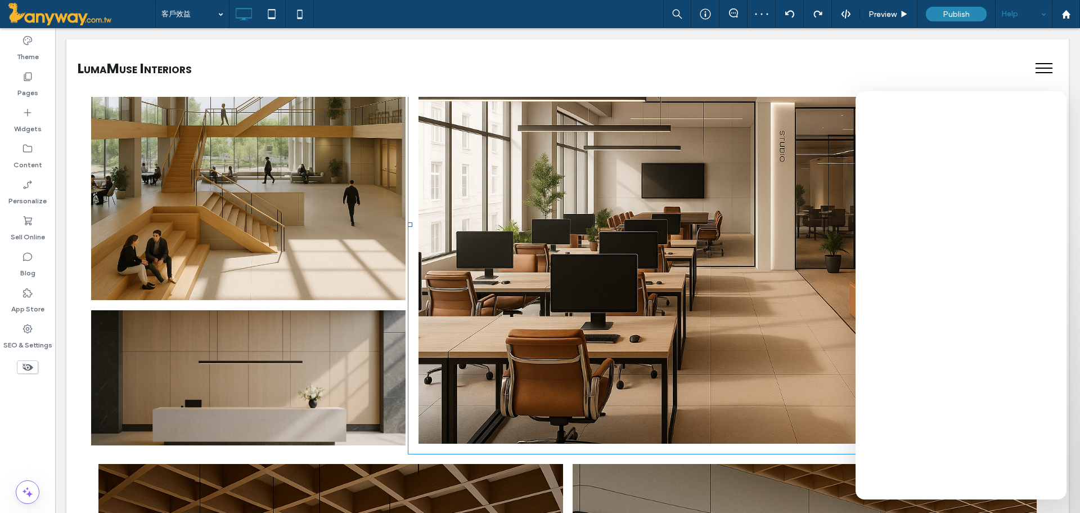
scroll to position [750, 0]
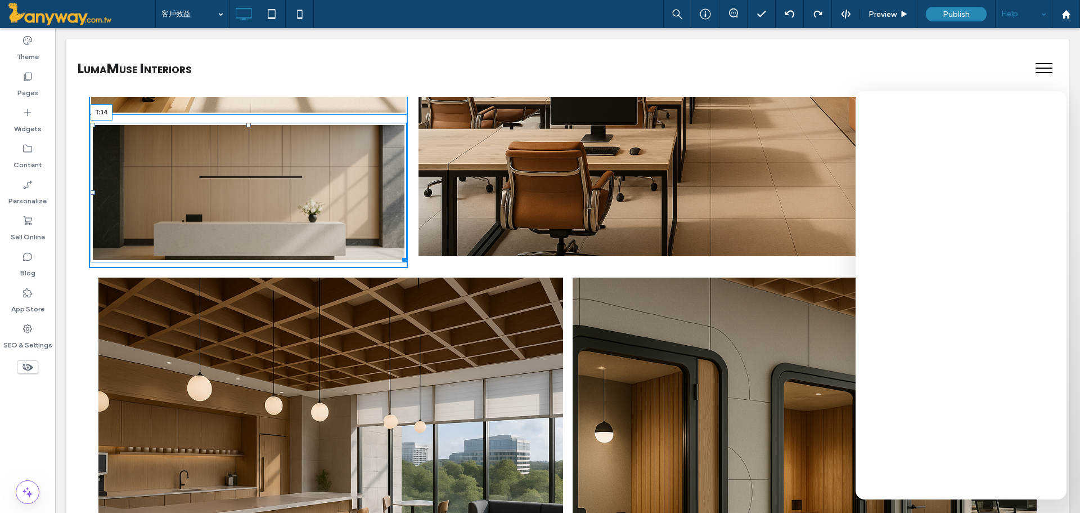
drag, startPoint x: 247, startPoint y: 122, endPoint x: 307, endPoint y: 151, distance: 66.9
click at [252, 124] on div "Button 查看更多內容 T:14" at bounding box center [249, 193] width 316 height 140
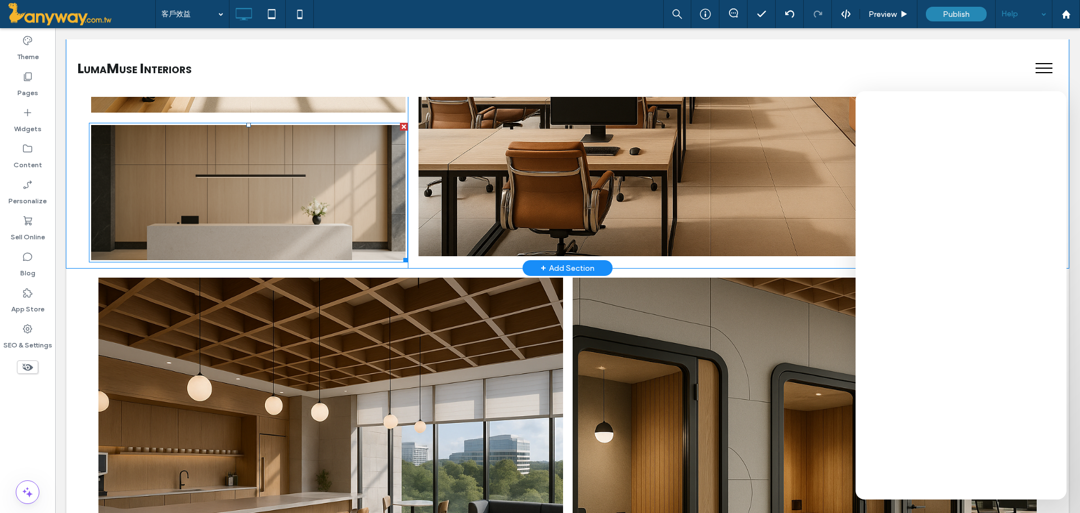
click at [248, 189] on link at bounding box center [249, 192] width 334 height 143
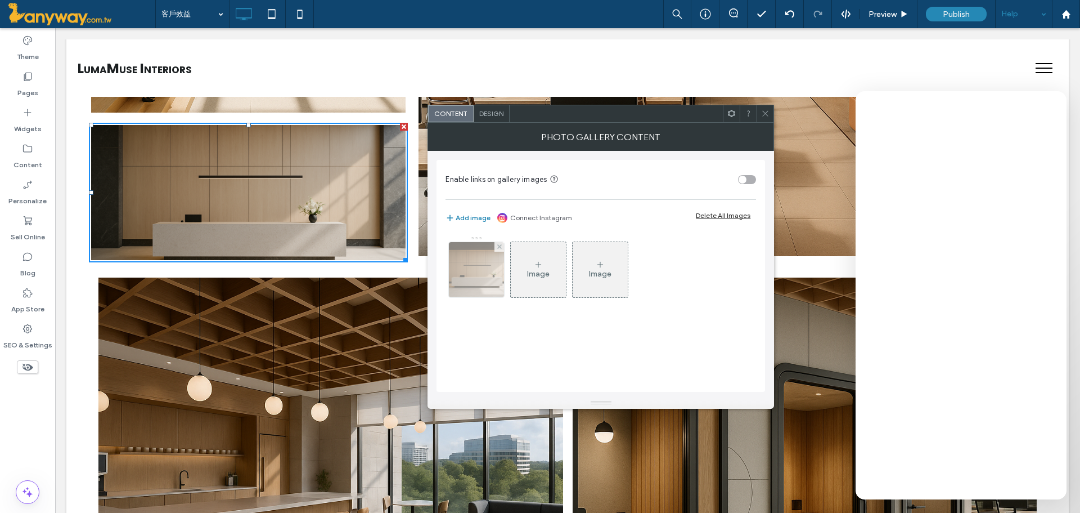
click at [483, 262] on img at bounding box center [477, 269] width 83 height 55
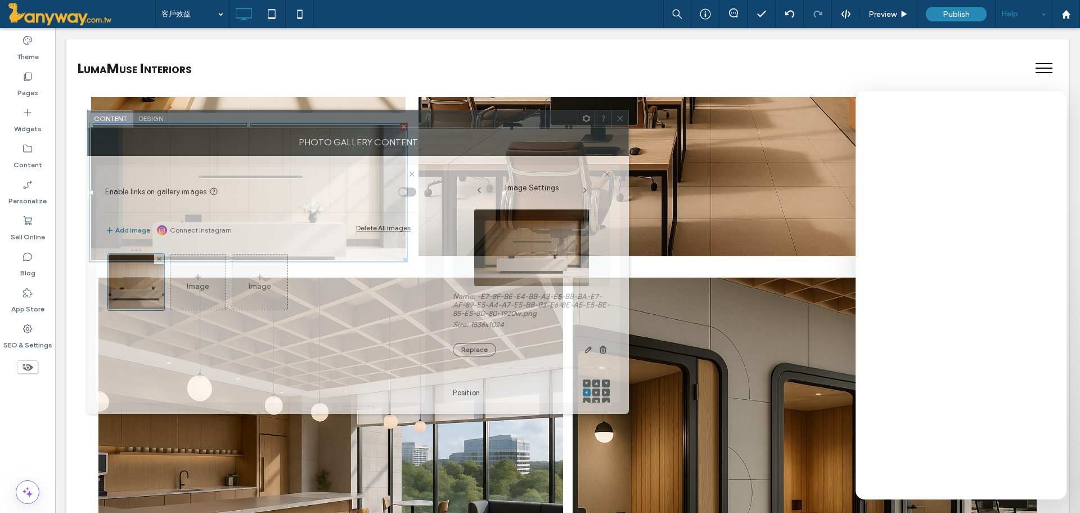
drag, startPoint x: 813, startPoint y: 111, endPoint x: 473, endPoint y: 116, distance: 340.5
click at [473, 116] on div at bounding box center [373, 118] width 409 height 17
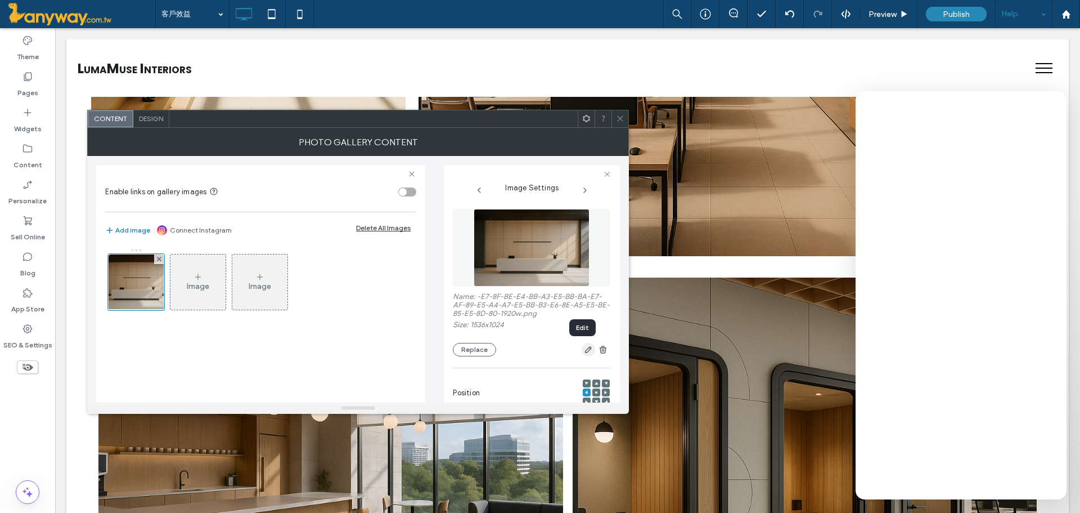
click at [582, 344] on span "button" at bounding box center [589, 350] width 14 height 14
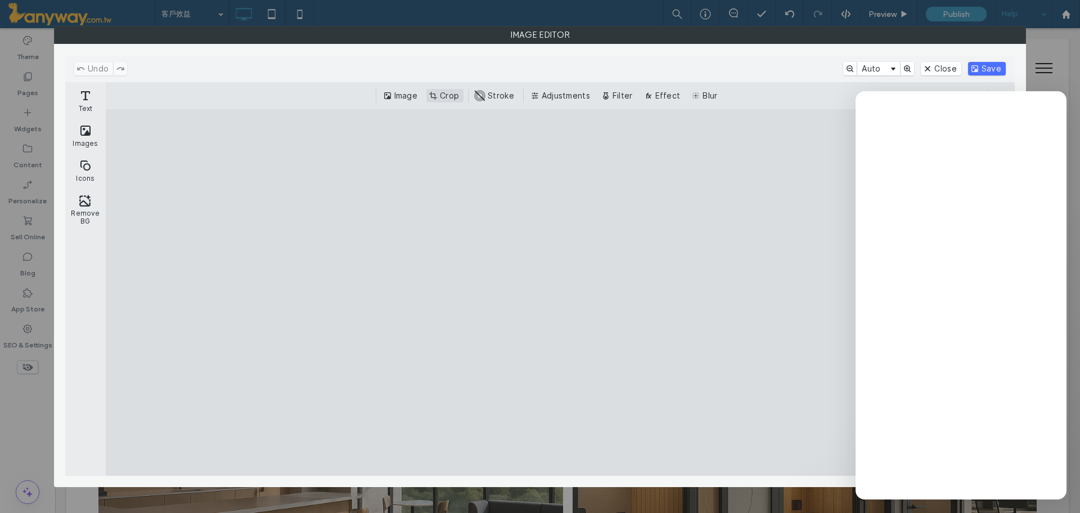
click at [447, 97] on button "Crop" at bounding box center [445, 96] width 37 height 14
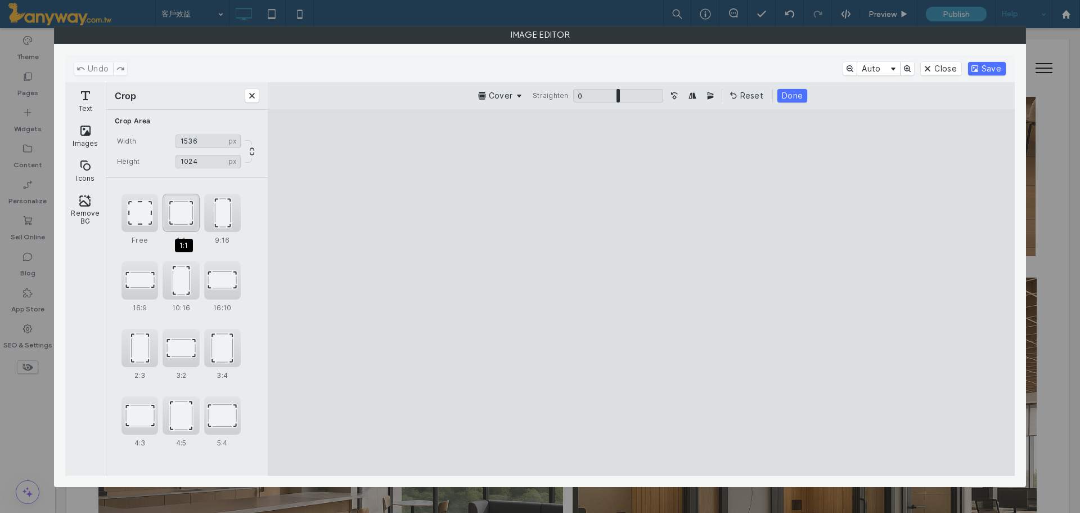
click at [173, 223] on div "1:1" at bounding box center [181, 213] width 37 height 38
click at [142, 219] on div "Free" at bounding box center [140, 213] width 37 height 38
click at [141, 285] on div "16:9" at bounding box center [140, 280] width 37 height 38
type input "*******"
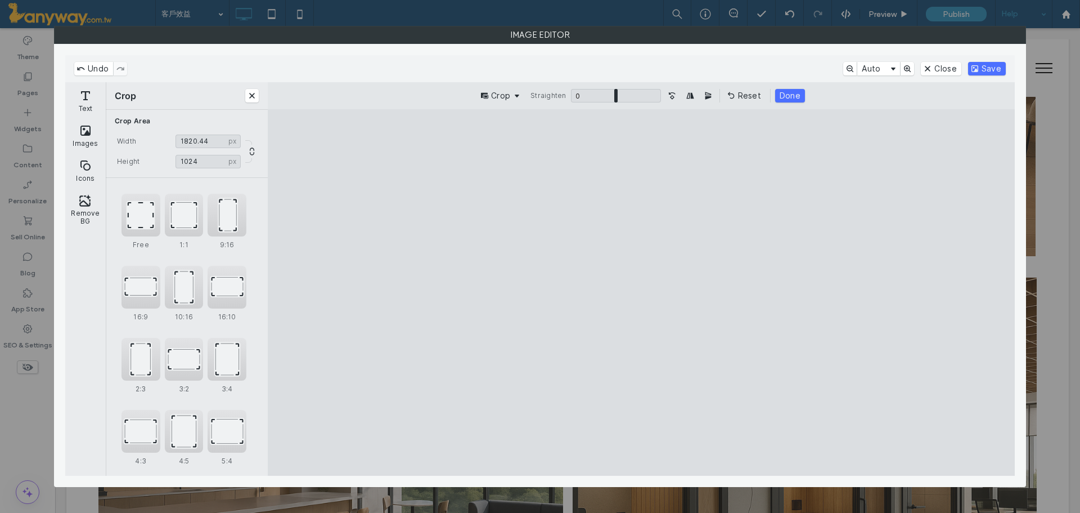
drag, startPoint x: 903, startPoint y: 471, endPoint x: 902, endPoint y: 441, distance: 30.4
click at [641, 292] on cesdk-canvas "Editor canvas" at bounding box center [641, 292] width 0 height 0
drag, startPoint x: 899, startPoint y: 468, endPoint x: 885, endPoint y: 438, distance: 33.0
click at [641, 292] on cesdk-canvas "Editor canvas" at bounding box center [641, 292] width 0 height 0
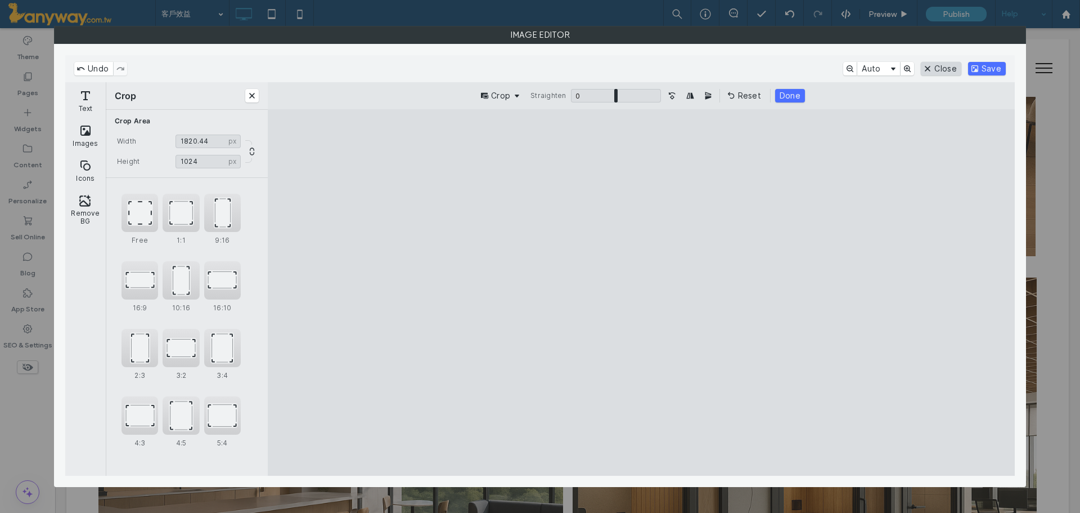
click at [940, 69] on button "Close" at bounding box center [941, 69] width 40 height 14
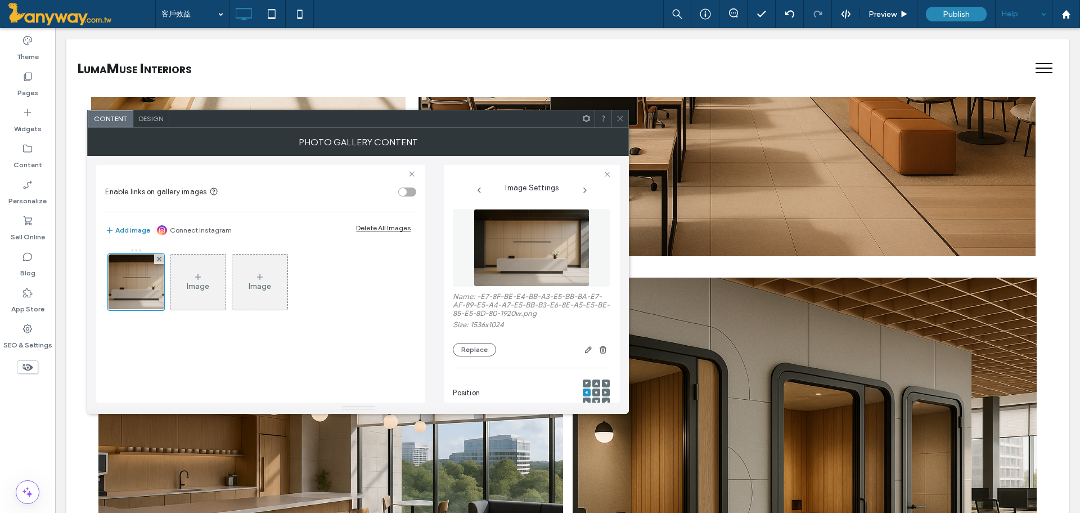
click at [616, 117] on div at bounding box center [620, 118] width 17 height 17
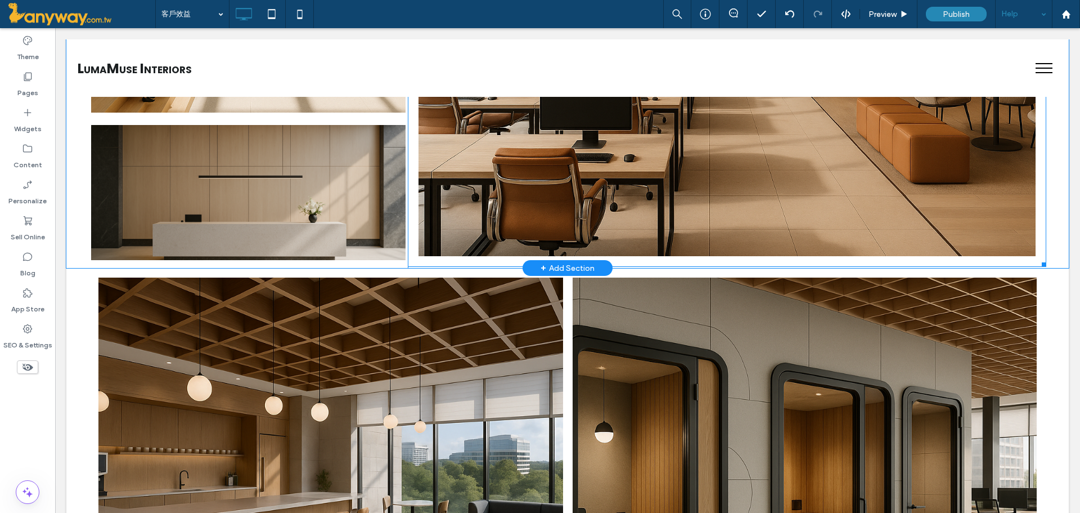
scroll to position [563, 0]
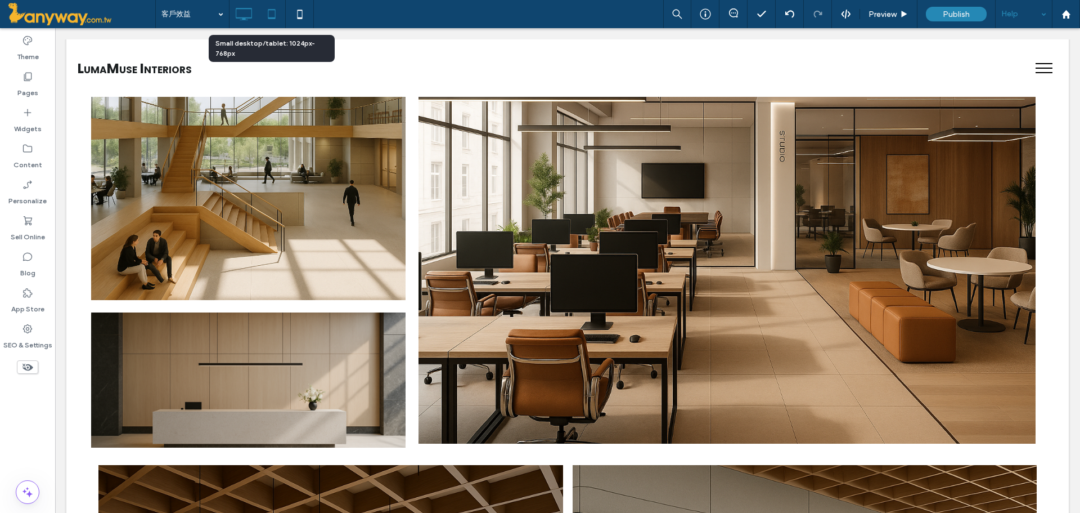
click at [273, 19] on icon at bounding box center [272, 14] width 23 height 23
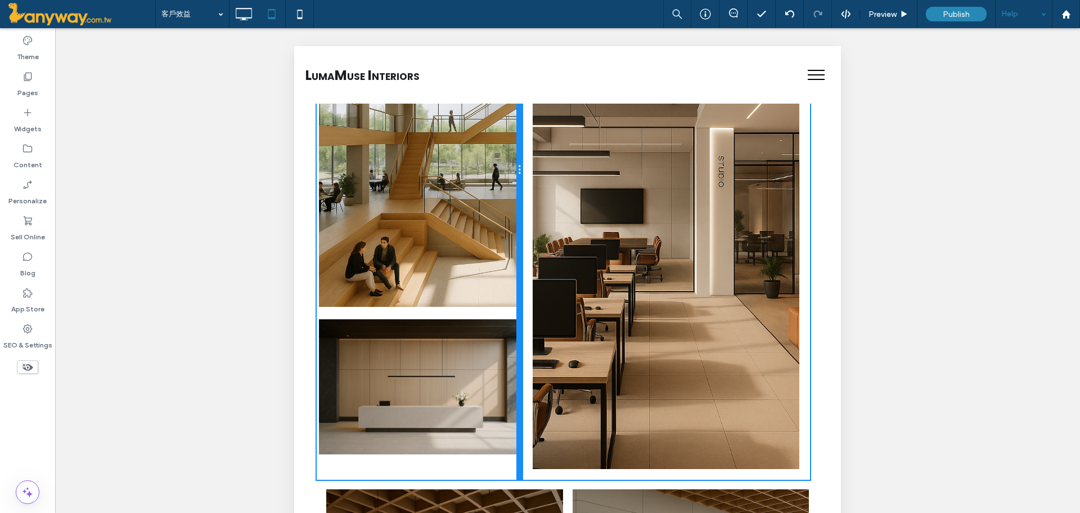
drag, startPoint x: 478, startPoint y: 450, endPoint x: 801, endPoint y: 497, distance: 327.0
click at [517, 451] on div at bounding box center [520, 170] width 6 height 620
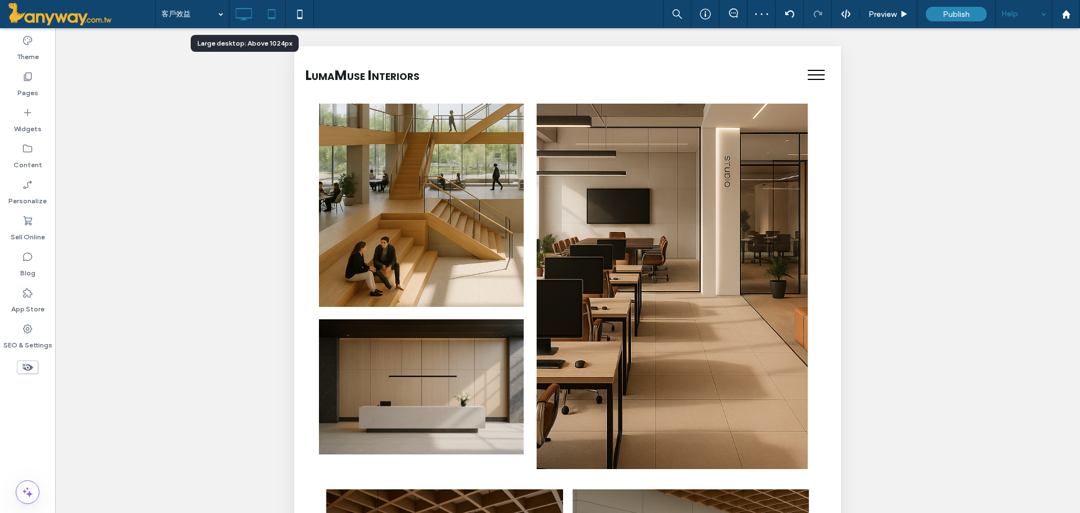
click at [252, 14] on use at bounding box center [244, 14] width 16 height 12
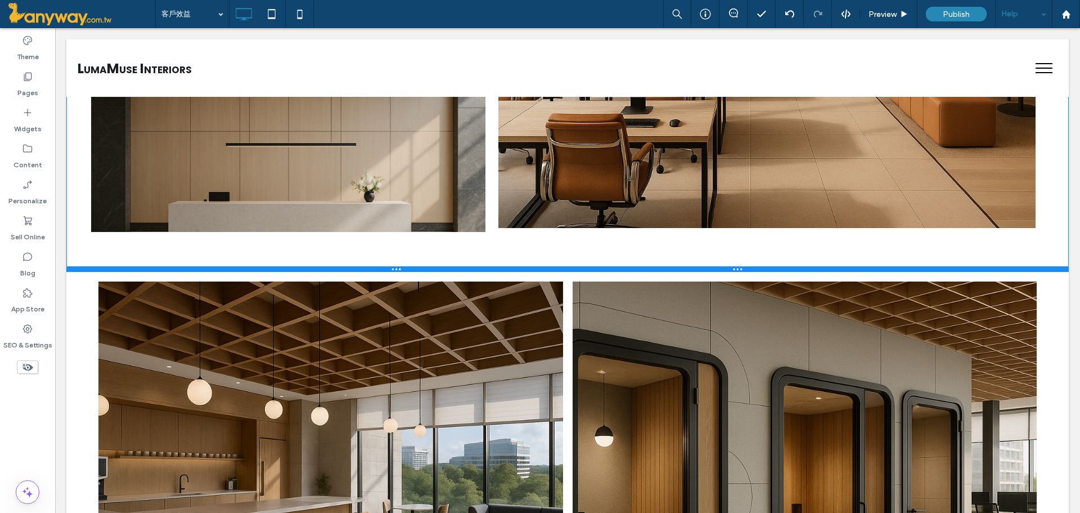
scroll to position [822, 0]
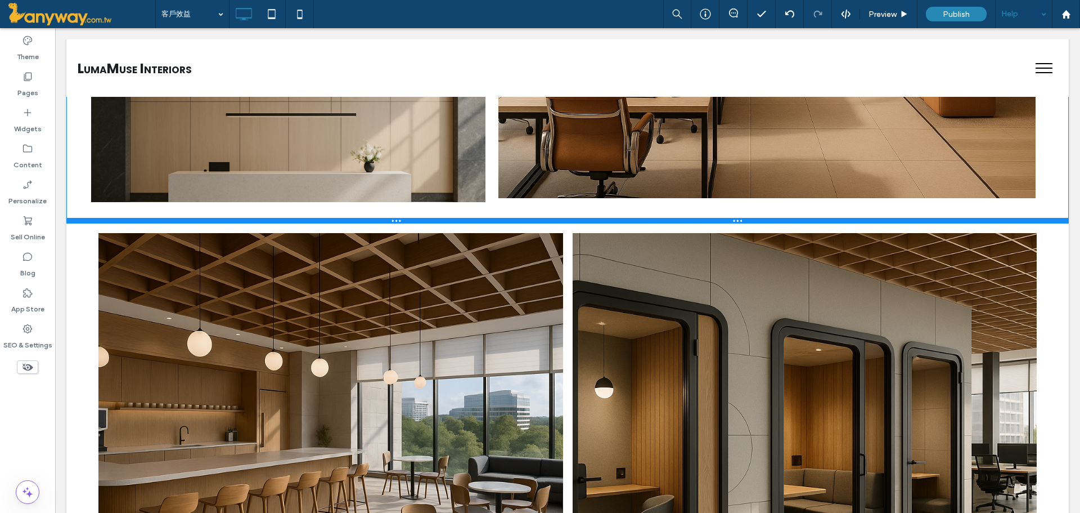
drag, startPoint x: 511, startPoint y: 460, endPoint x: 563, endPoint y: 257, distance: 210.2
click at [508, 223] on div at bounding box center [567, 221] width 1003 height 6
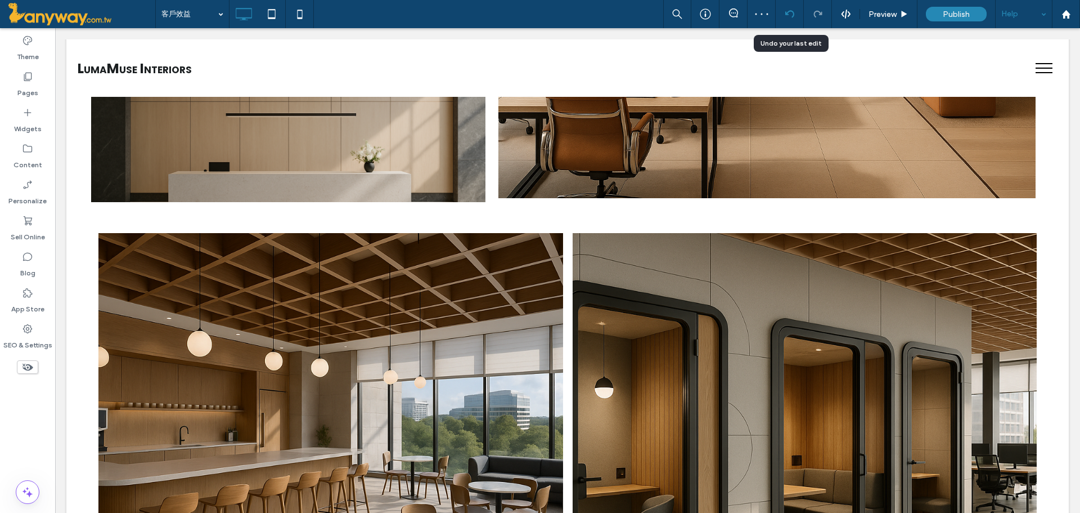
click at [791, 20] on div at bounding box center [790, 14] width 28 height 28
click at [791, 14] on icon at bounding box center [790, 14] width 9 height 9
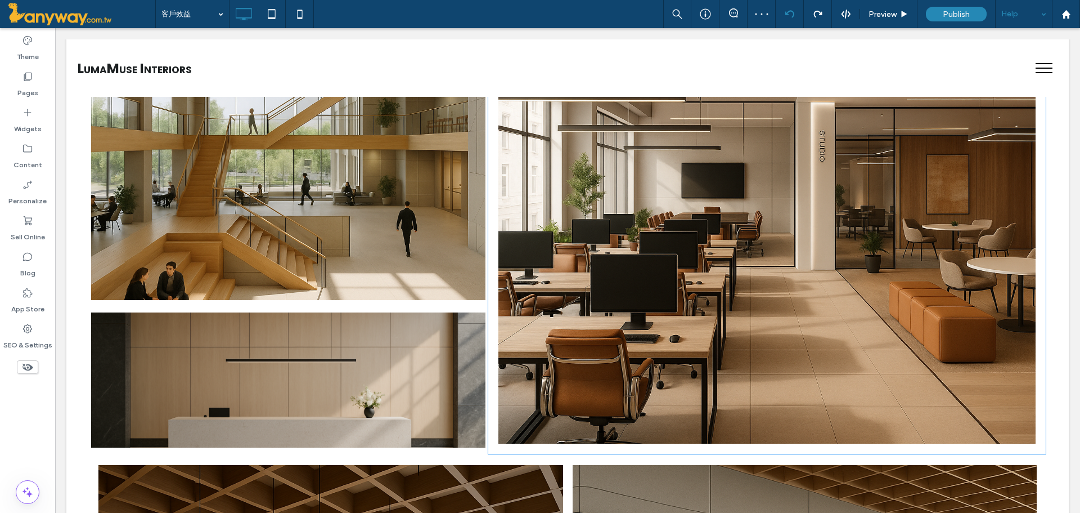
scroll to position [750, 0]
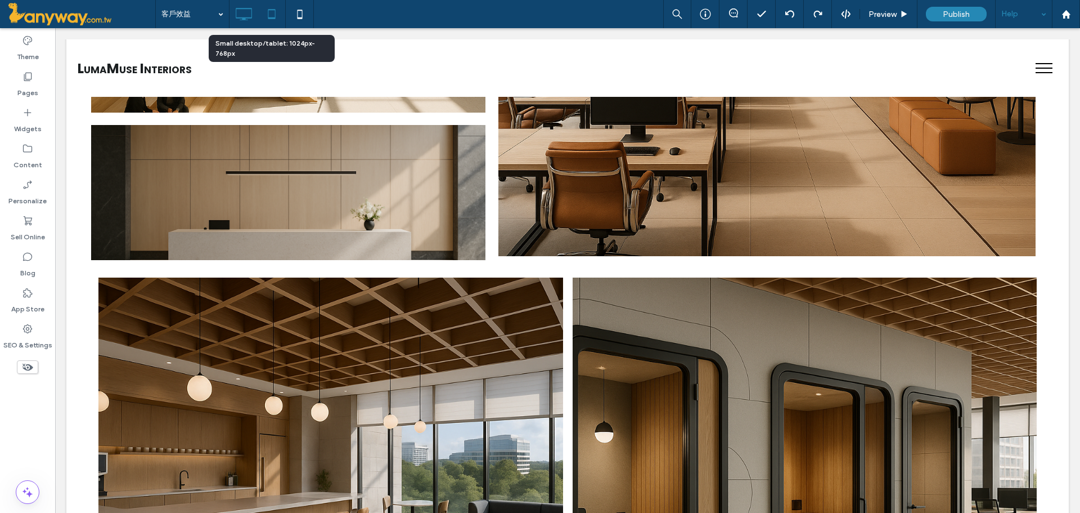
click at [277, 11] on icon at bounding box center [272, 14] width 23 height 23
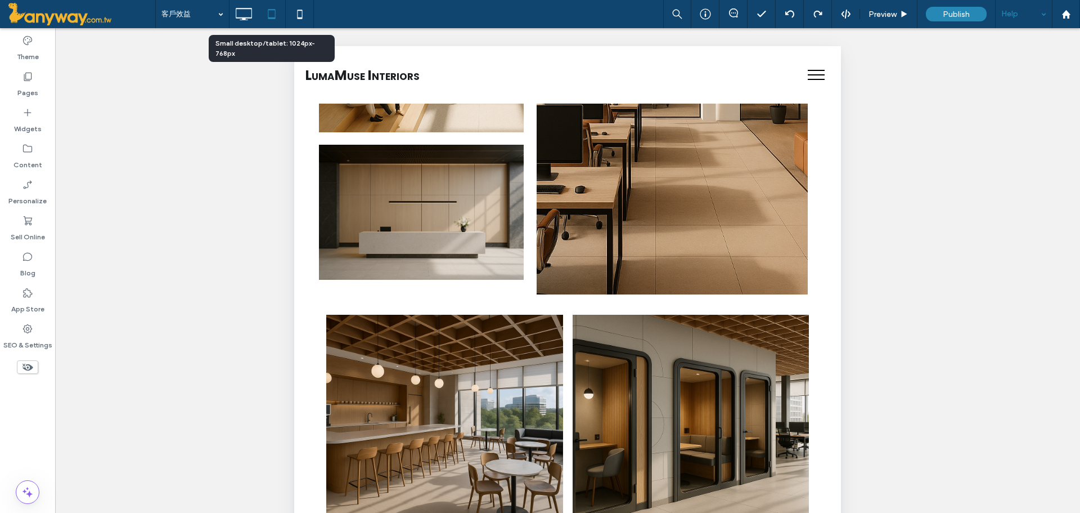
scroll to position [723, 0]
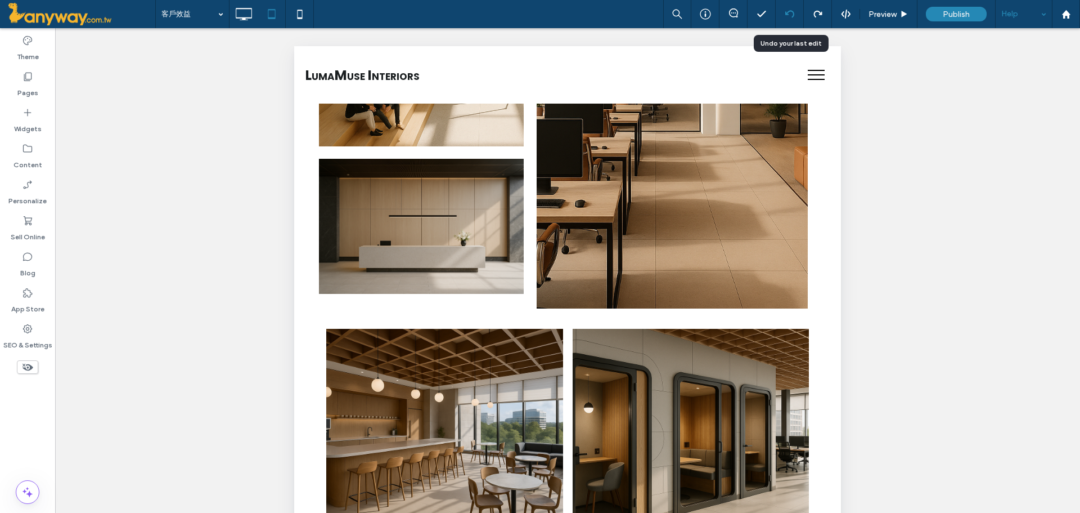
click at [788, 15] on icon at bounding box center [790, 14] width 9 height 9
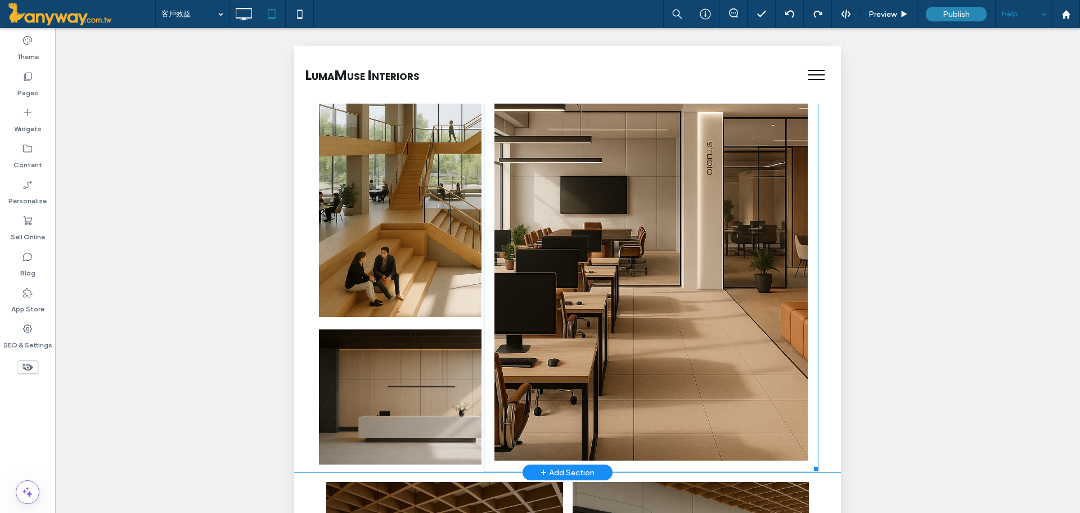
scroll to position [563, 0]
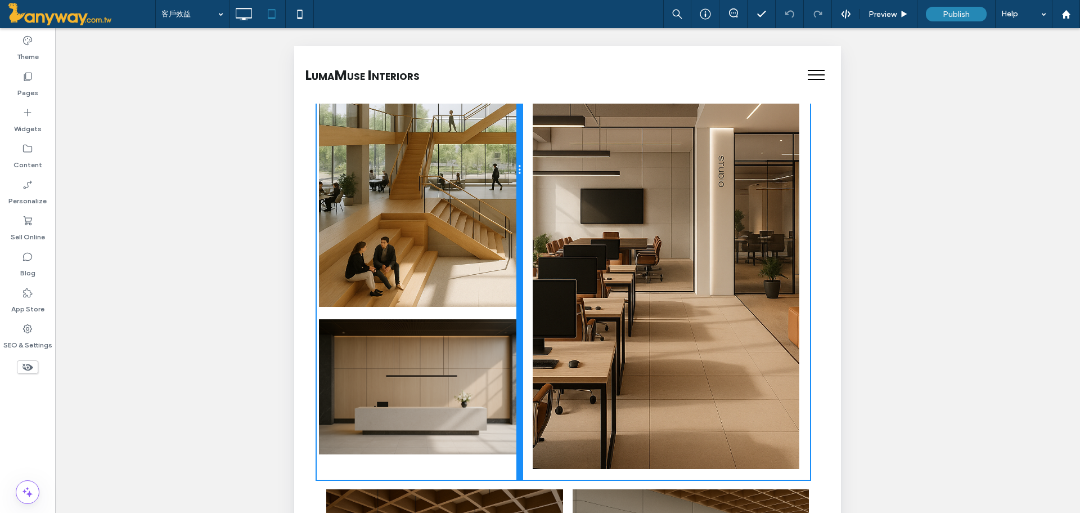
drag, startPoint x: 479, startPoint y: 313, endPoint x: 508, endPoint y: 320, distance: 29.9
click at [508, 320] on div "Button 查看更多內容 Button 查看更多內容 Click To Paste" at bounding box center [419, 170] width 205 height 620
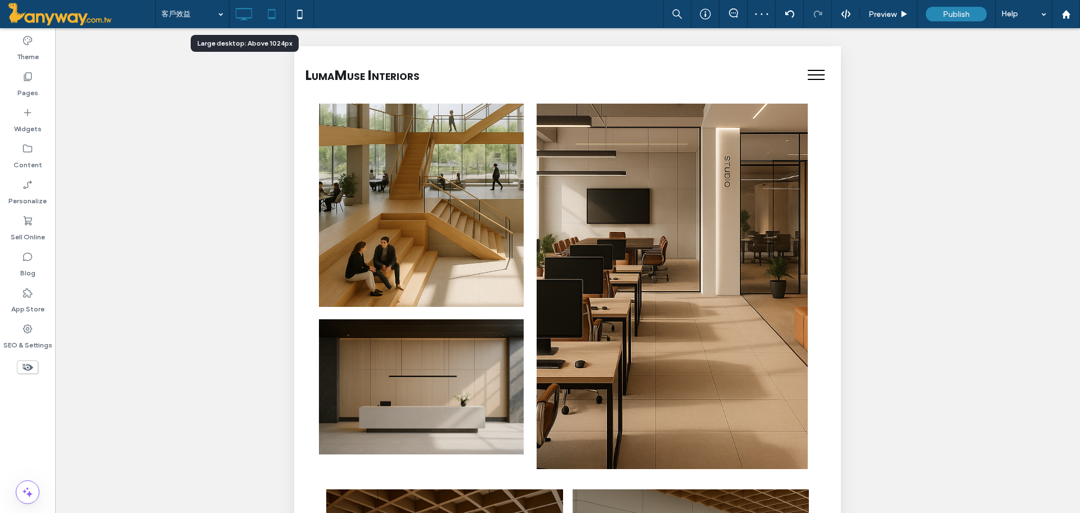
click at [236, 8] on icon at bounding box center [243, 14] width 23 height 23
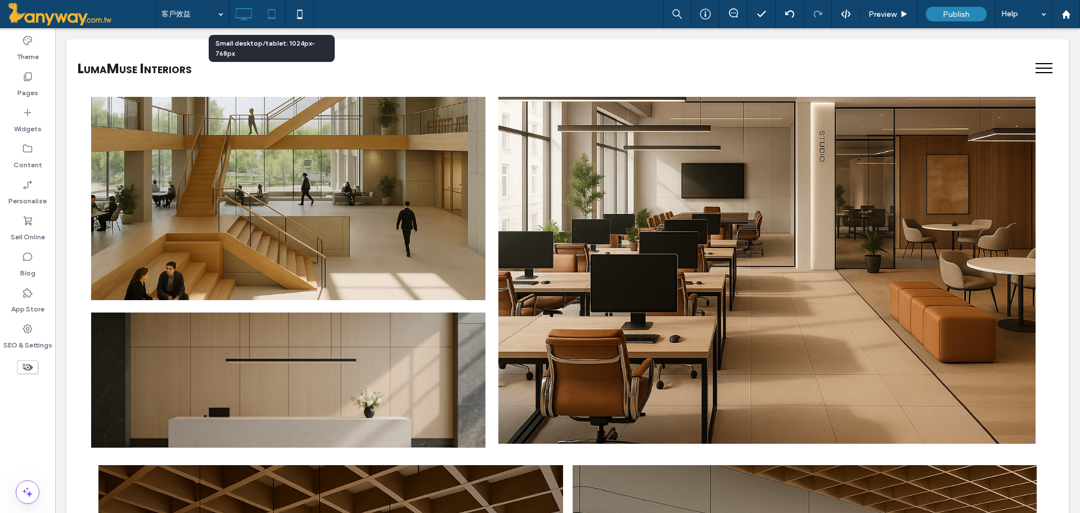
click at [266, 10] on icon at bounding box center [272, 14] width 23 height 23
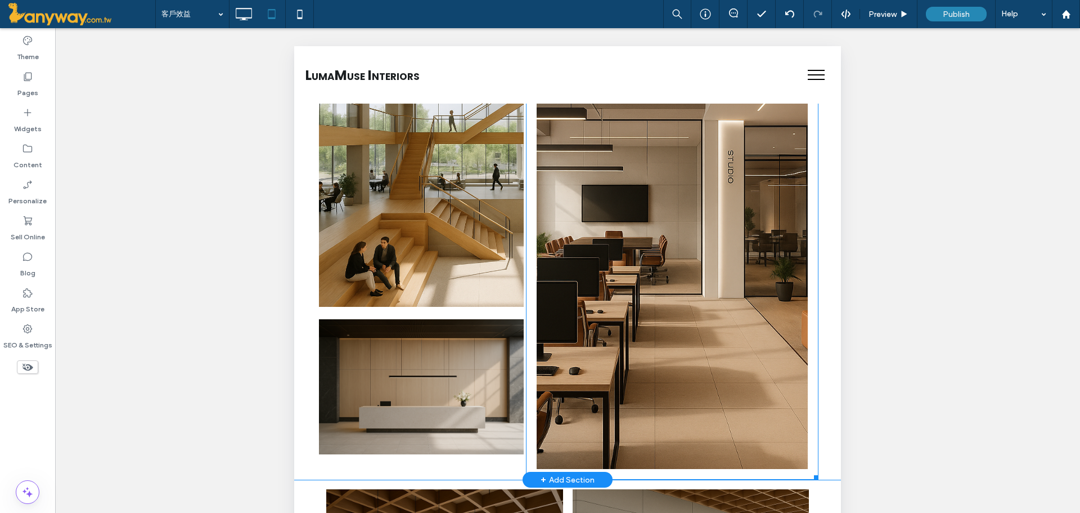
click at [721, 451] on link at bounding box center [672, 250] width 288 height 464
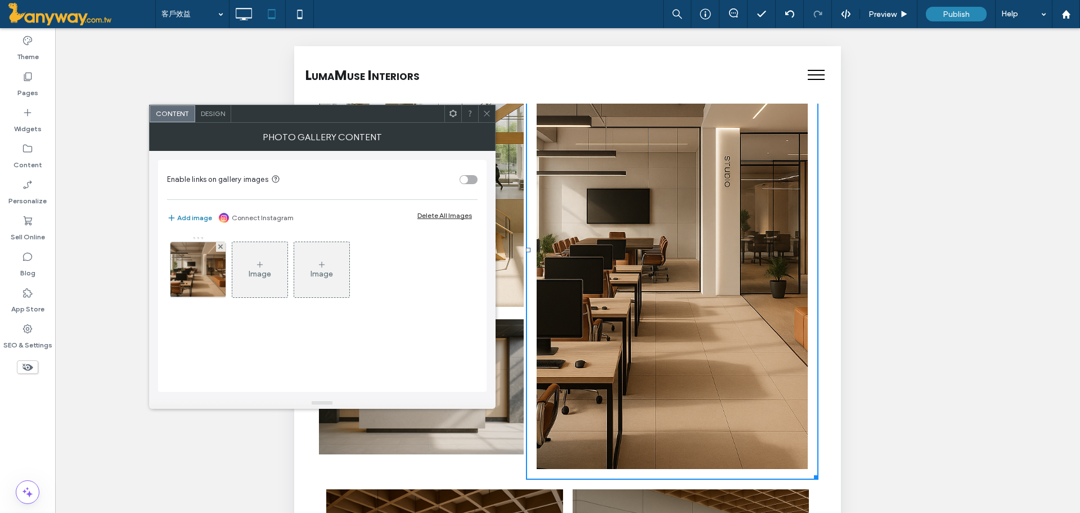
click at [207, 108] on div "Design" at bounding box center [213, 113] width 36 height 17
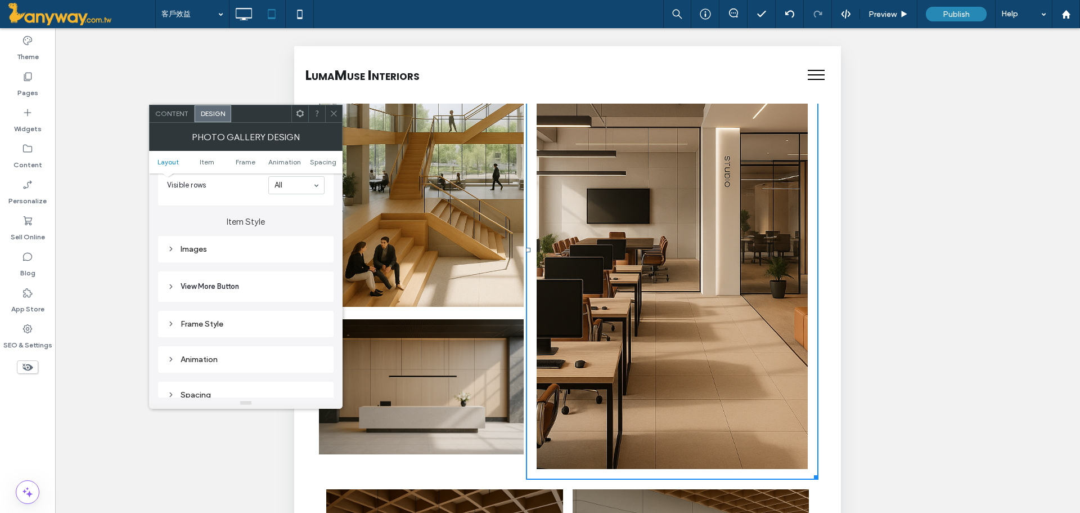
scroll to position [375, 0]
click at [209, 236] on div "Images" at bounding box center [246, 241] width 158 height 10
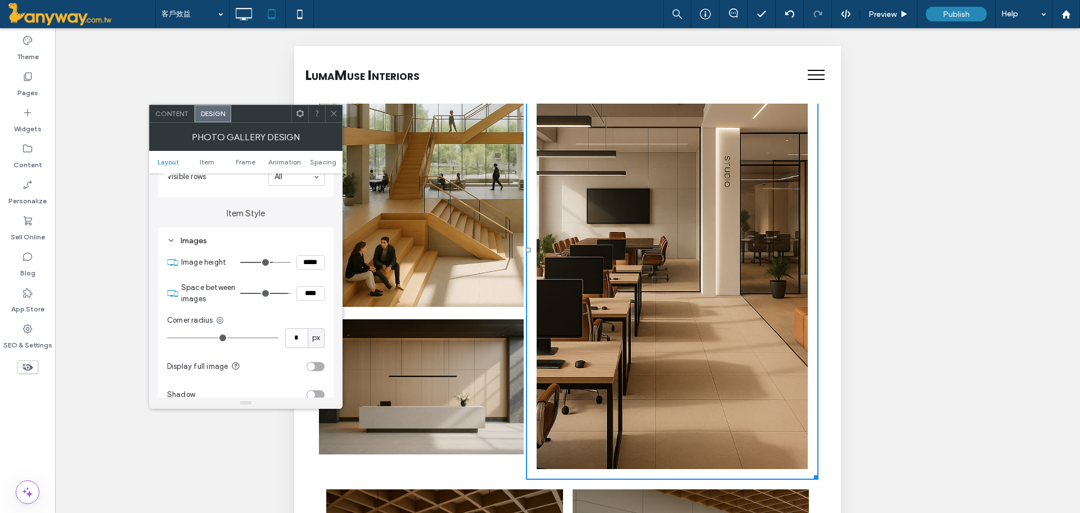
click at [270, 262] on input "range" at bounding box center [265, 262] width 51 height 1
type input "***"
type input "*****"
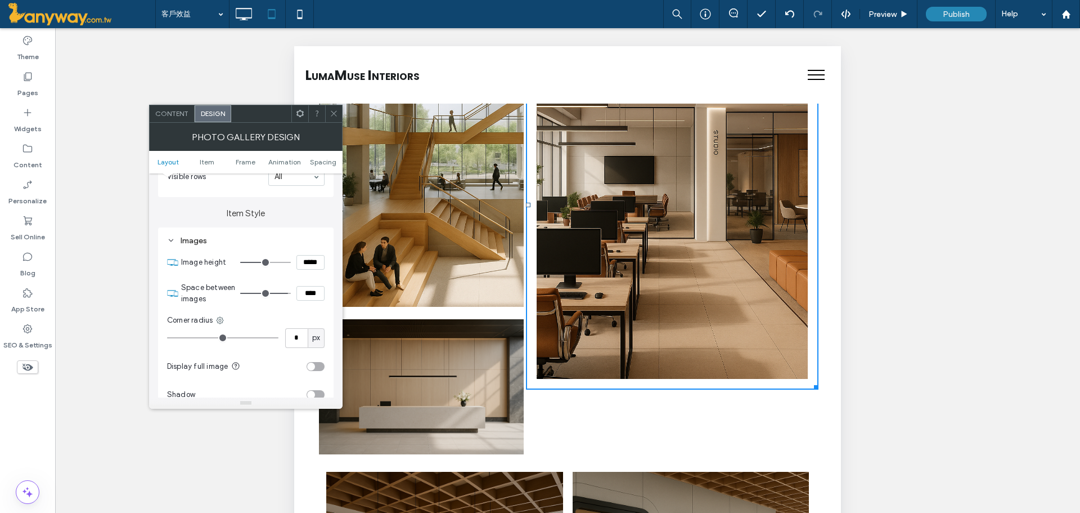
type input "***"
type input "*****"
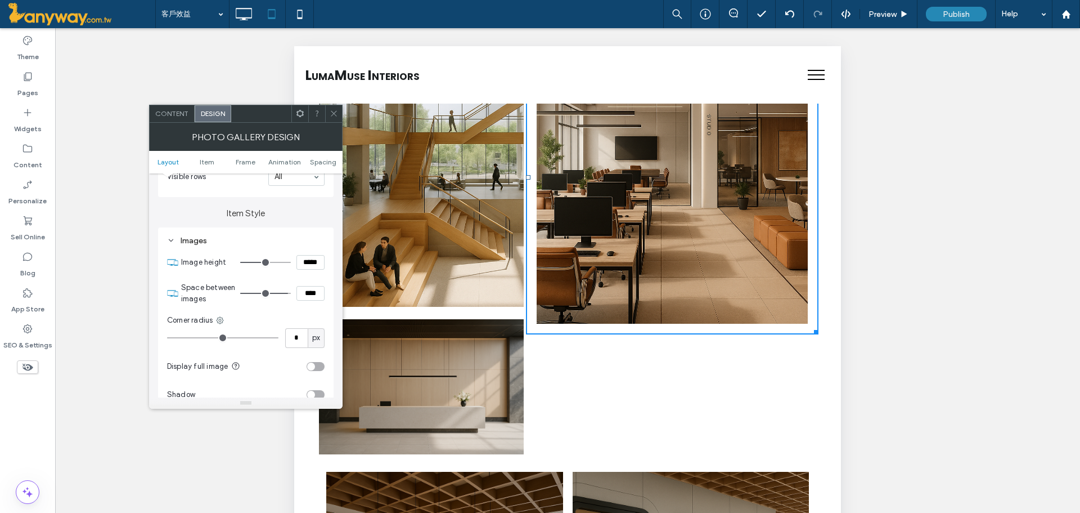
type input "***"
type input "*****"
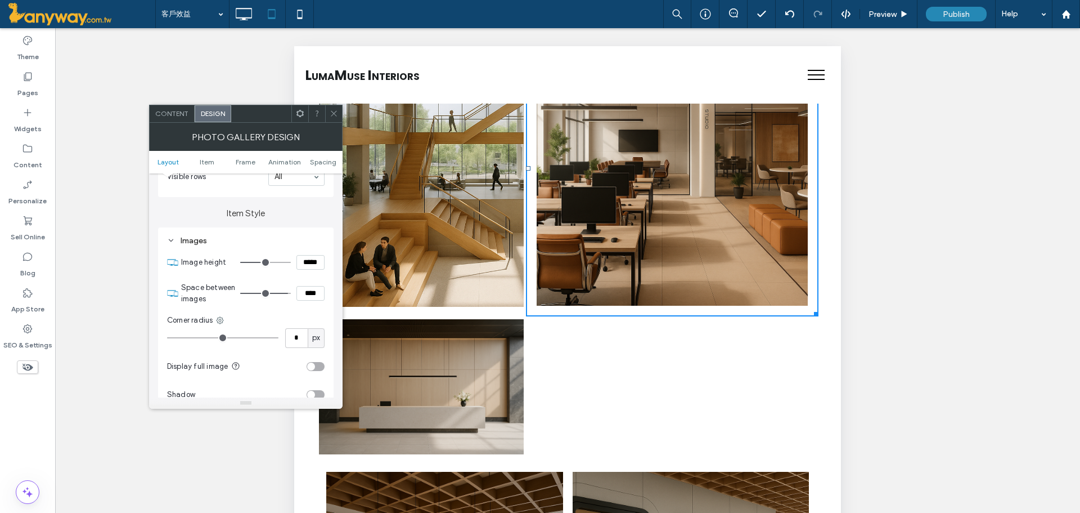
type input "***"
type input "*****"
type input "***"
type input "*****"
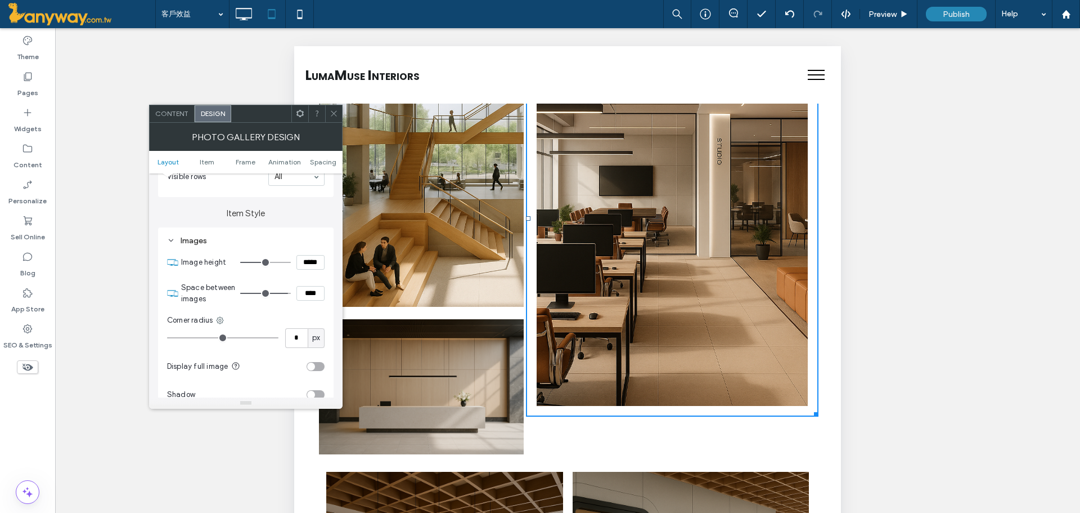
type input "***"
type input "*****"
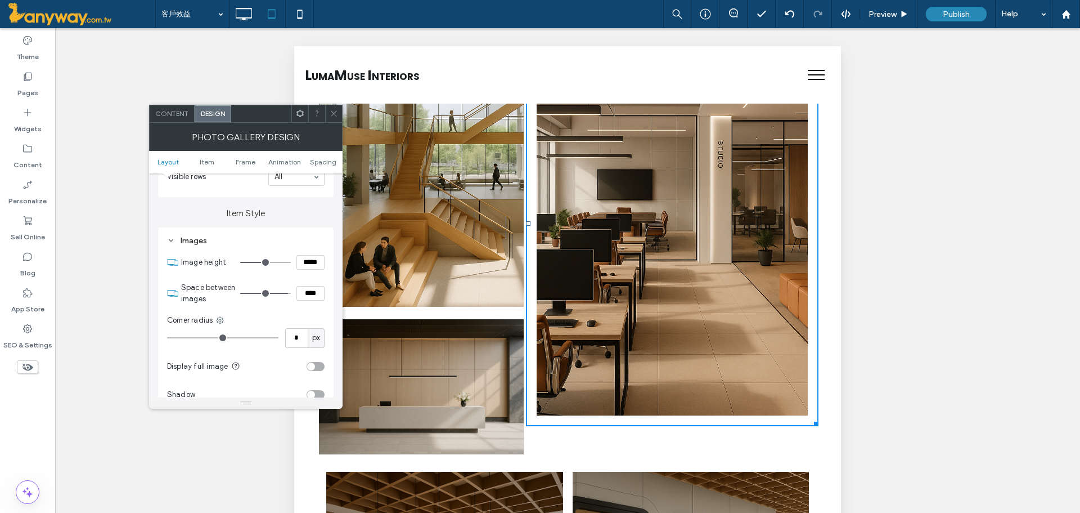
type input "***"
type input "*****"
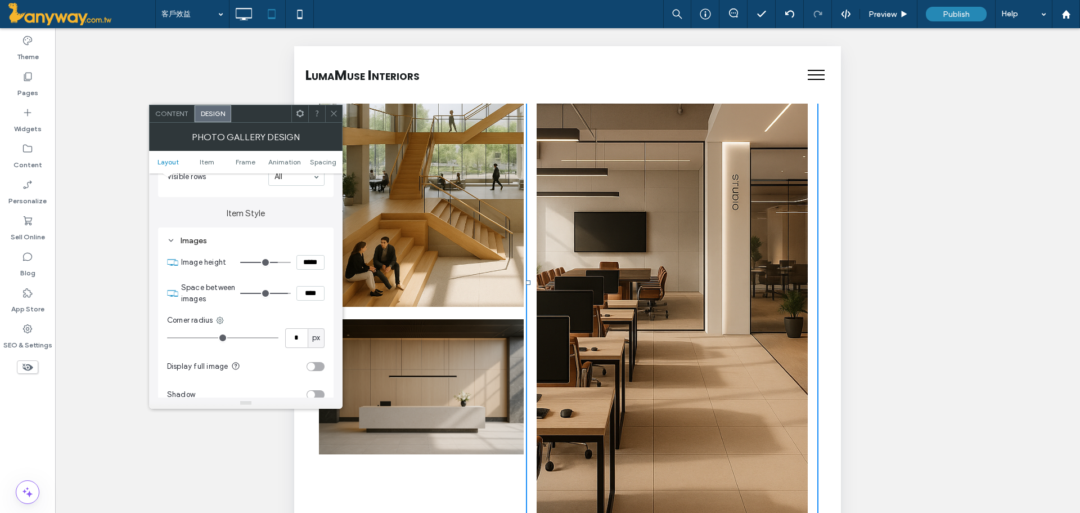
type input "***"
type input "*****"
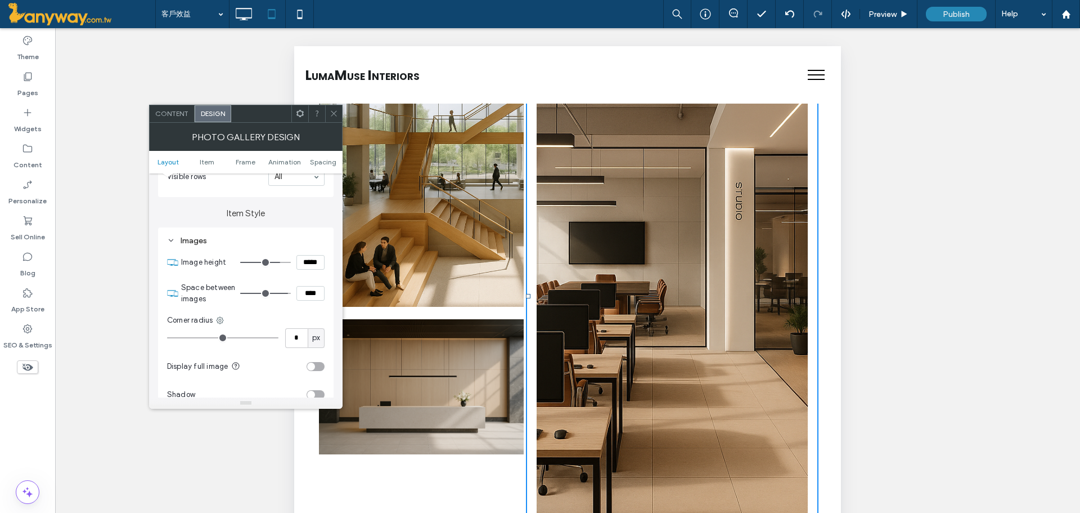
drag, startPoint x: 270, startPoint y: 262, endPoint x: 277, endPoint y: 252, distance: 12.8
click at [277, 262] on input "range" at bounding box center [265, 262] width 51 height 1
click at [318, 263] on input "*****" at bounding box center [311, 262] width 28 height 15
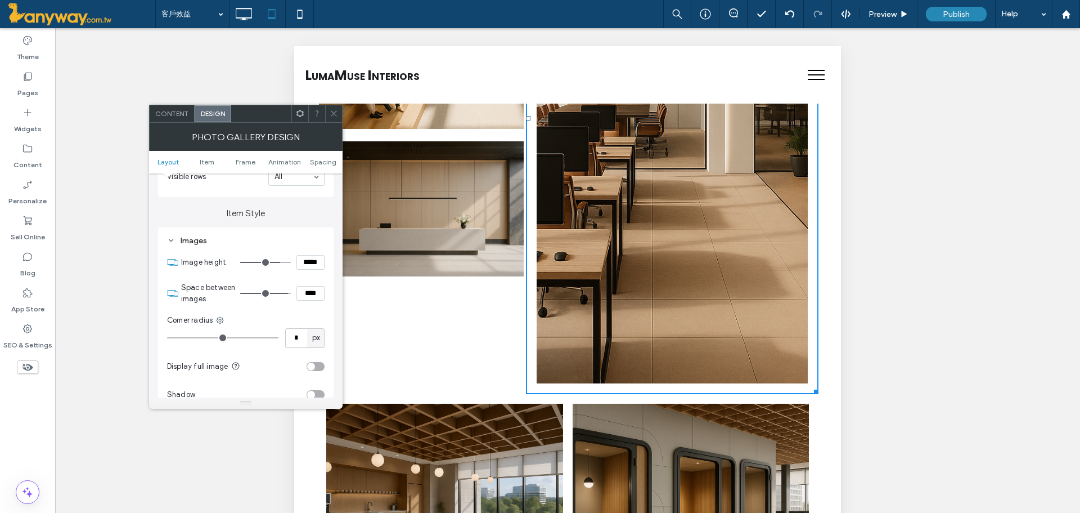
scroll to position [750, 0]
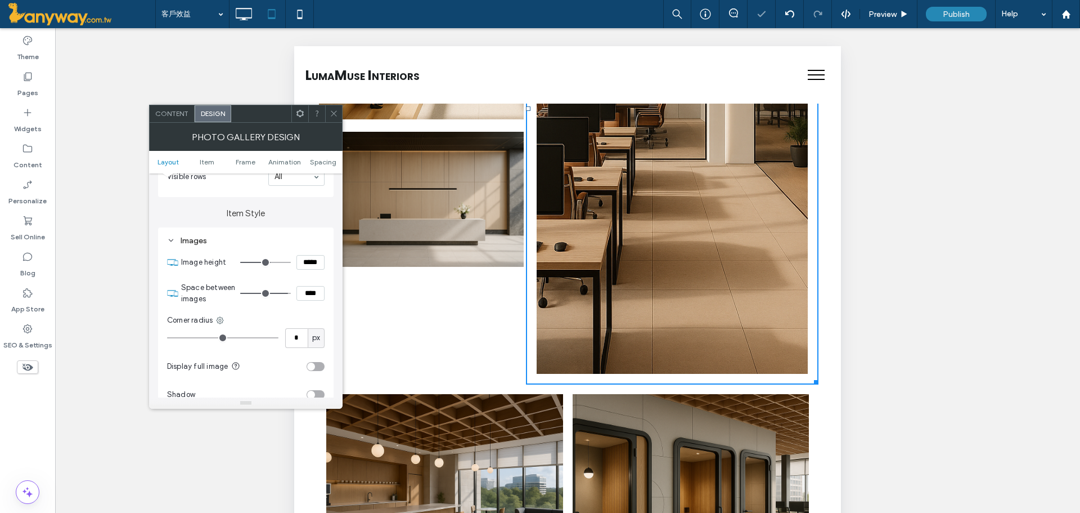
type input "***"
type input "*****"
click at [270, 262] on input "range" at bounding box center [265, 262] width 51 height 1
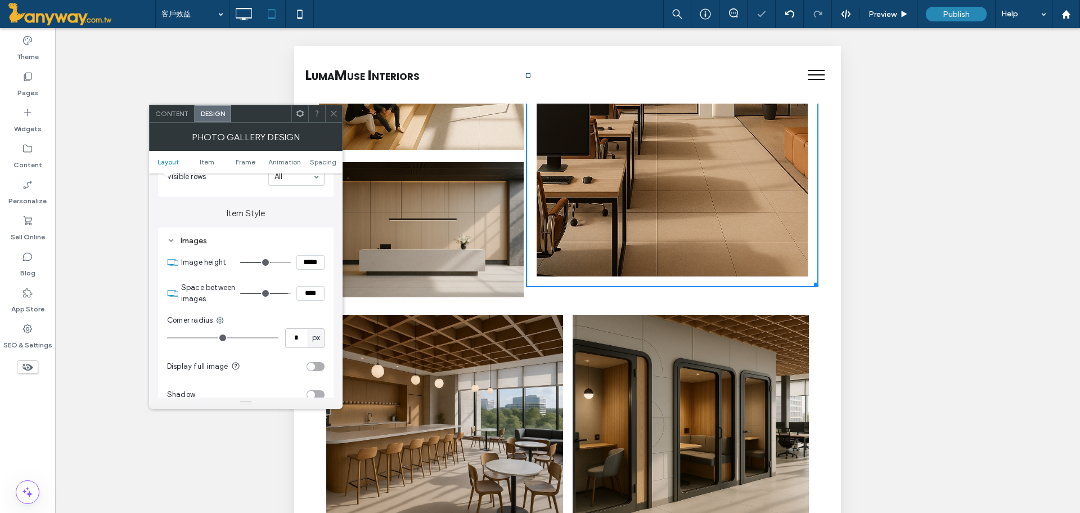
scroll to position [698, 0]
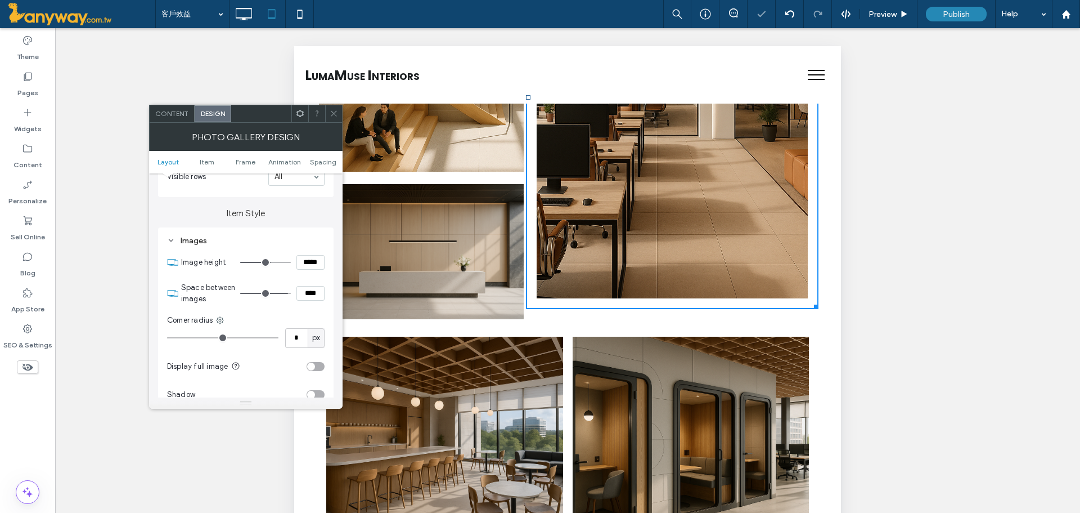
type input "***"
type input "*****"
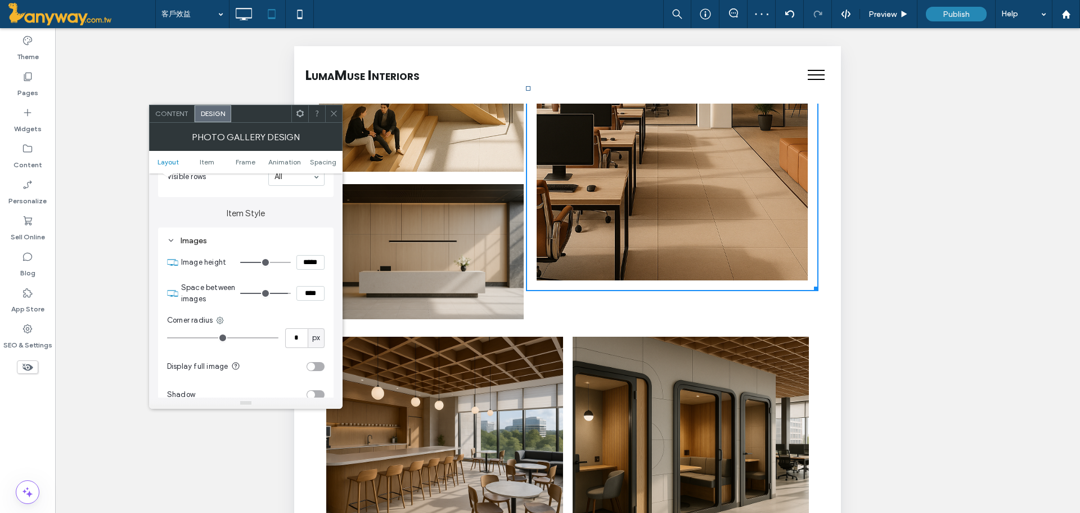
type input "***"
type input "*****"
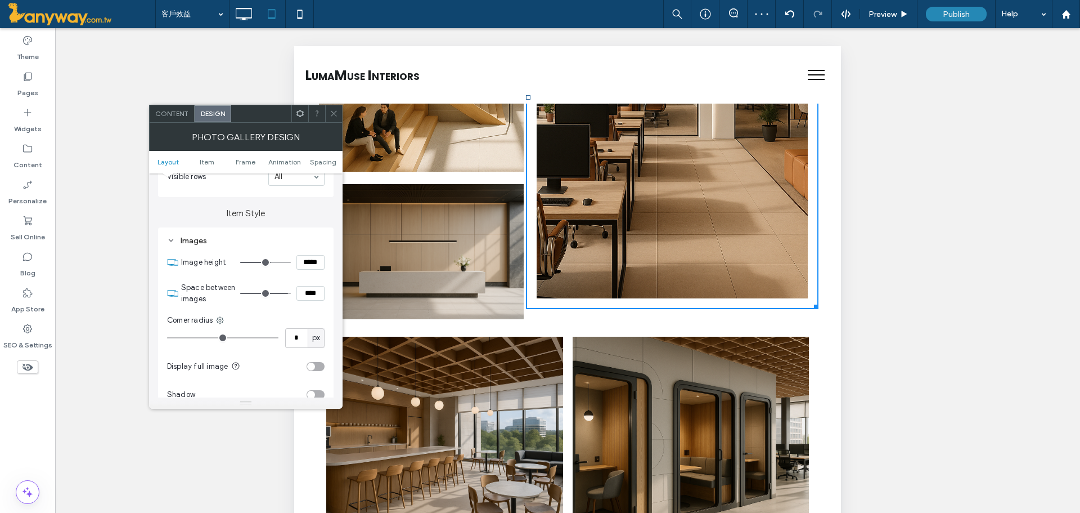
type input "***"
type input "*****"
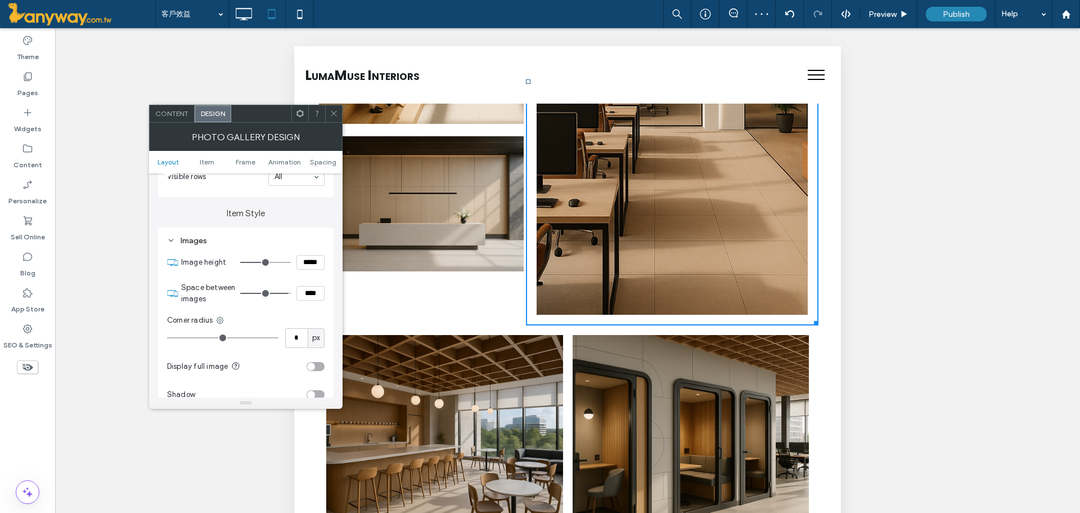
scroll to position [750, 0]
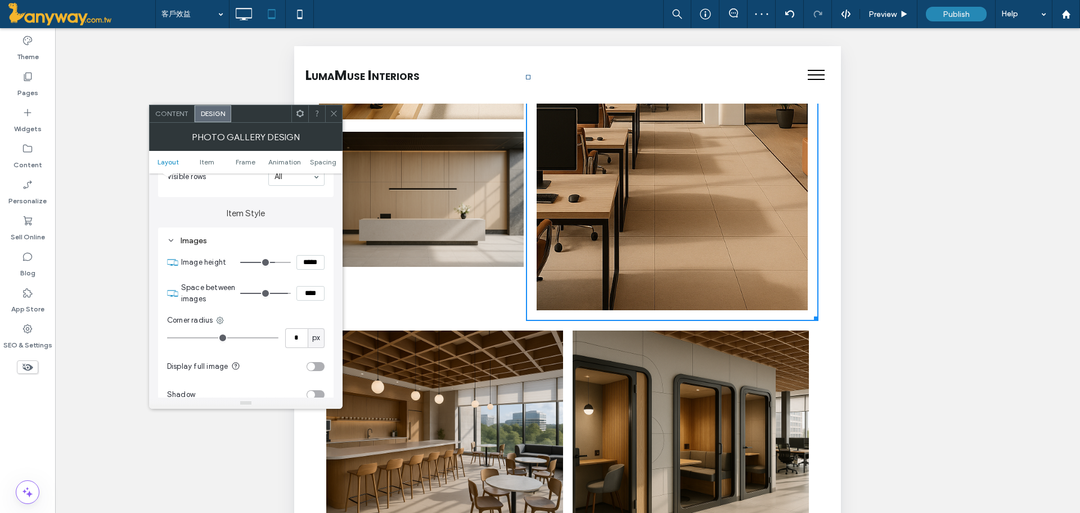
type input "***"
type input "*****"
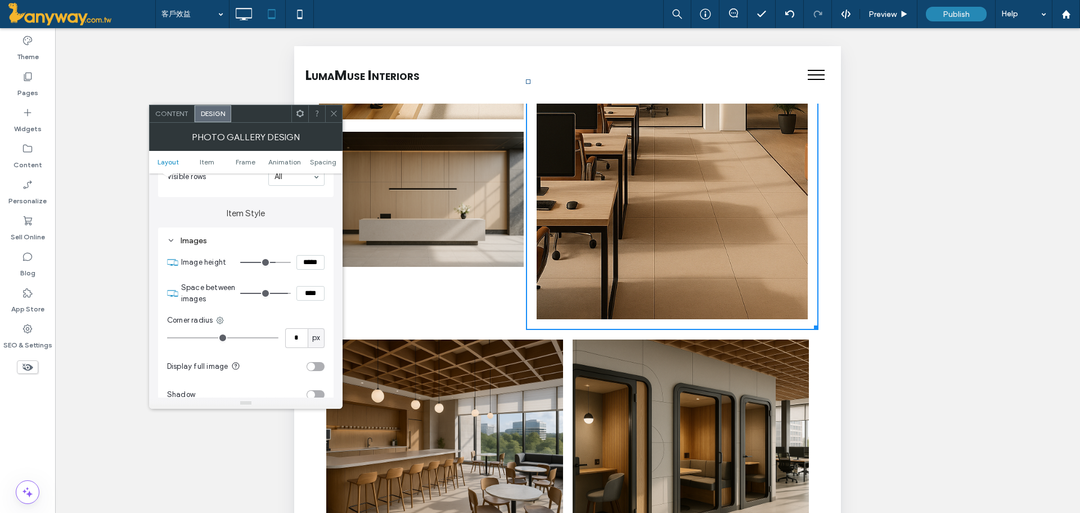
type input "***"
type input "*****"
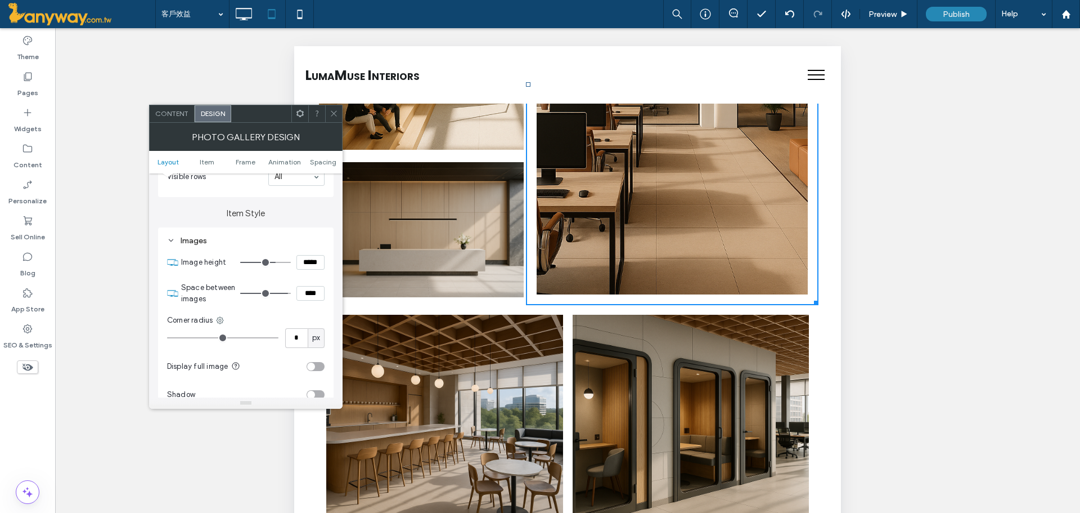
type input "***"
type input "*****"
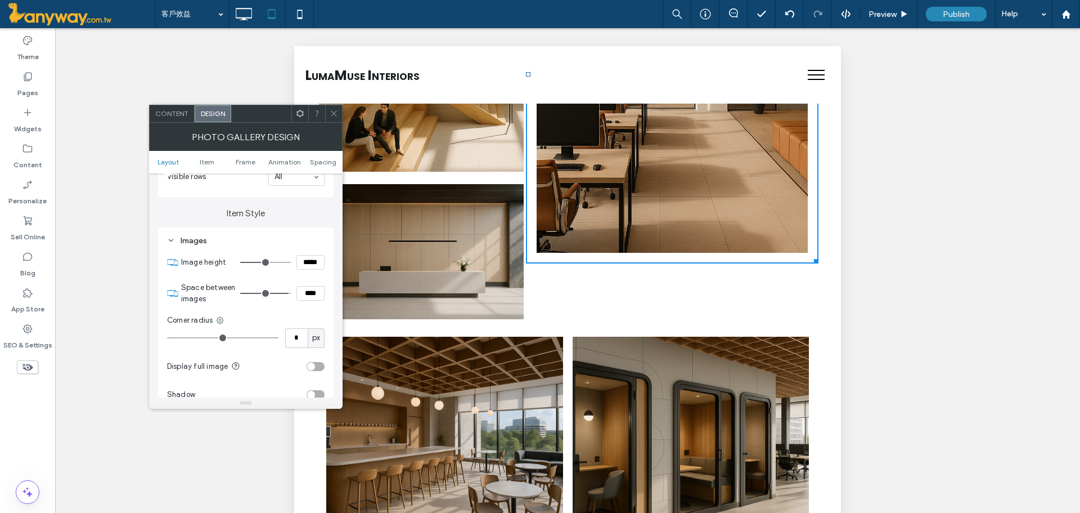
drag, startPoint x: 270, startPoint y: 262, endPoint x: 267, endPoint y: 254, distance: 8.9
type input "***"
click at [267, 262] on input "range" at bounding box center [265, 262] width 51 height 1
drag, startPoint x: 309, startPoint y: 258, endPoint x: 316, endPoint y: 258, distance: 6.8
click at [314, 258] on input "*****" at bounding box center [311, 262] width 28 height 15
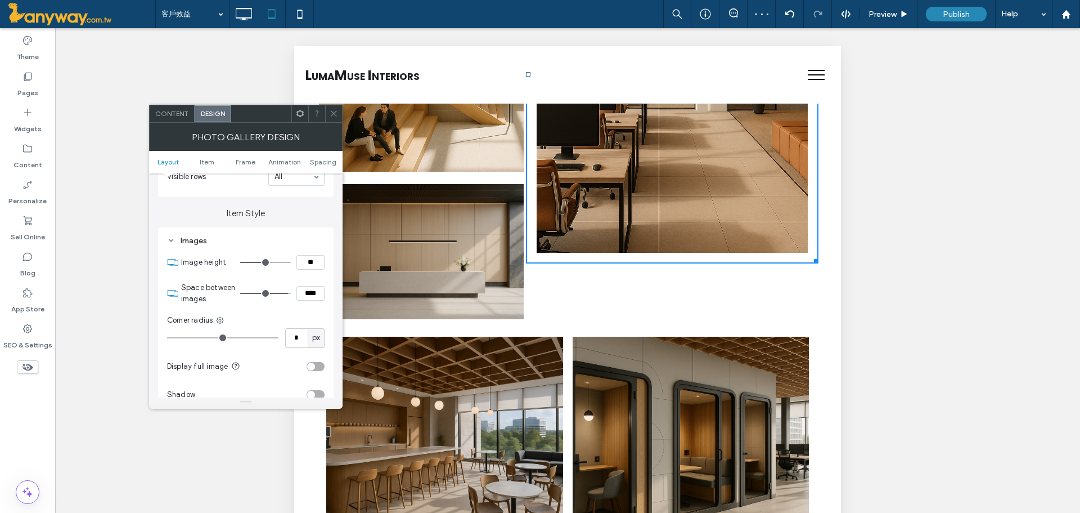
type input "*"
type input "*****"
type input "***"
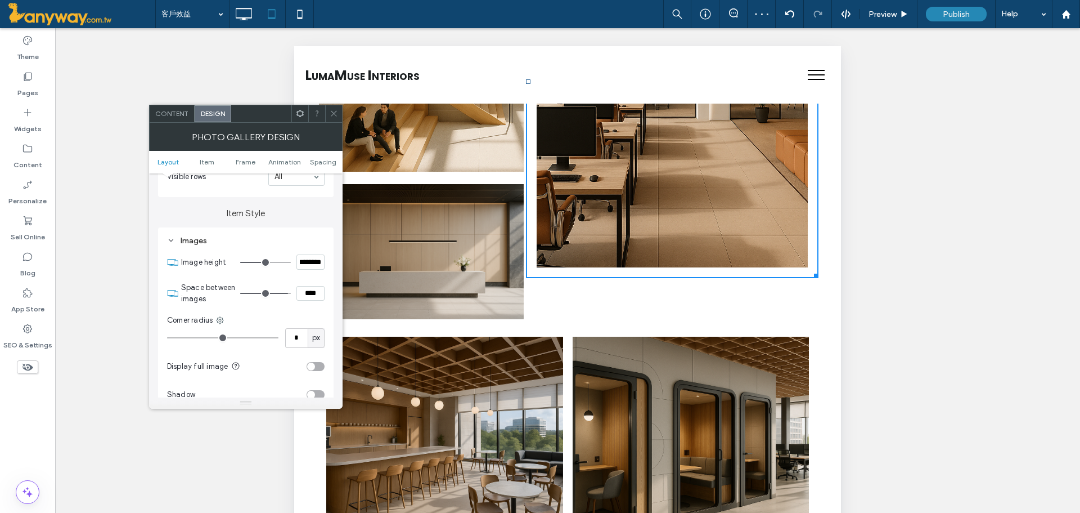
scroll to position [0, 12]
type input "******"
type input "****"
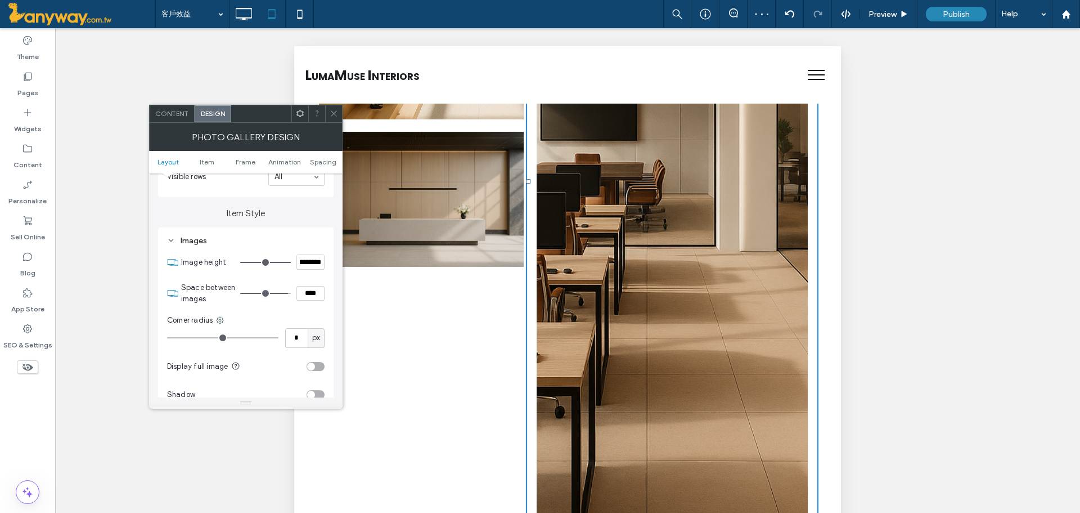
scroll to position [0, 0]
drag, startPoint x: 316, startPoint y: 260, endPoint x: 227, endPoint y: 265, distance: 89.6
click at [227, 265] on section "Image height *********" at bounding box center [252, 262] width 143 height 28
type input "*****"
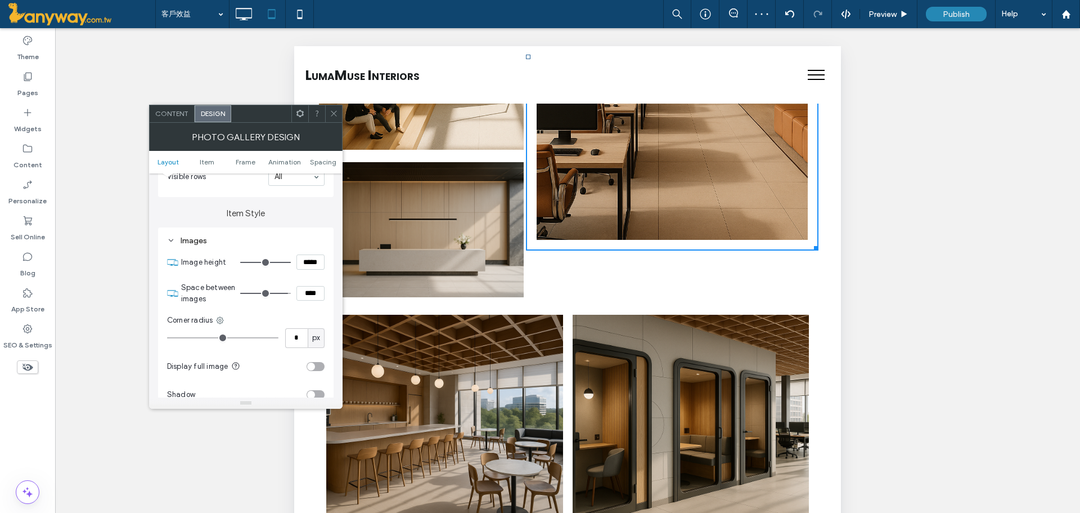
scroll to position [698, 0]
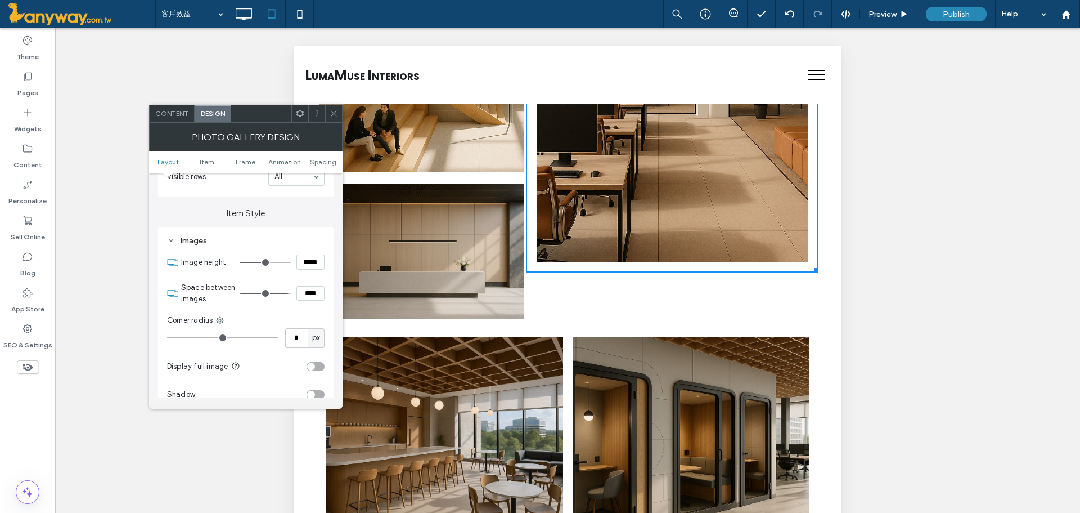
type input "***"
type input "*****"
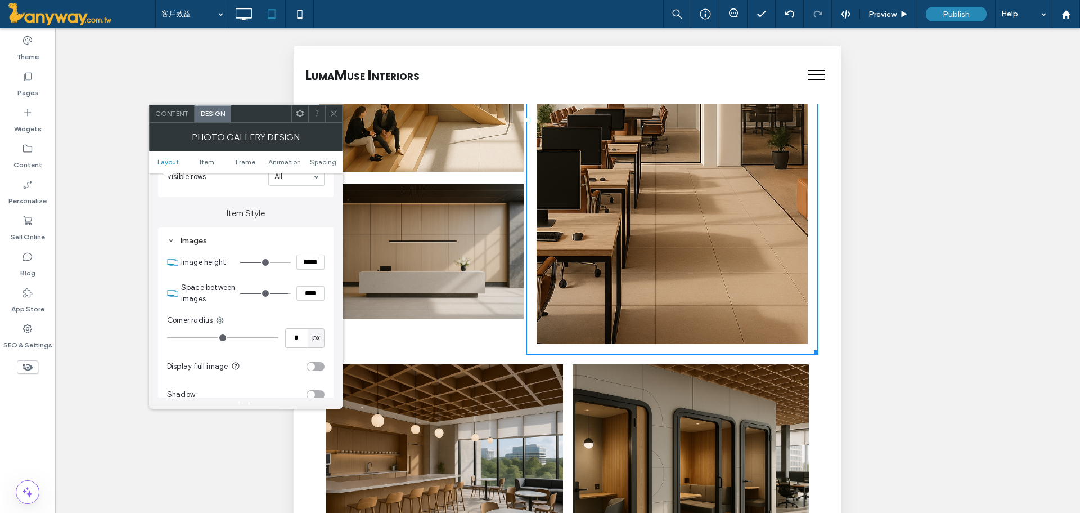
click at [272, 262] on input "range" at bounding box center [265, 262] width 51 height 1
type input "***"
type input "*****"
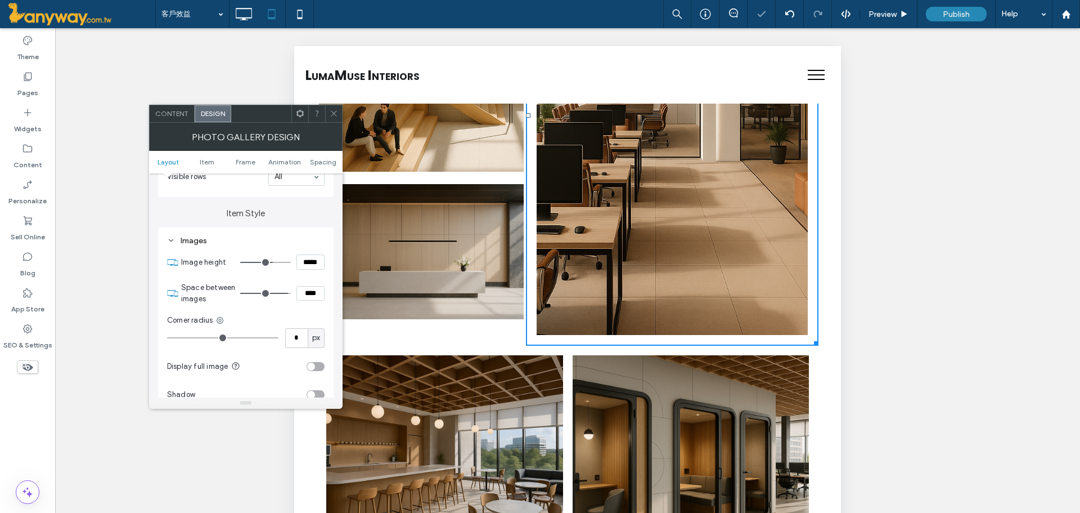
type input "***"
type input "*****"
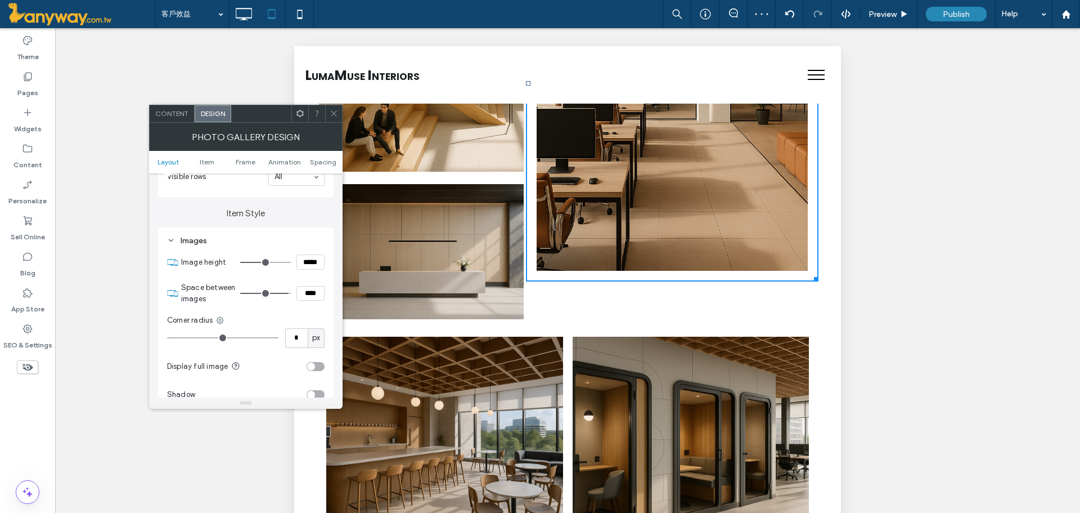
type input "***"
type input "*****"
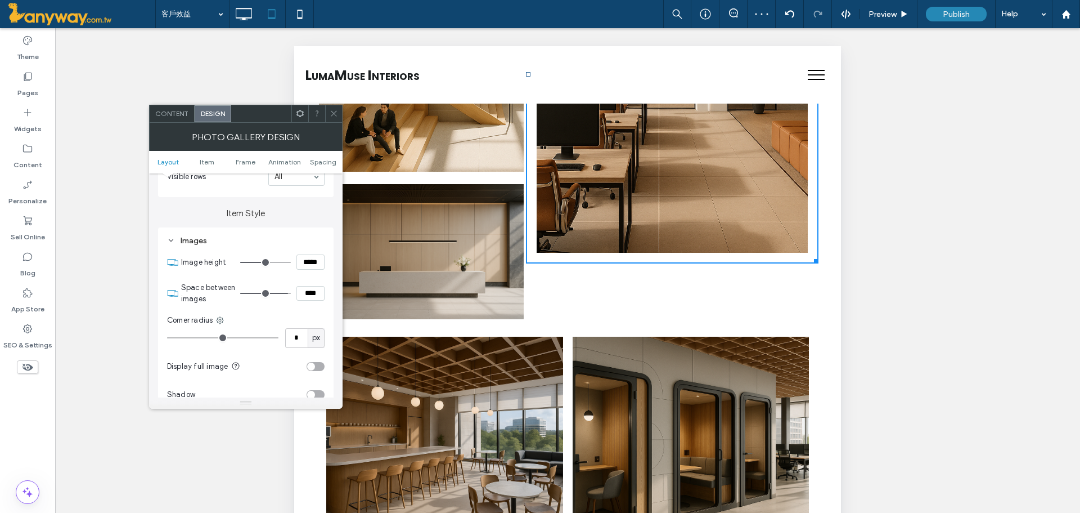
type input "***"
type input "*****"
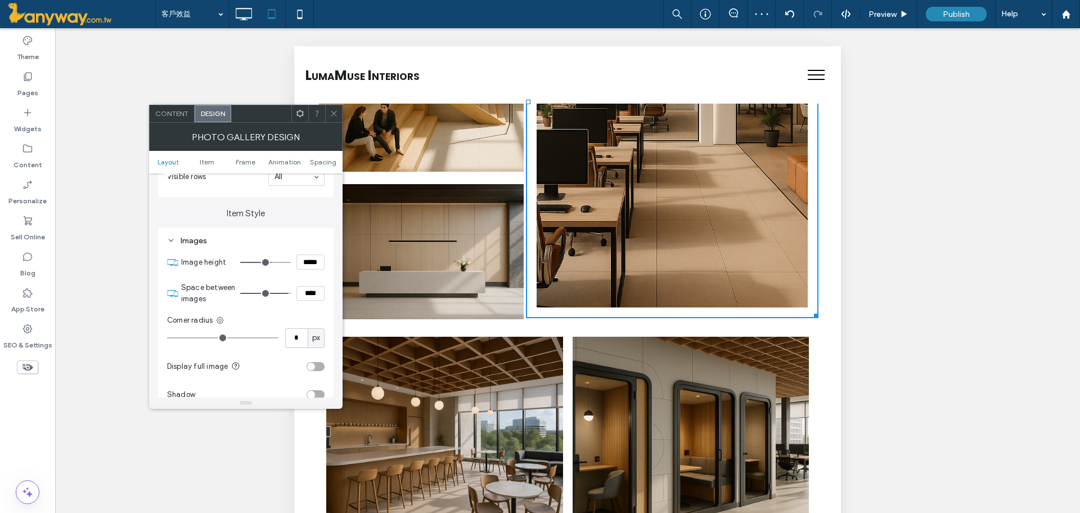
type input "***"
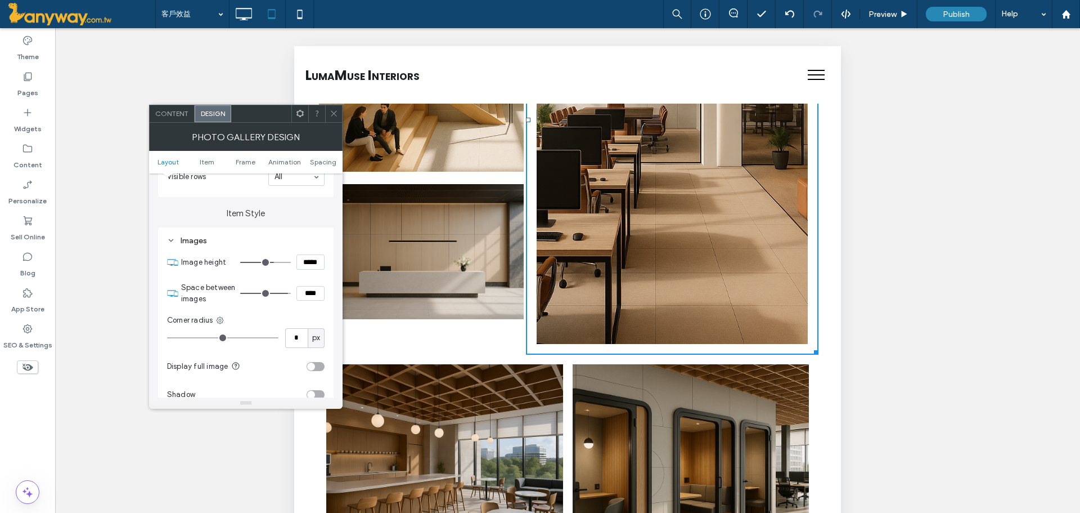
click at [272, 262] on input "range" at bounding box center [265, 262] width 51 height 1
click at [316, 251] on section "Image height *****" at bounding box center [252, 262] width 143 height 28
drag, startPoint x: 320, startPoint y: 261, endPoint x: 293, endPoint y: 266, distance: 27.9
click at [293, 266] on div "*****" at bounding box center [282, 261] width 84 height 15
type input "*****"
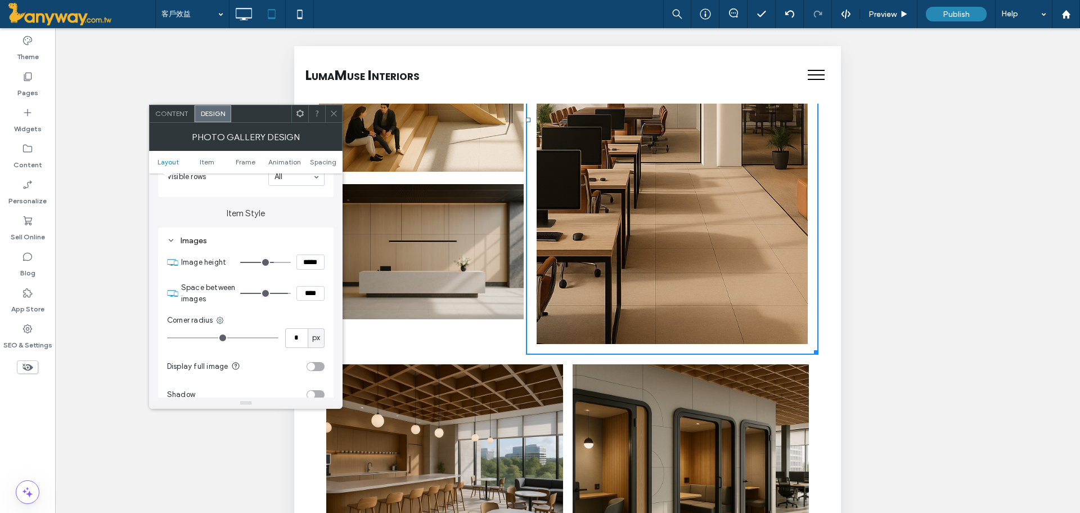
type input "***"
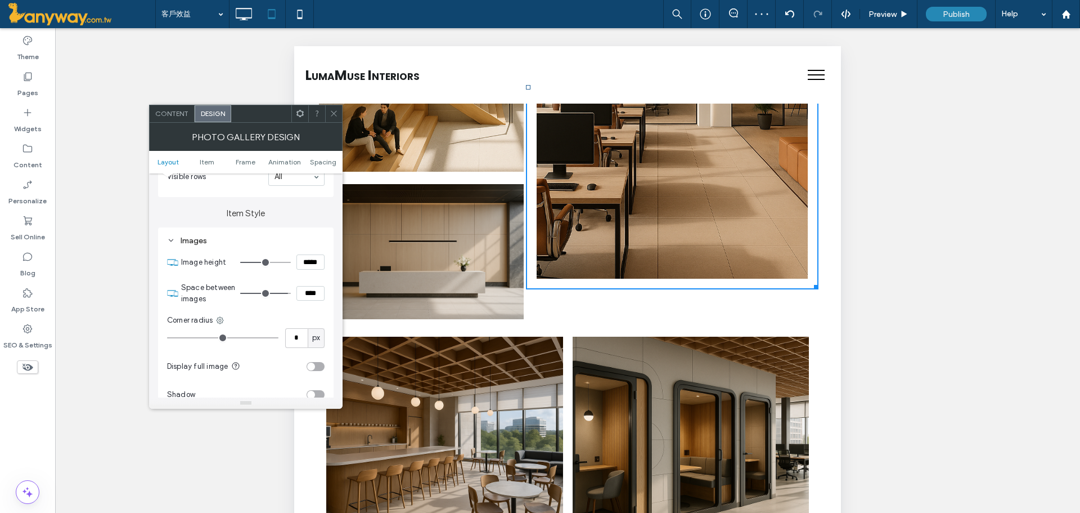
drag, startPoint x: 302, startPoint y: 263, endPoint x: 61, endPoint y: 185, distance: 253.2
click at [342, 270] on div "Layout Content display for tablet only Text & button below image Text & button …" at bounding box center [246, 285] width 194 height 224
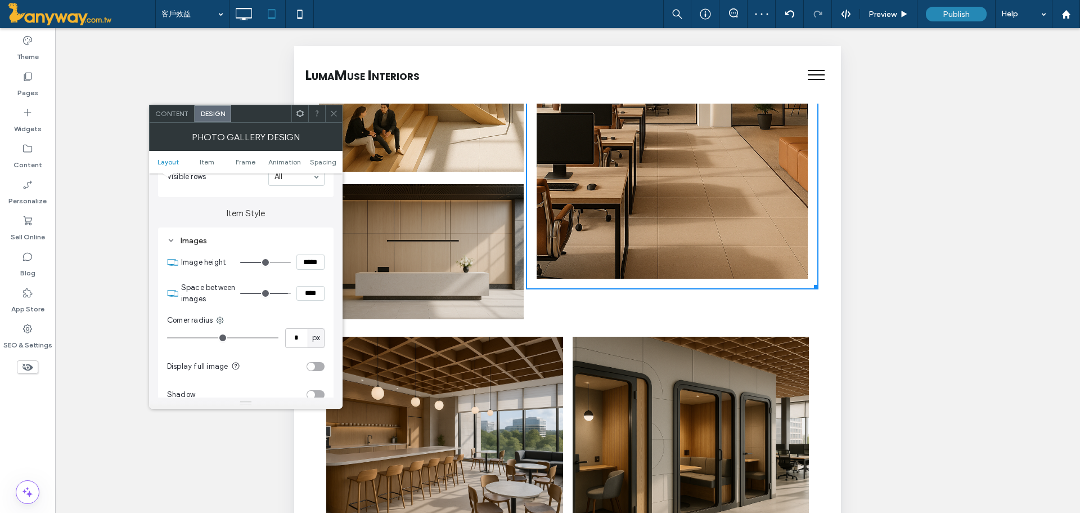
type input "*"
type input "*****"
type input "***"
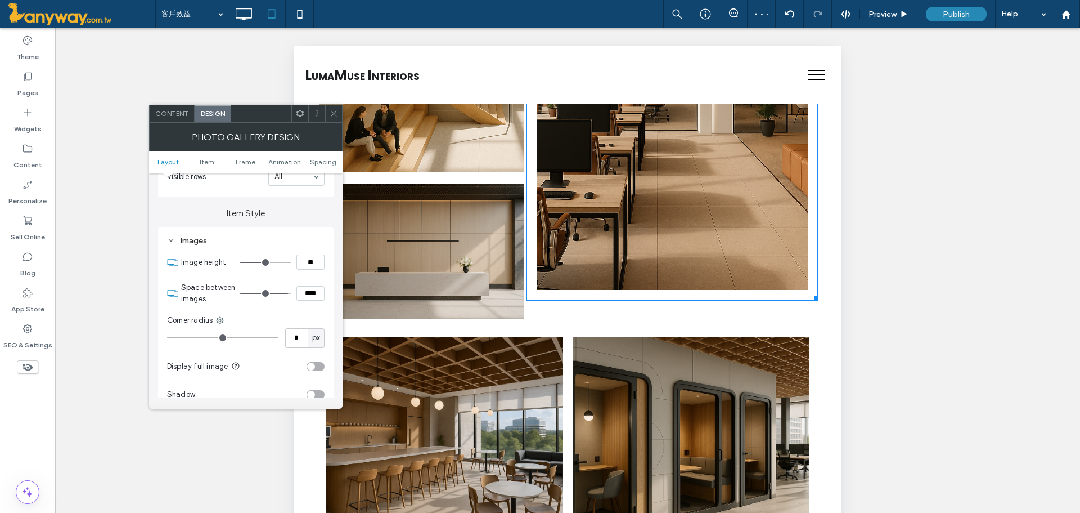
type input "*"
type input "*****"
type input "***"
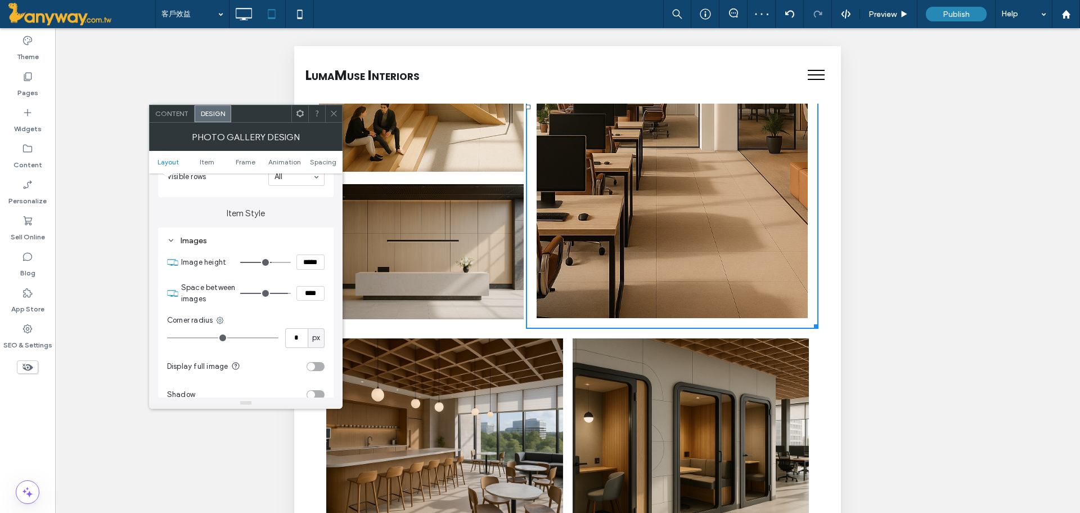
type input "*****"
type input "***"
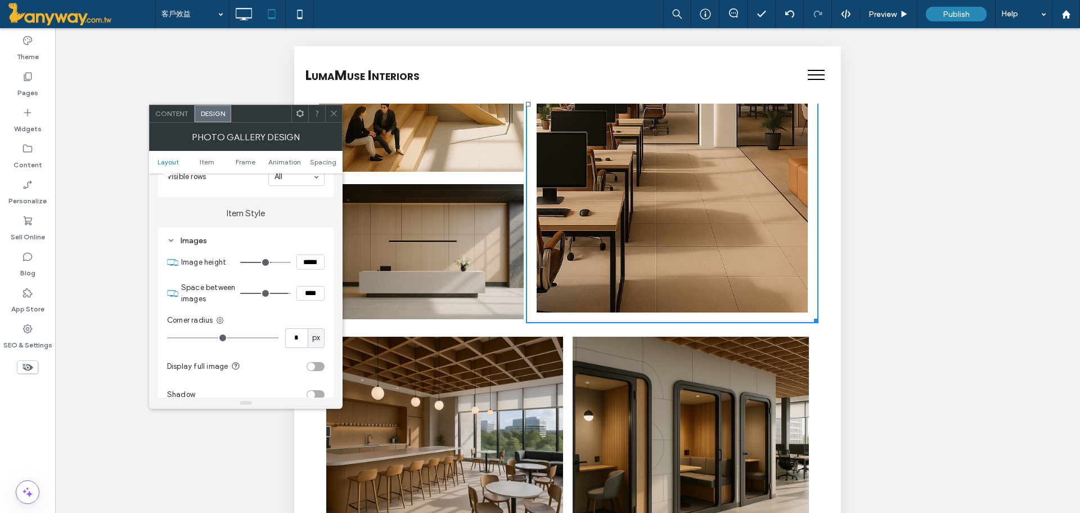
click at [330, 111] on icon at bounding box center [334, 113] width 8 height 8
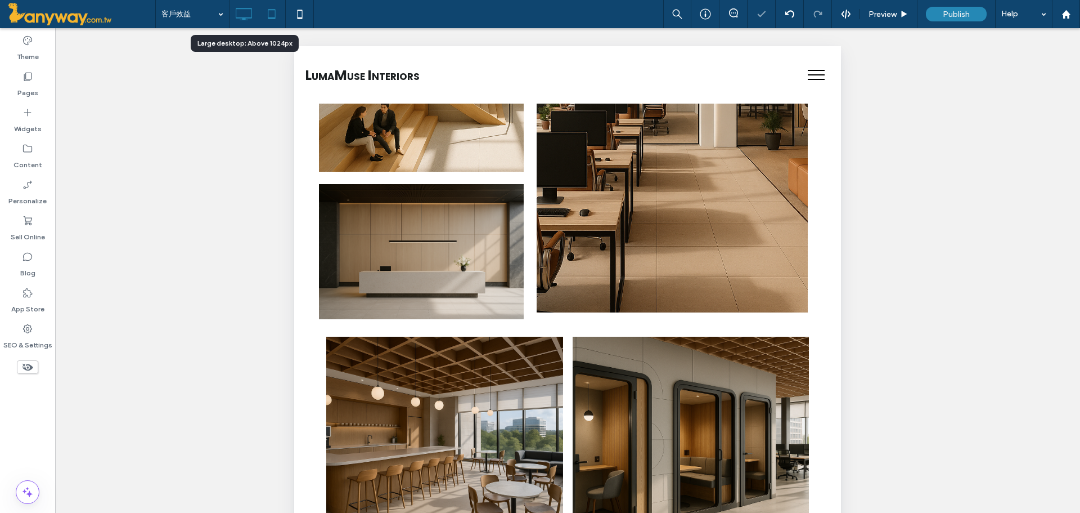
click at [245, 12] on icon at bounding box center [243, 14] width 23 height 23
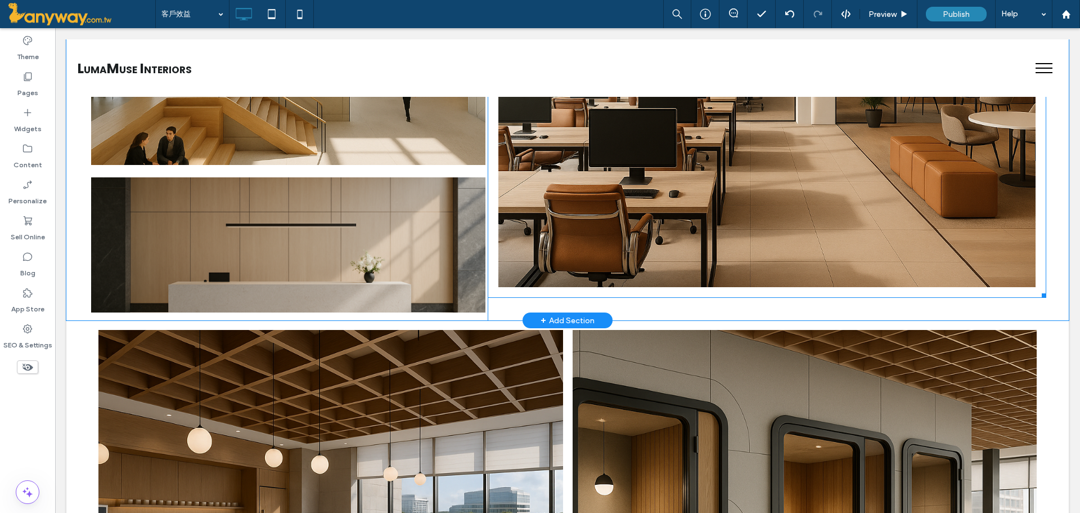
scroll to position [510, 0]
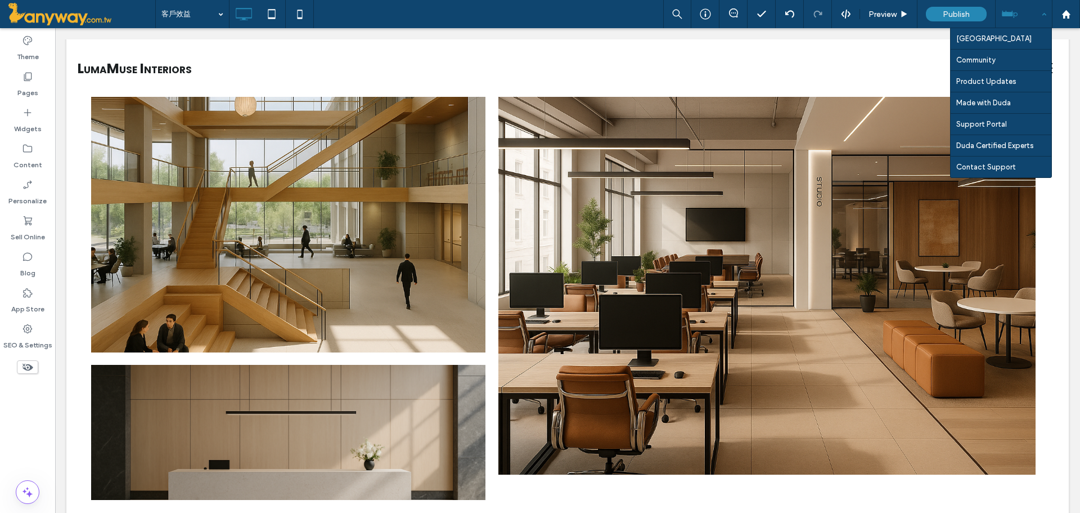
click at [1034, 17] on div "Help" at bounding box center [1024, 14] width 56 height 28
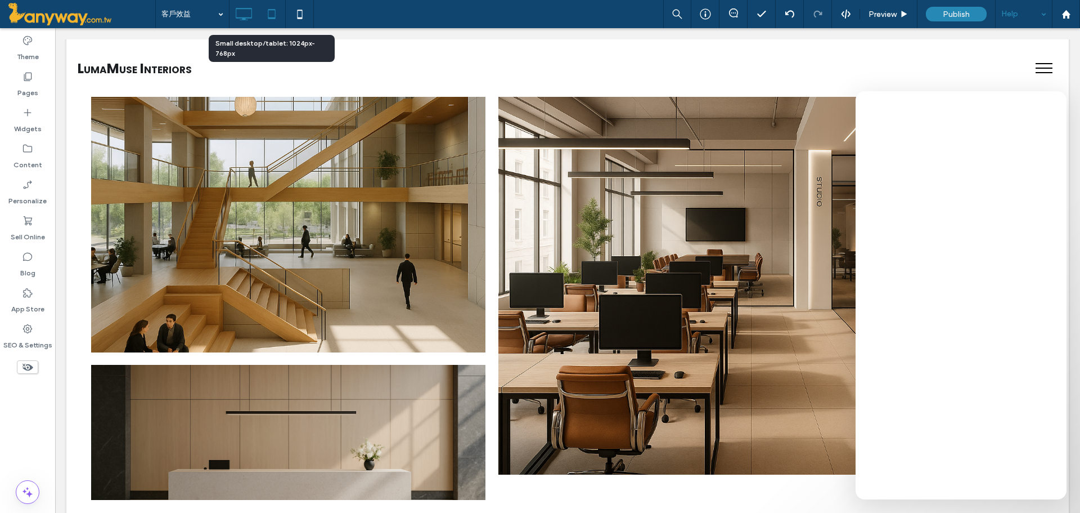
click at [273, 9] on icon at bounding box center [272, 14] width 23 height 23
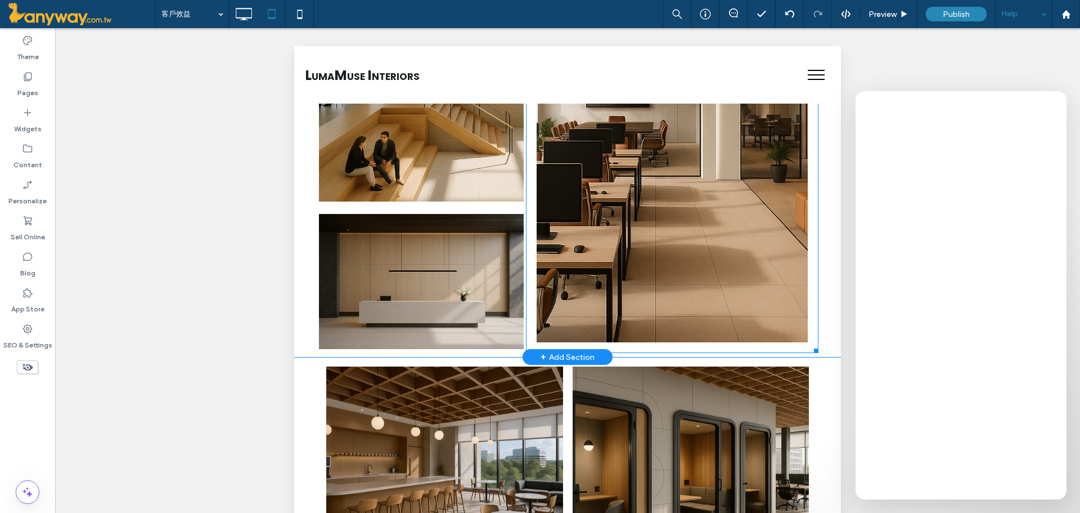
scroll to position [698, 0]
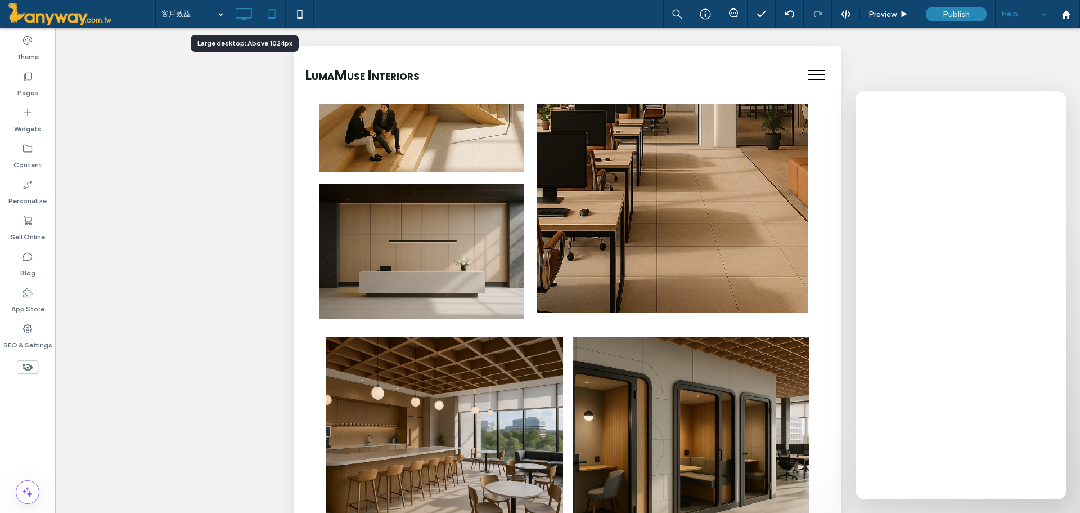
click at [247, 12] on icon at bounding box center [243, 14] width 23 height 23
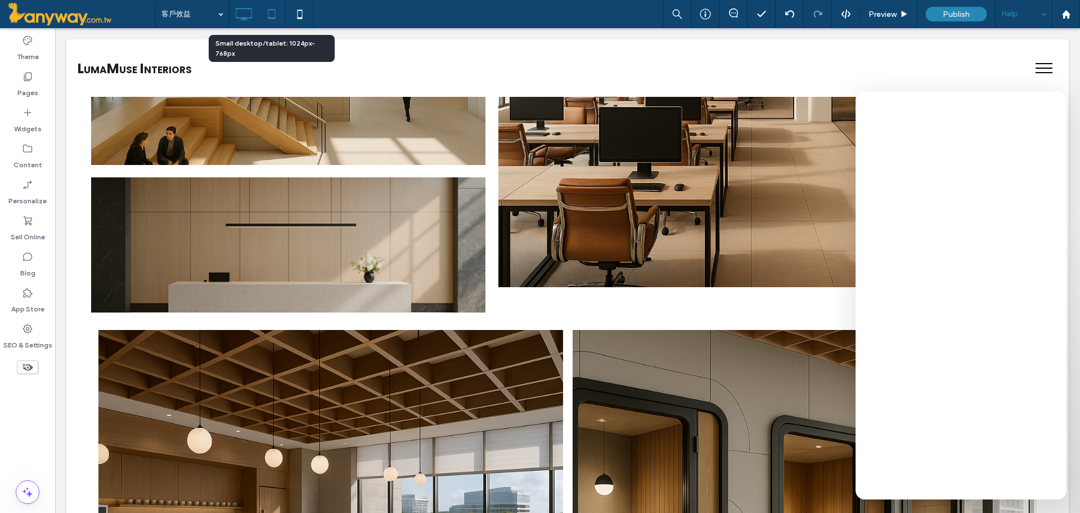
click at [270, 16] on icon at bounding box center [272, 14] width 23 height 23
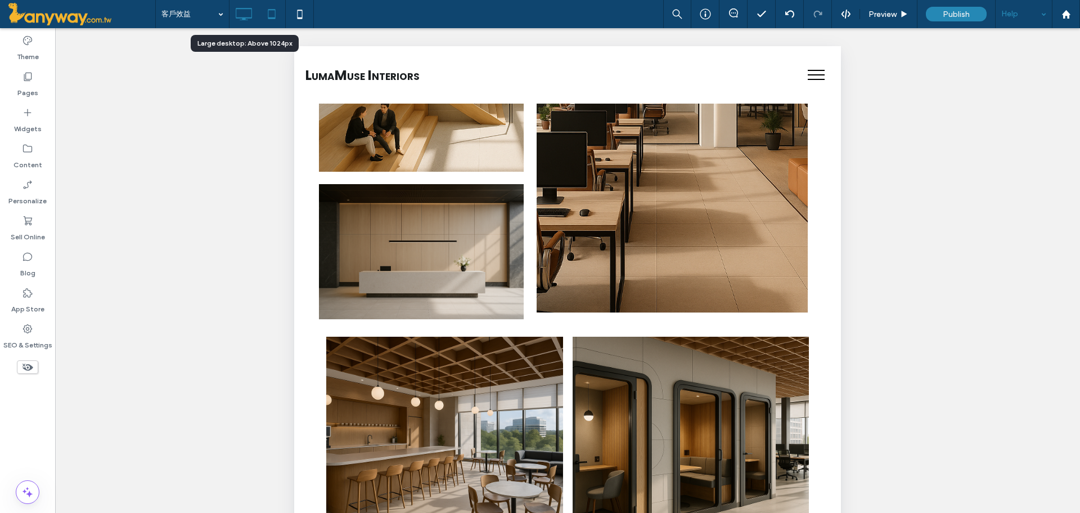
click at [243, 17] on icon at bounding box center [243, 14] width 23 height 23
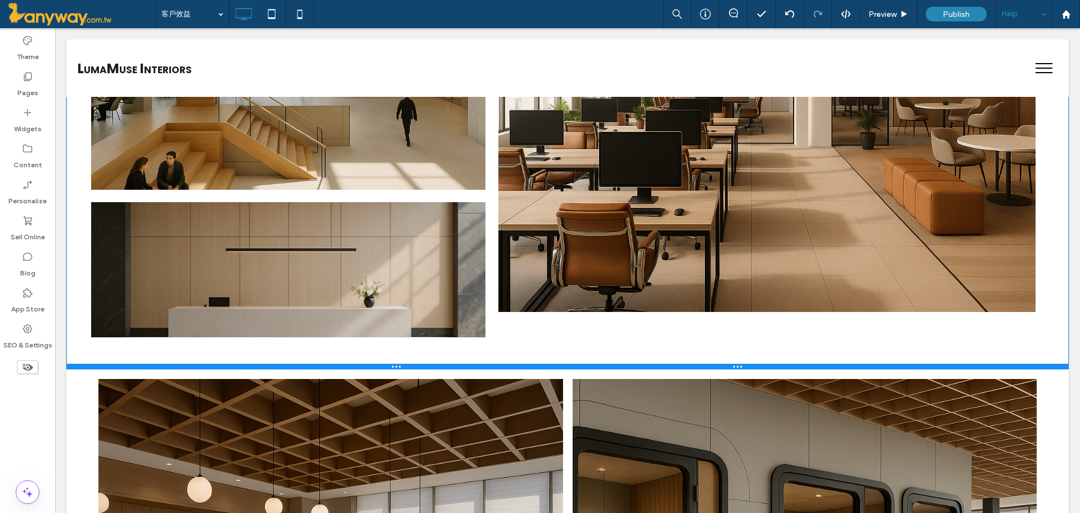
drag, startPoint x: 462, startPoint y: 319, endPoint x: 508, endPoint y: 390, distance: 84.3
click at [461, 368] on div at bounding box center [567, 366] width 1003 height 6
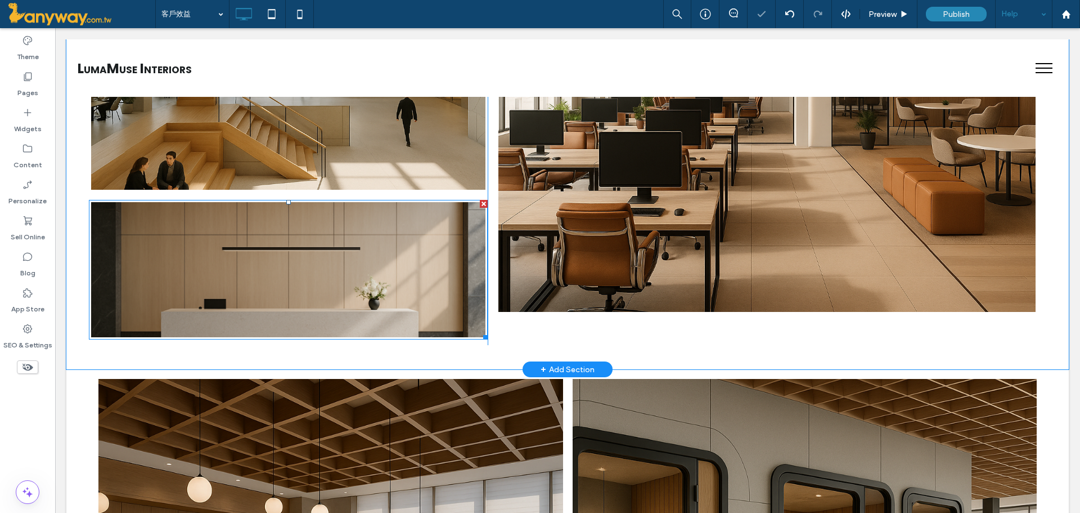
click at [369, 269] on link at bounding box center [288, 269] width 418 height 143
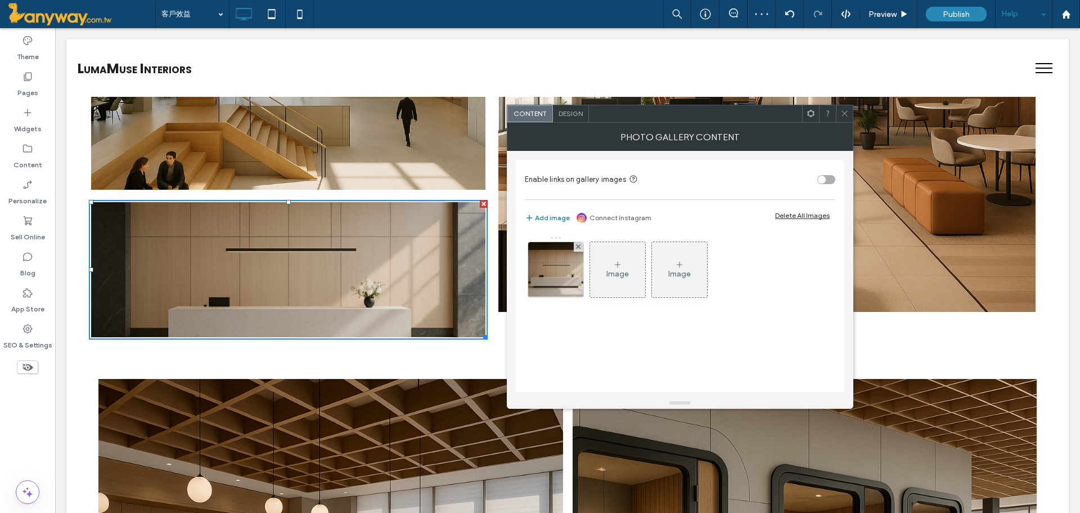
click at [570, 118] on div "Design" at bounding box center [571, 113] width 36 height 17
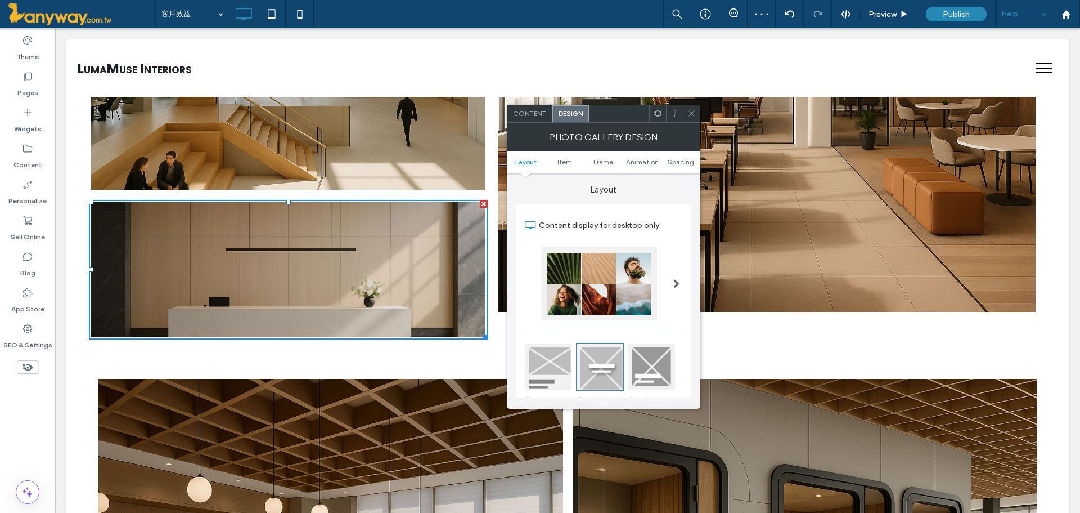
click at [577, 111] on span "Design" at bounding box center [571, 113] width 24 height 8
click at [271, 14] on icon at bounding box center [272, 14] width 23 height 23
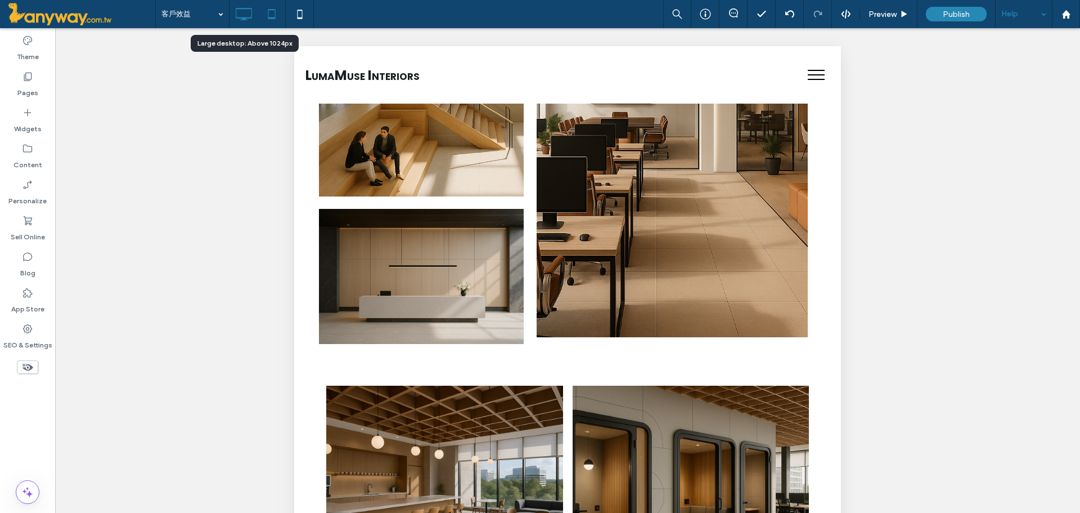
click at [254, 14] on icon at bounding box center [243, 14] width 23 height 23
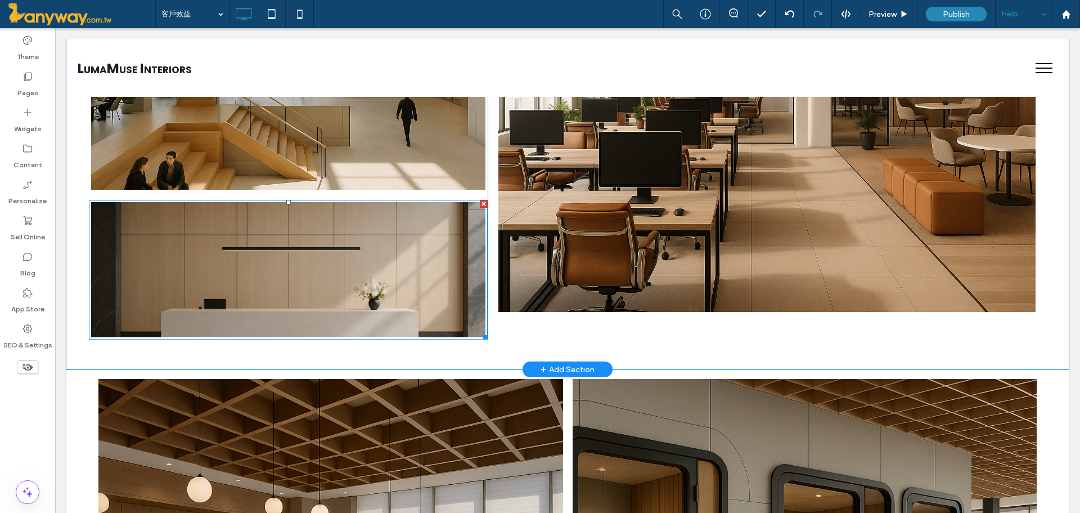
click at [445, 295] on link at bounding box center [288, 269] width 418 height 143
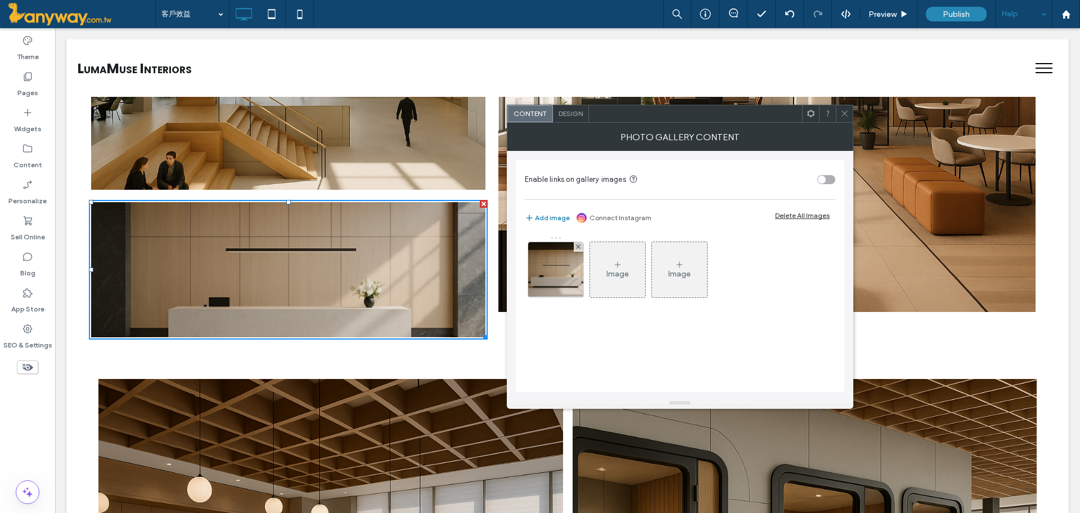
click at [578, 113] on span "Design" at bounding box center [571, 113] width 24 height 8
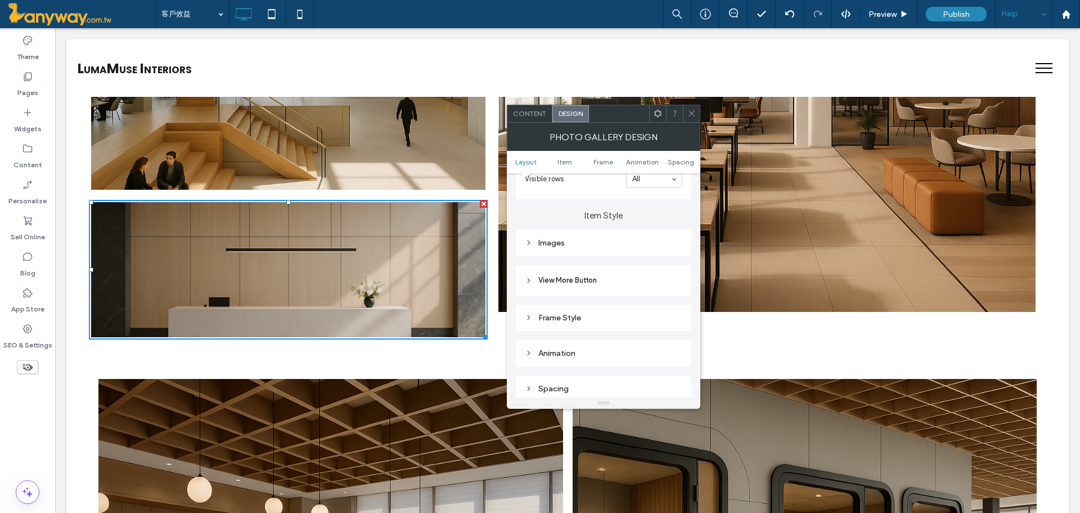
scroll to position [375, 0]
click at [559, 239] on div "Images" at bounding box center [604, 241] width 158 height 10
drag, startPoint x: 678, startPoint y: 263, endPoint x: 601, endPoint y: 263, distance: 77.1
click at [601, 263] on div "*****" at bounding box center [640, 262] width 84 height 15
type input "*****"
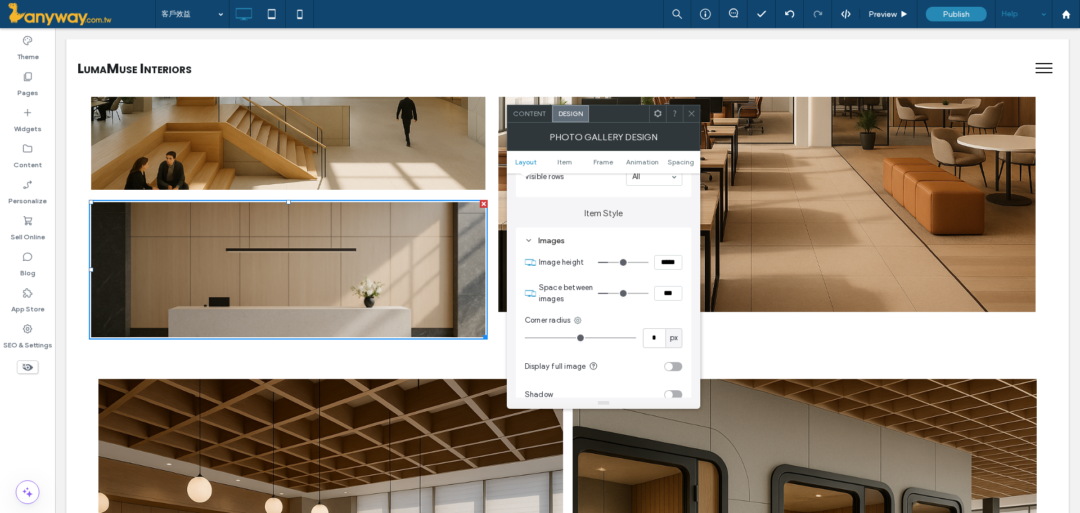
type input "***"
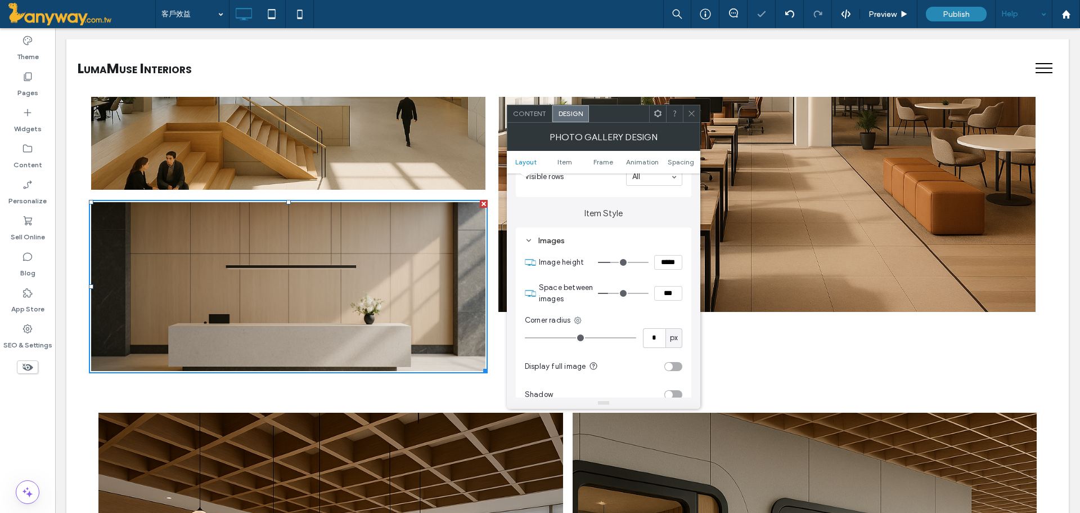
click at [694, 107] on span at bounding box center [692, 113] width 8 height 17
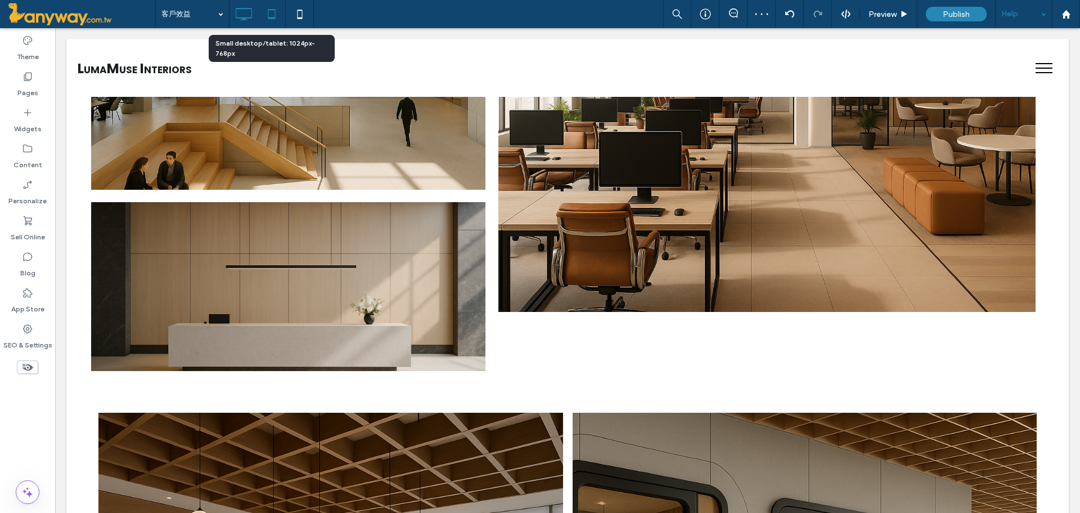
click at [267, 14] on icon at bounding box center [272, 14] width 23 height 23
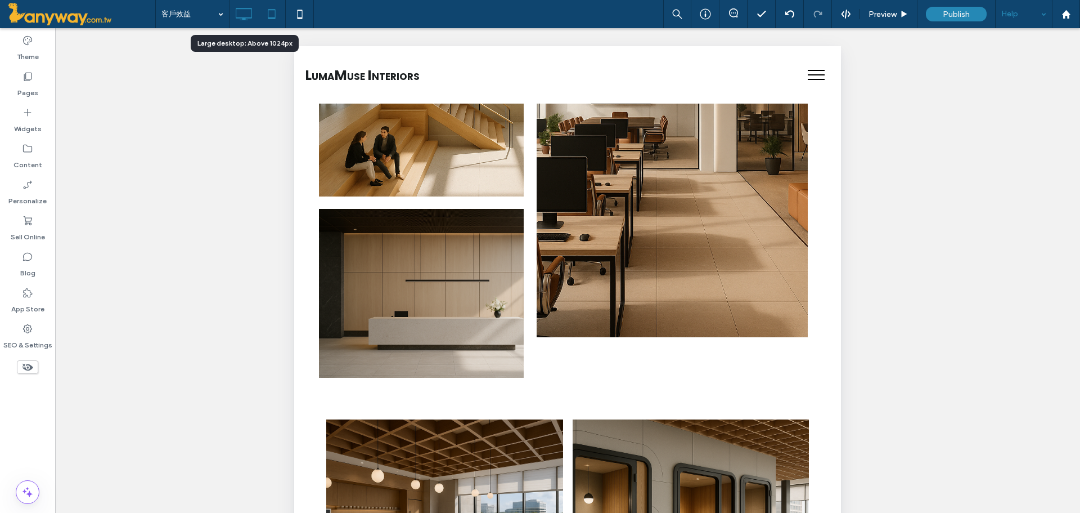
click at [253, 8] on icon at bounding box center [243, 14] width 23 height 23
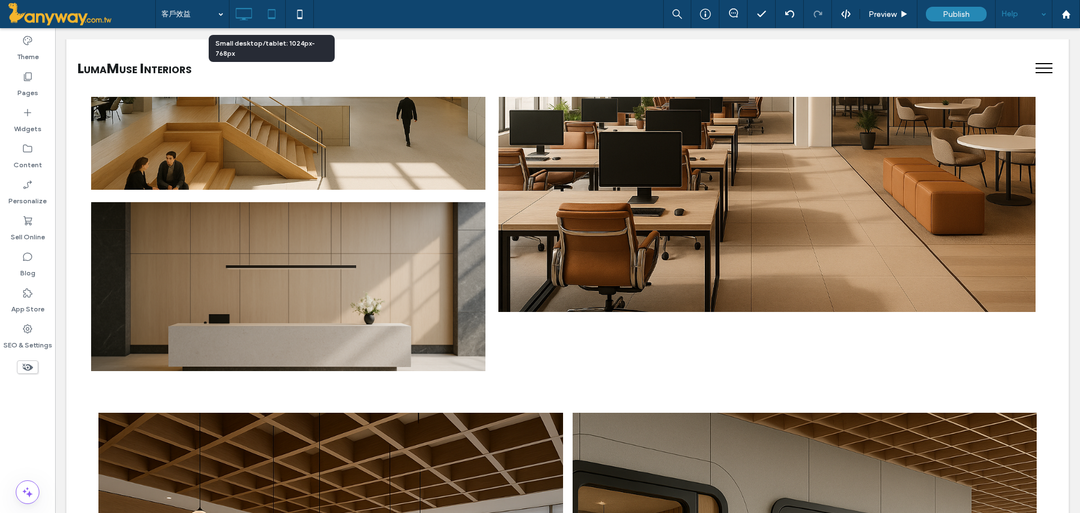
click at [279, 6] on icon at bounding box center [272, 14] width 23 height 23
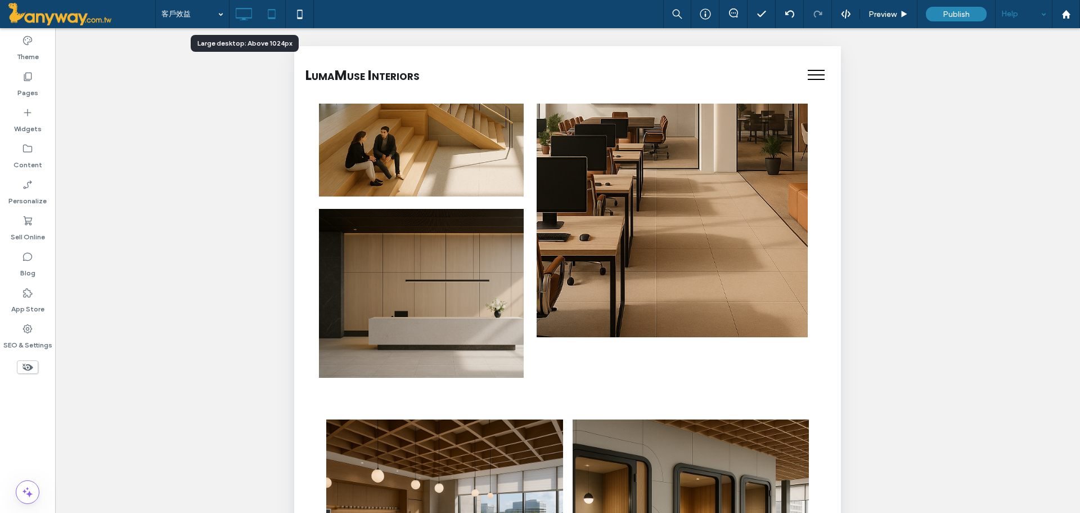
click at [235, 14] on icon at bounding box center [243, 14] width 23 height 23
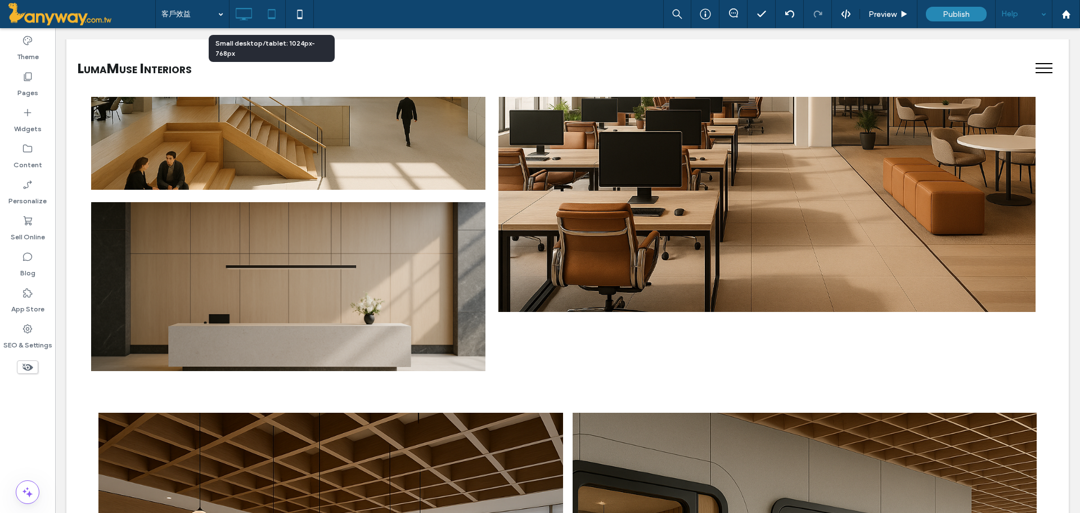
click at [267, 16] on icon at bounding box center [272, 14] width 23 height 23
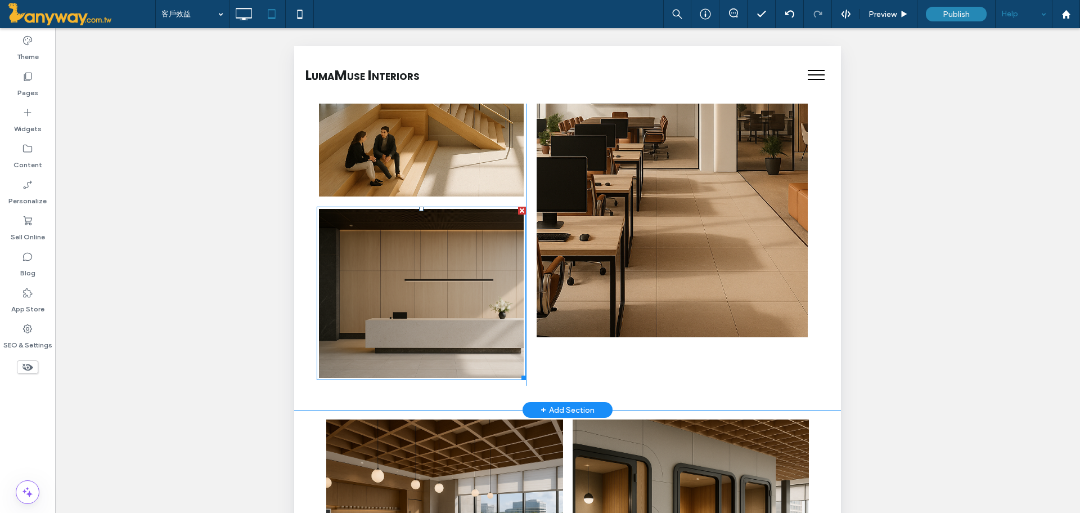
click at [445, 291] on link at bounding box center [421, 293] width 217 height 179
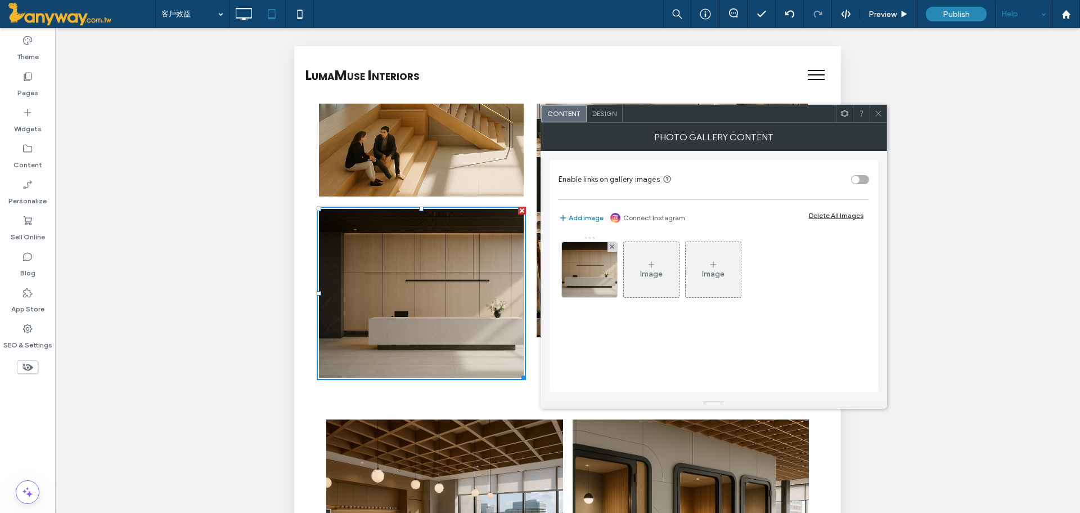
click at [612, 110] on span "Design" at bounding box center [605, 113] width 24 height 8
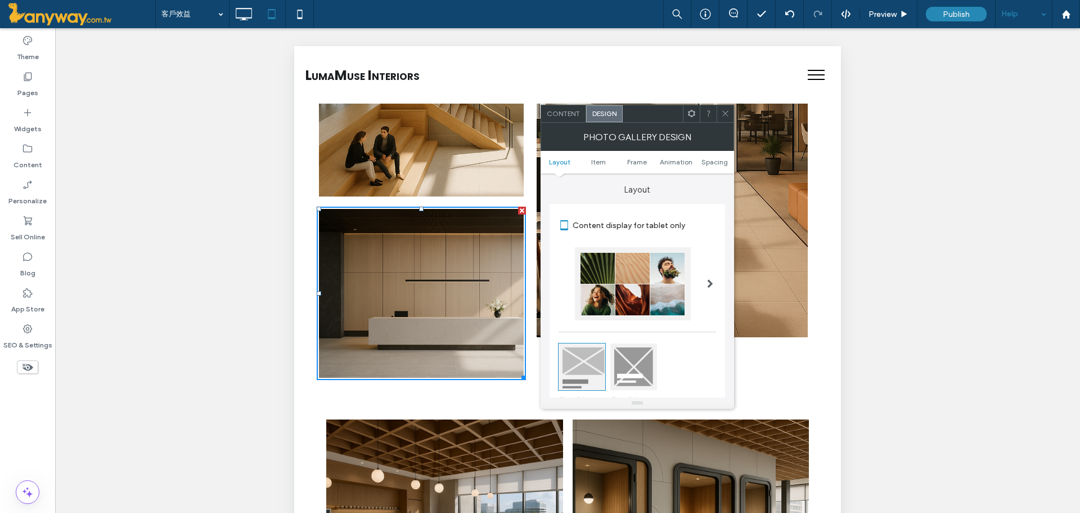
scroll to position [187, 0]
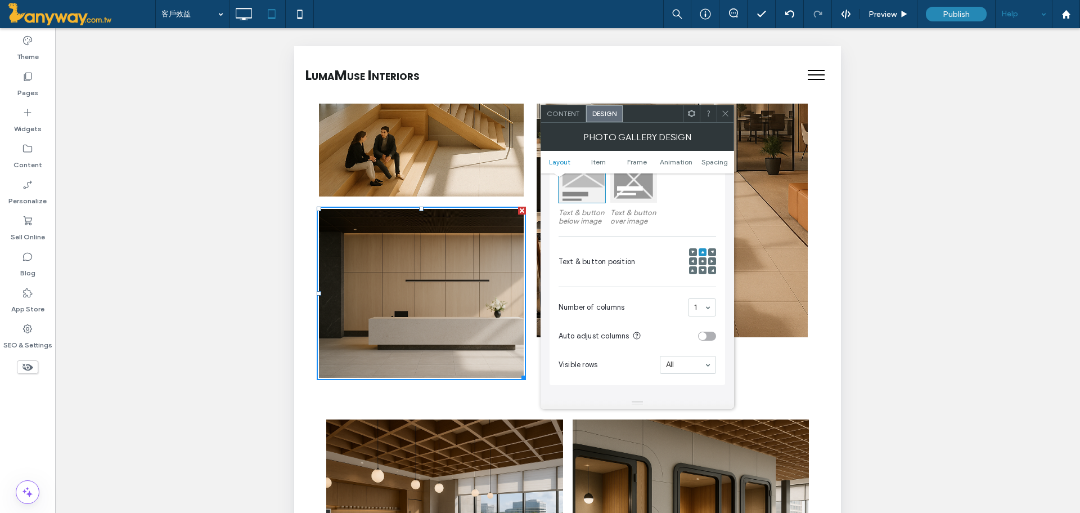
click at [694, 263] on span at bounding box center [693, 261] width 3 height 8
click at [693, 262] on icon at bounding box center [693, 260] width 3 height 3
click at [704, 259] on icon at bounding box center [702, 260] width 3 height 3
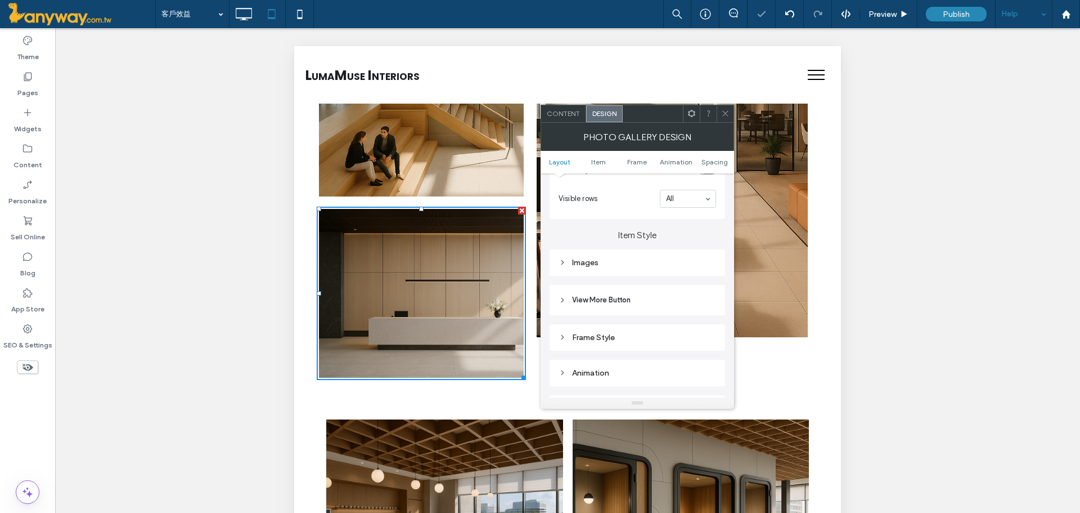
scroll to position [375, 0]
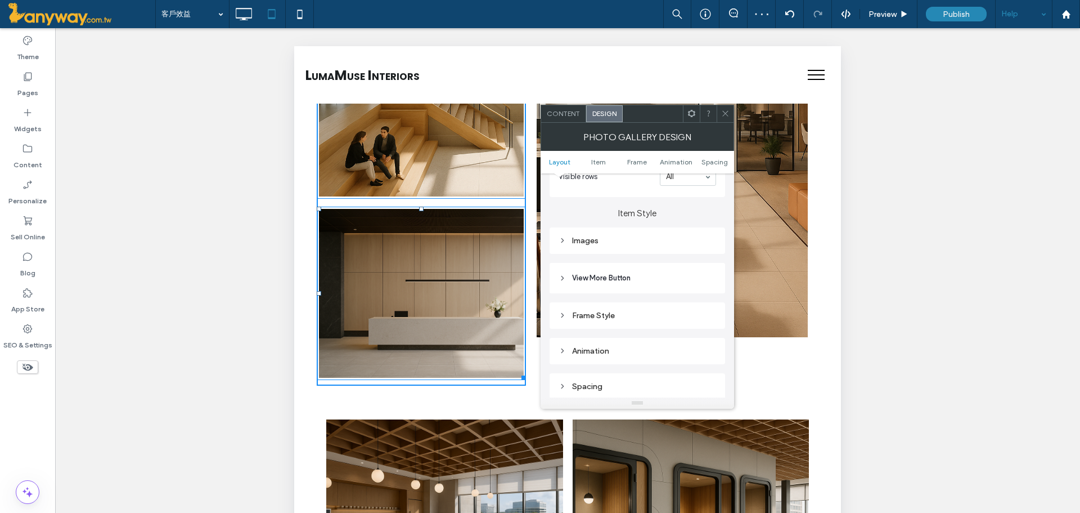
drag, startPoint x: 520, startPoint y: 378, endPoint x: 560, endPoint y: 374, distance: 40.7
click at [560, 374] on div "Button 查看更多內容 Button 查看更多內容 W:365.391 H:308 Click To Paste 讓每一分空間都創造價值 Click To…" at bounding box center [568, 68] width 502 height 636
click at [724, 114] on icon at bounding box center [725, 113] width 8 height 8
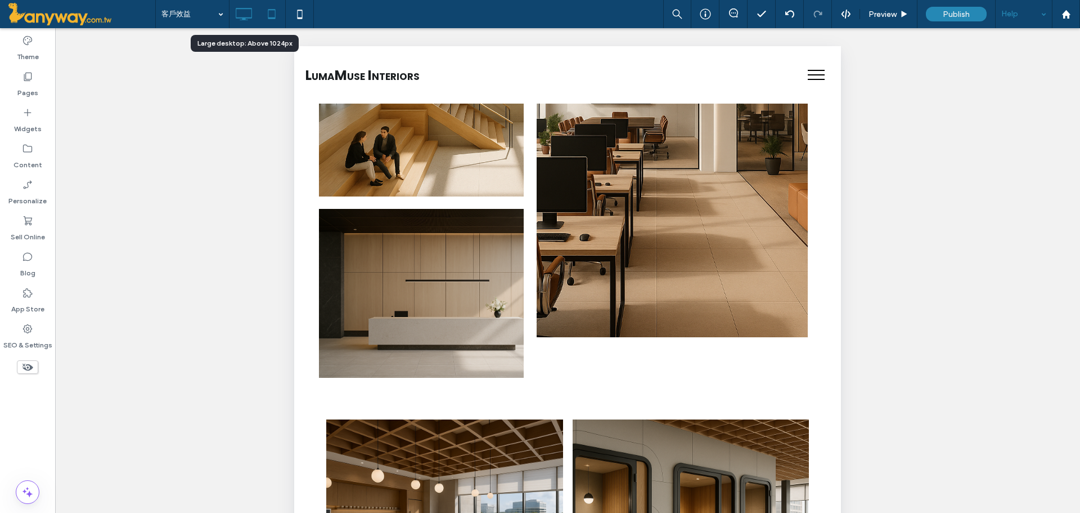
click at [243, 15] on icon at bounding box center [243, 14] width 23 height 23
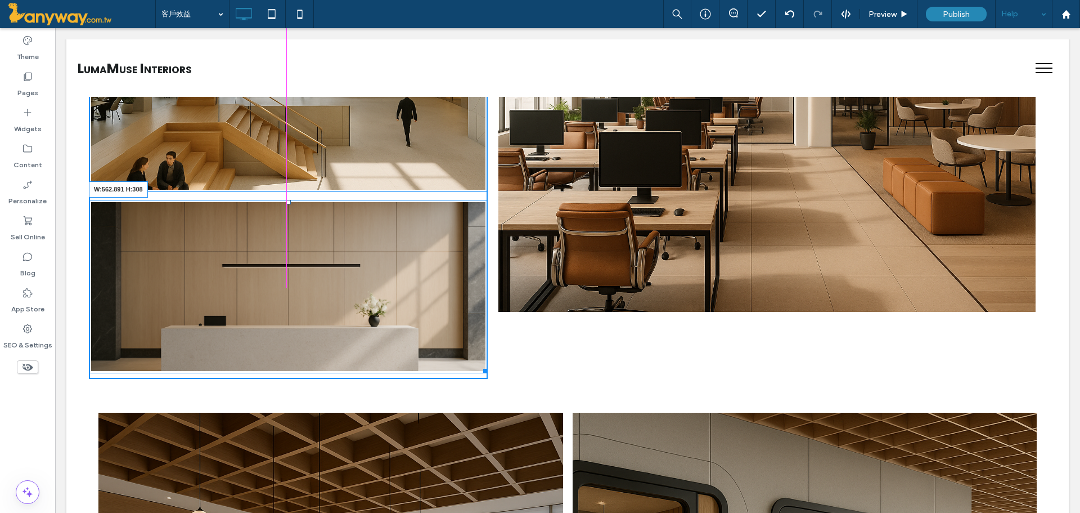
drag, startPoint x: 479, startPoint y: 370, endPoint x: 472, endPoint y: 265, distance: 104.9
click at [440, 325] on div "Button 查看更多內容 W:562.891 H:308" at bounding box center [288, 286] width 399 height 173
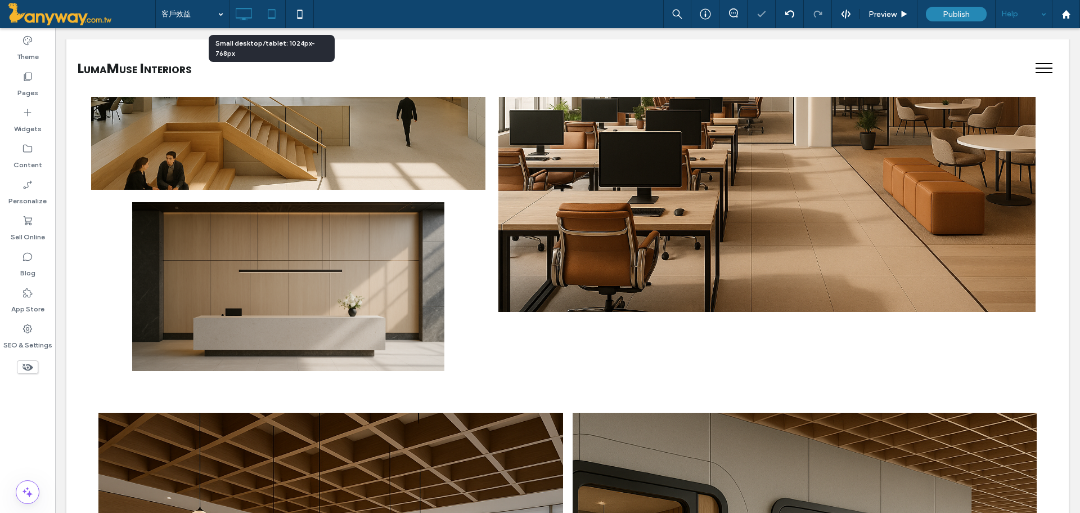
click at [273, 6] on icon at bounding box center [272, 14] width 23 height 23
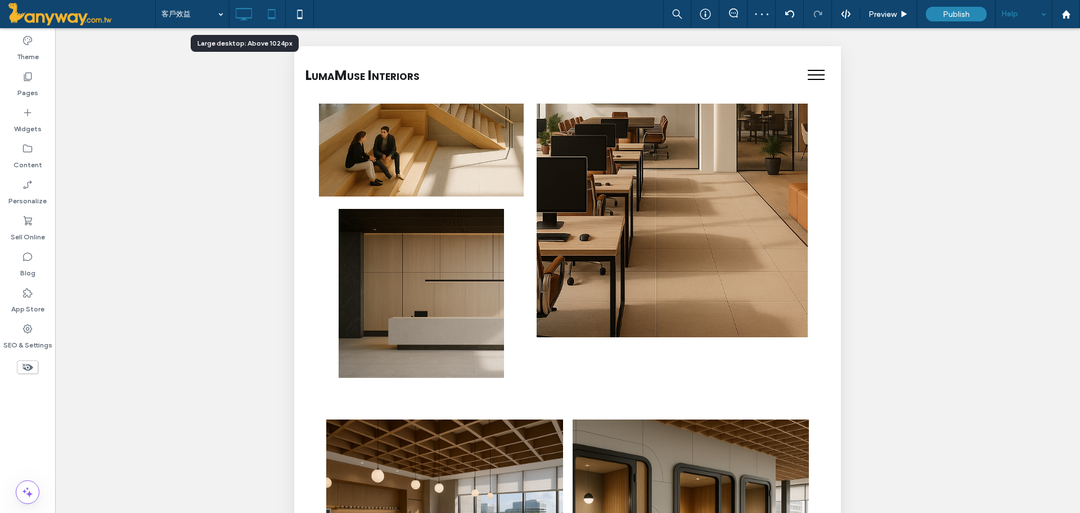
click at [242, 15] on icon at bounding box center [243, 14] width 23 height 23
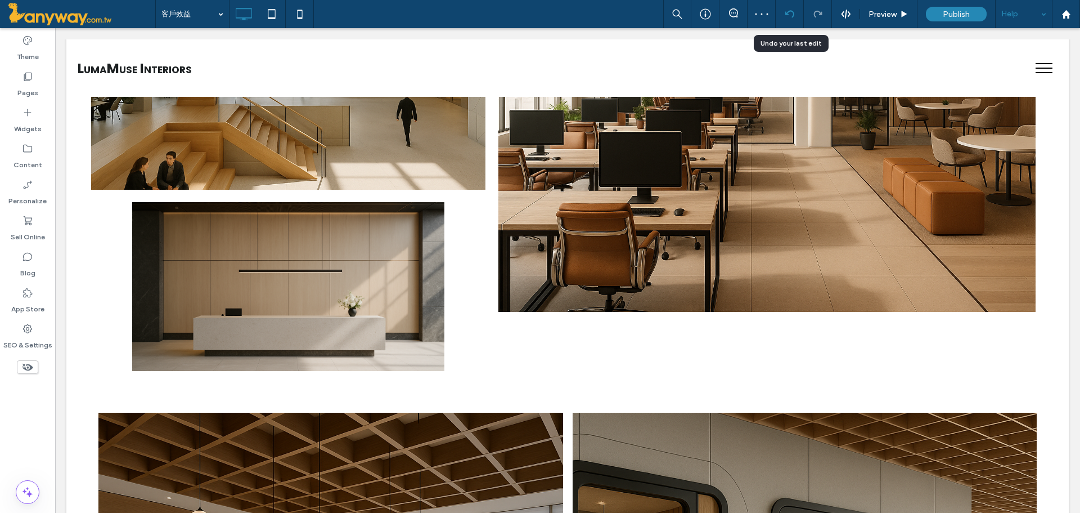
click at [795, 7] on div at bounding box center [790, 14] width 28 height 28
click at [793, 15] on use at bounding box center [789, 13] width 9 height 7
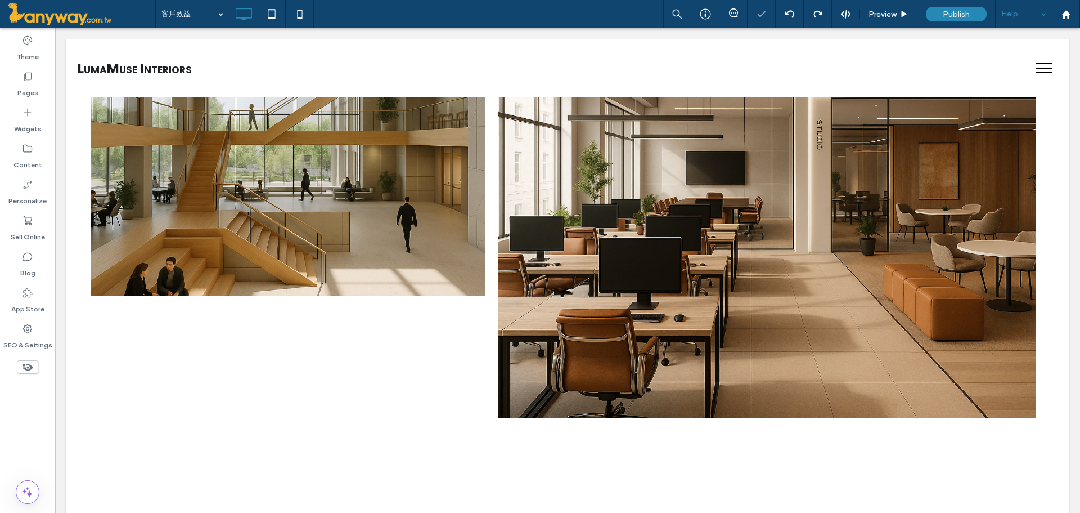
scroll to position [750, 0]
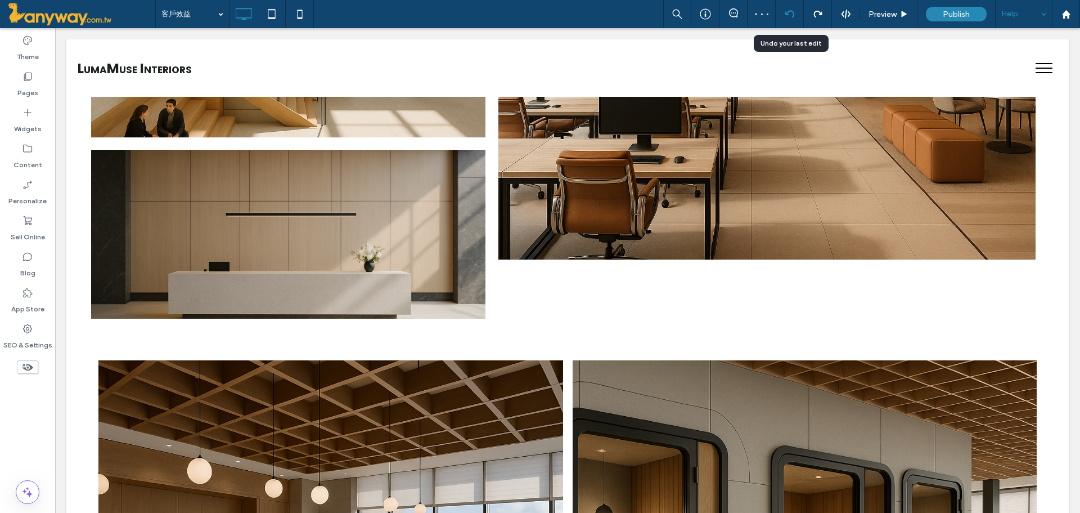
click at [794, 14] on use at bounding box center [789, 13] width 9 height 7
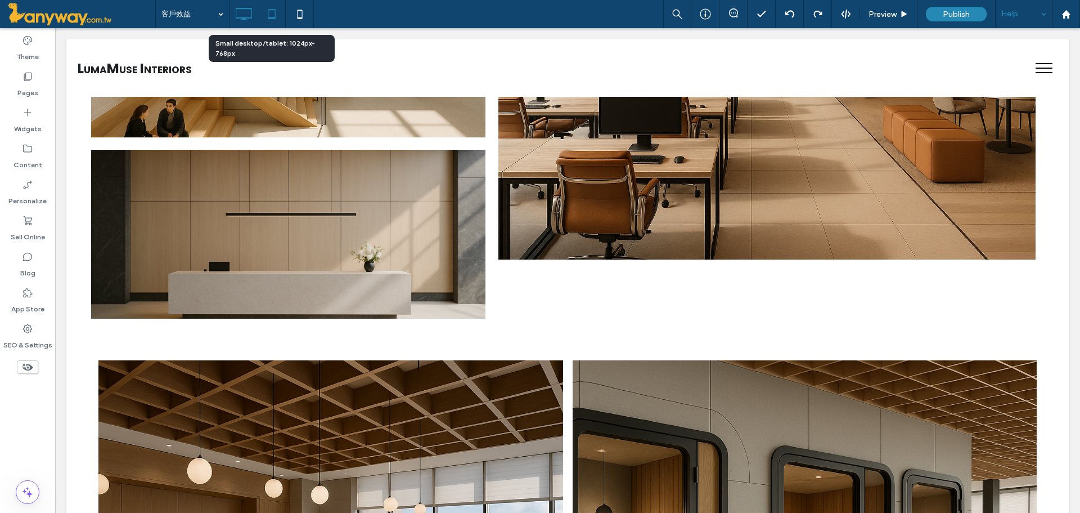
click at [276, 12] on icon at bounding box center [272, 14] width 23 height 23
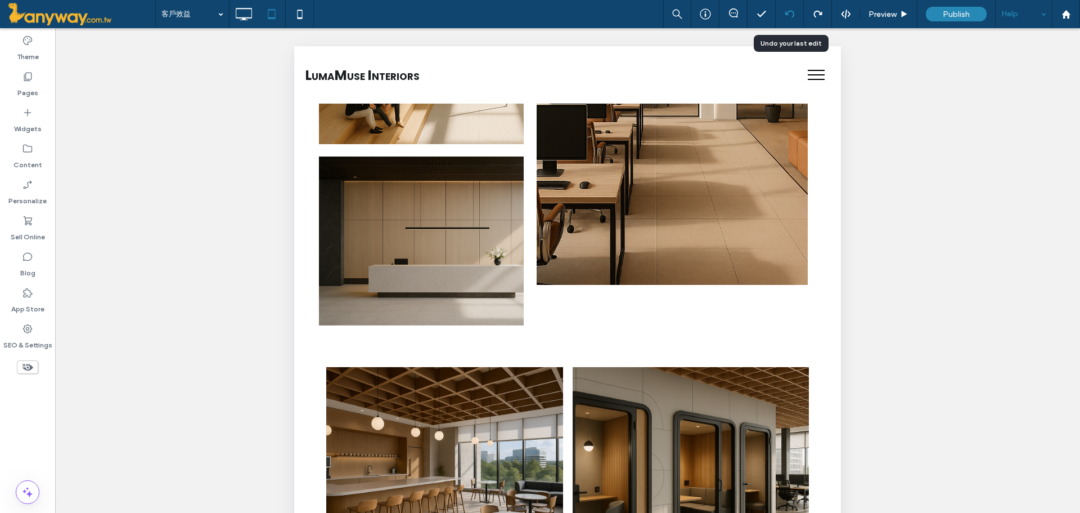
click at [795, 15] on div at bounding box center [790, 14] width 28 height 9
click at [790, 14] on icon at bounding box center [790, 14] width 9 height 9
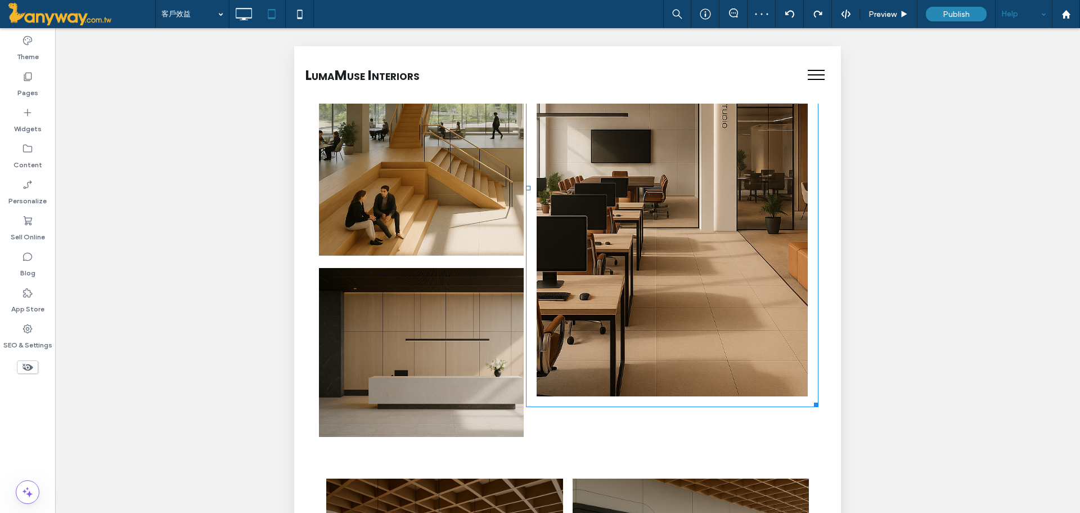
scroll to position [649, 0]
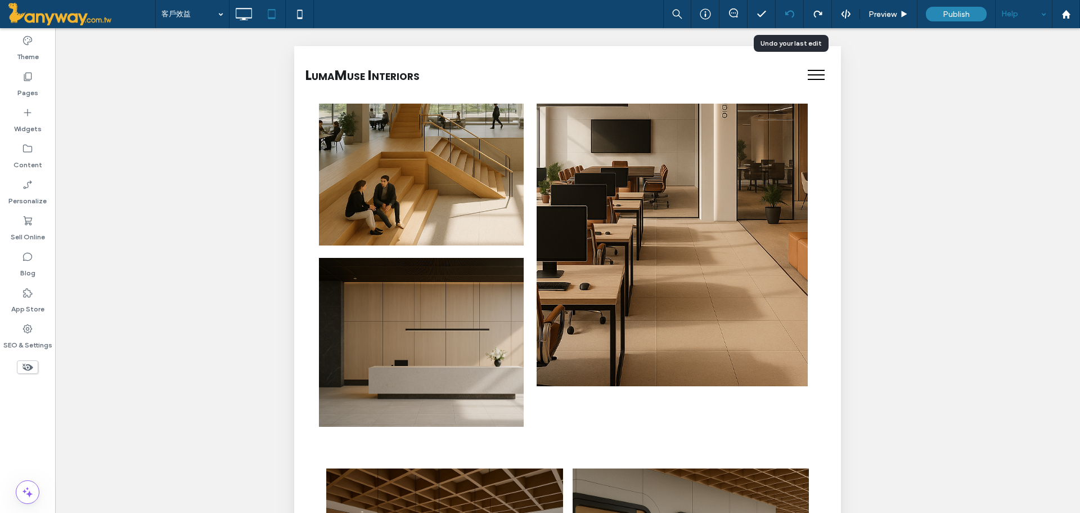
click at [786, 22] on div at bounding box center [790, 14] width 28 height 28
click at [789, 16] on icon at bounding box center [790, 14] width 9 height 9
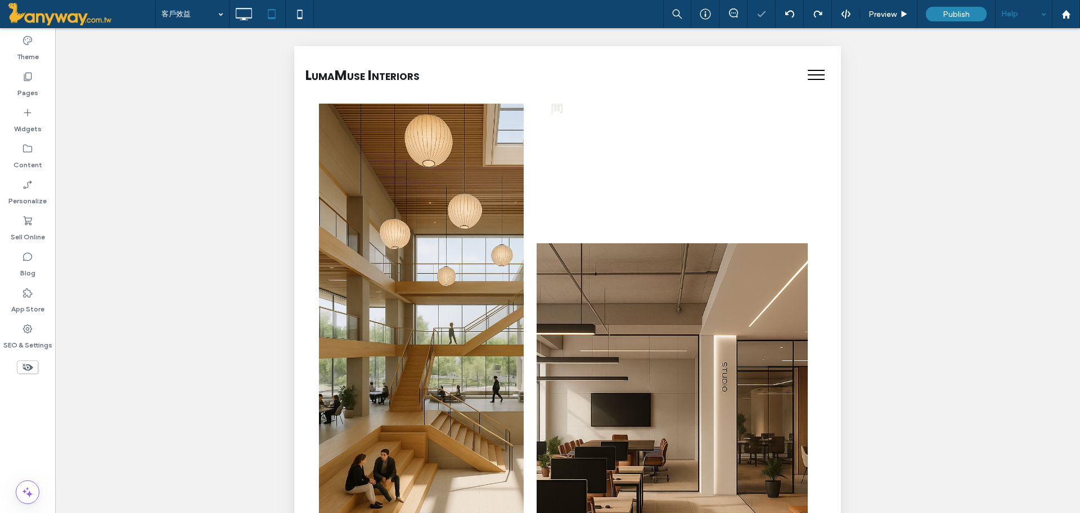
scroll to position [750, 0]
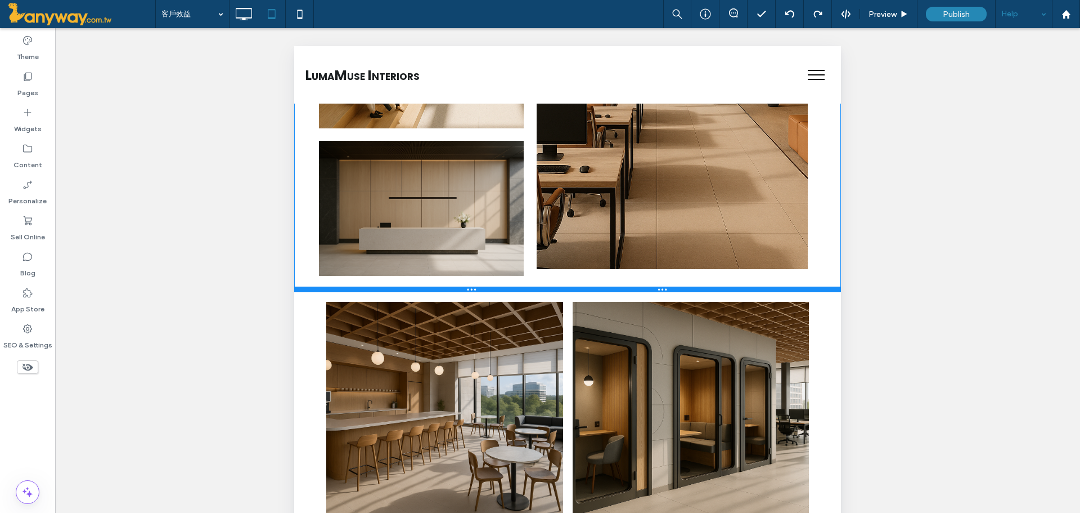
drag, startPoint x: 502, startPoint y: 328, endPoint x: 506, endPoint y: 297, distance: 31.2
click at [506, 292] on div at bounding box center [567, 289] width 547 height 6
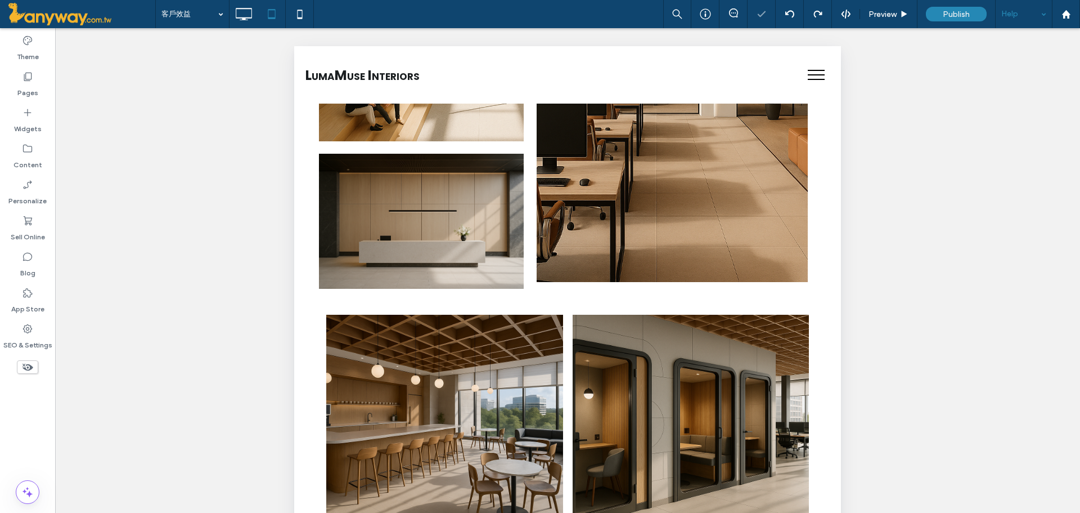
scroll to position [719, 0]
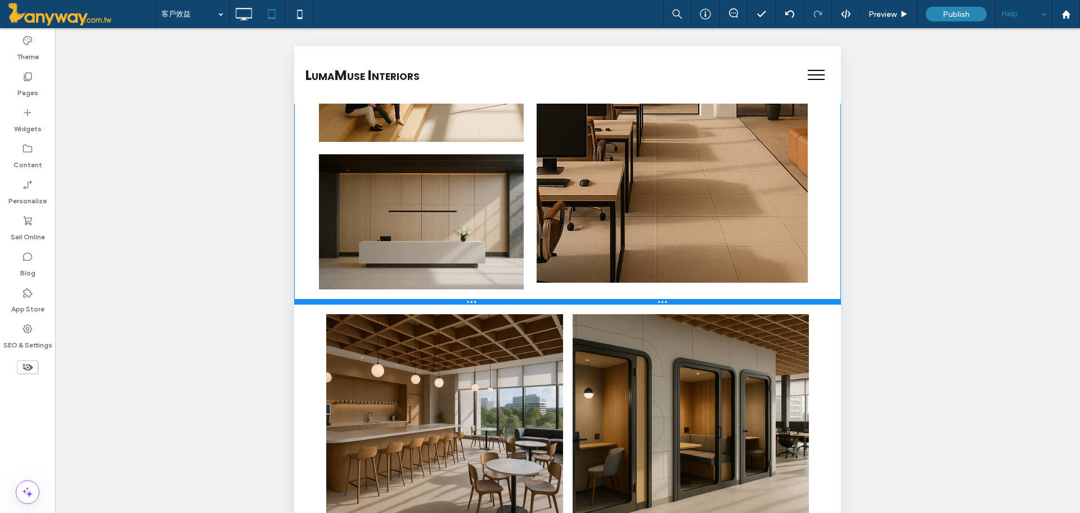
drag, startPoint x: 483, startPoint y: 326, endPoint x: 492, endPoint y: 292, distance: 35.5
click at [492, 299] on div at bounding box center [567, 302] width 547 height 6
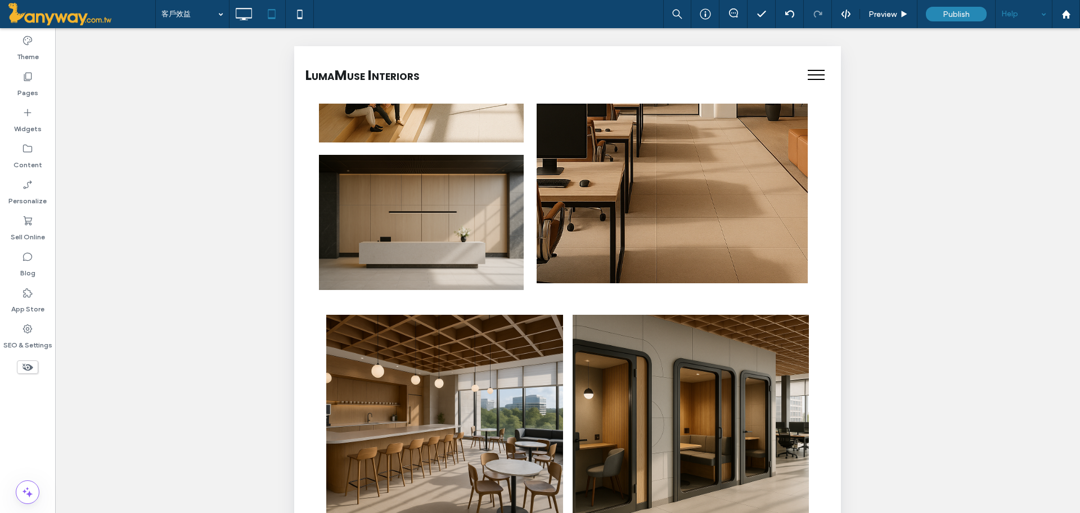
scroll to position [685, 0]
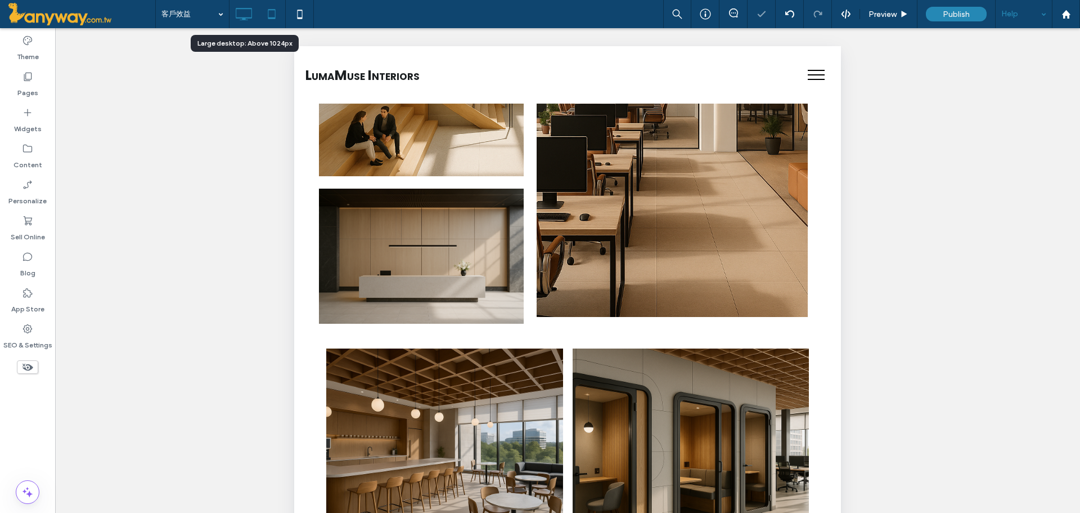
click at [239, 19] on icon at bounding box center [243, 14] width 23 height 23
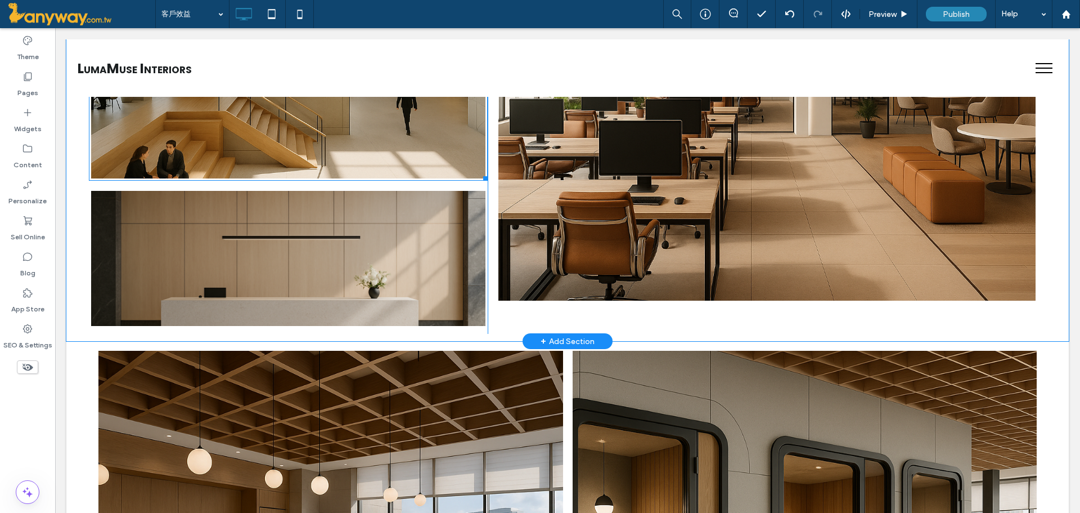
scroll to position [685, 0]
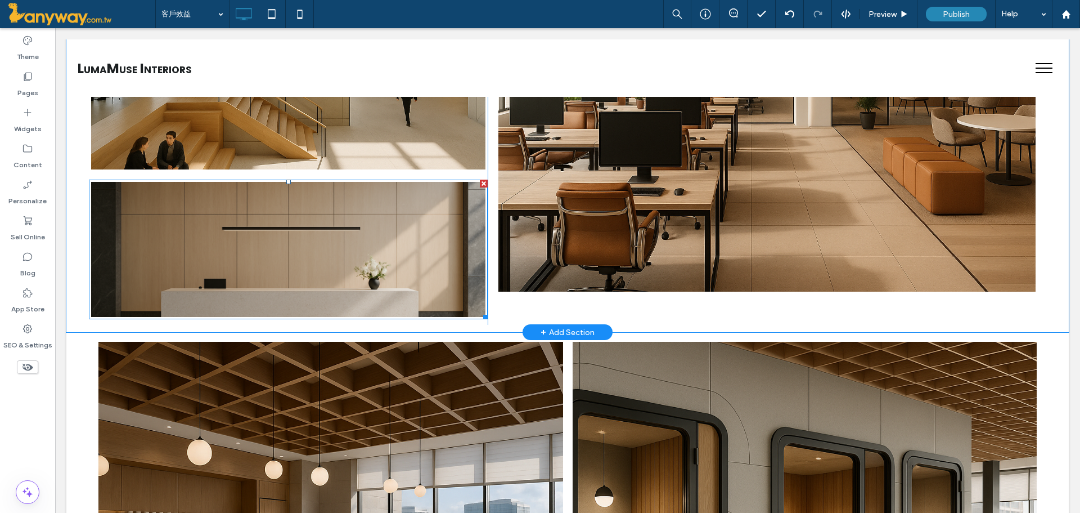
click at [116, 267] on link at bounding box center [288, 248] width 418 height 143
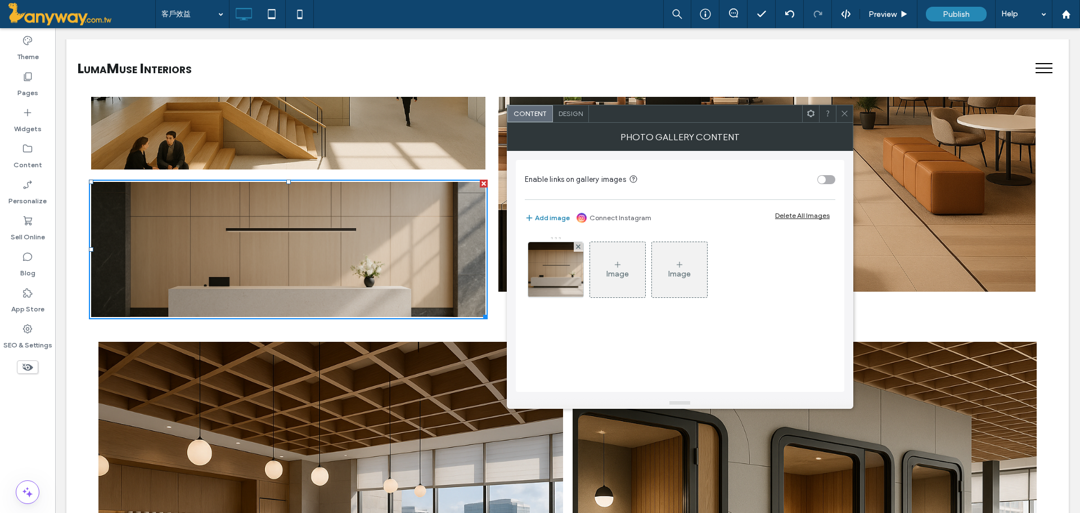
click at [576, 109] on div "Design" at bounding box center [571, 113] width 36 height 17
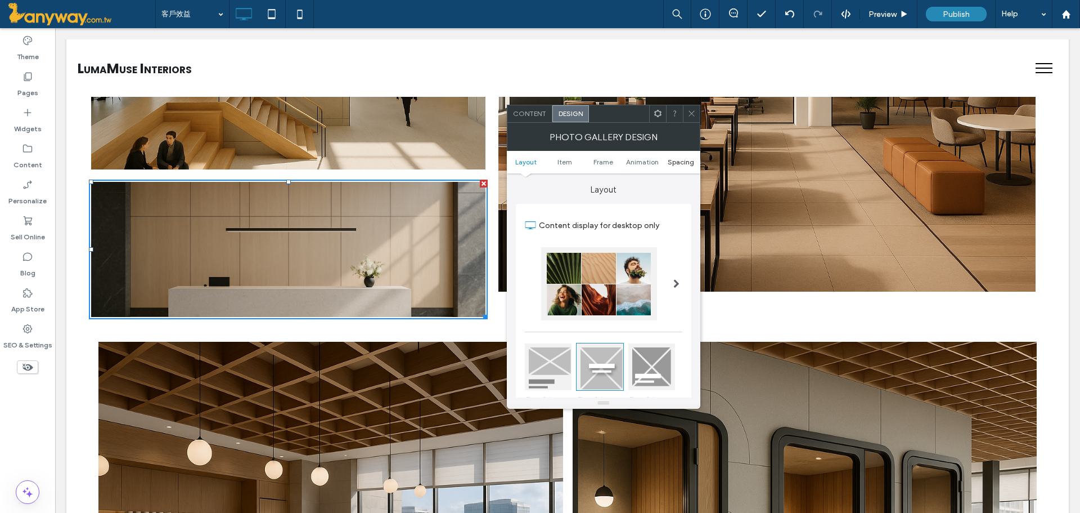
click at [677, 160] on span "Spacing" at bounding box center [681, 162] width 26 height 8
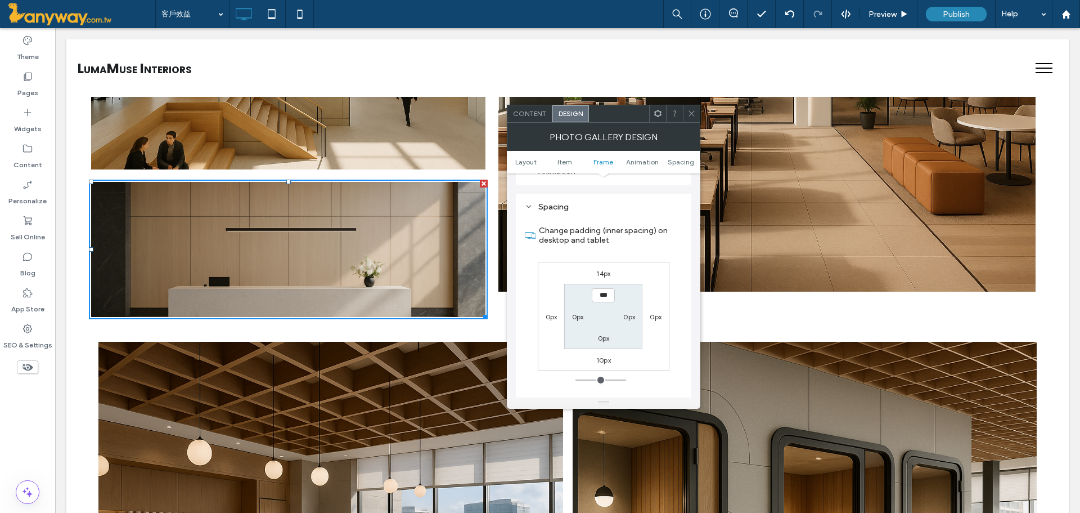
scroll to position [566, 0]
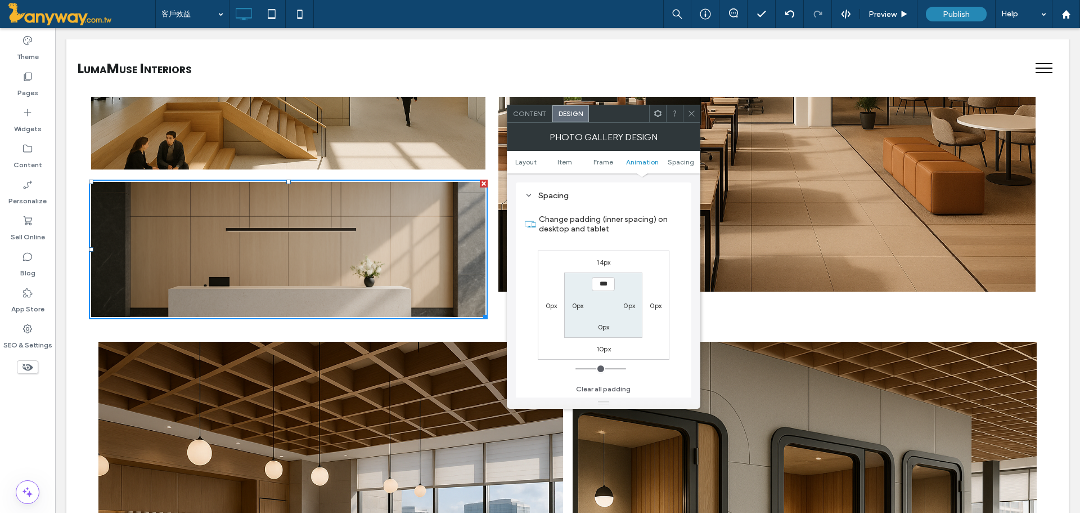
click at [581, 306] on label "0px" at bounding box center [578, 305] width 12 height 8
type input "**"
type input "****"
click at [606, 285] on label "0px" at bounding box center [604, 284] width 12 height 8
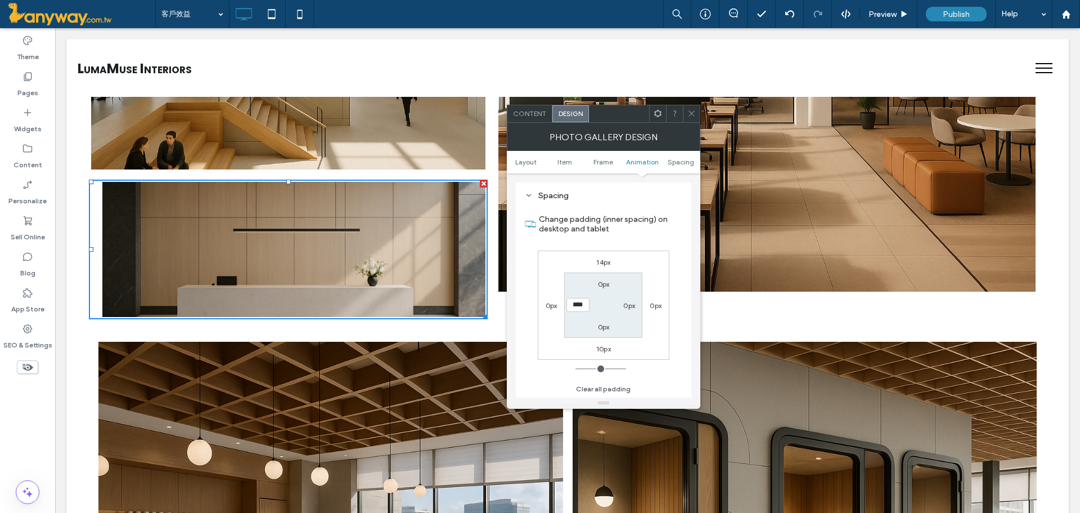
type input "*"
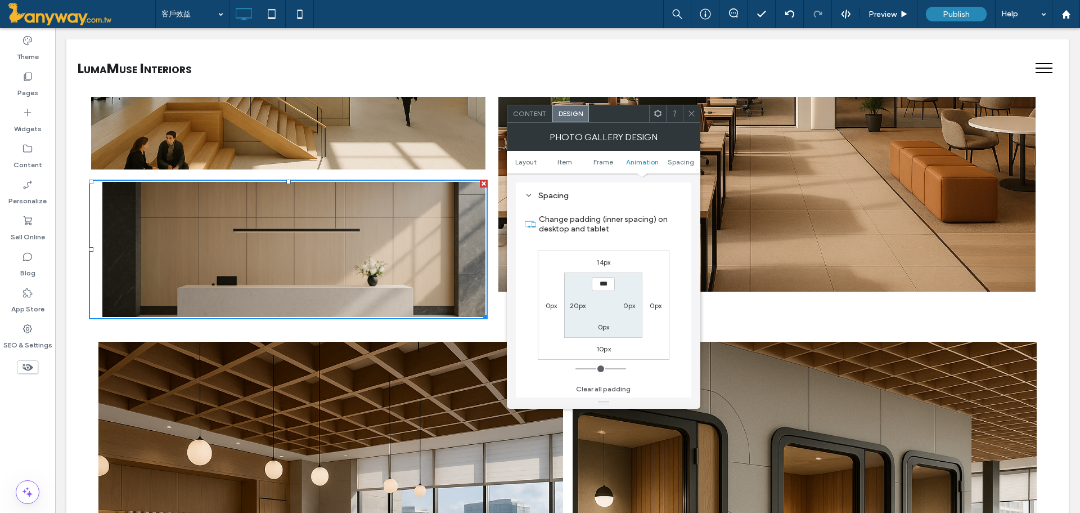
click at [694, 98] on link at bounding box center [767, 82] width 569 height 441
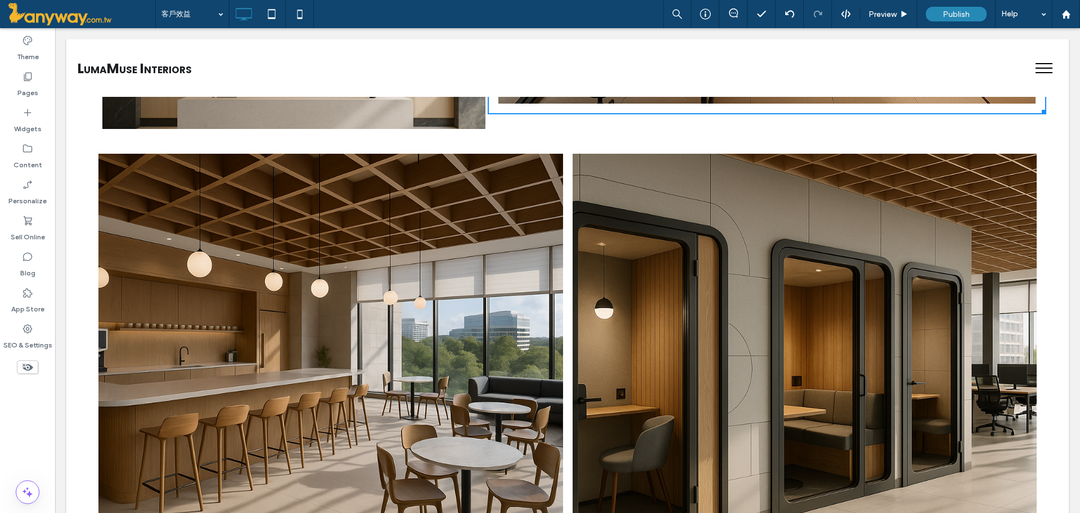
scroll to position [685, 0]
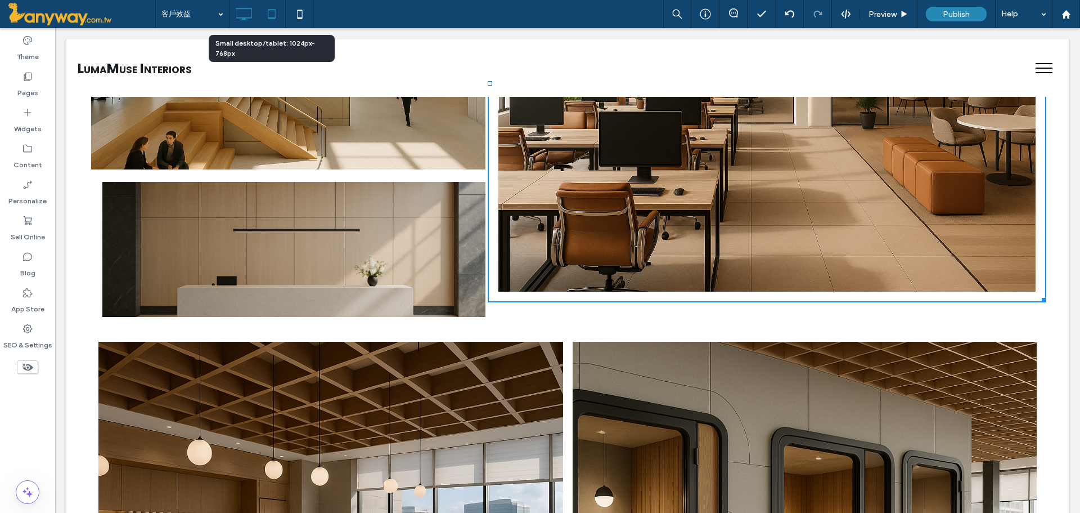
click at [267, 15] on icon at bounding box center [272, 14] width 23 height 23
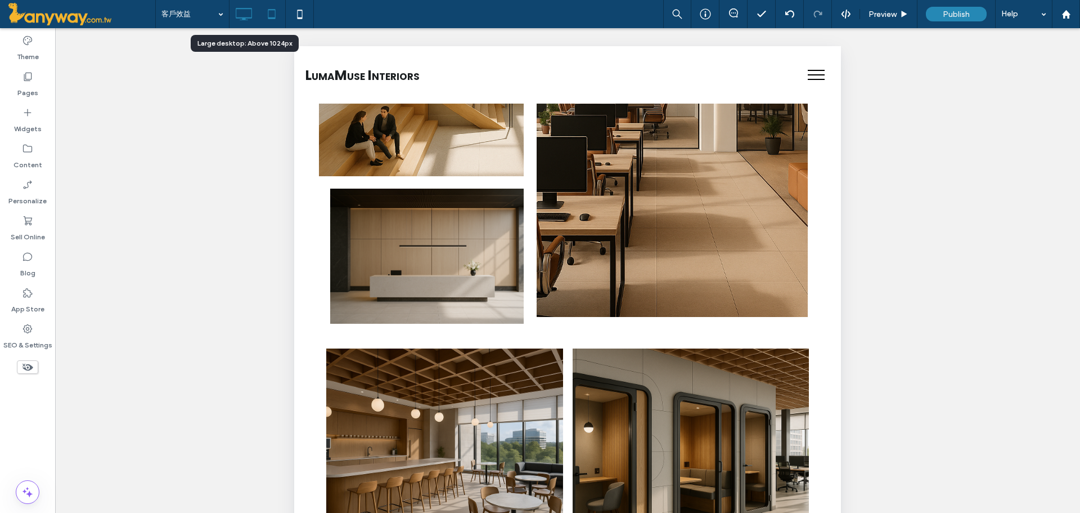
click at [250, 16] on icon at bounding box center [243, 14] width 23 height 23
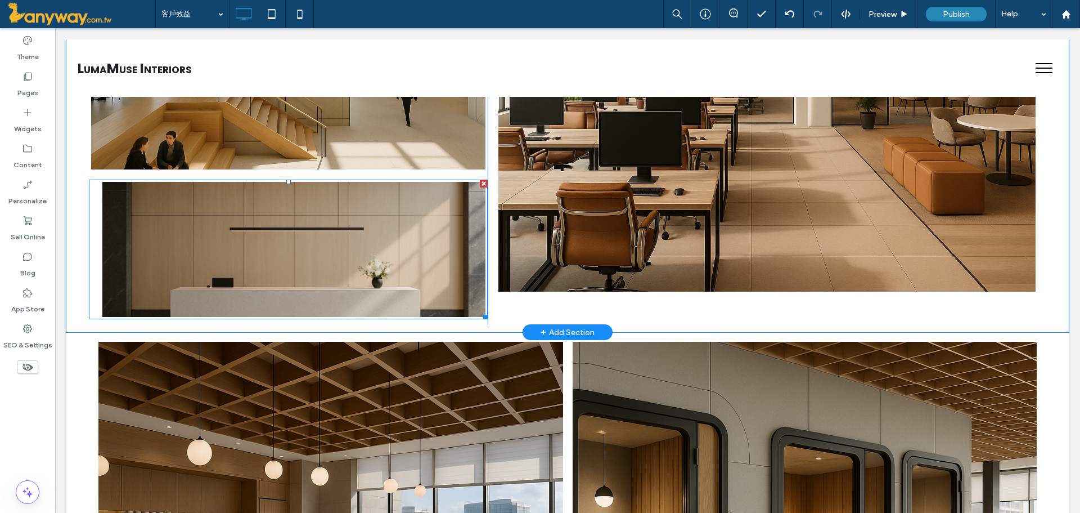
click at [262, 234] on link at bounding box center [294, 248] width 406 height 143
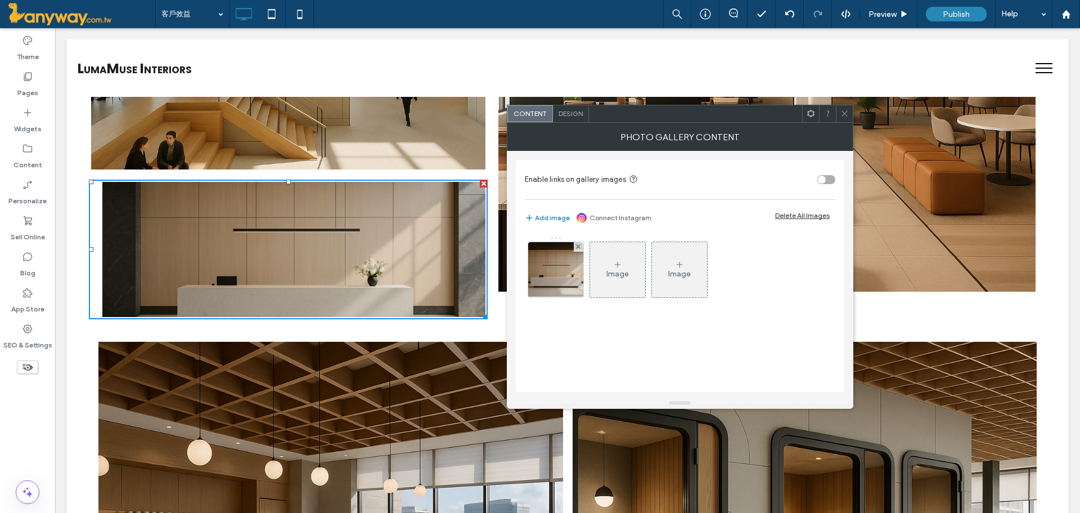
click at [574, 112] on span "Design" at bounding box center [571, 113] width 24 height 8
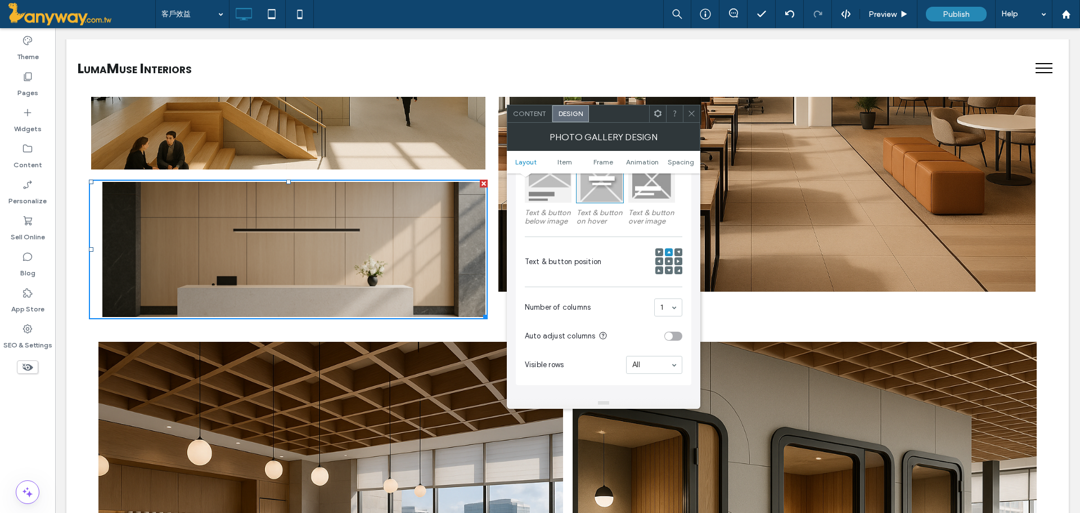
scroll to position [0, 0]
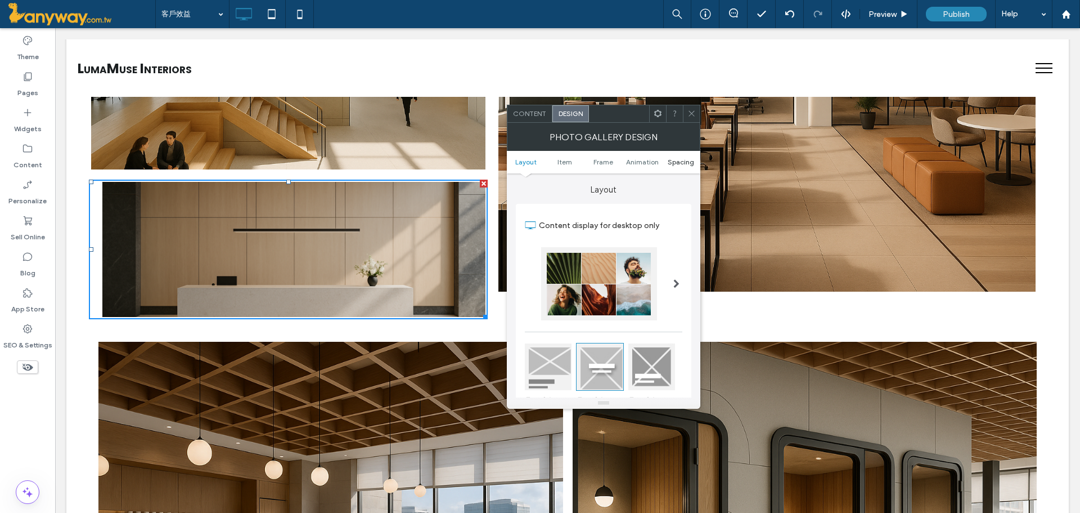
click at [680, 158] on span "Spacing" at bounding box center [681, 162] width 26 height 8
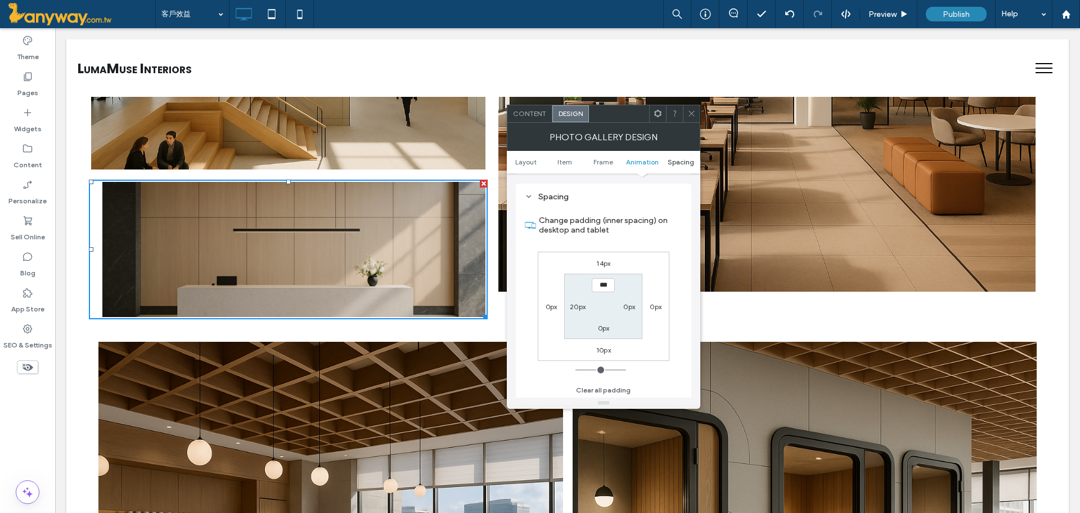
scroll to position [566, 0]
click at [573, 302] on label "20px" at bounding box center [578, 305] width 16 height 8
type input "**"
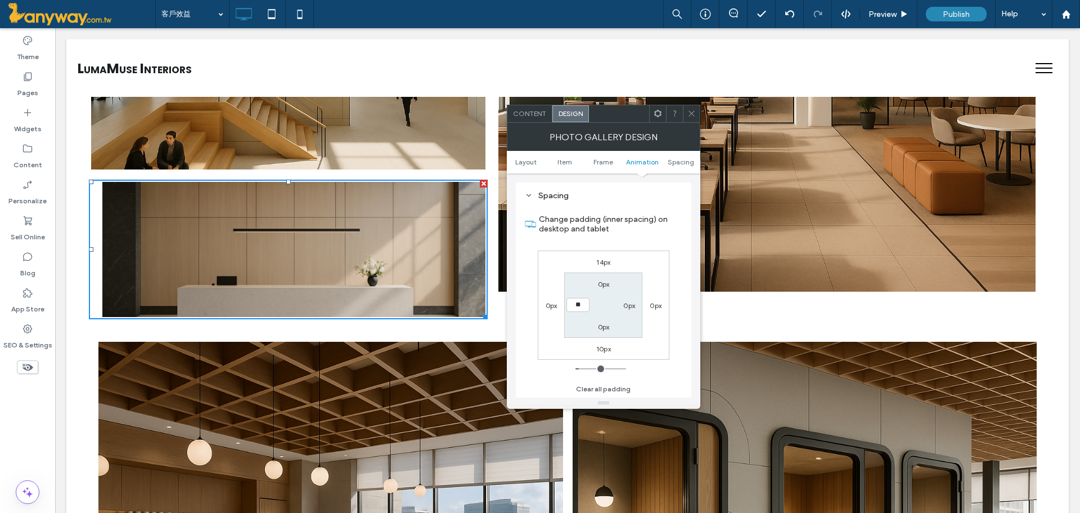
type input "****"
click at [691, 107] on span at bounding box center [692, 113] width 8 height 17
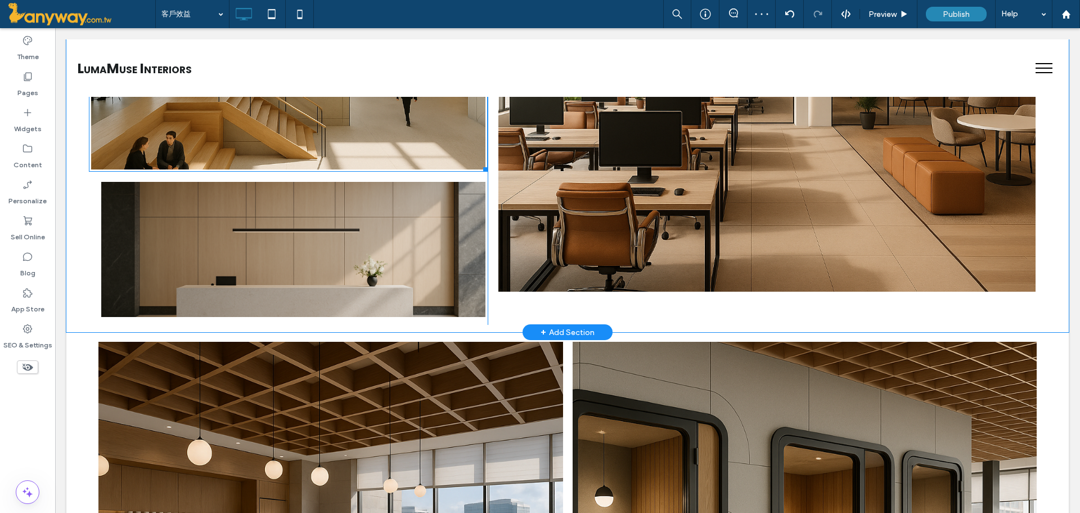
scroll to position [497, 0]
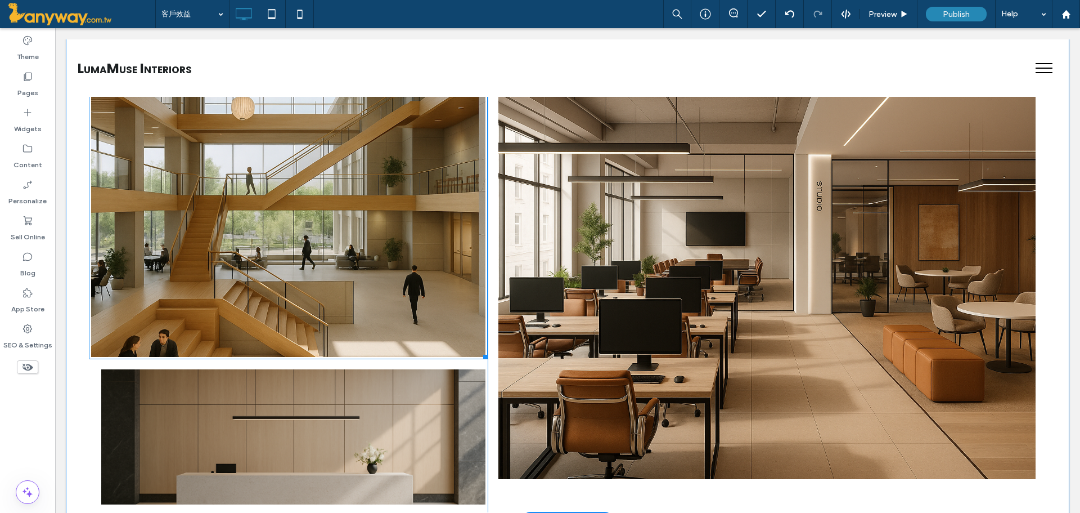
click at [170, 189] on link at bounding box center [288, 136] width 418 height 465
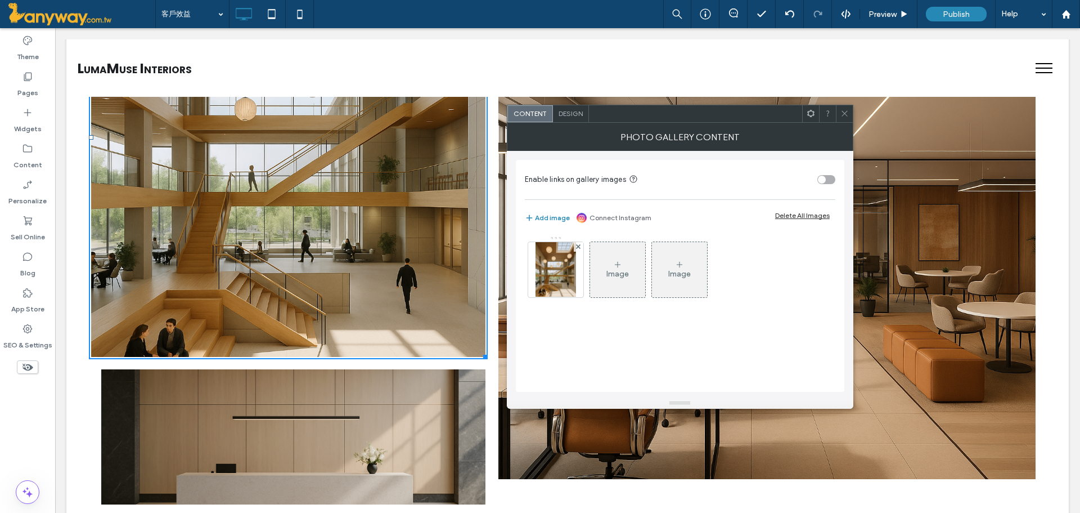
click at [575, 110] on span "Design" at bounding box center [571, 113] width 24 height 8
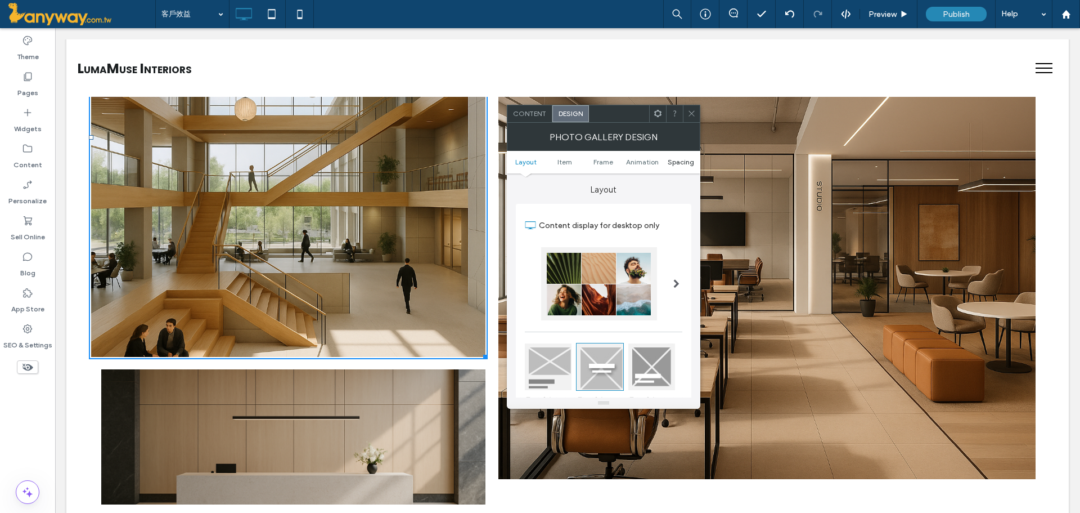
click at [687, 161] on span "Spacing" at bounding box center [681, 162] width 26 height 8
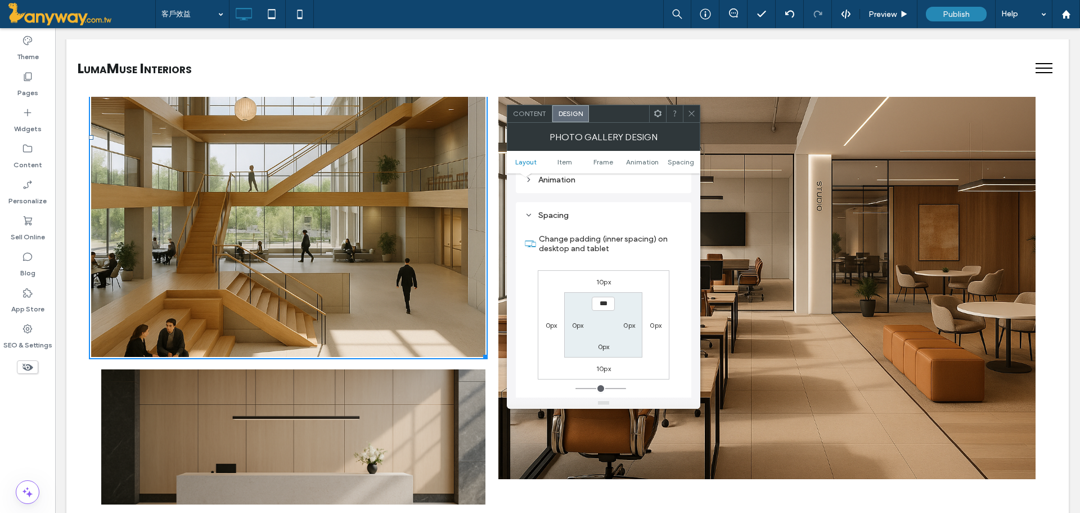
scroll to position [566, 0]
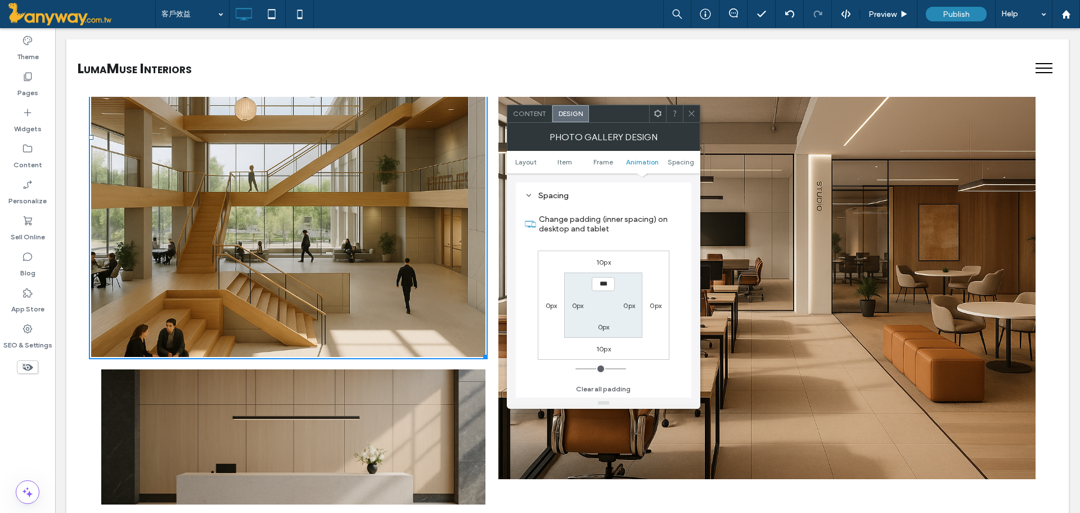
click at [579, 305] on label "0px" at bounding box center [578, 305] width 12 height 8
type input "**"
type input "****"
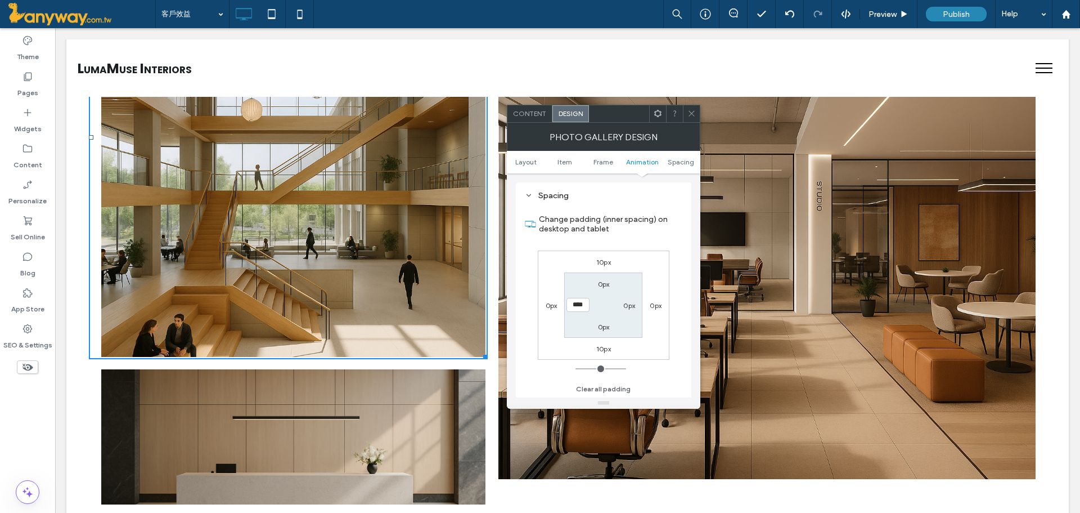
click at [547, 333] on div "10px 0px 10px 0px 0px 0px 0px ****" at bounding box center [604, 304] width 132 height 109
click at [693, 108] on span at bounding box center [692, 113] width 8 height 17
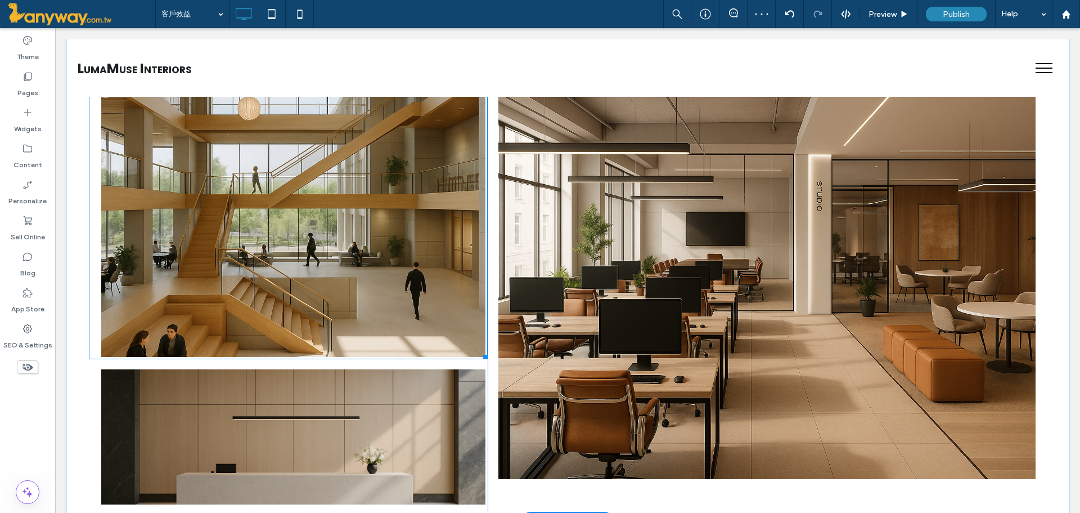
scroll to position [685, 0]
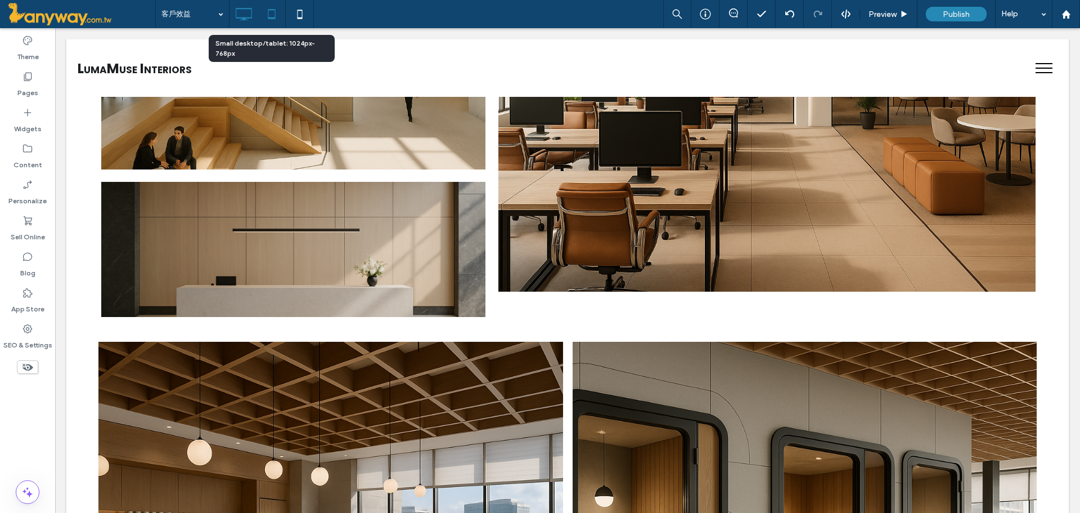
click at [278, 20] on icon at bounding box center [272, 14] width 23 height 23
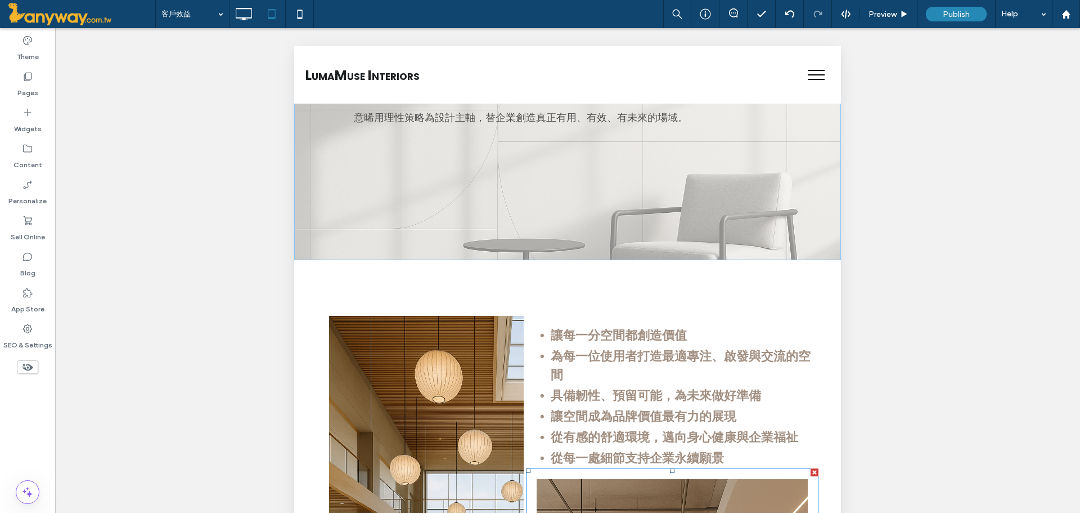
scroll to position [0, 0]
